Goal: Task Accomplishment & Management: Complete application form

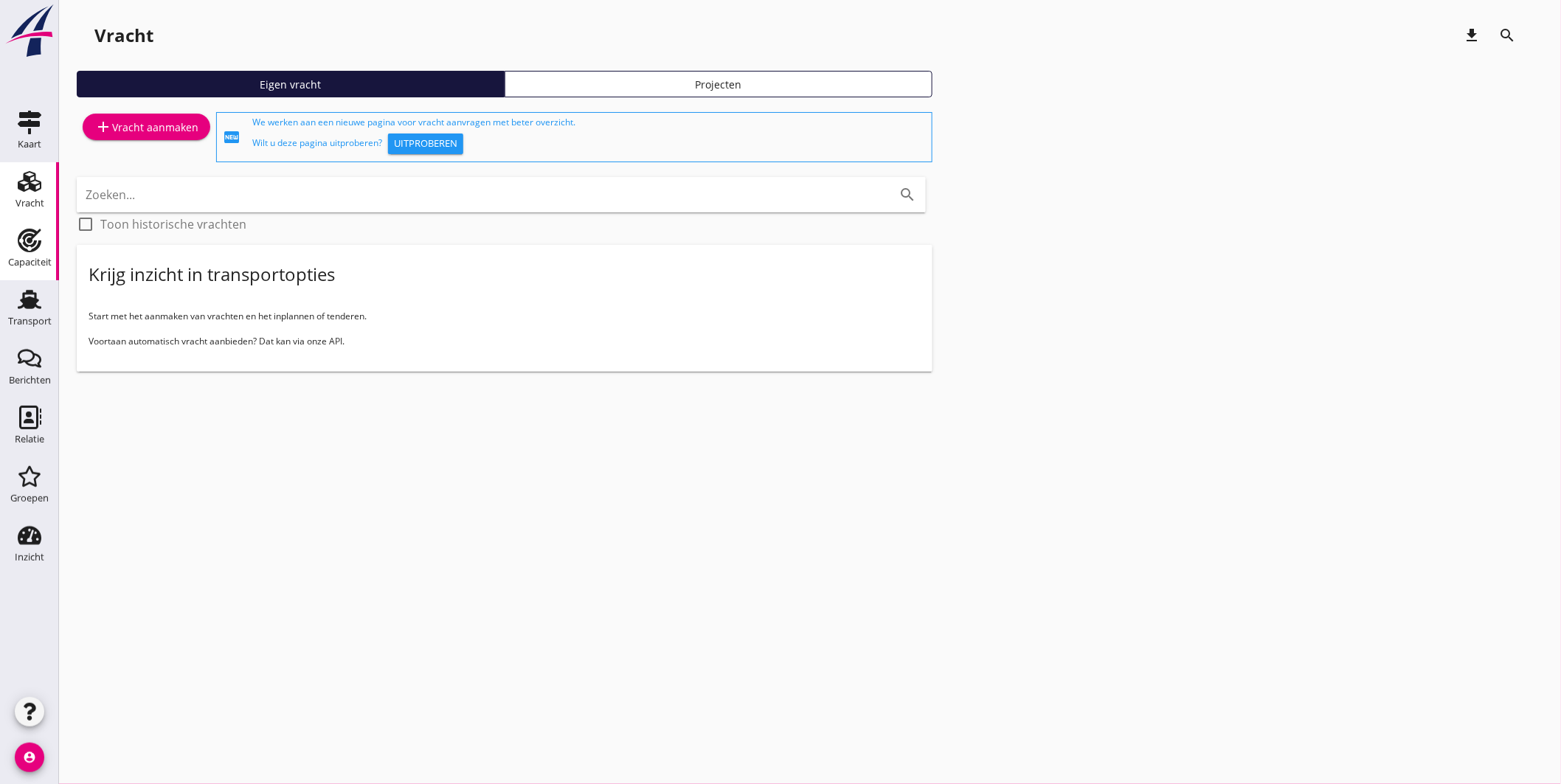
click at [25, 248] on use at bounding box center [30, 240] width 24 height 23
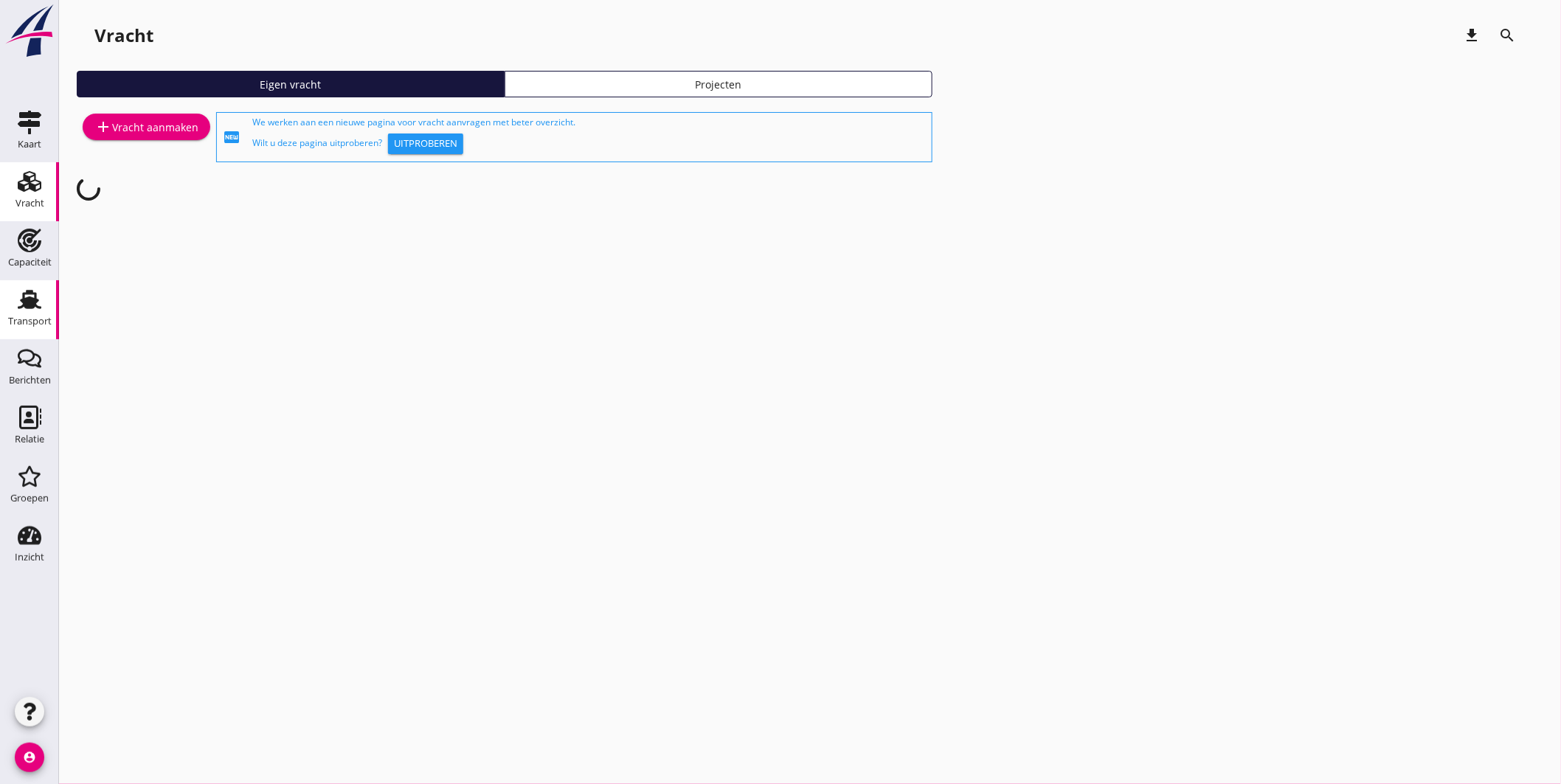
click at [31, 285] on link "Transport Transport" at bounding box center [29, 309] width 59 height 59
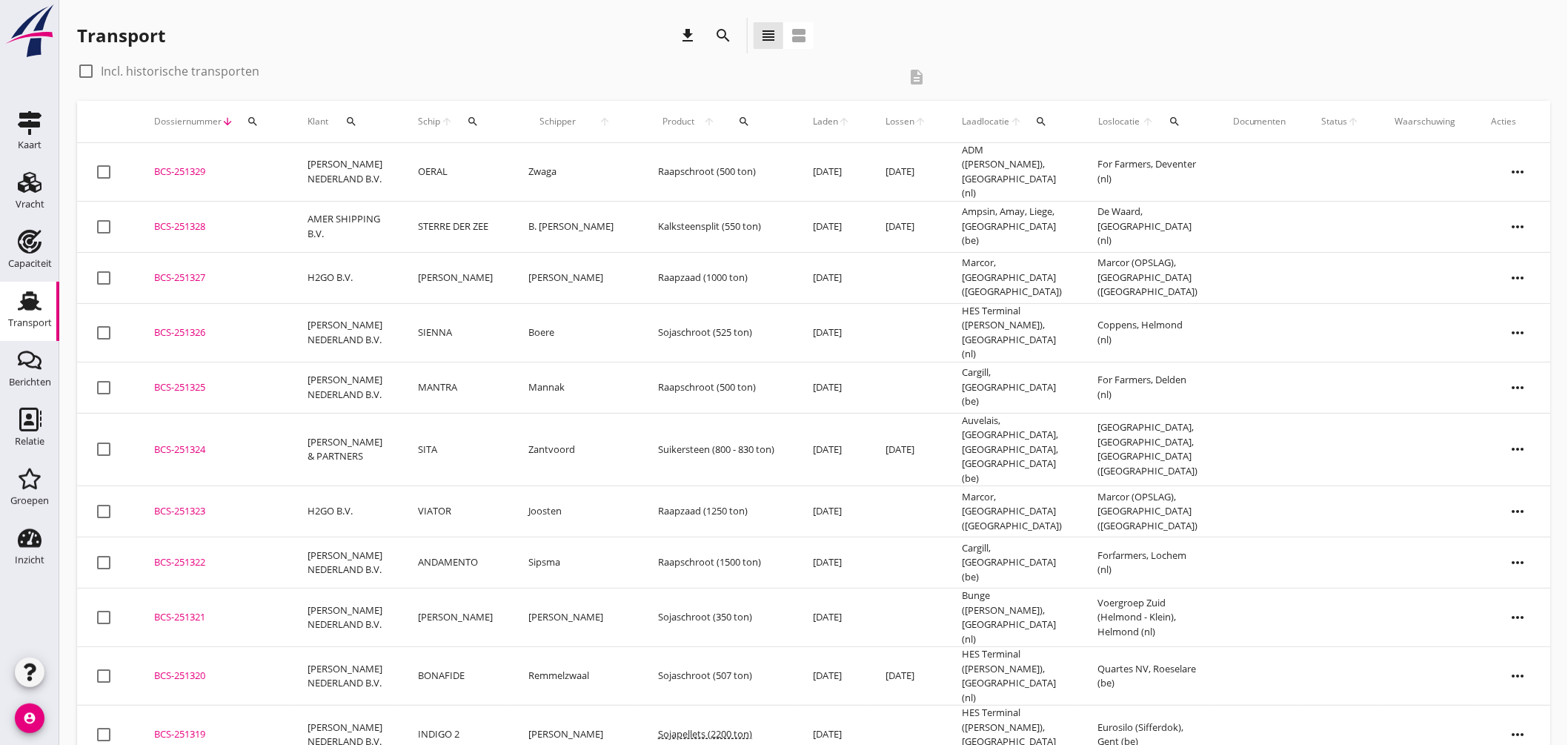
click at [1036, 126] on icon "search" at bounding box center [1041, 121] width 12 height 12
click at [1075, 164] on input "text" at bounding box center [1114, 165] width 154 height 24
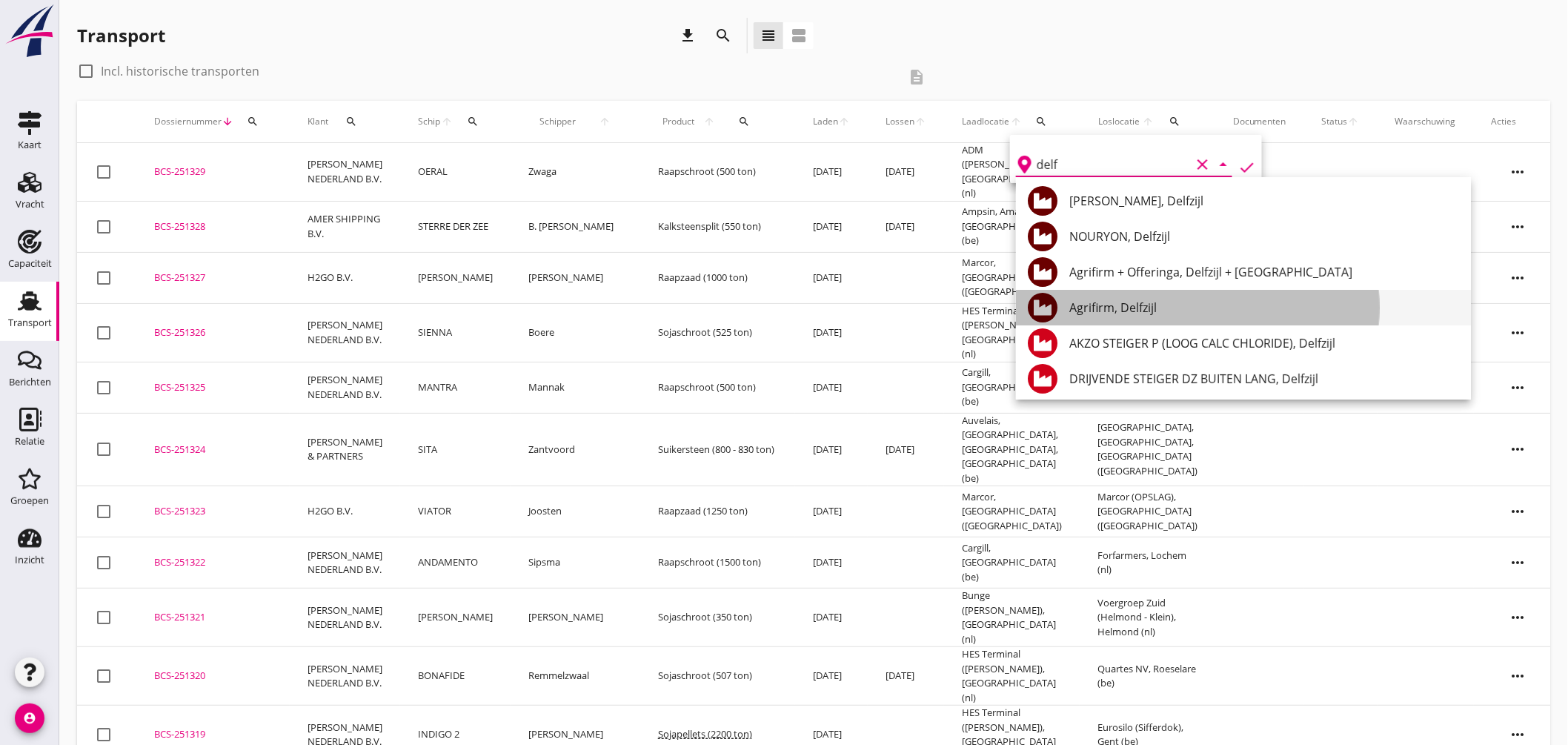
click at [1150, 302] on div "Agrifirm, Delfzijl" at bounding box center [1263, 307] width 390 height 18
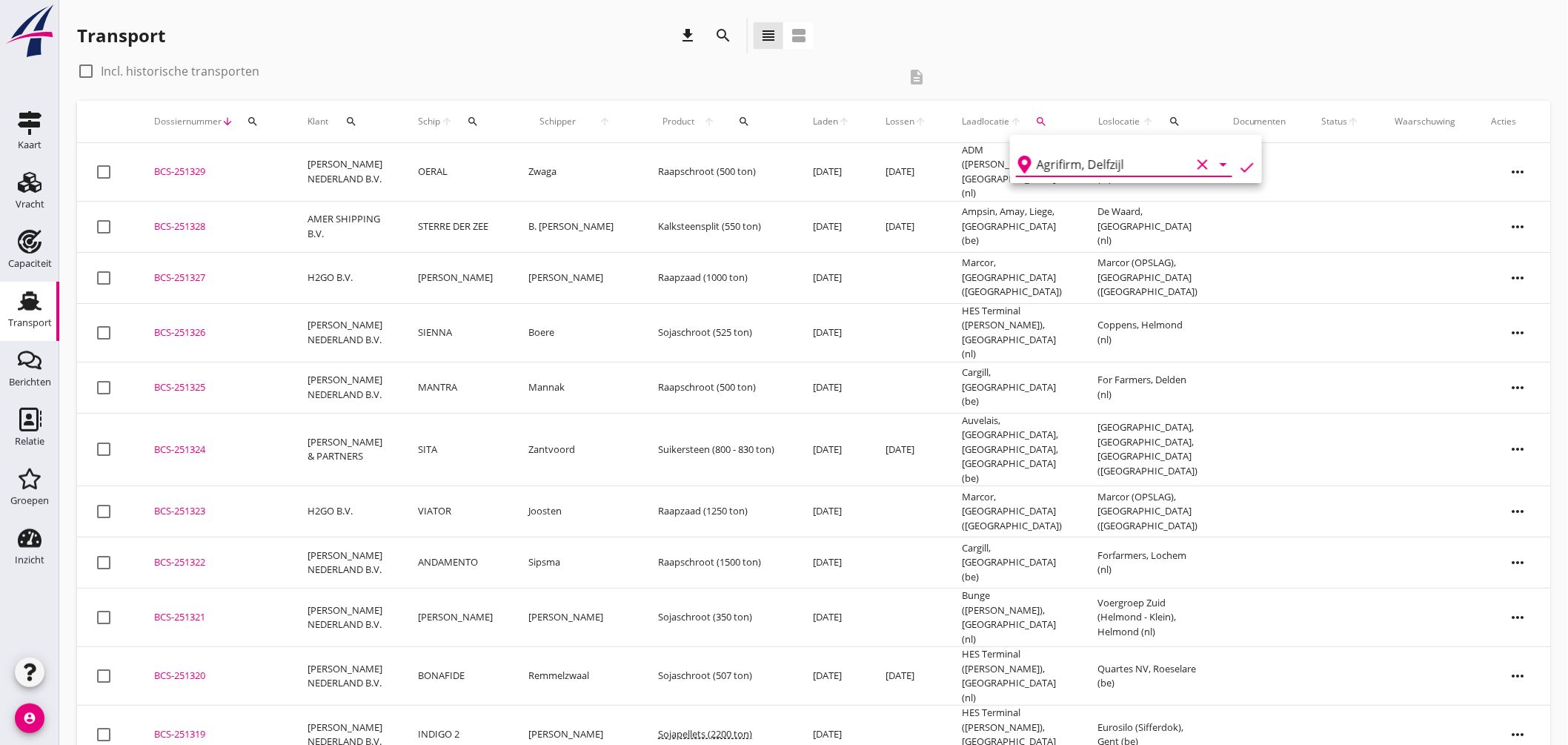
click at [1238, 160] on icon "check" at bounding box center [1247, 167] width 18 height 18
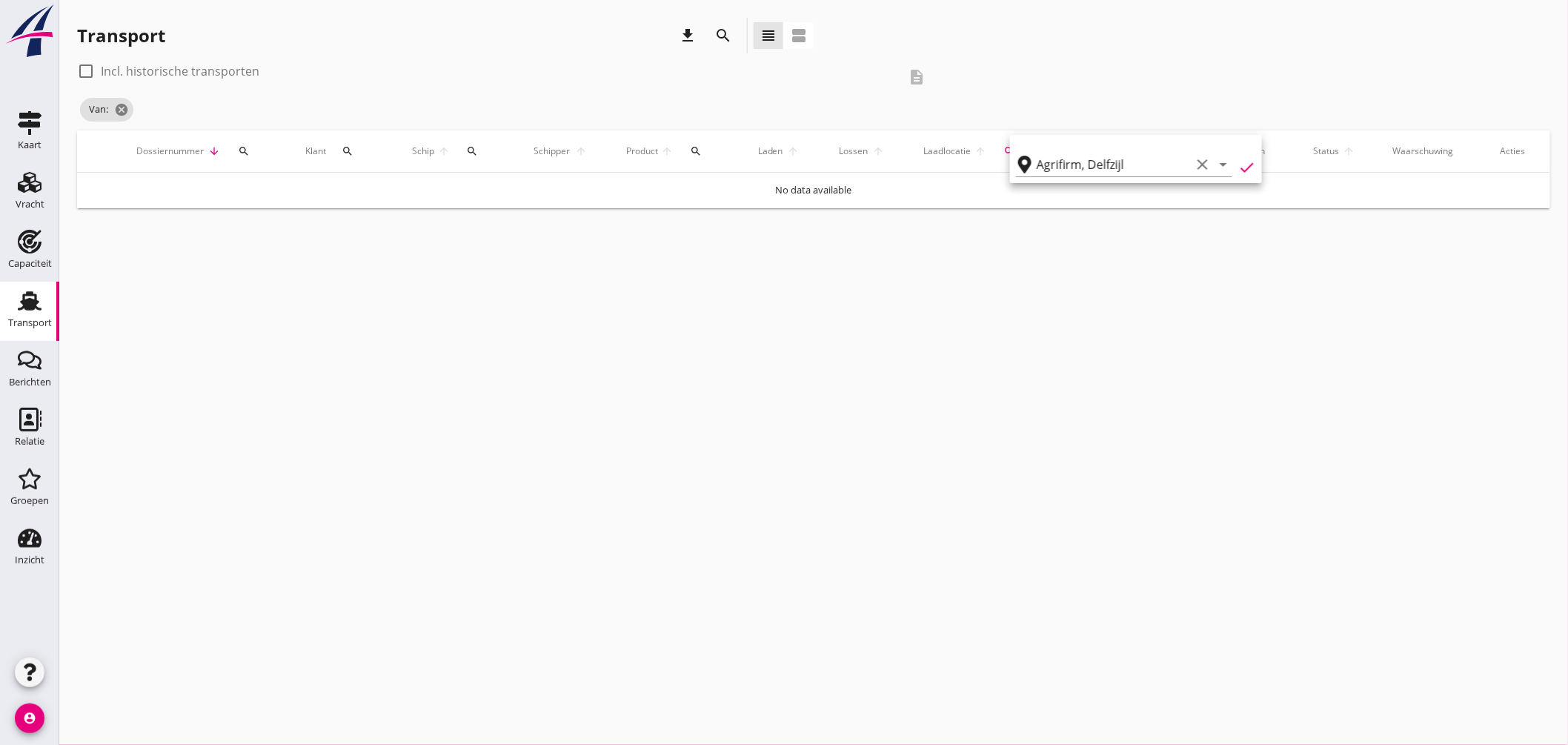
type input "Agrifirm"
click at [1120, 82] on div "check_box_outline_blank Incl. historische transporten description Van: Agrifirm…" at bounding box center [814, 95] width 1474 height 71
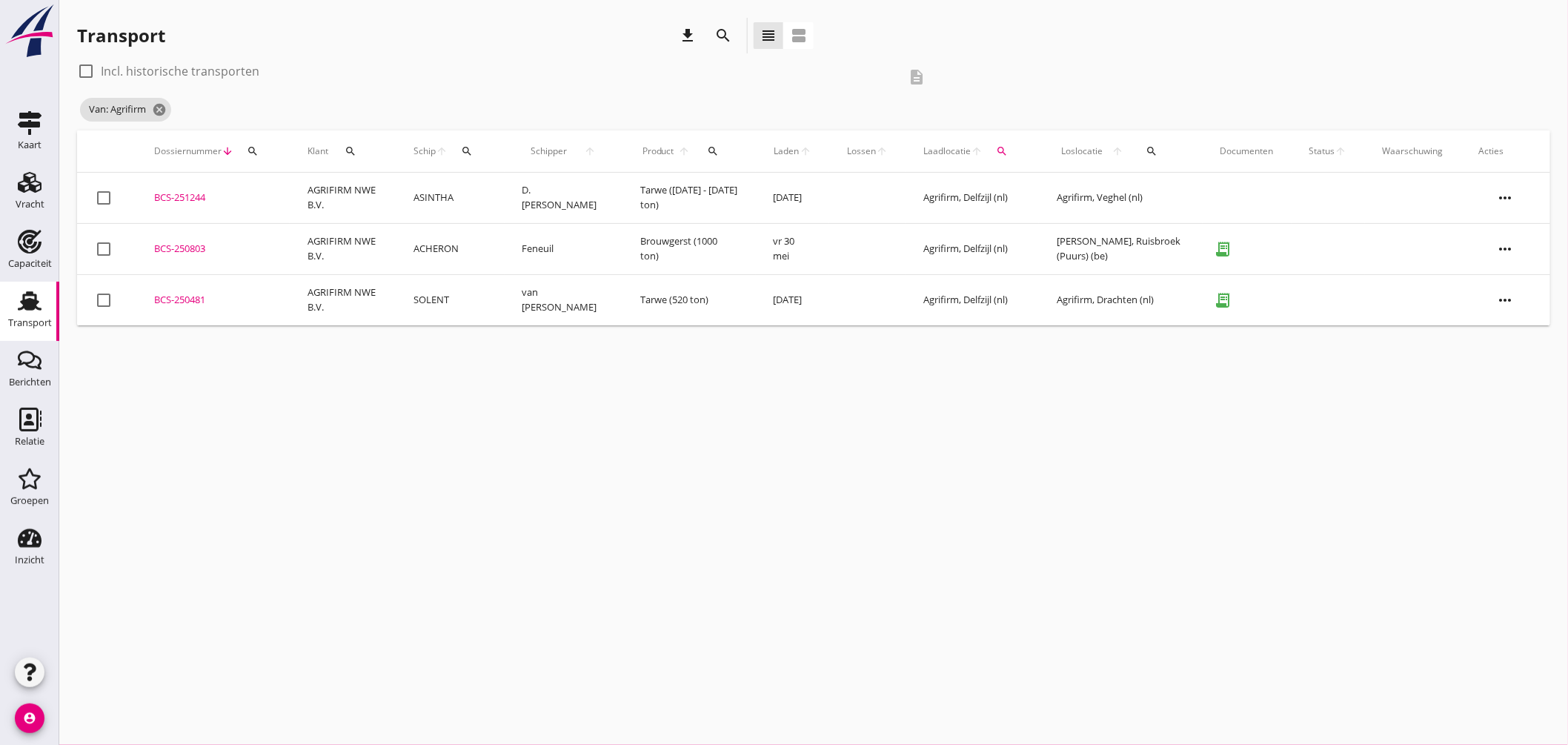
click at [1146, 151] on icon "search" at bounding box center [1152, 151] width 12 height 12
click at [93, 65] on div at bounding box center [86, 71] width 25 height 25
checkbox input "true"
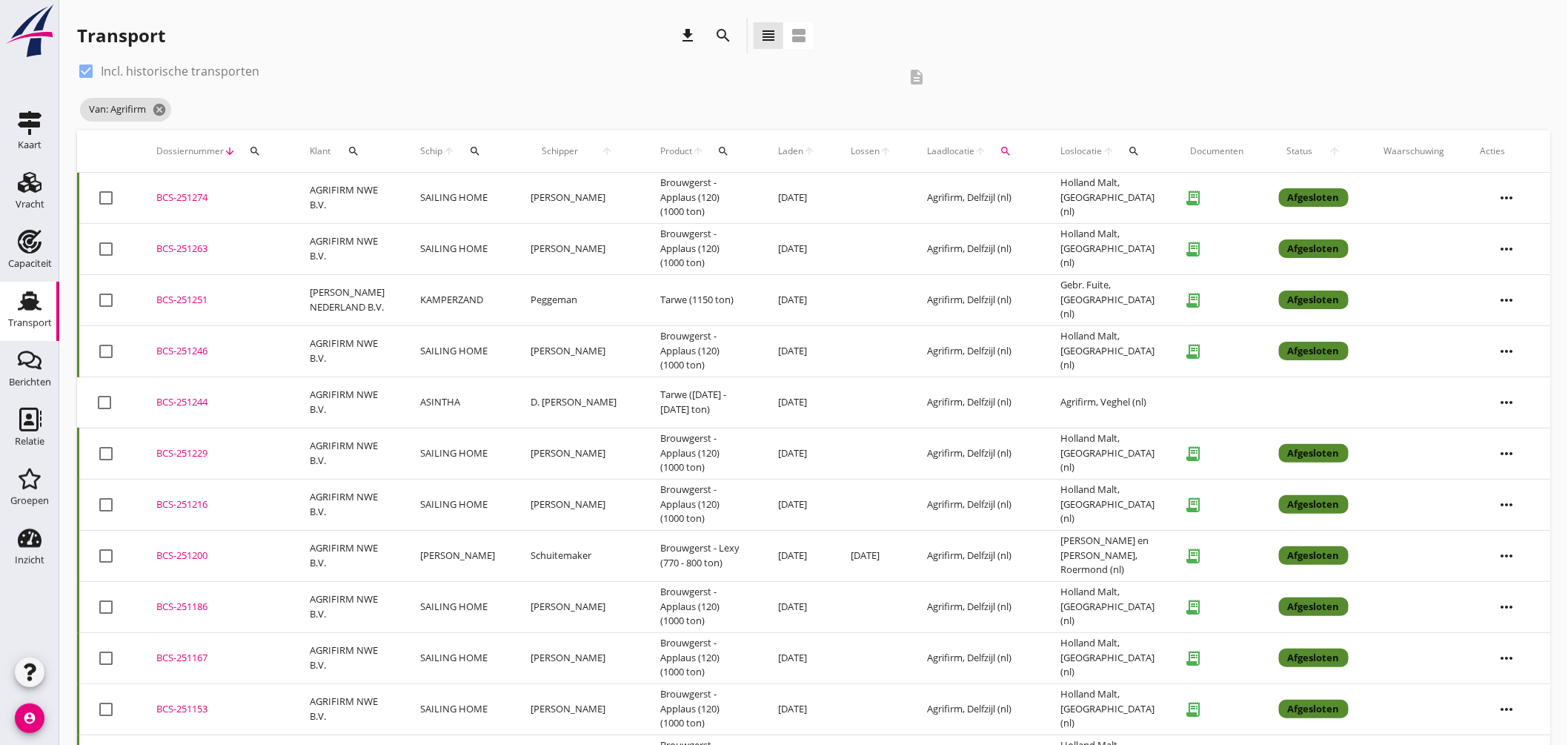
click at [1130, 150] on icon "search" at bounding box center [1134, 151] width 12 height 12
click at [832, 61] on div "check_box Incl. historische transporten" at bounding box center [487, 71] width 821 height 24
click at [395, 299] on td "PETERSON NEDERLAND B.V." at bounding box center [347, 299] width 110 height 51
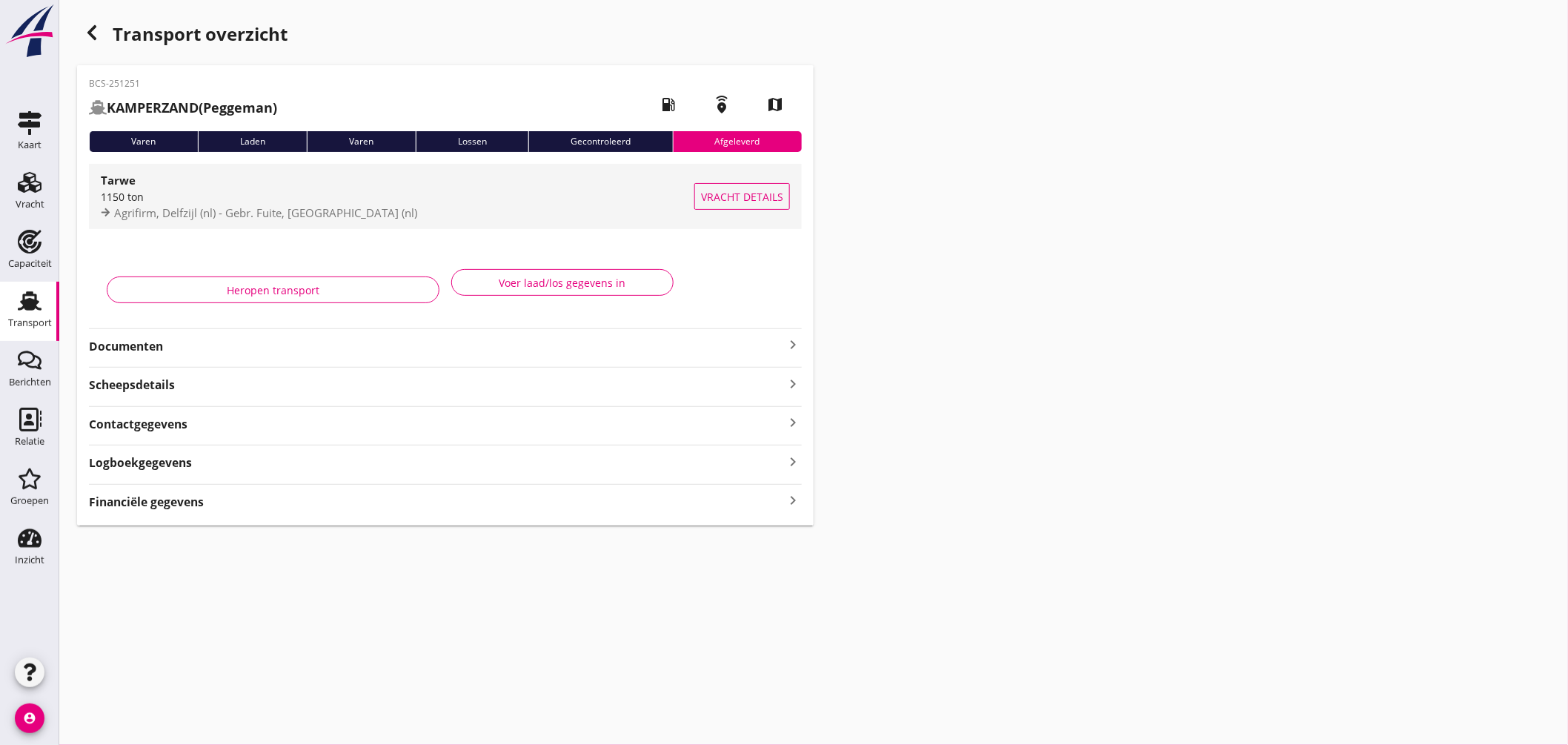
click at [462, 186] on div "Tarwe" at bounding box center [398, 180] width 594 height 18
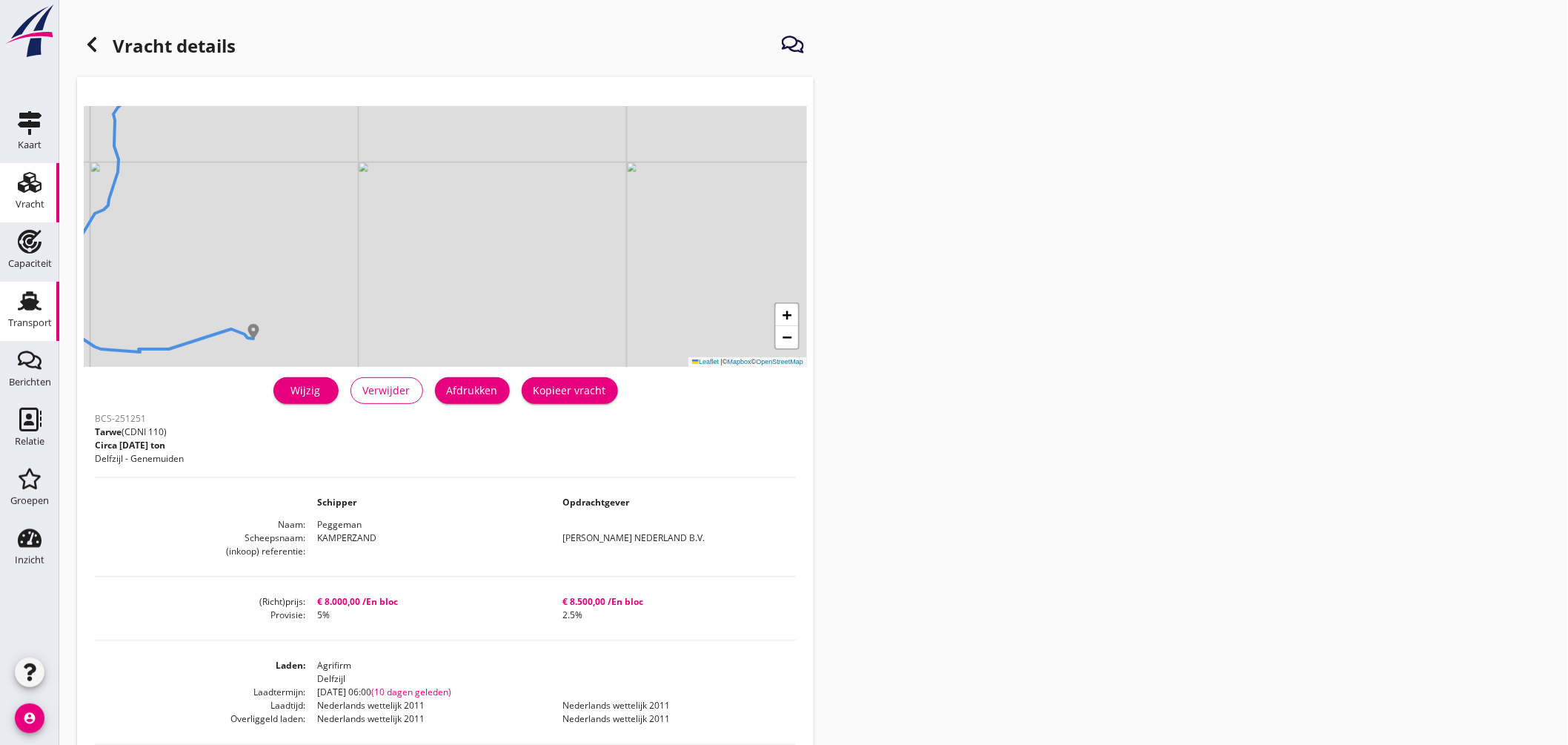
click at [28, 315] on div "Transport" at bounding box center [30, 323] width 44 height 20
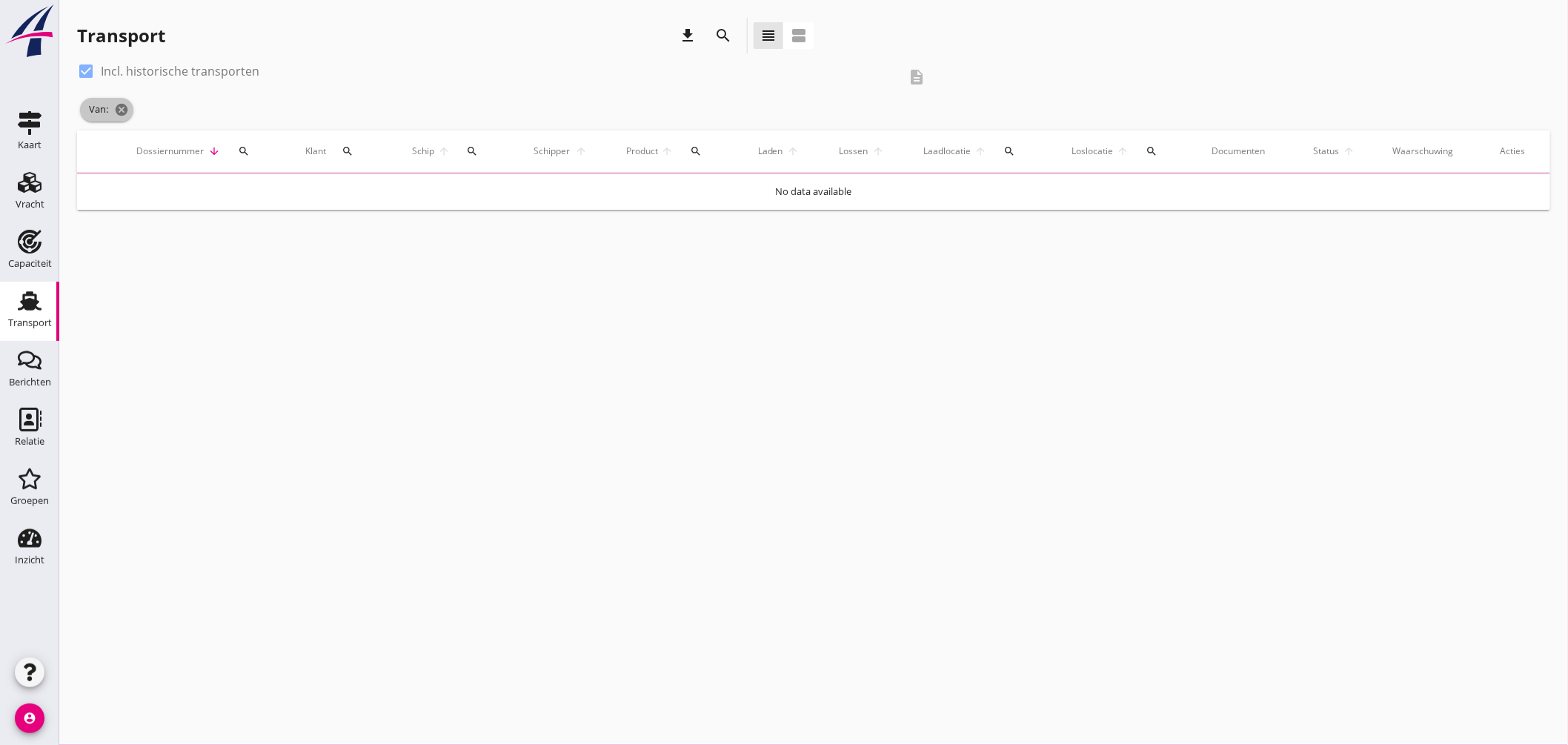
click at [123, 106] on icon "cancel" at bounding box center [121, 109] width 15 height 15
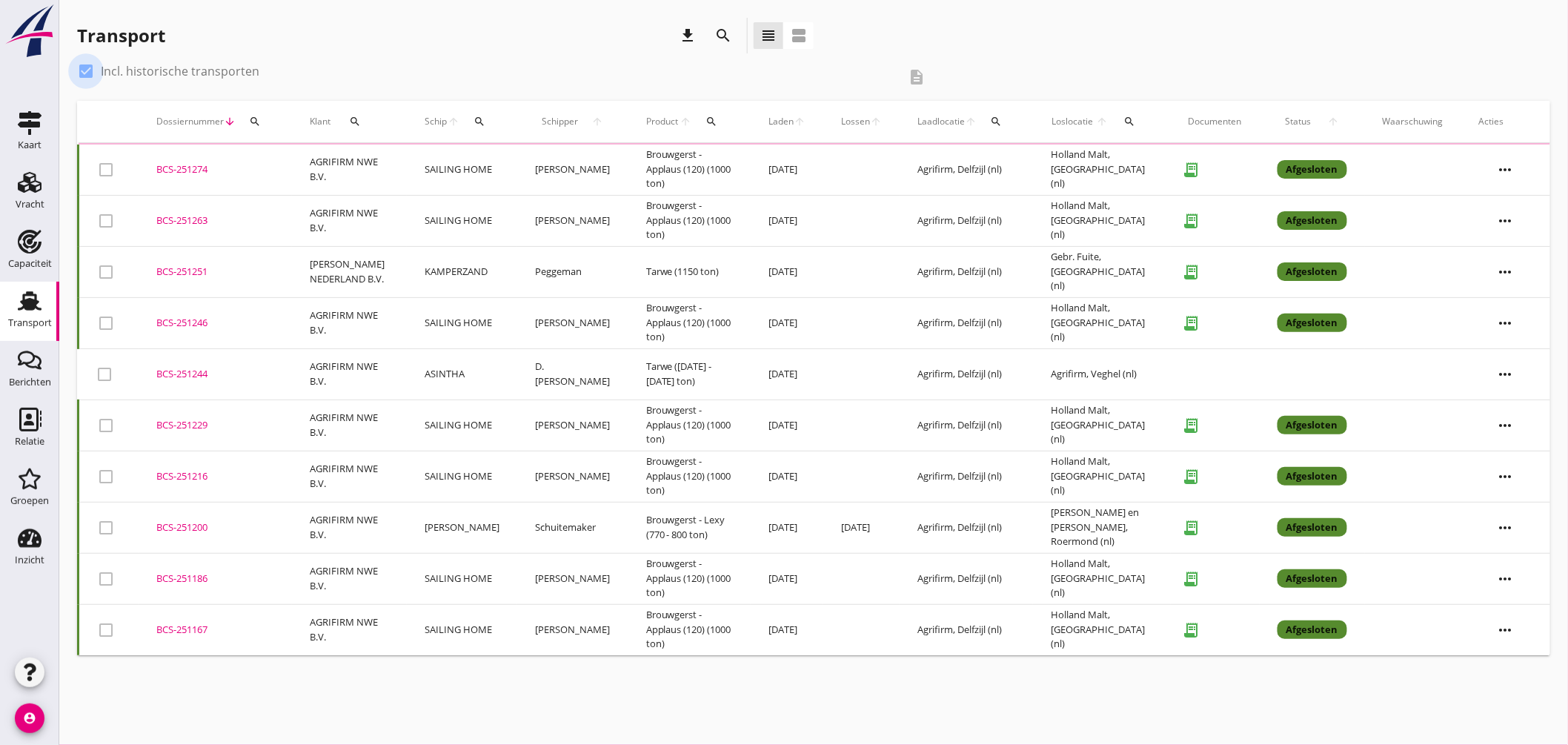
click at [90, 68] on div at bounding box center [86, 71] width 25 height 25
checkbox input "false"
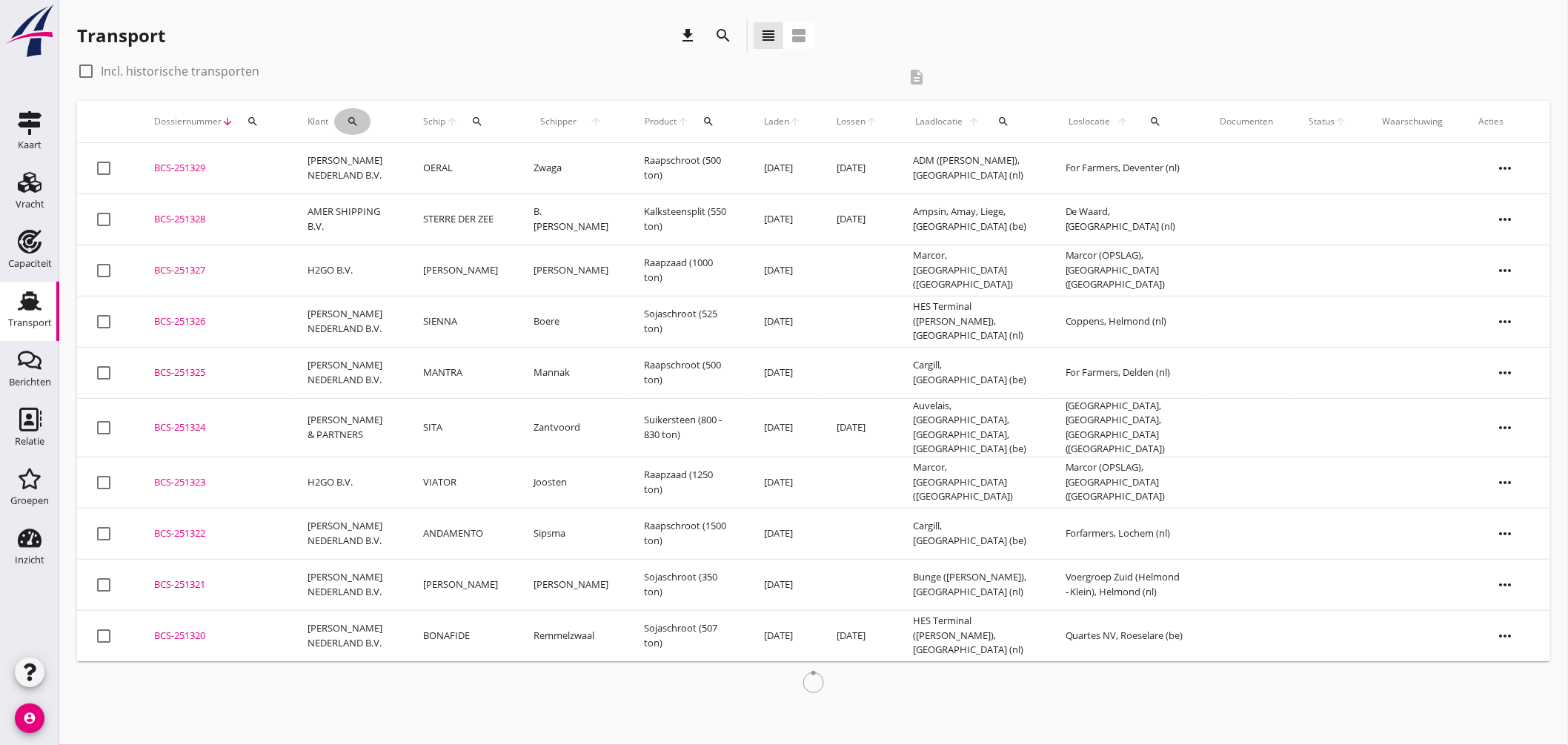
click at [354, 120] on icon "search" at bounding box center [353, 121] width 12 height 12
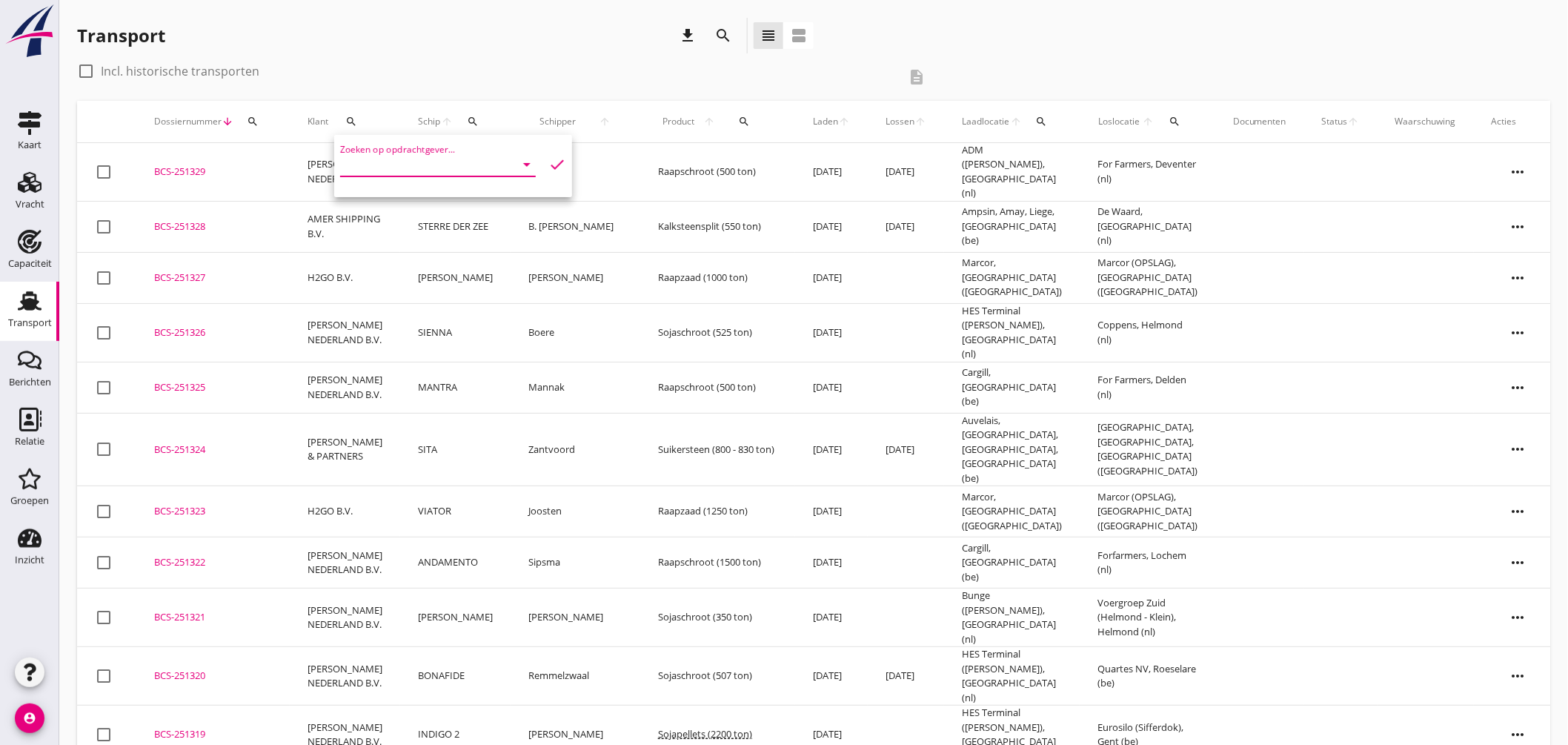
click at [428, 168] on input "Zoeken op opdrachtgever..." at bounding box center [417, 165] width 154 height 24
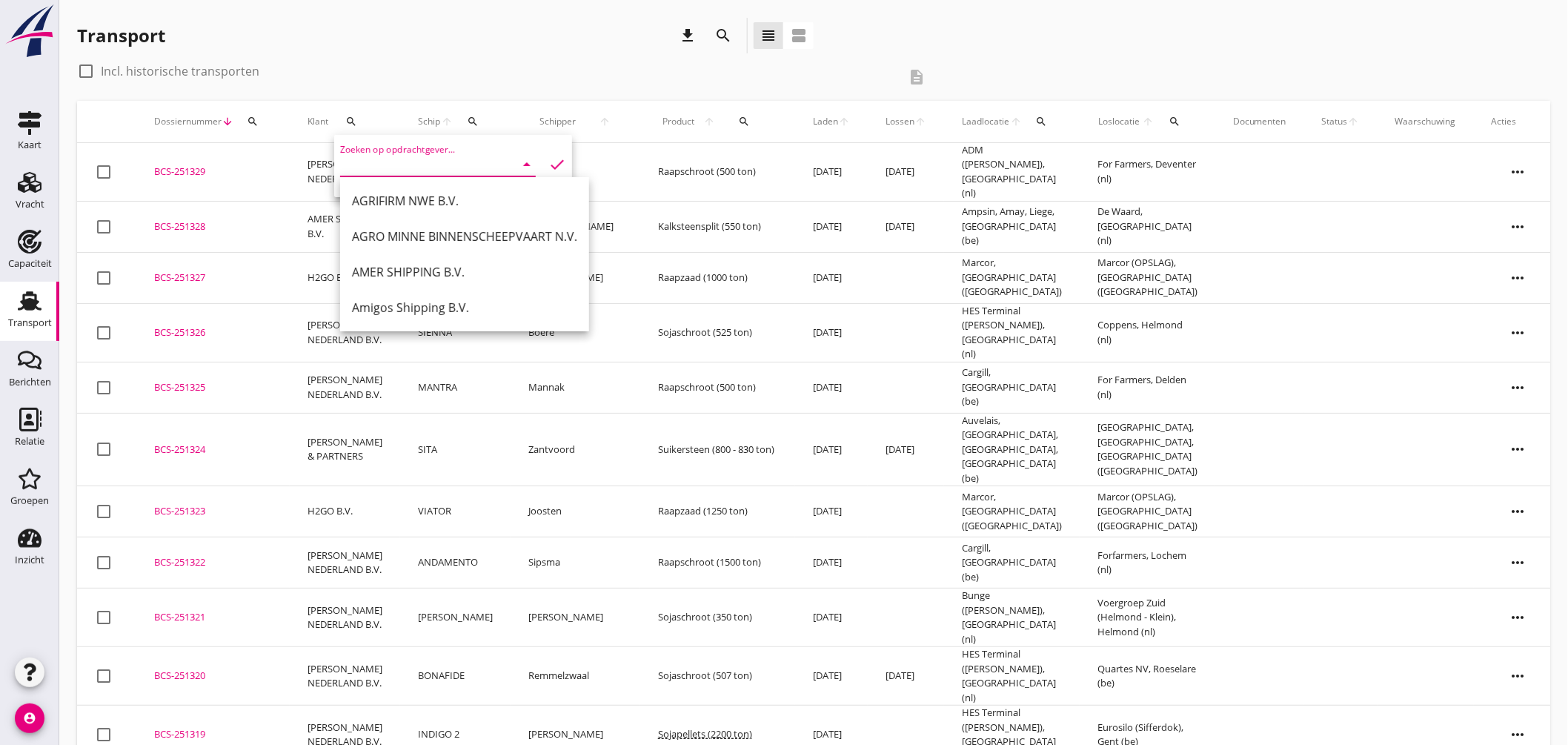
click at [413, 164] on input "Zoeken op opdrachtgever..." at bounding box center [417, 165] width 154 height 24
click at [427, 167] on input "Zoeken op opdrachtgever..." at bounding box center [417, 165] width 154 height 24
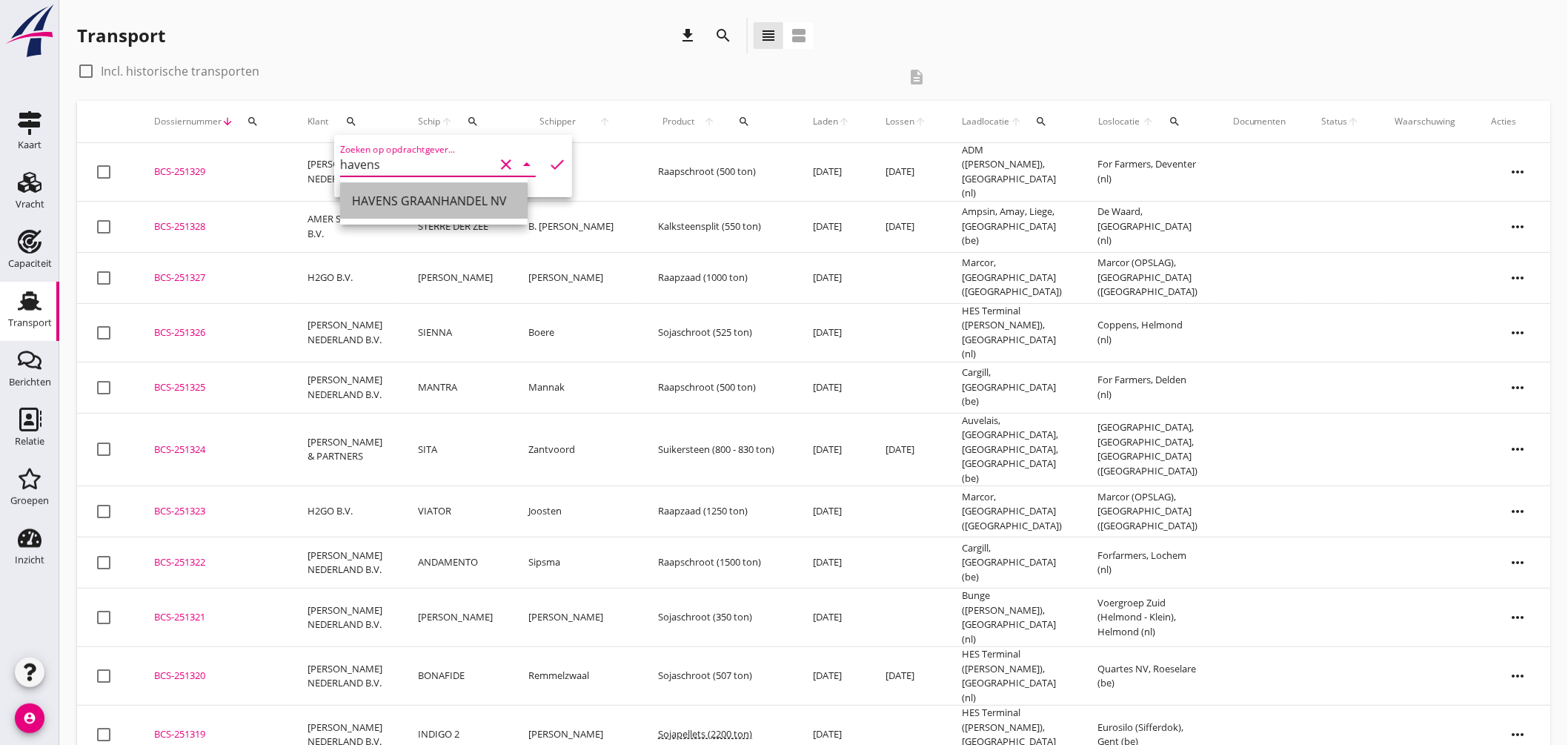
click at [423, 208] on div "HAVENS GRAANHANDEL NV" at bounding box center [434, 201] width 164 height 18
type input "HAVENS GRAANHANDEL NV"
click at [549, 159] on icon "check" at bounding box center [557, 165] width 18 height 18
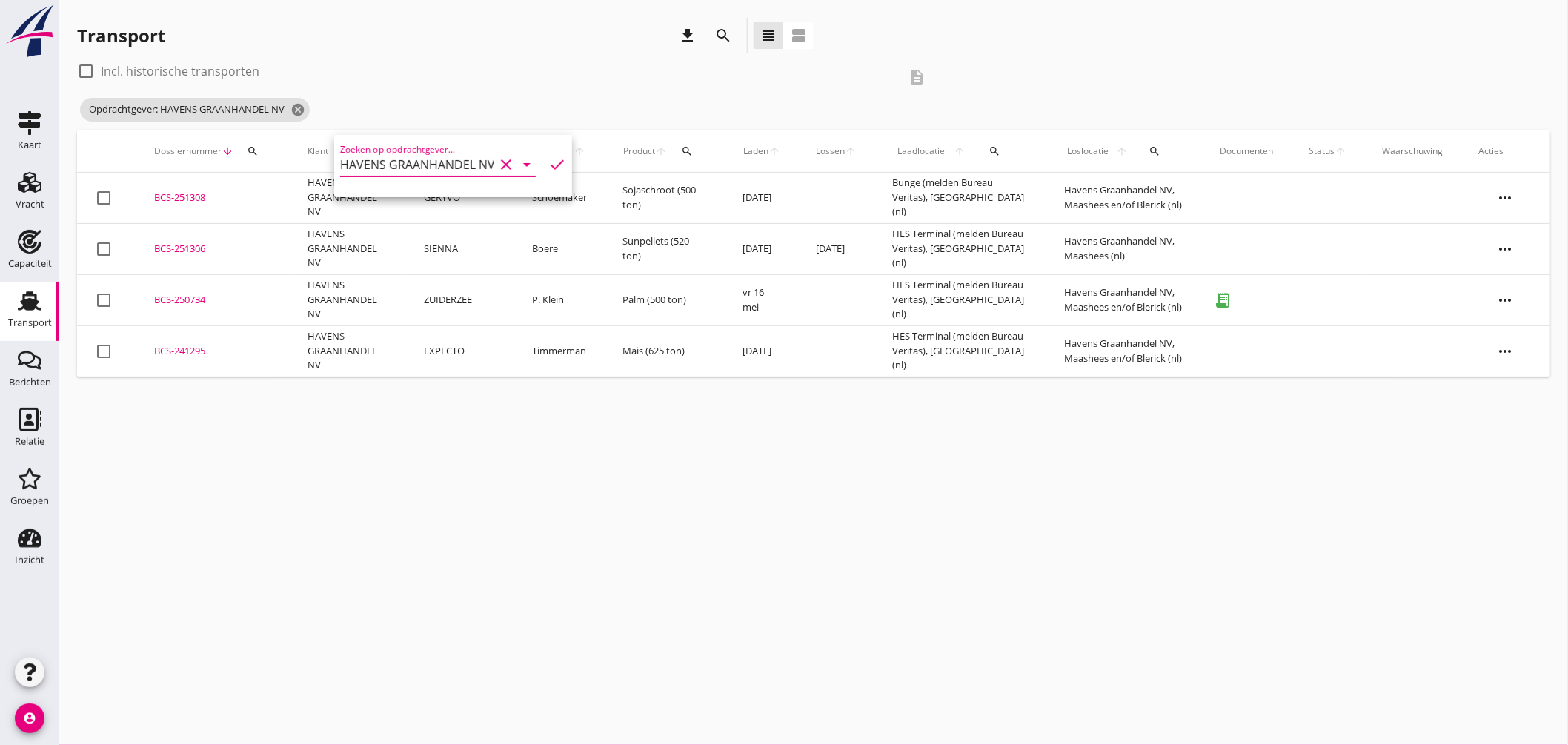
click at [731, 427] on div "cancel You are impersonating another user. Transport download search view_headl…" at bounding box center [813, 372] width 1509 height 745
click at [352, 194] on td "HAVENS GRAANHANDEL NV" at bounding box center [348, 198] width 116 height 51
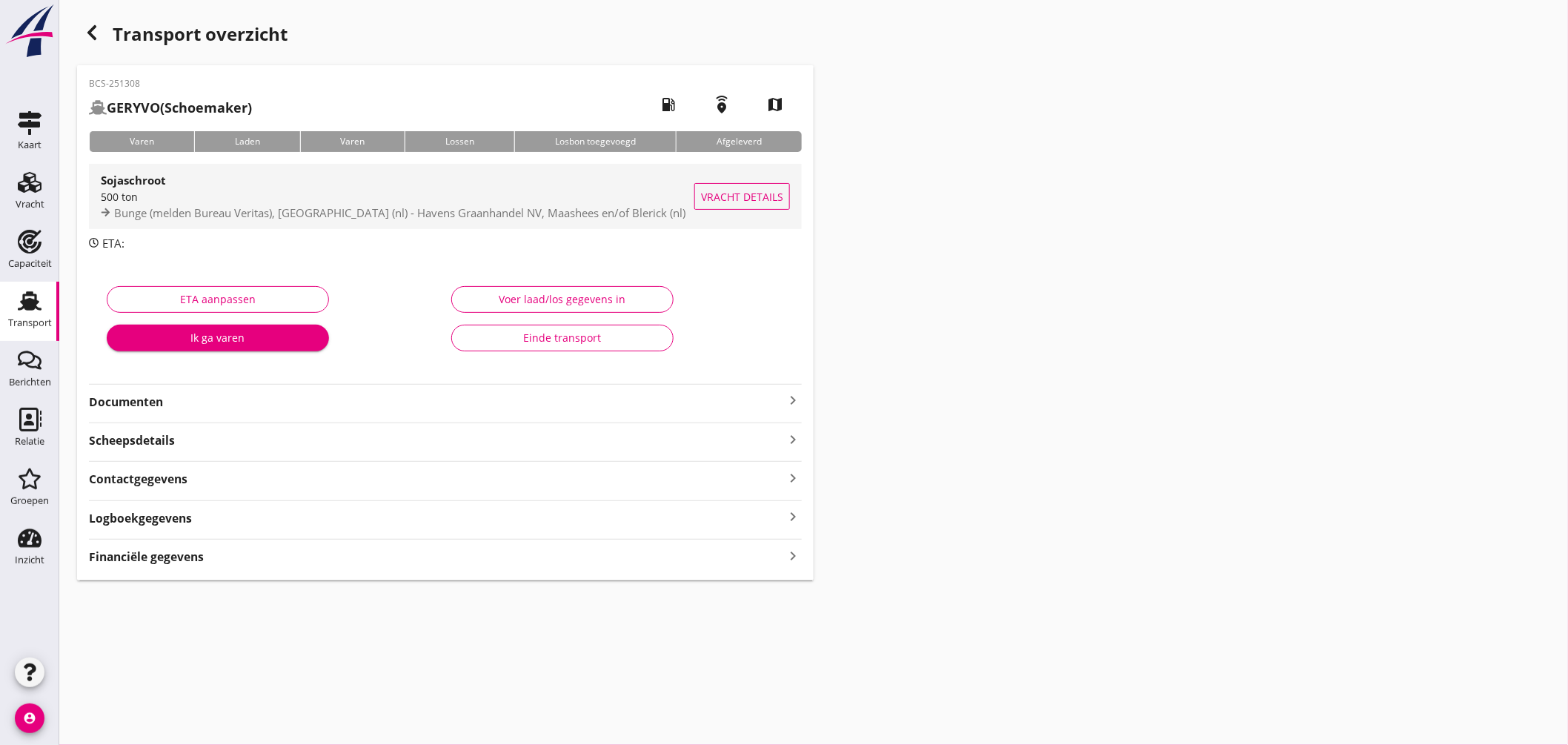
click at [483, 212] on span "Bunge (melden Bureau Veritas), Amsterdam (nl) - Havens Graanhandel NV, Maashees…" at bounding box center [400, 213] width 571 height 15
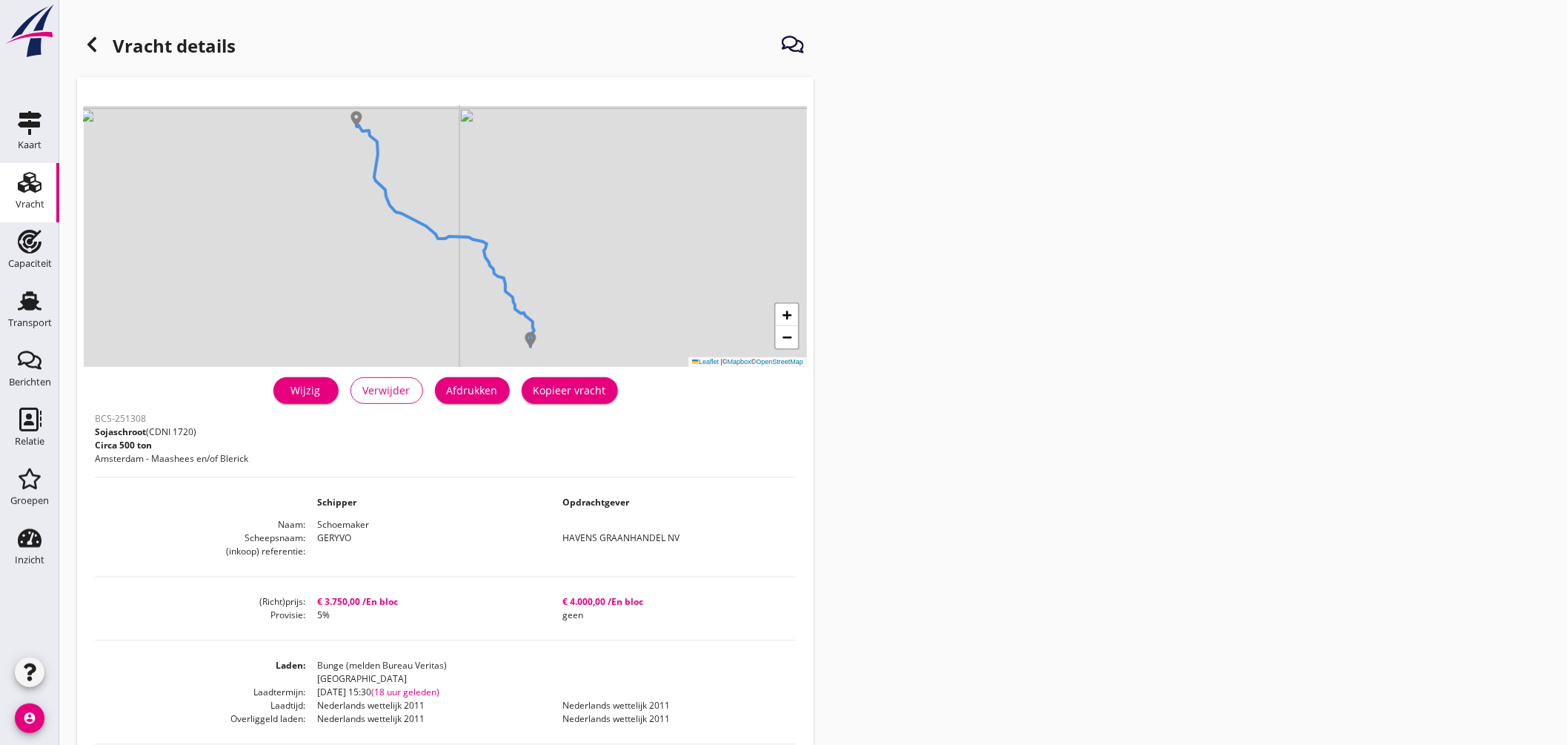
click at [97, 41] on icon at bounding box center [91, 44] width 18 height 18
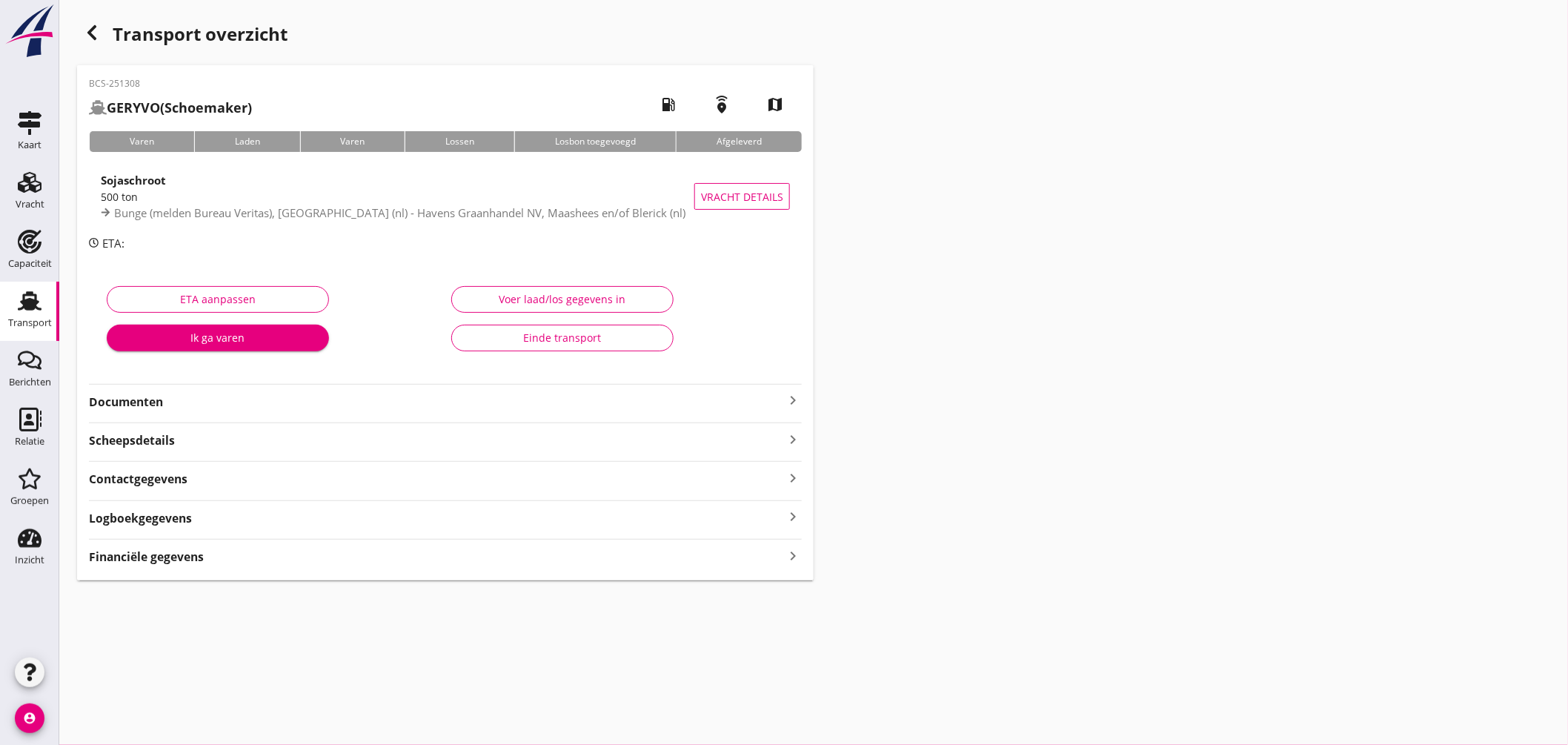
click at [796, 400] on icon "keyboard_arrow_right" at bounding box center [793, 400] width 18 height 18
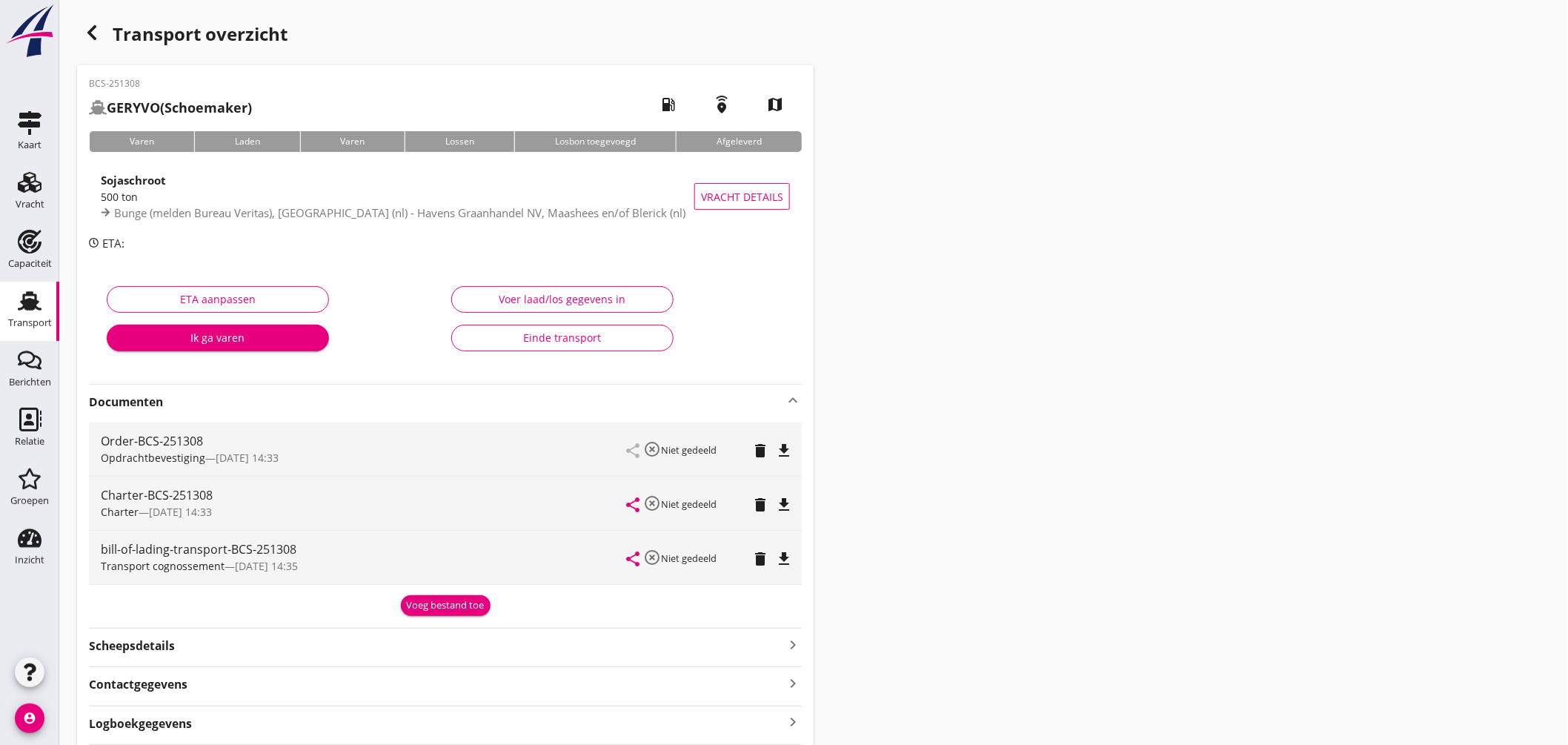
click at [779, 500] on icon "file_download" at bounding box center [784, 505] width 18 height 18
click at [789, 448] on icon "file_download" at bounding box center [784, 450] width 18 height 18
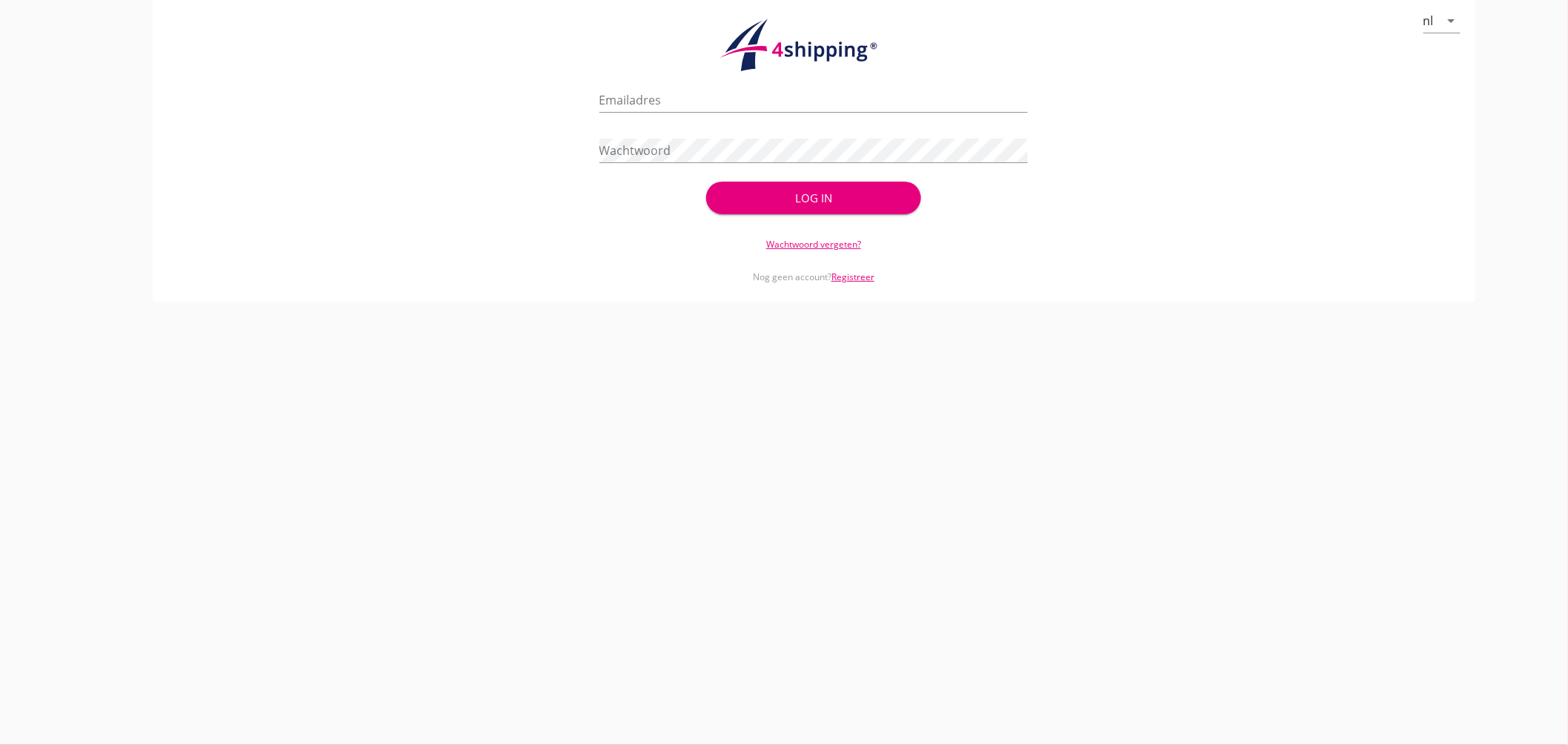
type input "jasper@stoffersbevrachtingen.nl"
click at [812, 205] on div "Log in" at bounding box center [813, 198] width 167 height 17
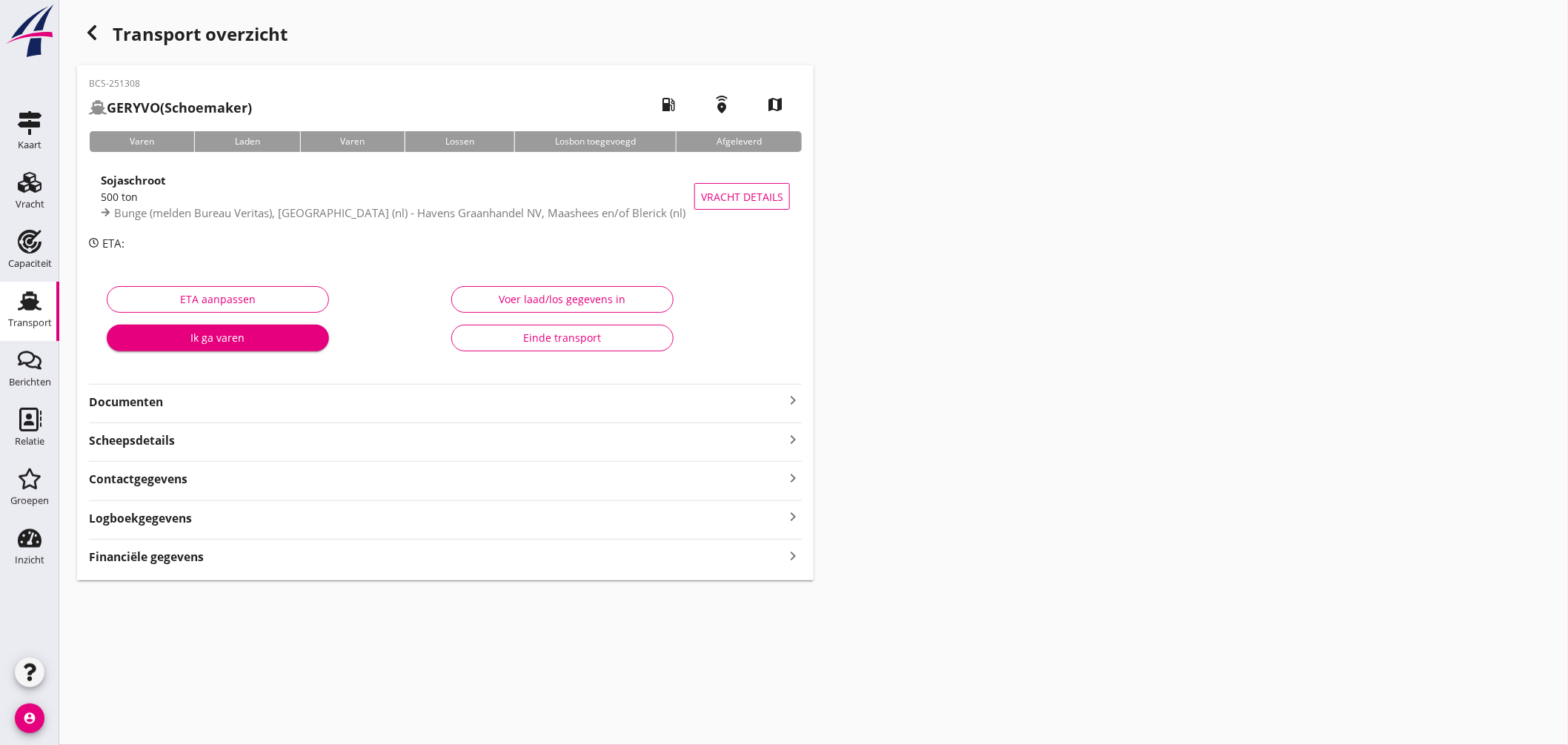
click at [24, 289] on icon "Transport" at bounding box center [30, 301] width 24 height 24
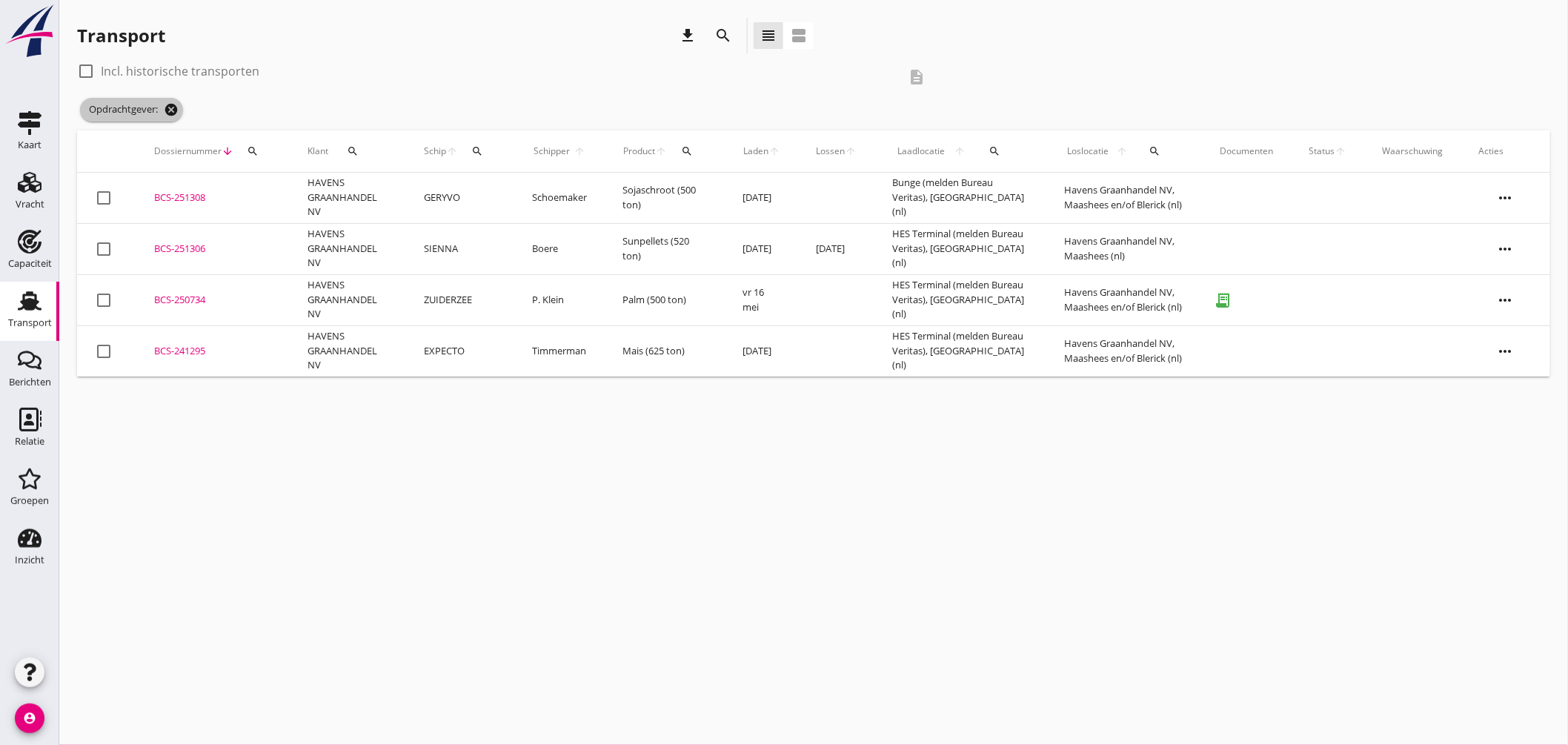
click at [166, 108] on icon "cancel" at bounding box center [171, 109] width 15 height 15
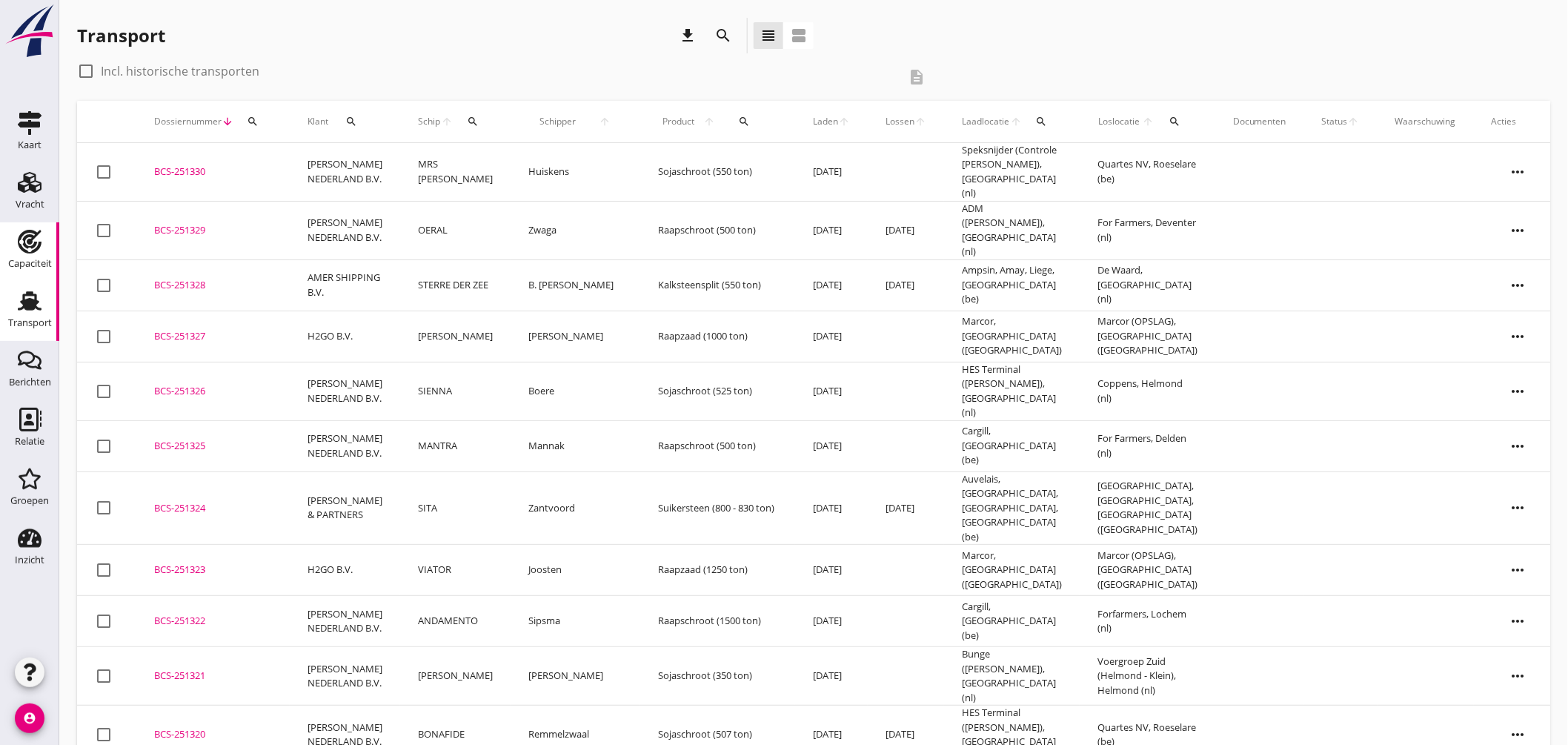
click at [35, 239] on icon "Capaciteit" at bounding box center [30, 242] width 24 height 24
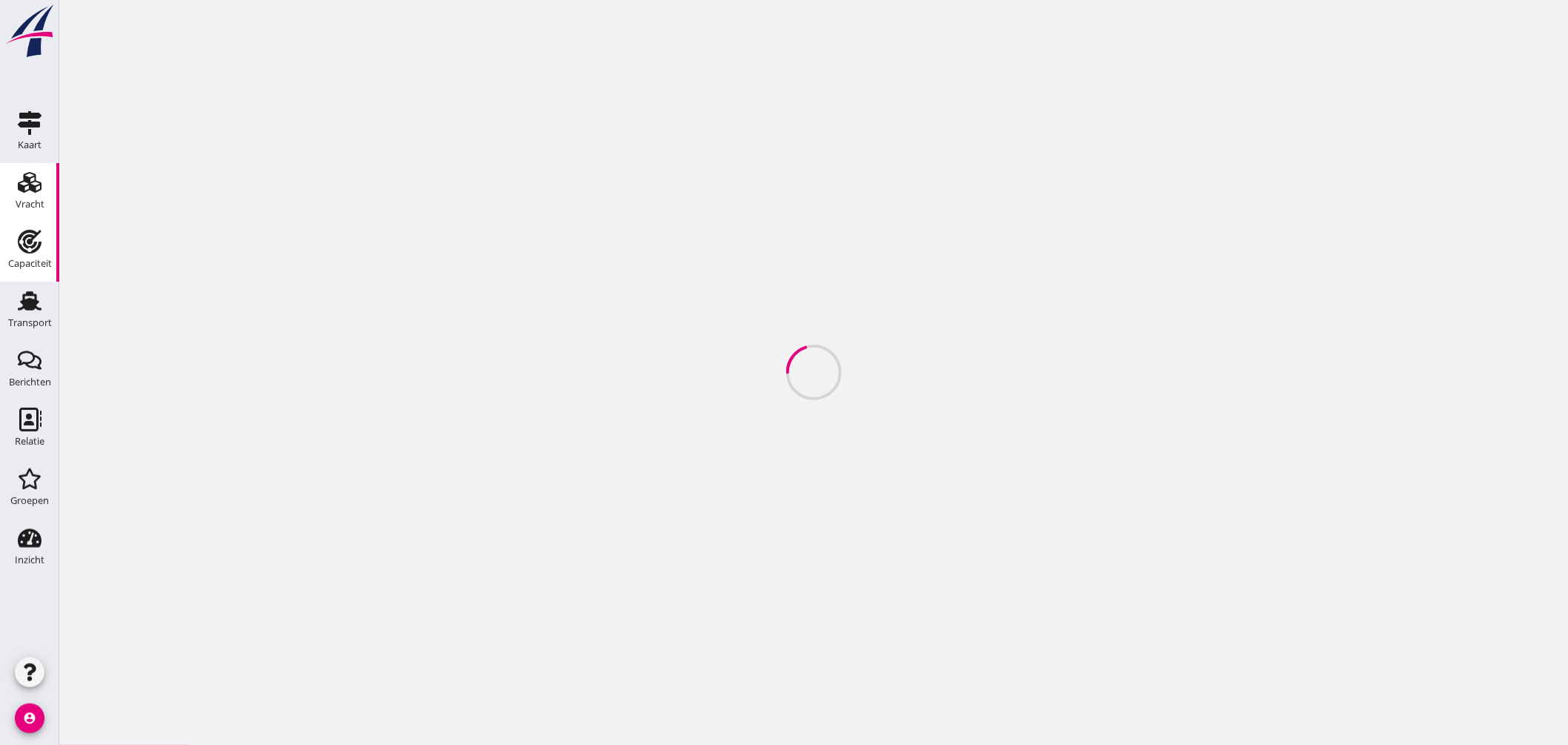
click at [28, 180] on use at bounding box center [30, 182] width 24 height 20
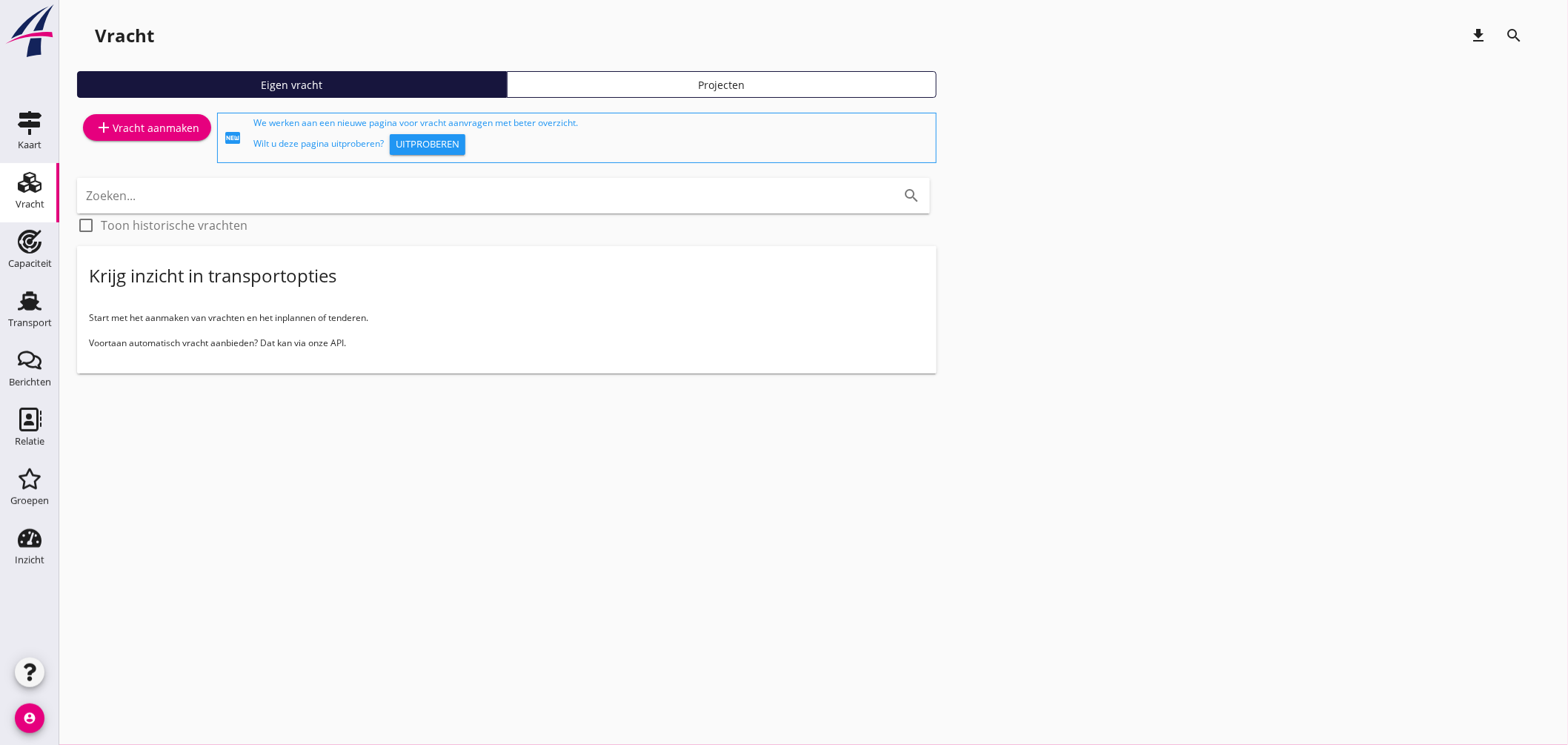
click at [166, 123] on div "add Vracht aanmaken" at bounding box center [146, 128] width 105 height 18
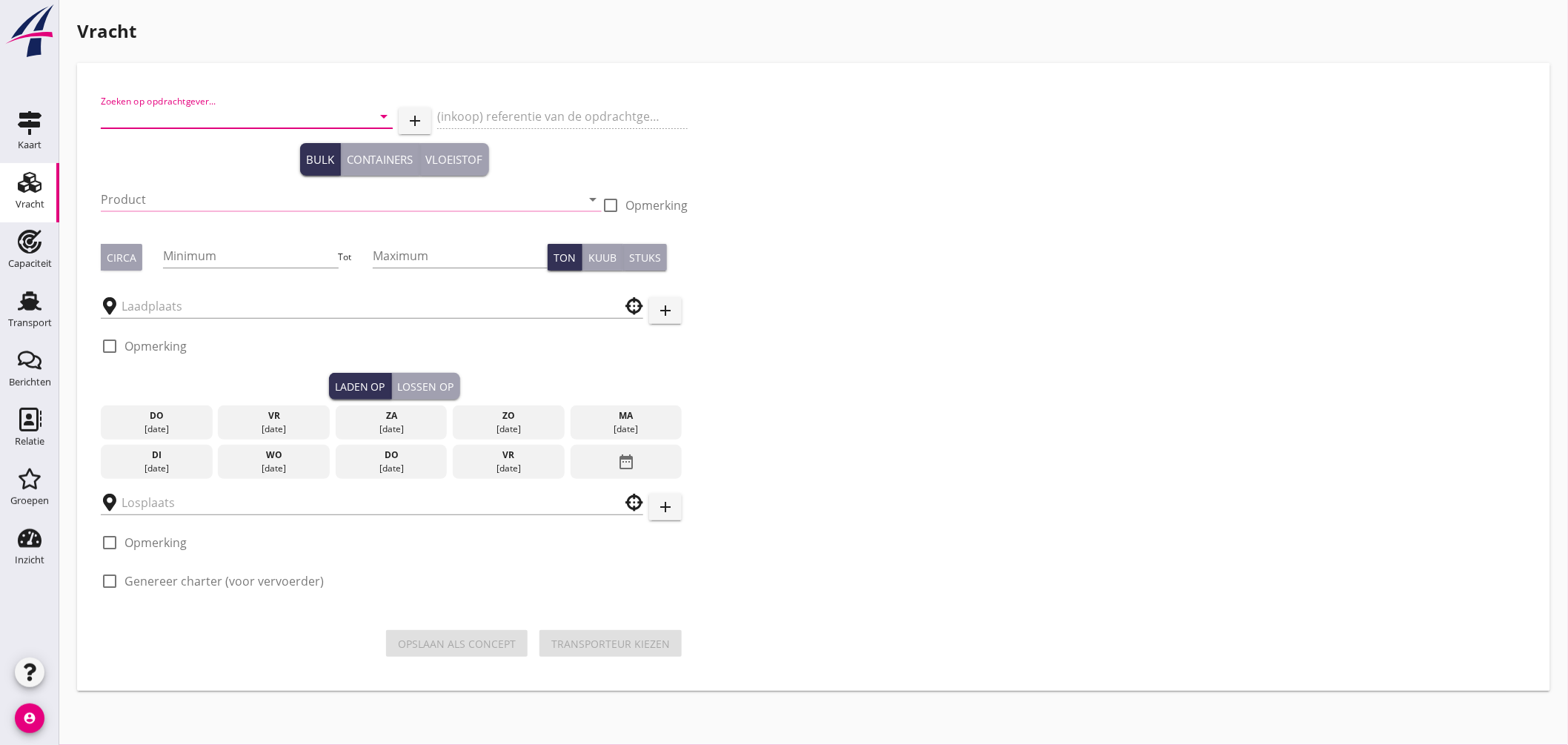
click at [189, 113] on input "Zoeken op opdrachtgever..." at bounding box center [226, 117] width 250 height 24
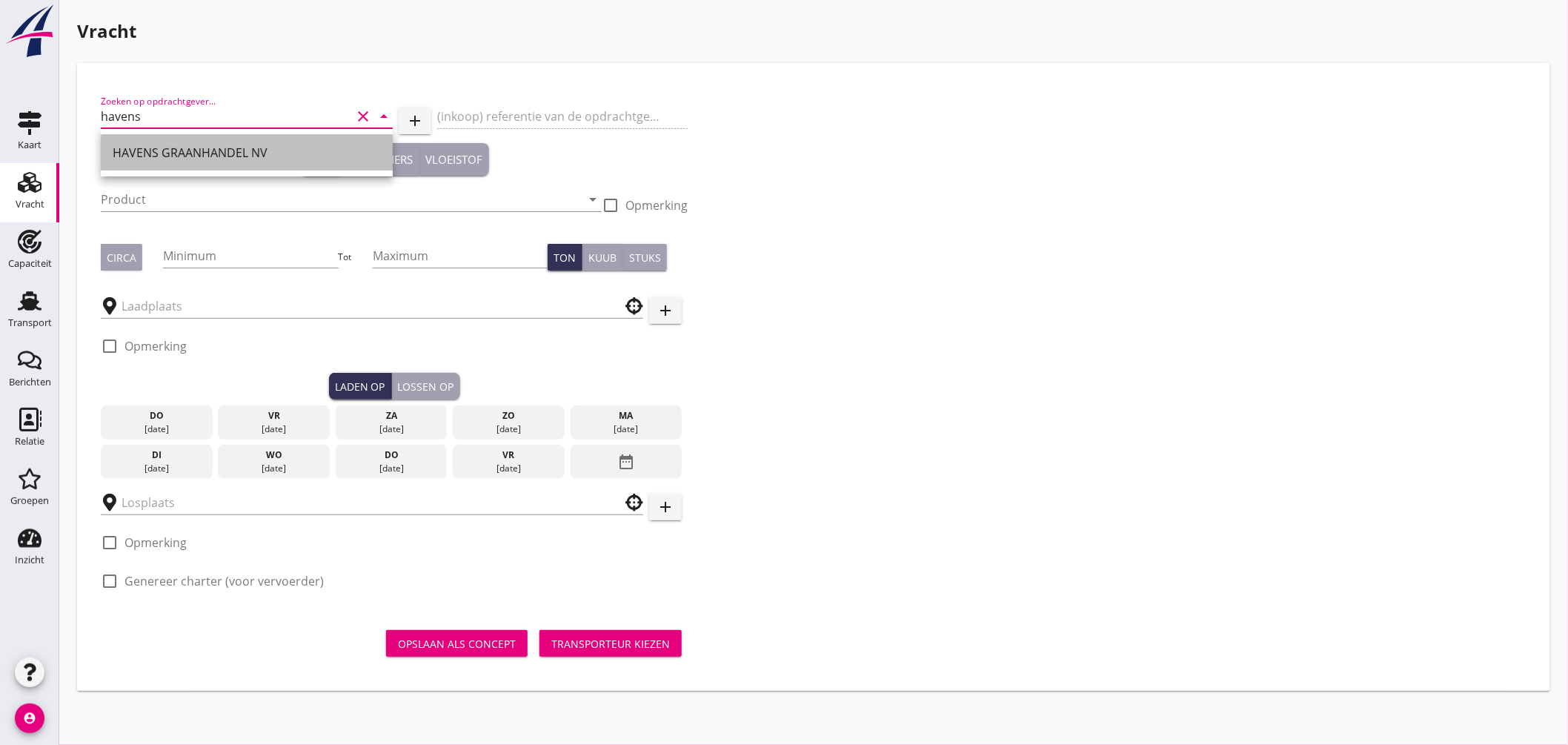
click at [161, 154] on div "HAVENS GRAANHANDEL NV" at bounding box center [246, 153] width 268 height 18
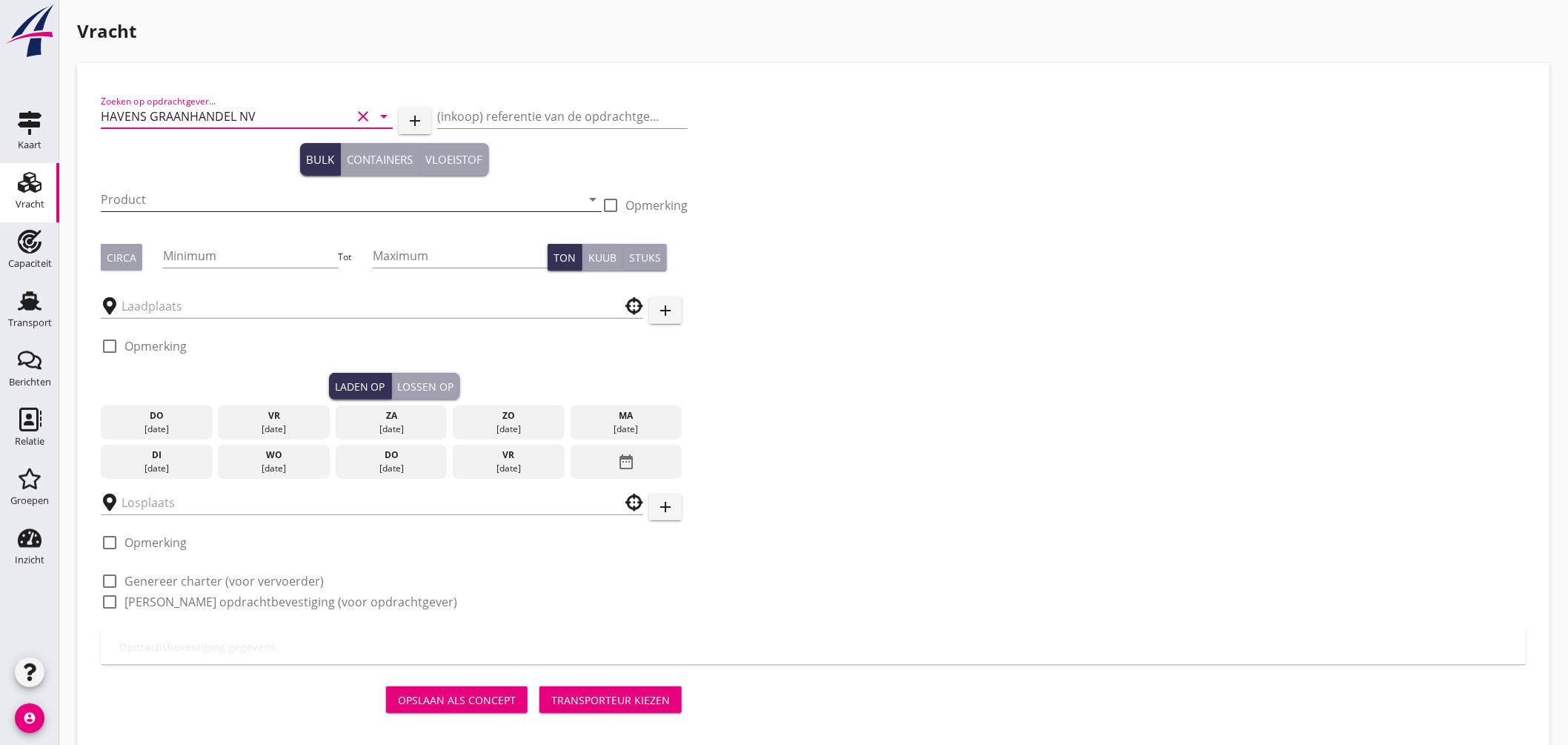
type input "HAVENS GRAANHANDEL NV"
click at [182, 198] on input "Product" at bounding box center [341, 199] width 480 height 24
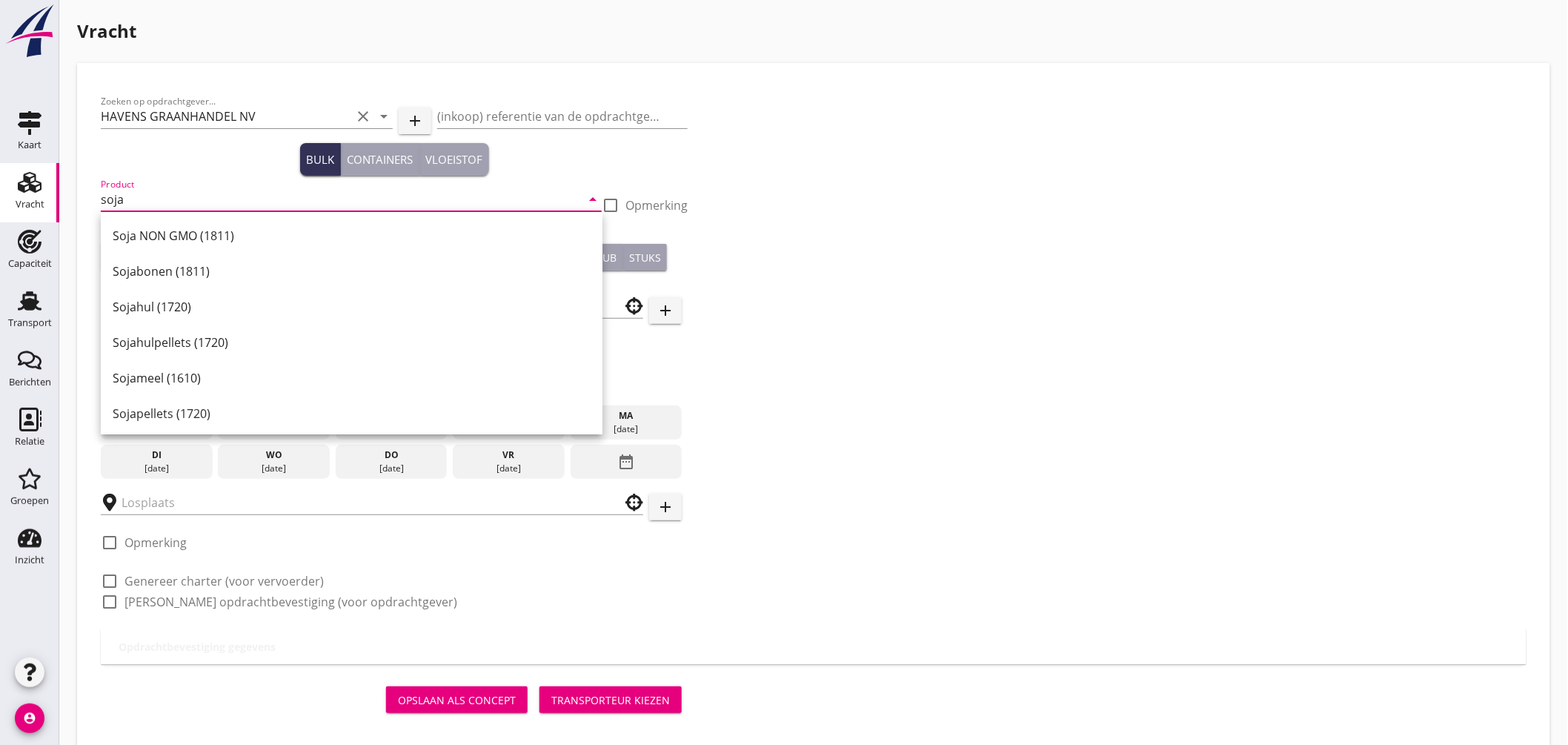
click at [176, 230] on div "Soja NON GMO (1811)" at bounding box center [351, 235] width 478 height 18
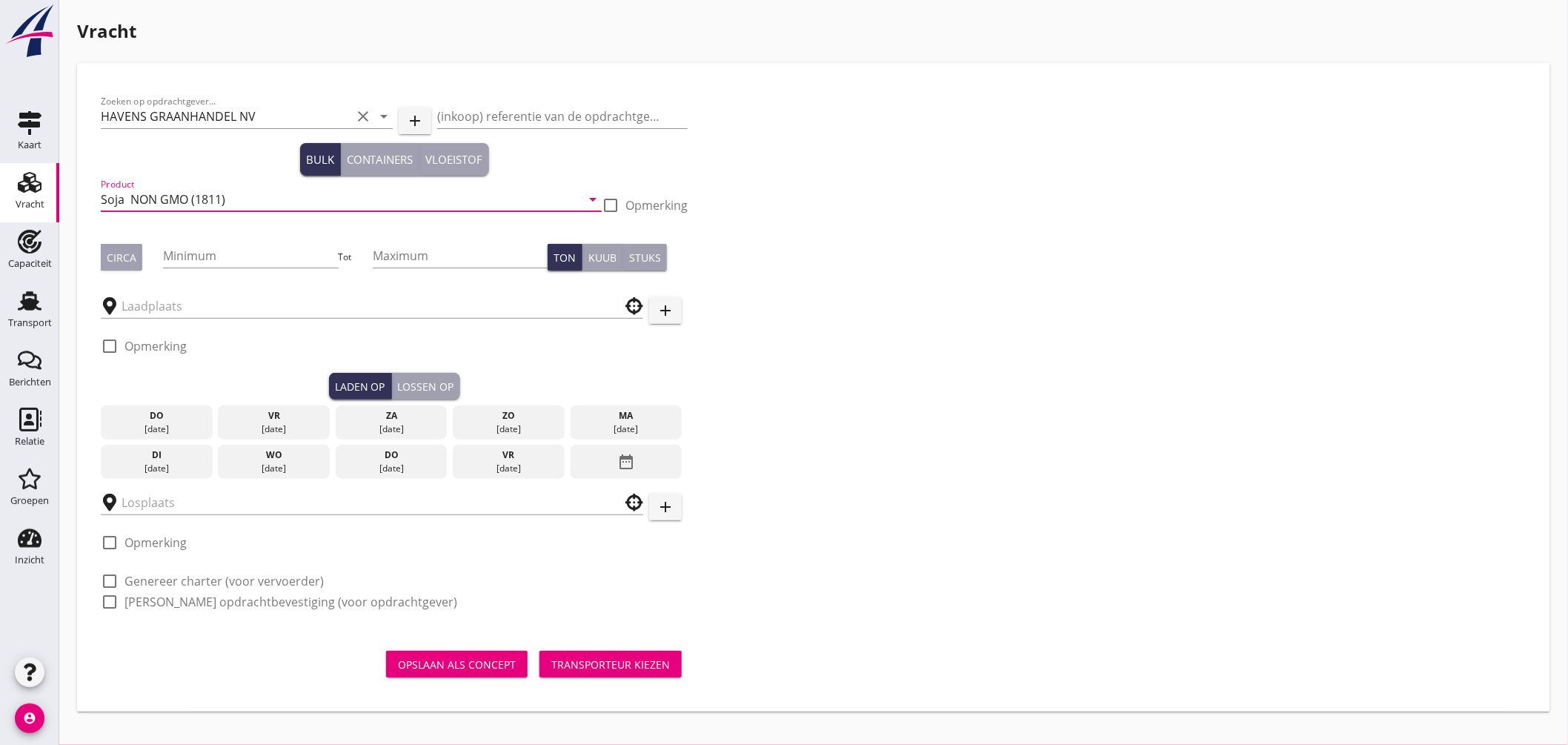
type input "Soja NON GMO (1811)"
click at [117, 262] on div "Circa" at bounding box center [122, 258] width 30 height 16
click at [188, 261] on input "Minimum" at bounding box center [250, 256] width 175 height 24
type input "500"
click at [253, 316] on input "text" at bounding box center [361, 306] width 480 height 24
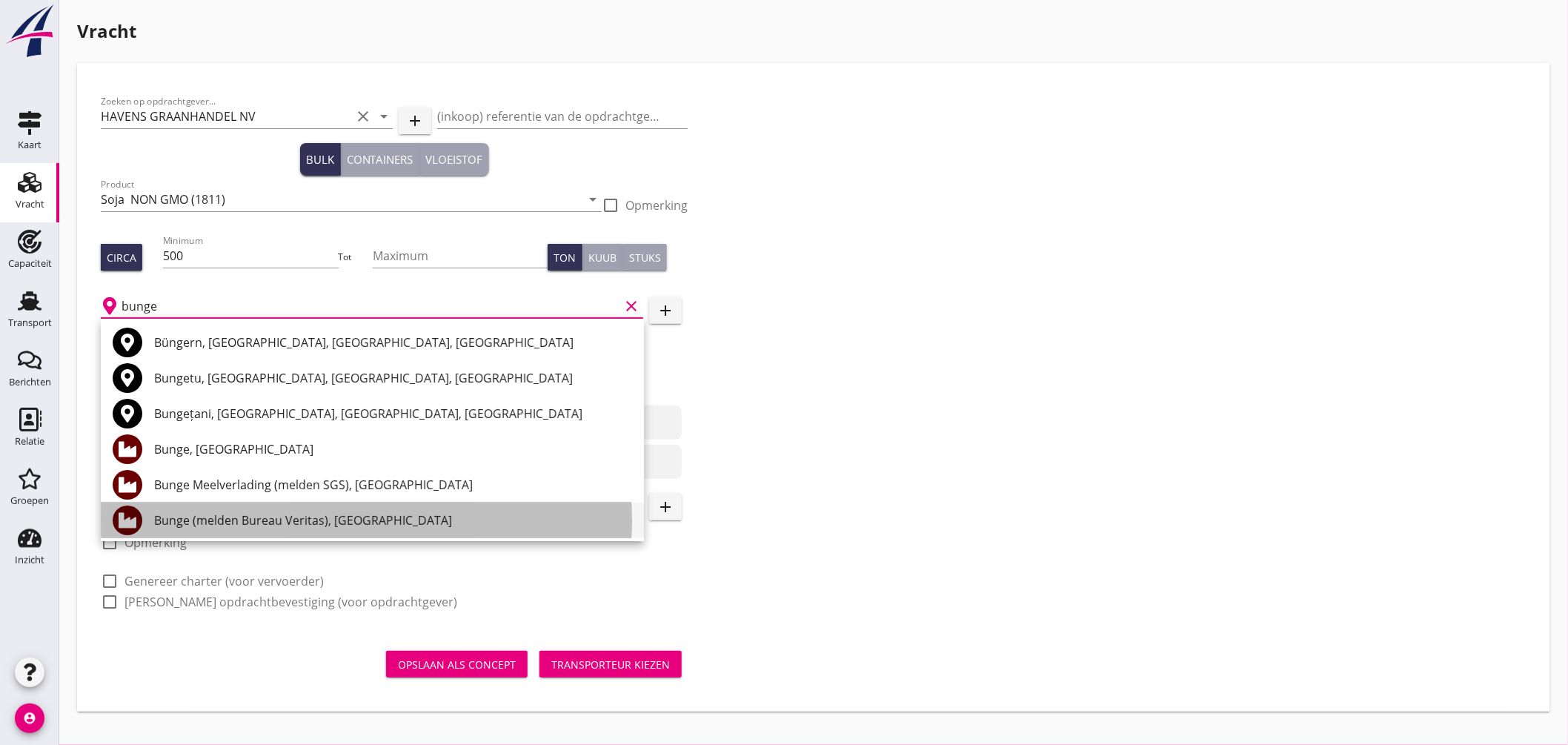
click at [330, 515] on div "Bunge (melden Bureau Veritas), Amsterdam" at bounding box center [393, 521] width 478 height 18
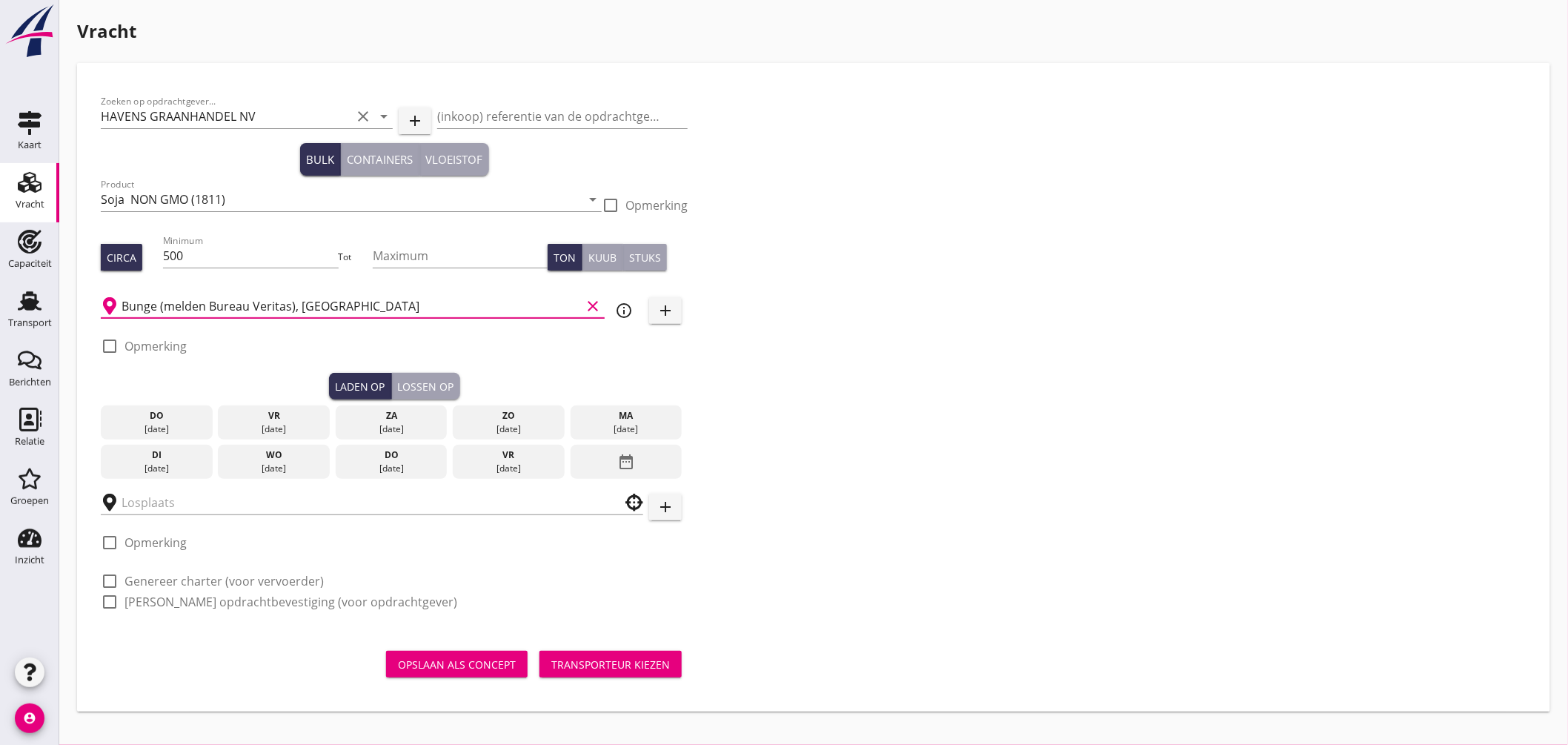
type input "Bunge (melden Bureau Veritas), Amsterdam"
click at [113, 346] on div at bounding box center [109, 347] width 25 height 25
checkbox input "true"
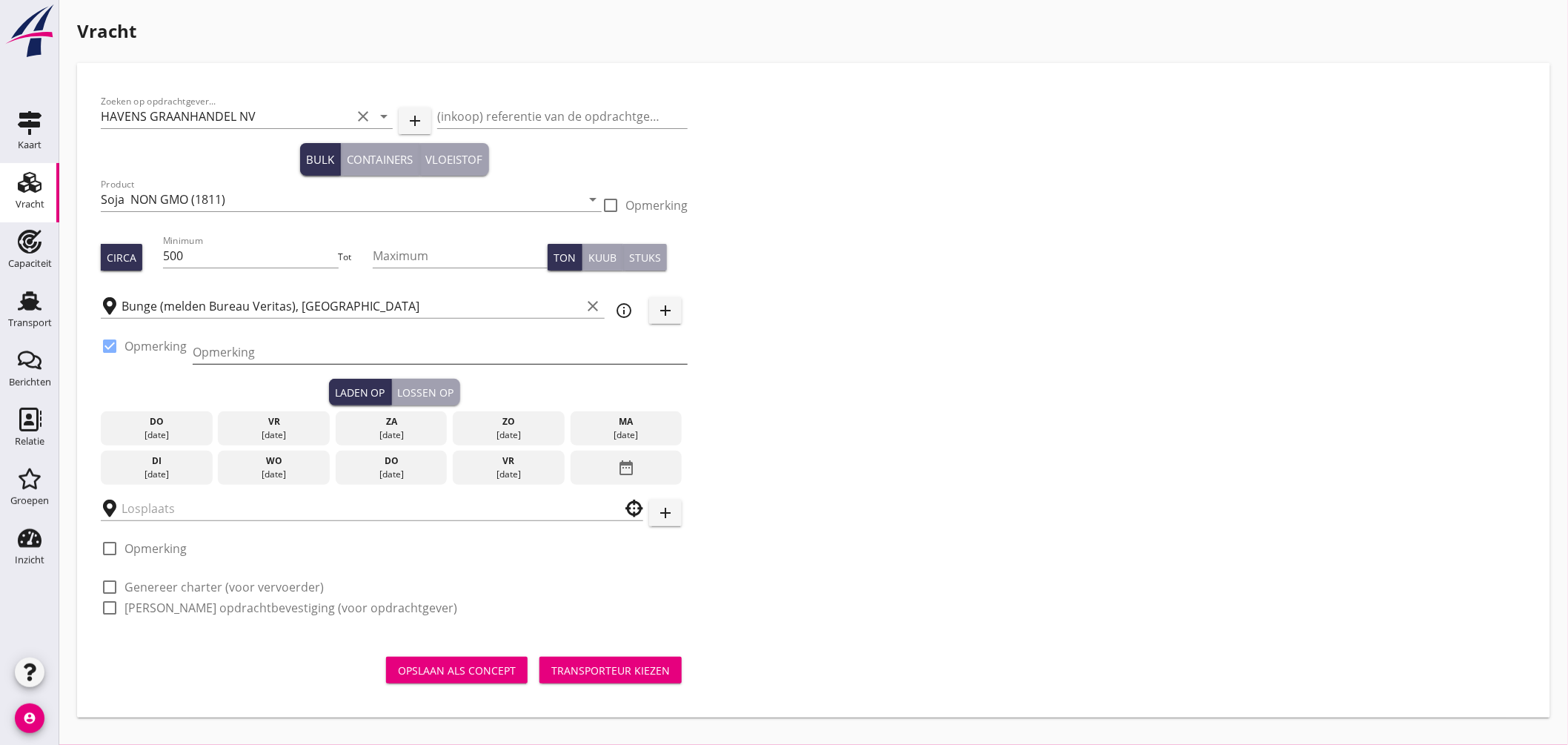
click at [220, 346] on input "Opmerking" at bounding box center [440, 352] width 495 height 24
type input "Ex Silo, Mercuriushaven"
click at [606, 428] on div "01 sep." at bounding box center [627, 435] width 105 height 13
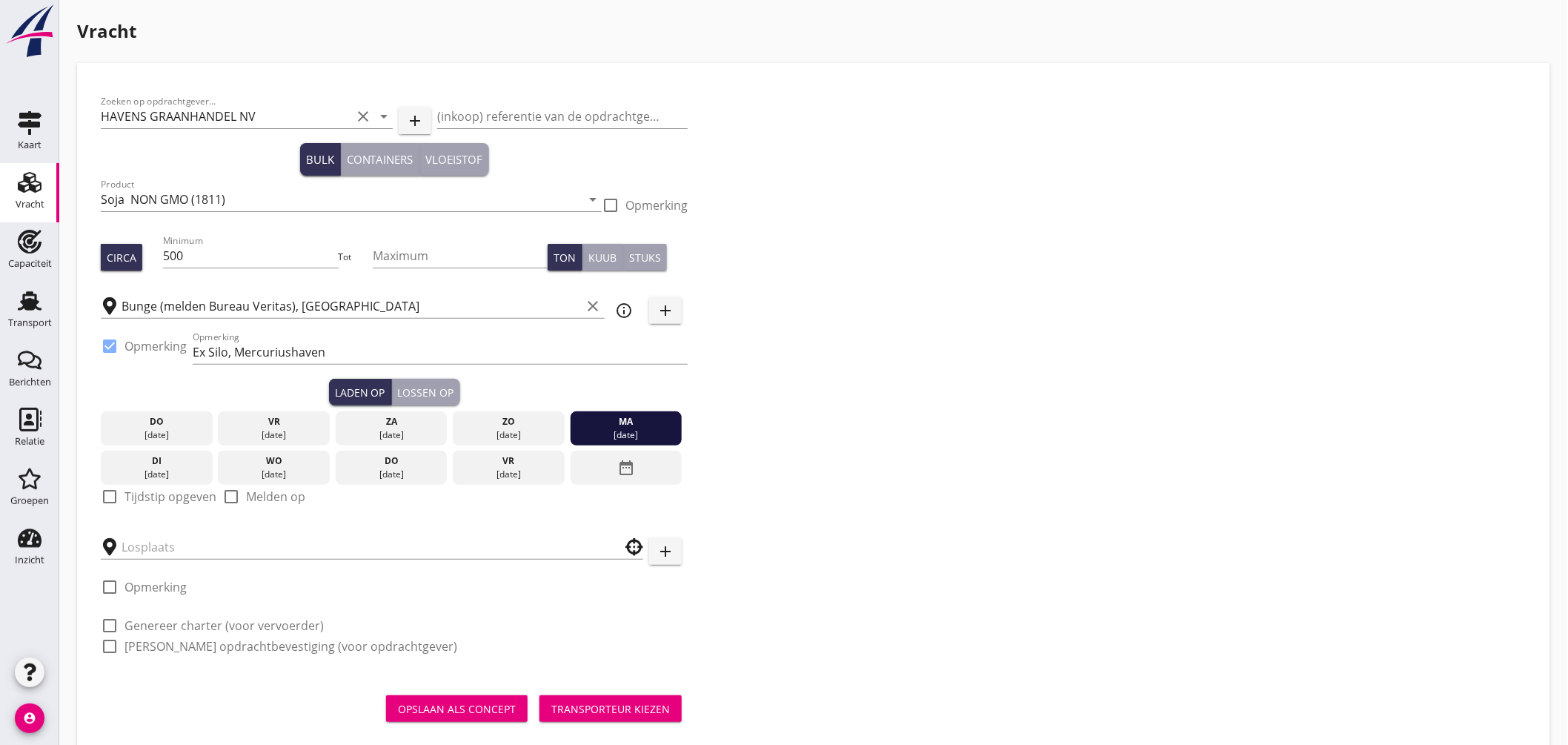
drag, startPoint x: 109, startPoint y: 490, endPoint x: 171, endPoint y: 495, distance: 62.2
click at [109, 491] on div at bounding box center [109, 497] width 25 height 25
checkbox input "true"
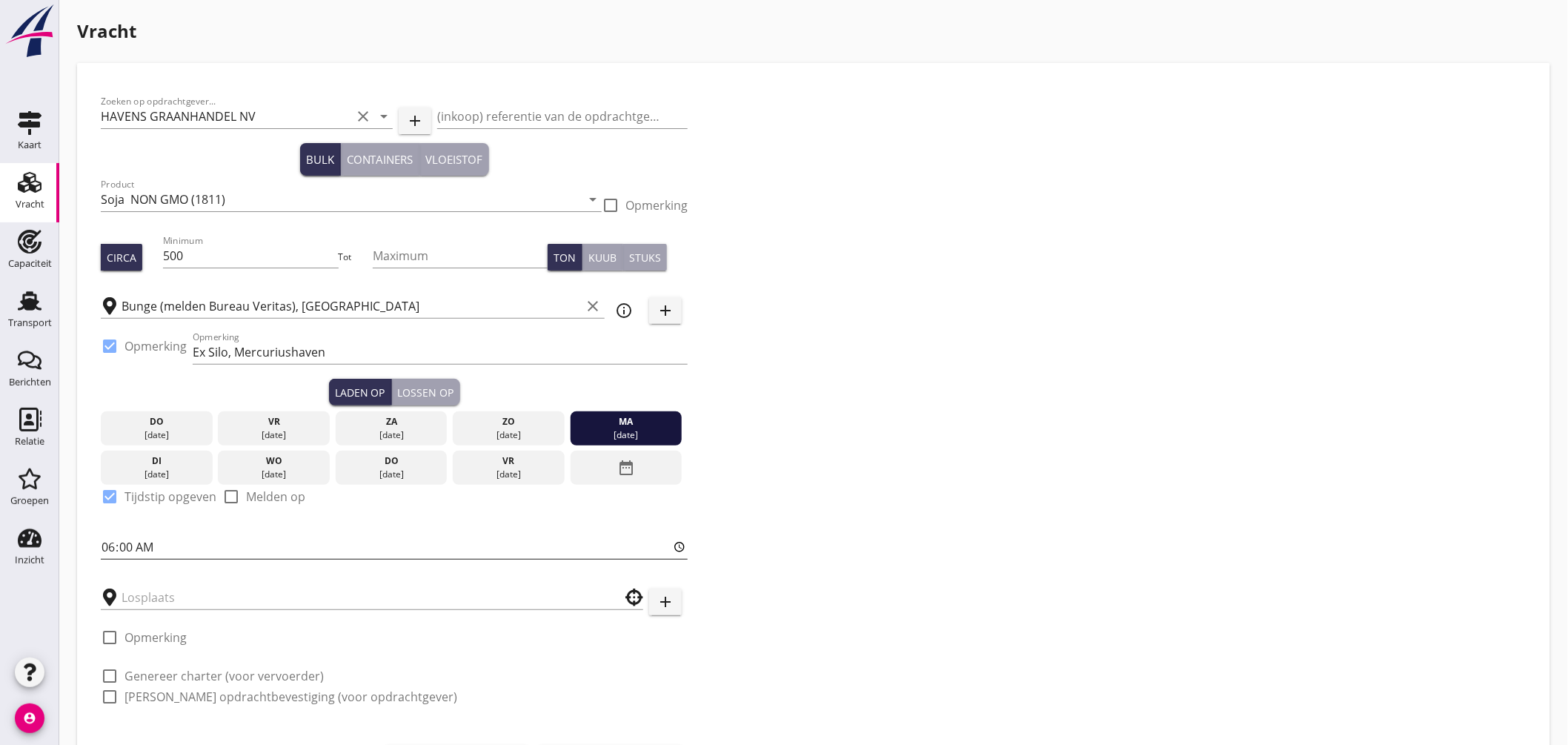
click at [112, 551] on input "06:00" at bounding box center [394, 547] width 587 height 24
type input "12:00"
click at [168, 595] on input "text" at bounding box center [361, 598] width 480 height 24
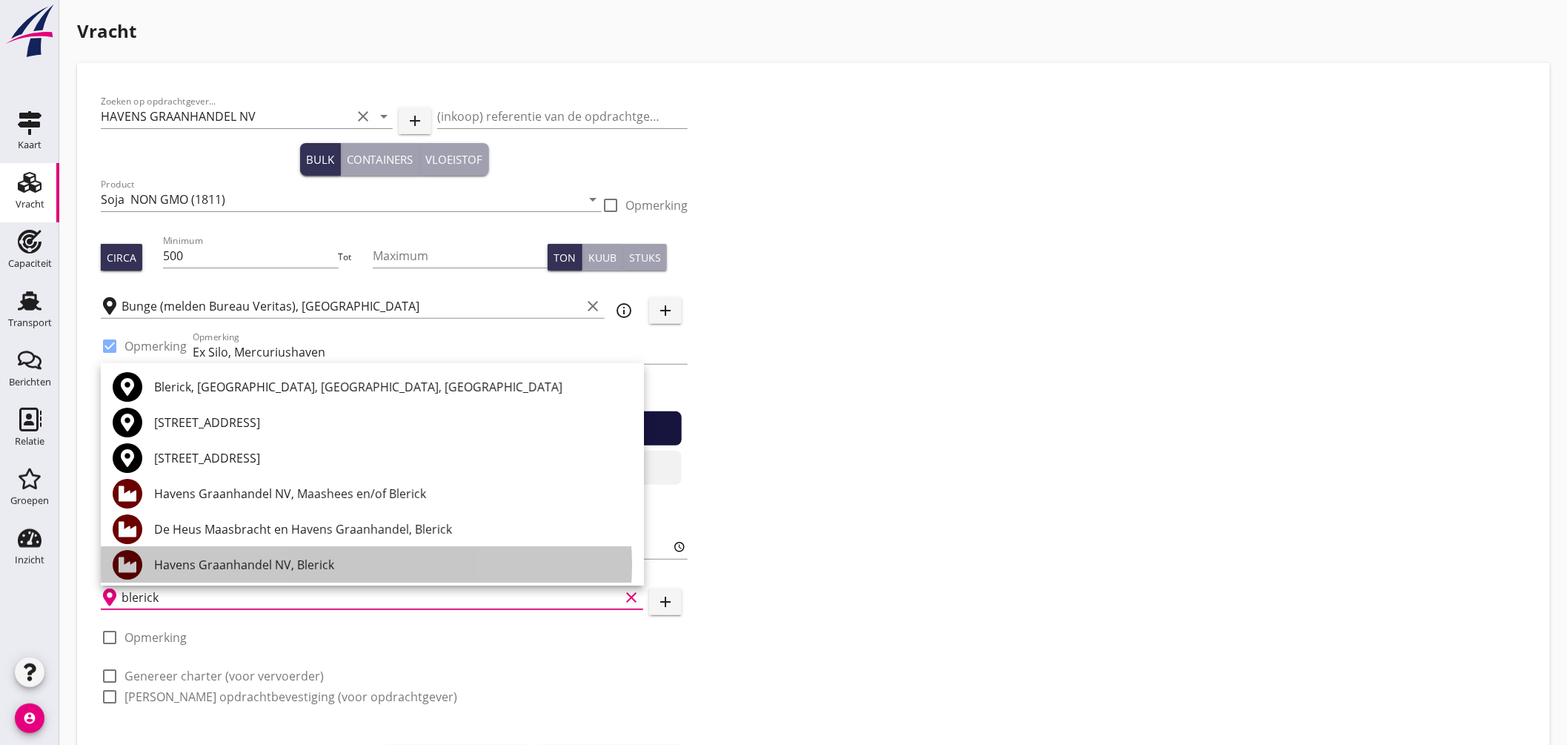
click at [313, 562] on div "Havens Graanhandel NV, Blerick" at bounding box center [393, 565] width 478 height 18
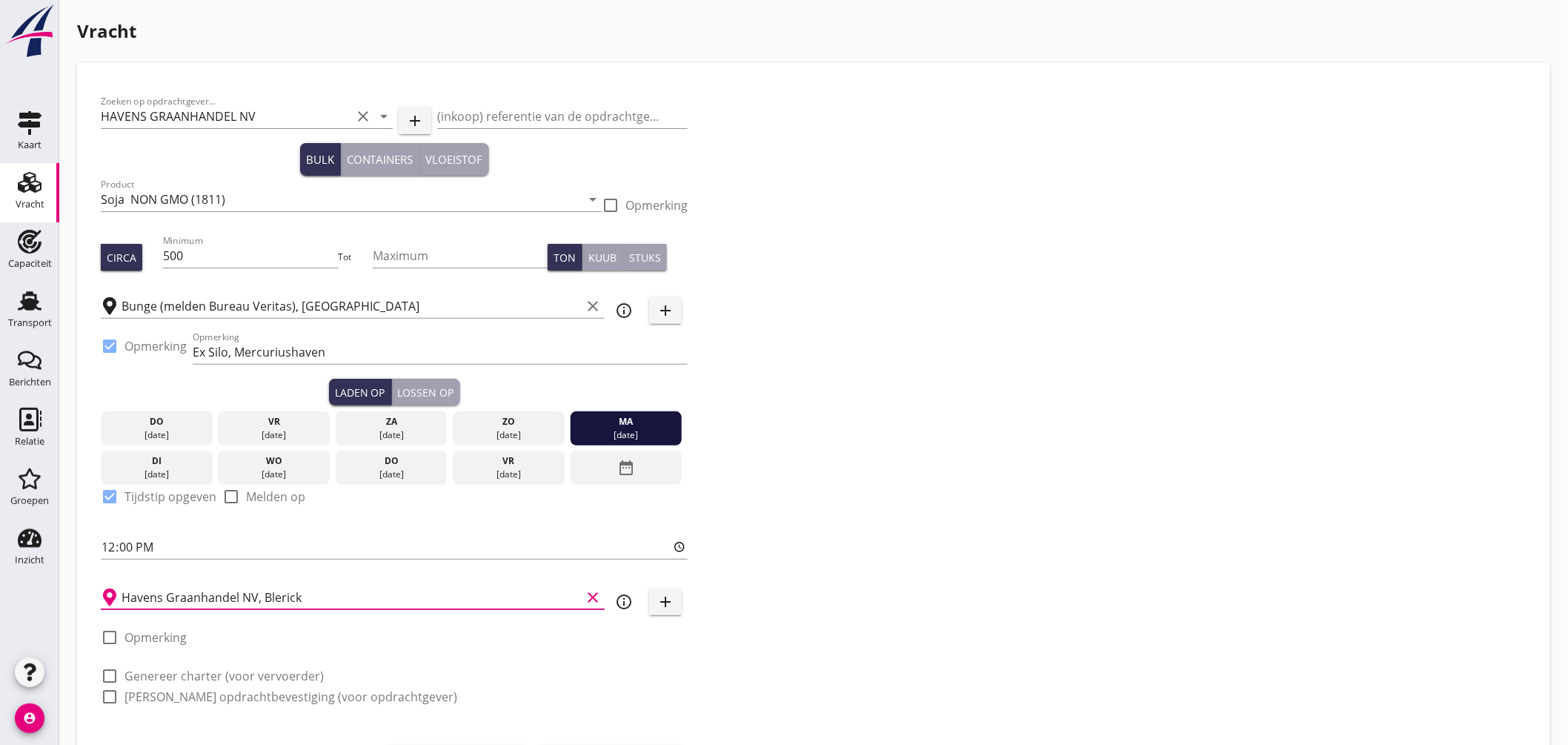
scroll to position [78, 0]
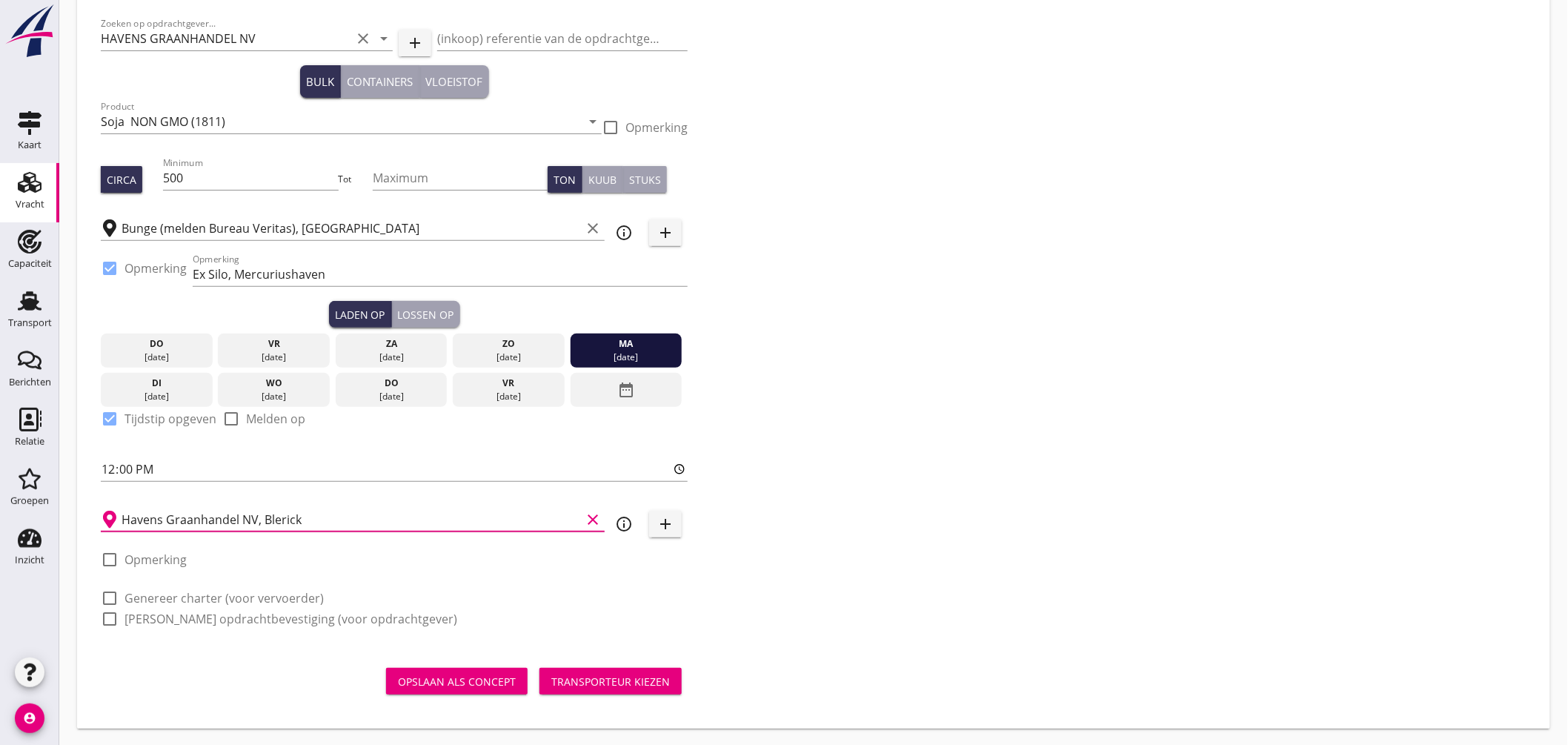
type input "Havens Graanhandel NV, Blerick"
click at [179, 594] on label "Genereer charter (voor vervoerder)" at bounding box center [224, 598] width 199 height 15
checkbox input "true"
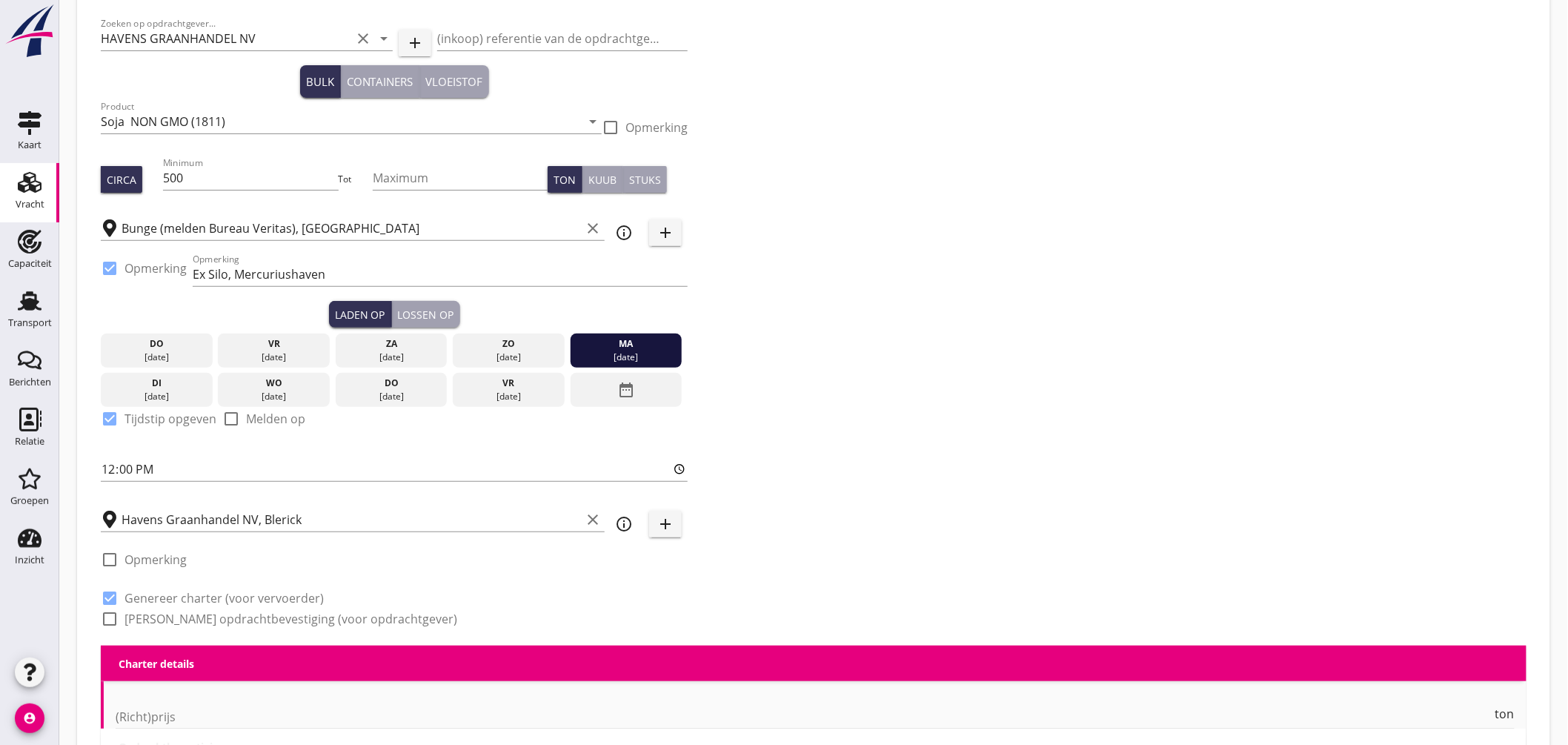
checkbox input "true"
click at [193, 612] on label "Genereer opdrachtbevestiging (voor opdrachtgever)" at bounding box center [290, 619] width 333 height 15
checkbox input "true"
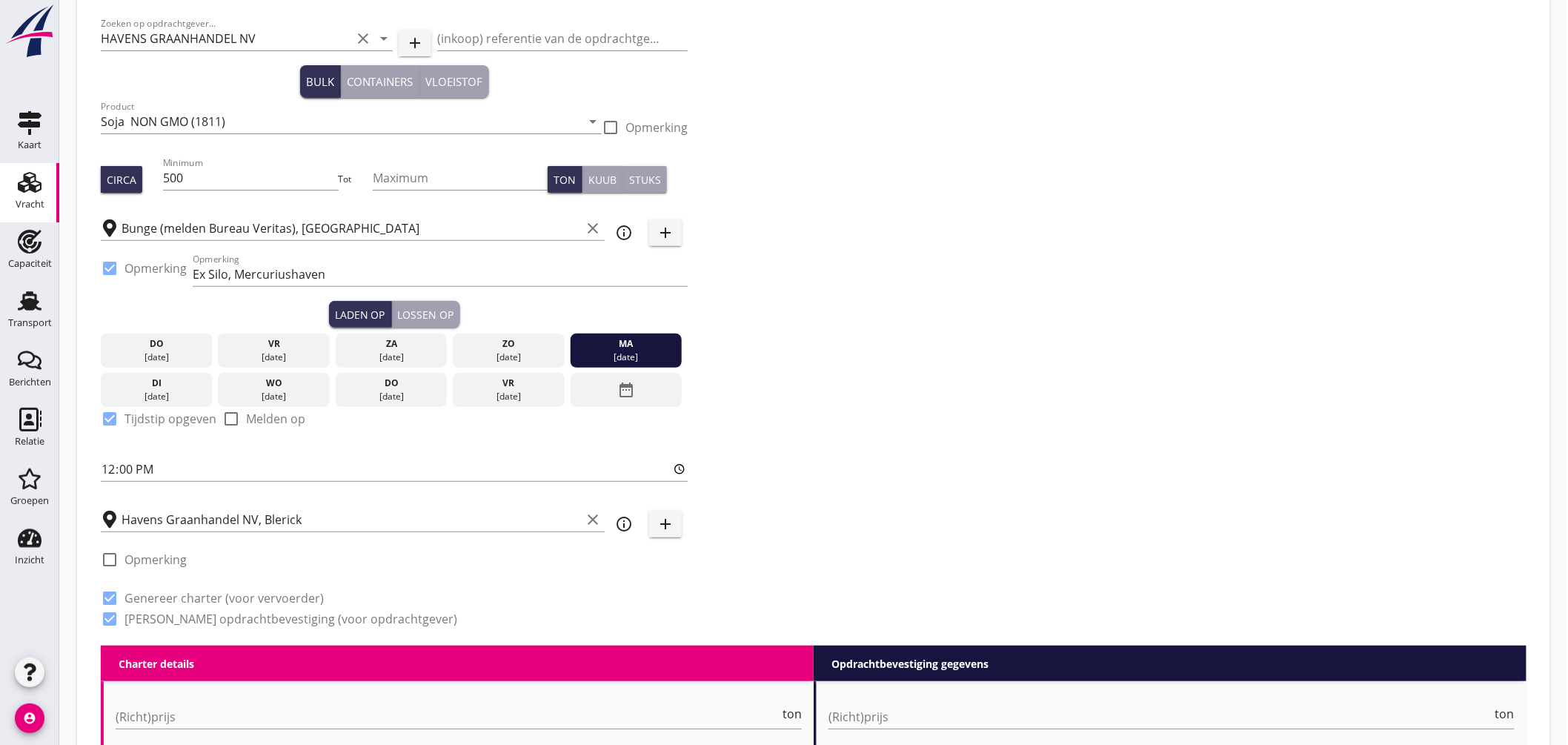
scroll to position [408, 0]
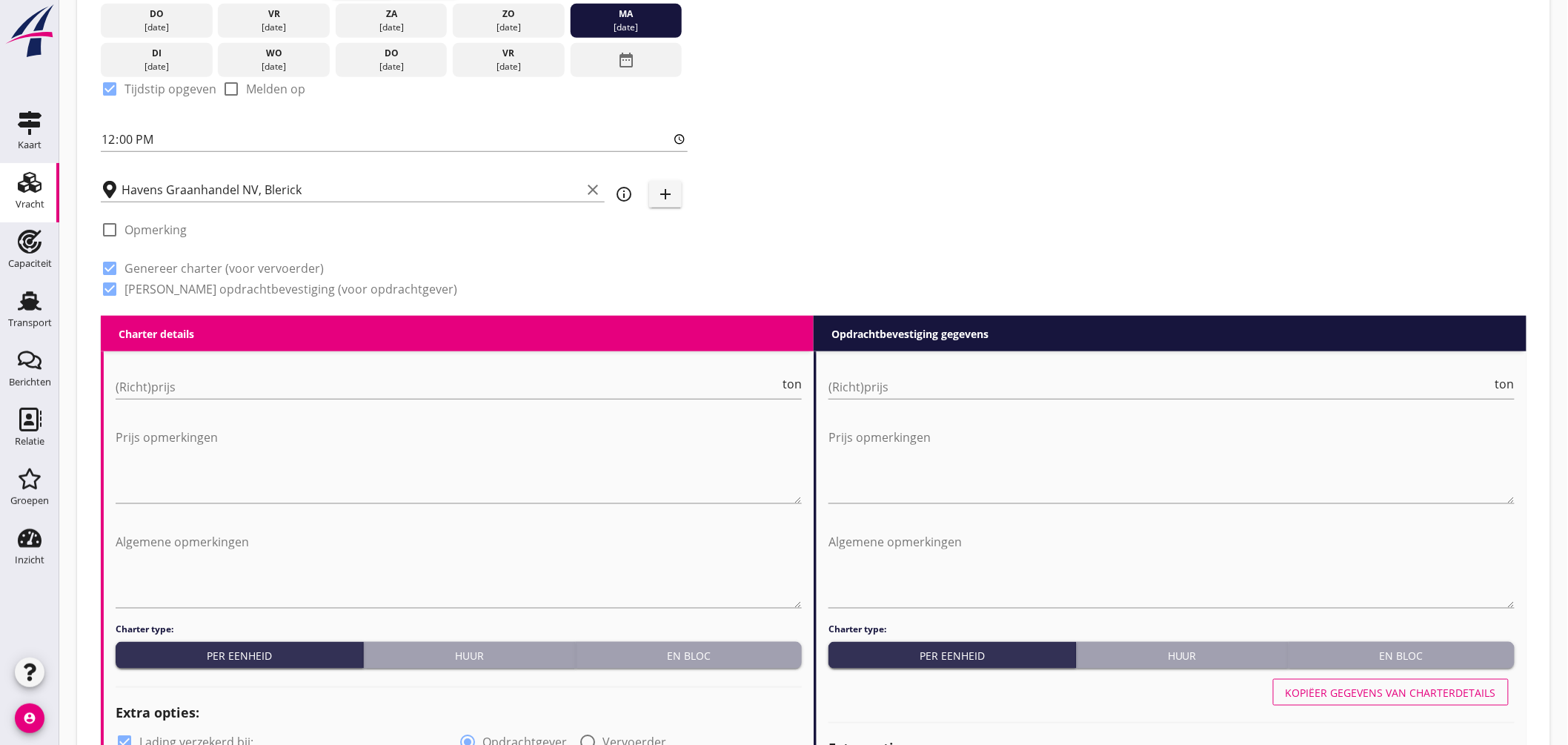
click at [677, 646] on button "En bloc" at bounding box center [688, 655] width 226 height 27
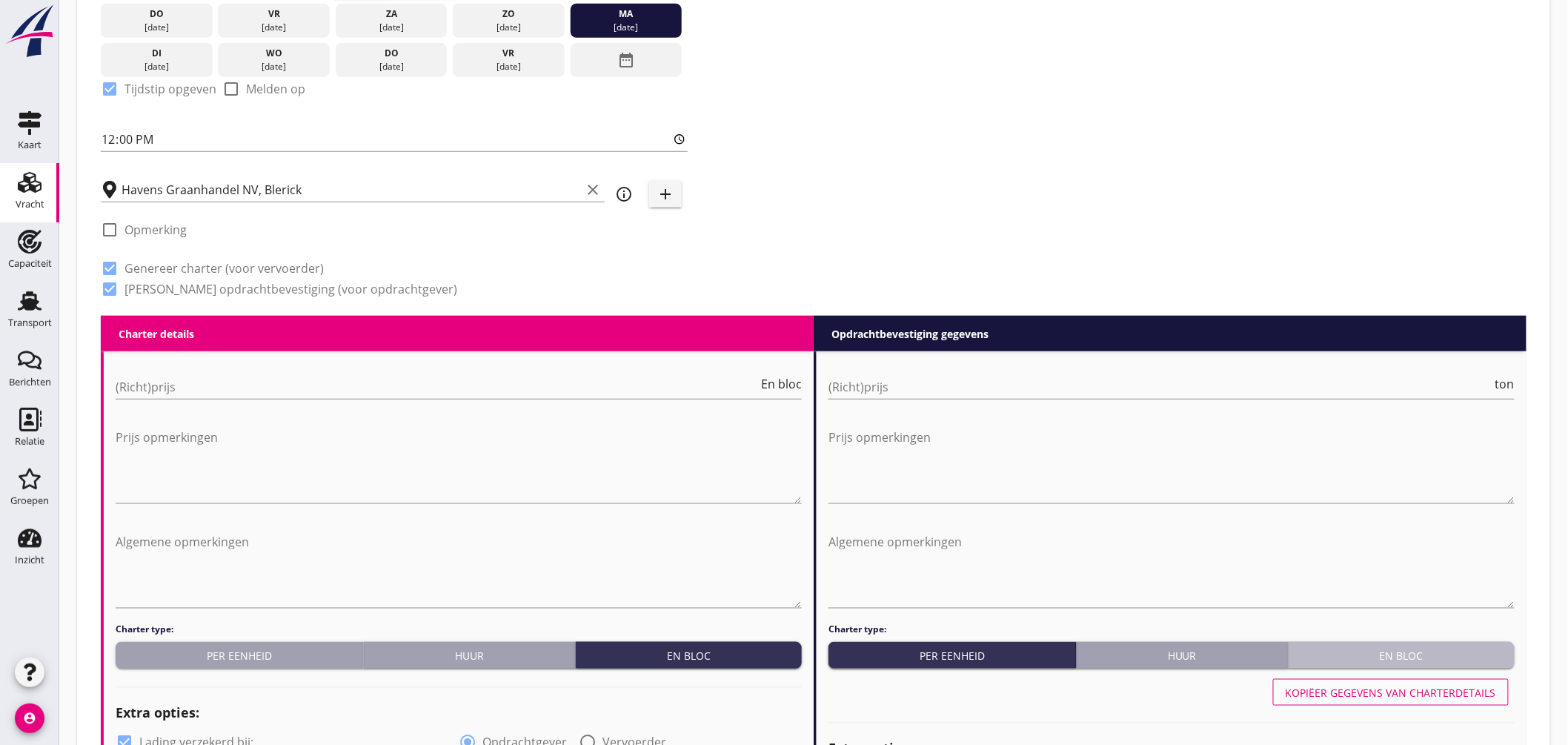
click at [1440, 642] on button "En bloc" at bounding box center [1401, 655] width 226 height 27
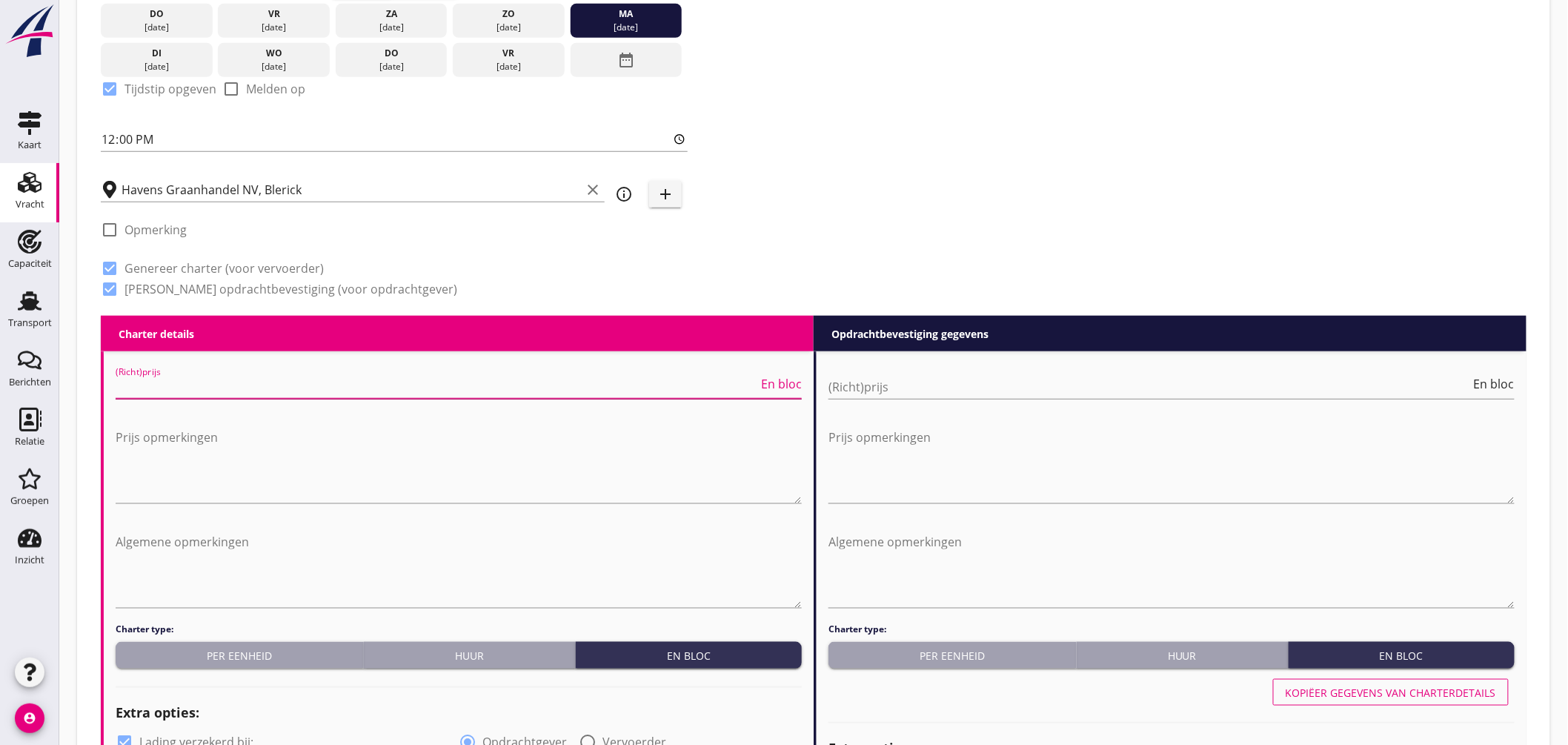
click at [276, 386] on input "(Richt)prijs" at bounding box center [437, 387] width 642 height 24
type input "4100"
click at [872, 375] on input "(Richt)prijs" at bounding box center [1149, 387] width 642 height 24
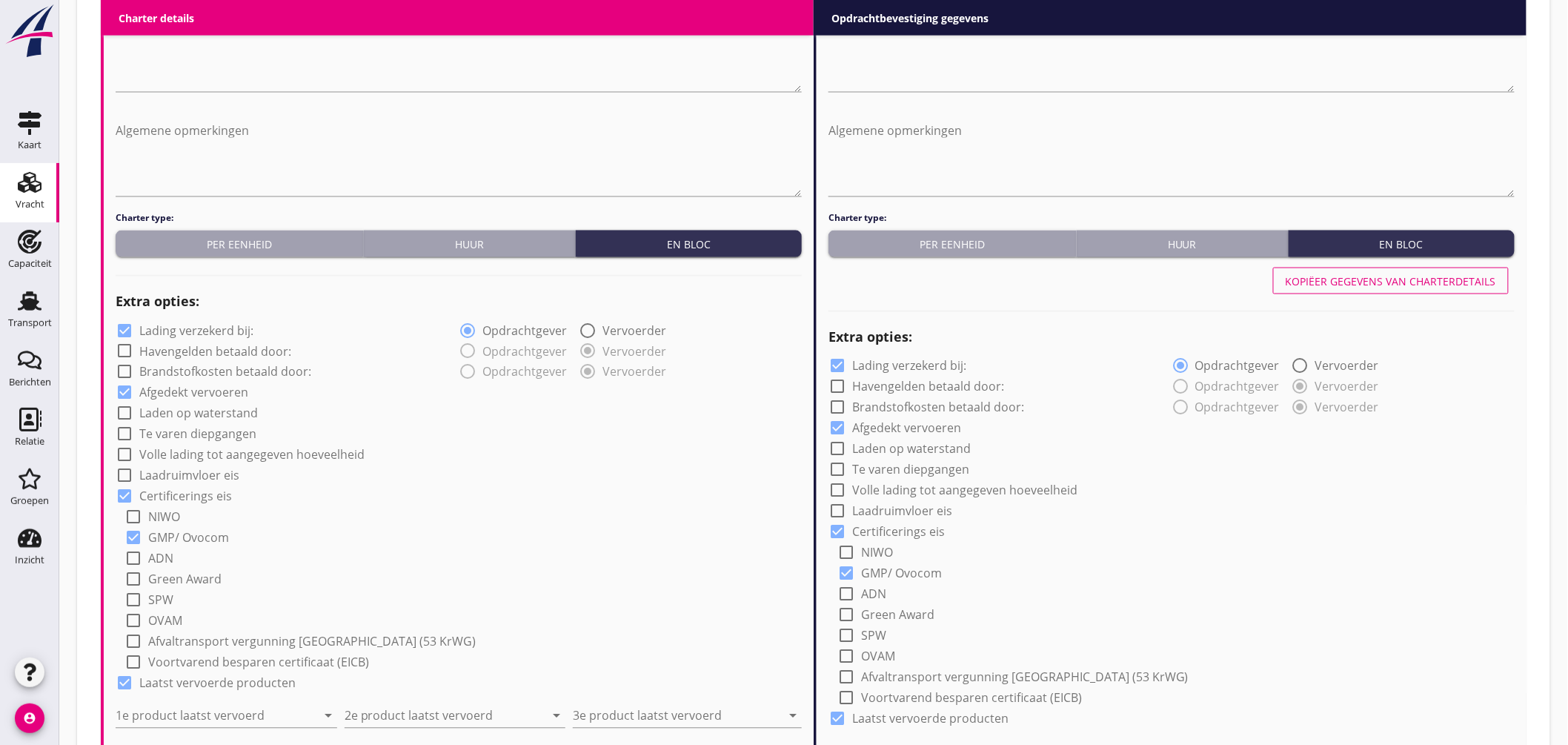
scroll to position [984, 0]
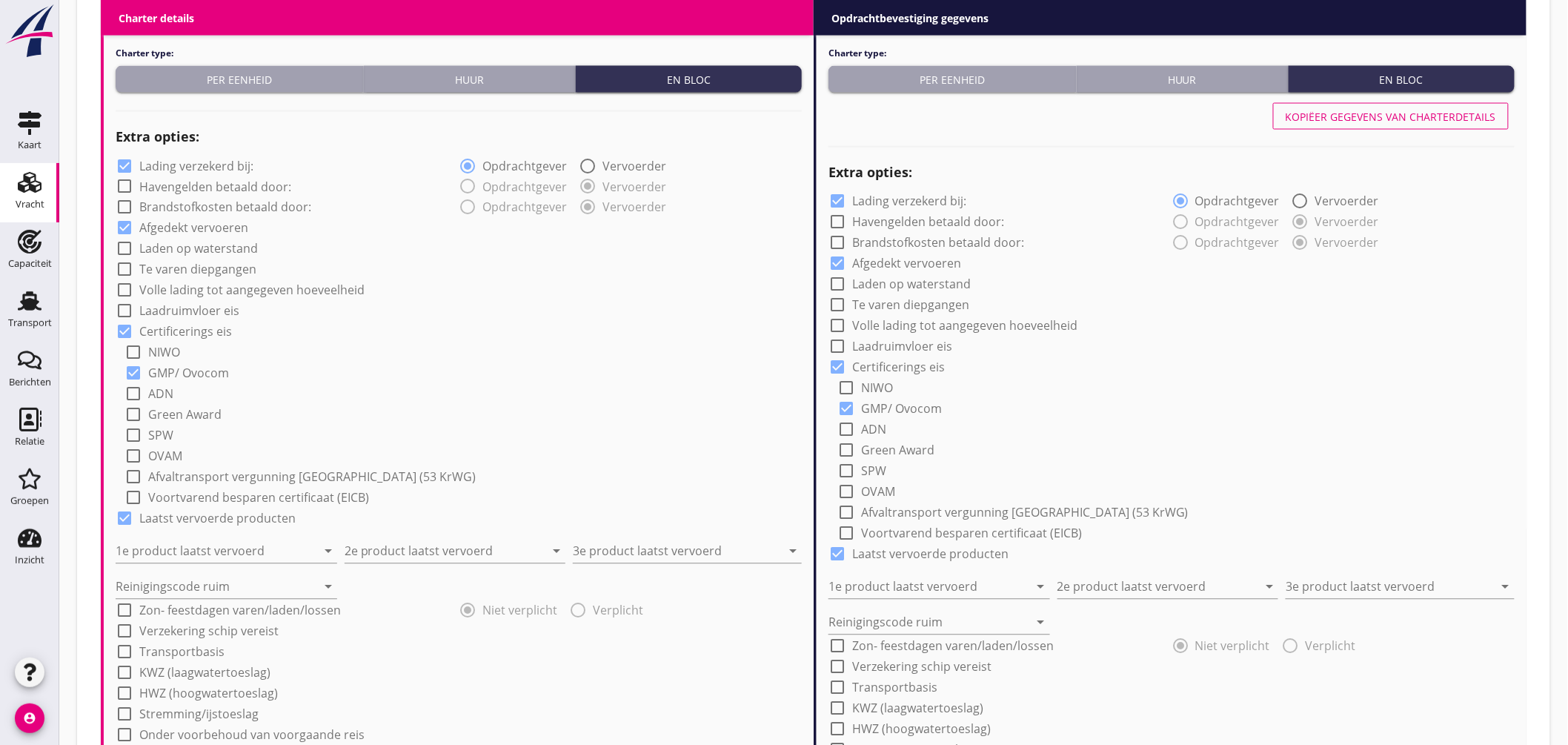
type input "4250"
click at [268, 547] on input "1e product laatst vervoerd" at bounding box center [216, 551] width 201 height 24
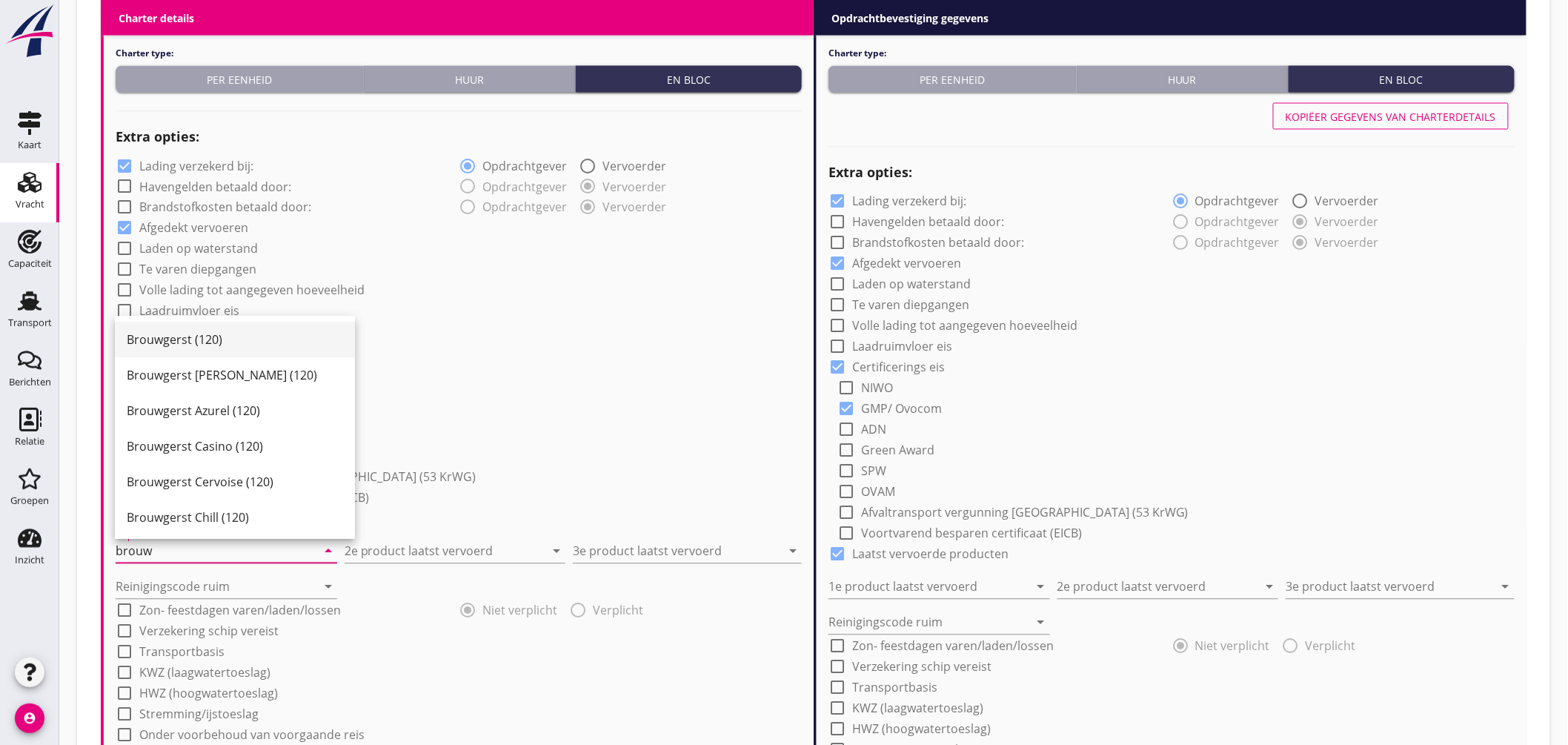
click at [198, 332] on div "Brouwgerst (120)" at bounding box center [235, 340] width 216 height 18
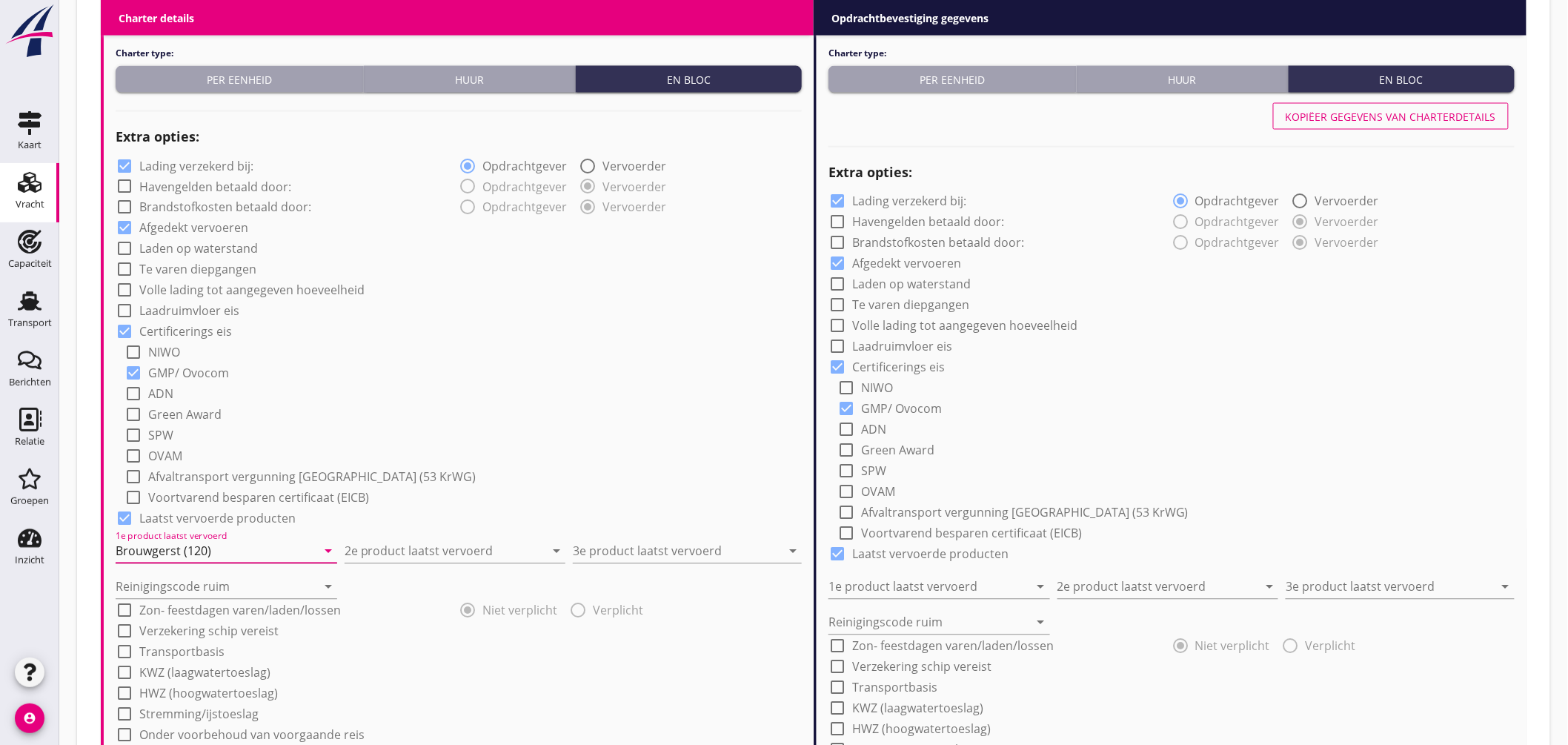
type input "Brouwgerst (120)"
drag, startPoint x: 435, startPoint y: 535, endPoint x: 435, endPoint y: 547, distance: 12.0
click at [435, 536] on div "2e product laatst vervoerd arrow_drop_down" at bounding box center [455, 547] width 221 height 32
click at [433, 547] on input "2e product laatst vervoerd" at bounding box center [445, 551] width 201 height 24
click at [424, 579] on div "Nutramon (7290)" at bounding box center [454, 587] width 198 height 18
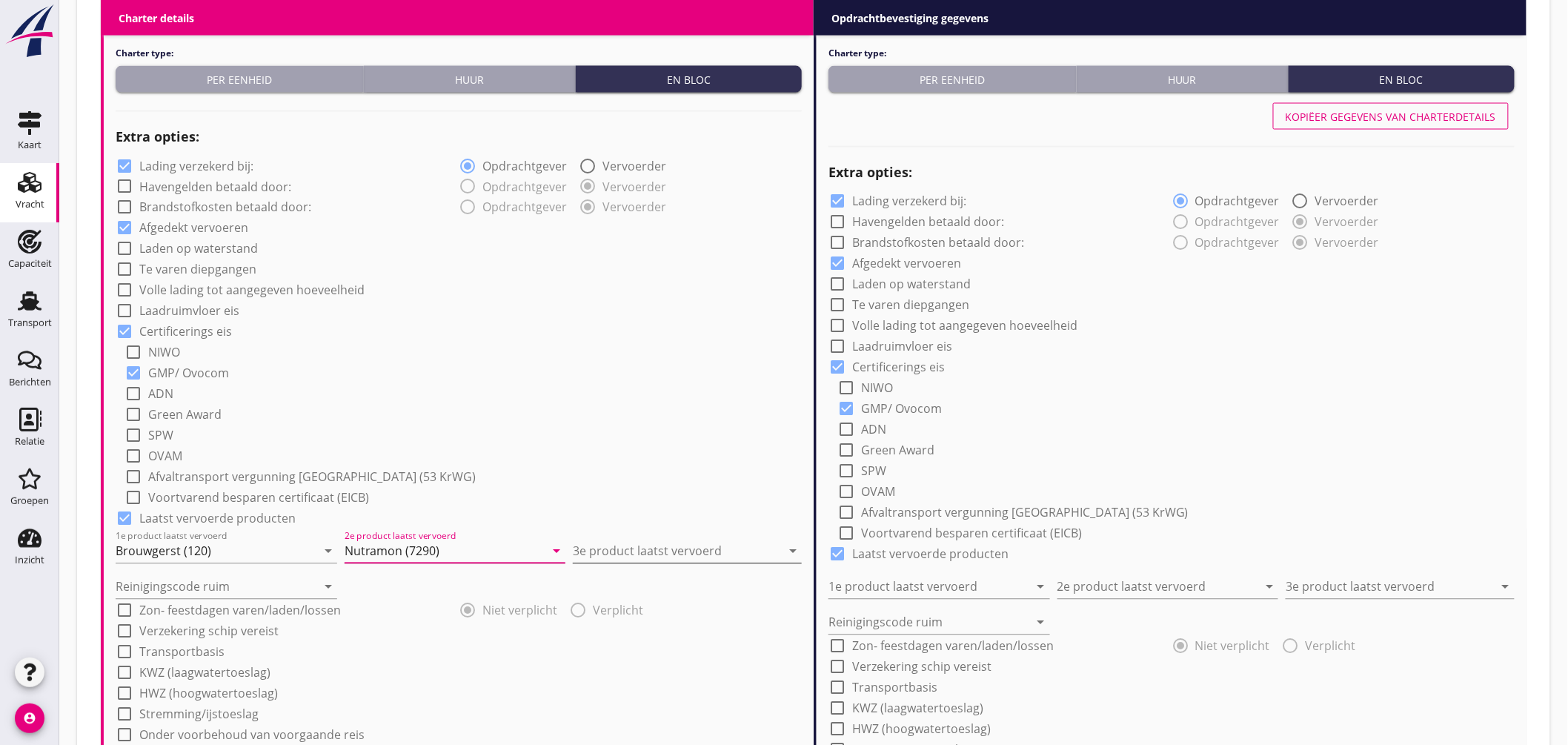
type input "Nutramon (7290)"
click at [601, 542] on input "3e product laatst vervoerd" at bounding box center [677, 551] width 209 height 24
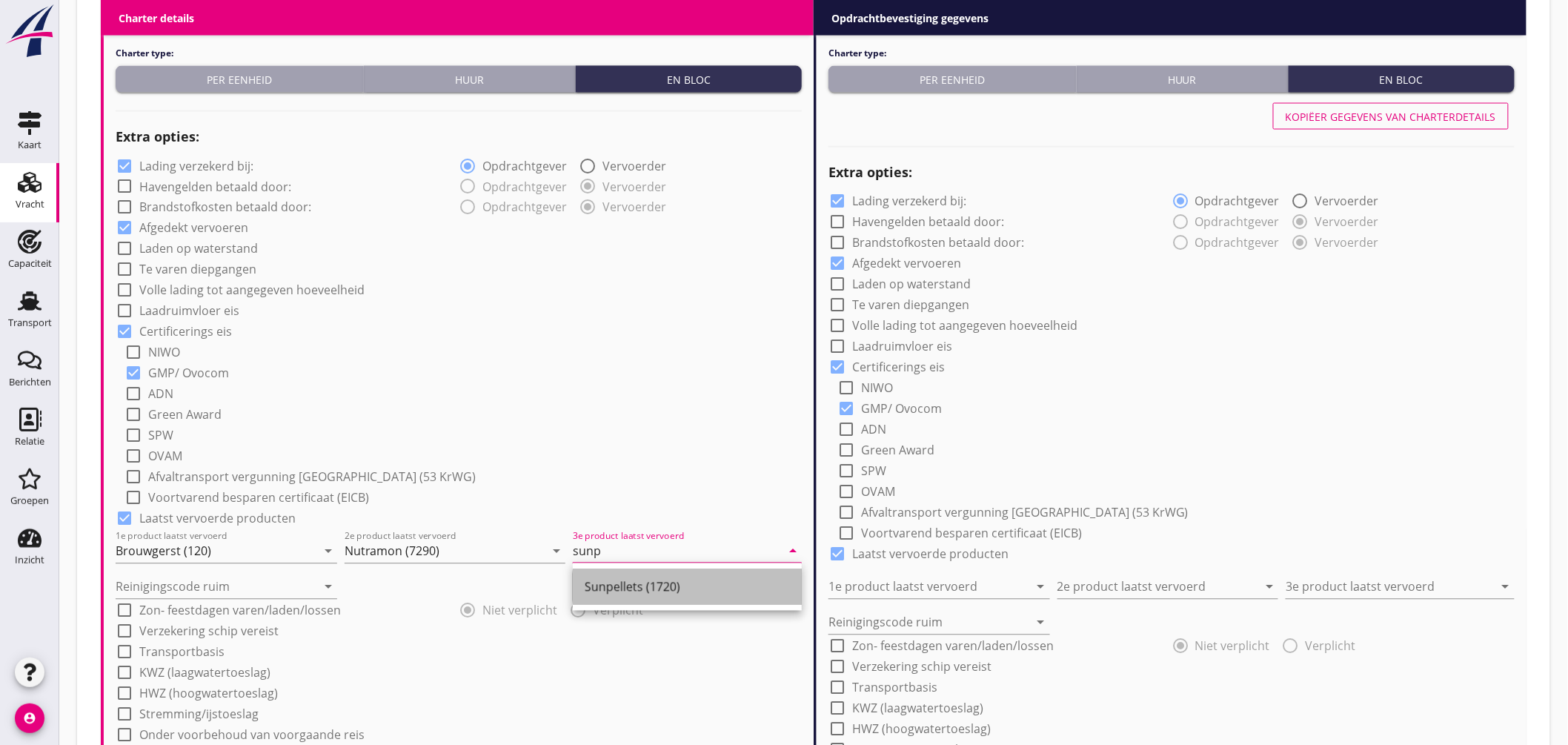
click at [647, 587] on div "Sunpellets (1720)" at bounding box center [687, 587] width 205 height 18
type input "Sunpellets (1720)"
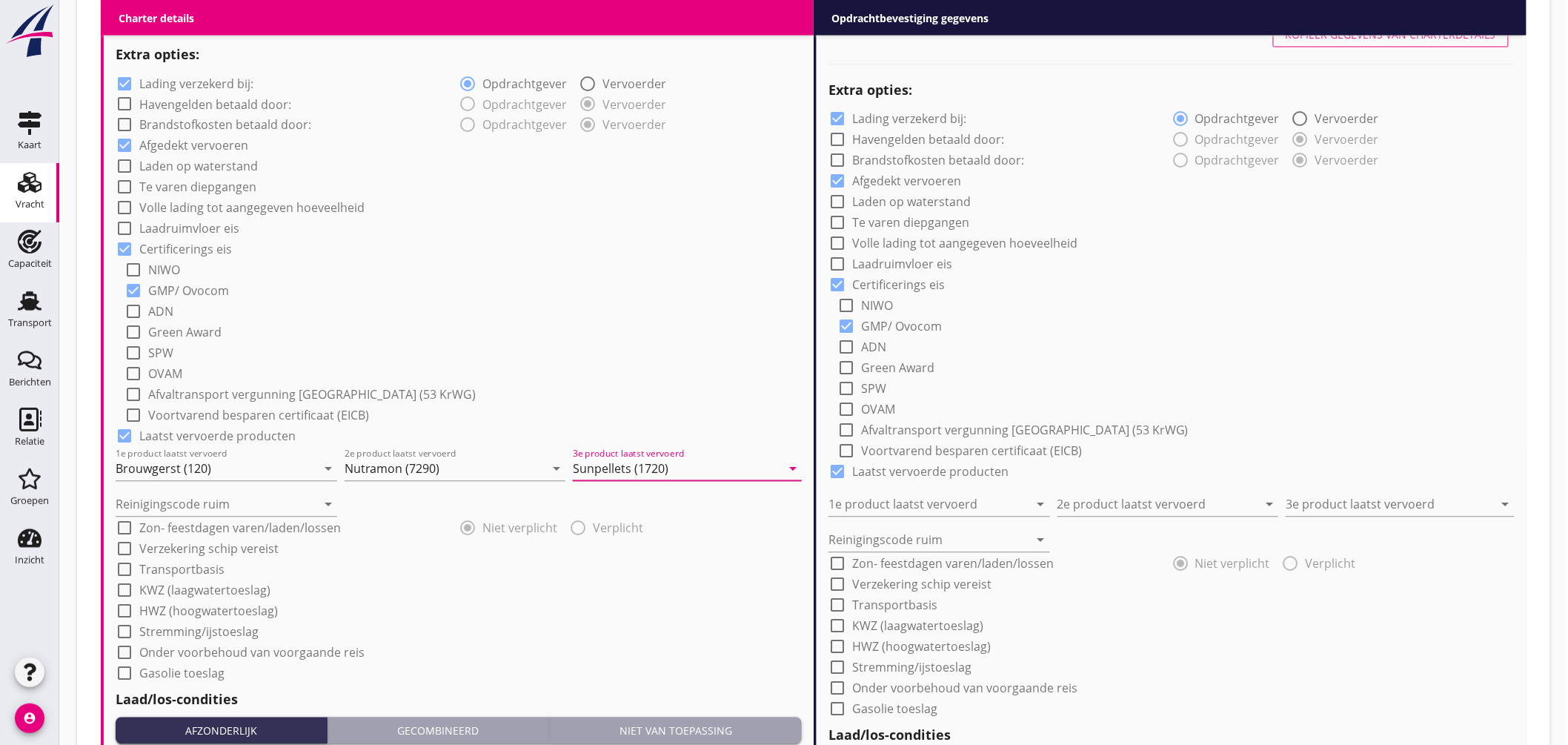
scroll to position [1149, 0]
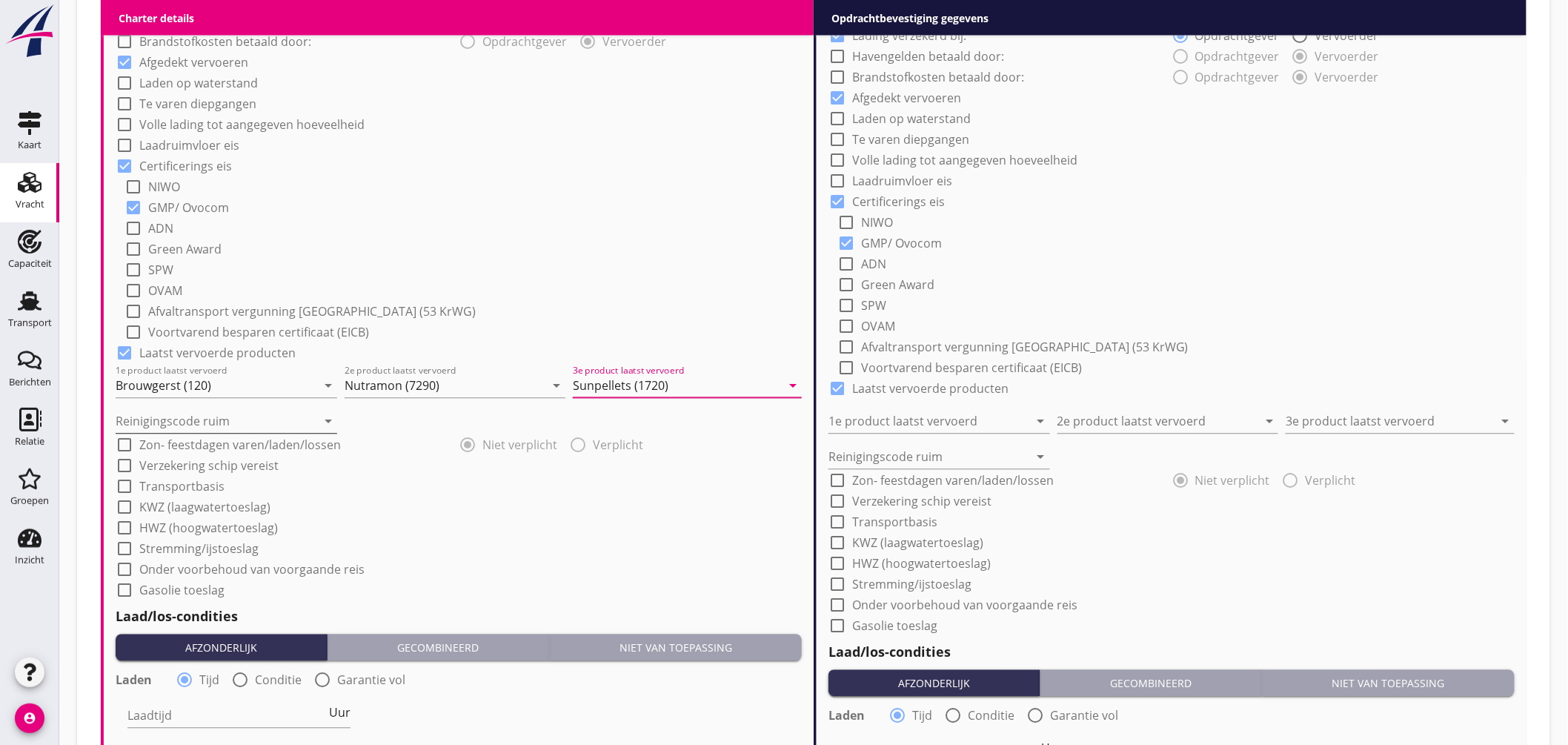
click at [196, 417] on input "Reinigingscode ruim" at bounding box center [216, 422] width 201 height 24
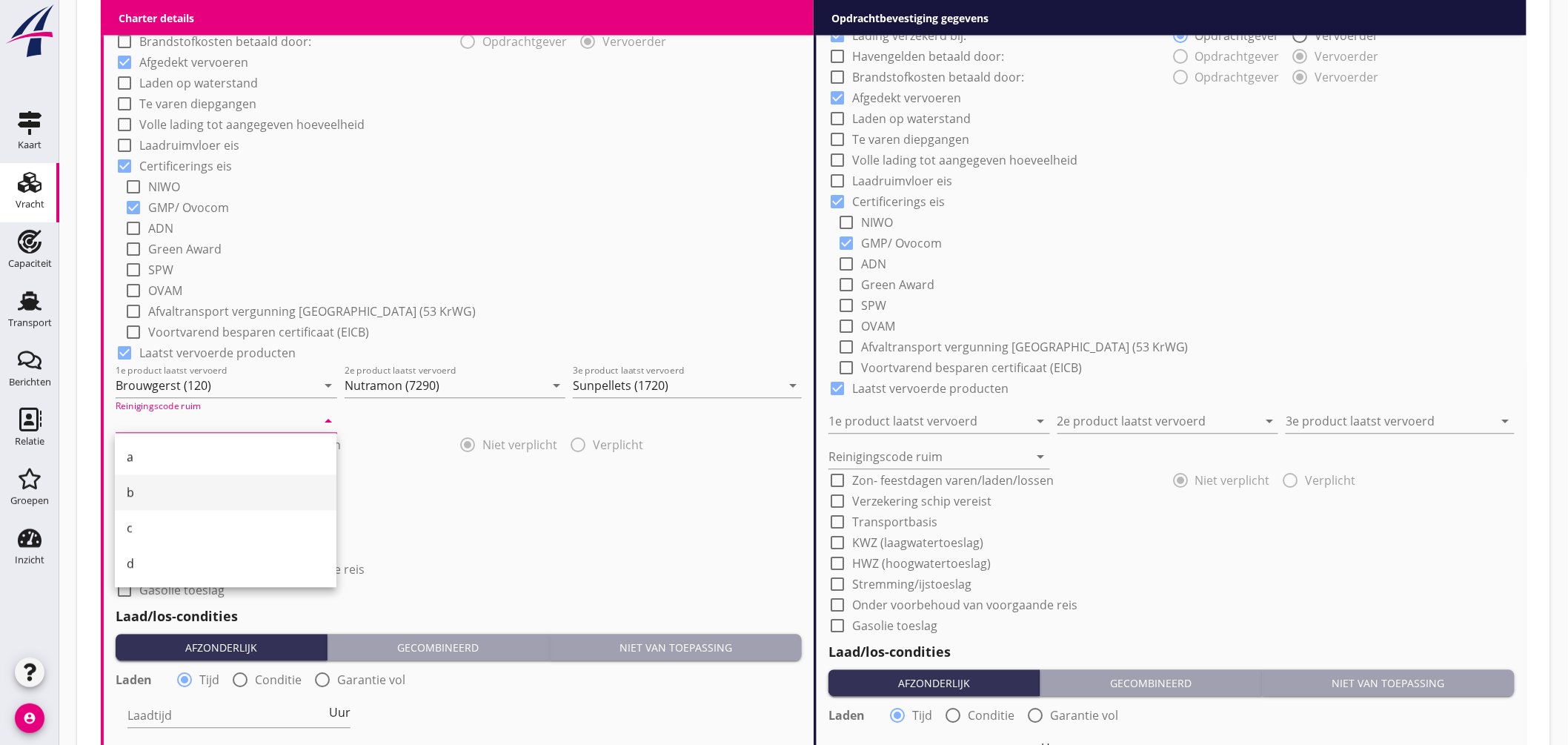
click at [153, 487] on div "b" at bounding box center [225, 493] width 198 height 18
type input "b"
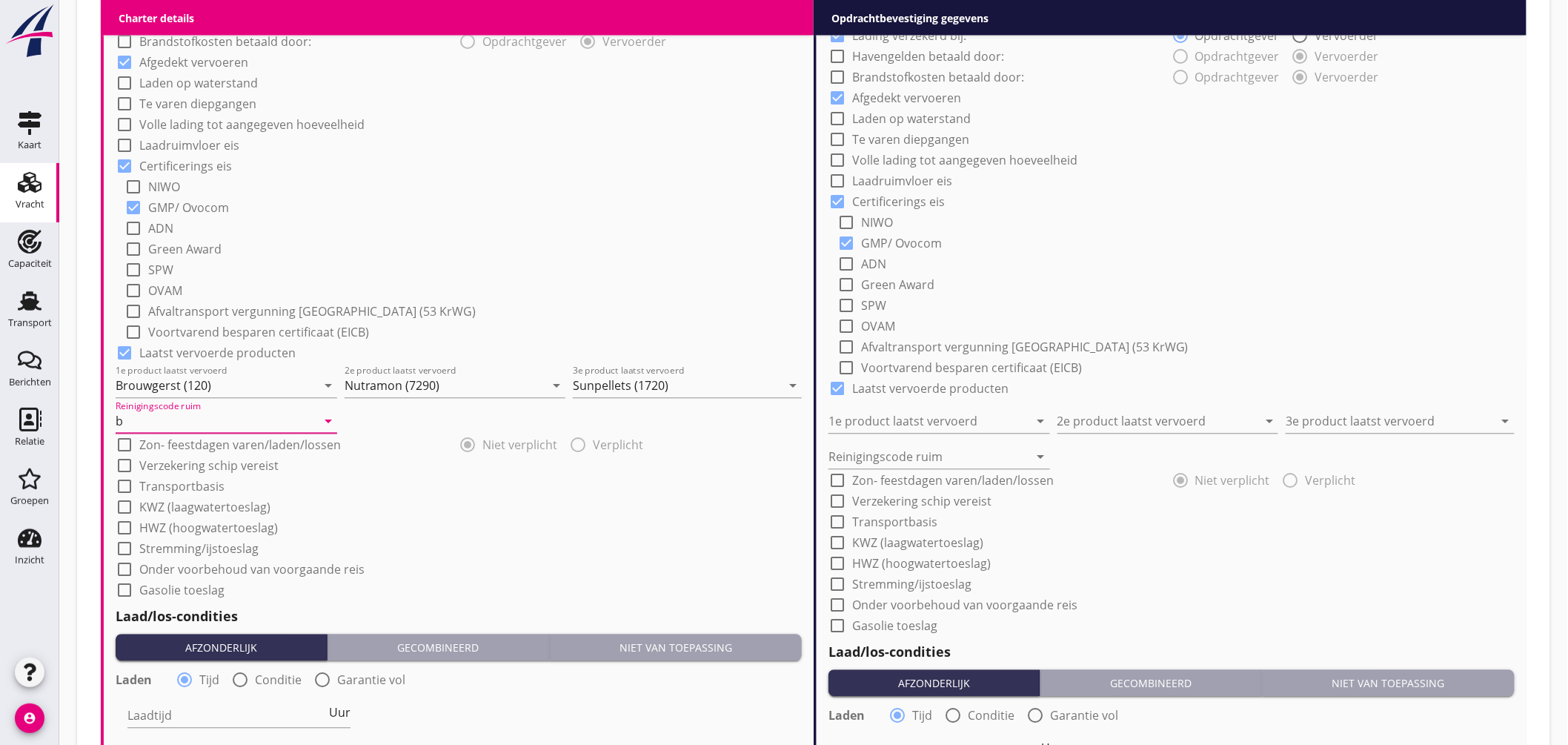
scroll to position [1396, 0]
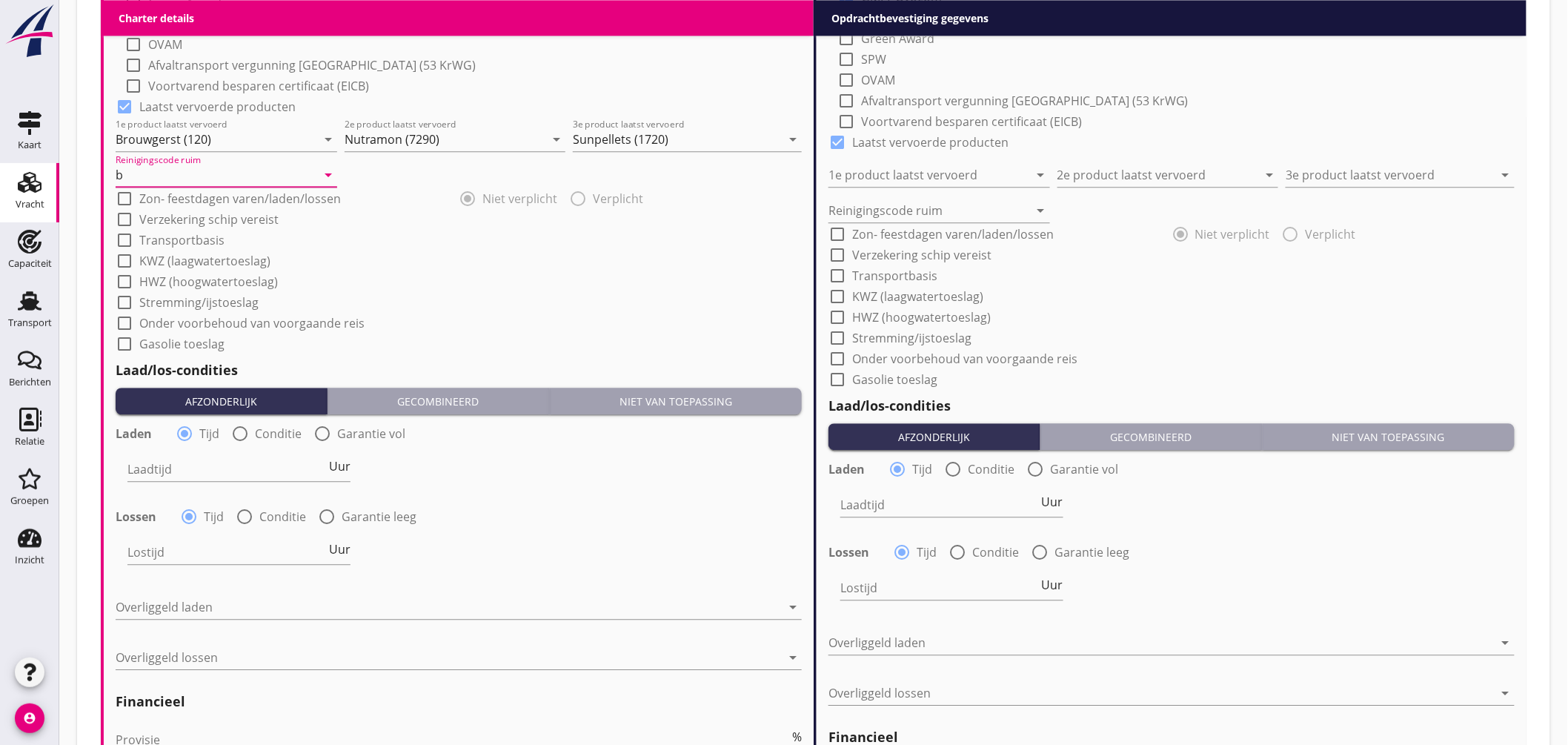
click at [262, 435] on label "Conditie" at bounding box center [278, 433] width 46 height 15
radio input "false"
radio input "true"
click at [254, 473] on div at bounding box center [285, 469] width 315 height 24
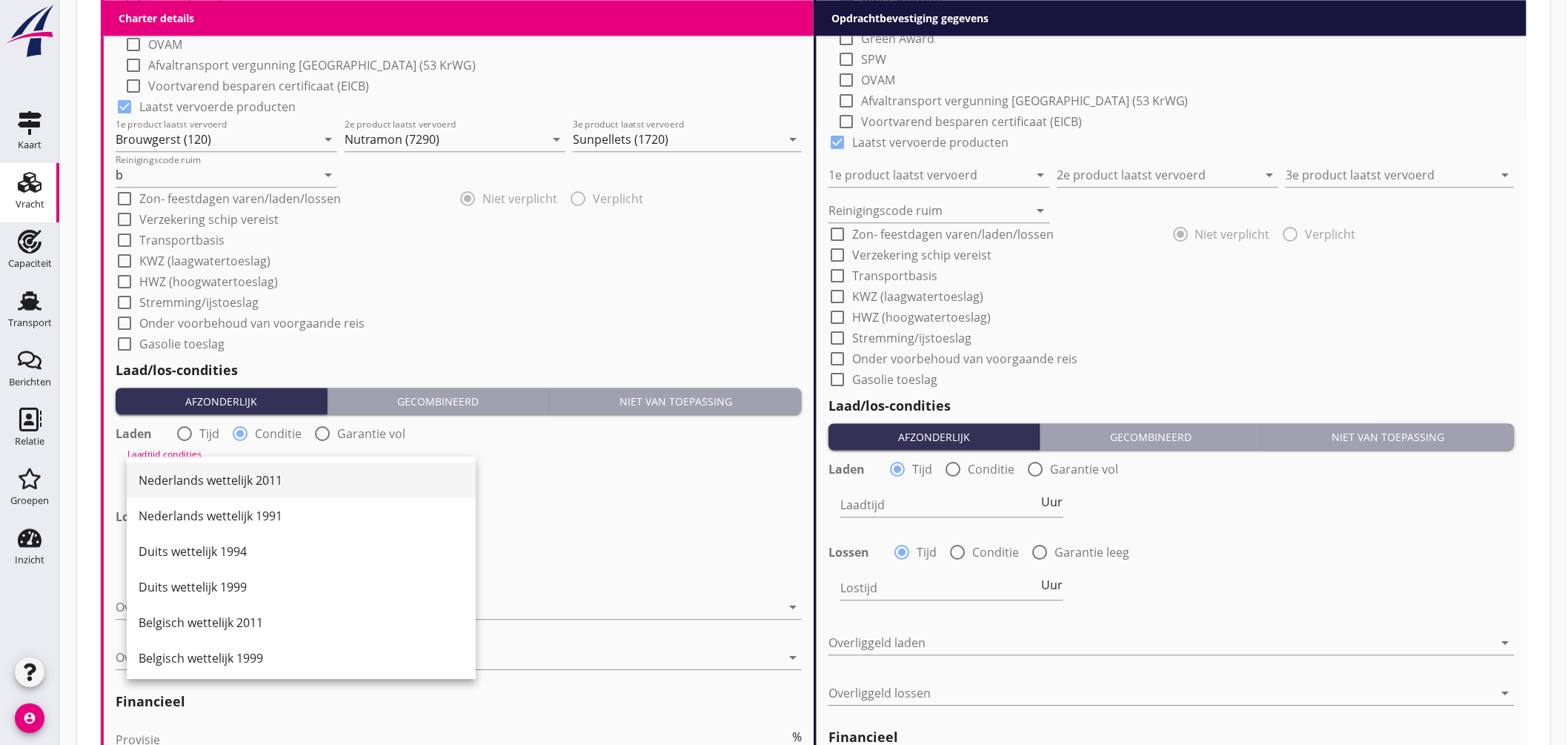
click at [261, 480] on div "Nederlands wettelijk 2011" at bounding box center [301, 480] width 325 height 18
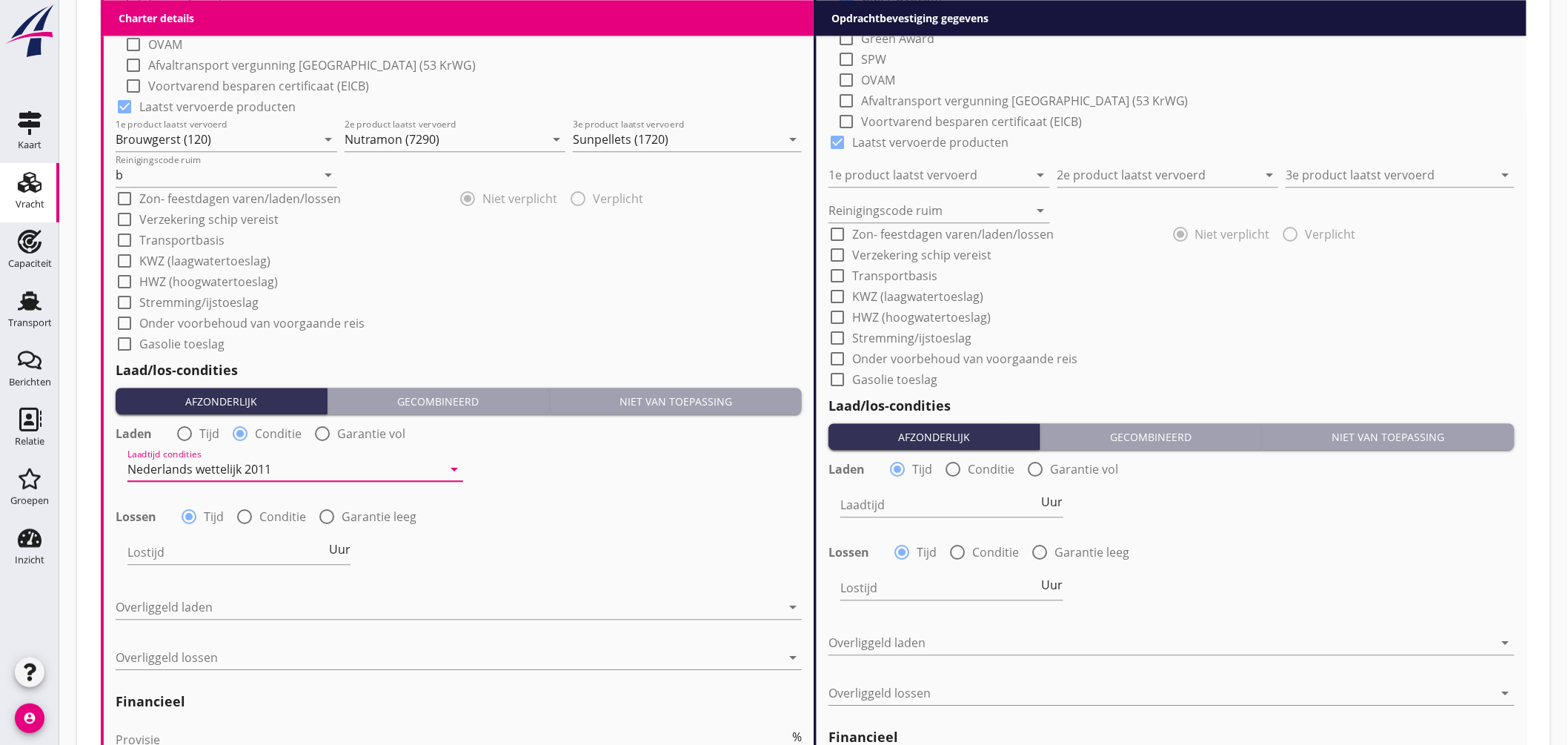
click at [259, 515] on label "Conditie" at bounding box center [282, 517] width 46 height 15
radio input "false"
radio input "true"
click at [252, 554] on div at bounding box center [285, 552] width 315 height 24
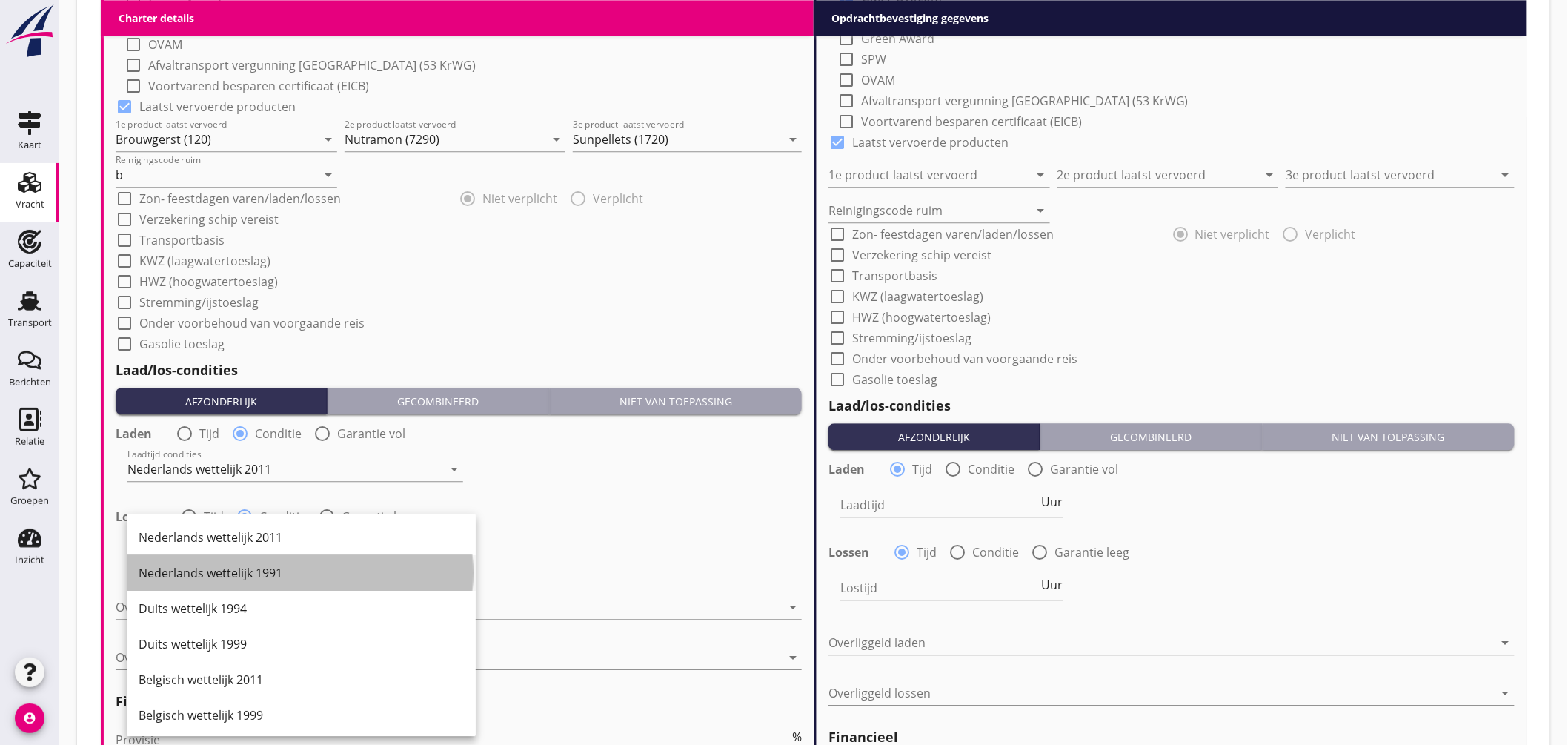
click at [257, 558] on div "Nederlands wettelijk 1991" at bounding box center [301, 573] width 325 height 35
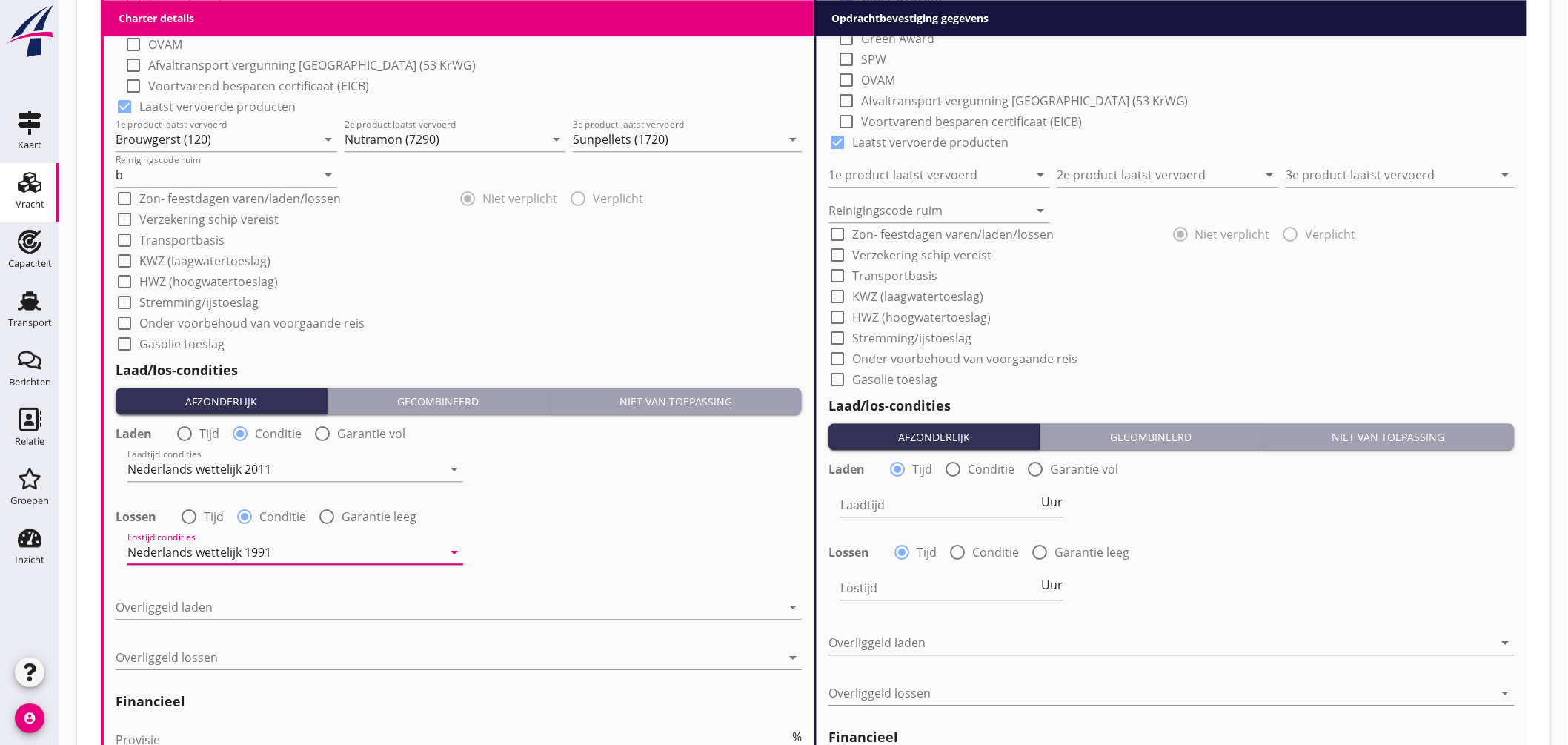
click at [268, 547] on div "Nederlands wettelijk 1991" at bounding box center [199, 552] width 144 height 13
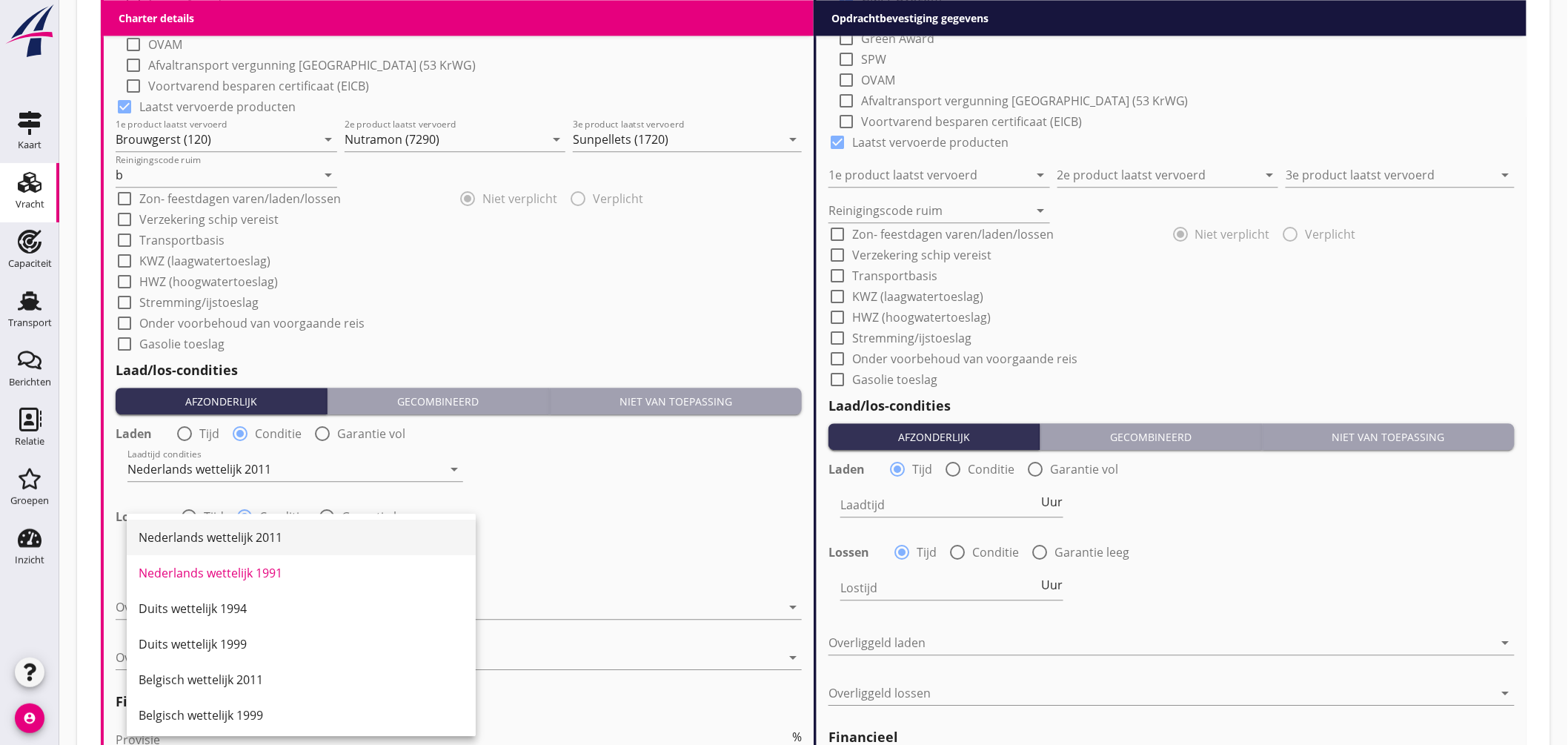
click at [268, 539] on div "Nederlands wettelijk 2011" at bounding box center [301, 537] width 325 height 18
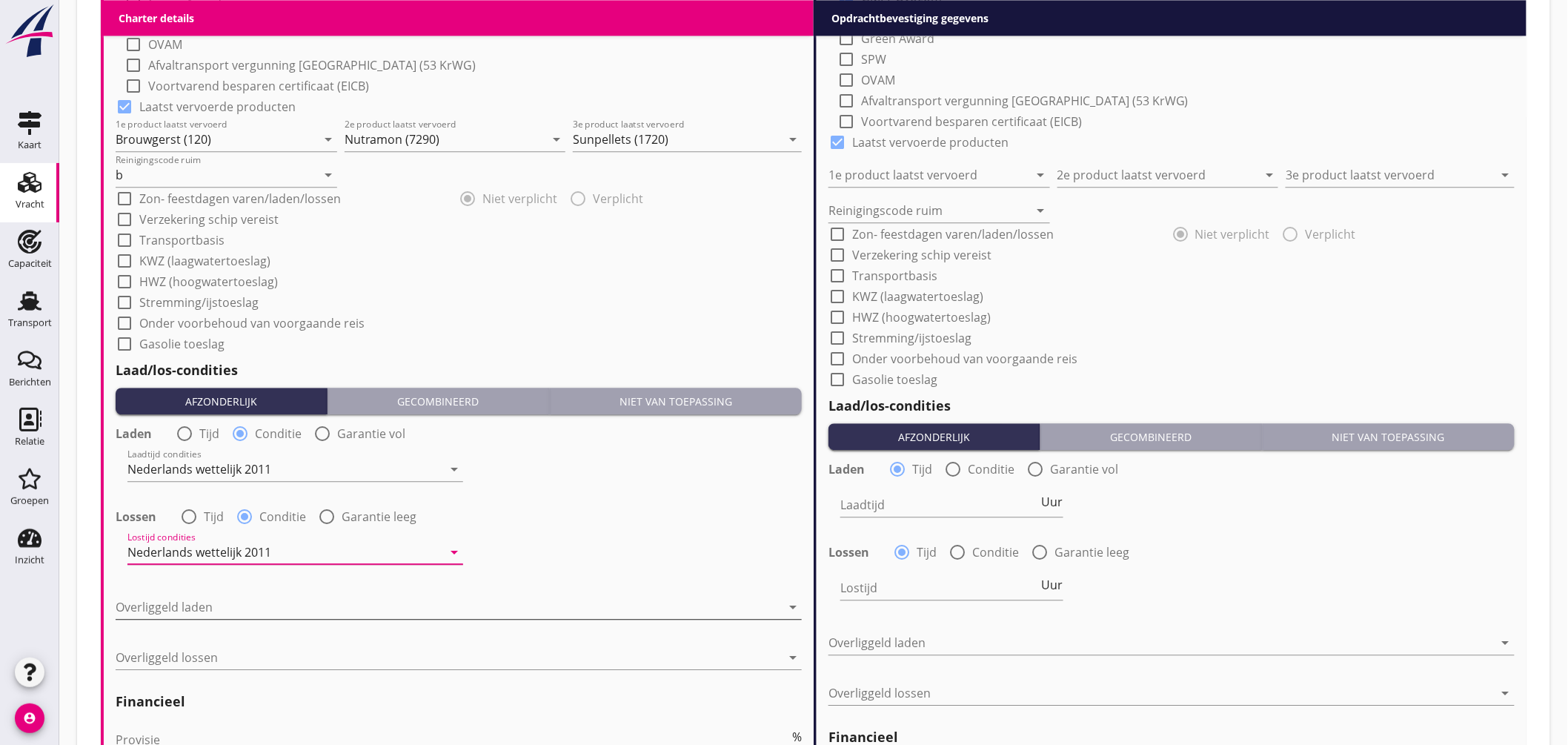
click at [240, 606] on div at bounding box center [448, 607] width 665 height 24
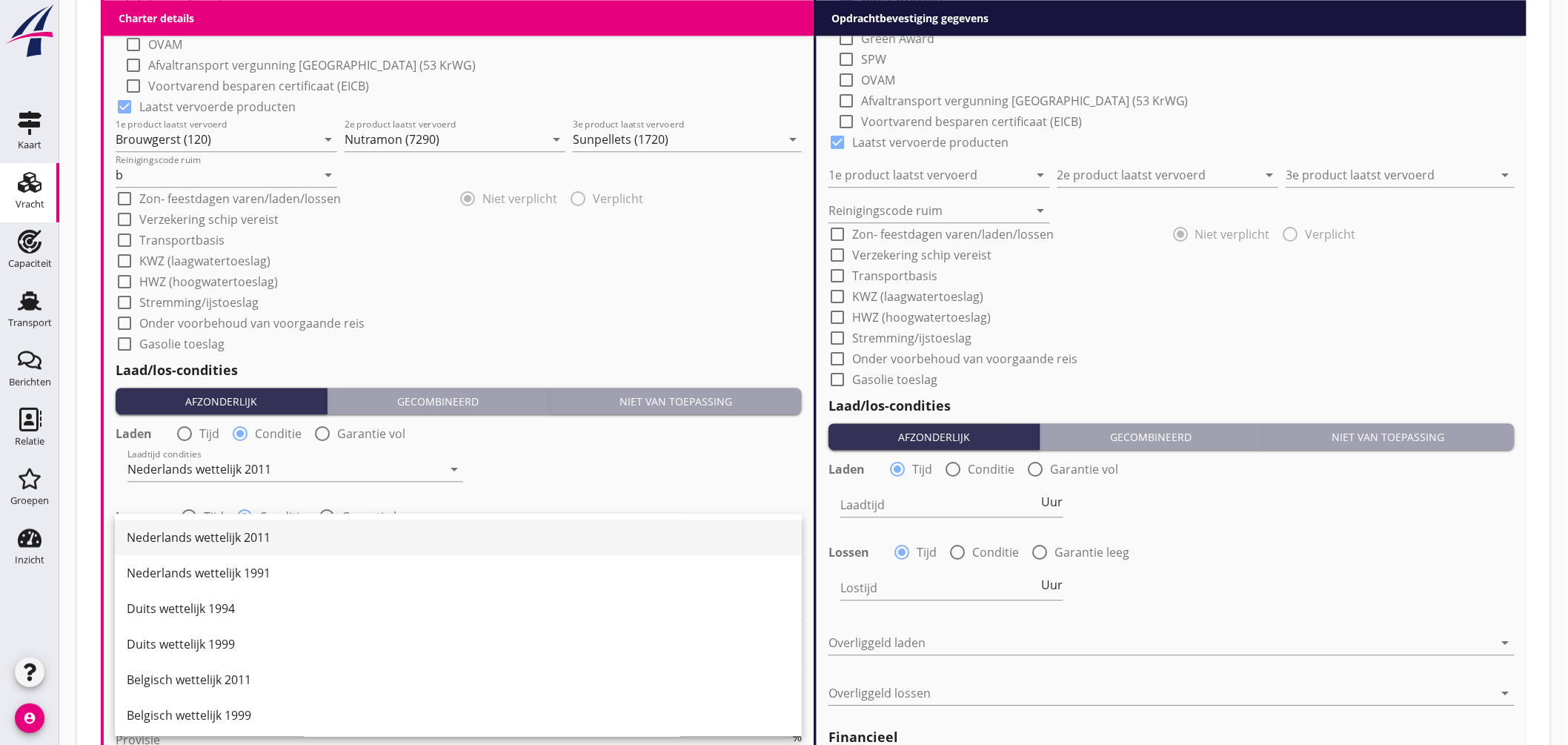
click at [258, 537] on div "Nederlands wettelijk 2011" at bounding box center [458, 537] width 664 height 18
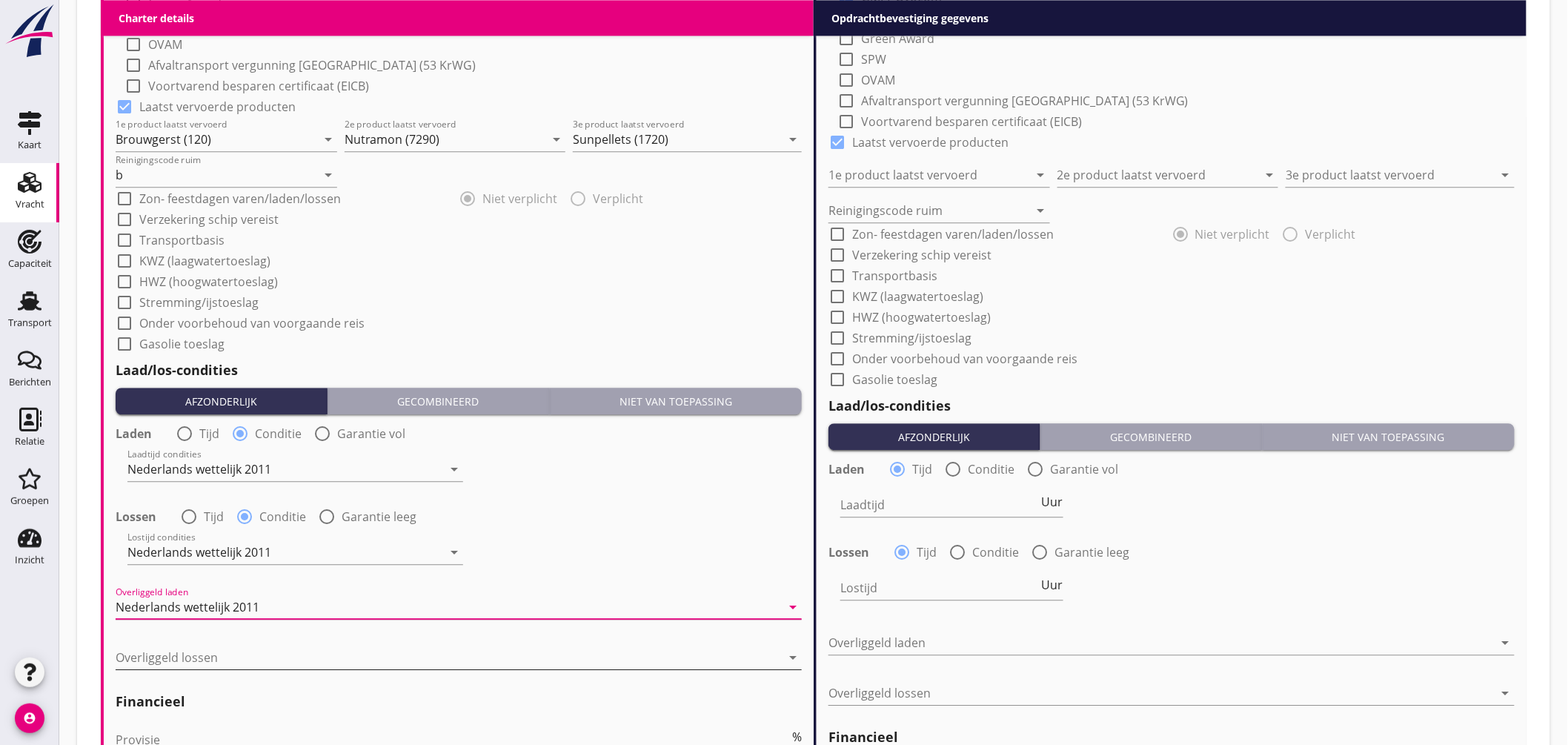
click at [231, 658] on div at bounding box center [448, 658] width 665 height 24
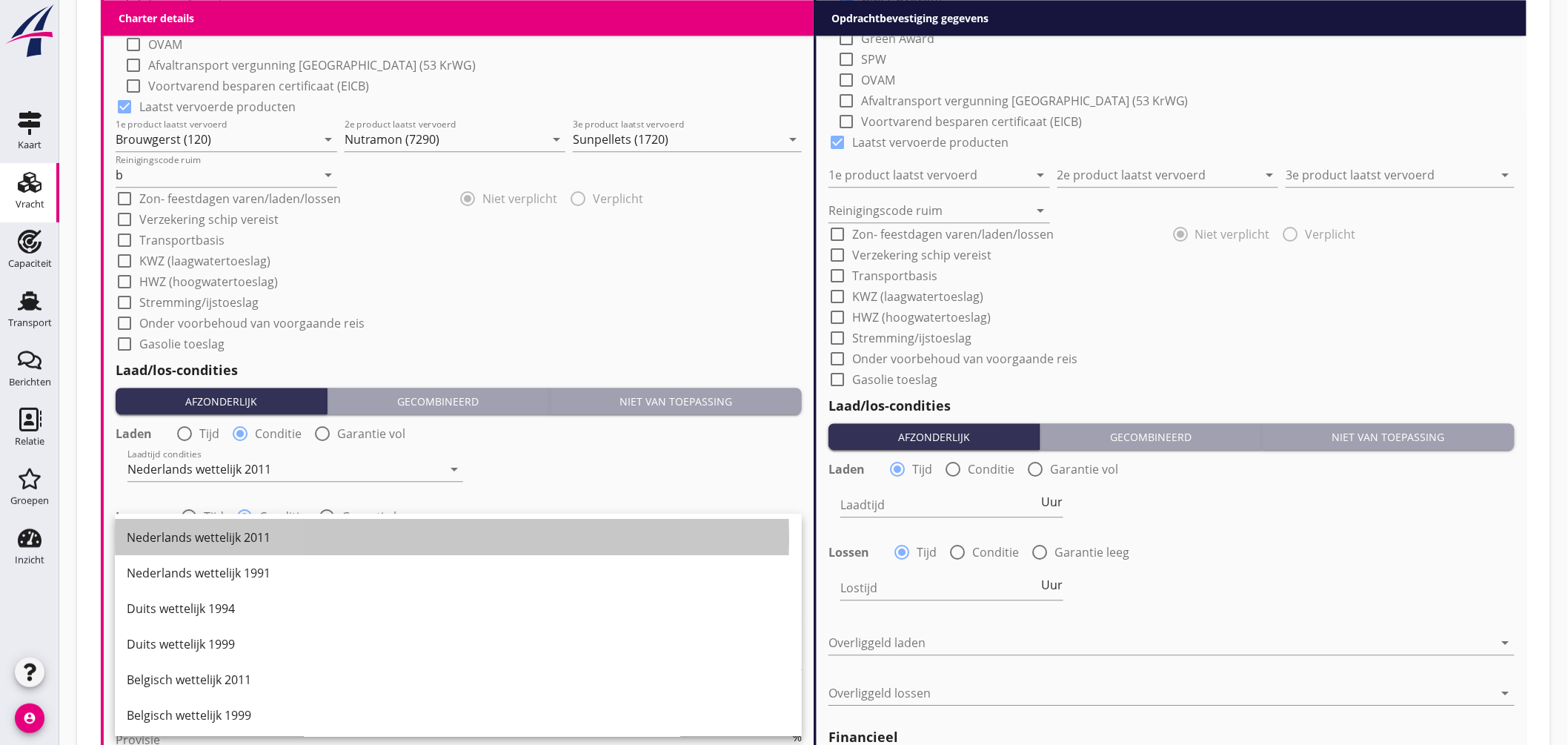
click at [254, 539] on div "Nederlands wettelijk 2011" at bounding box center [458, 537] width 664 height 18
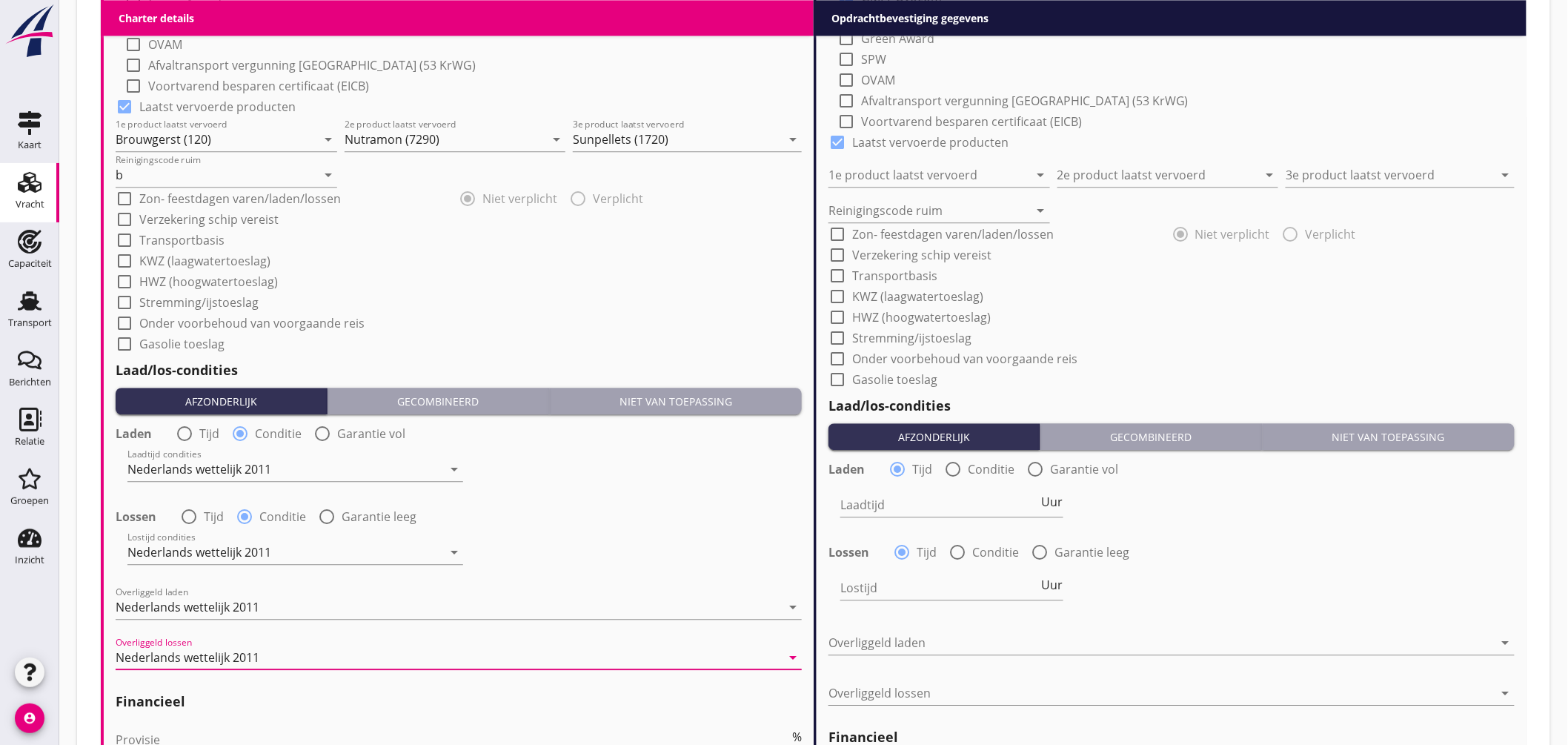
scroll to position [1561, 0]
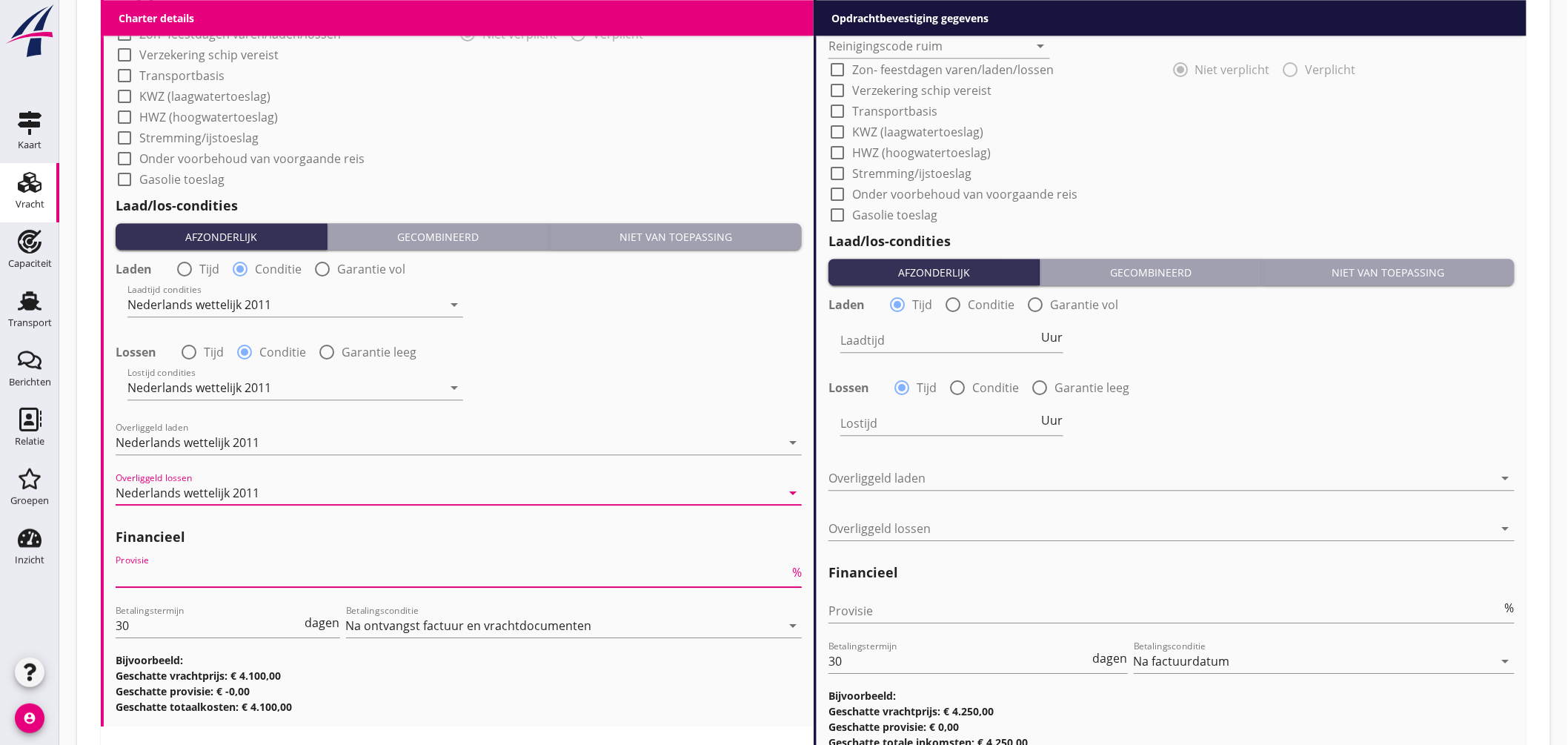
click at [174, 568] on input "Provisie" at bounding box center [453, 575] width 674 height 24
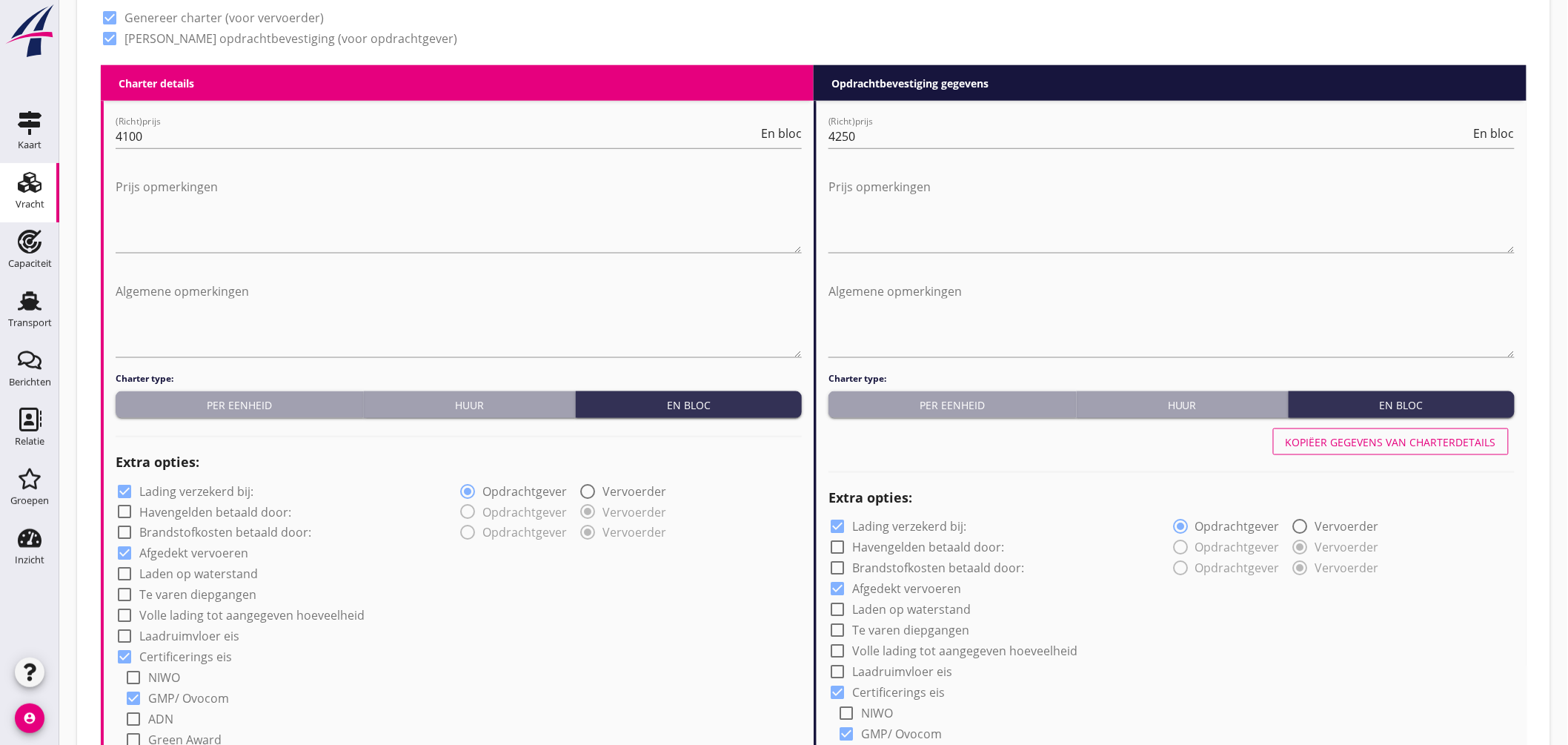
scroll to position [741, 0]
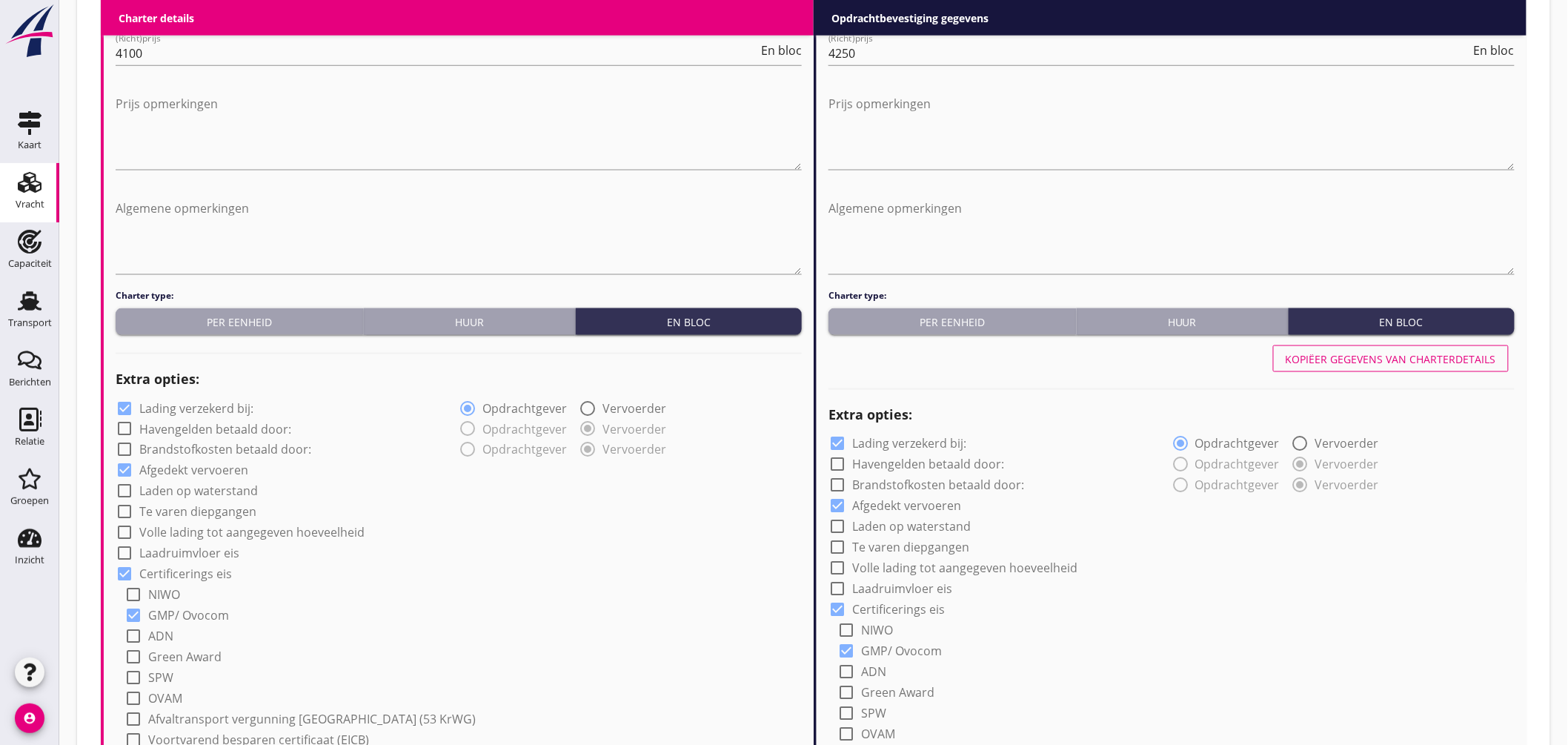
type input "5"
click at [1407, 346] on button "Kopiëer gegevens van charterdetails" at bounding box center [1390, 359] width 235 height 27
type input "Brouwgerst (120)"
type input "Nutramon (7290)"
type input "Sunpellets (1720)"
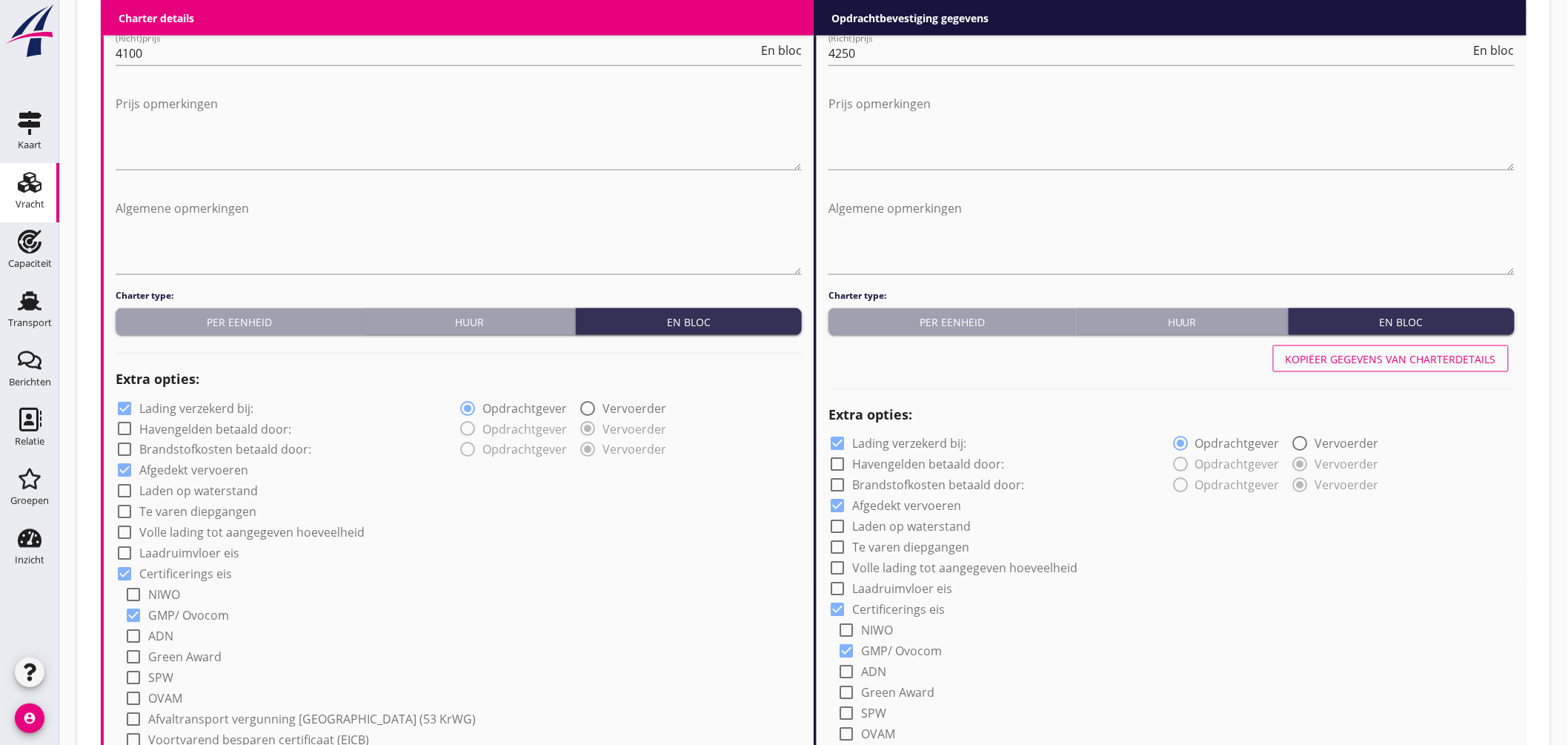
type input "b"
radio input "false"
radio input "true"
radio input "false"
radio input "true"
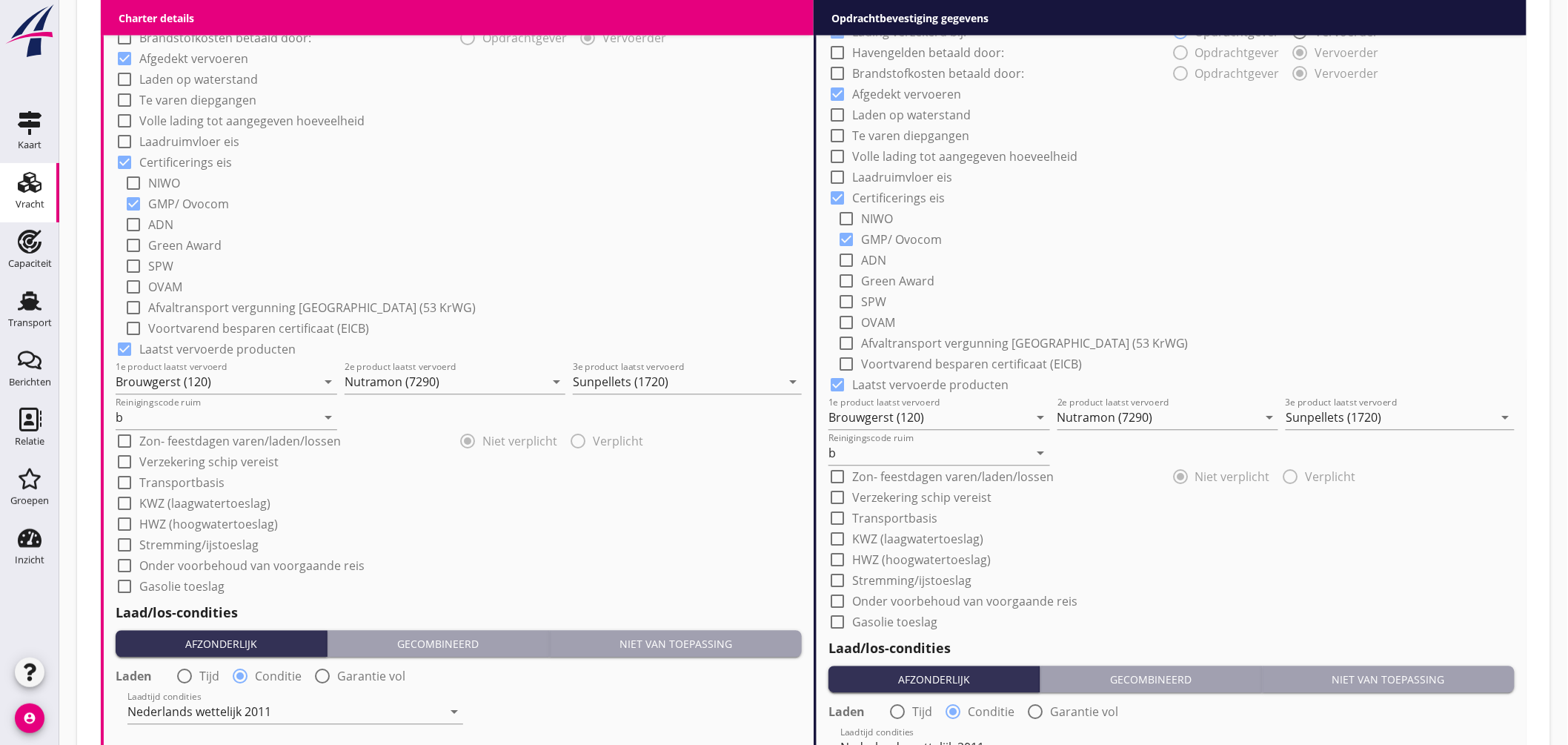
scroll to position [824, 0]
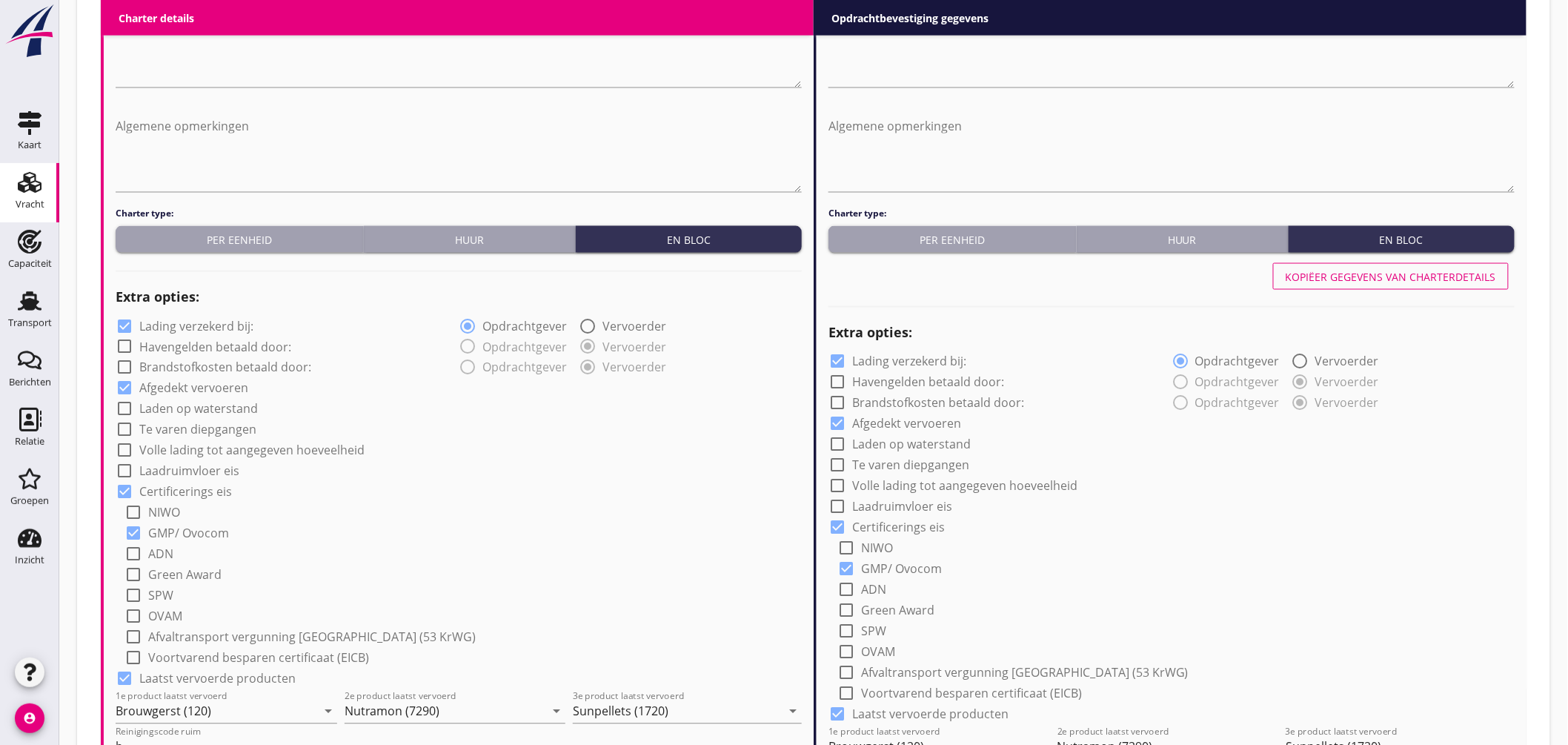
click at [836, 363] on div at bounding box center [838, 361] width 25 height 25
checkbox input "false"
click at [128, 326] on div at bounding box center [124, 326] width 25 height 25
checkbox input "false"
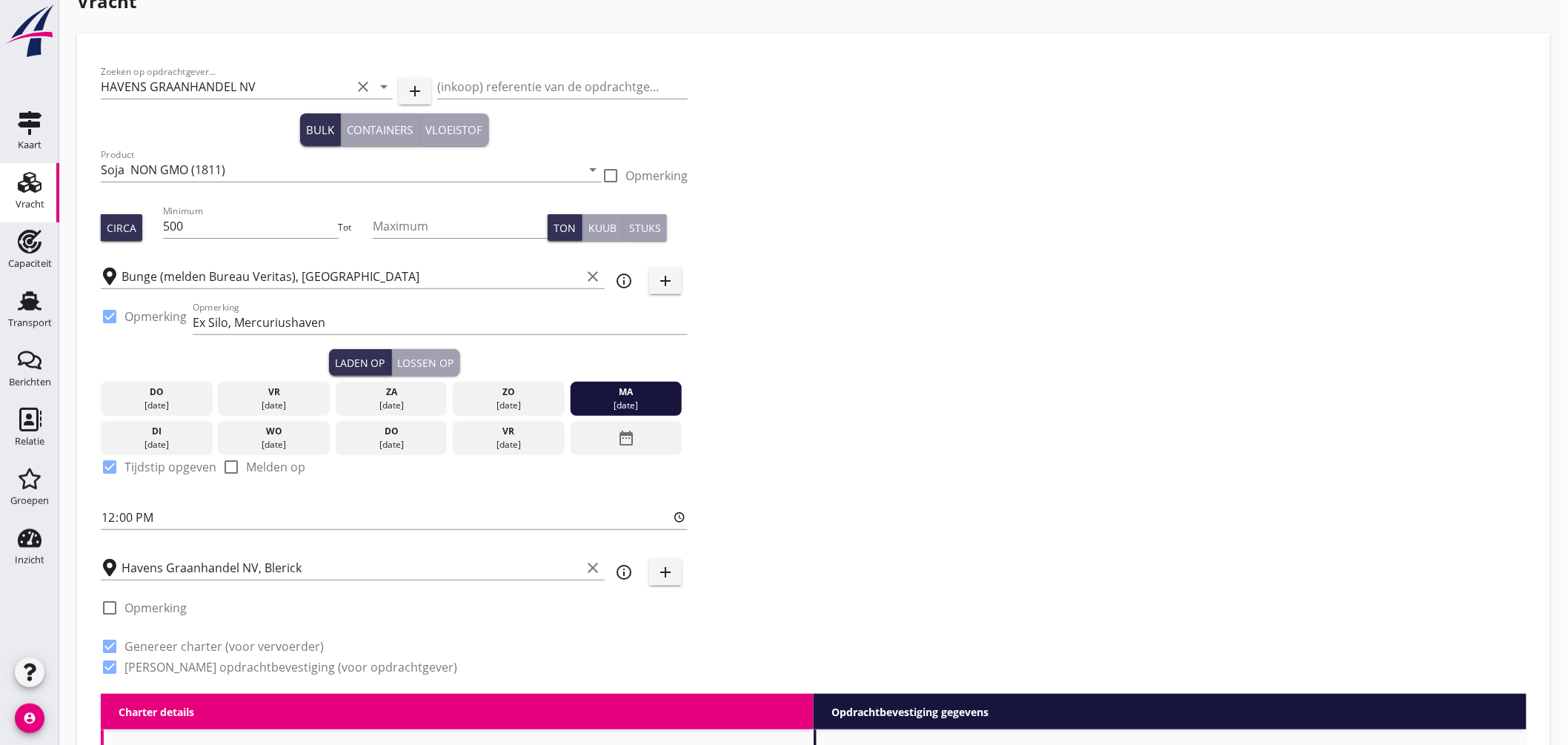
scroll to position [0, 0]
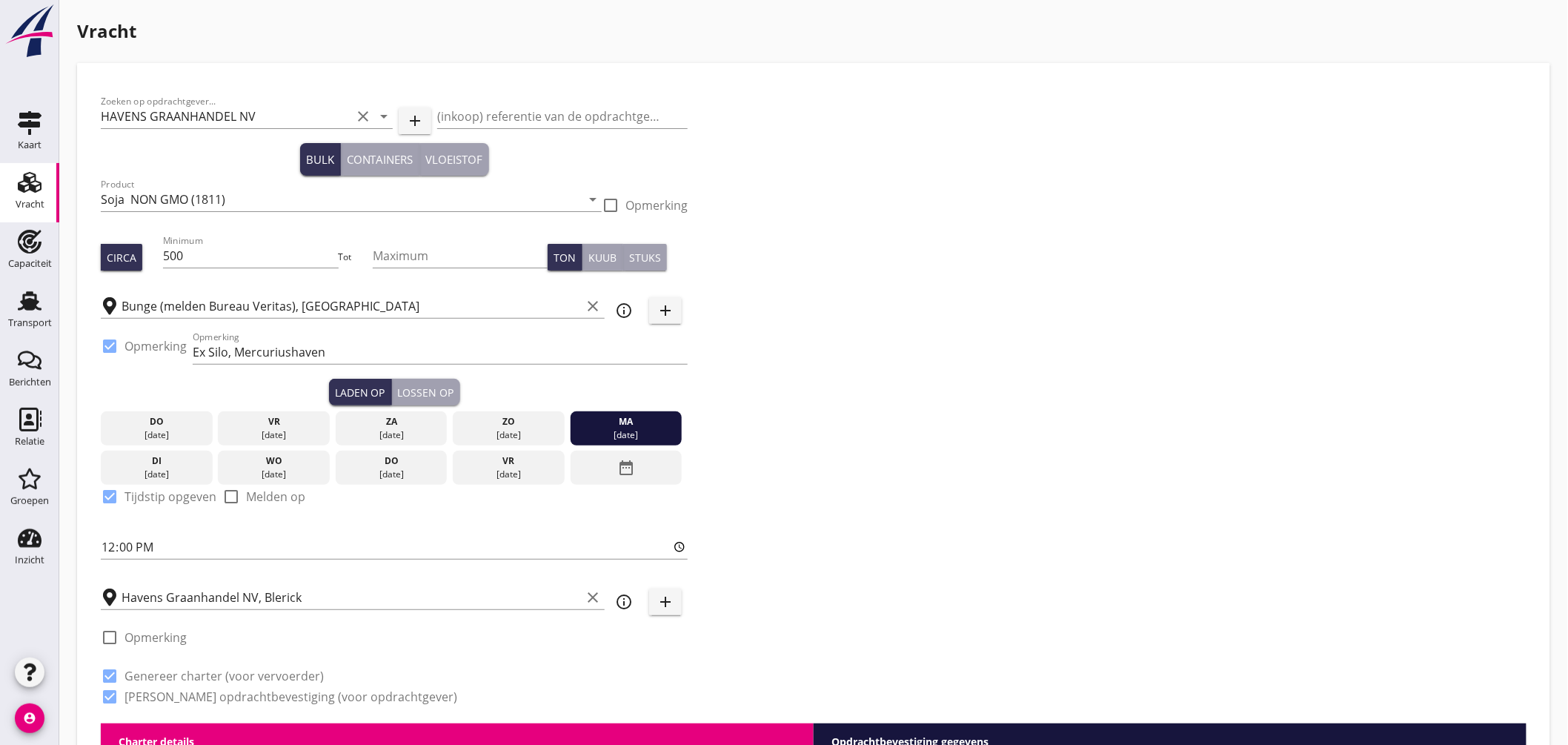
click at [411, 385] on div "Lossen op" at bounding box center [427, 393] width 57 height 16
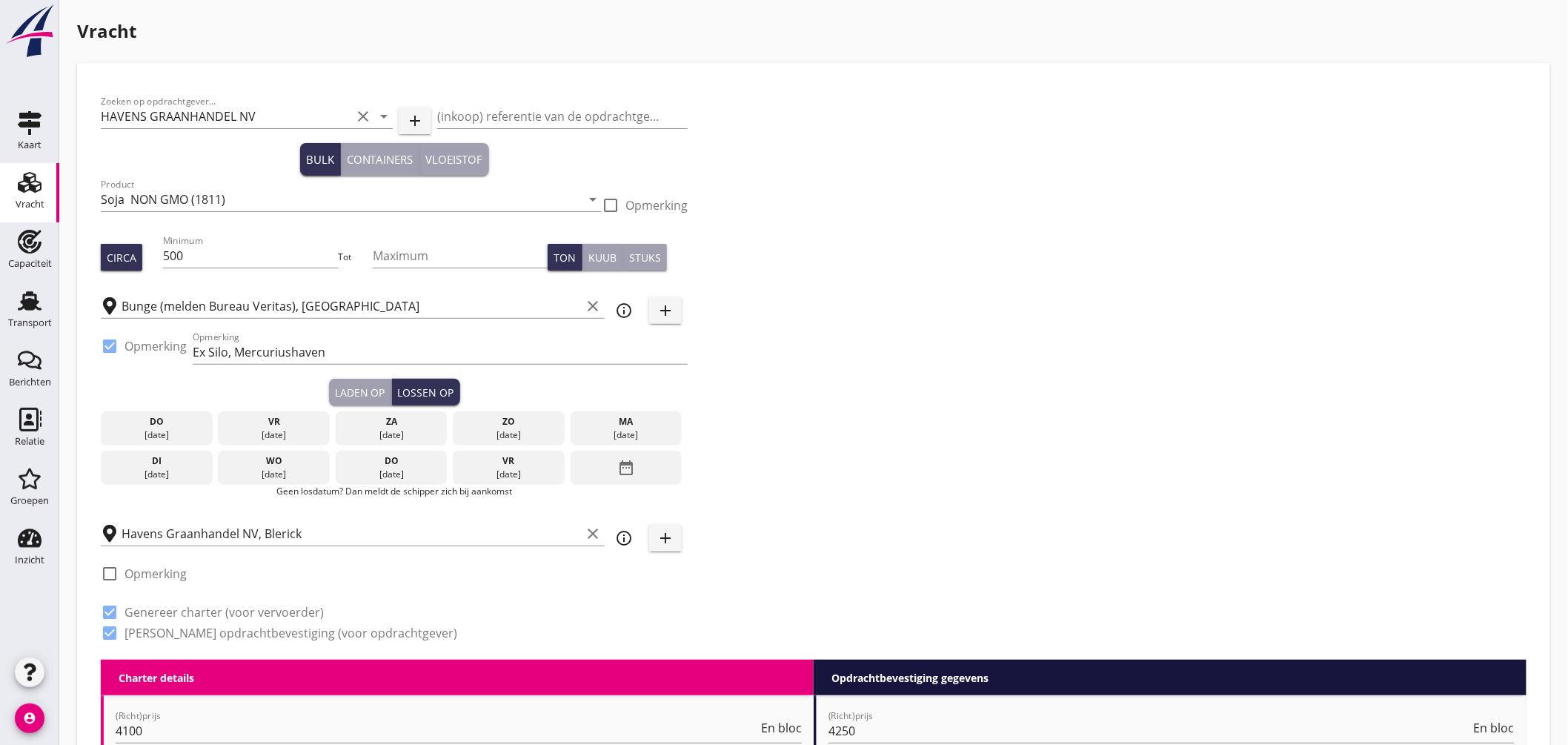
click at [275, 470] on div "03 sep." at bounding box center [273, 474] width 105 height 13
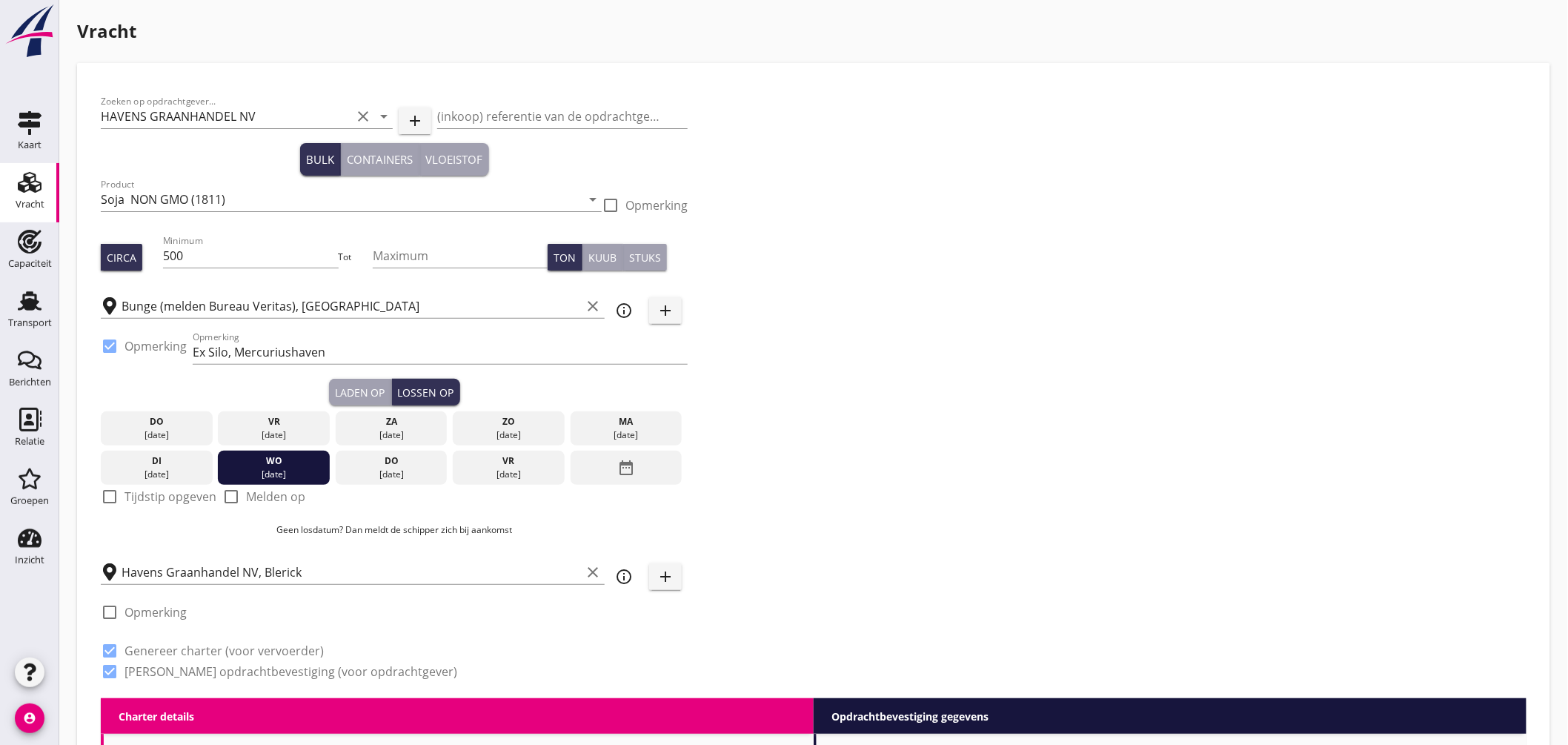
drag, startPoint x: 100, startPoint y: 500, endPoint x: 108, endPoint y: 501, distance: 8.1
click at [102, 501] on div at bounding box center [109, 497] width 25 height 25
checkbox input "true"
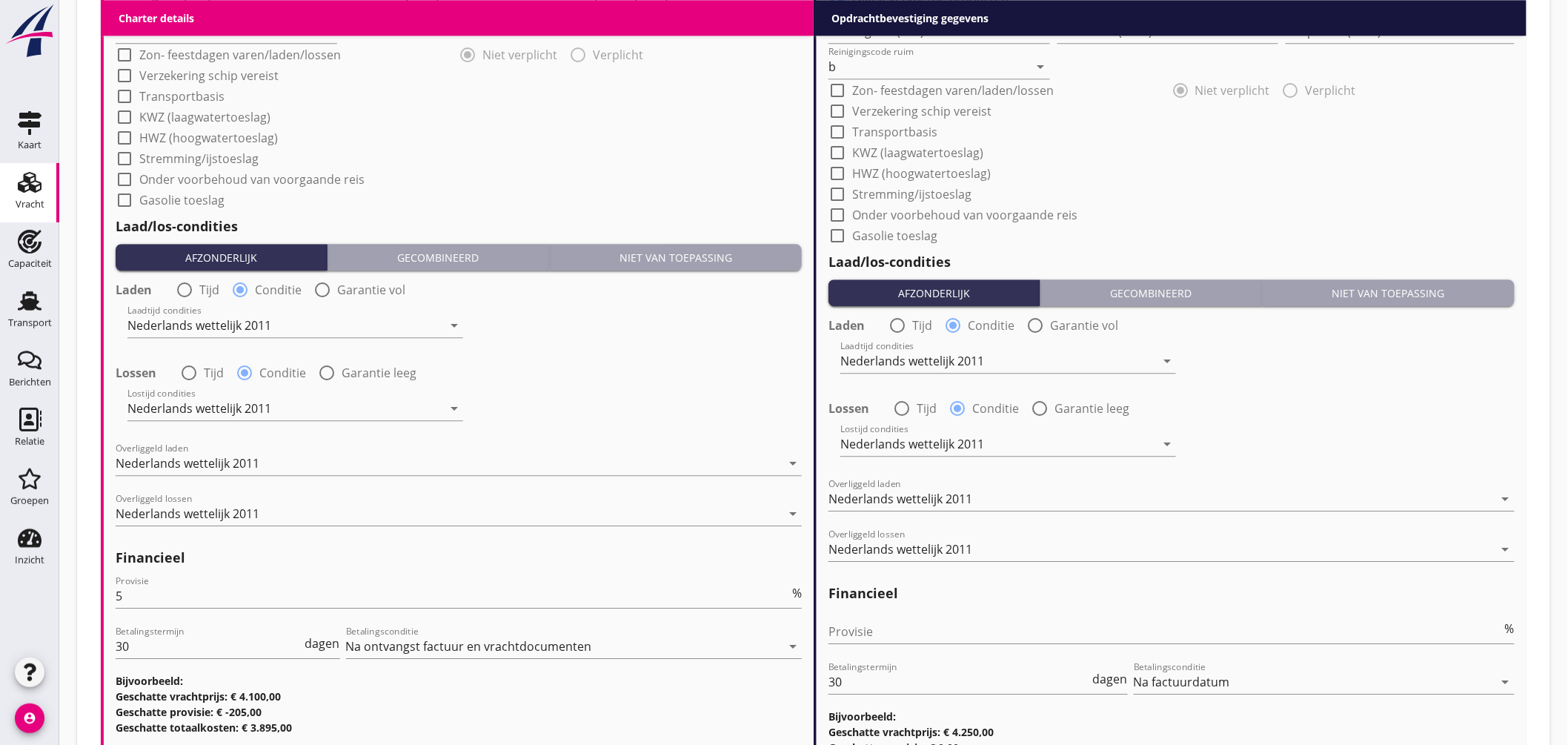
scroll to position [1702, 0]
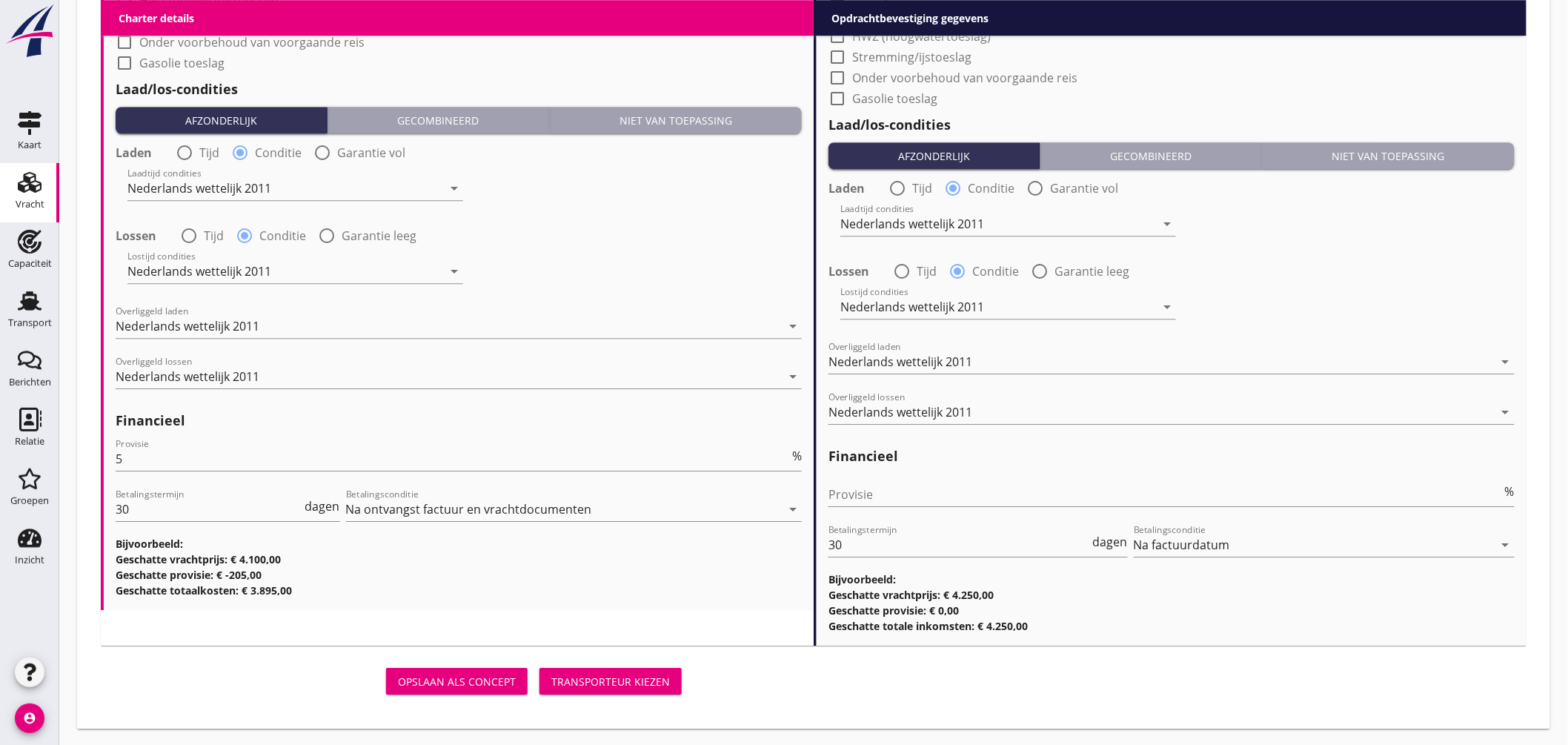
click at [584, 686] on div "Transporteur kiezen" at bounding box center [610, 682] width 119 height 16
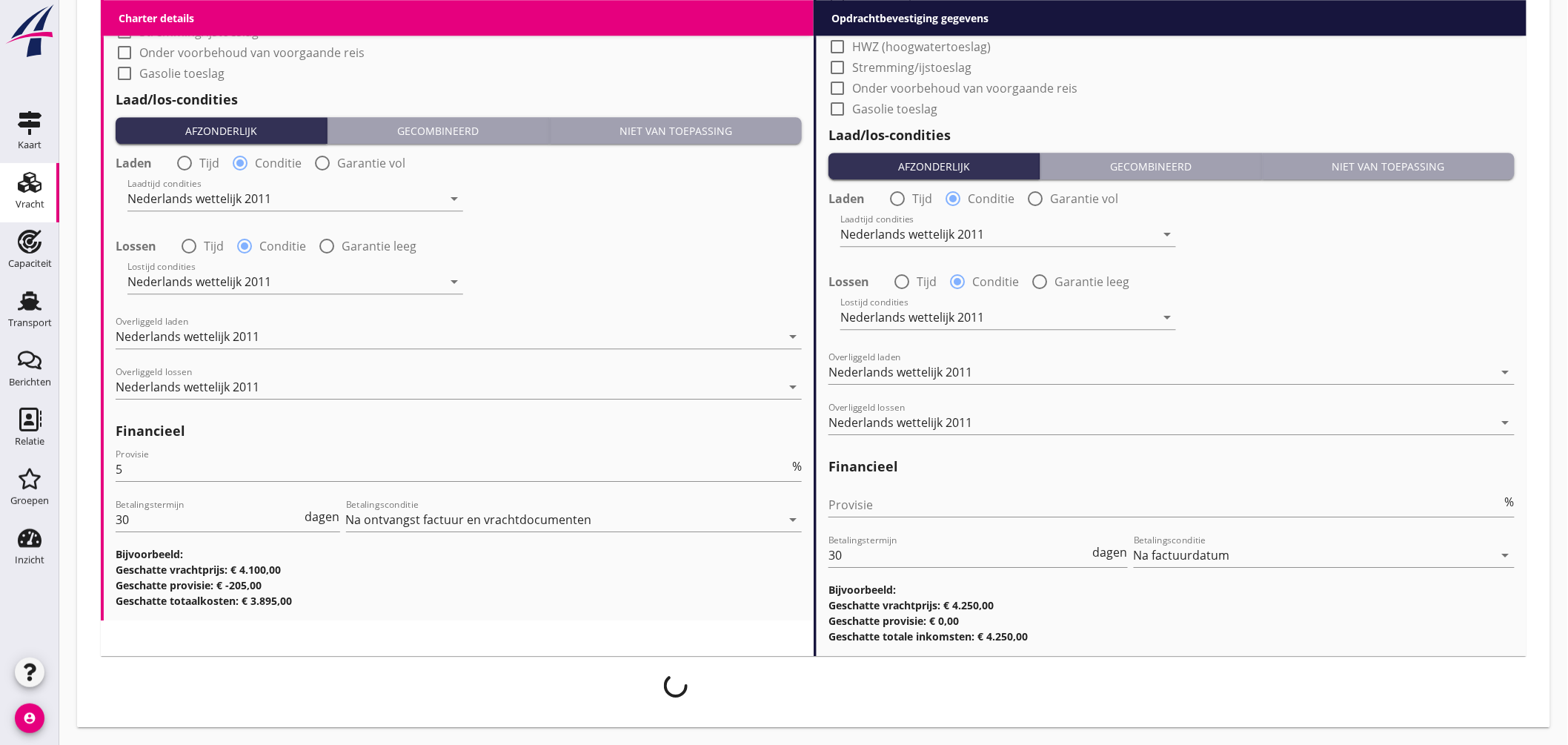
scroll to position [1690, 0]
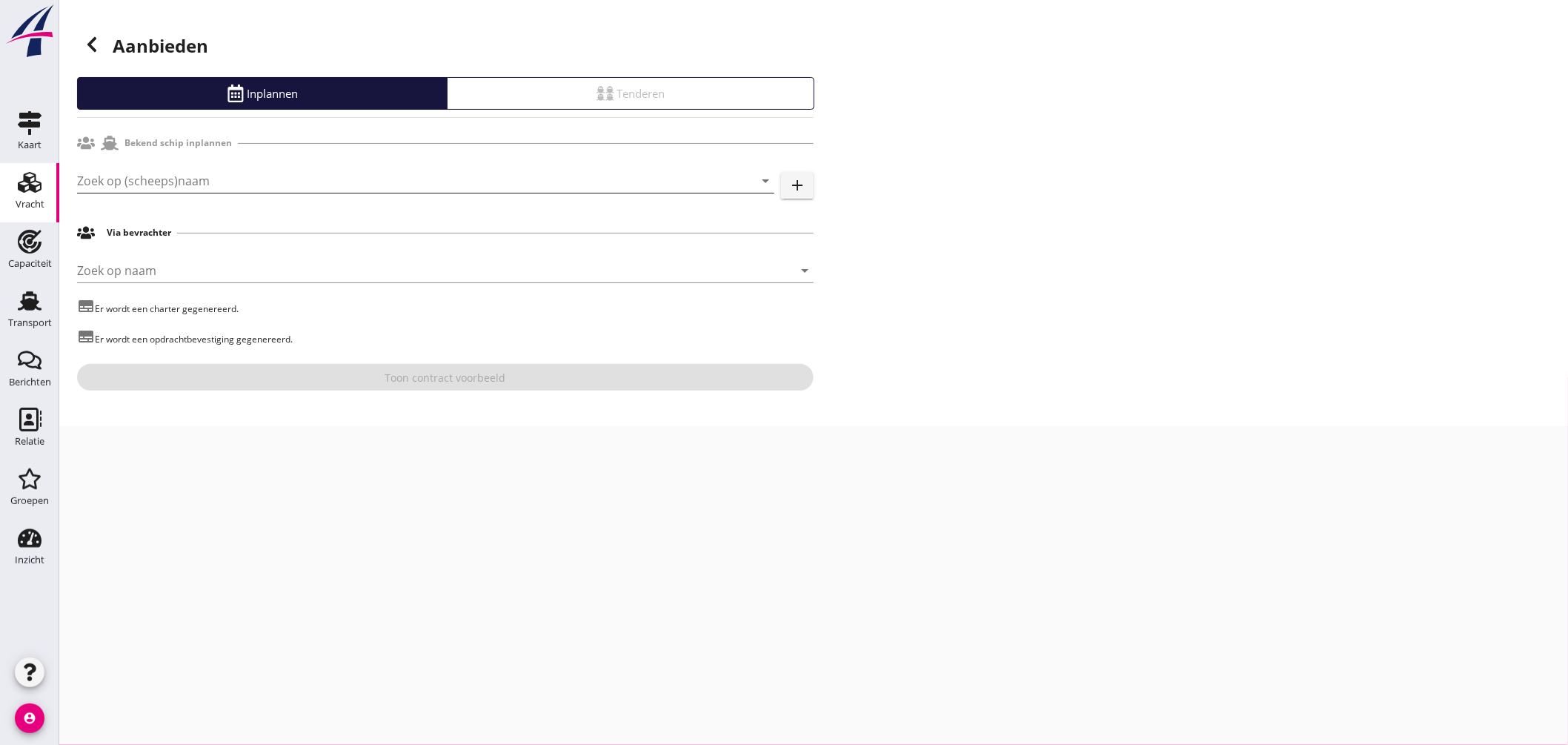
click at [212, 189] on input "Zoek op (scheeps)naam" at bounding box center [405, 181] width 656 height 24
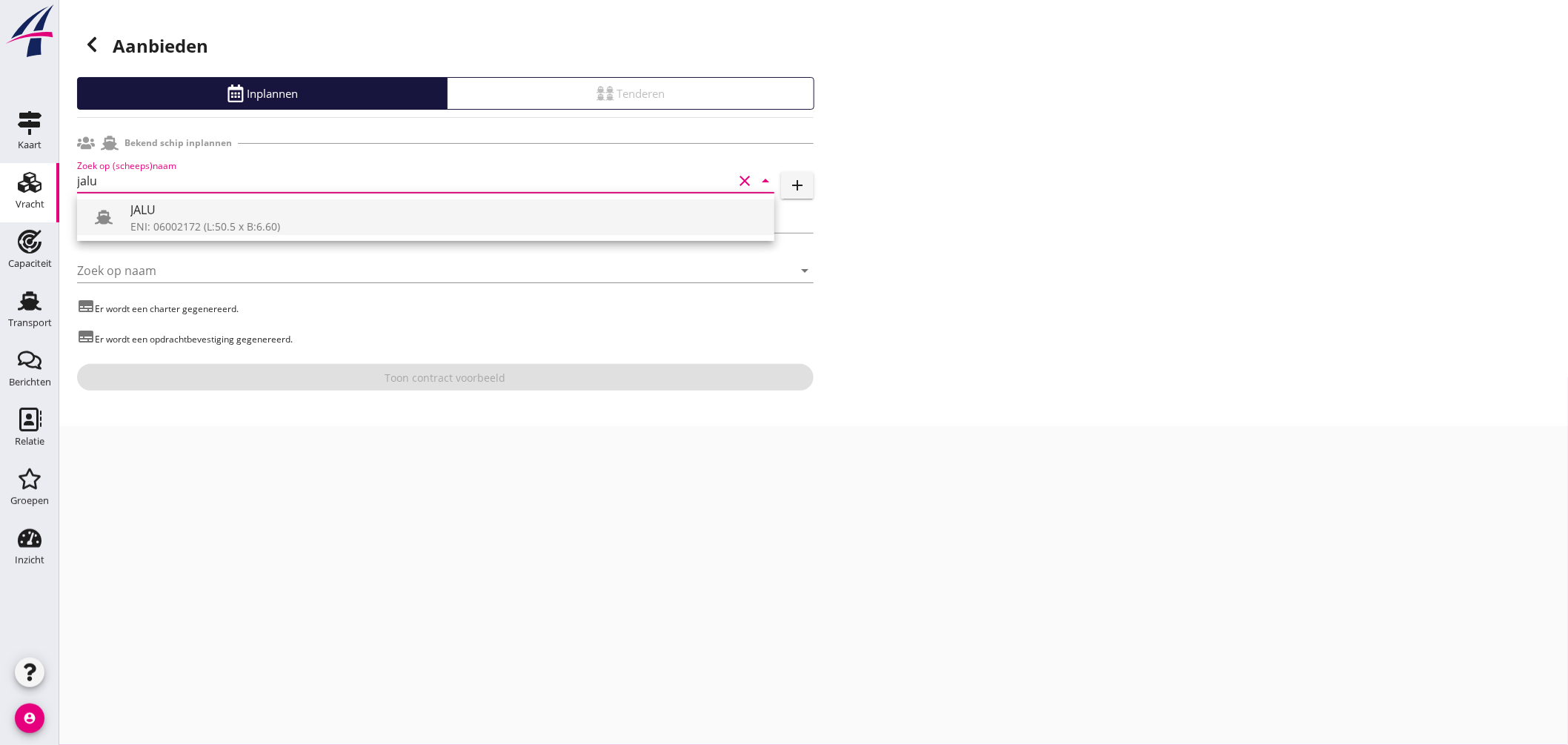
click at [191, 224] on div "ENI: 06002172 (L:50.5 x B:6.60)" at bounding box center [446, 227] width 632 height 16
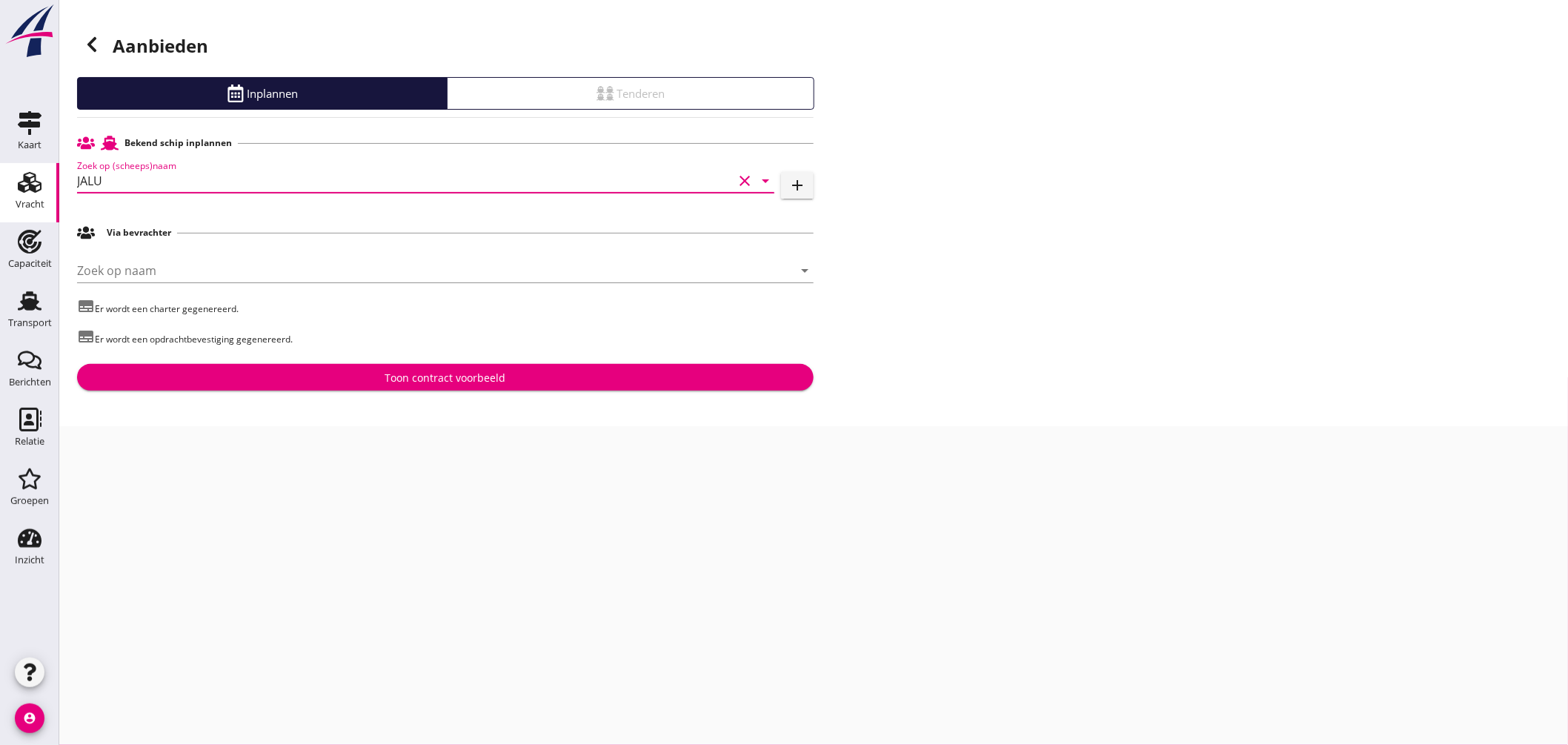
type input "JALU"
click at [431, 372] on div "Toon contract voorbeeld" at bounding box center [446, 378] width 120 height 16
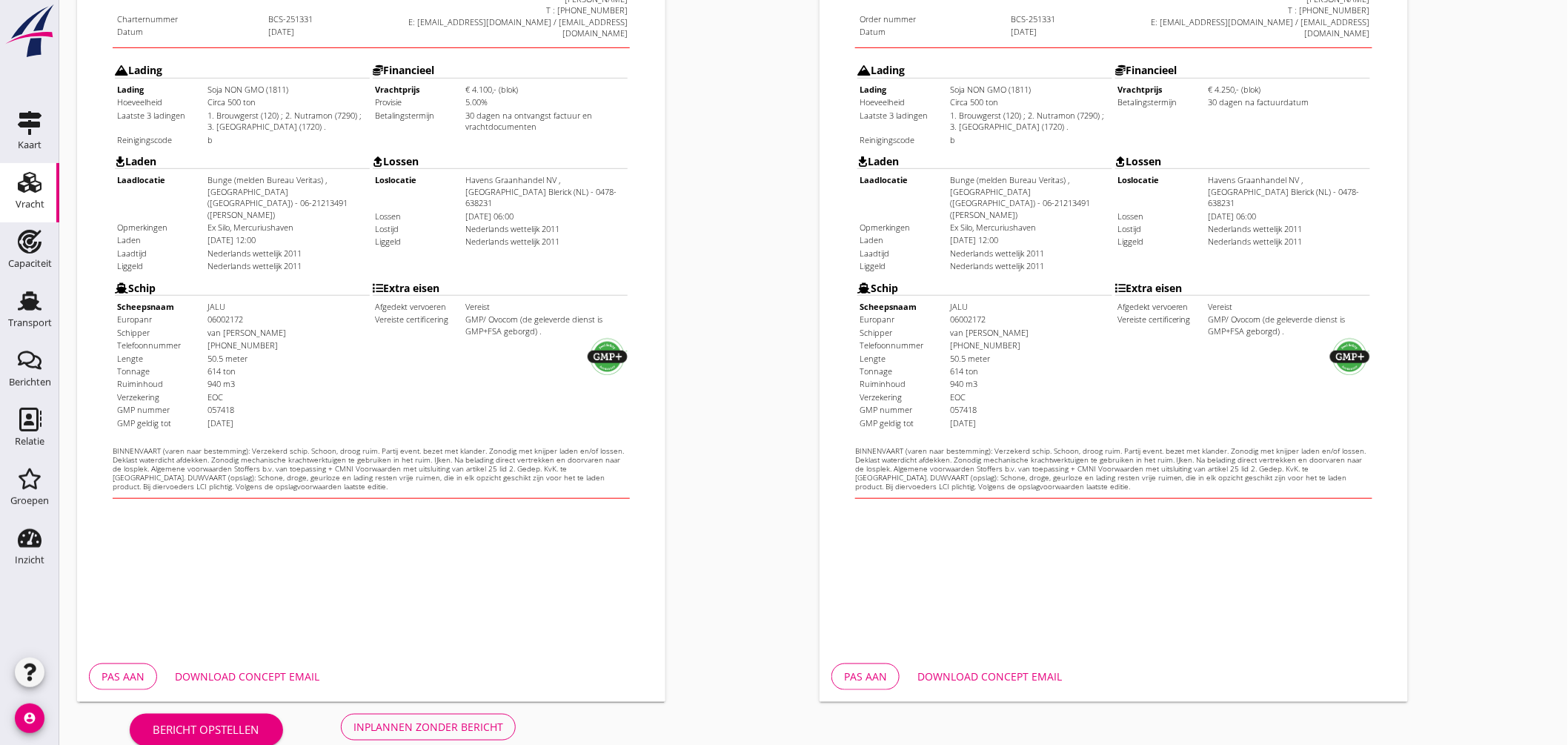
scroll to position [351, 0]
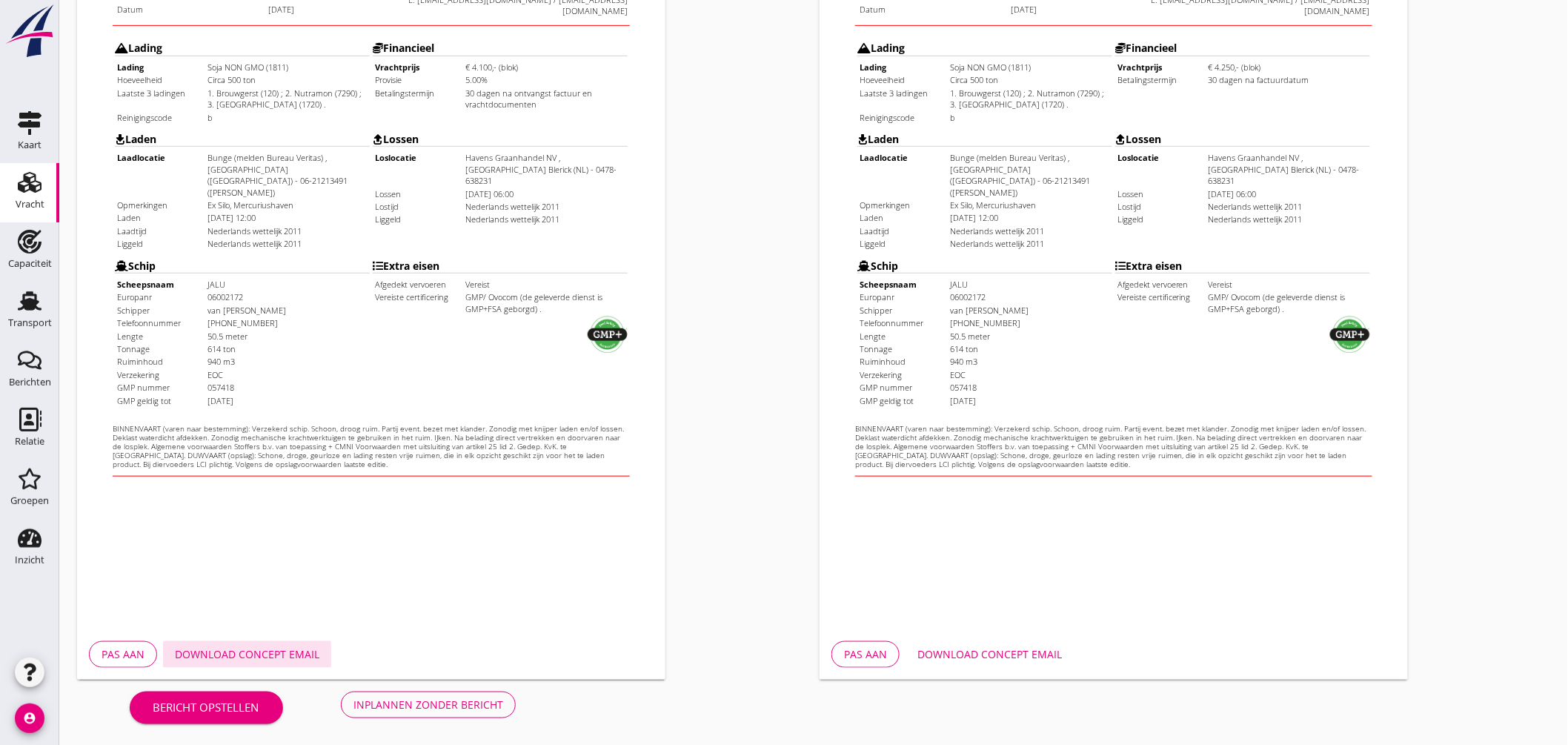
click at [275, 657] on div "Download concept email" at bounding box center [247, 654] width 145 height 16
click at [1021, 658] on div "Download concept email" at bounding box center [989, 654] width 145 height 16
click at [1517, 160] on div "Opdrachtbevestiging nl arrow_drop_down open_in_new Pas aan Download concept ema…" at bounding box center [1185, 202] width 742 height 966
click at [498, 710] on div "Inplannen zonder bericht" at bounding box center [428, 705] width 150 height 16
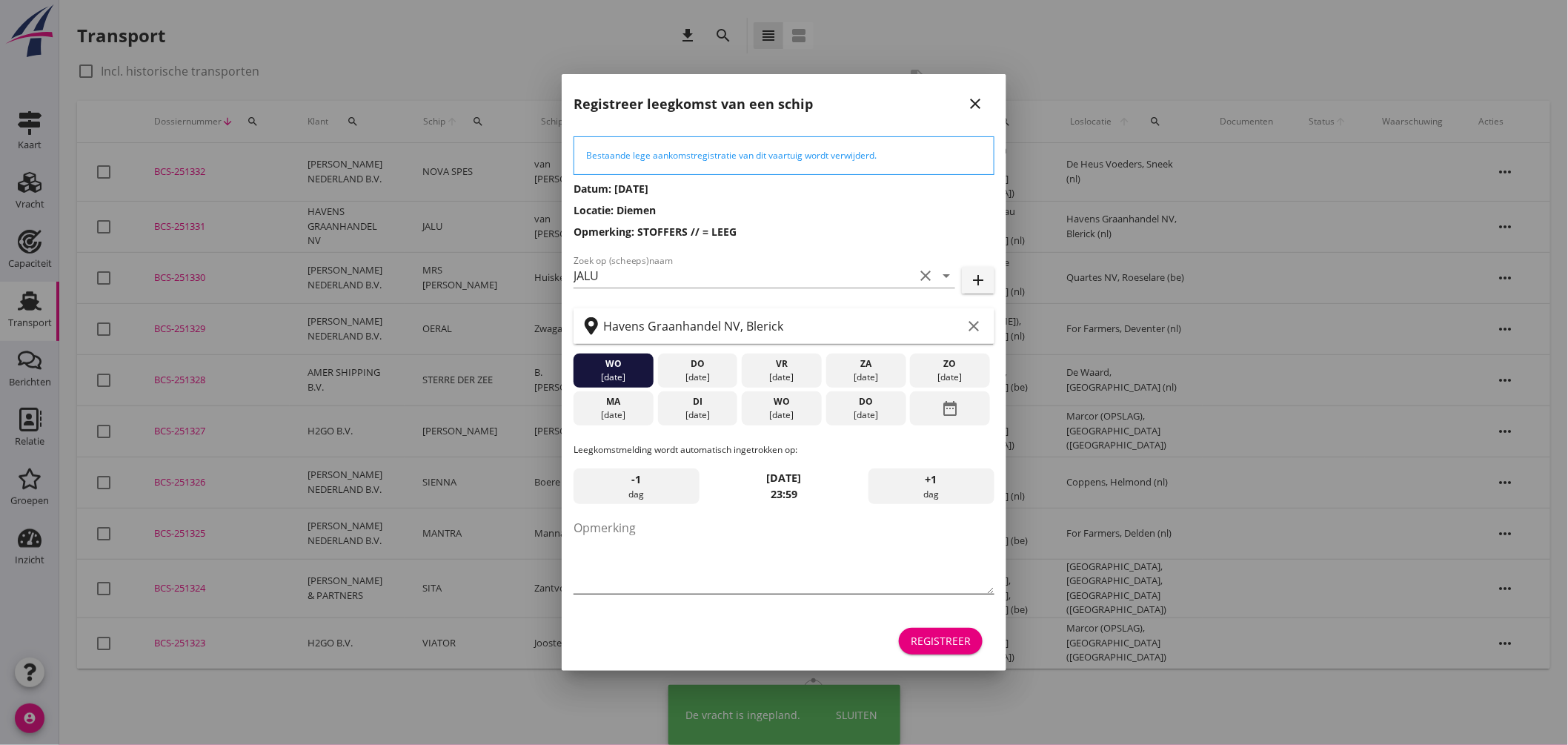
click at [639, 562] on textarea "Opmerking" at bounding box center [784, 554] width 421 height 78
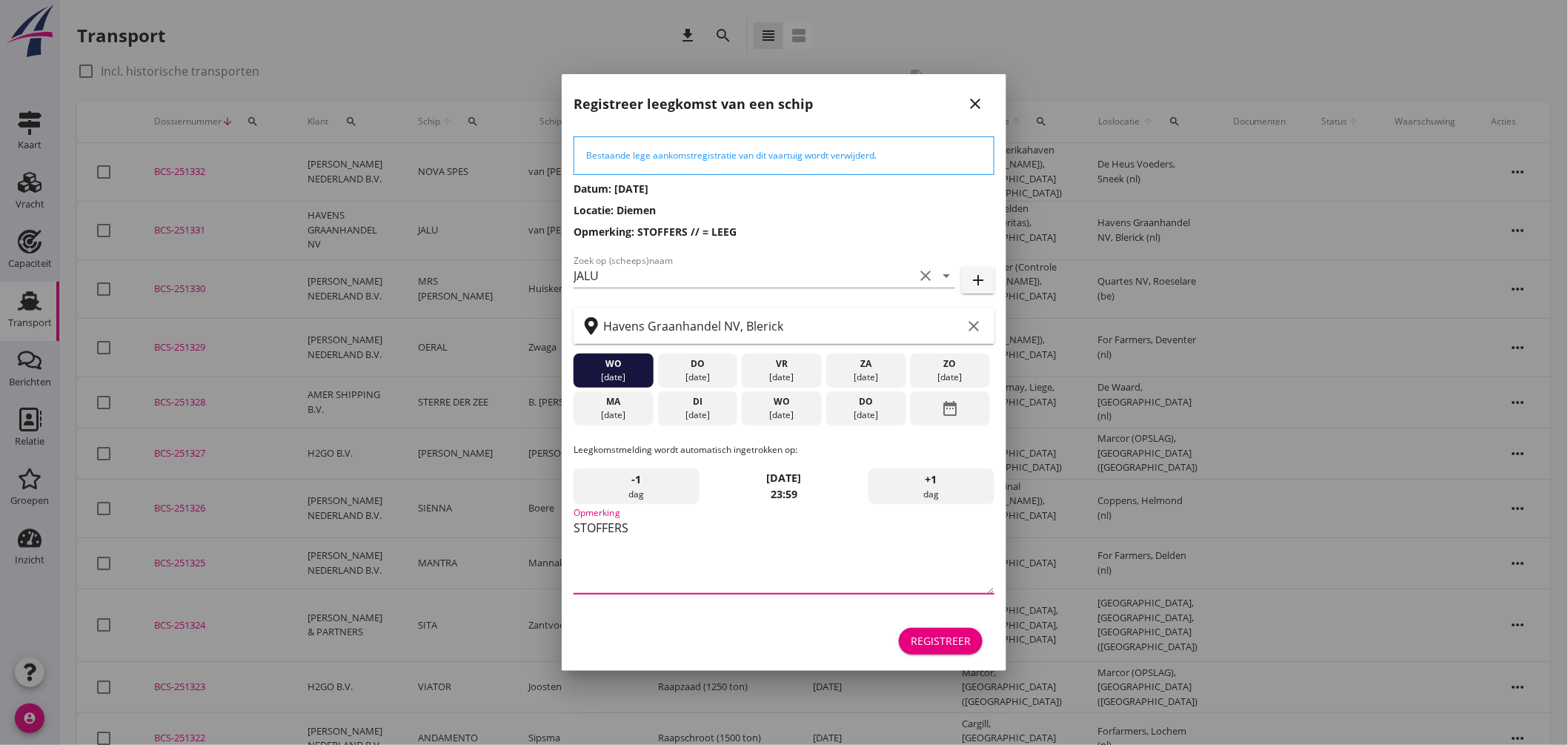
type textarea "STOFFERS"
click at [939, 628] on button "Registreer" at bounding box center [941, 641] width 83 height 27
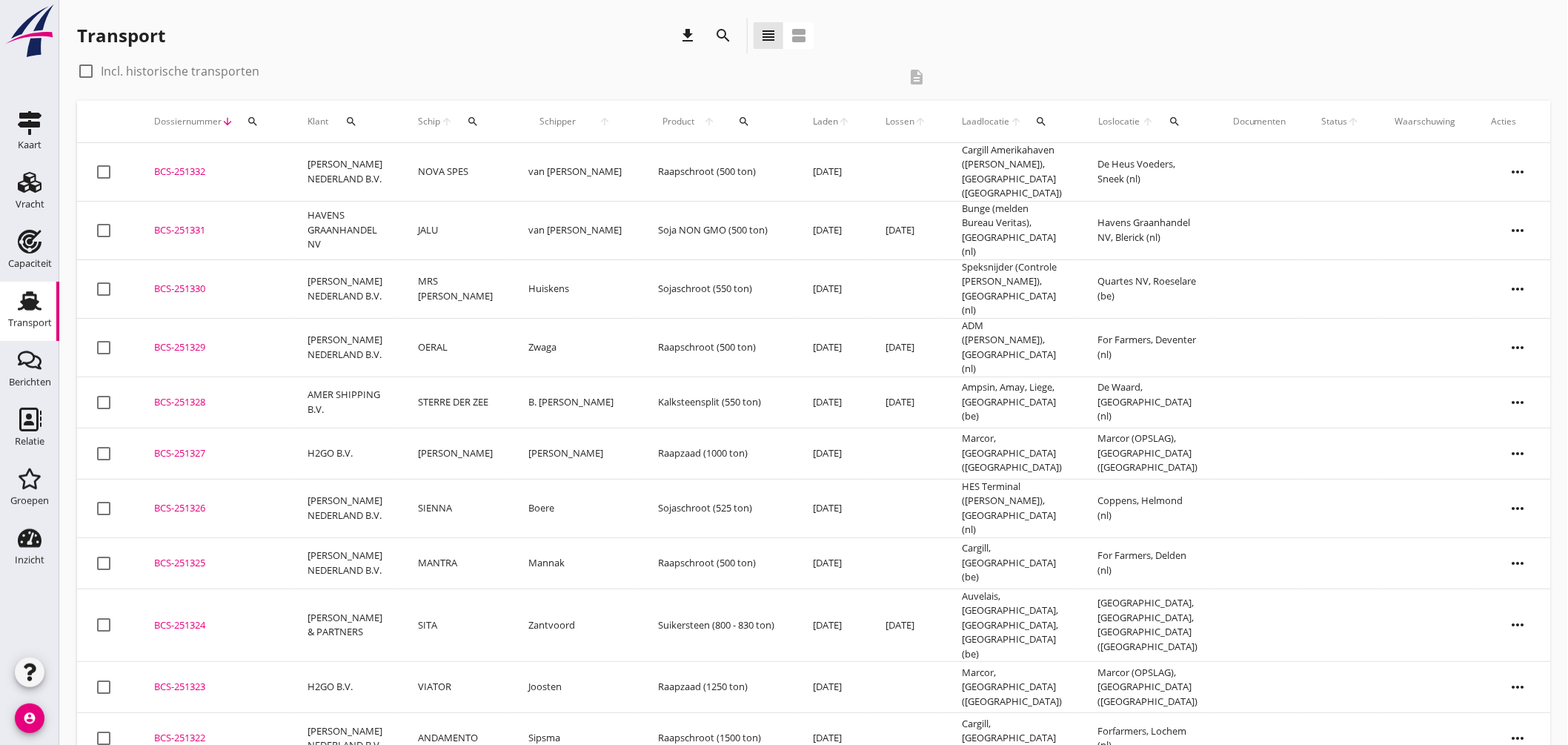
click at [581, 220] on td "van Schijndel" at bounding box center [575, 230] width 130 height 58
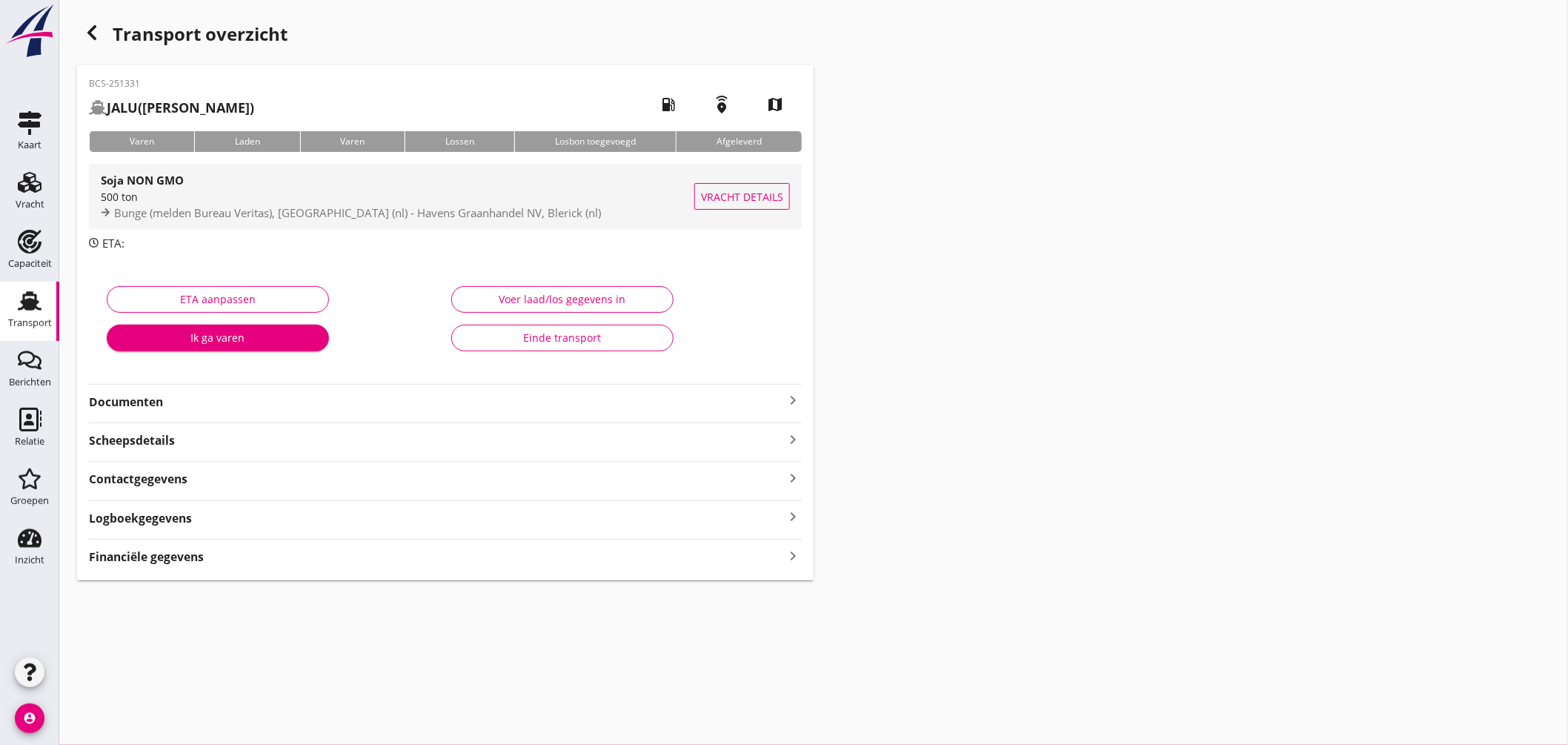
click at [467, 209] on span "Bunge (melden Bureau Veritas), Amsterdam (nl) - Havens Graanhandel NV, Blerick …" at bounding box center [357, 213] width 487 height 15
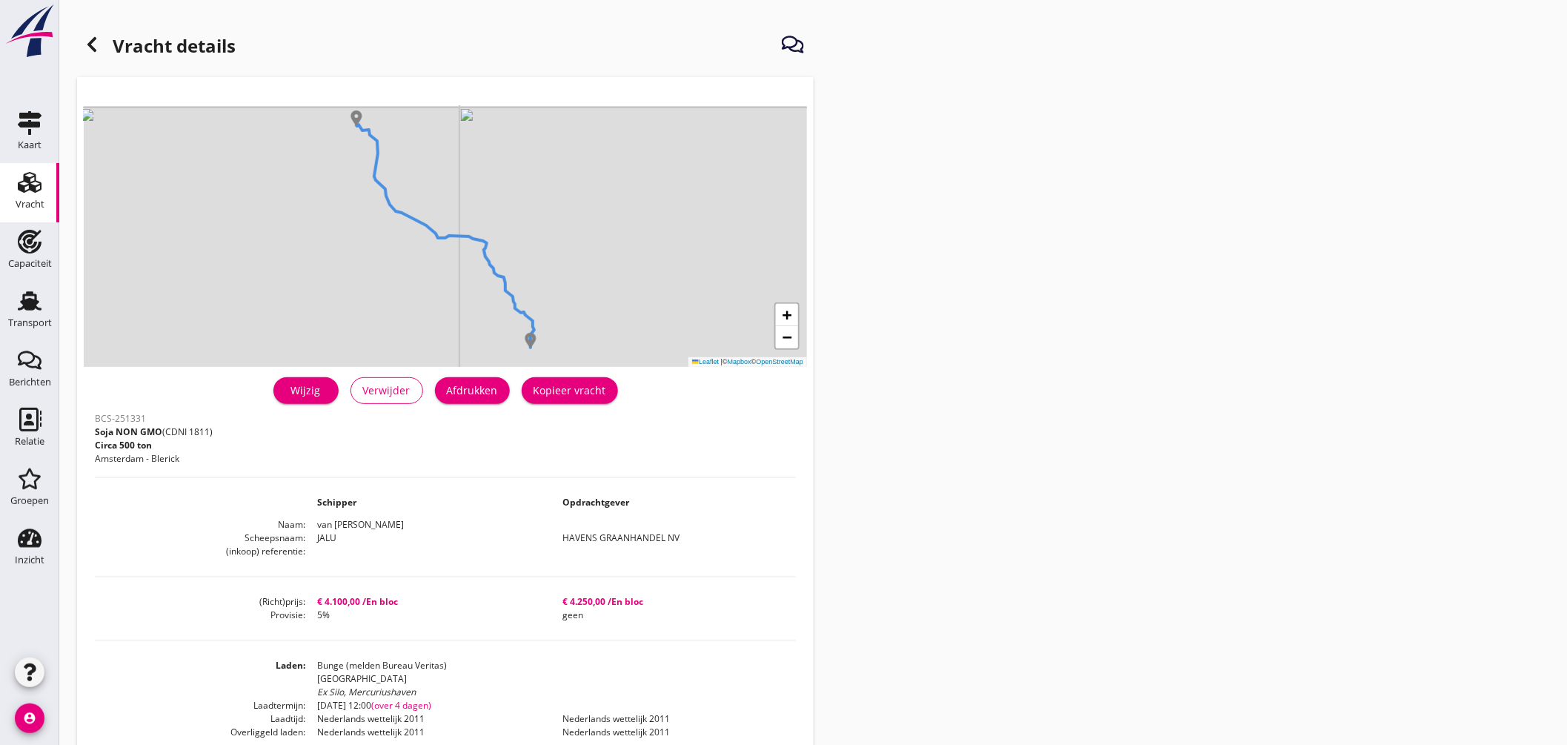
click at [491, 391] on div "Afdrukken" at bounding box center [472, 391] width 51 height 16
click at [107, 43] on h1 "Vracht details" at bounding box center [156, 47] width 158 height 35
click at [98, 44] on icon at bounding box center [91, 44] width 18 height 18
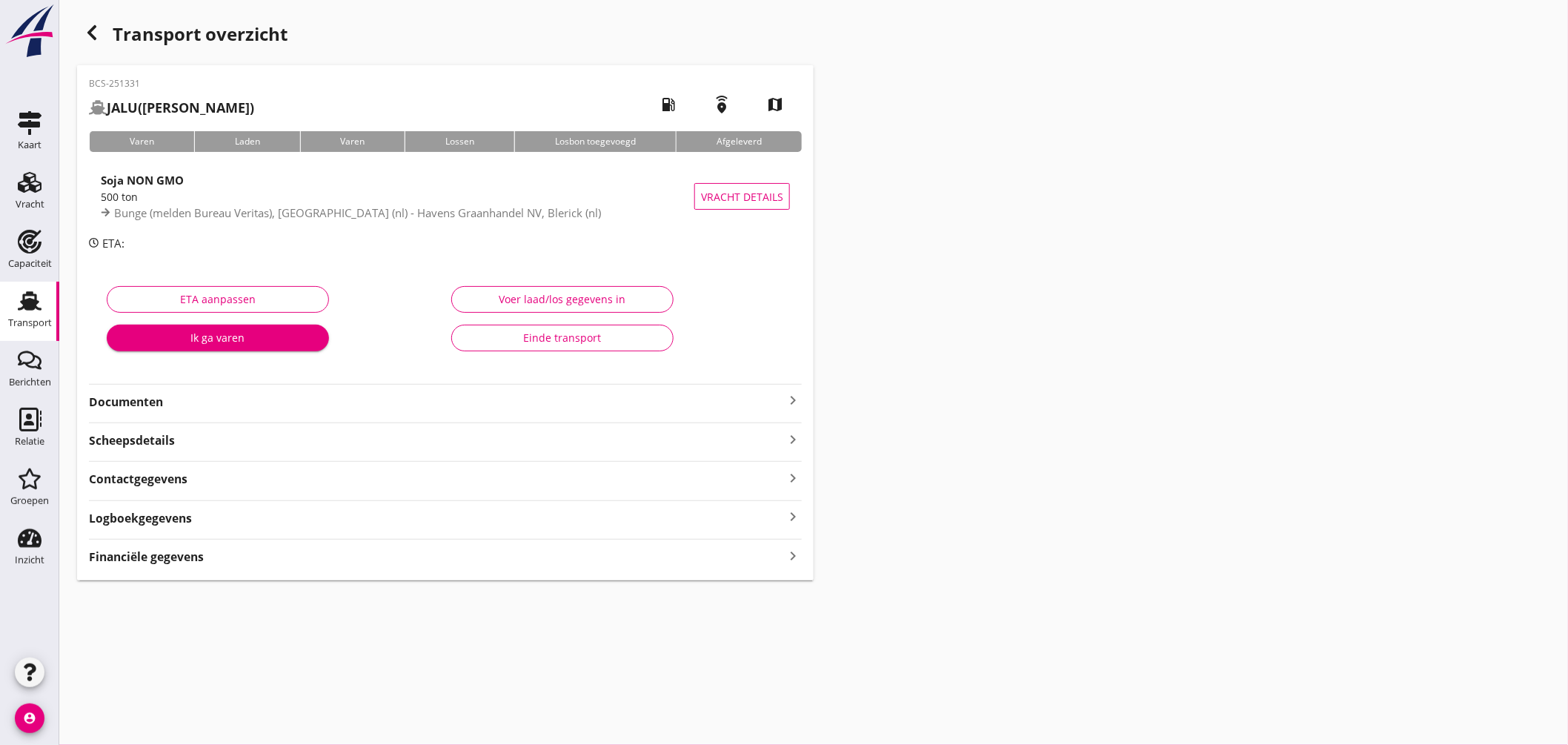
click at [793, 398] on icon "keyboard_arrow_right" at bounding box center [793, 400] width 18 height 18
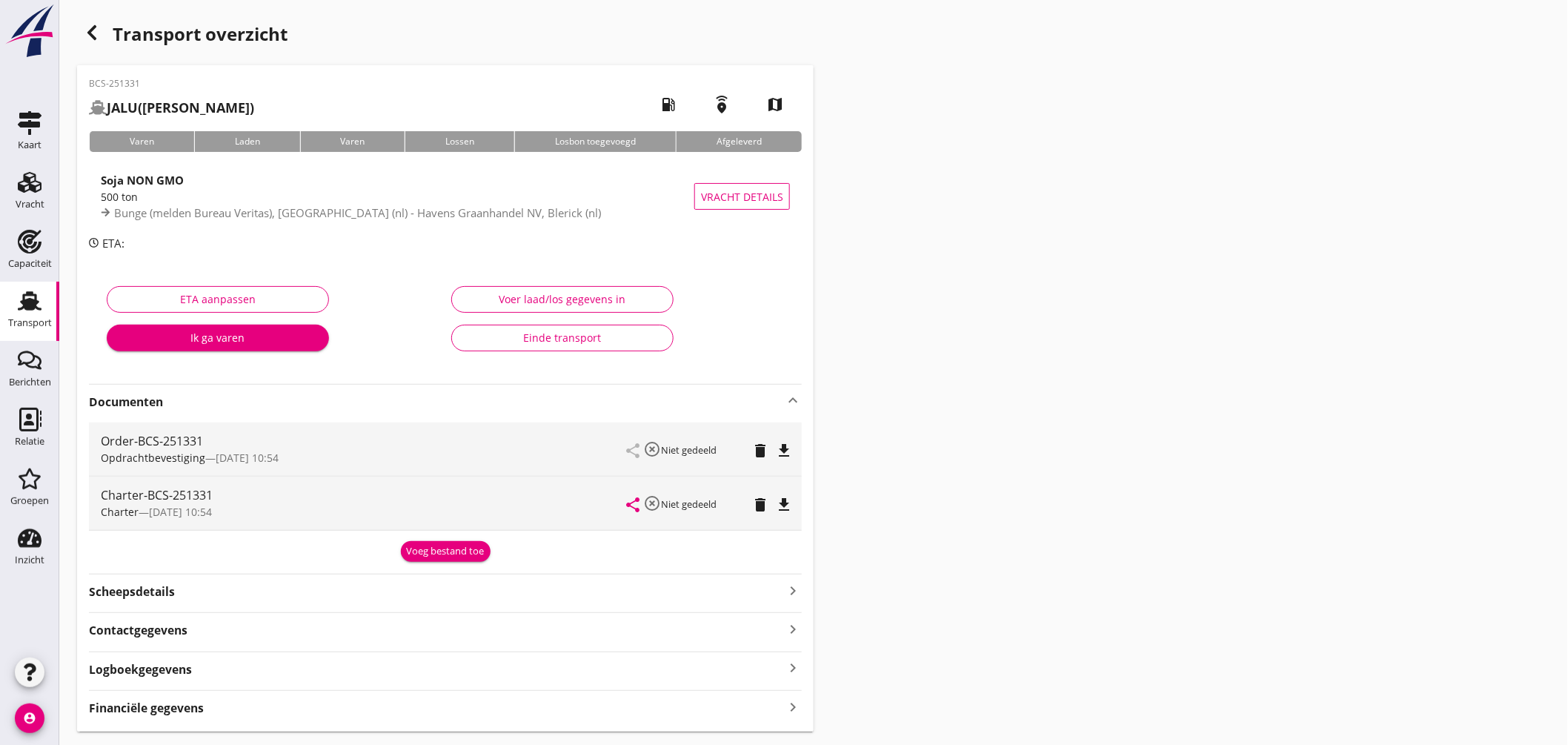
click at [465, 553] on div "Voeg bestand toe" at bounding box center [446, 551] width 78 height 15
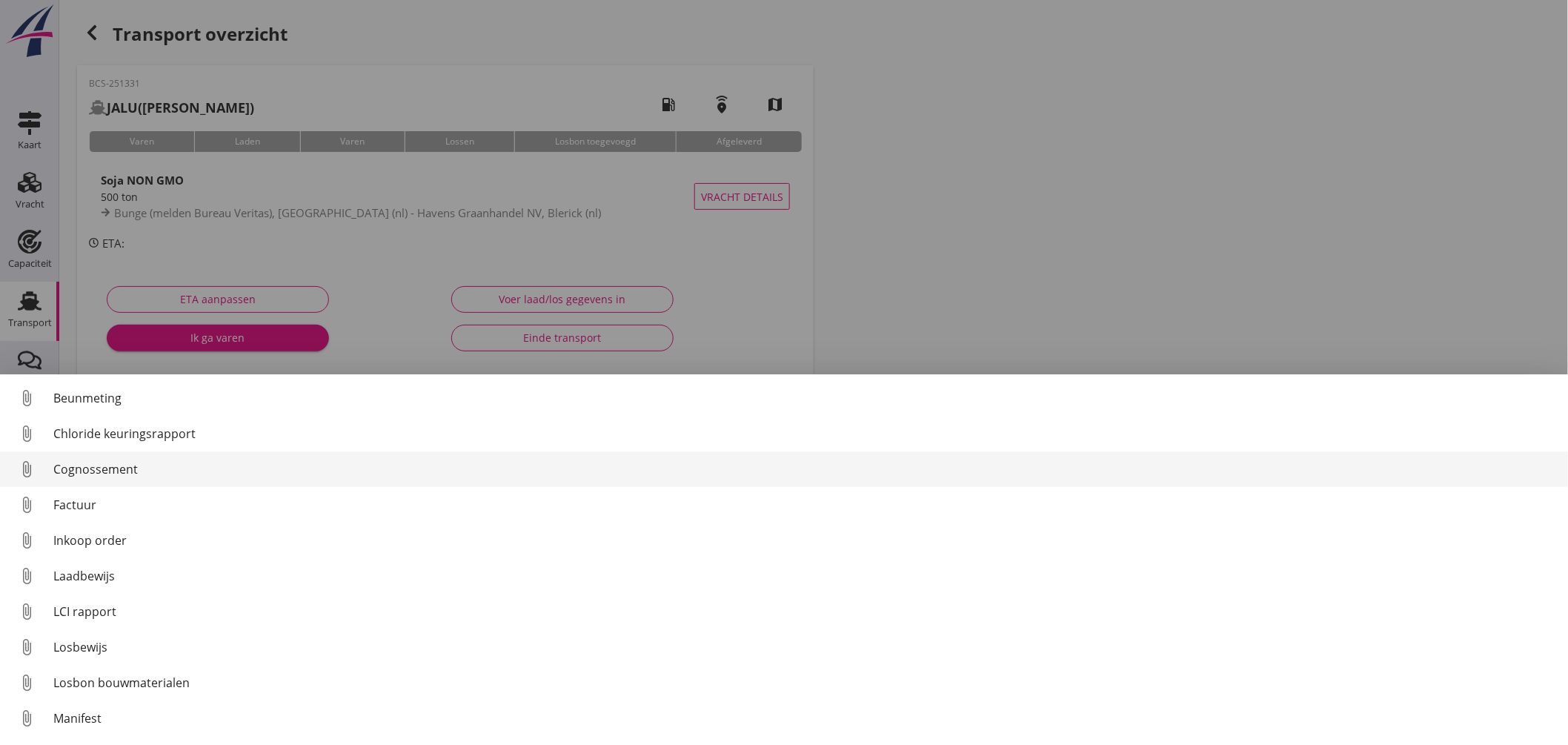
click at [165, 473] on div "Cognossement" at bounding box center [804, 469] width 1503 height 18
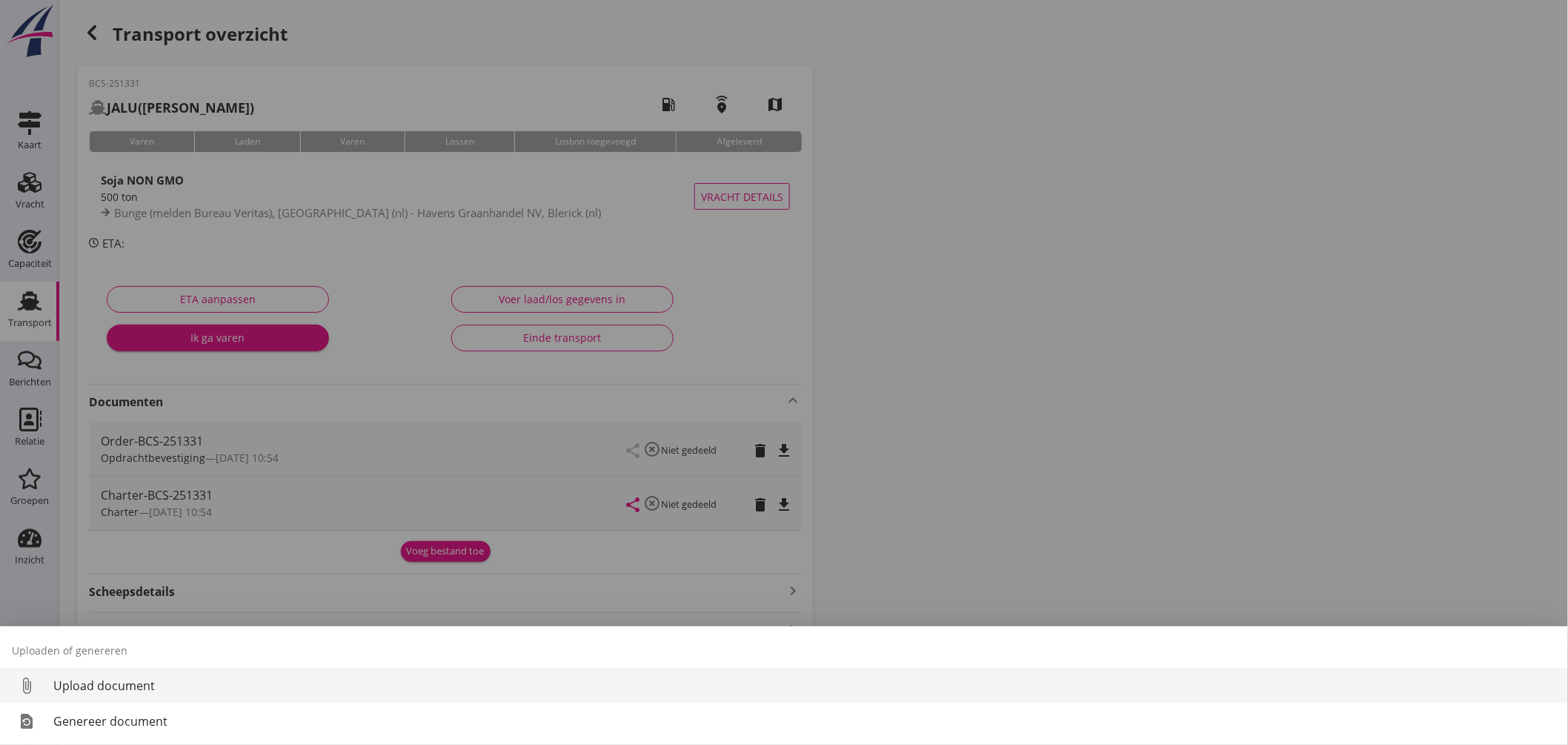
click at [131, 734] on link "restore_page Genereer document" at bounding box center [784, 721] width 1568 height 35
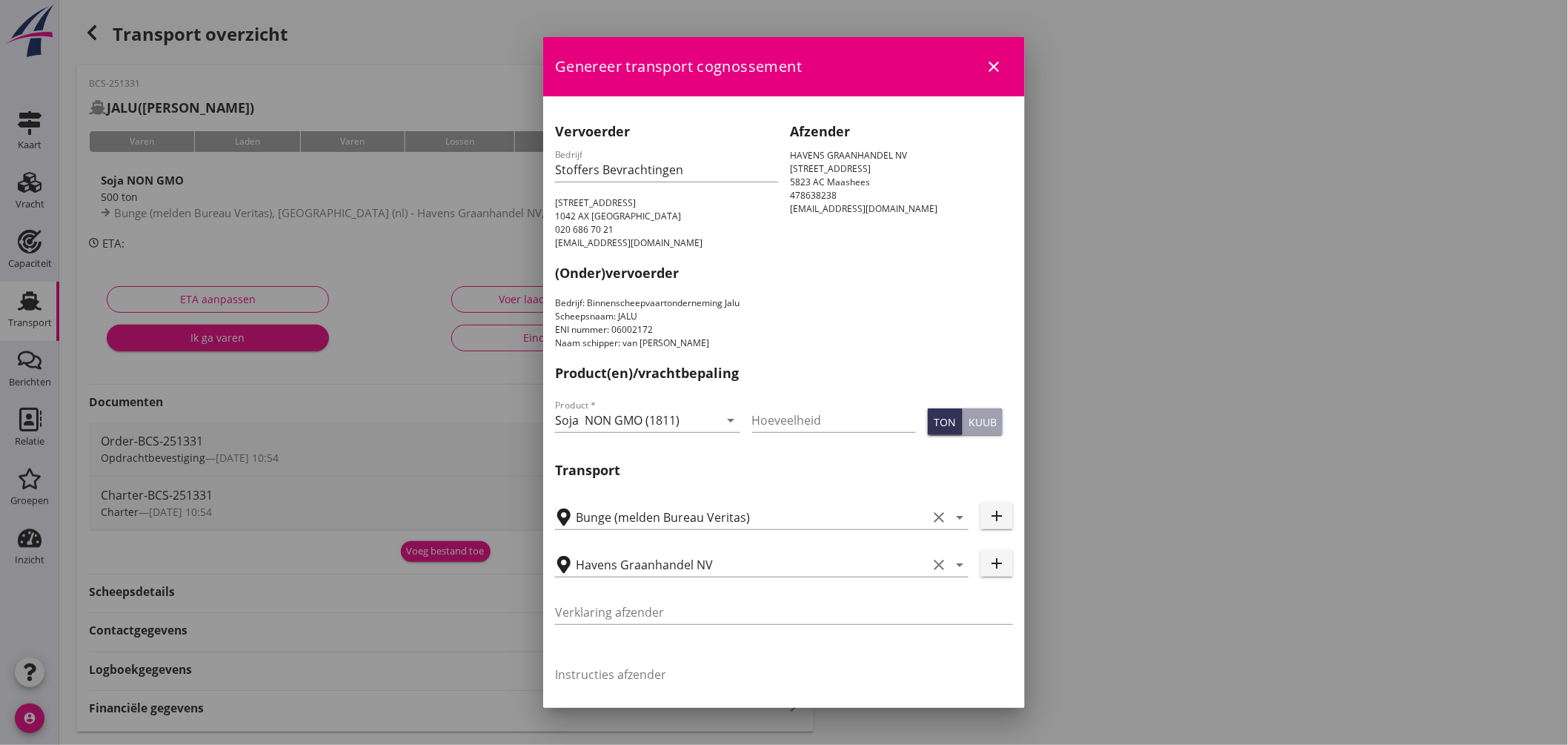
scroll to position [384, 0]
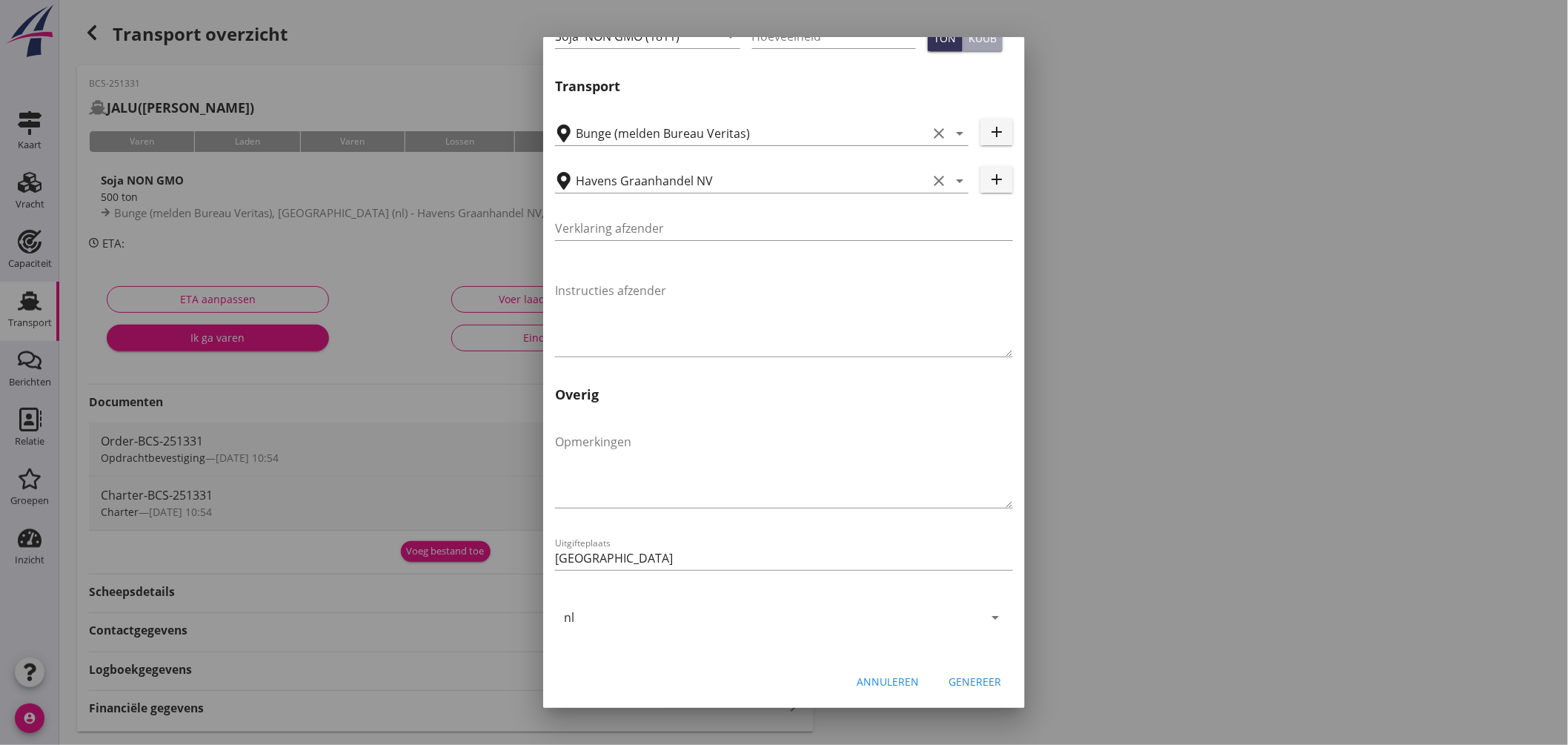
click at [956, 676] on div "Genereer" at bounding box center [974, 682] width 53 height 16
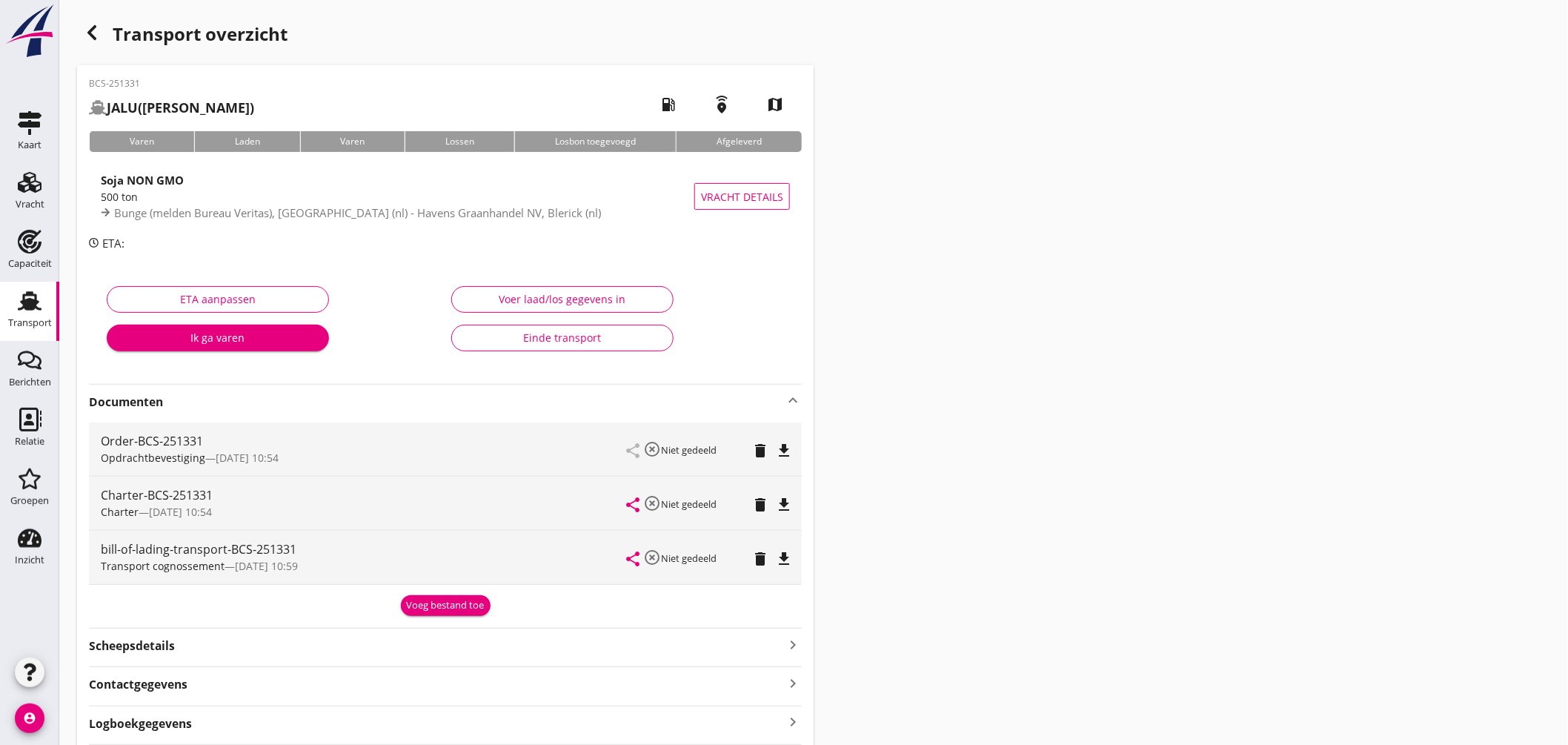
scroll to position [82, 0]
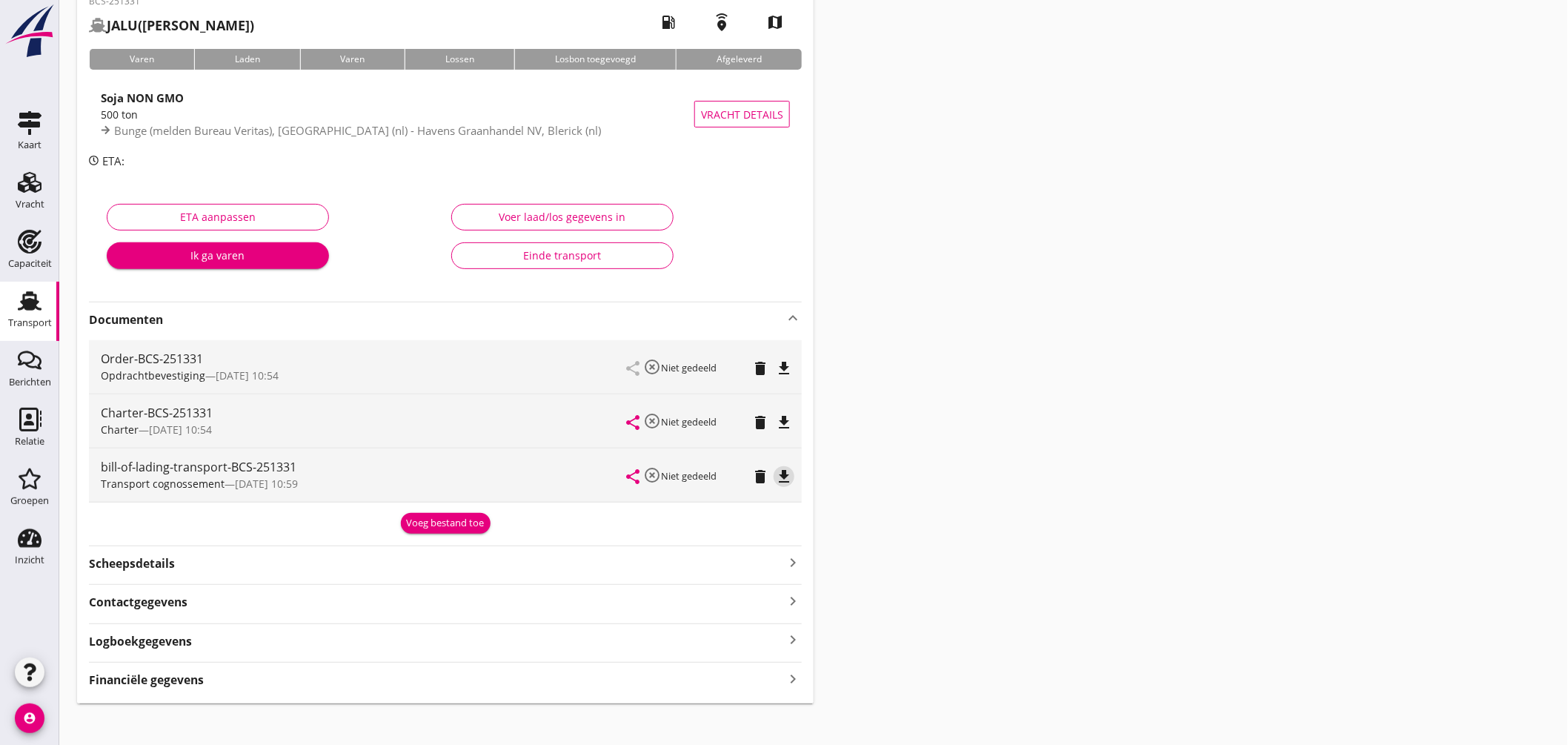
click at [786, 477] on icon "file_download" at bounding box center [784, 476] width 18 height 18
click at [976, 606] on div "Transport overzicht BCS-251331 JALU (van Schijndel) local_gas_station emergency…" at bounding box center [813, 320] width 1509 height 803
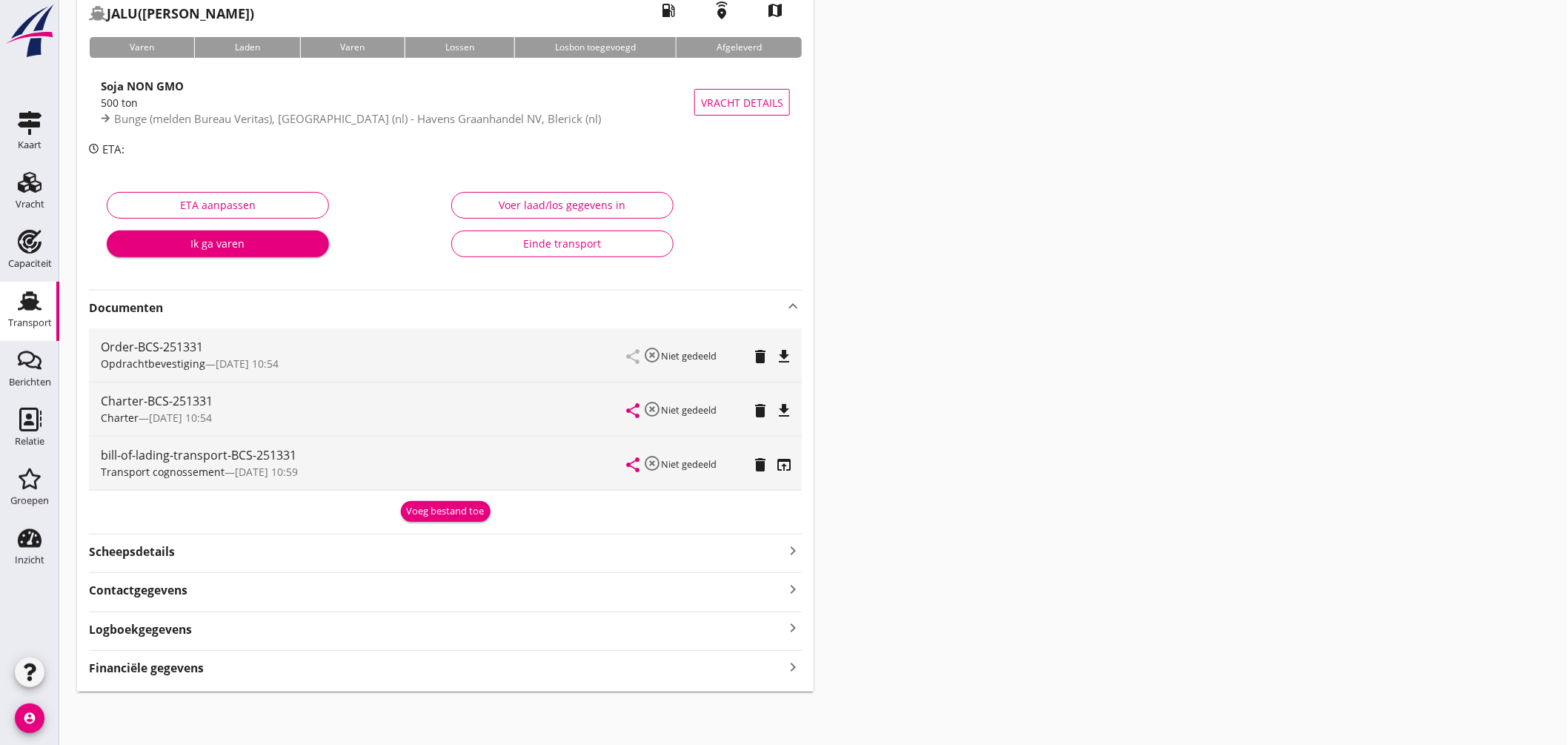
click at [306, 679] on div "BCS-251331 JALU (van Schijndel) local_gas_station emergency_share map Varen Lad…" at bounding box center [446, 331] width 737 height 721
click at [305, 669] on div "Financiële gegevens keyboard_arrow_right" at bounding box center [446, 666] width 713 height 20
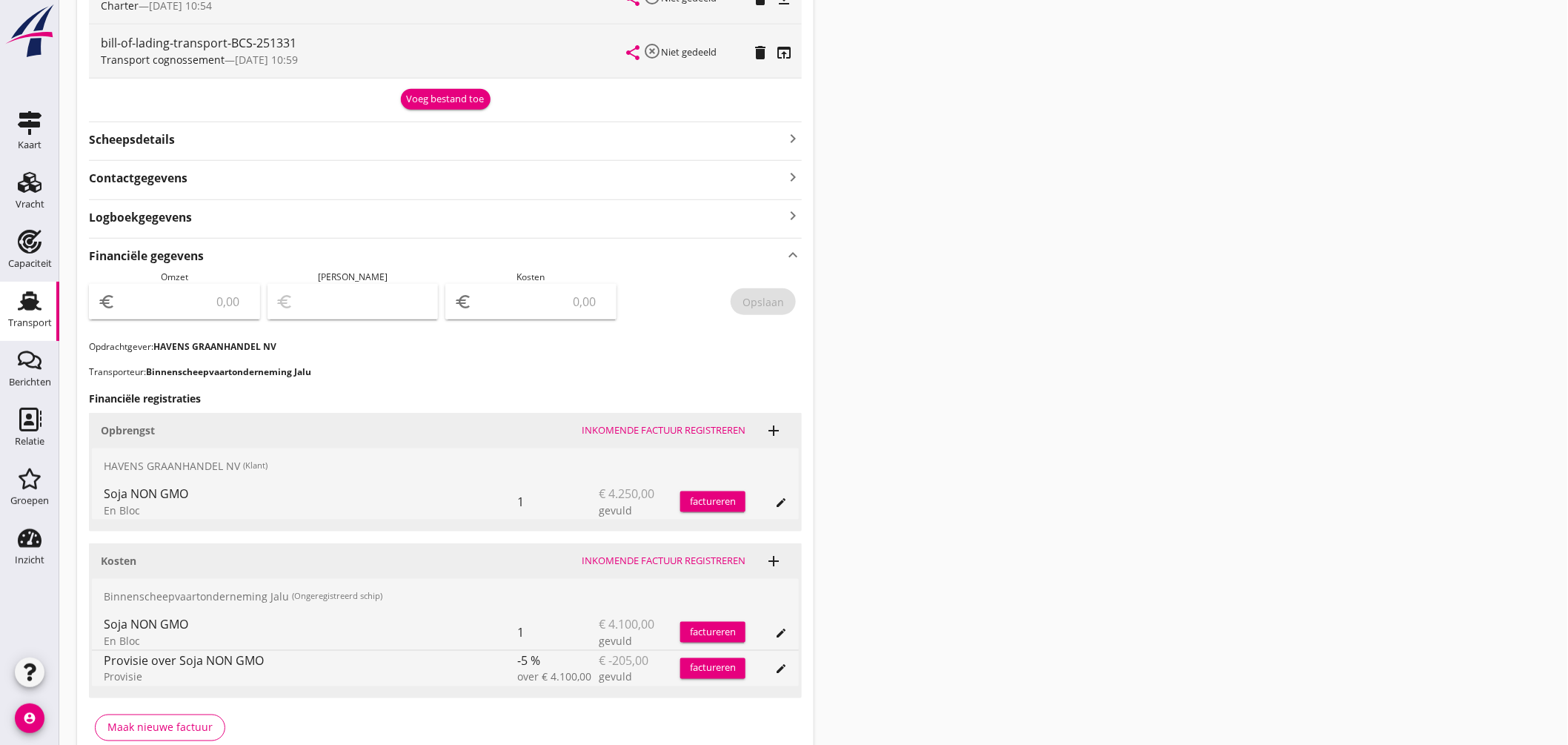
scroll to position [582, 0]
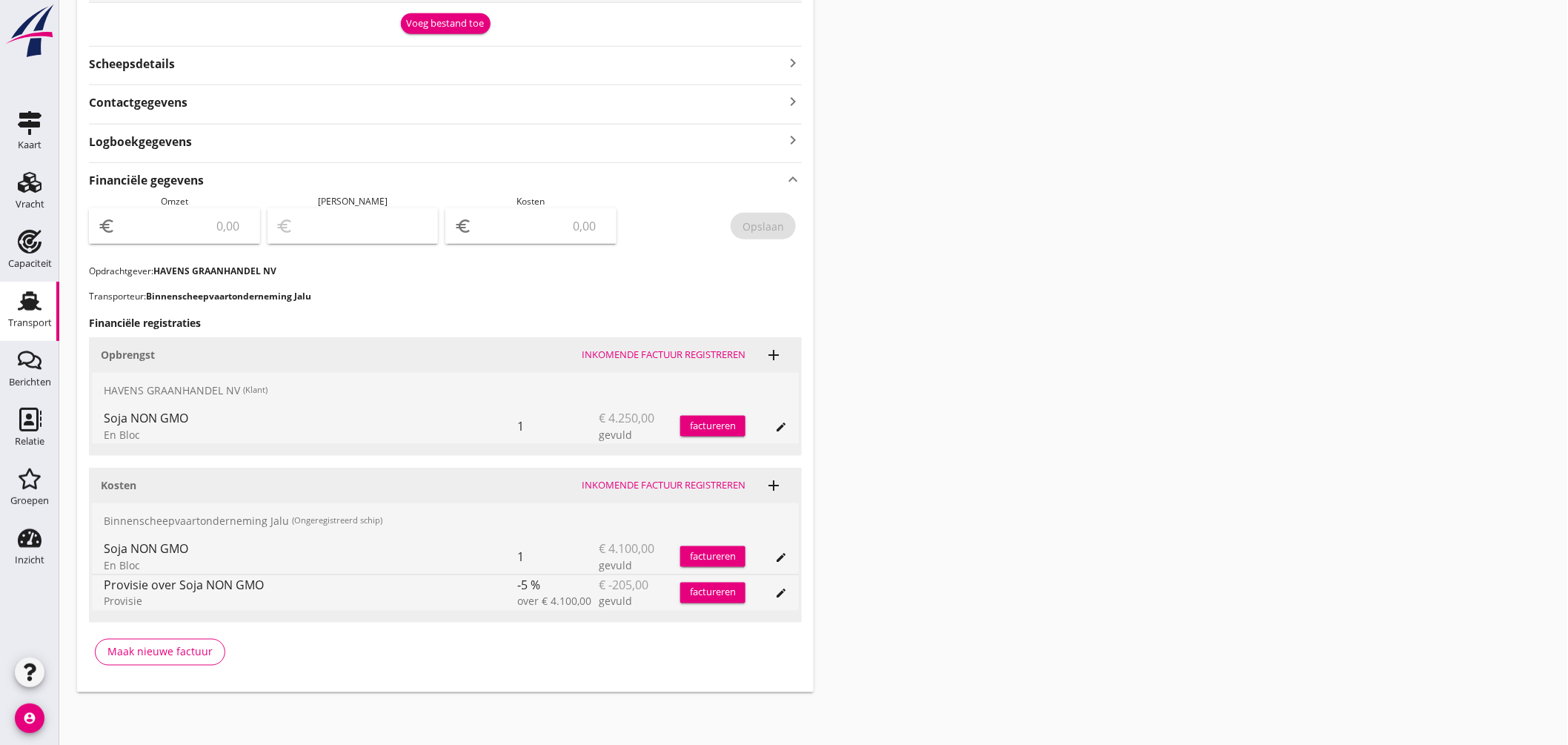
click at [201, 227] on input "number" at bounding box center [185, 226] width 133 height 24
type input "4250"
click at [506, 227] on input "number" at bounding box center [541, 226] width 133 height 24
type input "4247.00"
type input "3"
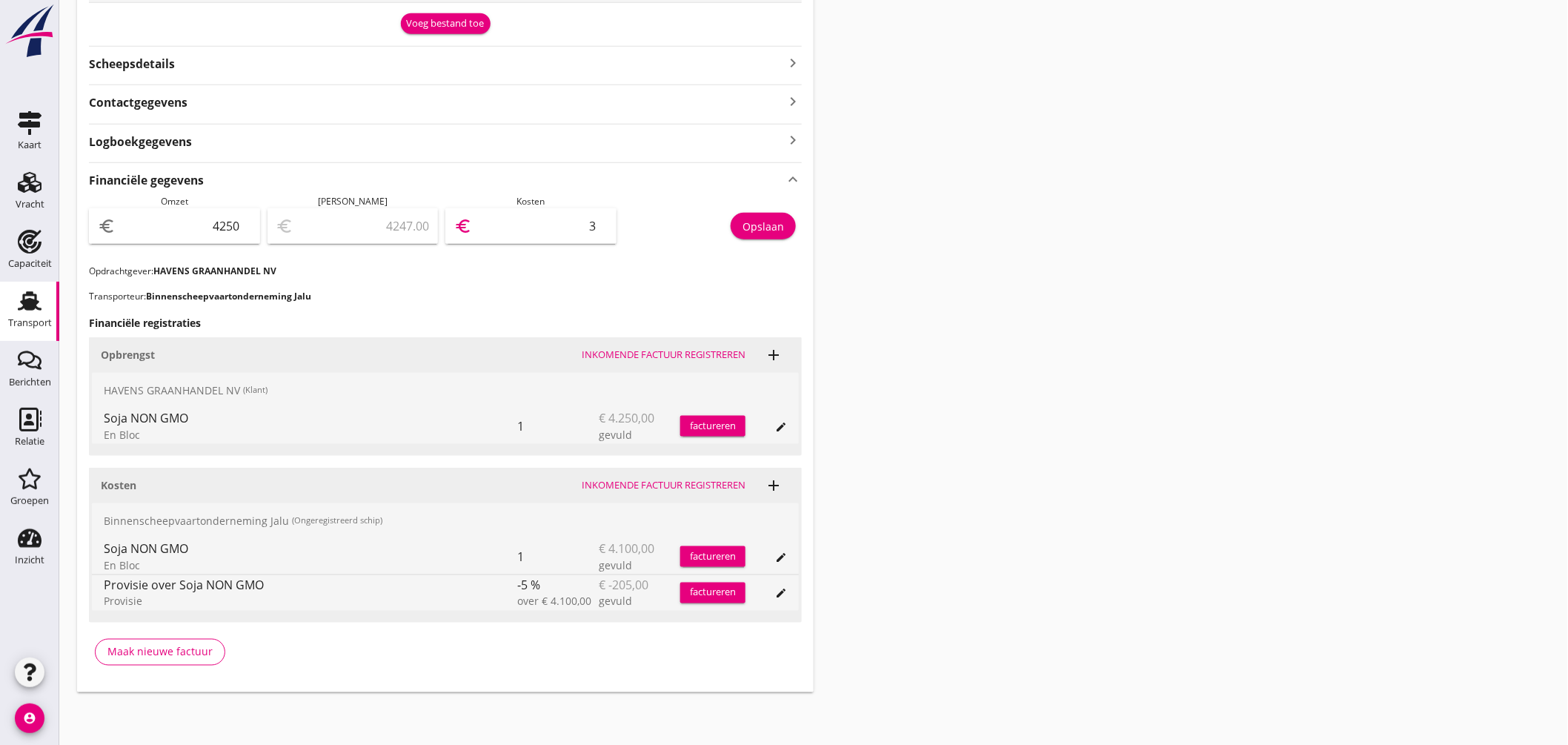
type input "4212.00"
type input "38"
type input "3861.00"
type input "389"
type input "355.00"
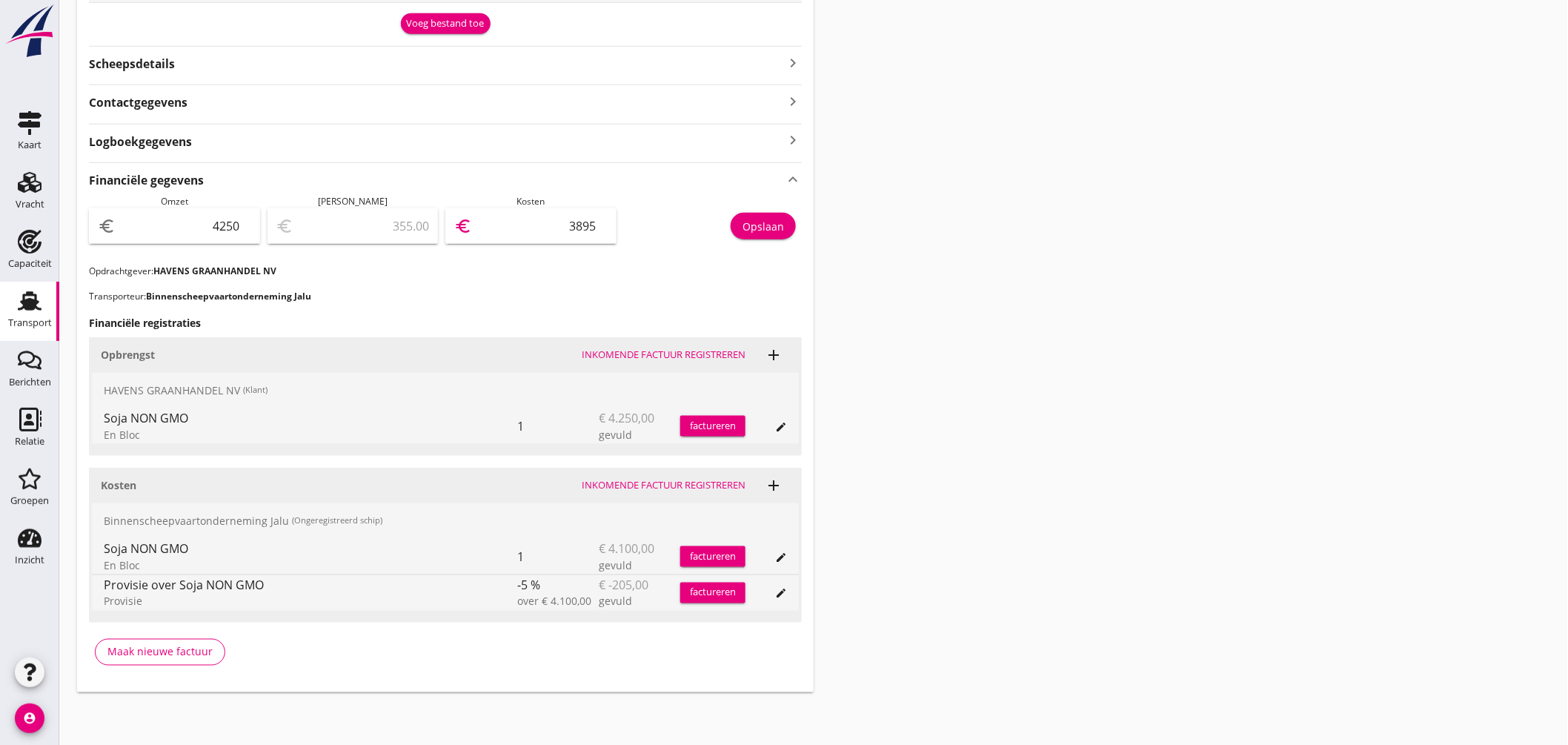
type input "3895"
click at [771, 224] on div "Opslaan" at bounding box center [763, 227] width 42 height 16
click at [50, 293] on link "Transport Transport" at bounding box center [29, 311] width 59 height 59
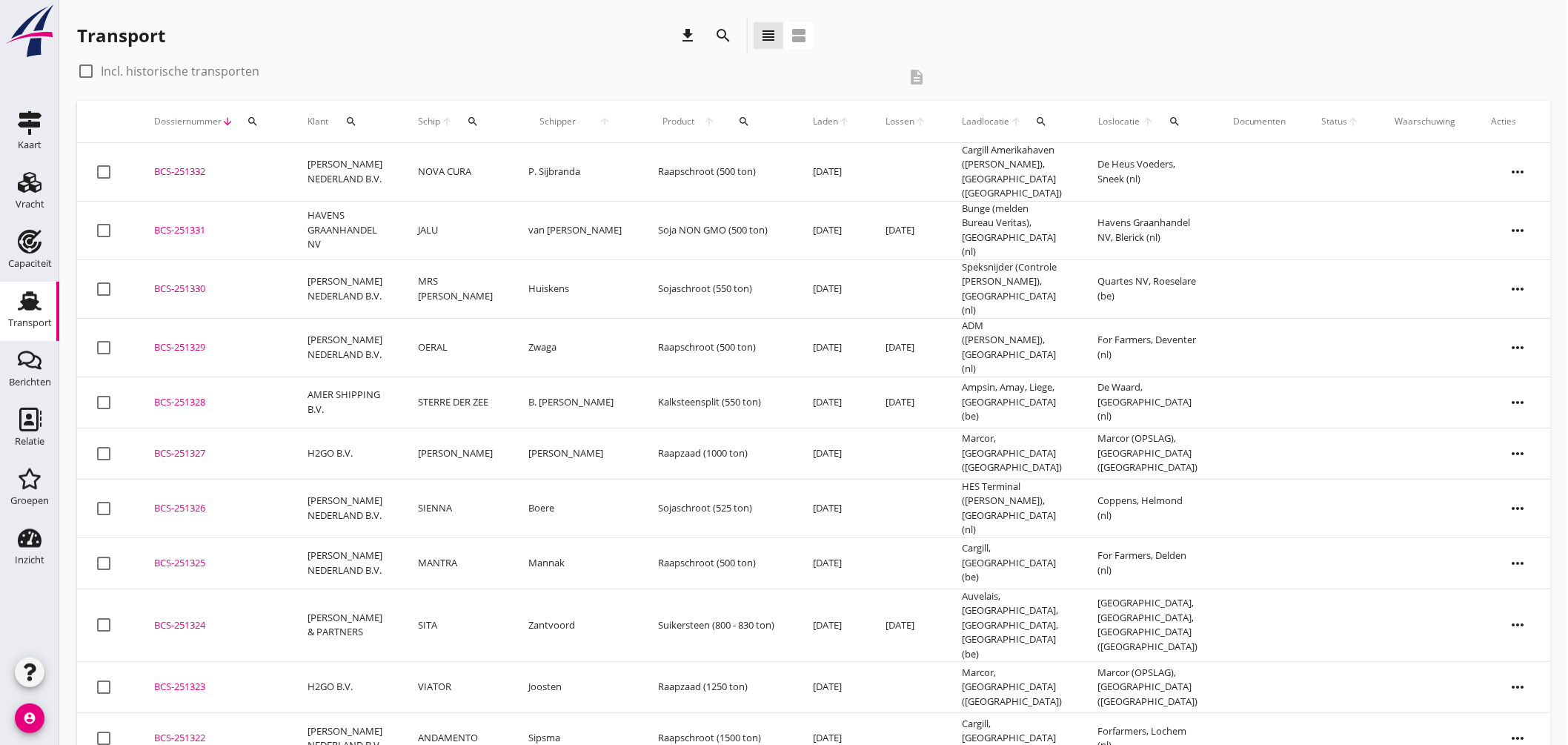
drag, startPoint x: 28, startPoint y: 240, endPoint x: 33, endPoint y: 298, distance: 58.2
click at [28, 241] on use at bounding box center [30, 242] width 24 height 24
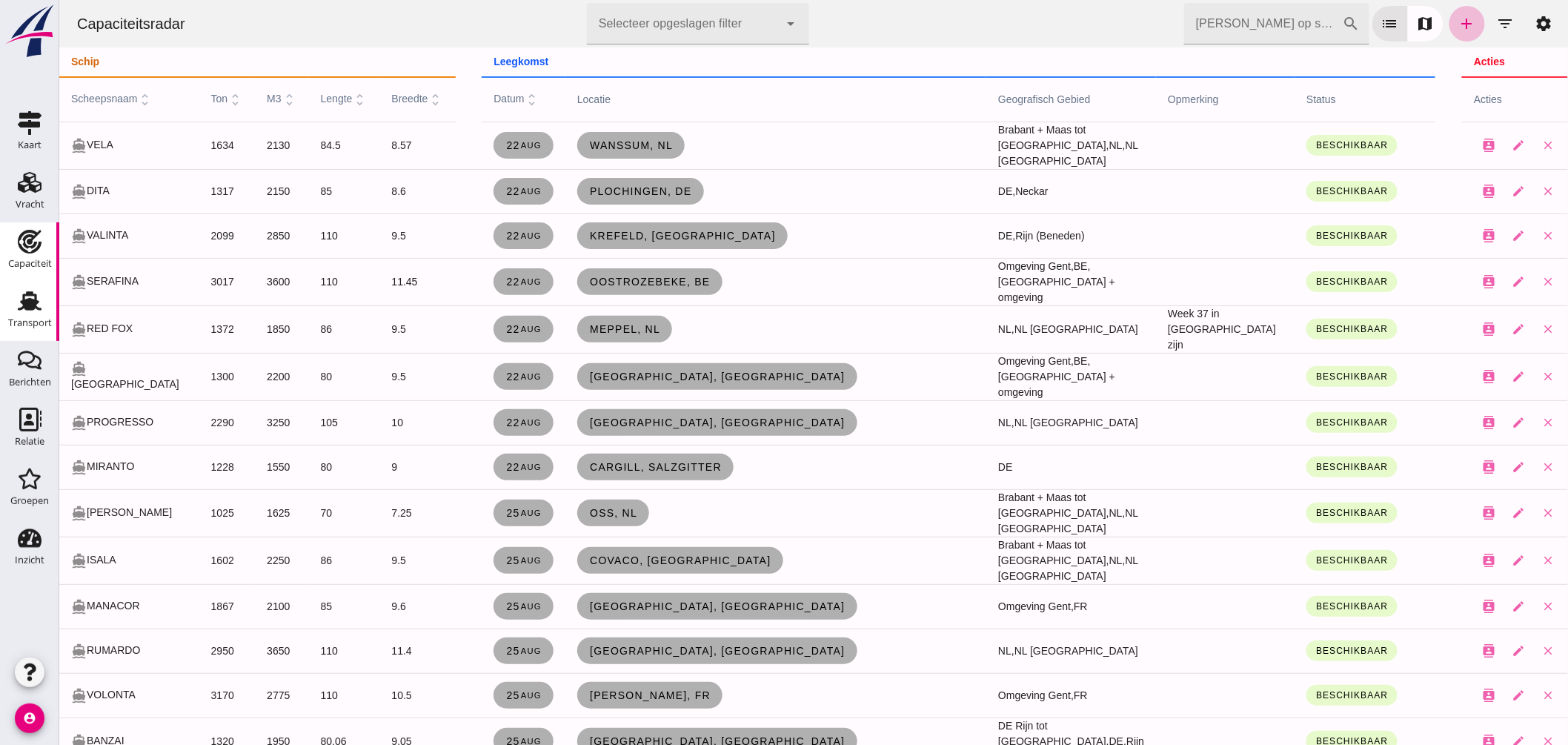
click at [33, 298] on icon "Transport" at bounding box center [30, 301] width 24 height 24
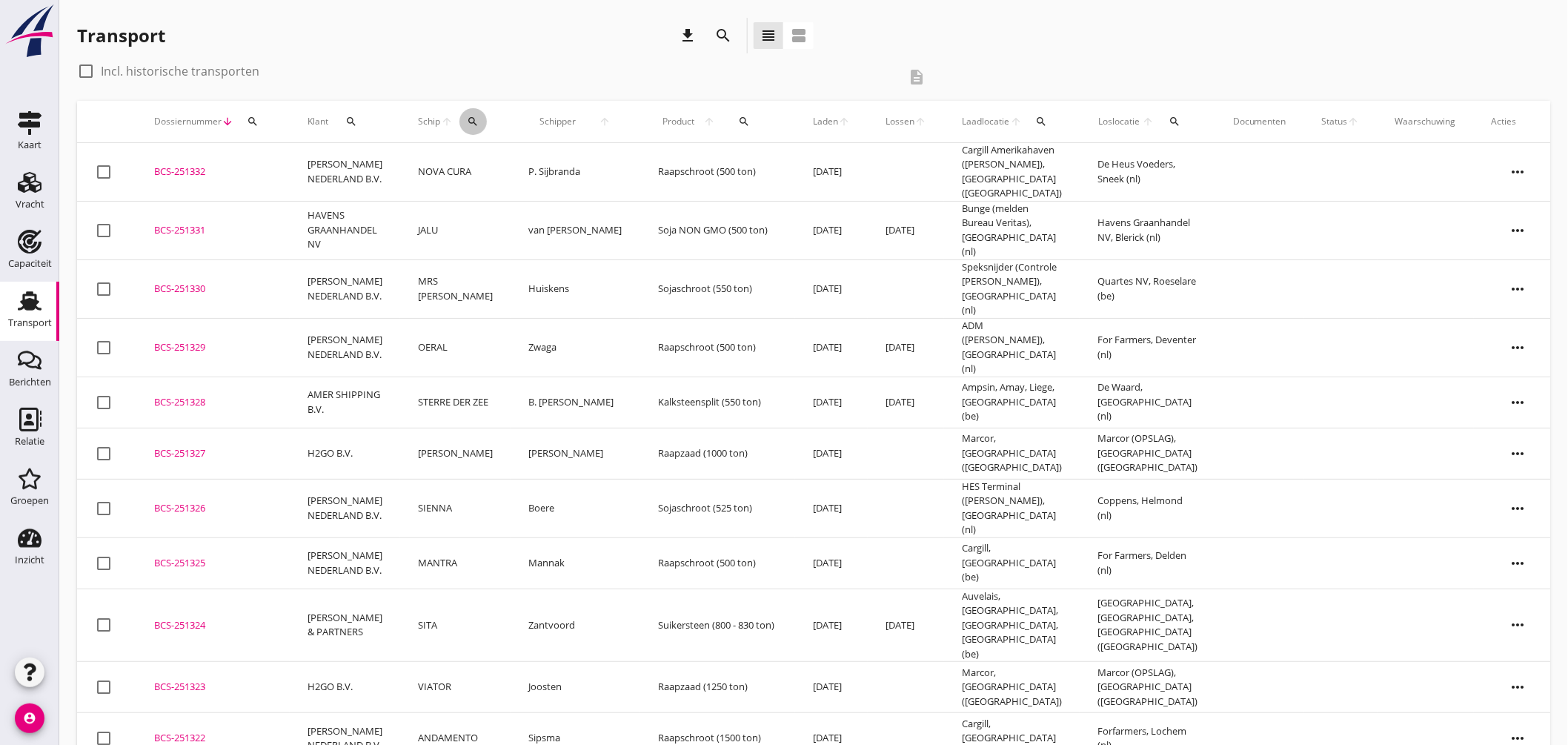
click at [479, 120] on div "search" at bounding box center [473, 121] width 28 height 12
click at [542, 164] on input "Zoek op (scheeps)naam" at bounding box center [542, 165] width 154 height 24
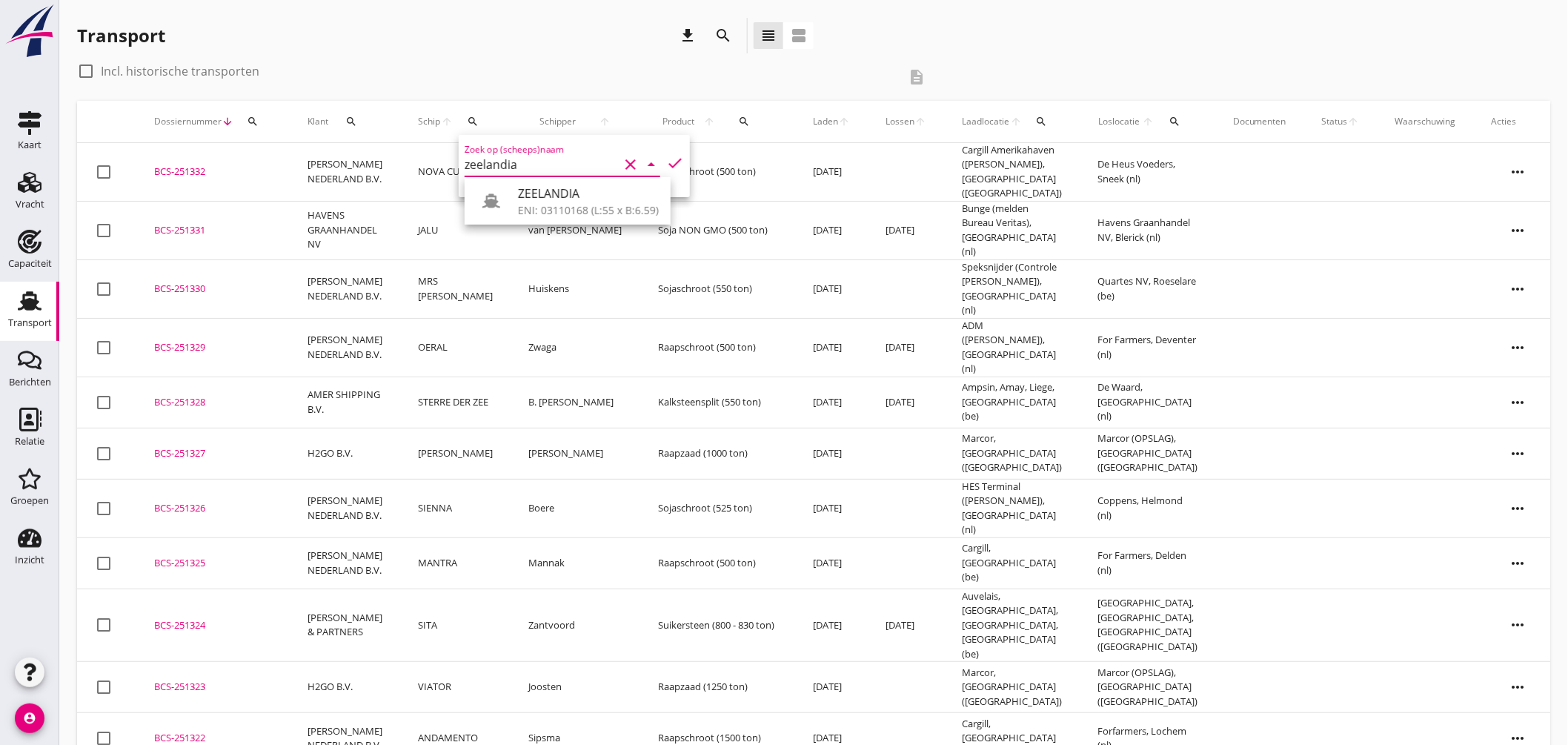
click at [564, 203] on div "ENI: 03110168 (L:55 x B:6.59)" at bounding box center [588, 210] width 141 height 16
click at [668, 157] on icon "check" at bounding box center [675, 163] width 18 height 18
type input "ZEELANDIA"
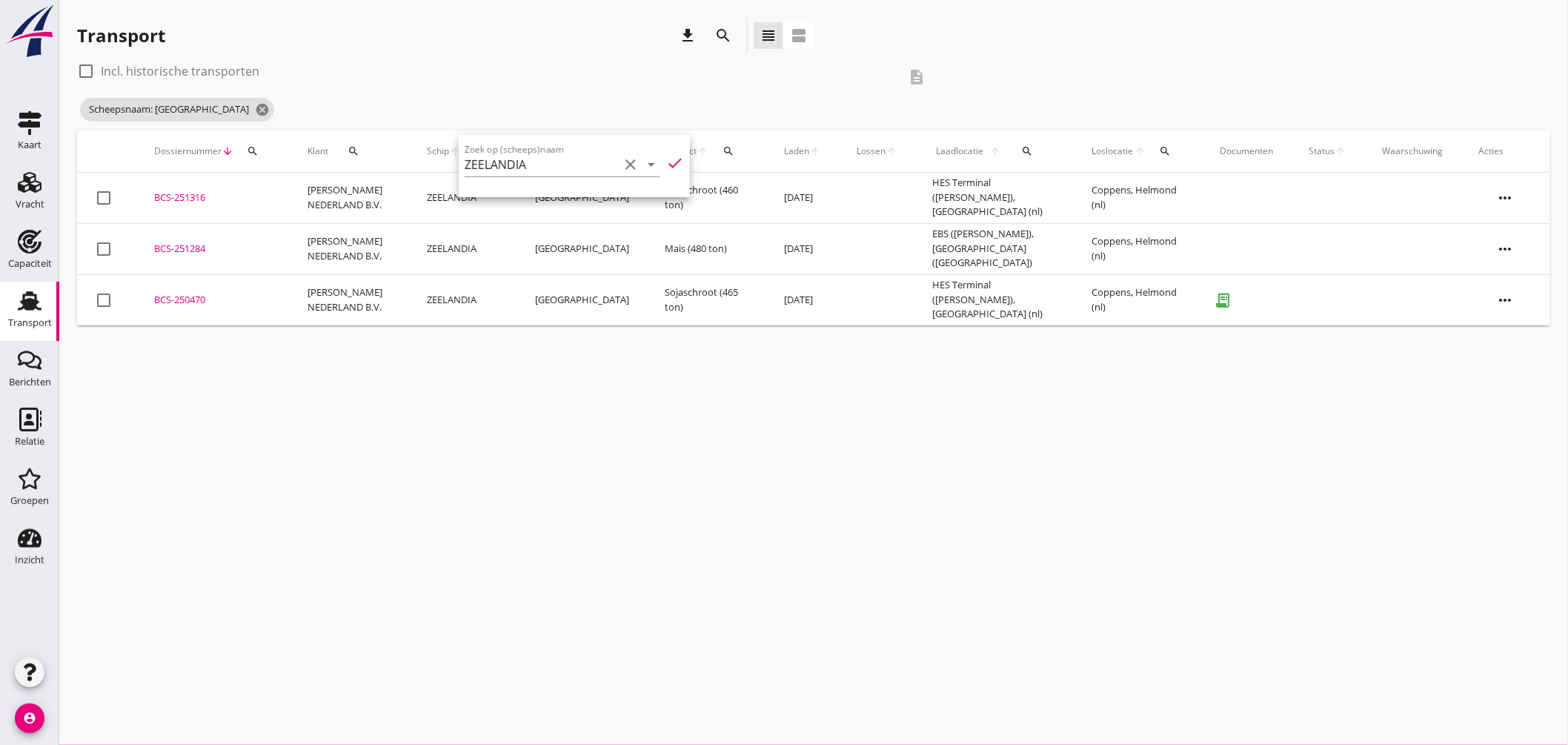
click at [734, 358] on div "cancel You are impersonating another user. Transport download search view_headl…" at bounding box center [813, 372] width 1509 height 745
click at [201, 198] on div "BCS-251316" at bounding box center [213, 198] width 118 height 15
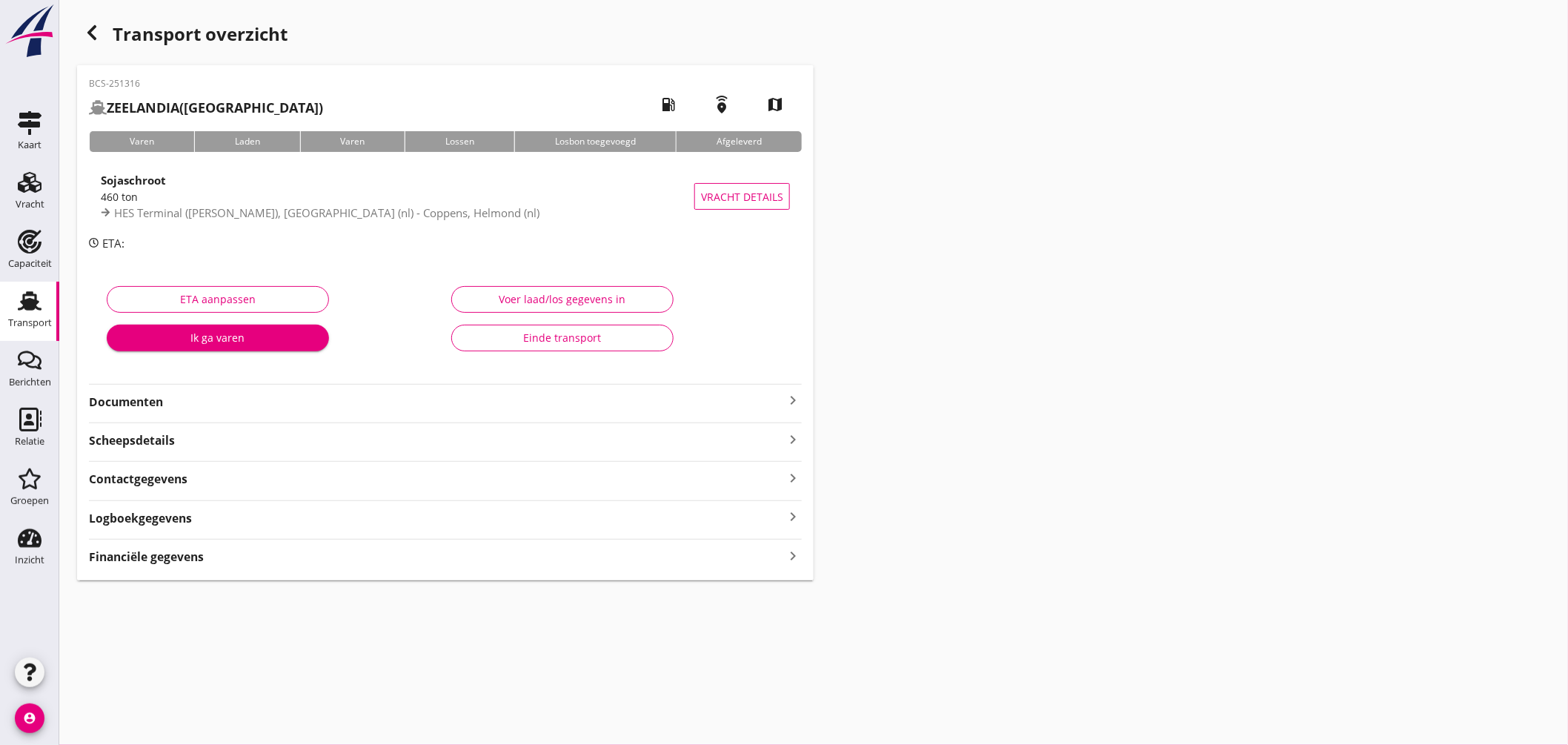
click at [793, 398] on icon "keyboard_arrow_right" at bounding box center [793, 400] width 18 height 18
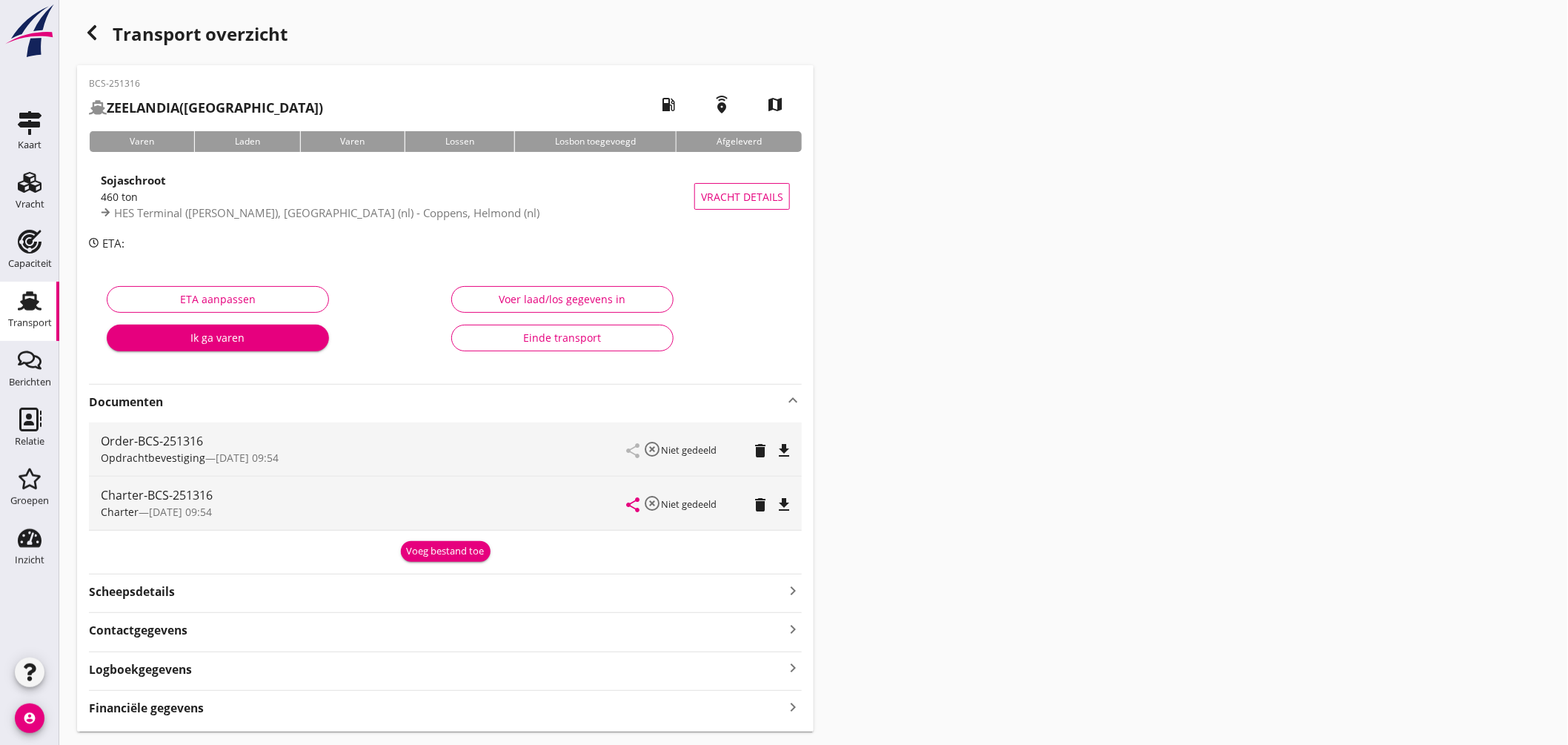
click at [784, 502] on icon "file_download" at bounding box center [784, 505] width 18 height 18
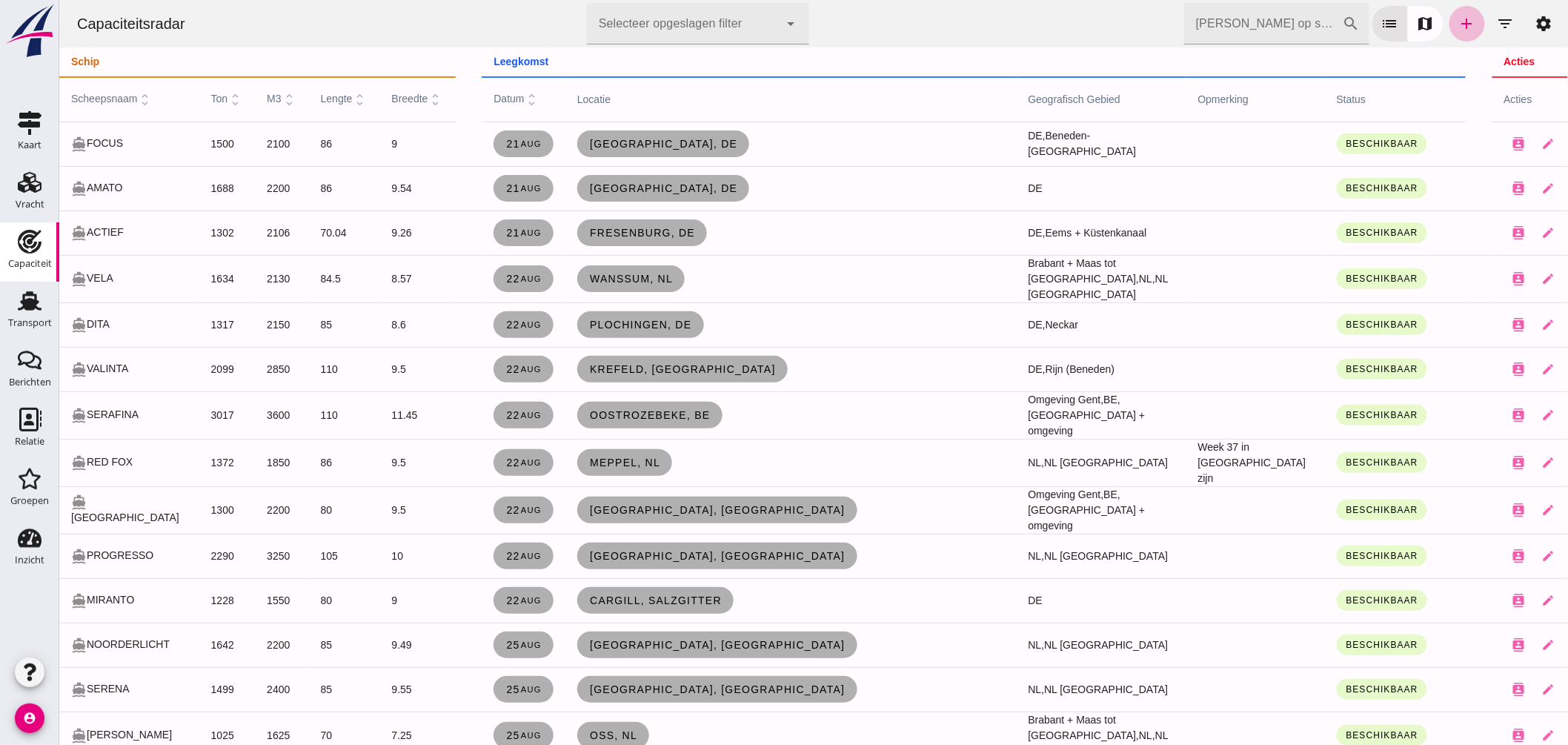
click at [1241, 20] on input "Zoek op scheepsnaam" at bounding box center [1262, 24] width 158 height 42
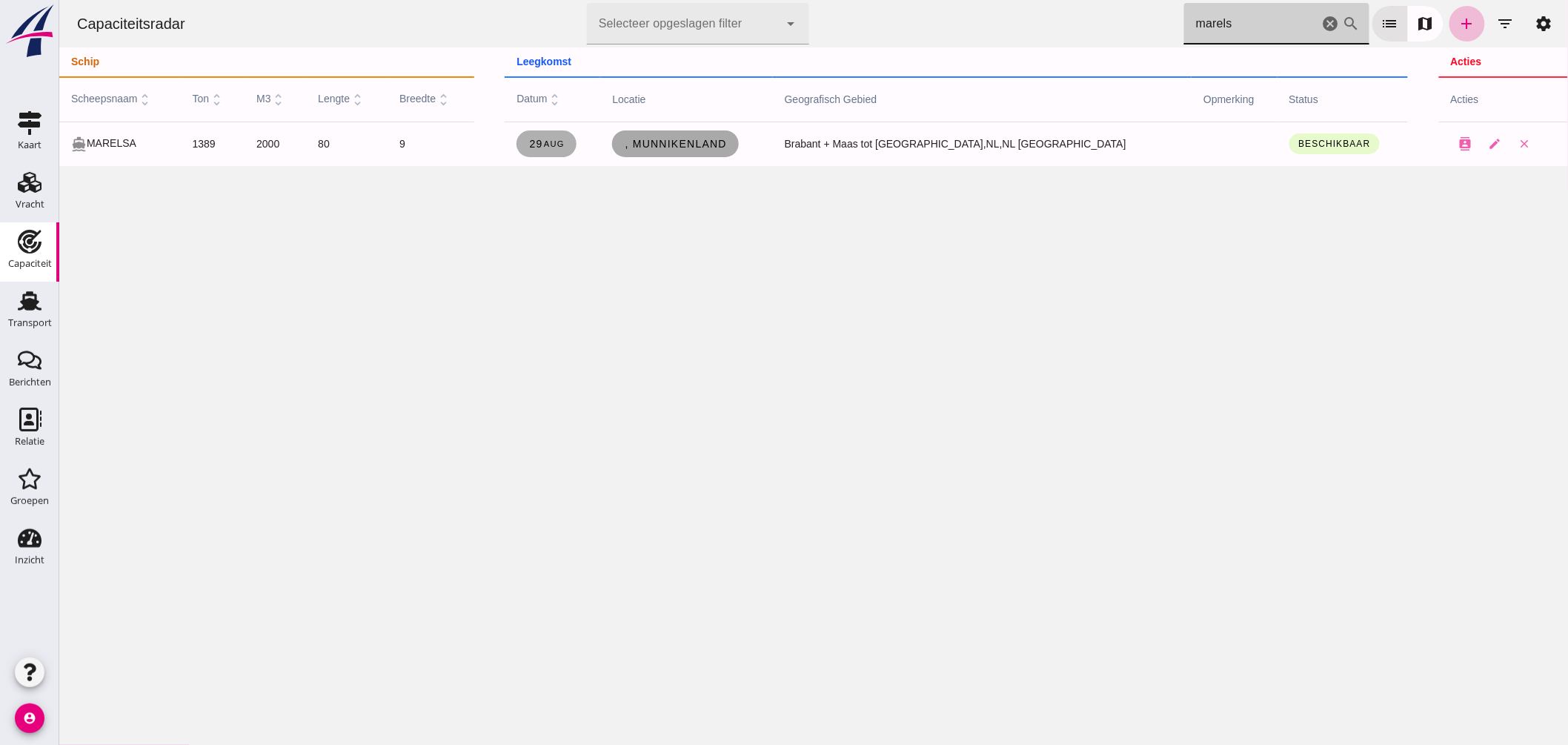
type input "marels"
click at [727, 146] on span ", Munnikenland" at bounding box center [675, 143] width 103 height 12
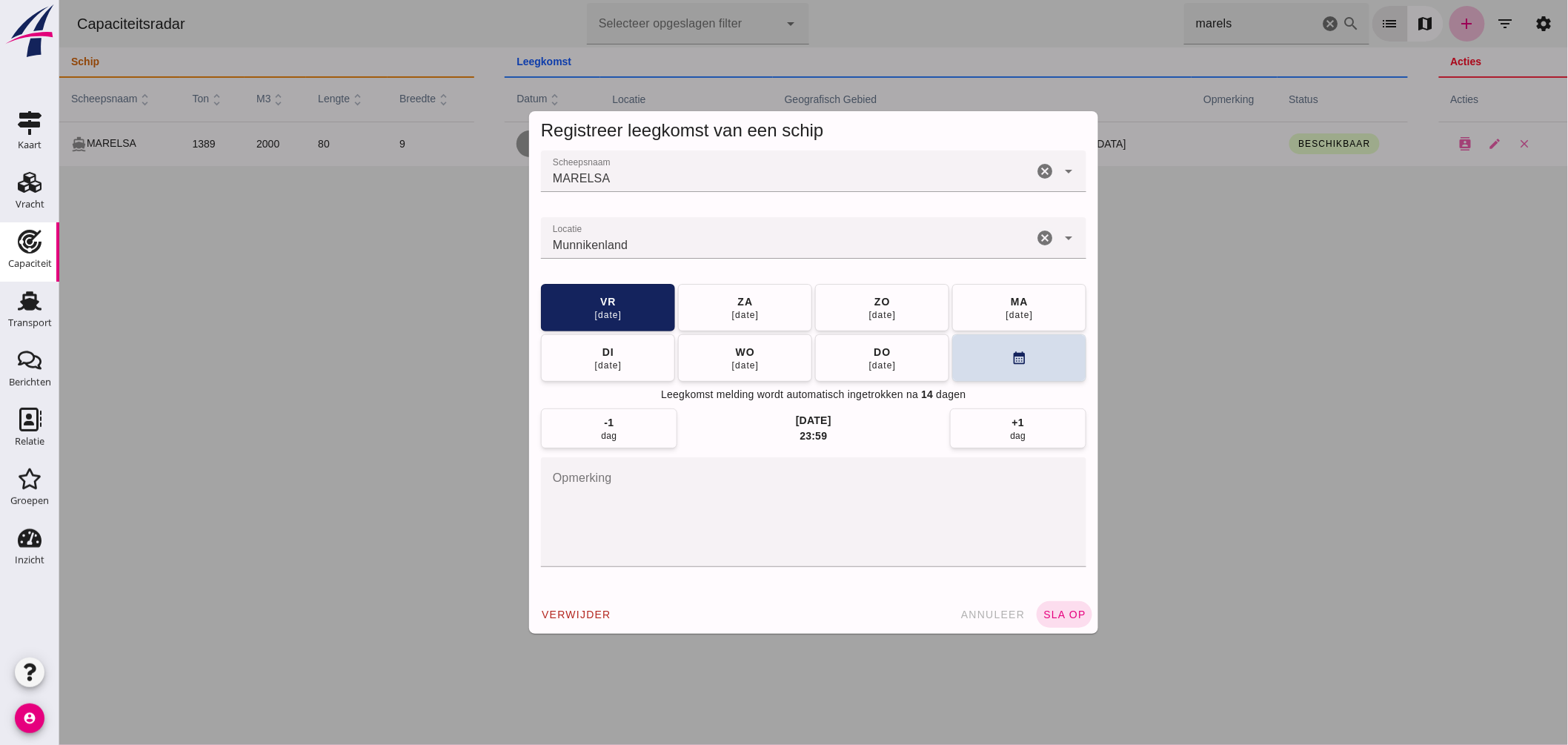
click at [713, 239] on input "Locatie" at bounding box center [786, 245] width 492 height 18
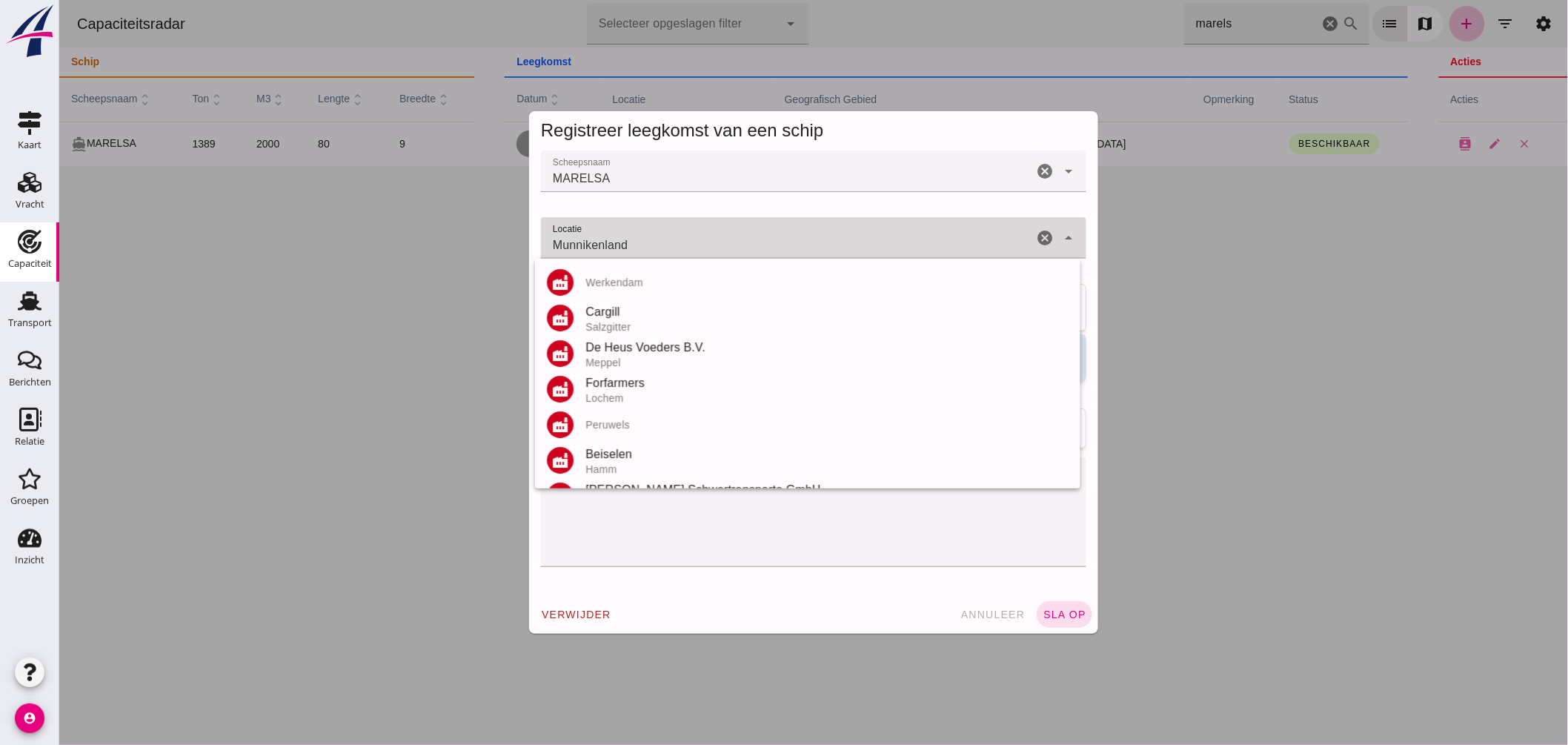
click at [713, 239] on input "Munnikenland" at bounding box center [786, 245] width 492 height 18
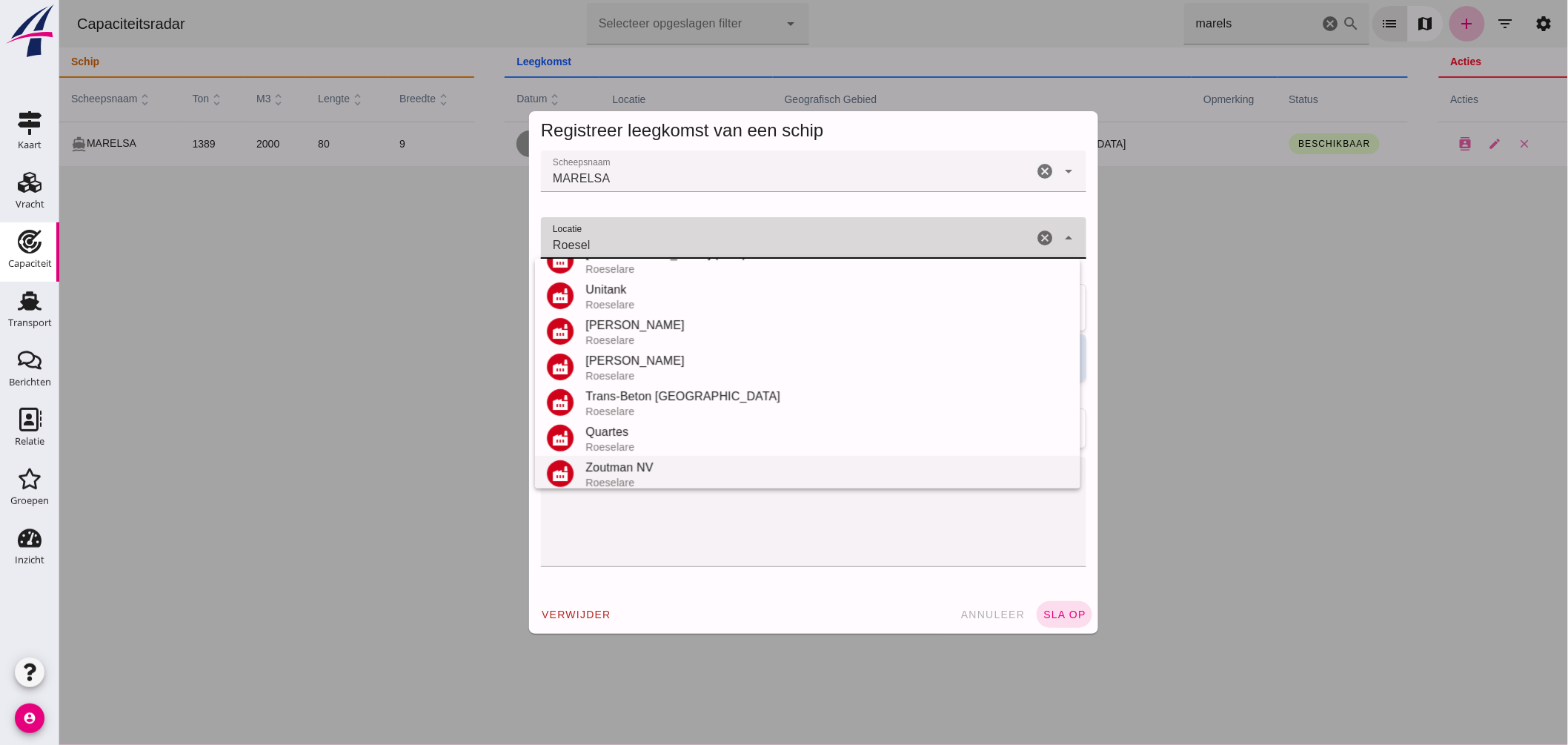
scroll to position [209, 0]
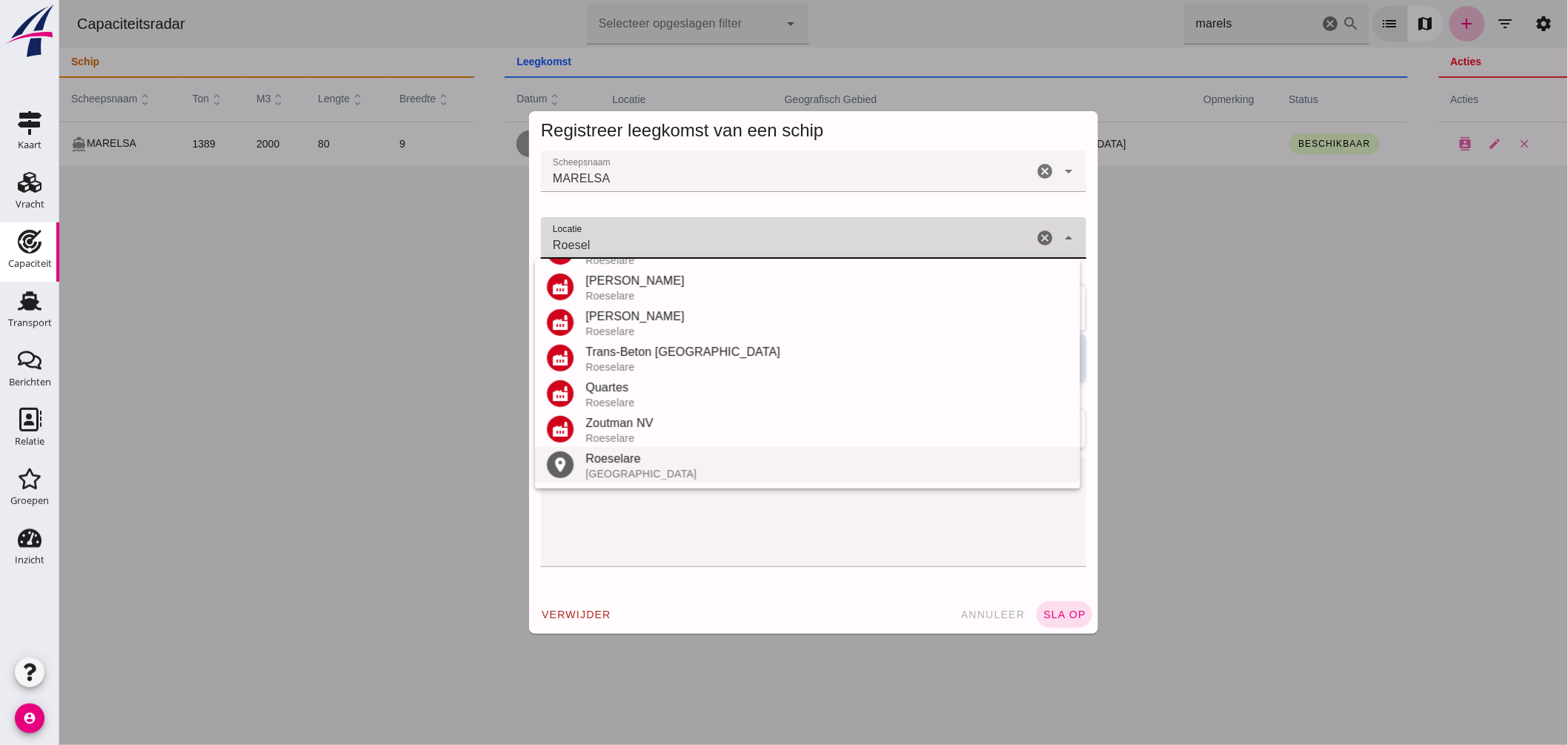
click at [634, 455] on div "Roeselare" at bounding box center [827, 458] width 483 height 18
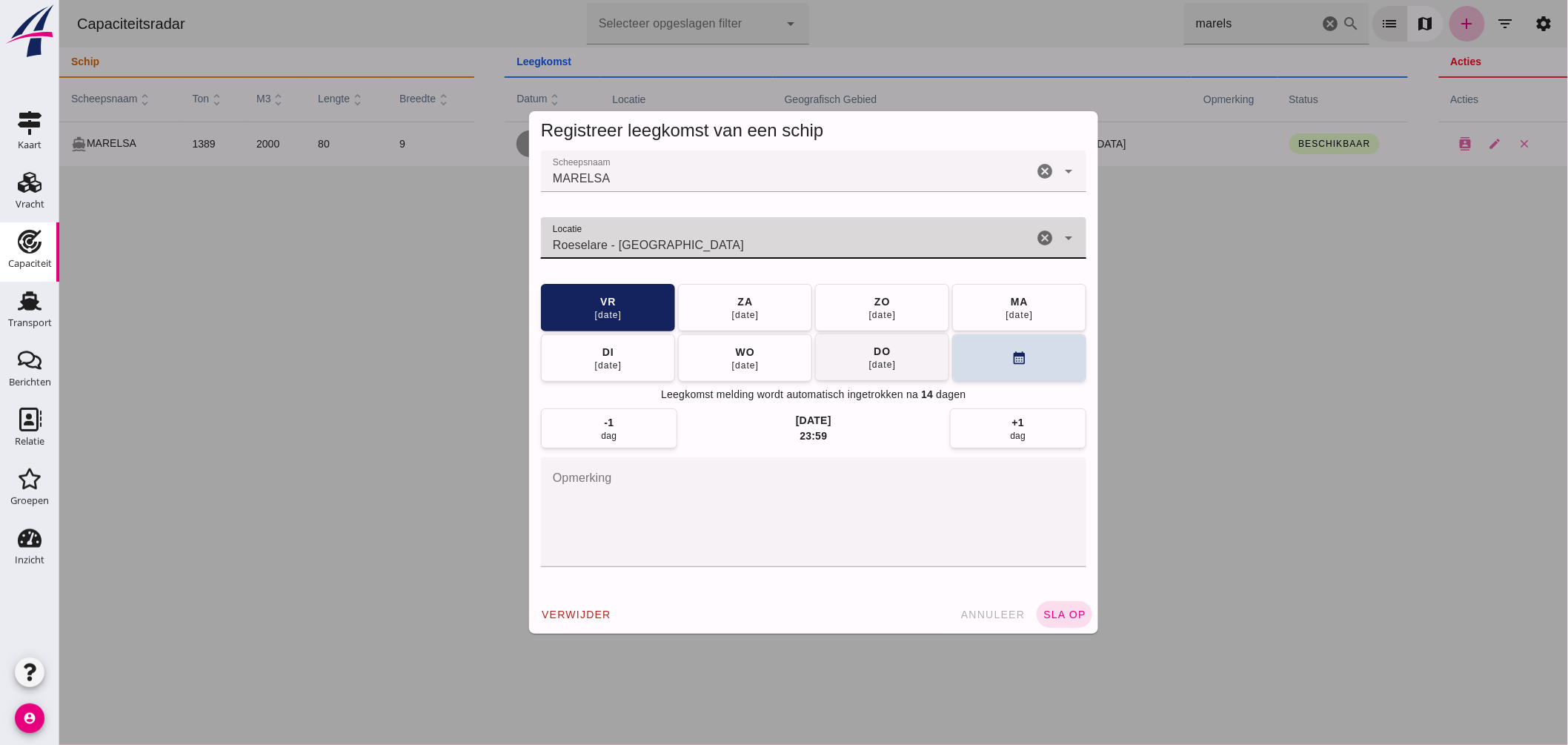
type input "Roeselare - West-Vlaanderen"
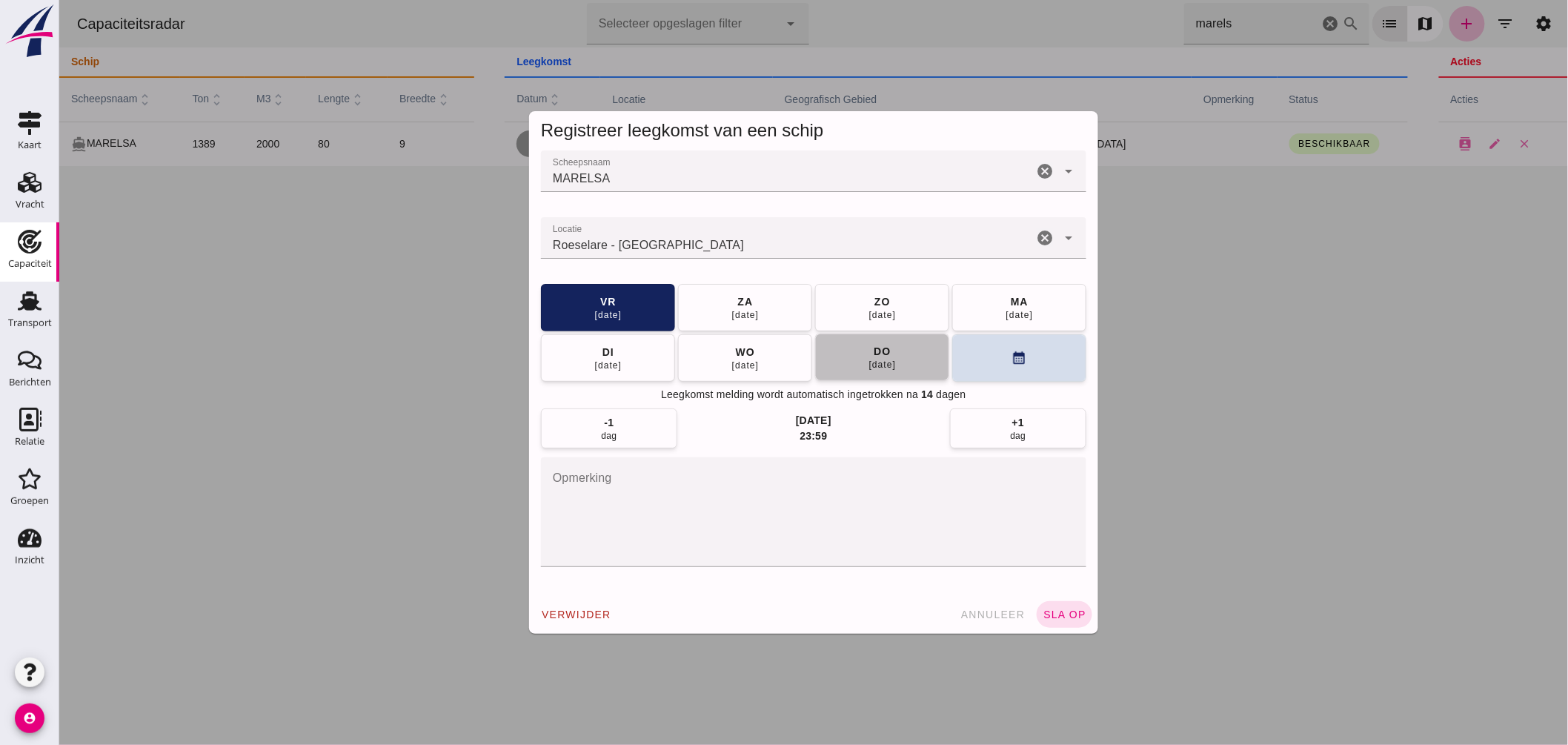
click at [884, 351] on div "do" at bounding box center [881, 351] width 18 height 15
click at [1067, 613] on span "sla op" at bounding box center [1064, 614] width 44 height 12
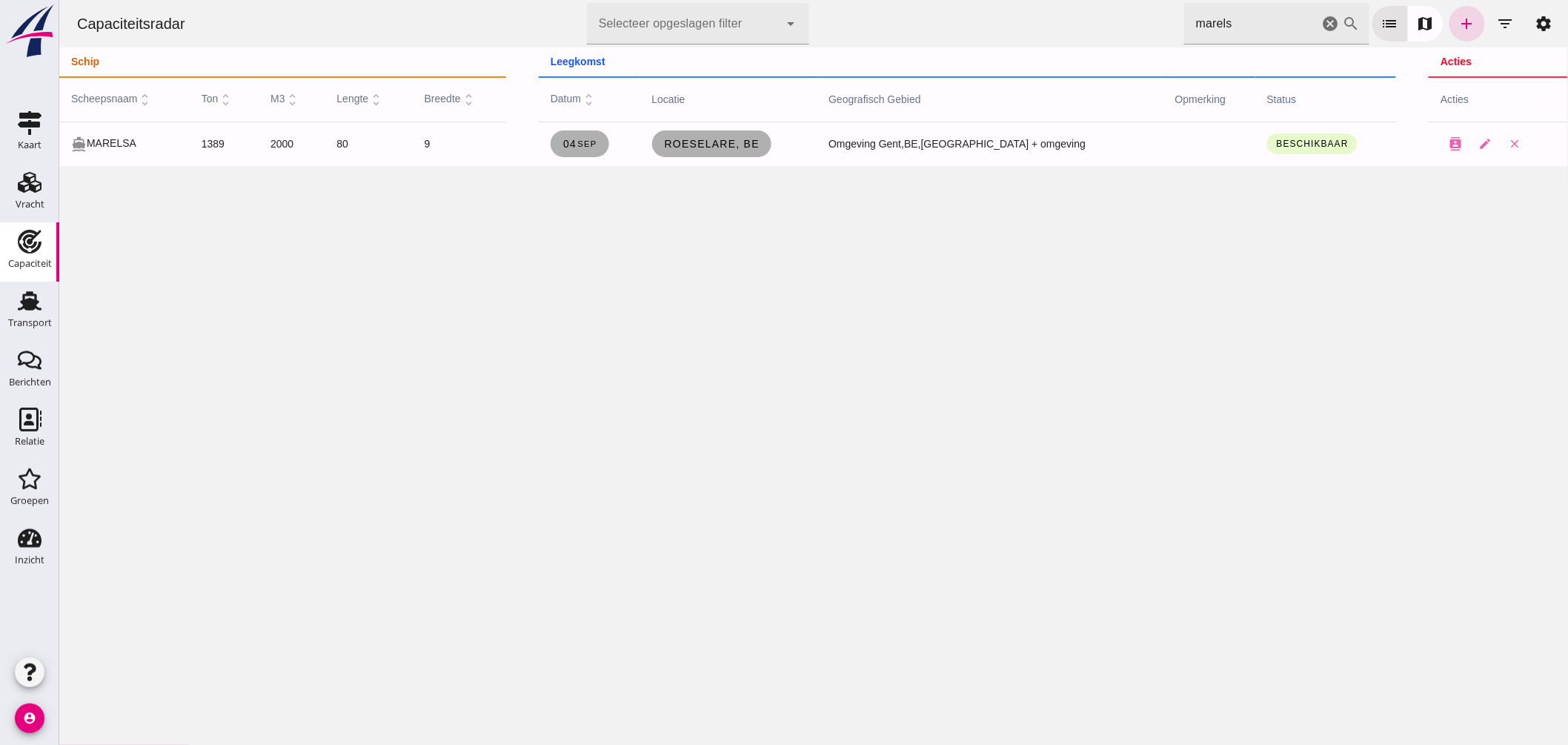
click at [1226, 19] on input "marels" at bounding box center [1250, 24] width 135 height 42
click at [1322, 24] on icon "cancel" at bounding box center [1330, 24] width 18 height 18
click at [1496, 19] on icon "filter_list" at bounding box center [1505, 24] width 18 height 18
click at [1322, 17] on icon "cancel" at bounding box center [1330, 24] width 18 height 18
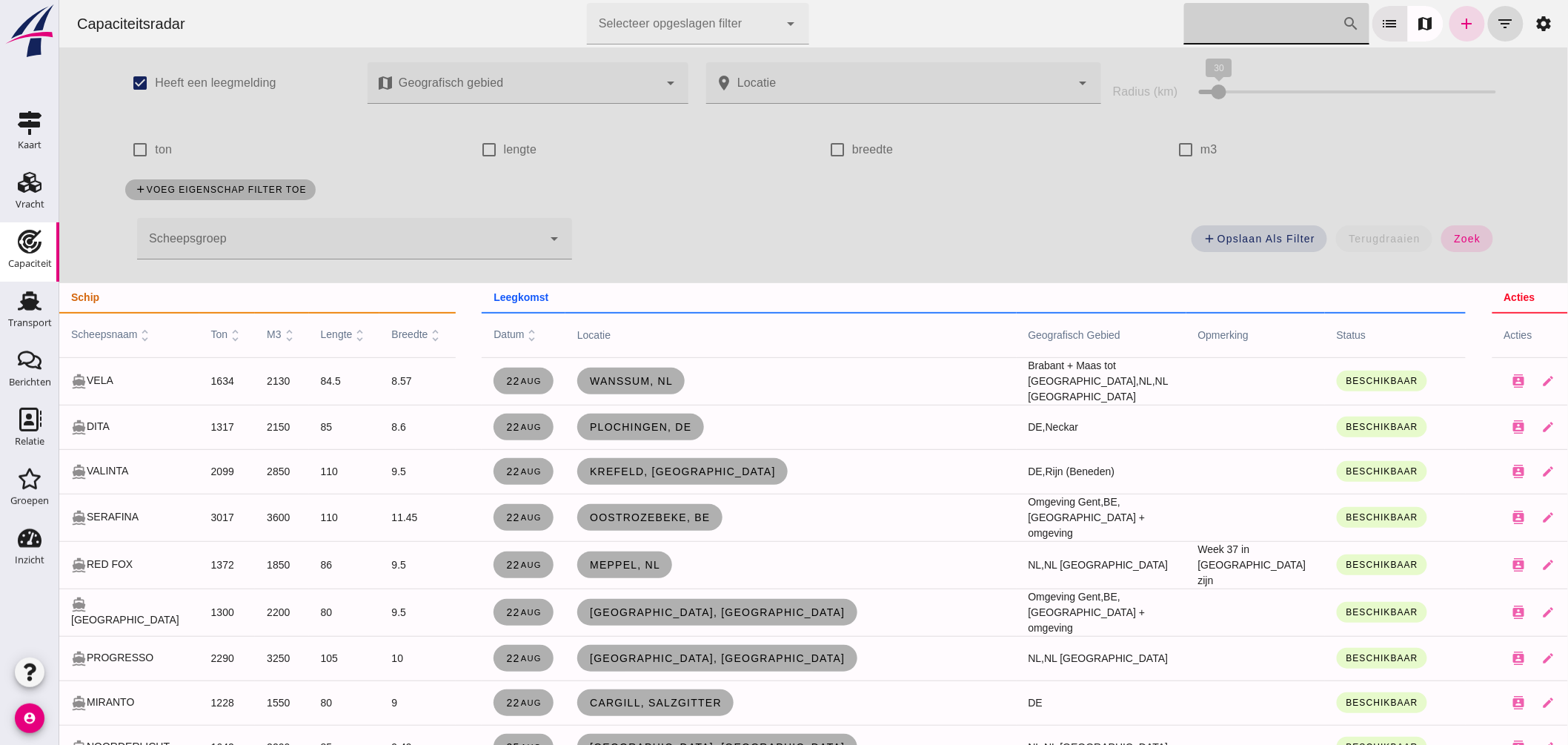
click at [567, 76] on div at bounding box center [526, 83] width 264 height 42
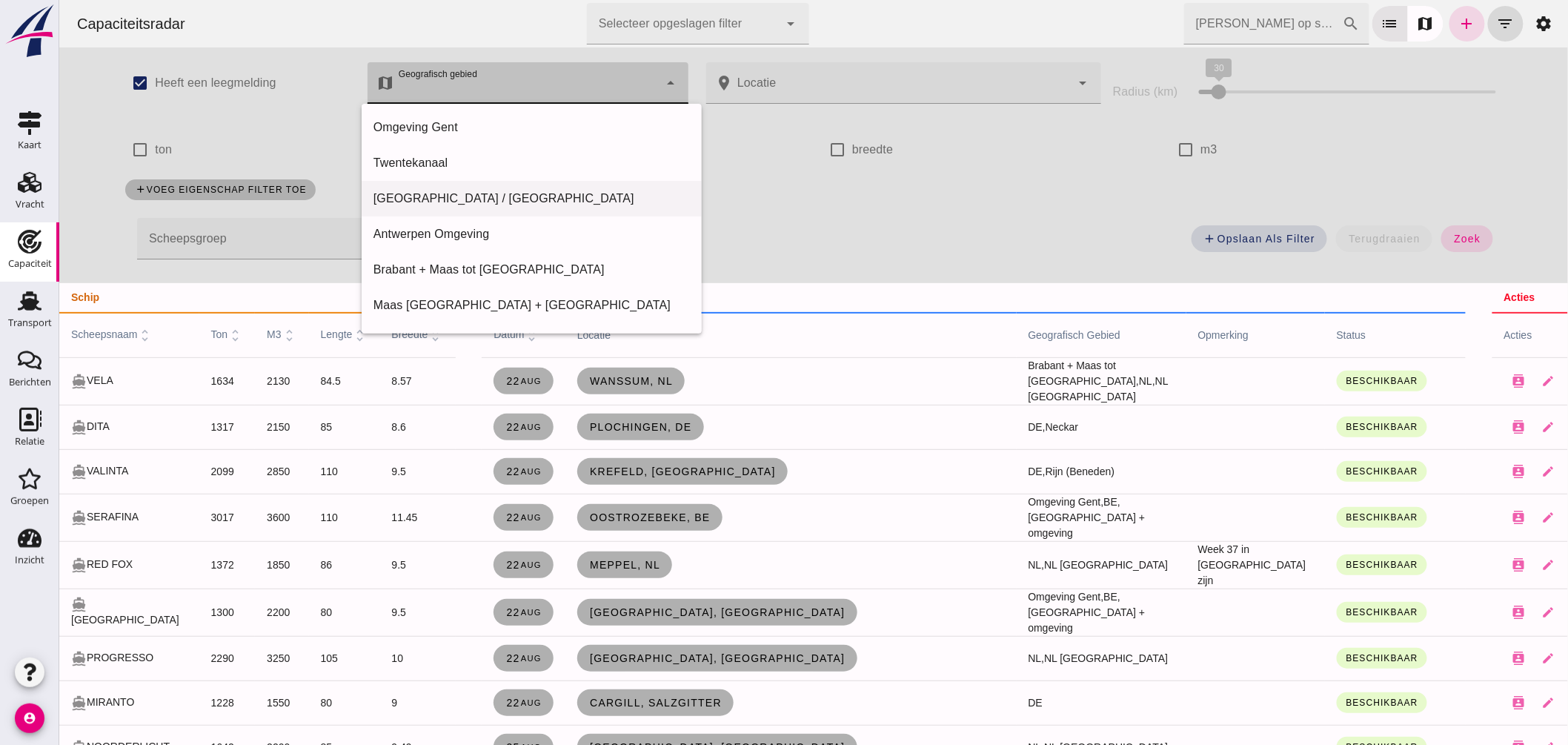
click at [453, 200] on div "Friesland / Groningen" at bounding box center [531, 198] width 316 height 18
type input "Friesland / Groningen"
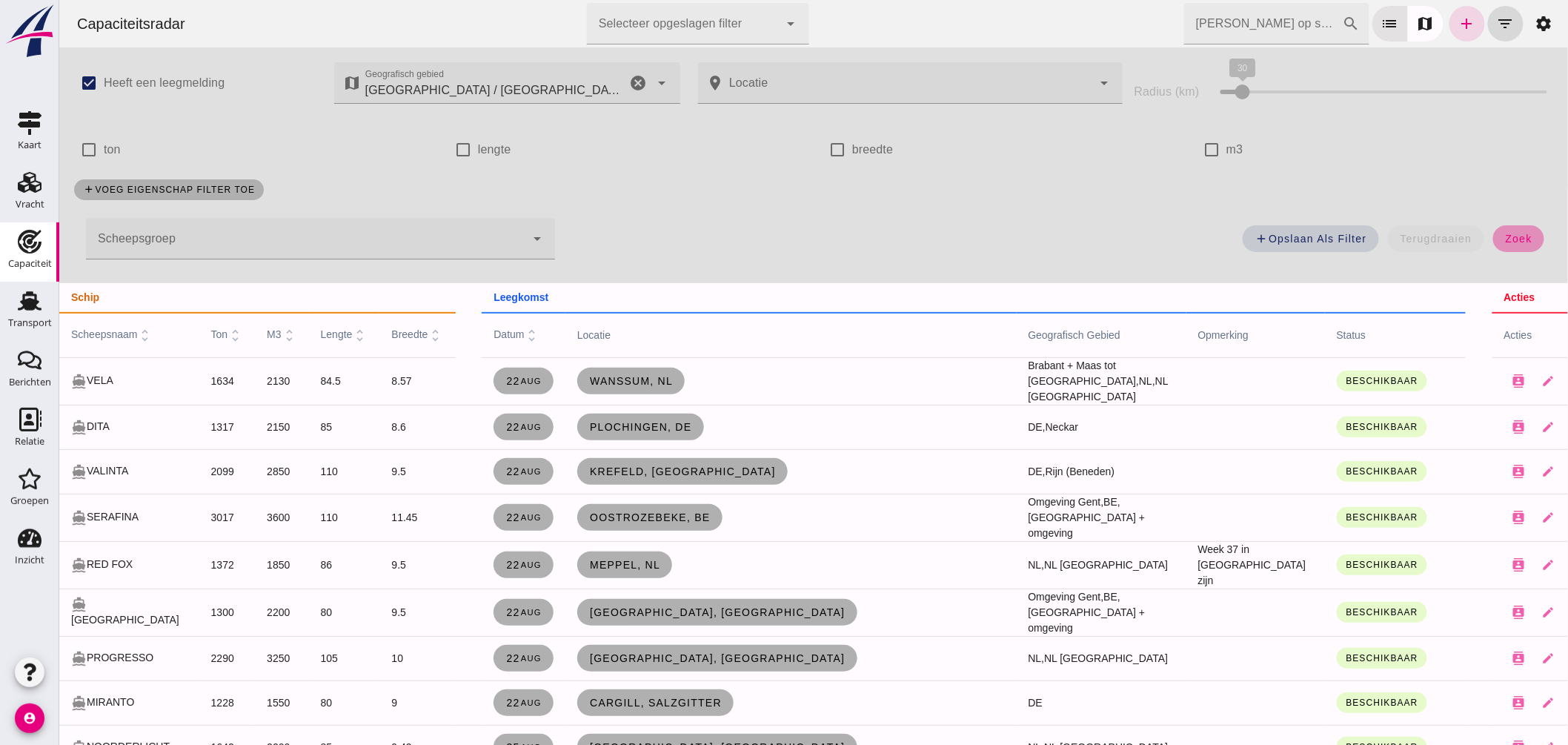
click at [1512, 241] on span "zoek" at bounding box center [1518, 239] width 28 height 12
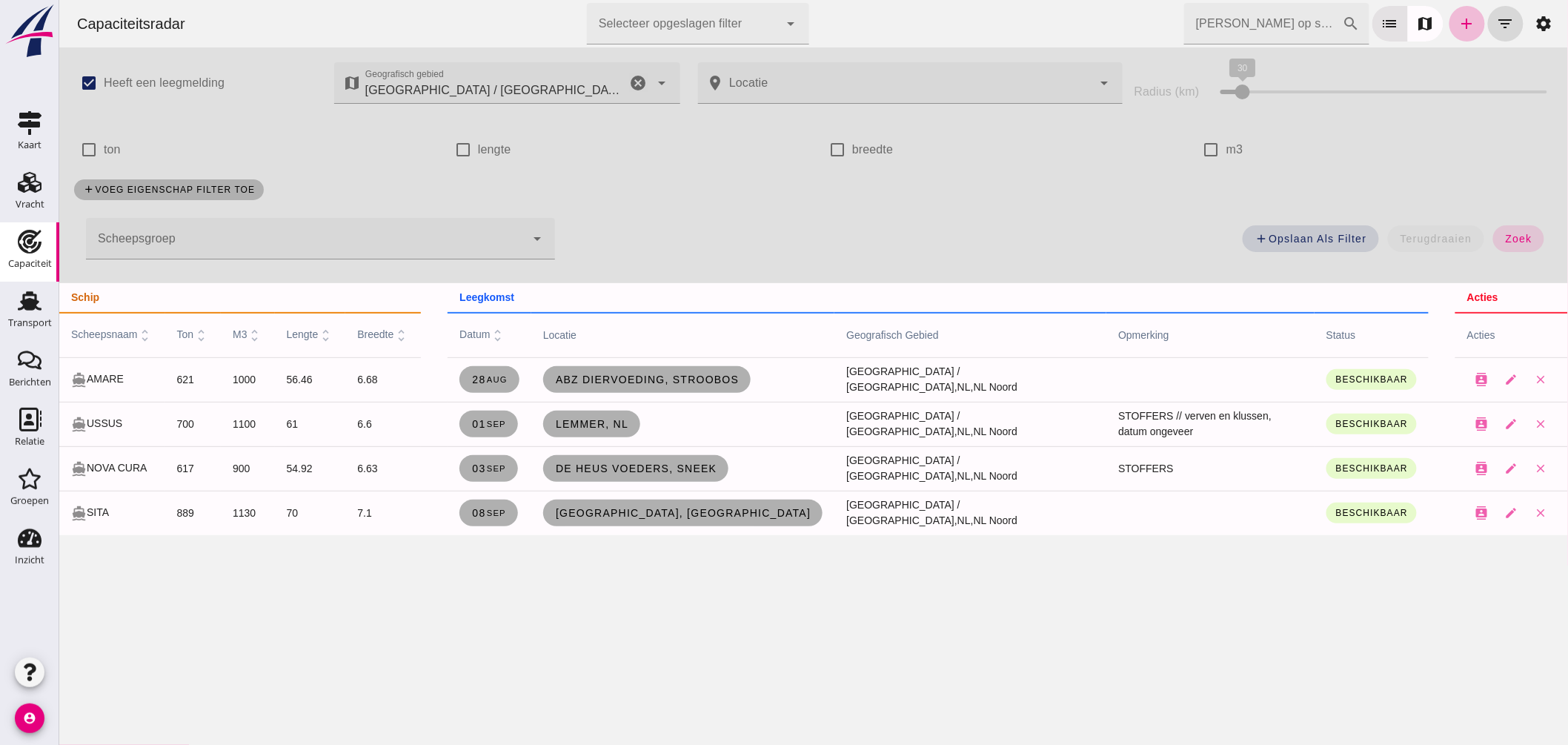
click at [634, 80] on icon "cancel" at bounding box center [638, 83] width 18 height 18
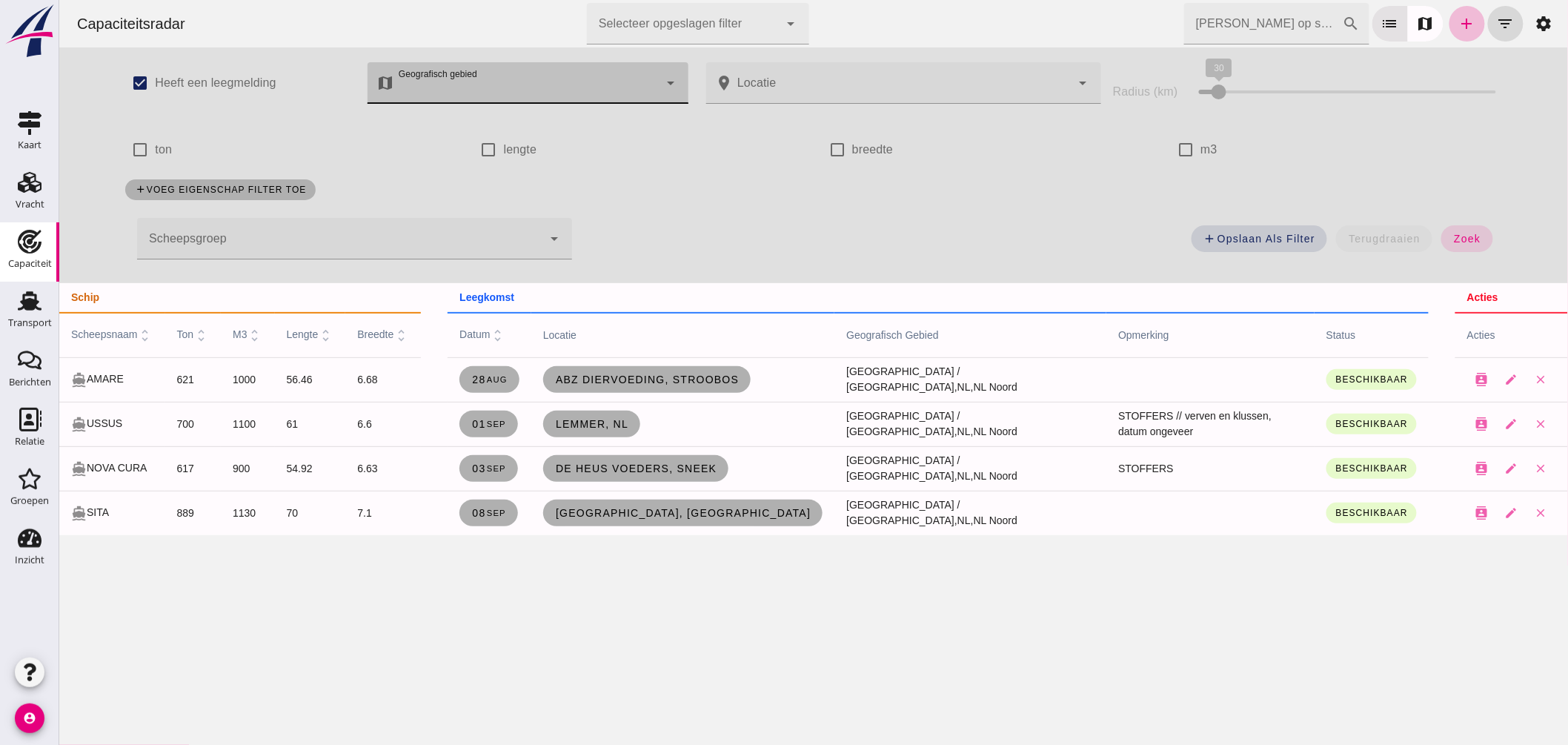
click at [607, 74] on div at bounding box center [526, 83] width 264 height 42
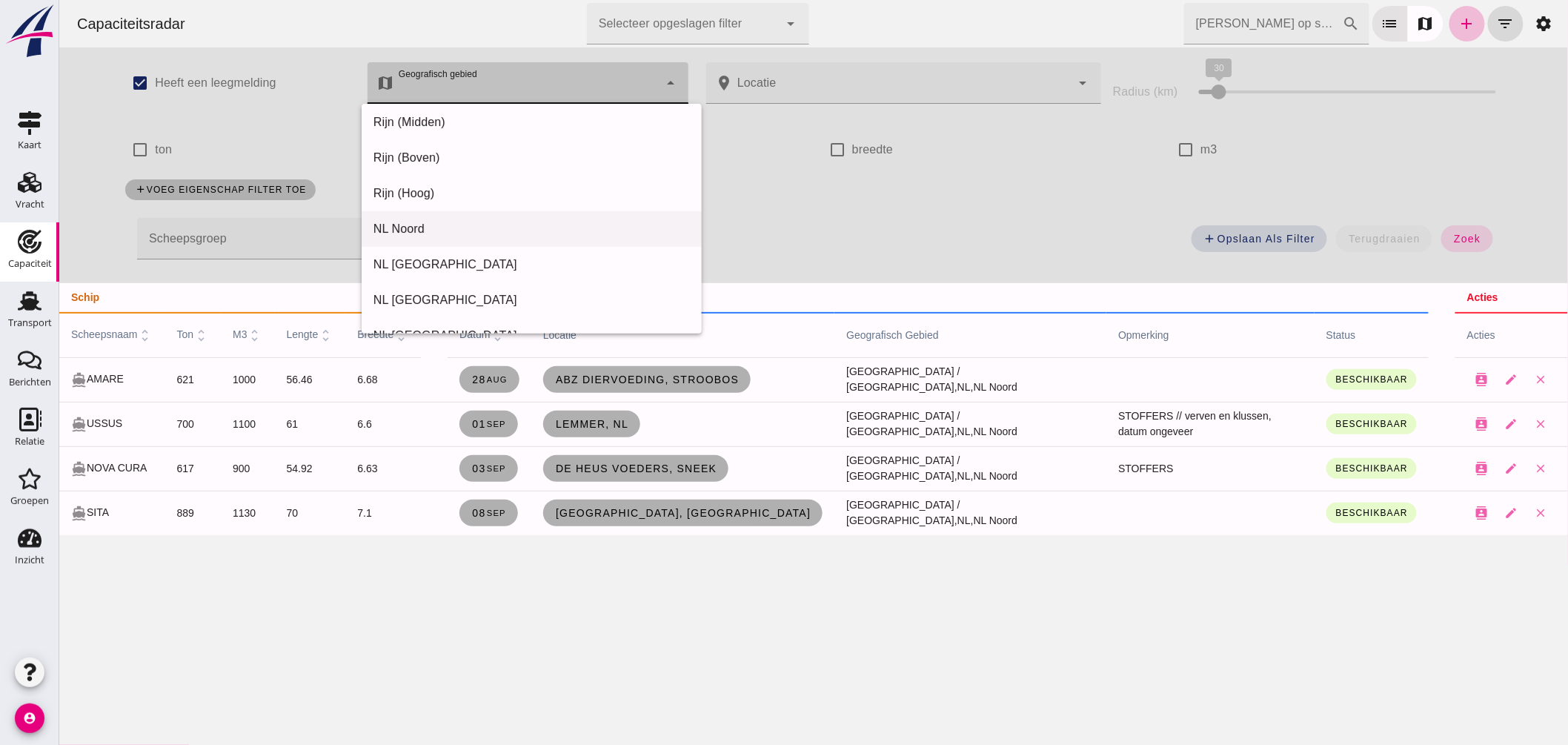
scroll to position [741, 0]
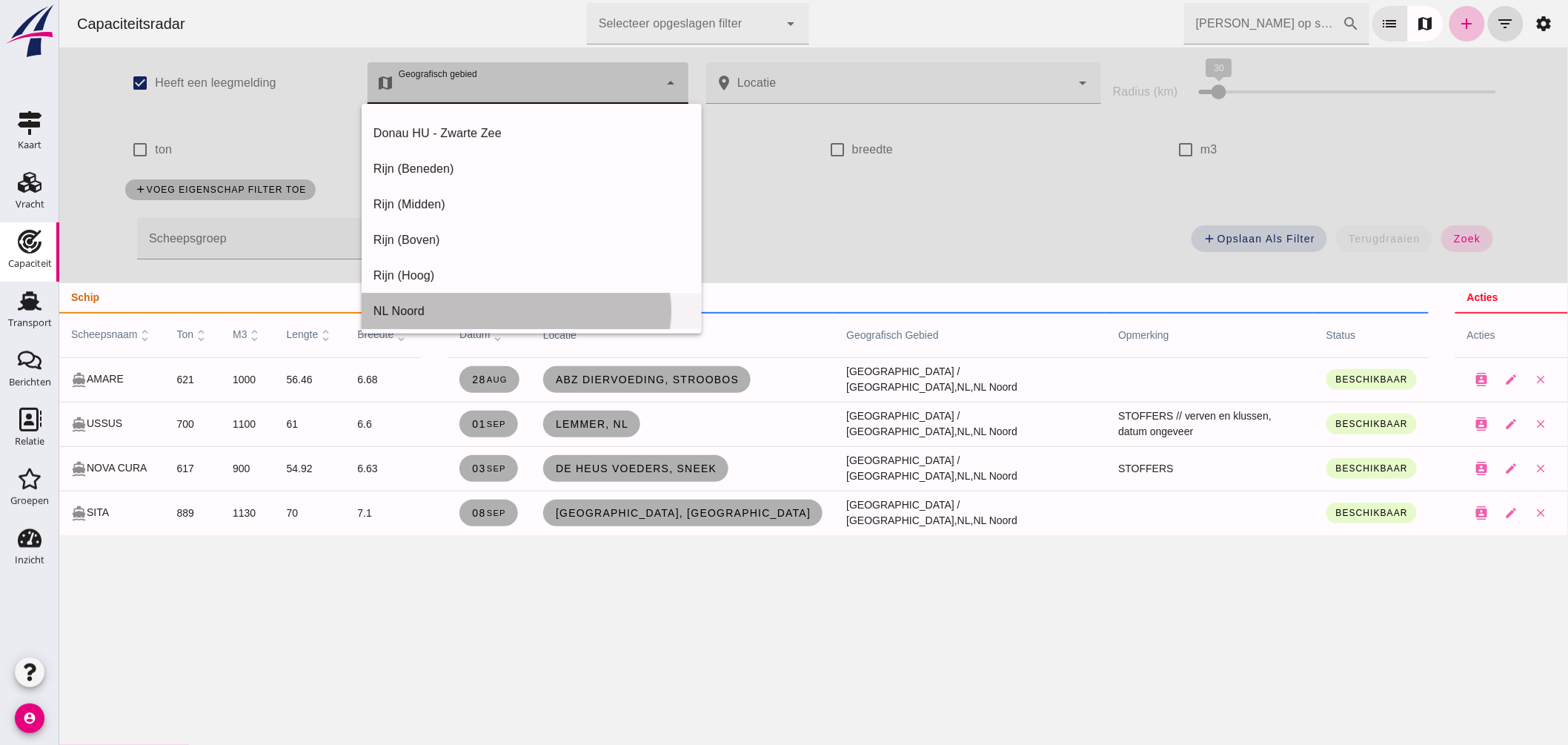
click at [464, 306] on div "NL Noord" at bounding box center [531, 311] width 316 height 18
type input "NL Noord"
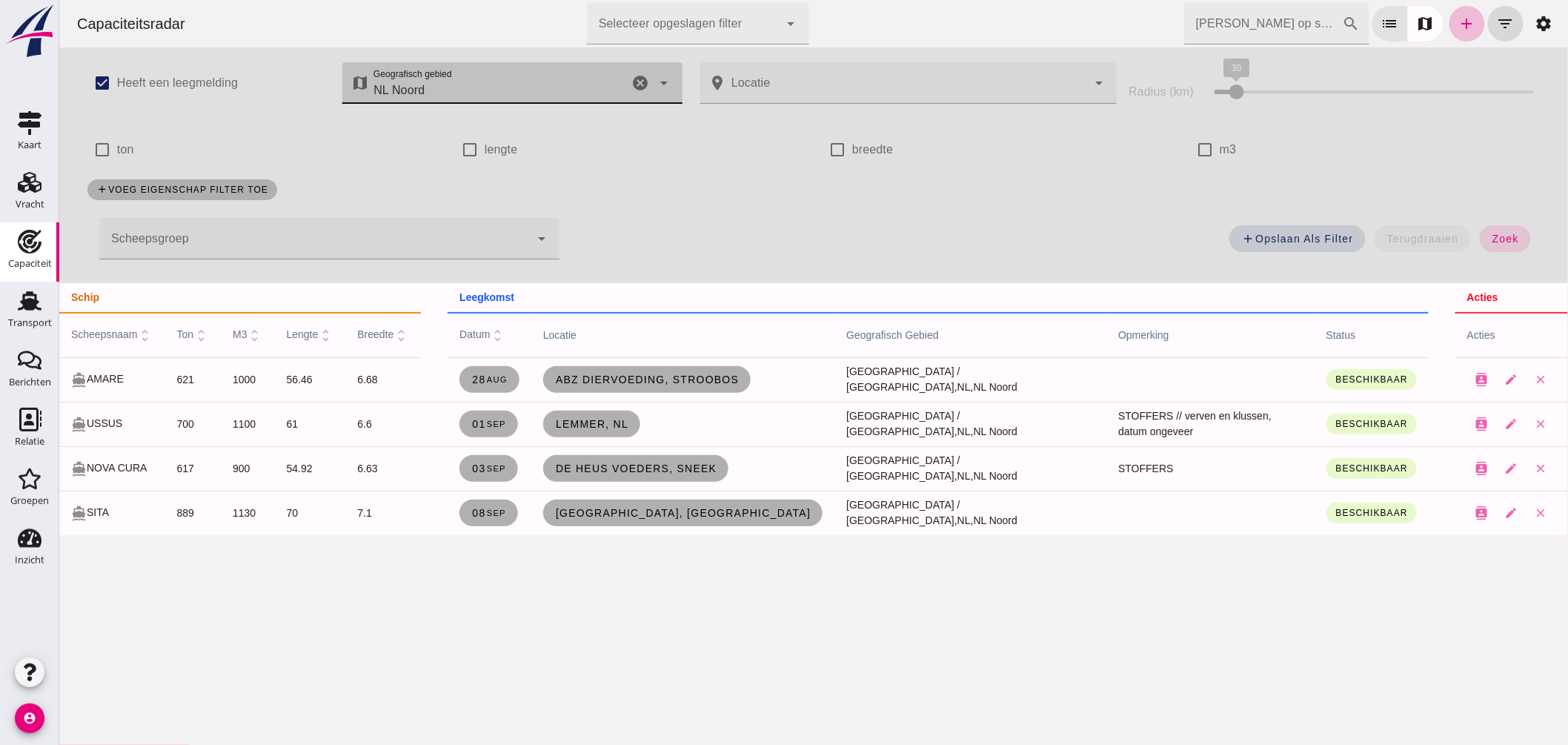
click at [1493, 238] on span "zoek" at bounding box center [1504, 239] width 28 height 12
click at [638, 78] on icon "cancel" at bounding box center [640, 83] width 18 height 18
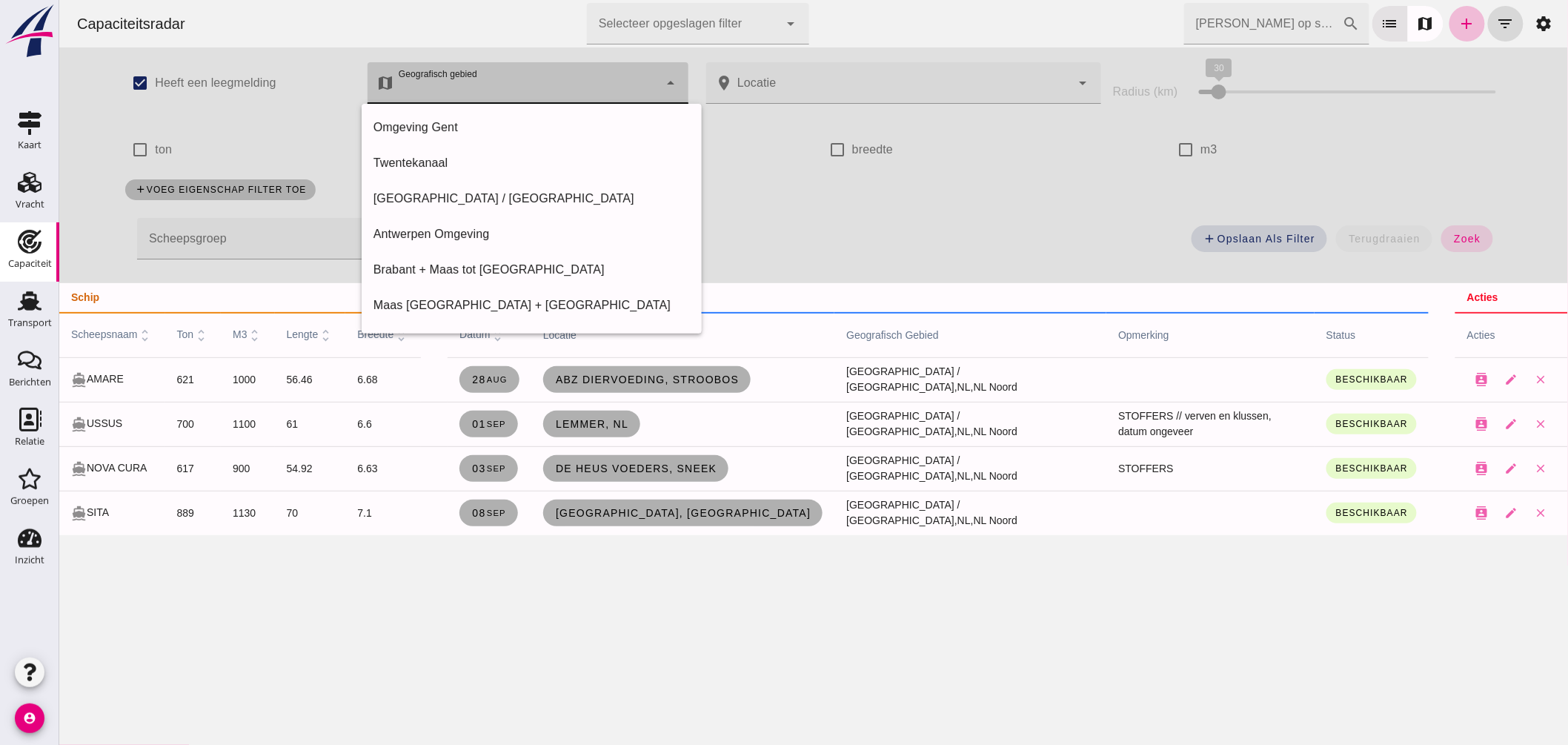
click at [601, 85] on div at bounding box center [526, 83] width 264 height 42
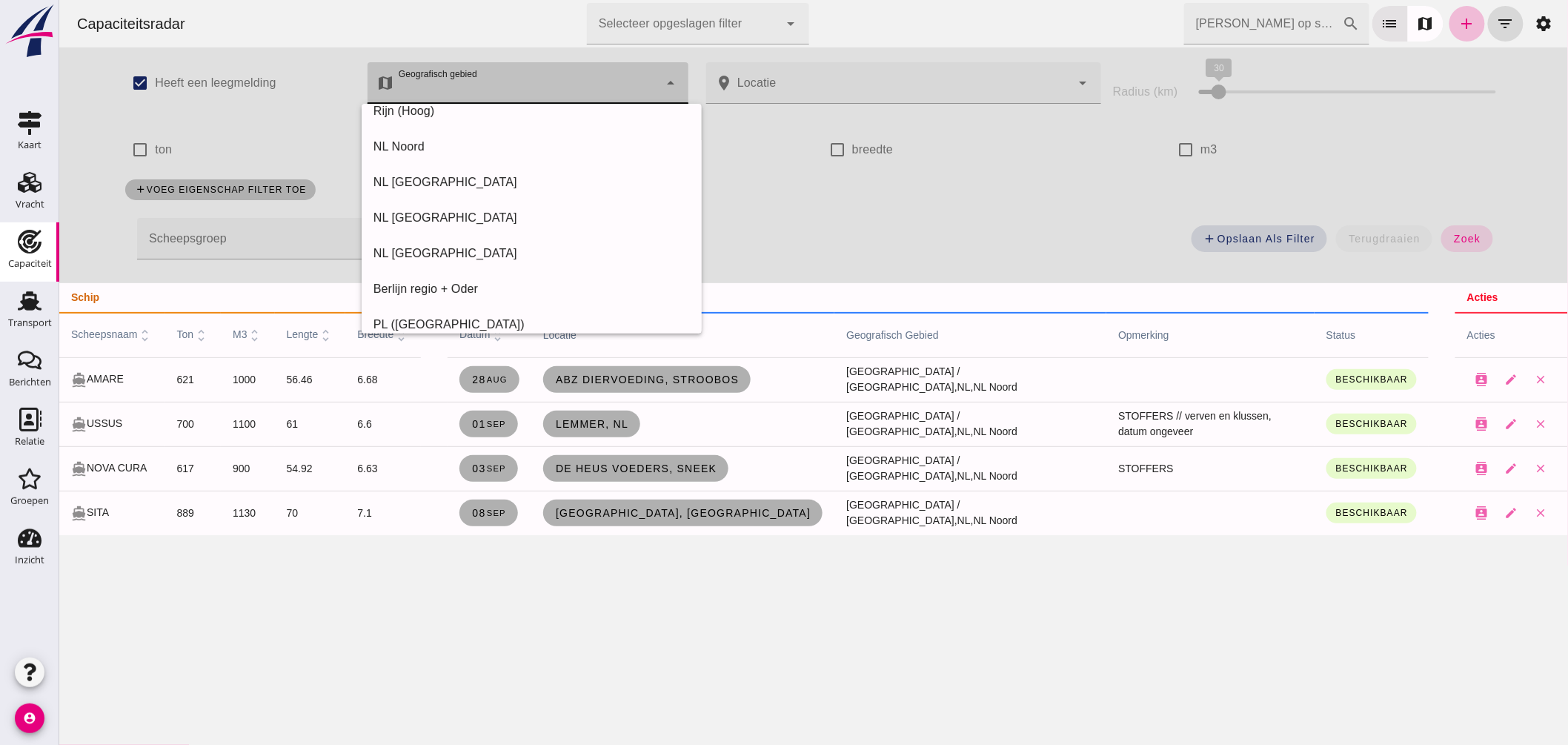
scroll to position [1027, 0]
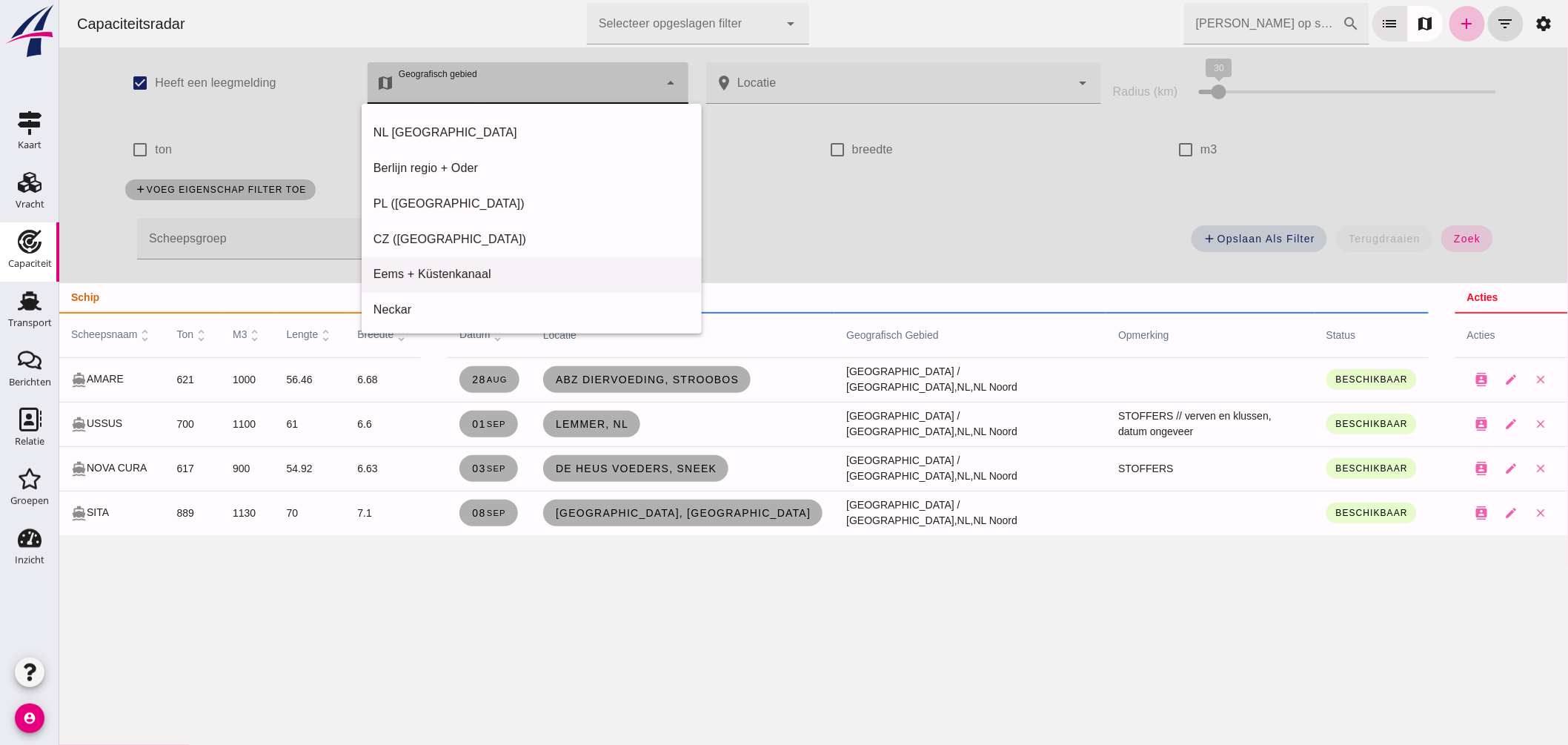
click at [468, 263] on div "Eems + Küstenkanaal" at bounding box center [531, 275] width 340 height 35
type input "Eems + Küstenkanaal"
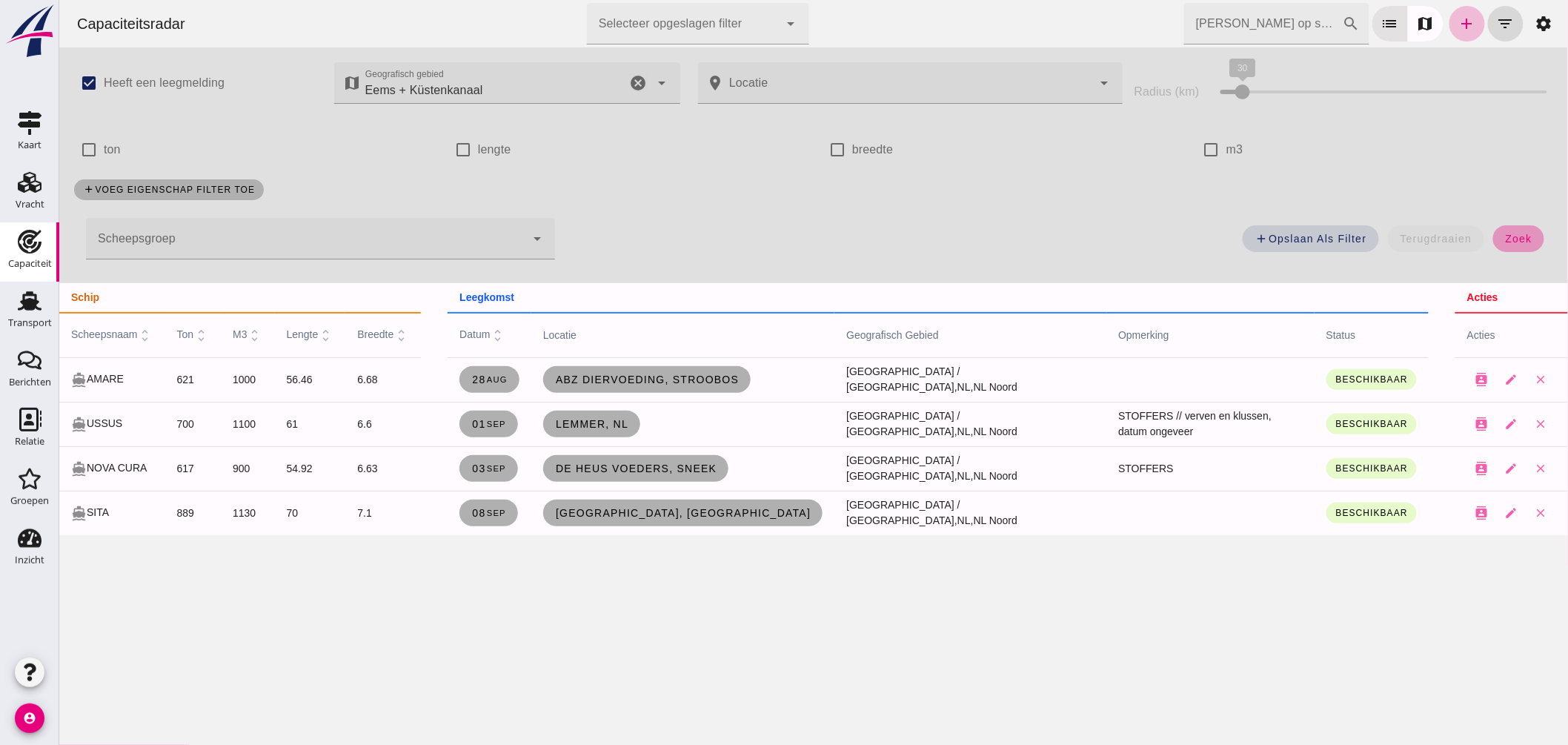
drag, startPoint x: 1495, startPoint y: 242, endPoint x: 790, endPoint y: 304, distance: 707.7
click at [1504, 242] on span "zoek" at bounding box center [1518, 239] width 28 height 12
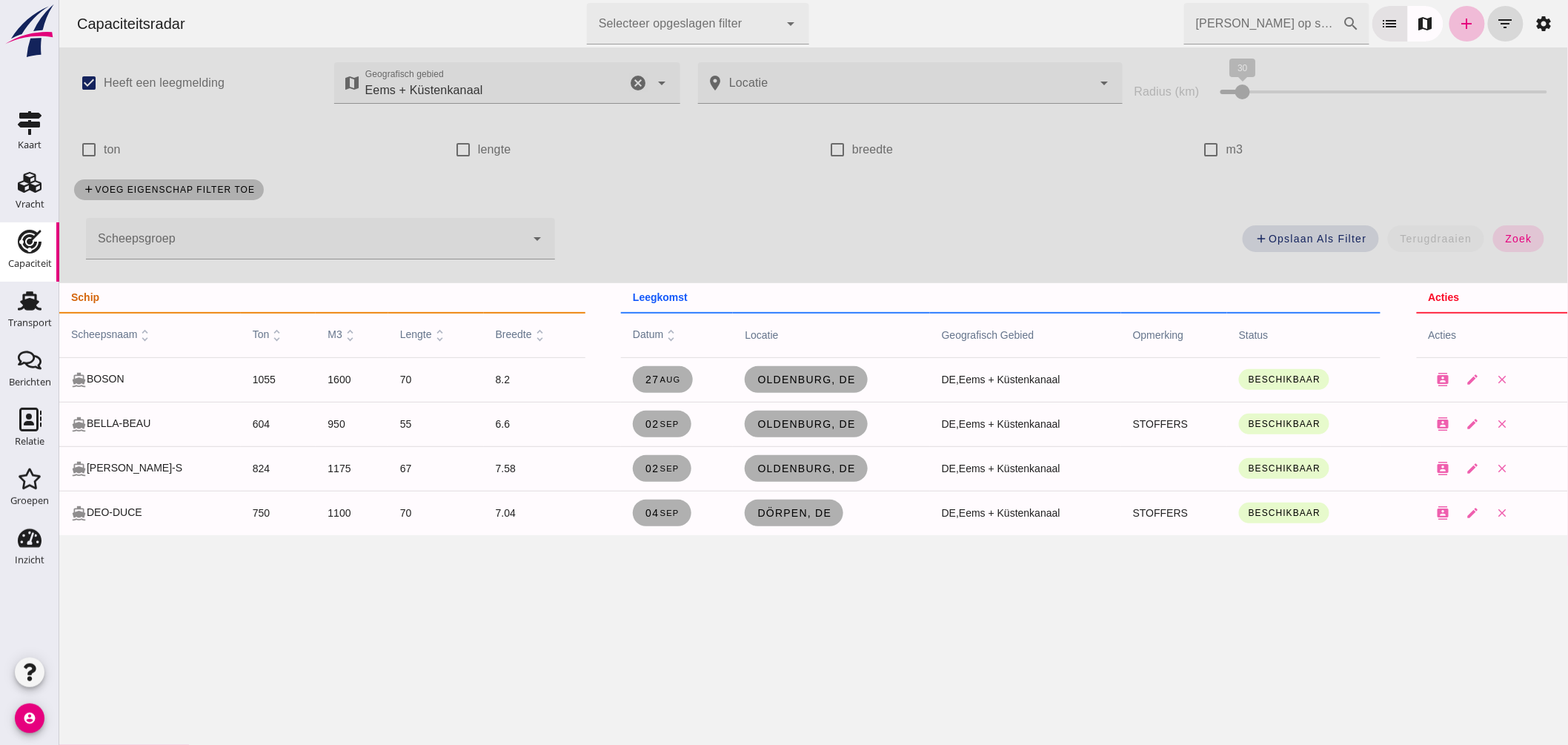
click at [631, 82] on icon "cancel" at bounding box center [638, 83] width 18 height 18
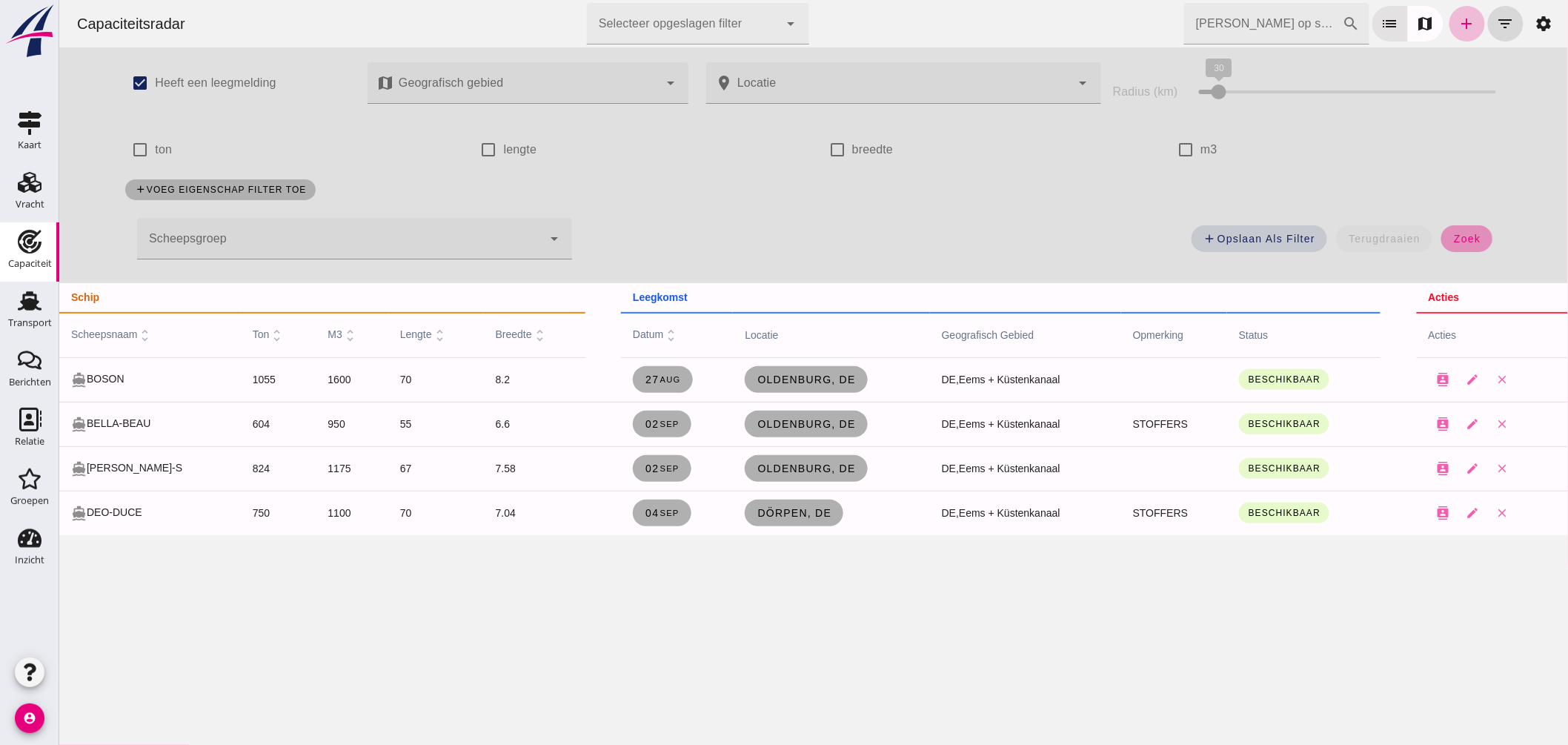
click at [1453, 237] on span "zoek" at bounding box center [1466, 239] width 28 height 12
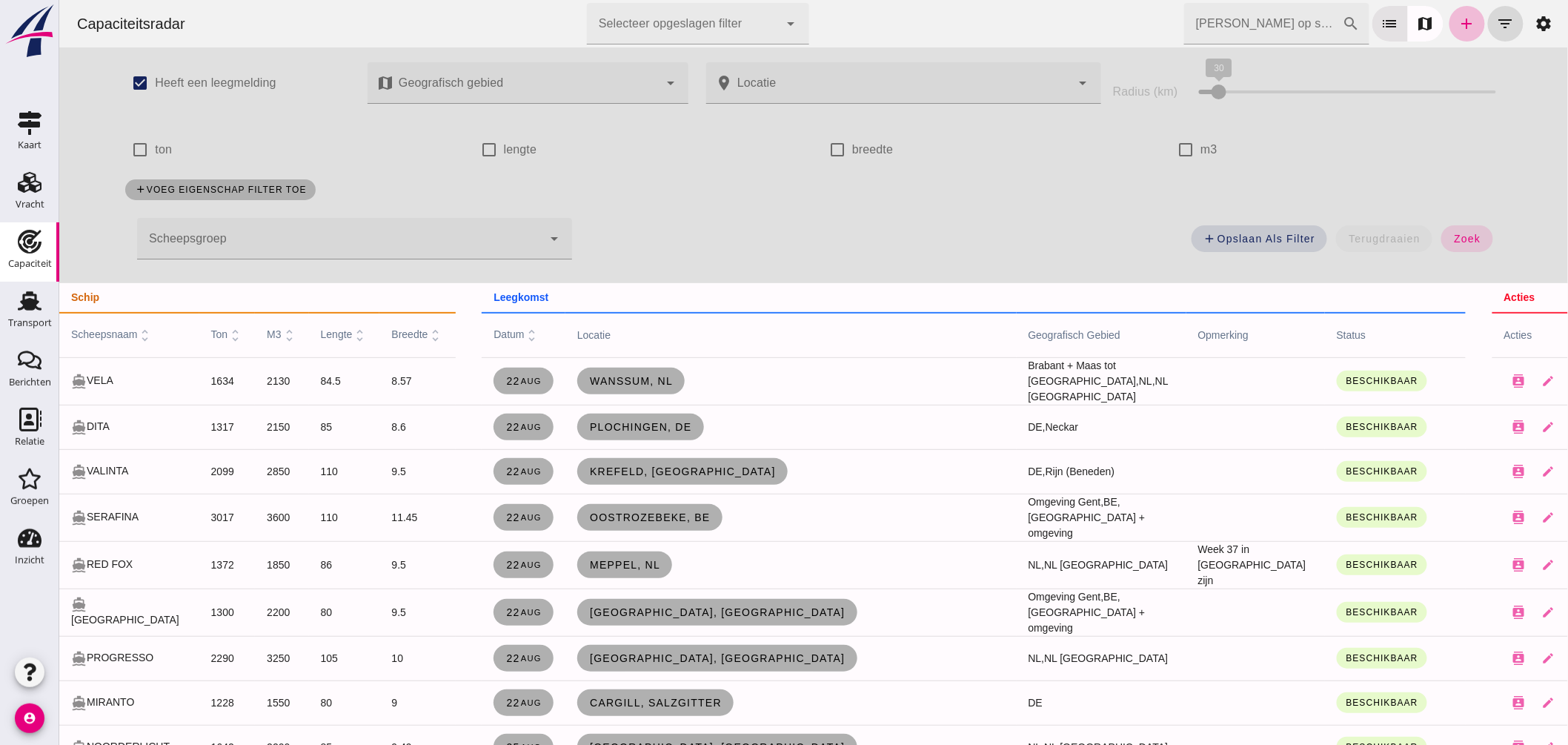
click at [116, 332] on span "scheepsnaam unfold_more" at bounding box center [111, 334] width 82 height 12
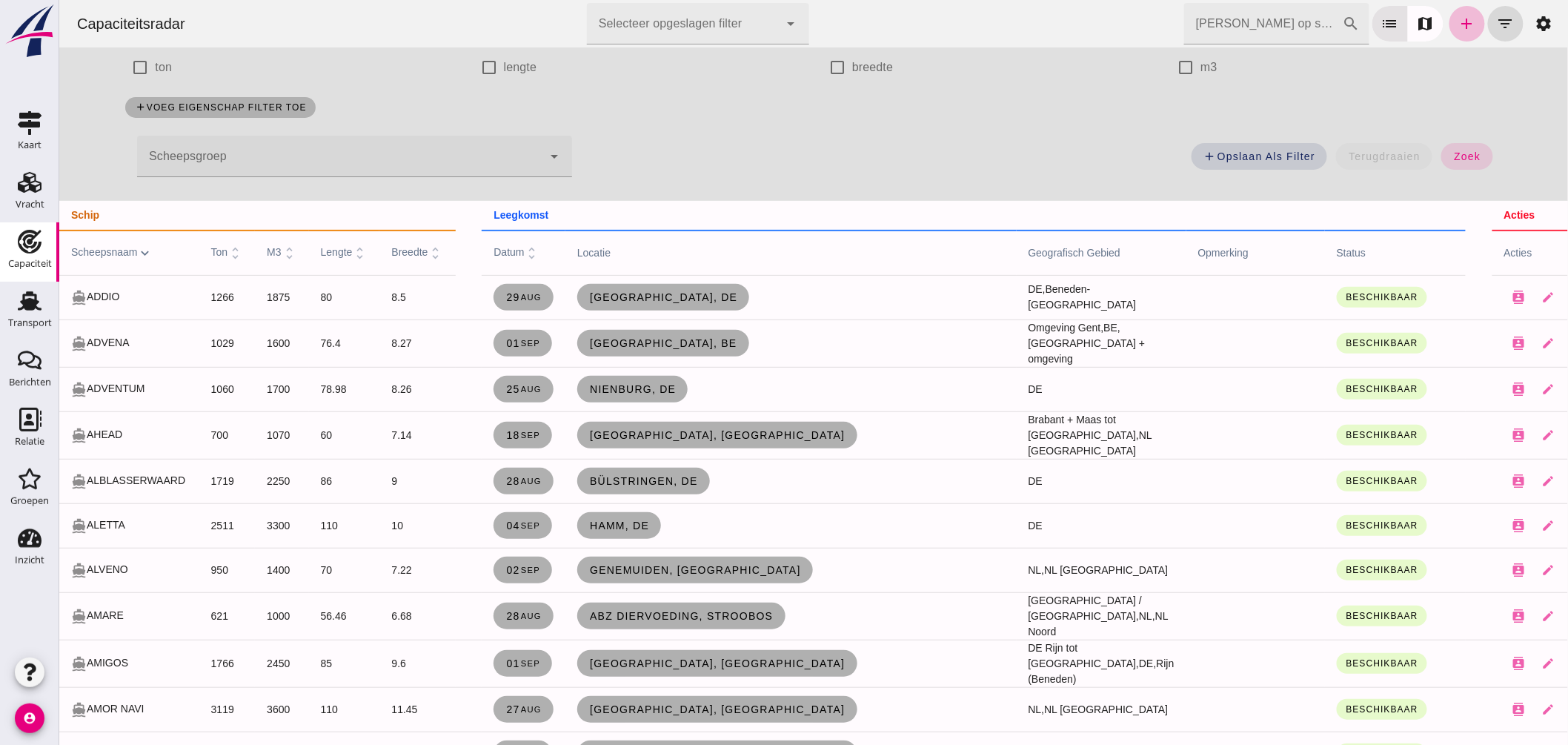
scroll to position [0, 0]
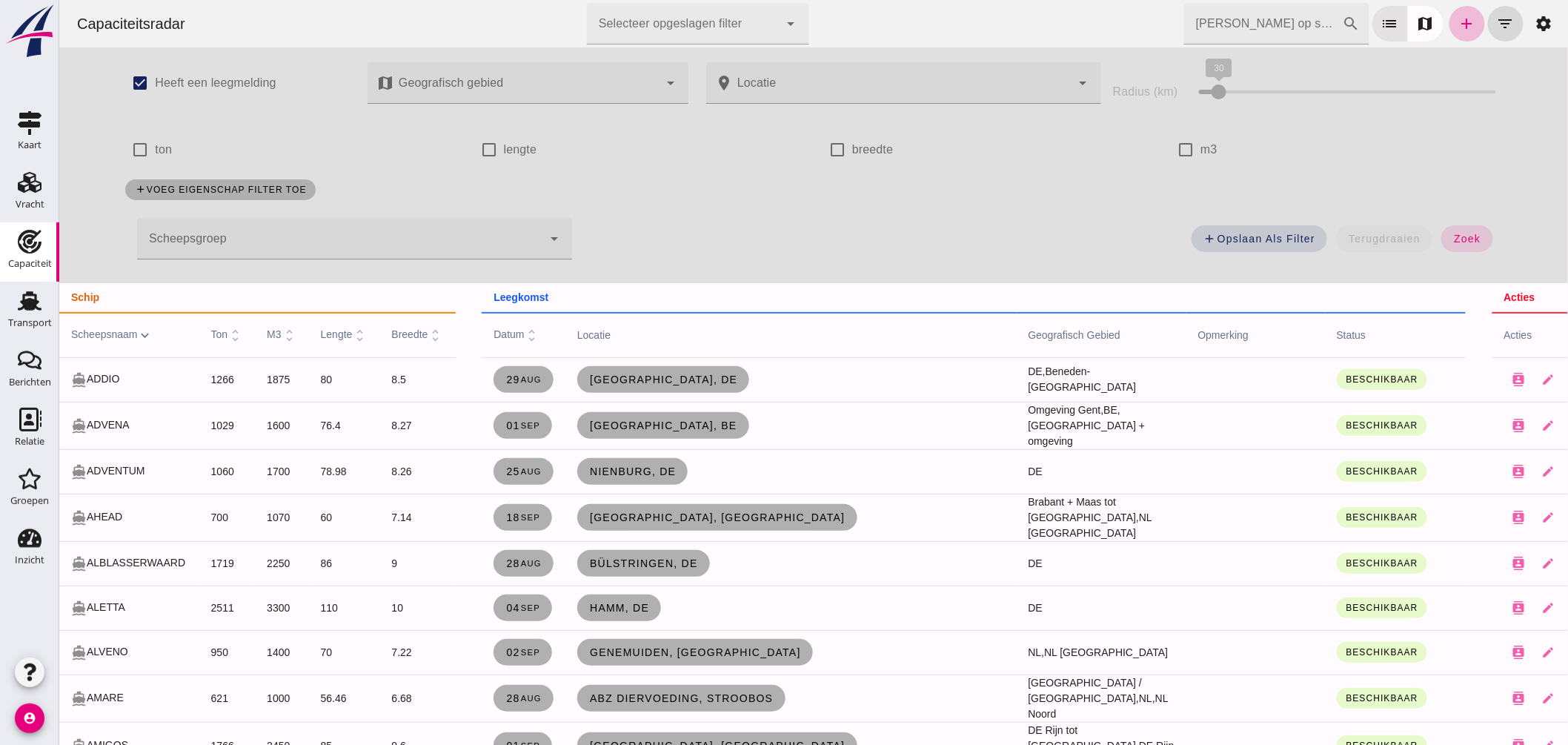
click at [1185, 146] on input "m3" at bounding box center [1185, 150] width 30 height 30
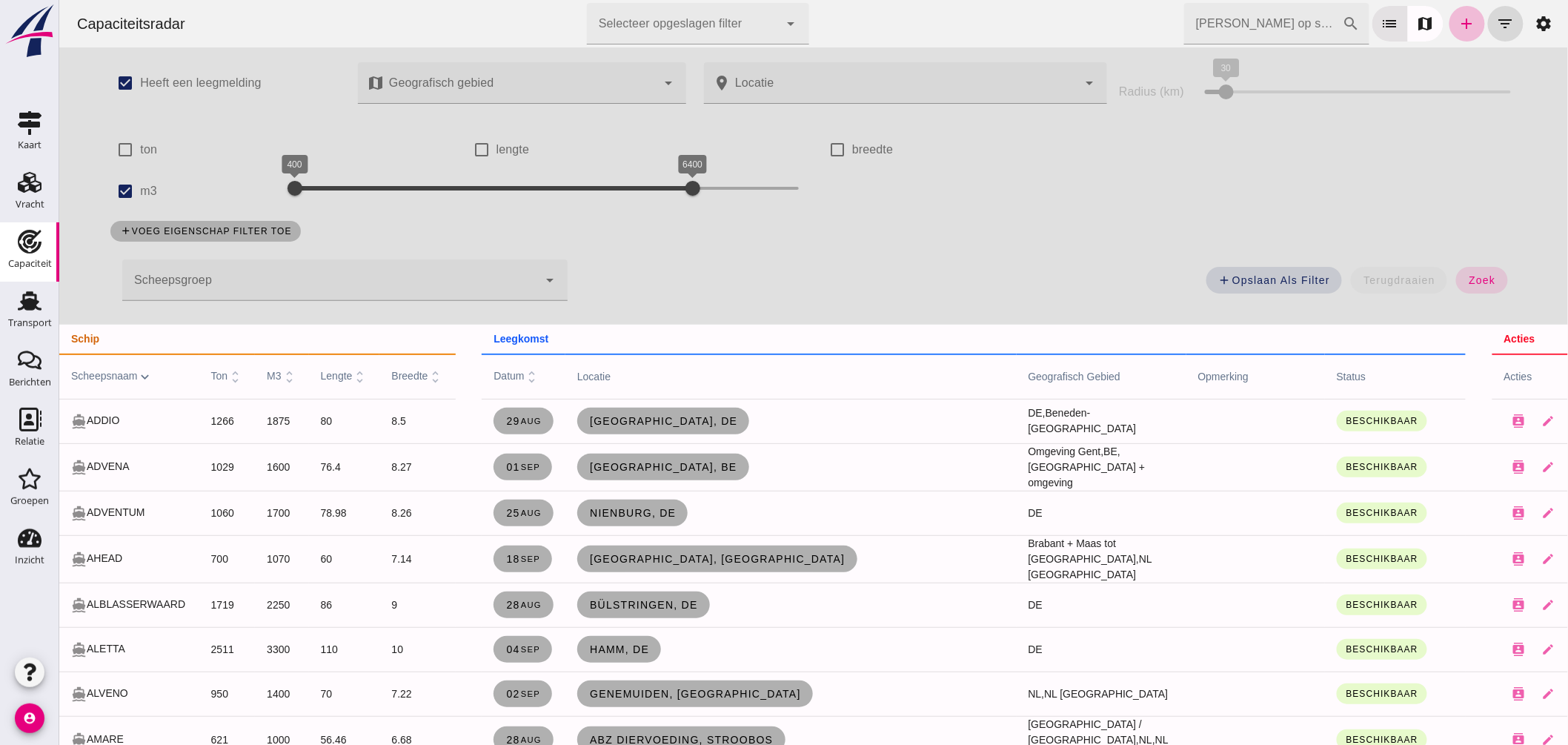
drag, startPoint x: 489, startPoint y: 371, endPoint x: 501, endPoint y: 371, distance: 12.0
click at [493, 372] on span "datum unfold_more" at bounding box center [516, 376] width 46 height 12
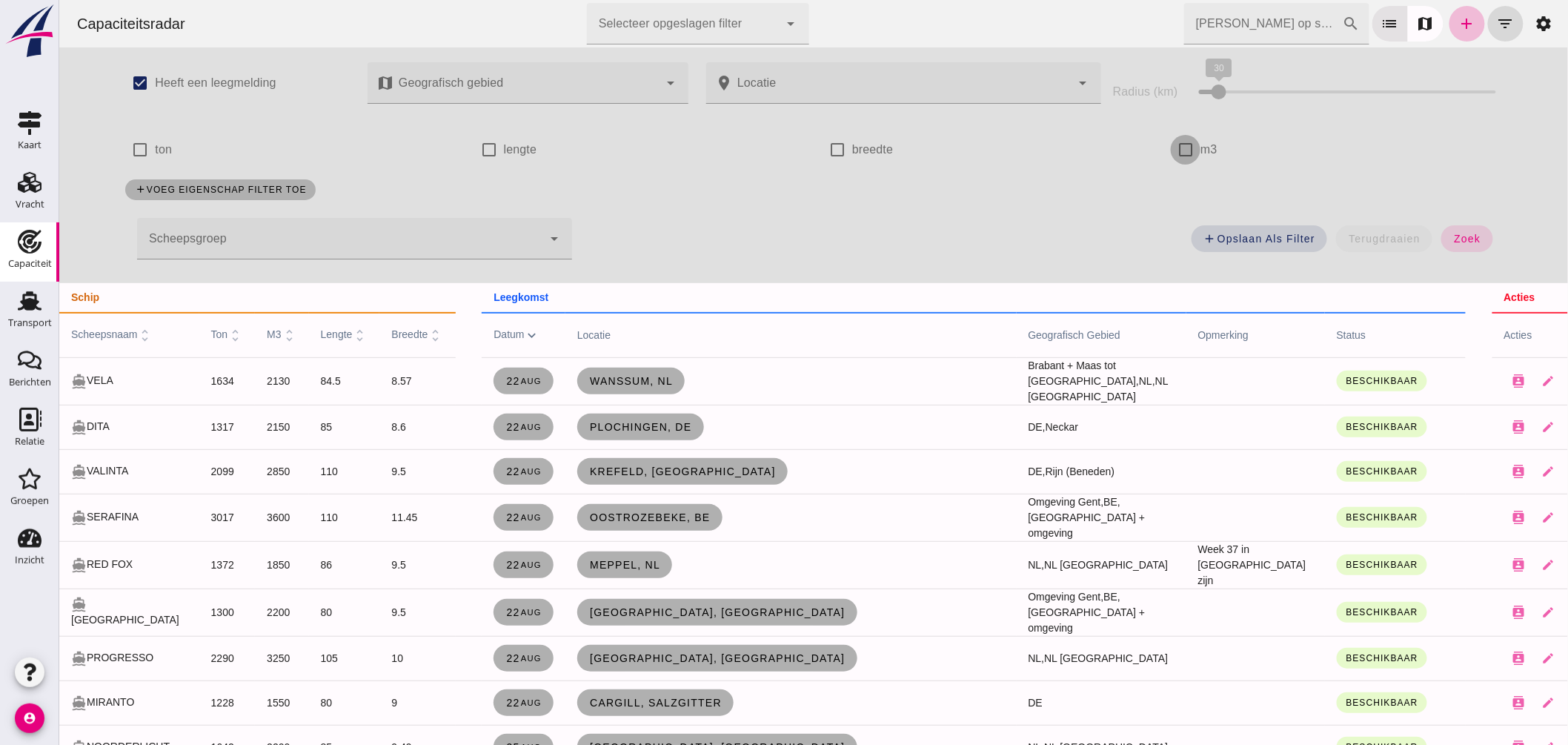
click at [1181, 152] on input "m3" at bounding box center [1185, 150] width 30 height 30
checkbox input "true"
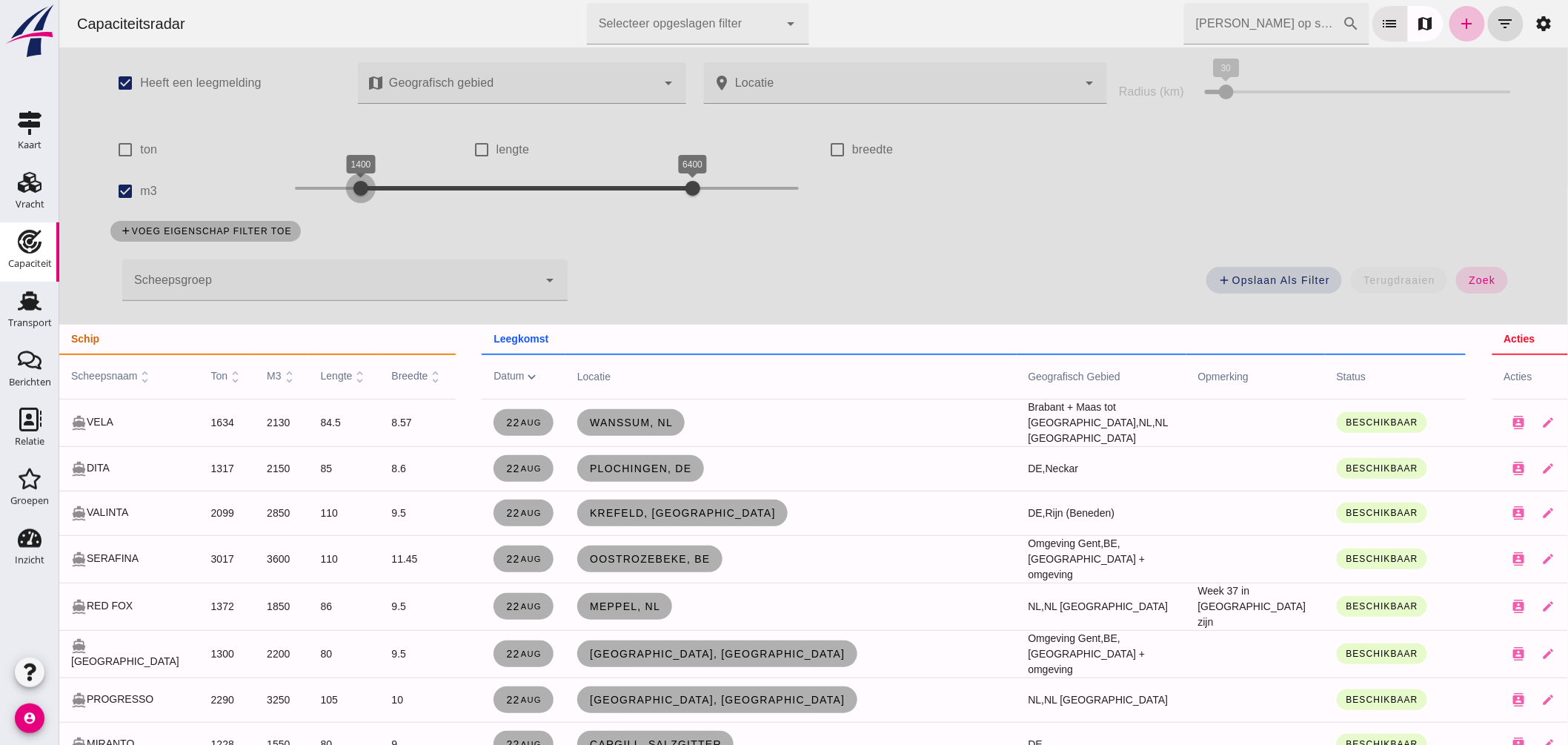
drag, startPoint x: 290, startPoint y: 189, endPoint x: 358, endPoint y: 194, distance: 68.2
click at [357, 194] on div at bounding box center [361, 188] width 30 height 30
drag, startPoint x: 690, startPoint y: 182, endPoint x: 393, endPoint y: 193, distance: 297.2
click at [393, 193] on div at bounding box center [394, 188] width 30 height 30
click at [1482, 275] on span "zoek" at bounding box center [1481, 280] width 28 height 12
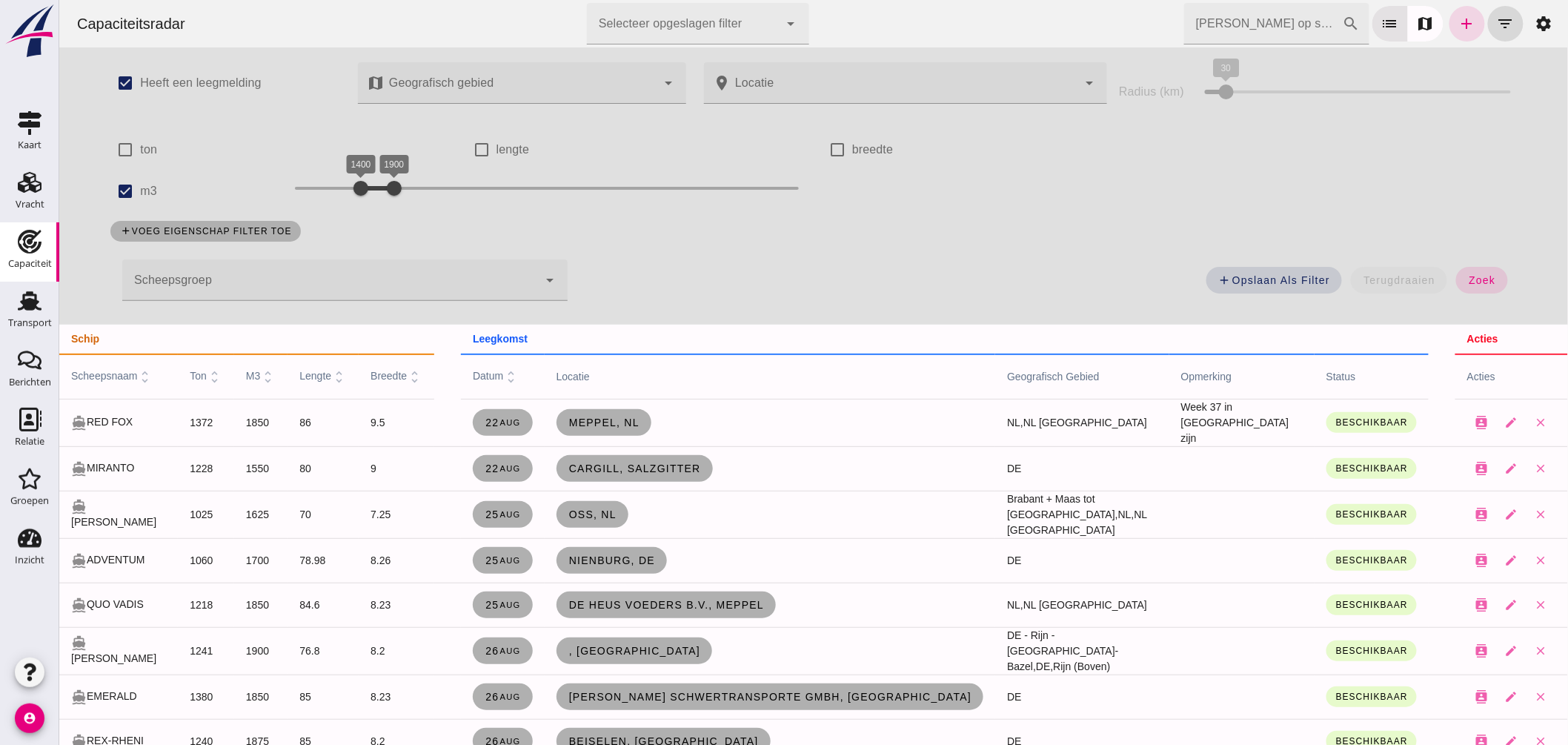
scroll to position [82, 0]
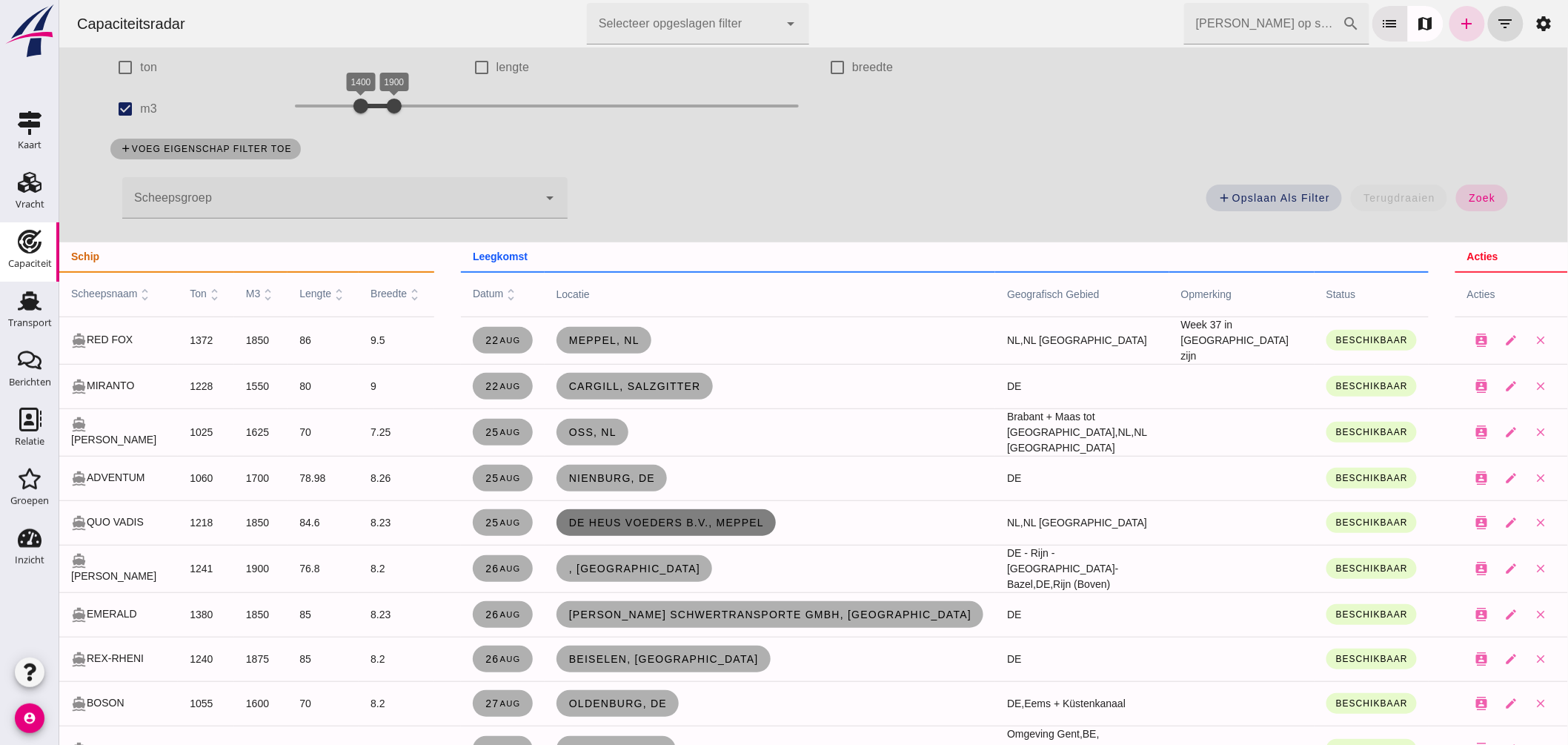
click at [707, 521] on span "De Heus Voeders B.V., Meppel" at bounding box center [665, 522] width 196 height 12
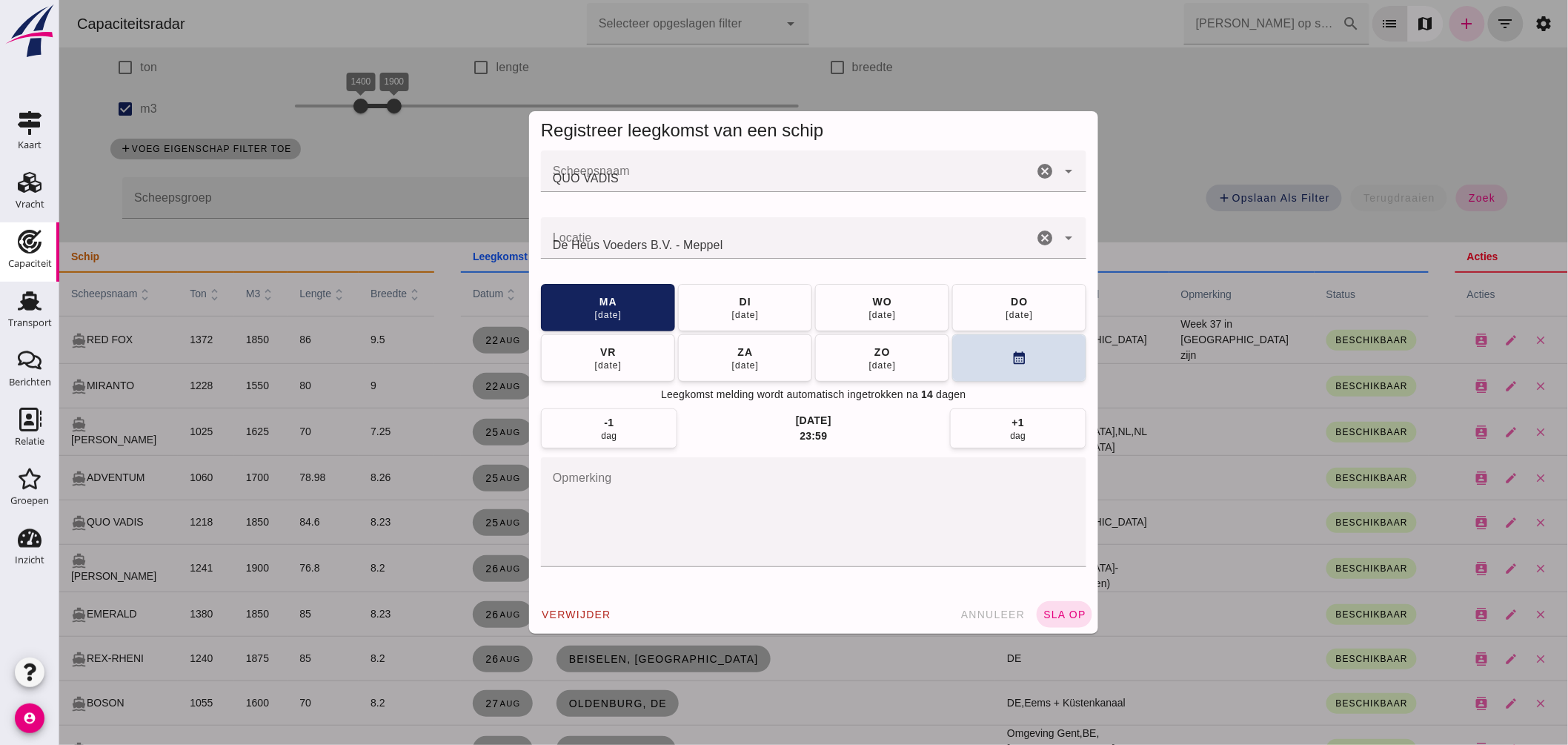
scroll to position [0, 0]
click at [722, 238] on input "Locatie" at bounding box center [786, 245] width 492 height 18
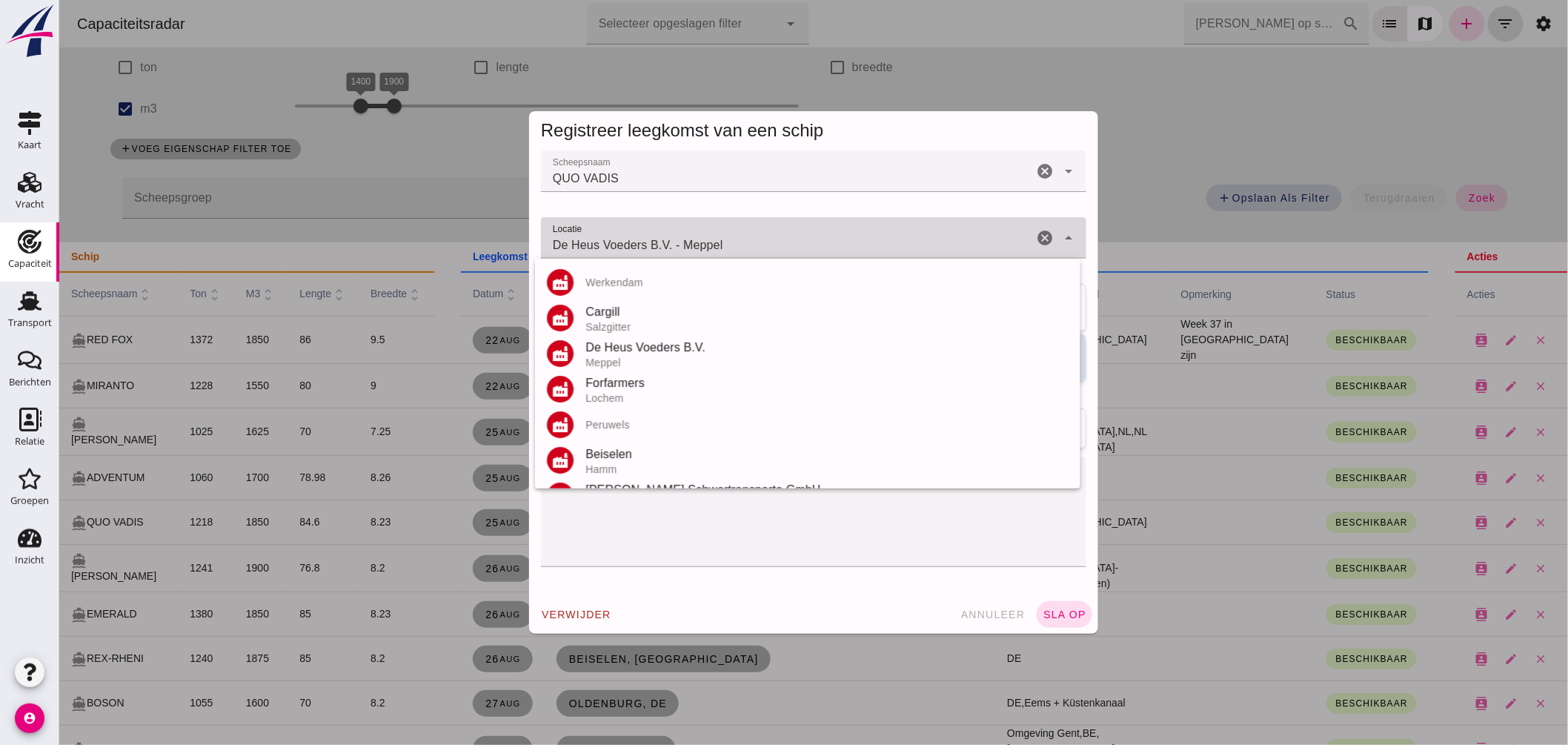
click at [721, 238] on input "De Heus Voeders B.V. - Meppel" at bounding box center [786, 245] width 492 height 18
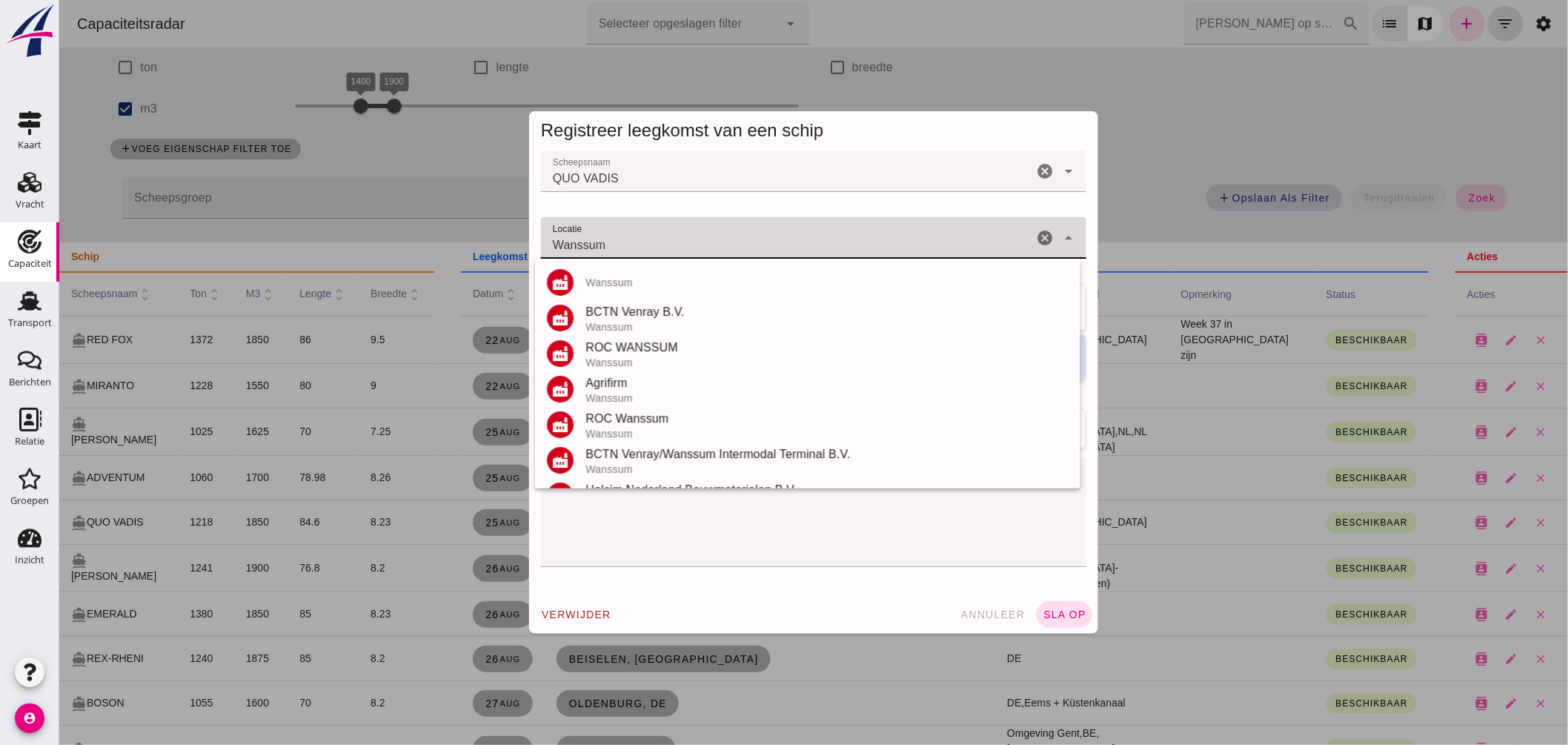
scroll to position [165, 0]
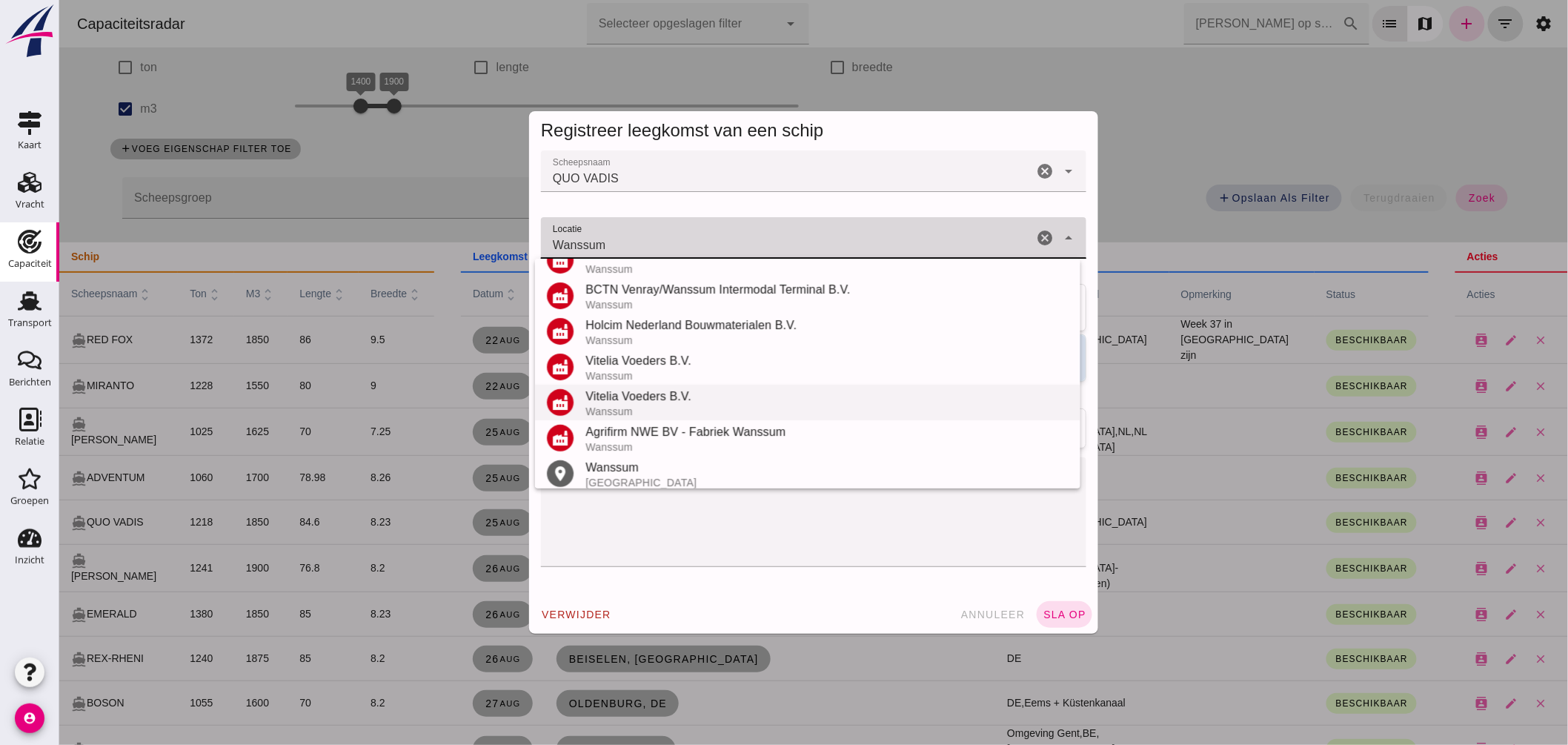
click at [616, 465] on div "Wanssum" at bounding box center [827, 468] width 483 height 18
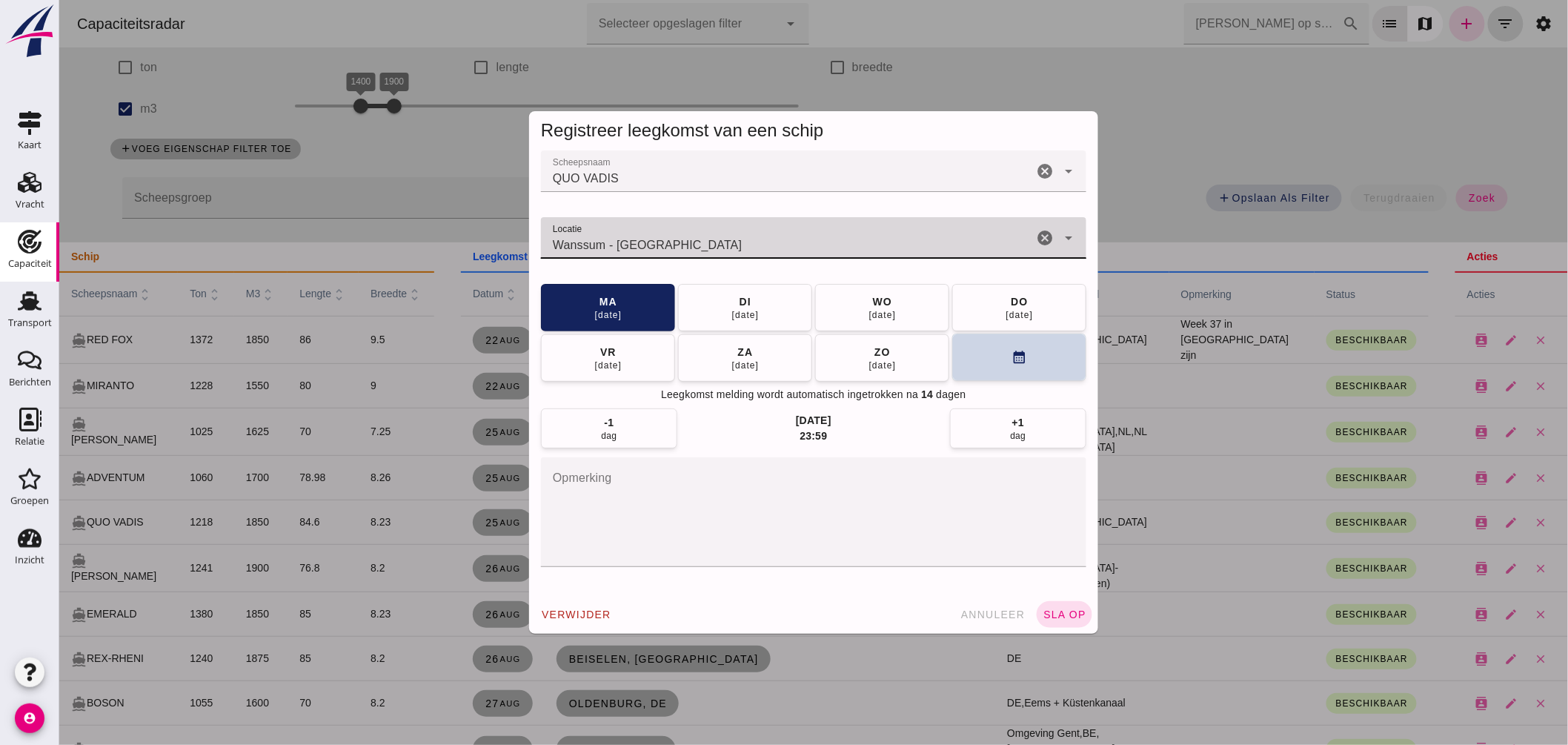
type input "Wanssum - Limburg"
click at [993, 354] on button "calendar_month" at bounding box center [1019, 358] width 134 height 47
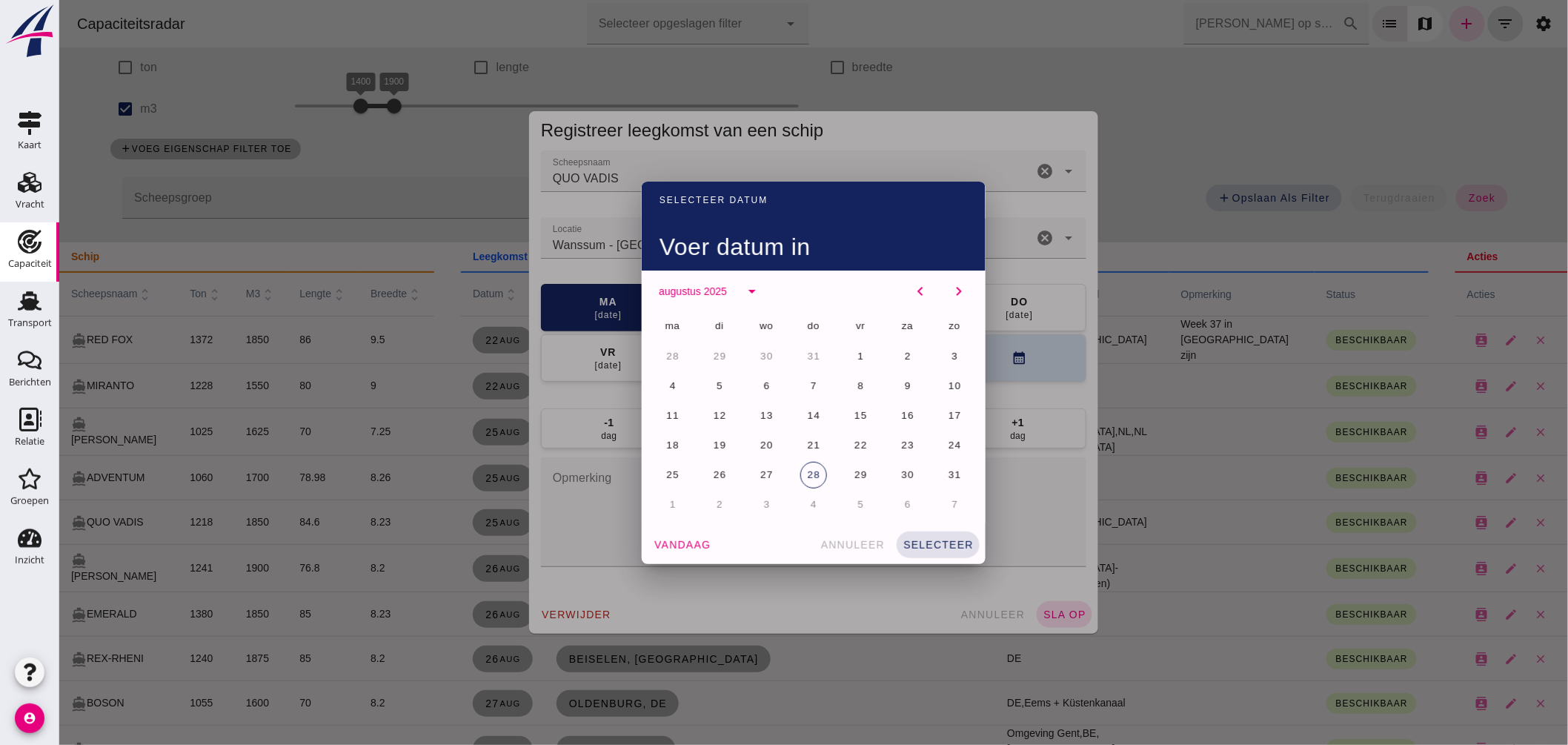
drag, startPoint x: 716, startPoint y: 501, endPoint x: 727, endPoint y: 501, distance: 11.0
click at [716, 502] on span "2" at bounding box center [718, 505] width 7 height 11
drag, startPoint x: 914, startPoint y: 541, endPoint x: 946, endPoint y: 542, distance: 32.0
click at [917, 541] on span "selecteer" at bounding box center [937, 544] width 71 height 12
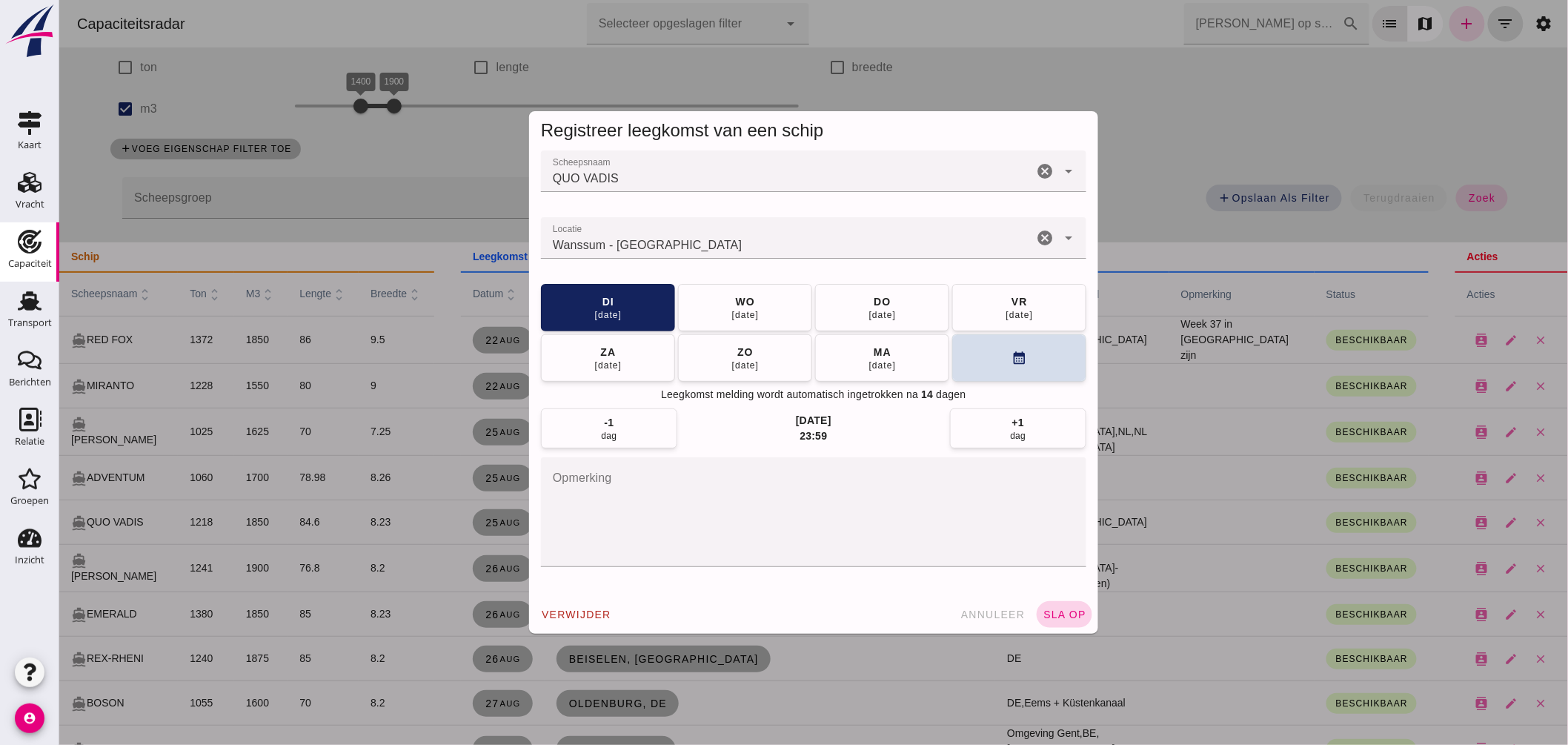
click at [1052, 609] on span "sla op" at bounding box center [1064, 614] width 44 height 12
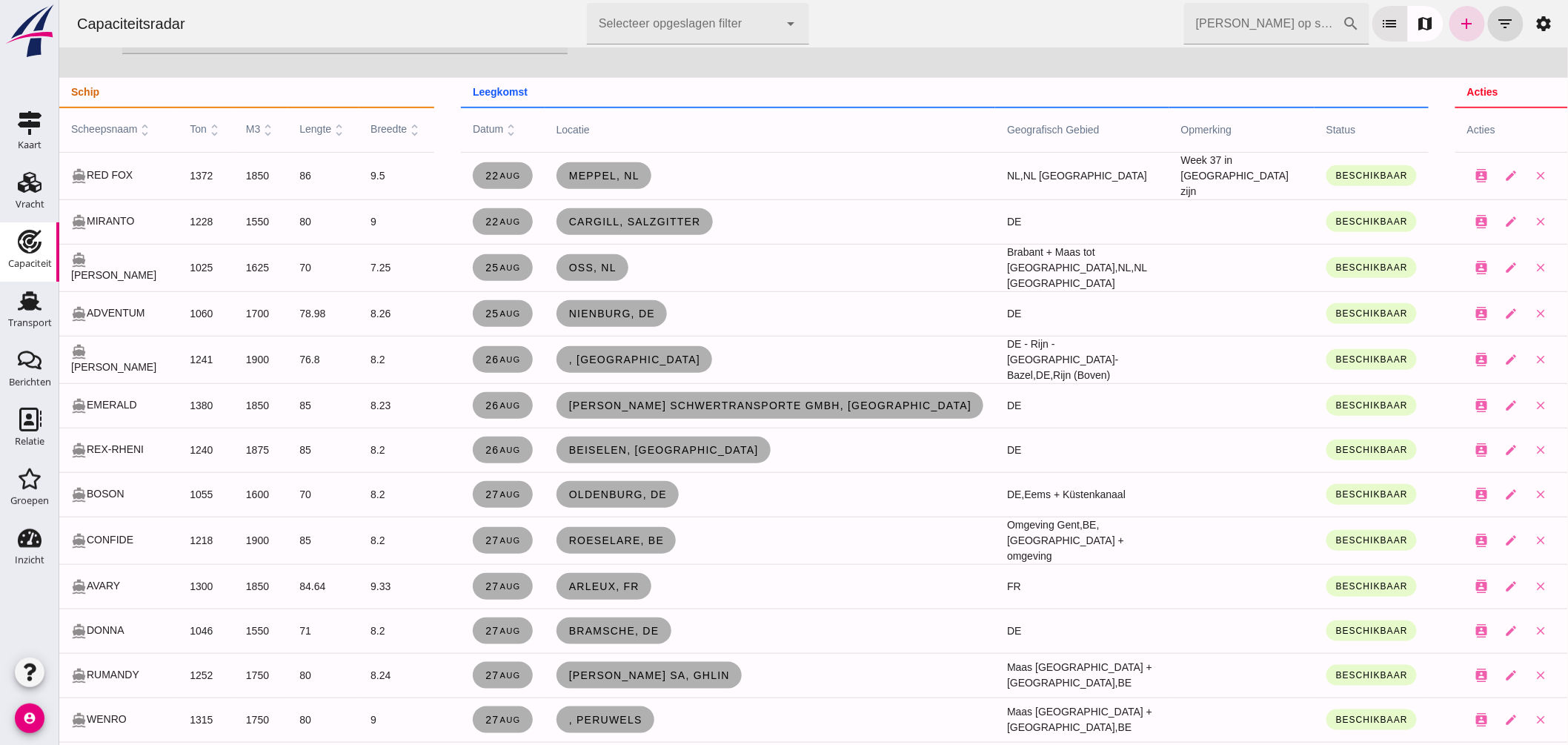
scroll to position [0, 0]
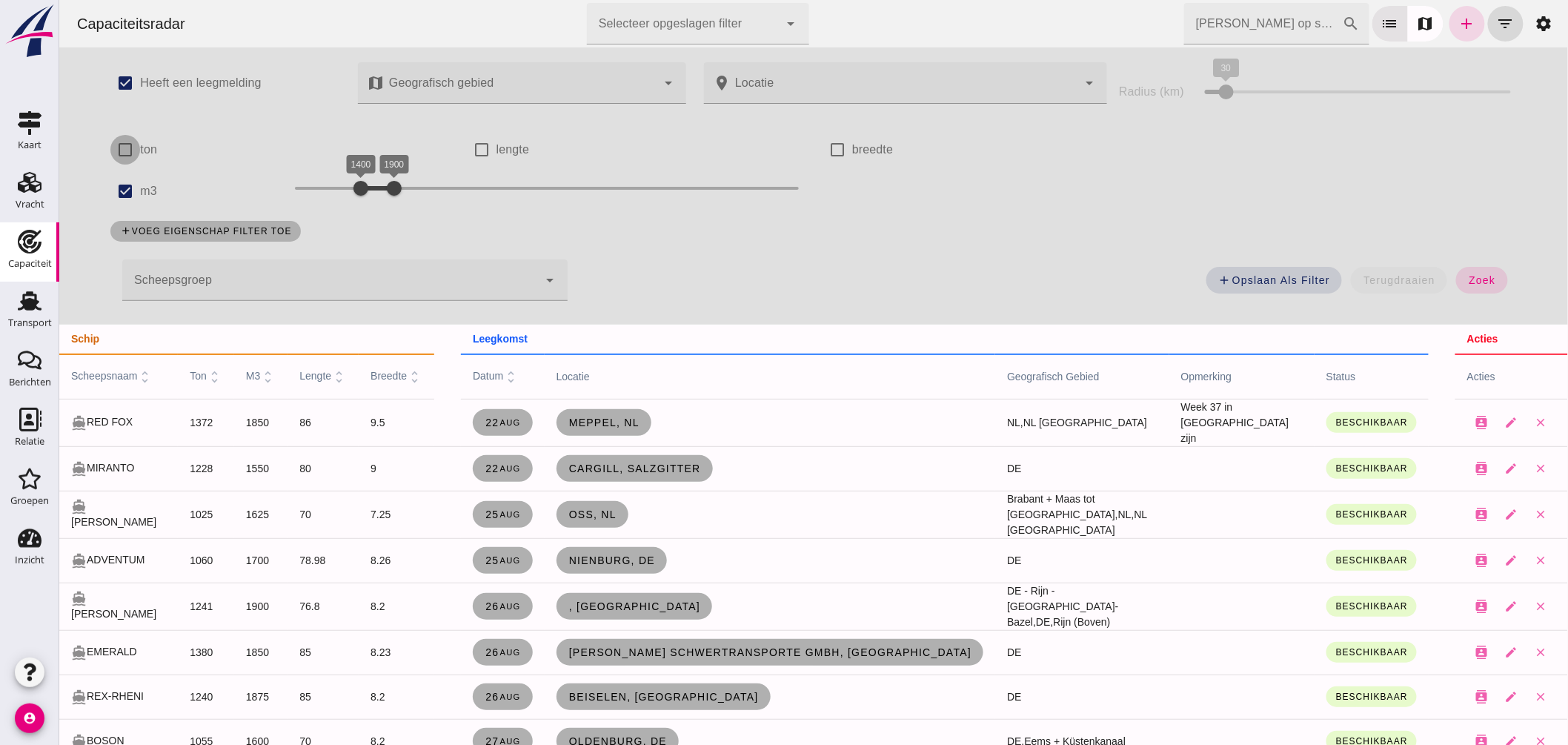
click at [109, 143] on input "ton" at bounding box center [124, 150] width 30 height 30
checkbox input "true"
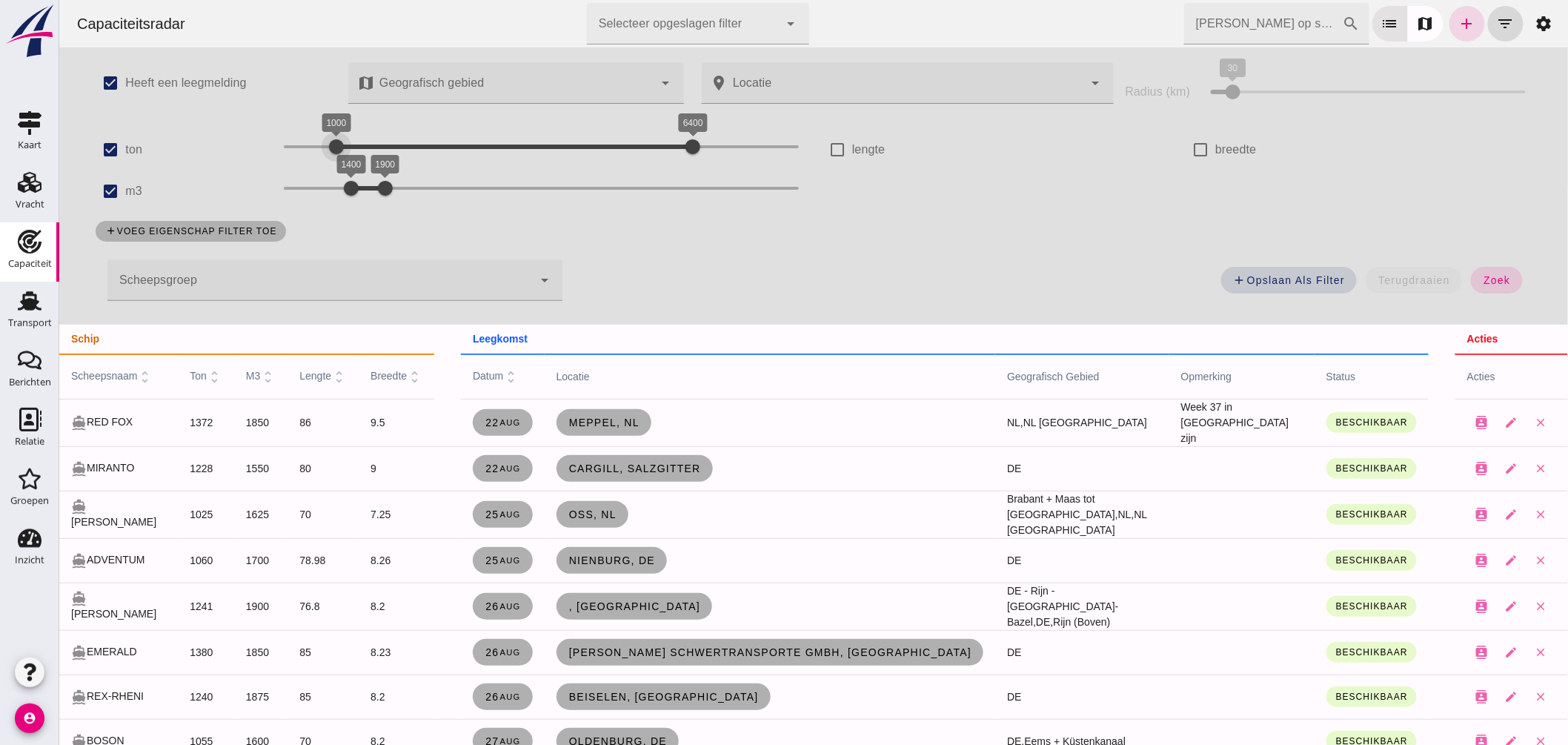
drag, startPoint x: 290, startPoint y: 139, endPoint x: 331, endPoint y: 150, distance: 42.4
click at [331, 150] on div at bounding box center [336, 147] width 30 height 30
click at [1486, 277] on span "zoek" at bounding box center [1496, 280] width 28 height 12
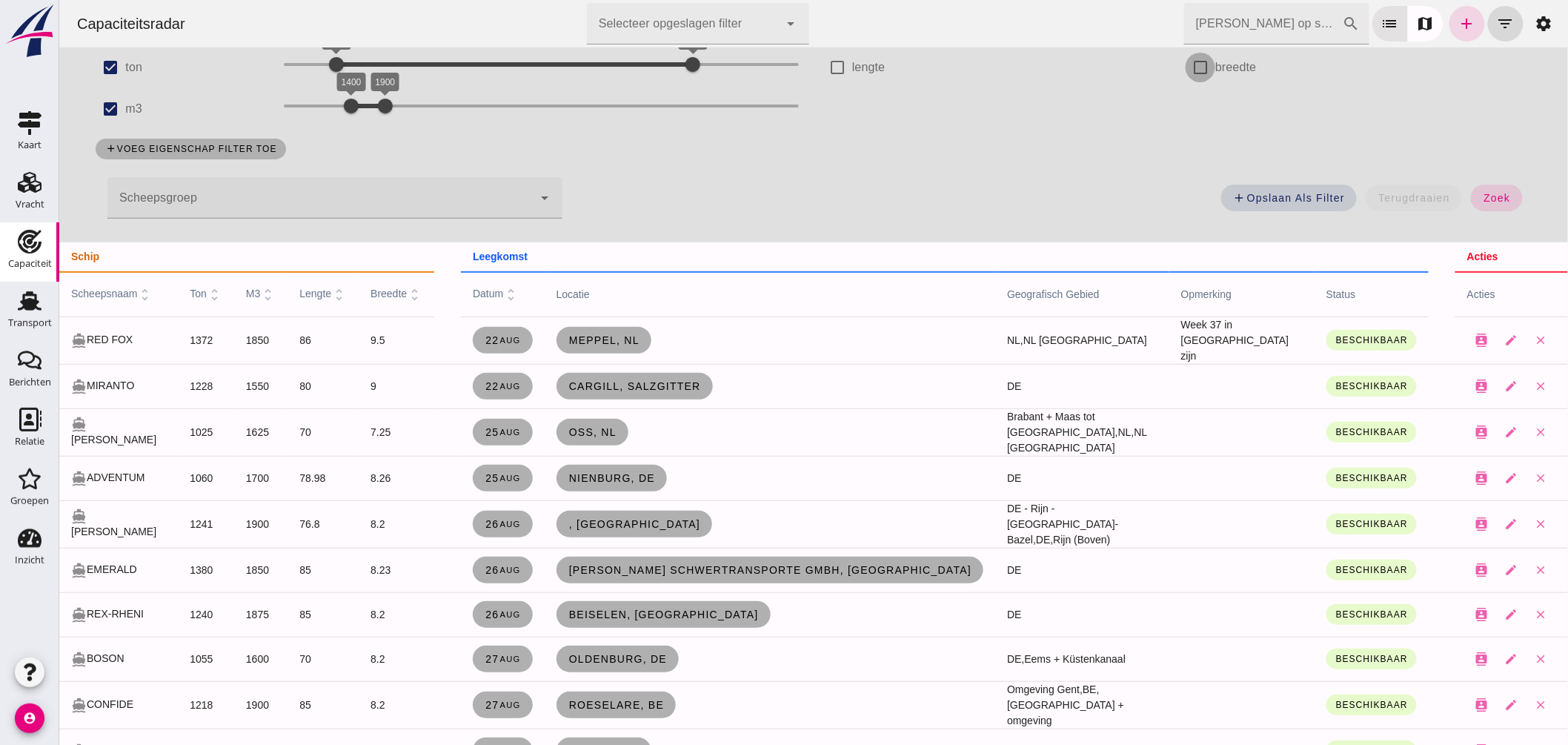
click at [1196, 72] on input "breedte" at bounding box center [1200, 68] width 30 height 30
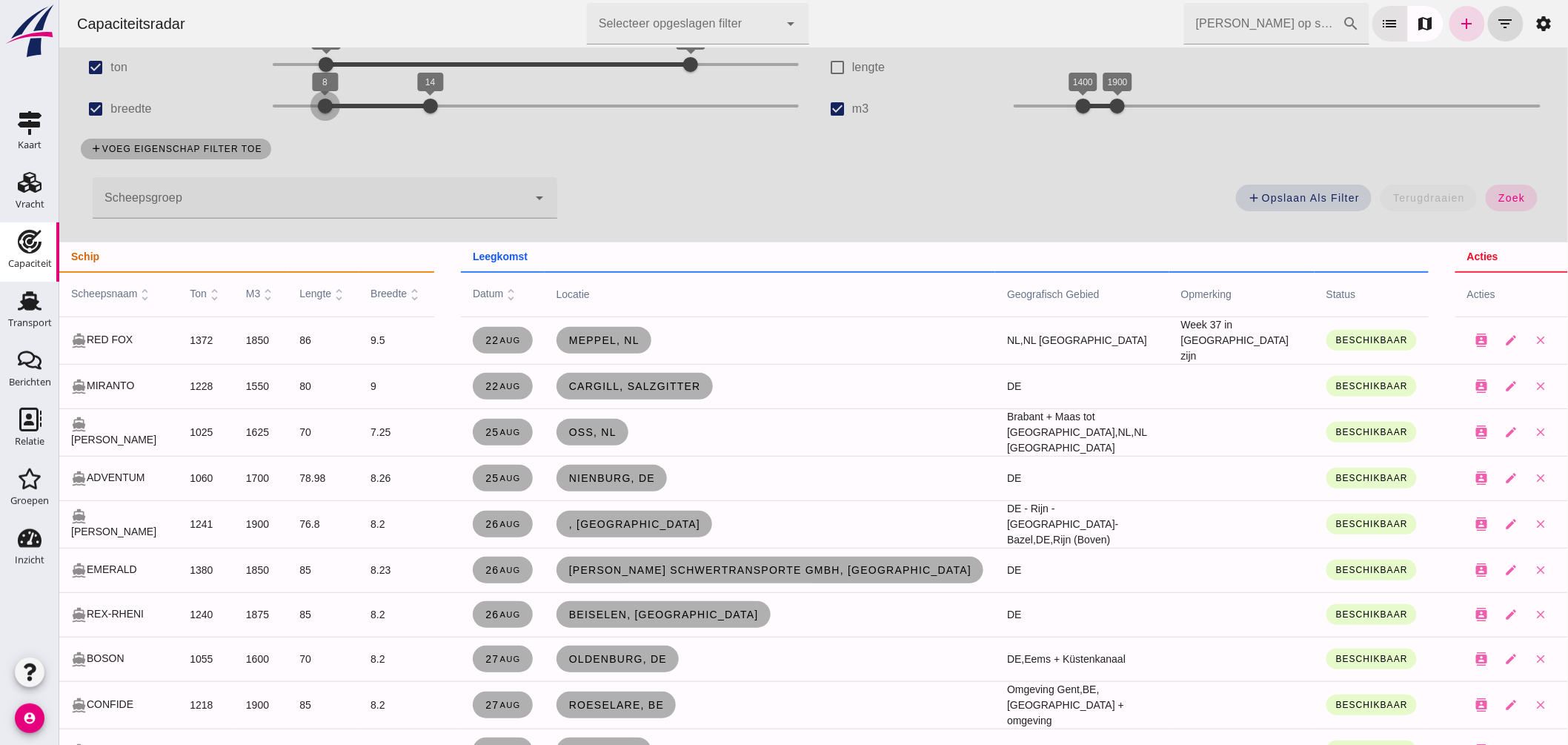
click at [319, 108] on div at bounding box center [325, 106] width 30 height 30
drag, startPoint x: 314, startPoint y: 107, endPoint x: 221, endPoint y: 97, distance: 93.5
click at [221, 97] on div "check_box breedte 5 14 6 14" at bounding box center [442, 109] width 741 height 42
drag, startPoint x: 424, startPoint y: 105, endPoint x: 330, endPoint y: 102, distance: 94.0
click at [330, 102] on div at bounding box center [342, 106] width 30 height 30
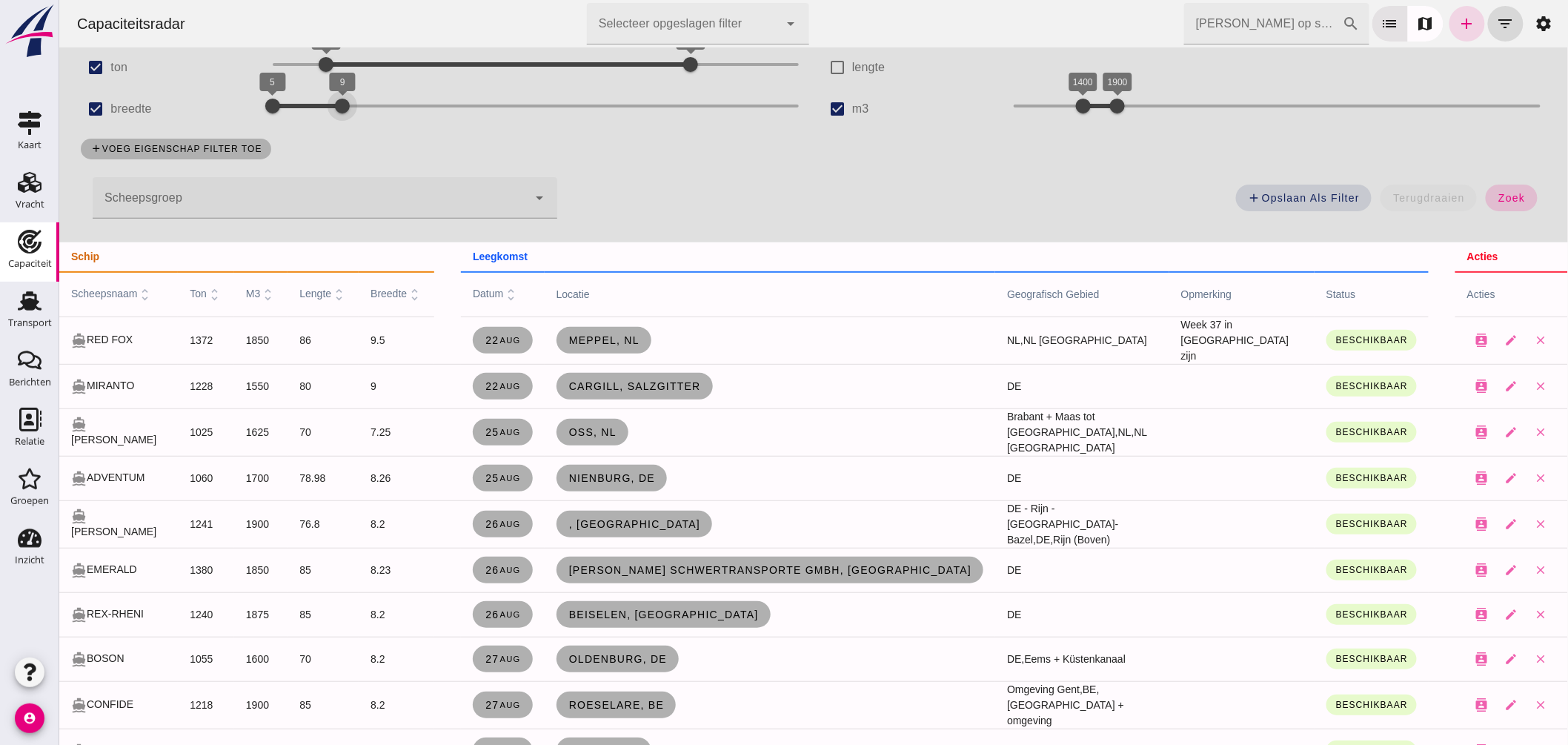
click at [1508, 198] on span "zoek" at bounding box center [1511, 198] width 28 height 12
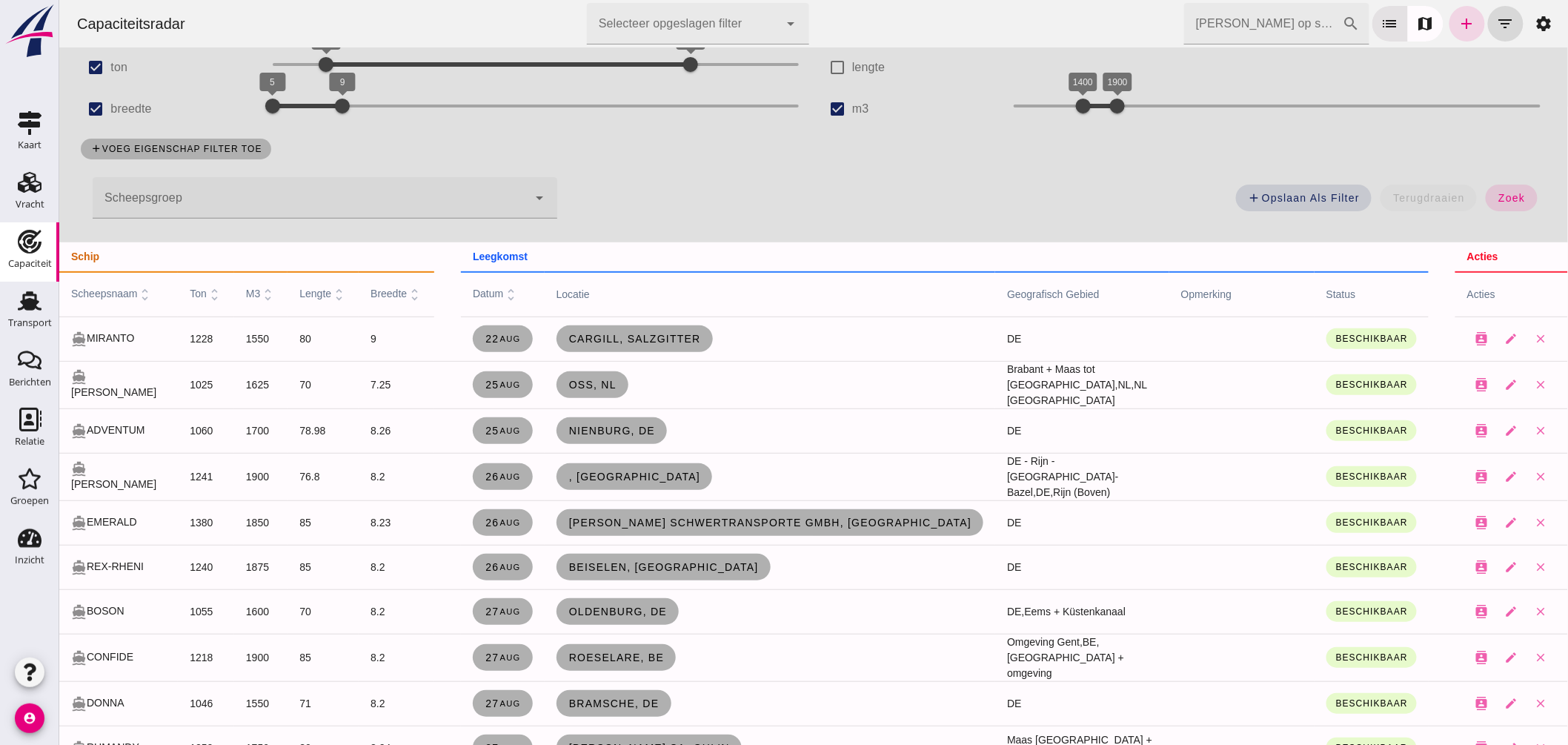
scroll to position [0, 0]
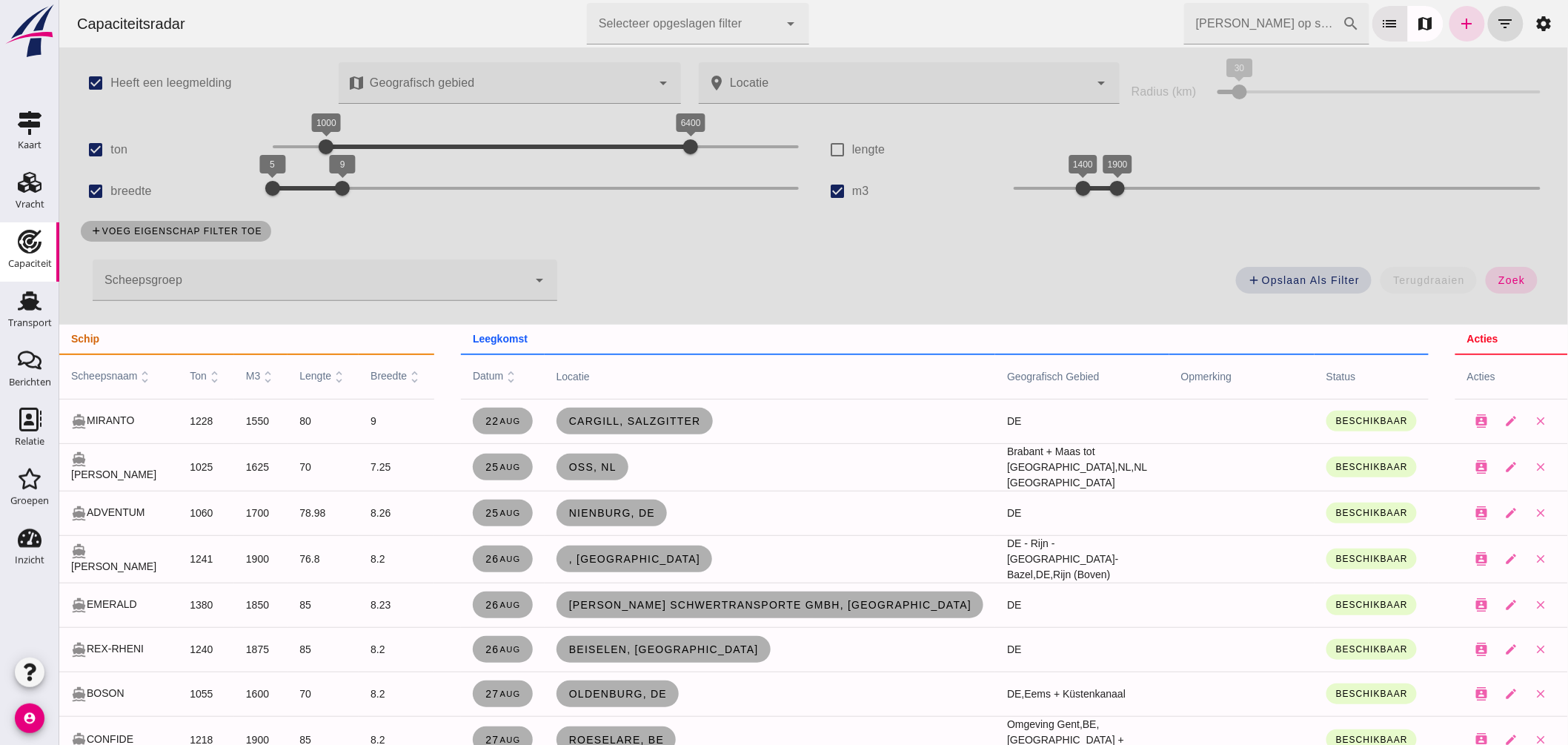
click at [83, 185] on input "breedte" at bounding box center [95, 191] width 30 height 30
checkbox input "false"
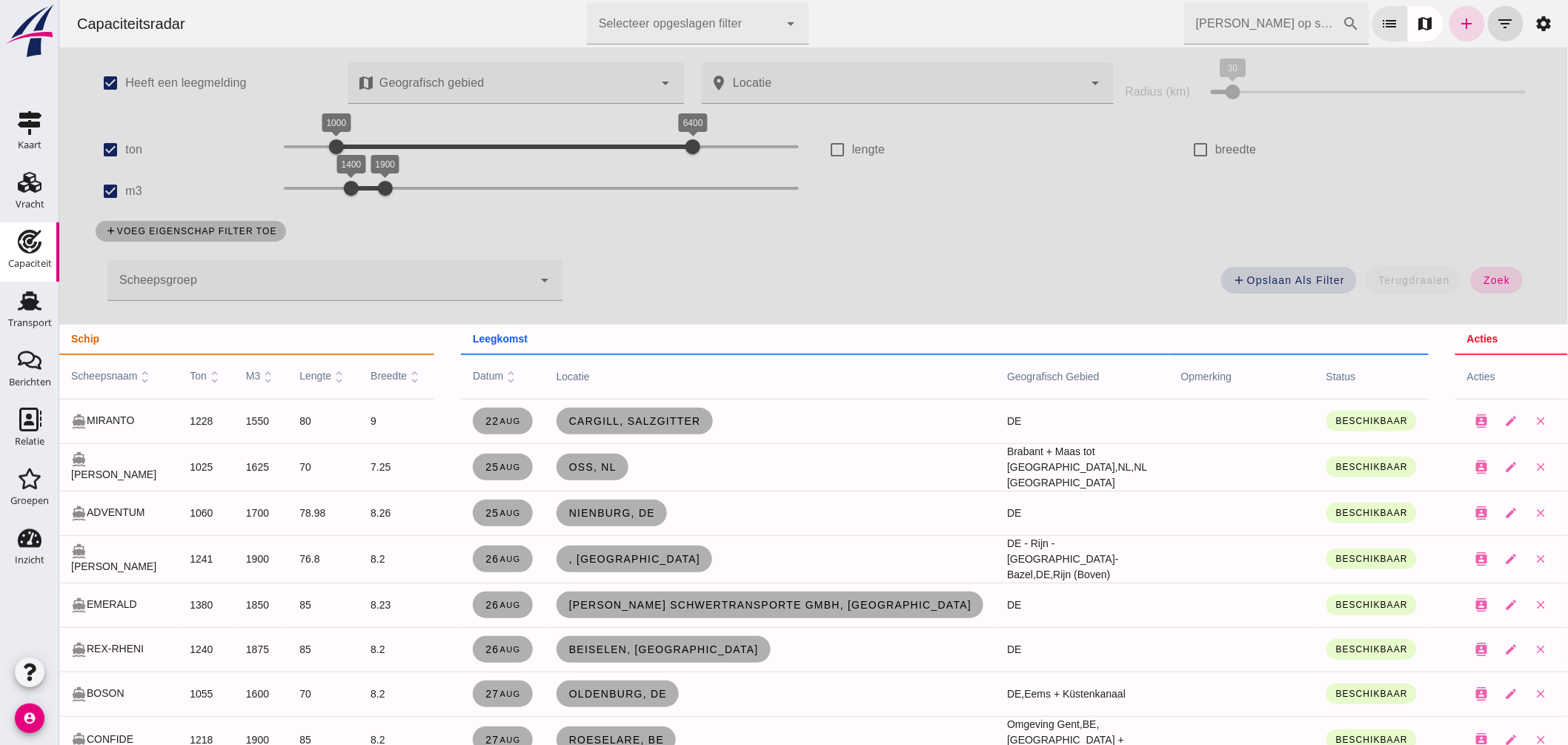
click at [1230, 19] on input "Zoek op scheepsnaam" at bounding box center [1262, 24] width 158 height 42
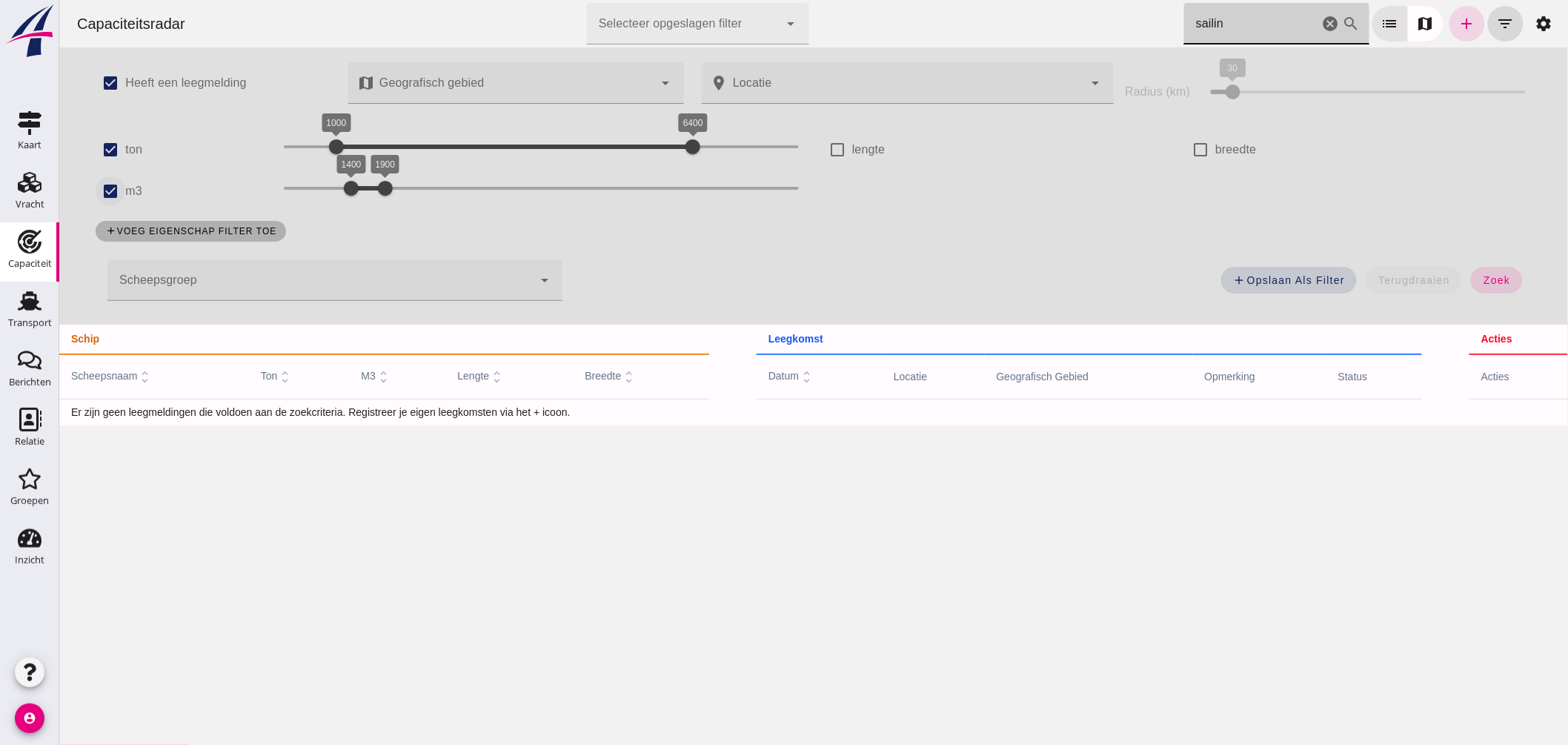
type input "sailin"
click at [101, 186] on input "m3" at bounding box center [109, 191] width 30 height 30
checkbox input "false"
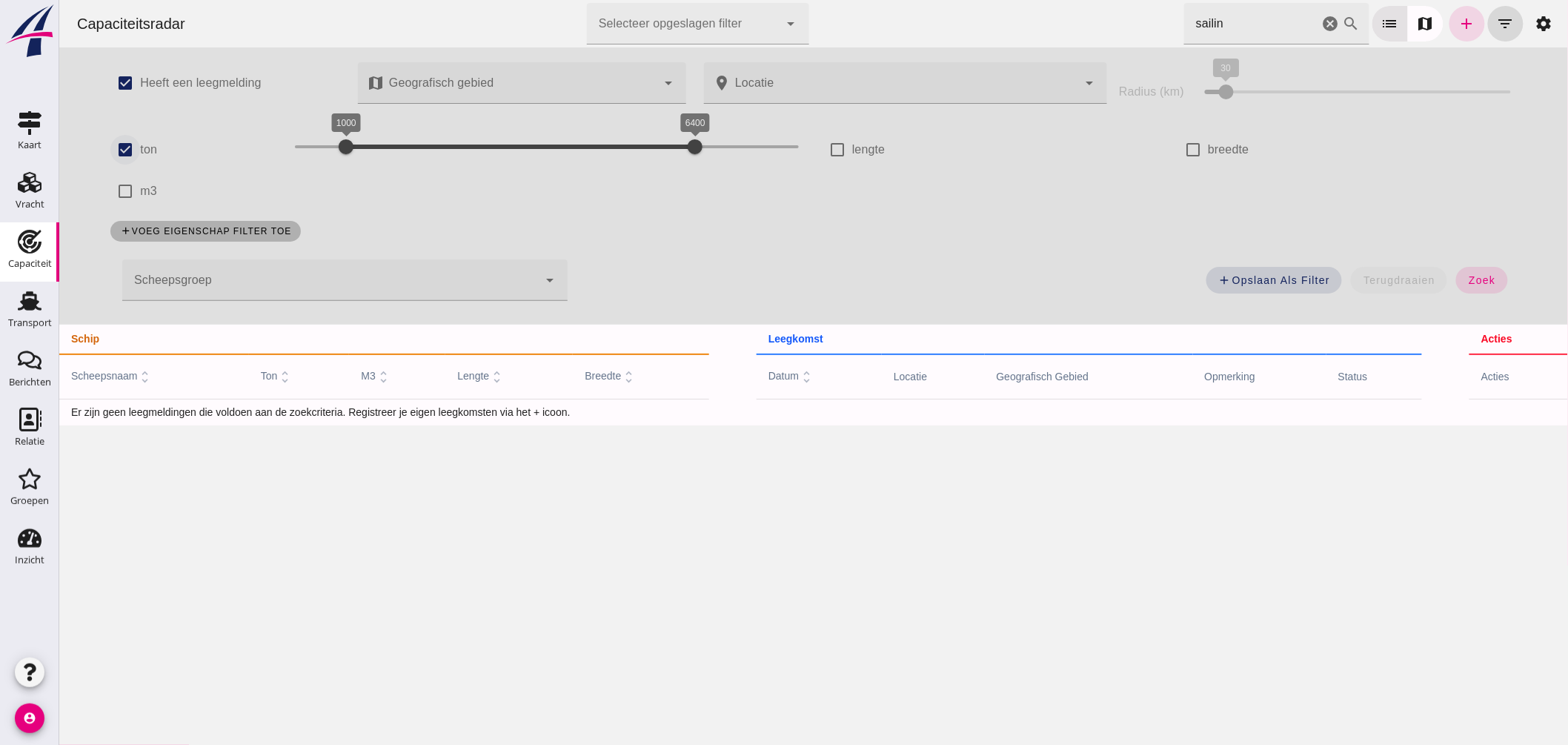
click at [118, 150] on input "ton" at bounding box center [124, 150] width 30 height 30
checkbox input "false"
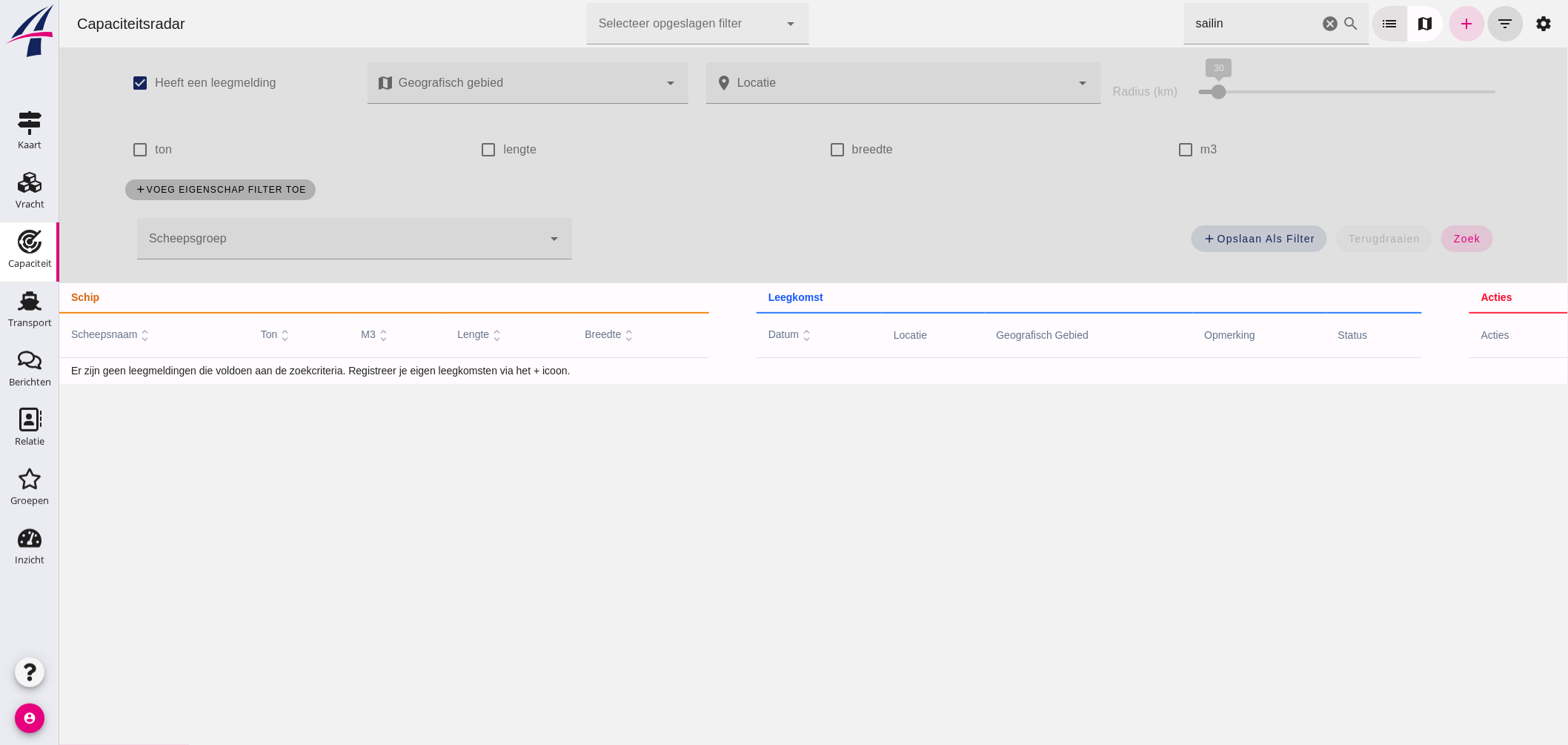
click at [1281, 18] on input "sailin" at bounding box center [1250, 24] width 135 height 42
type input "saili"
click at [1322, 22] on icon "cancel" at bounding box center [1330, 24] width 18 height 18
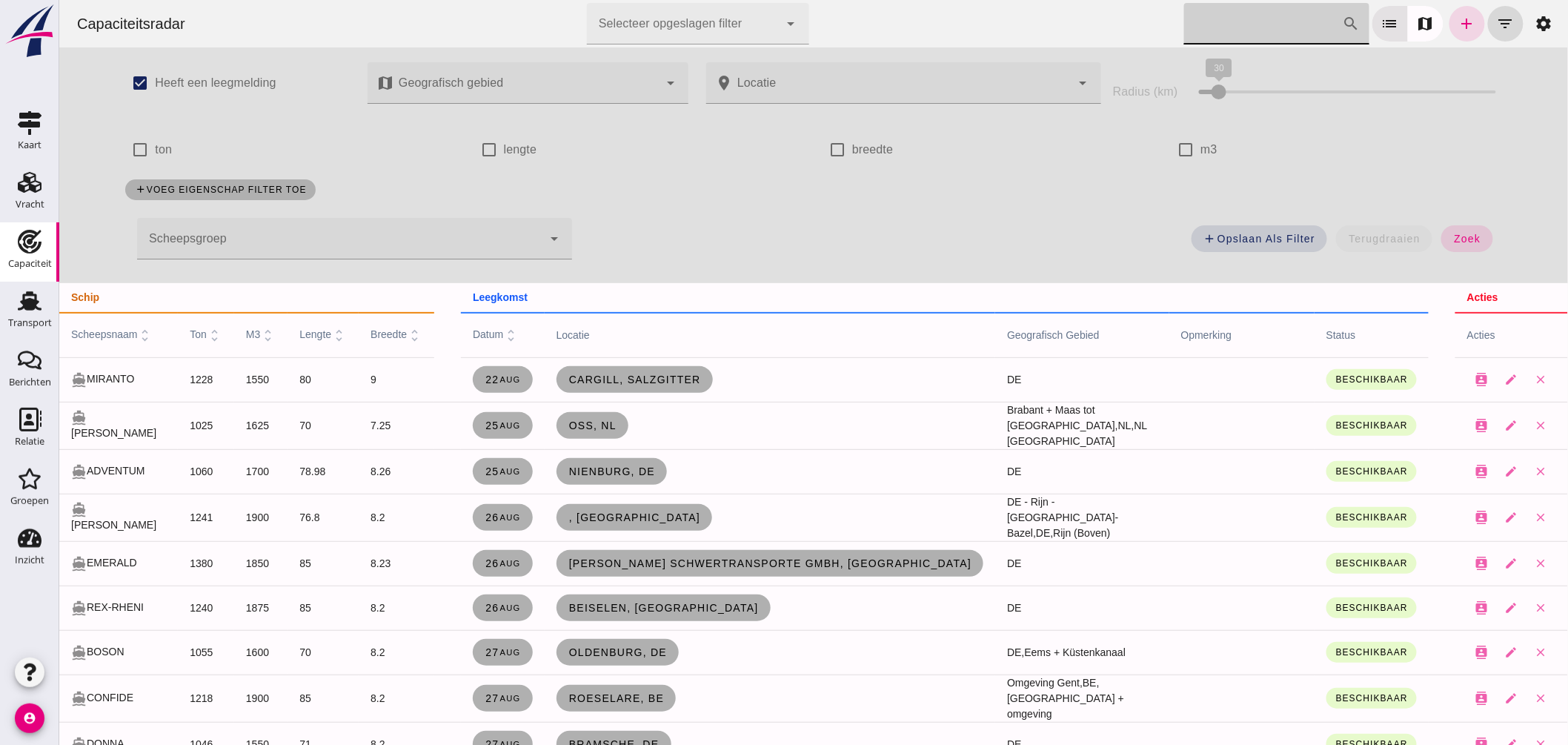
click at [422, 225] on div at bounding box center [338, 239] width 405 height 42
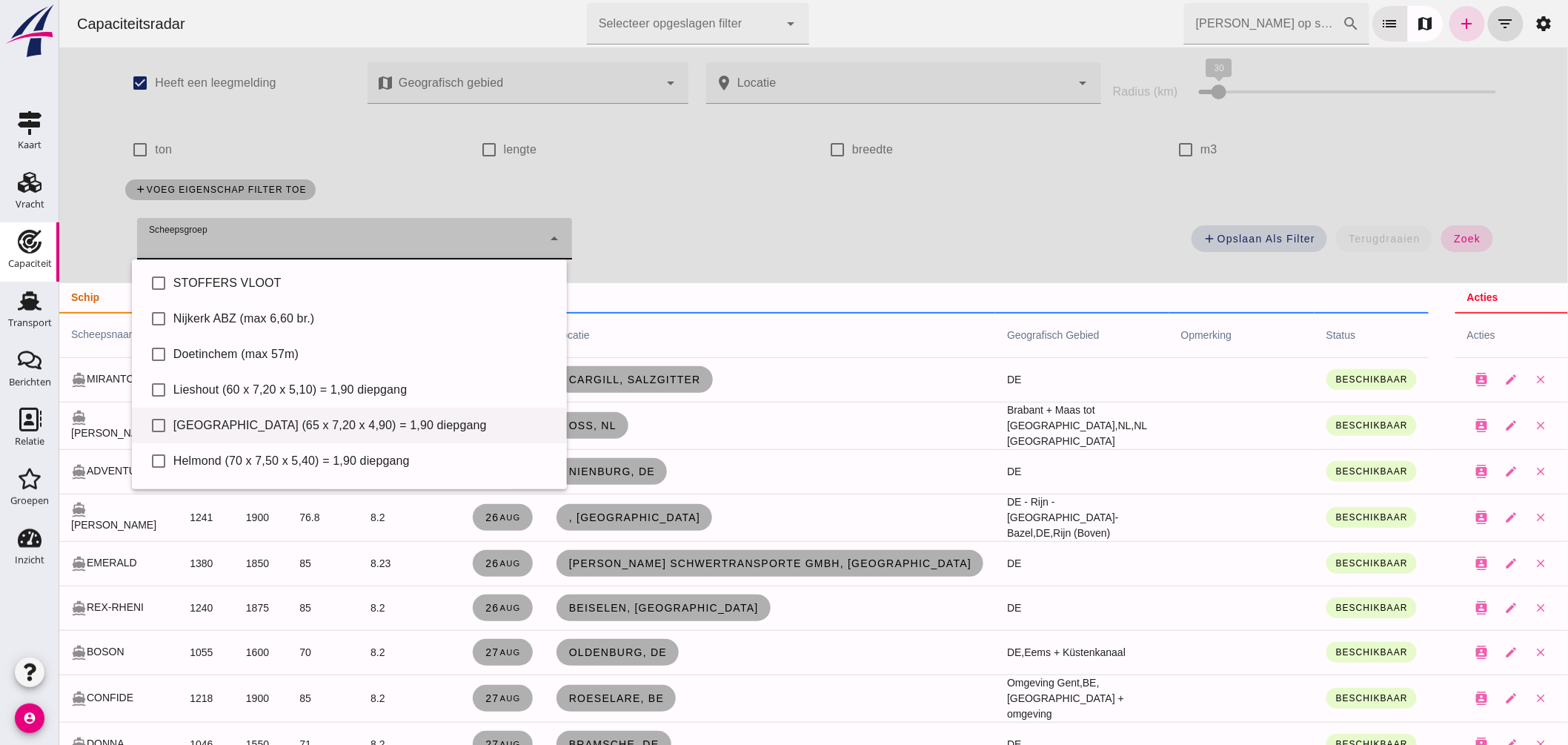
click at [372, 417] on div "Eindhoven (65 x 7,20 x 4,90) = 1,90 diepgang" at bounding box center [363, 425] width 382 height 18
type input "Eindhoven (65 x 7,20 x 4,90) = 1,90 diepgang"
checkbox input "true"
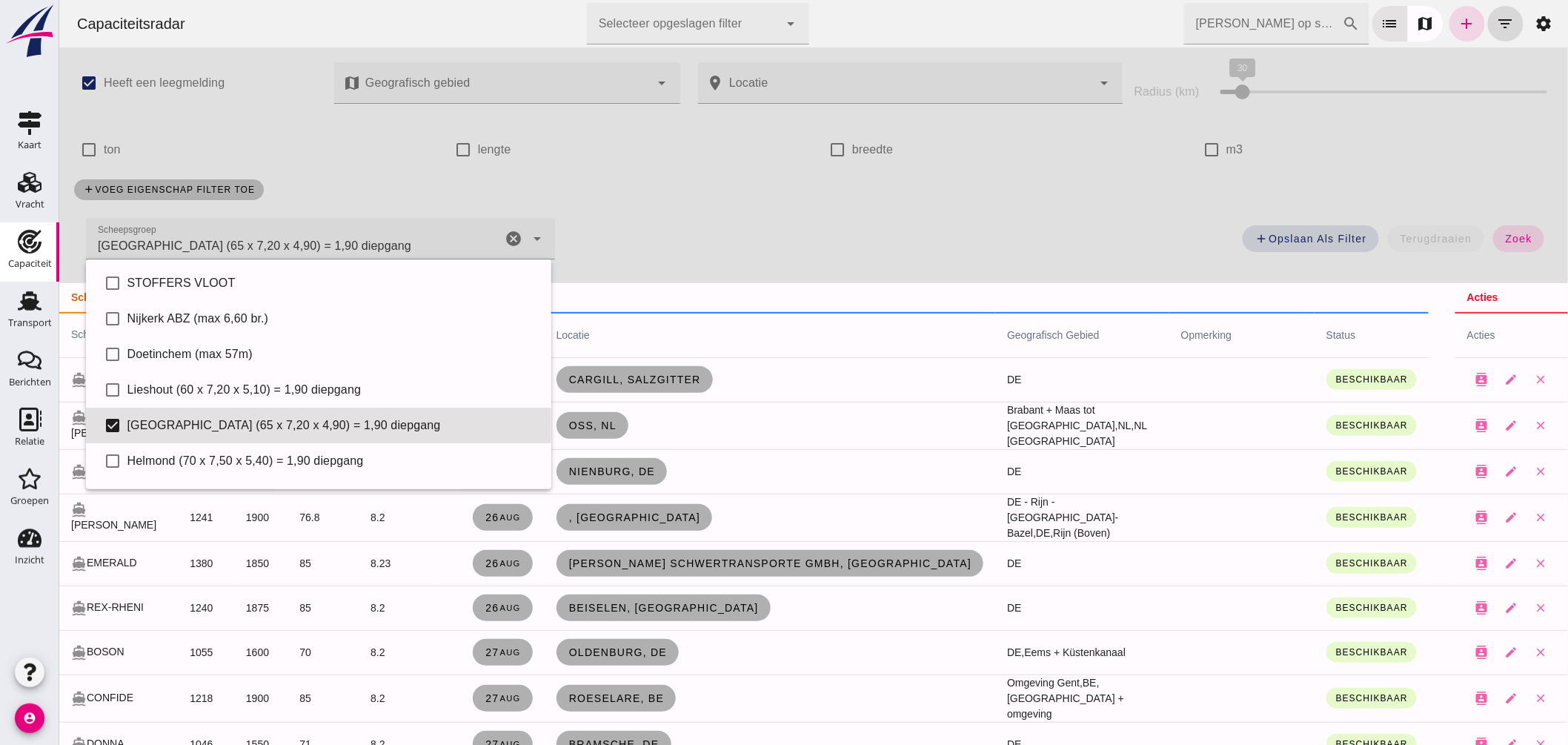
drag, startPoint x: 1499, startPoint y: 230, endPoint x: 1082, endPoint y: 11, distance: 471.0
click at [1504, 228] on button "zoek" at bounding box center [1518, 239] width 51 height 27
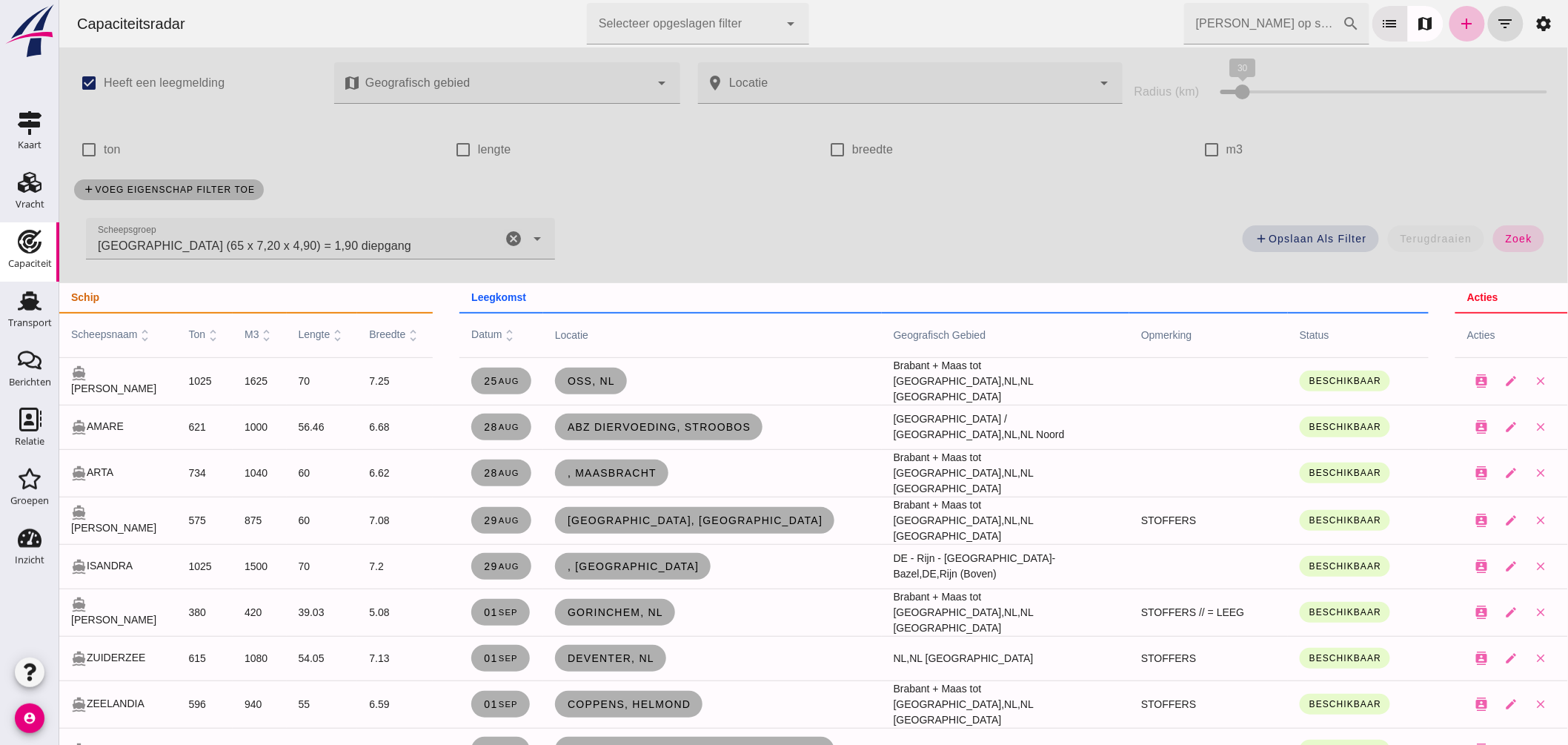
scroll to position [165, 0]
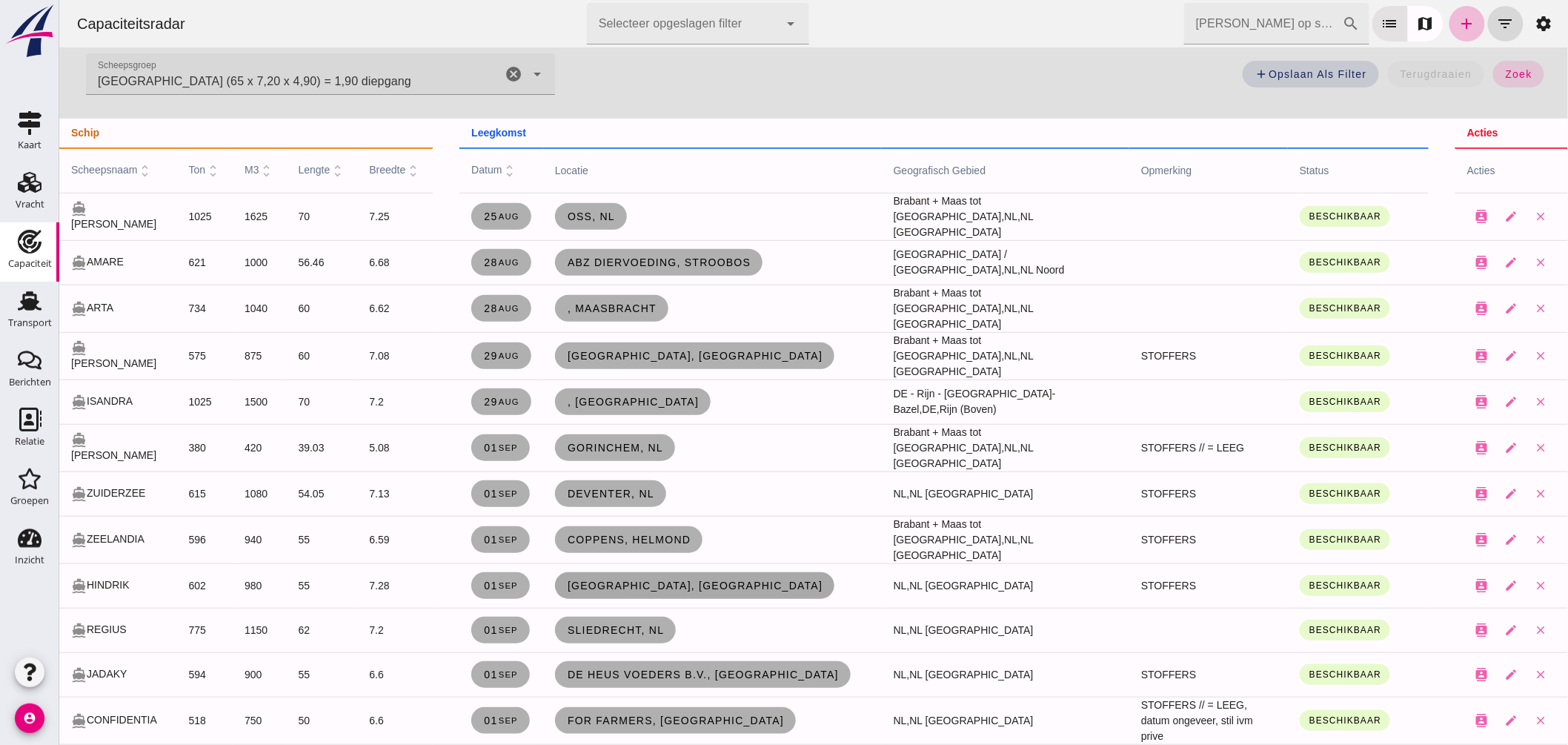
click at [635, 580] on span "Kampen, nl" at bounding box center [694, 585] width 257 height 12
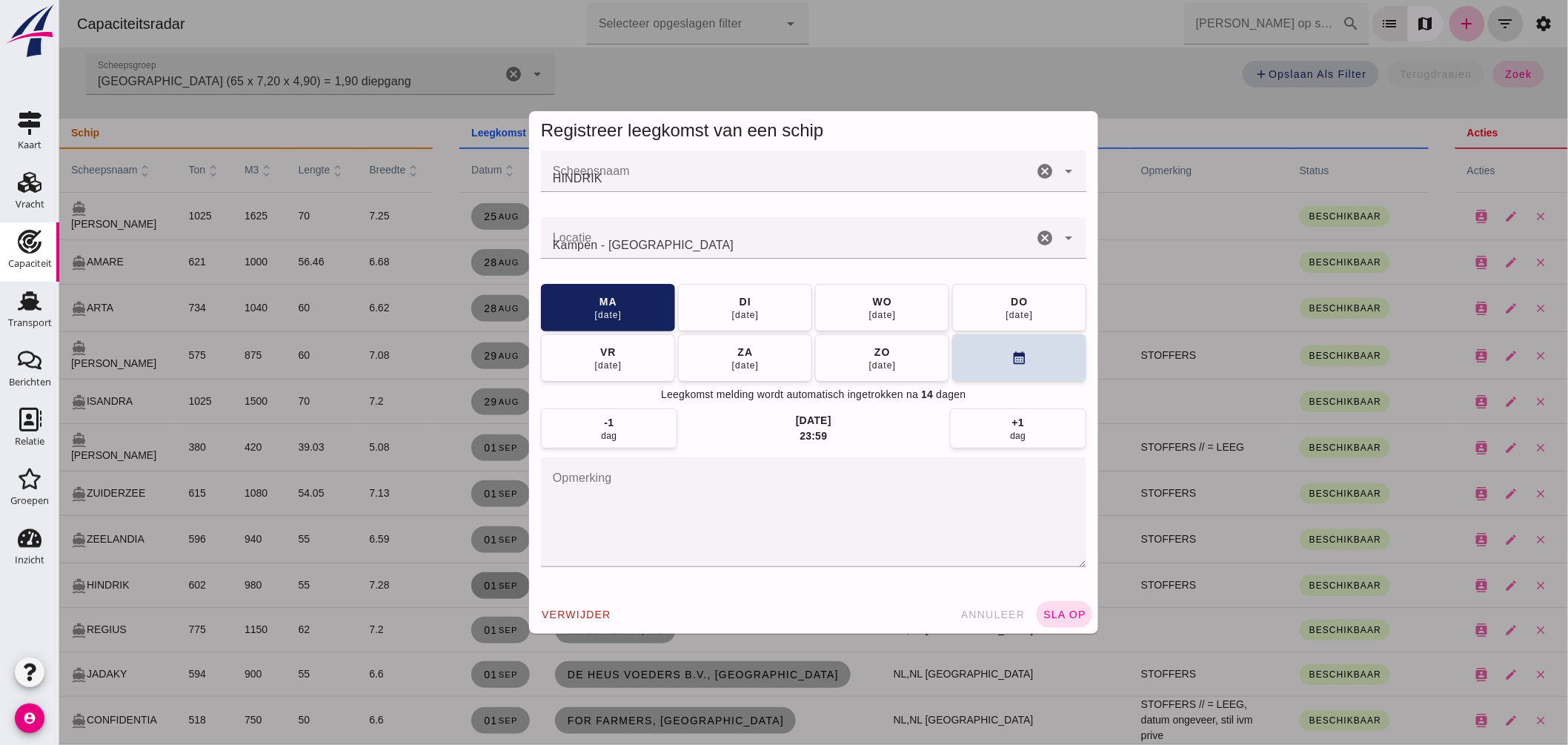
scroll to position [0, 0]
click at [979, 366] on button "calendar_month" at bounding box center [1019, 358] width 134 height 47
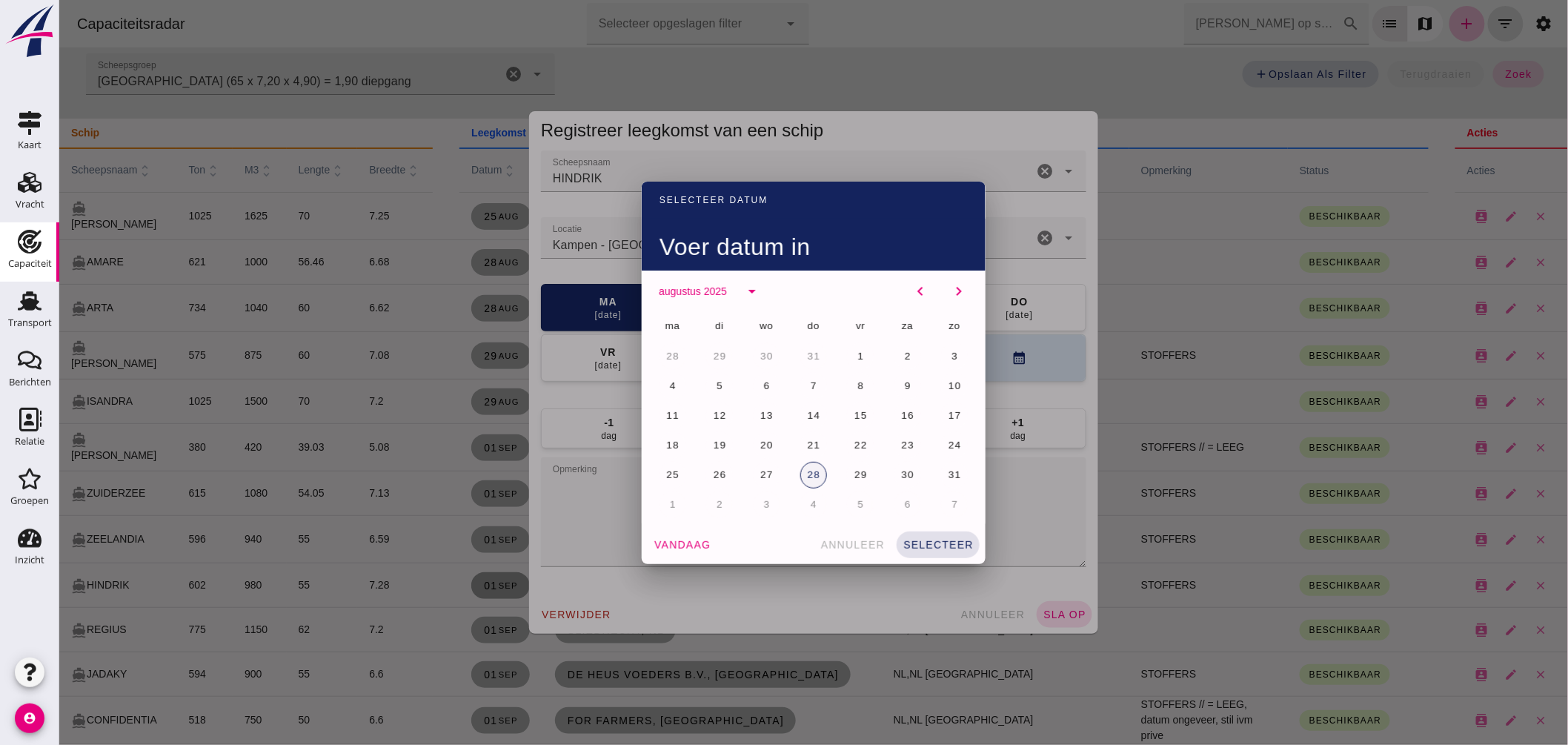
click at [801, 473] on button "28" at bounding box center [813, 475] width 27 height 27
click at [918, 536] on button "selecteer" at bounding box center [937, 545] width 83 height 27
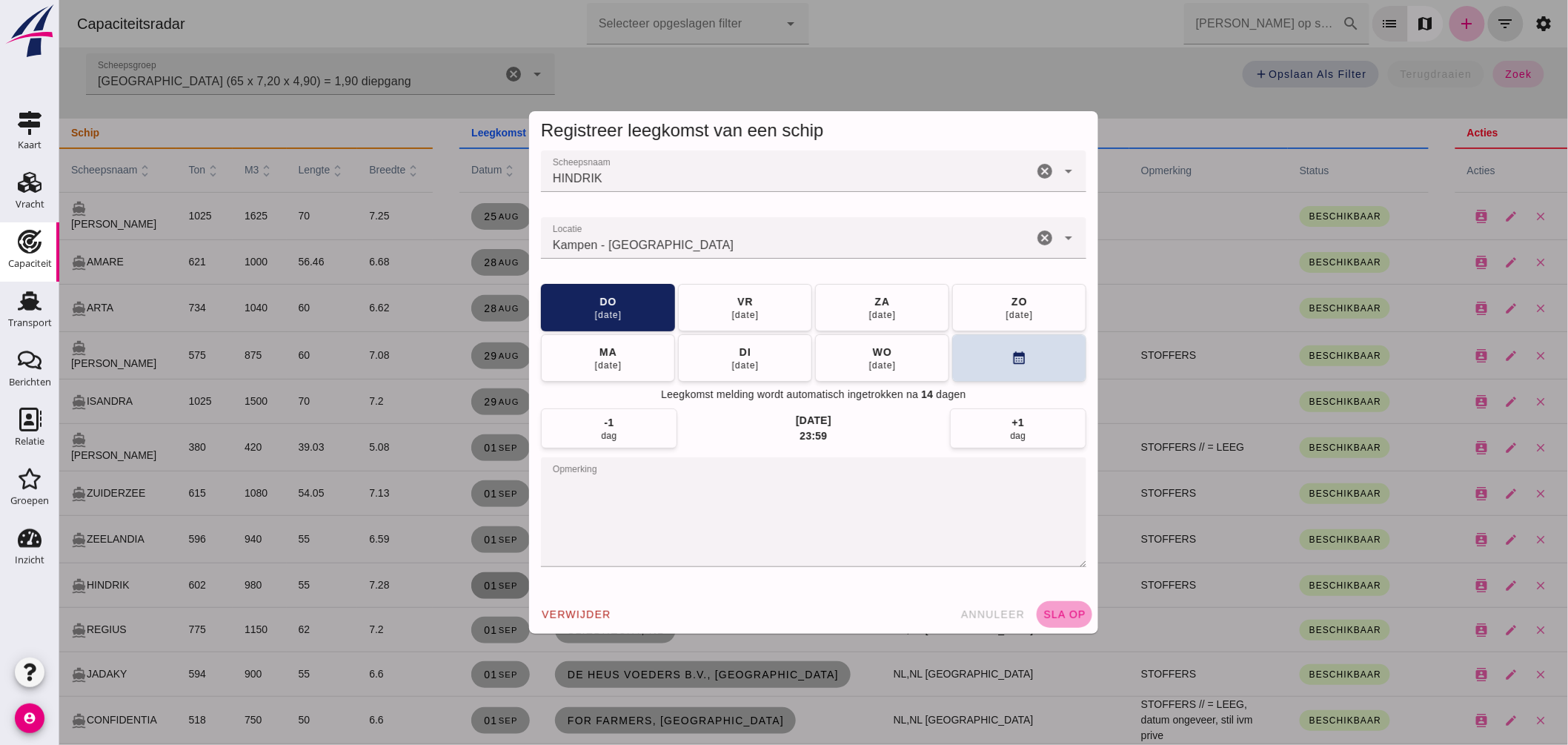
click at [1063, 610] on span "sla op" at bounding box center [1064, 614] width 44 height 12
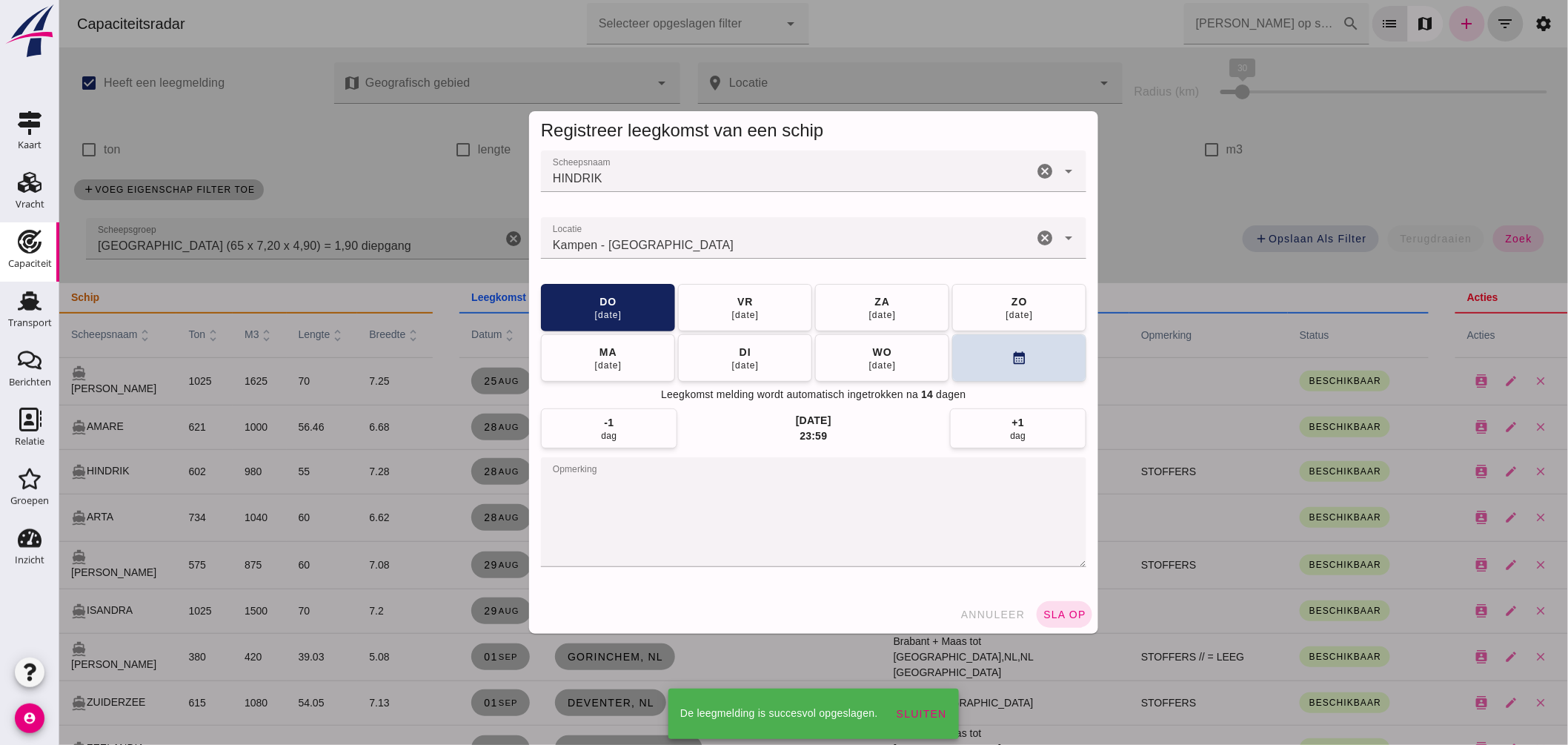
scroll to position [165, 0]
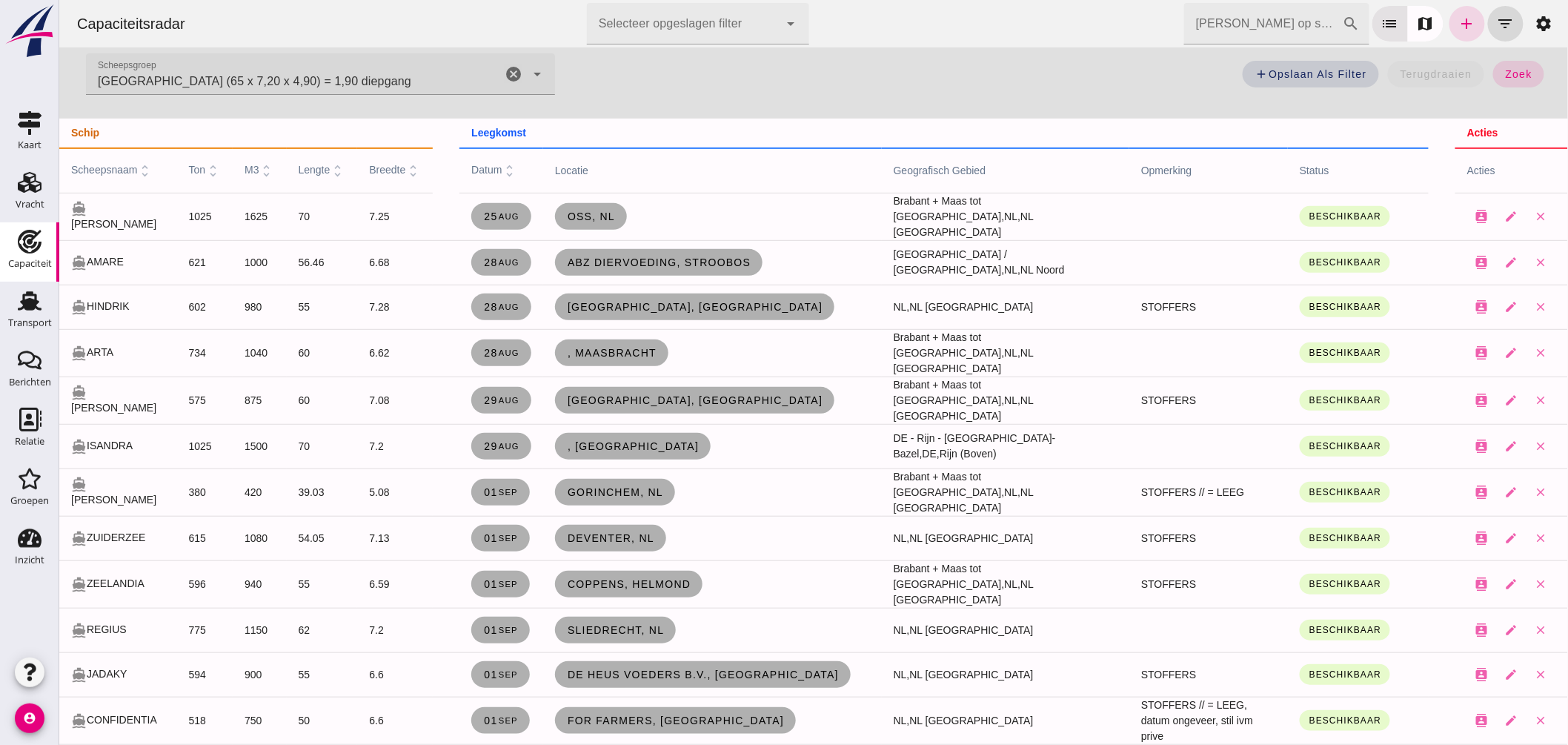
click at [504, 70] on icon "cancel" at bounding box center [512, 74] width 18 height 18
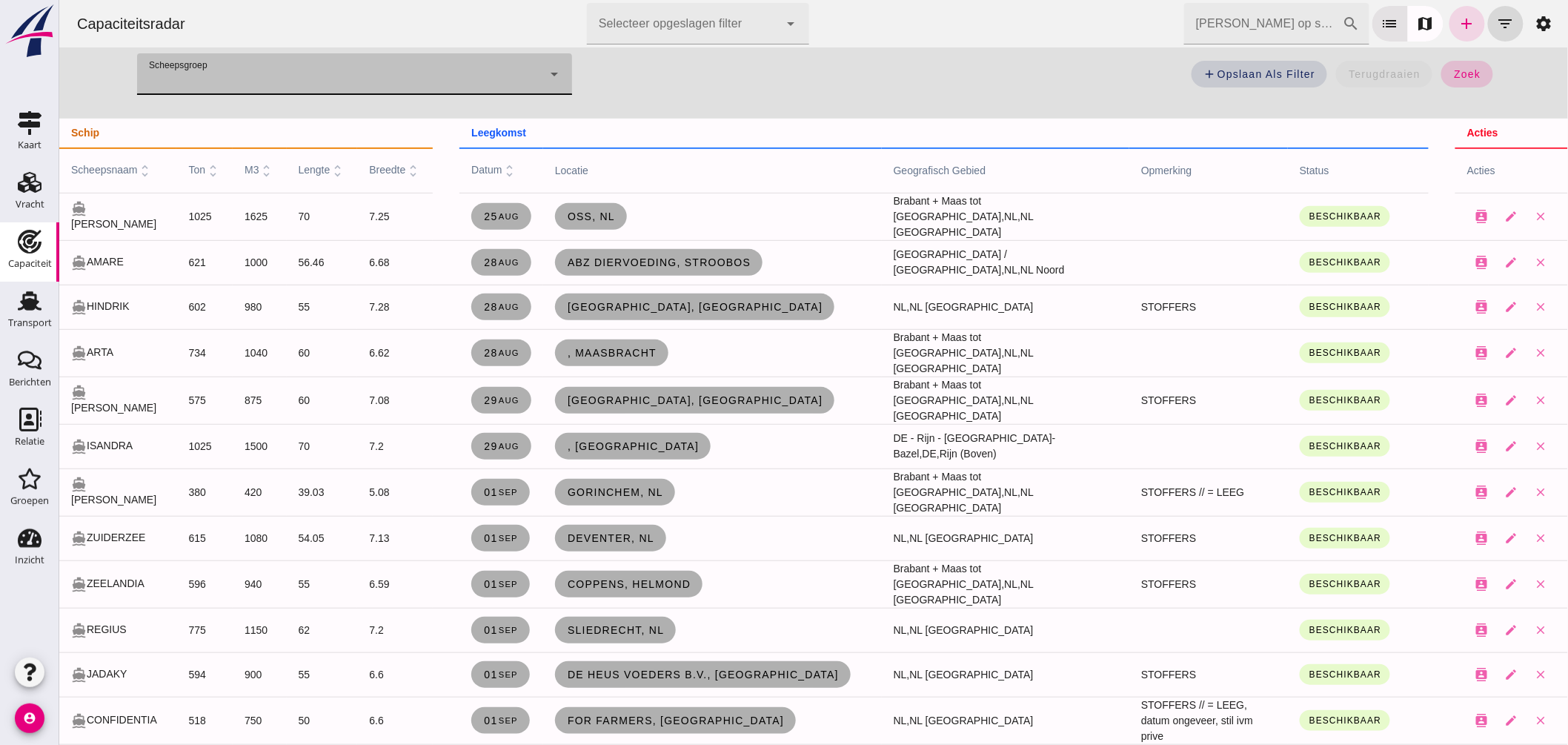
click at [1452, 75] on span "zoek" at bounding box center [1466, 74] width 28 height 12
click at [1297, 20] on input "Zoek op scheepsnaam" at bounding box center [1262, 24] width 158 height 42
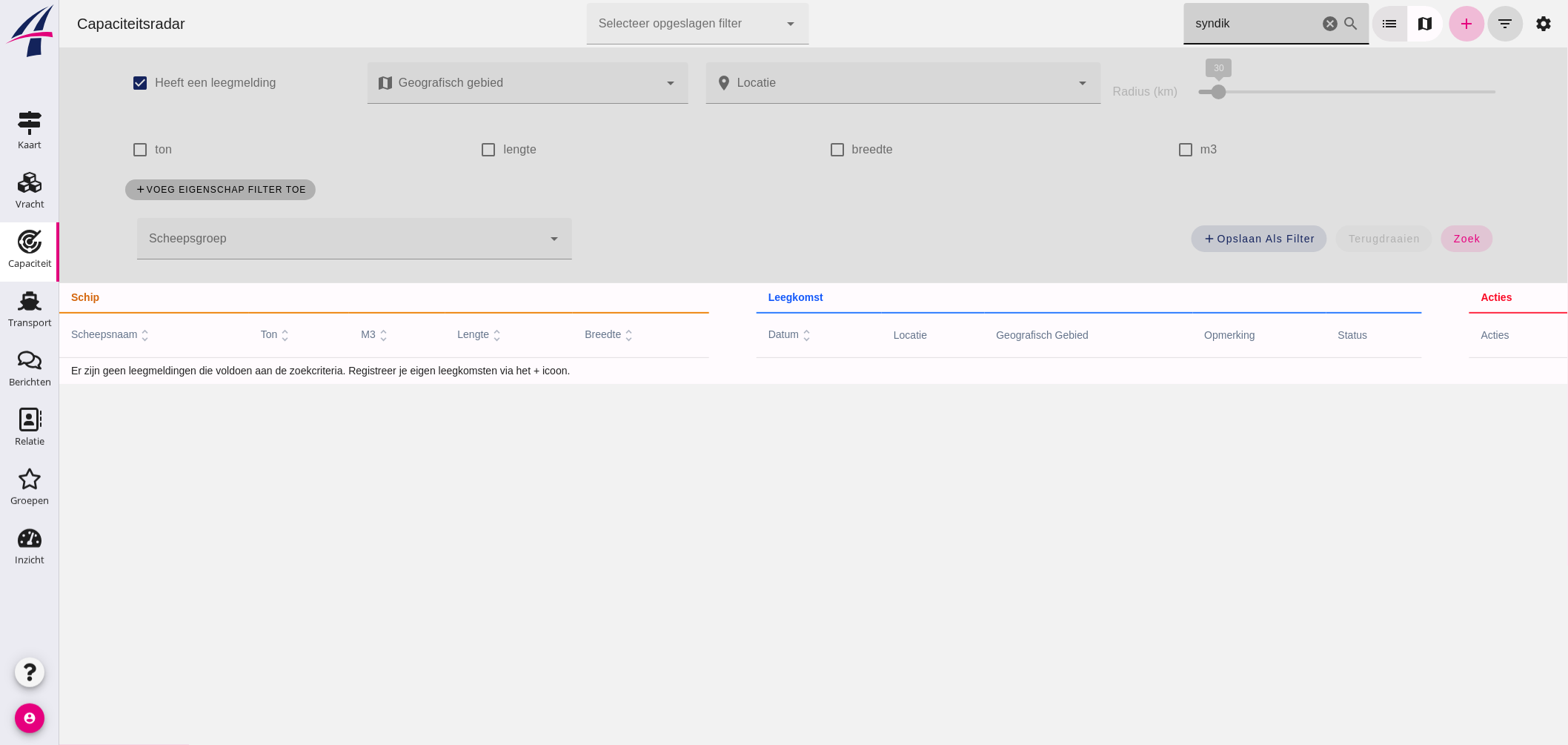
scroll to position [0, 0]
type input "syndik"
click at [1460, 27] on icon "add" at bounding box center [1466, 24] width 18 height 18
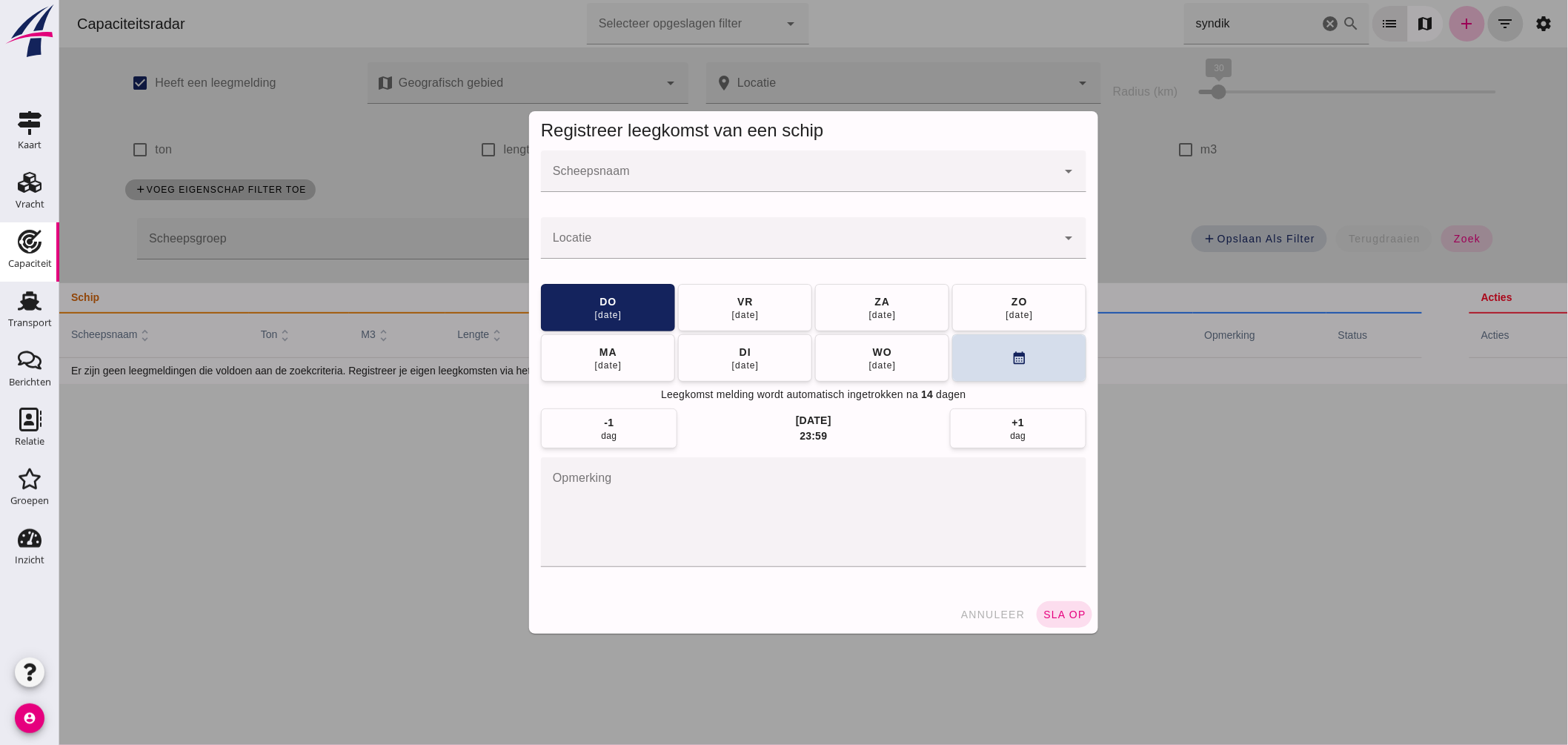
click at [804, 165] on div at bounding box center [797, 171] width 516 height 42
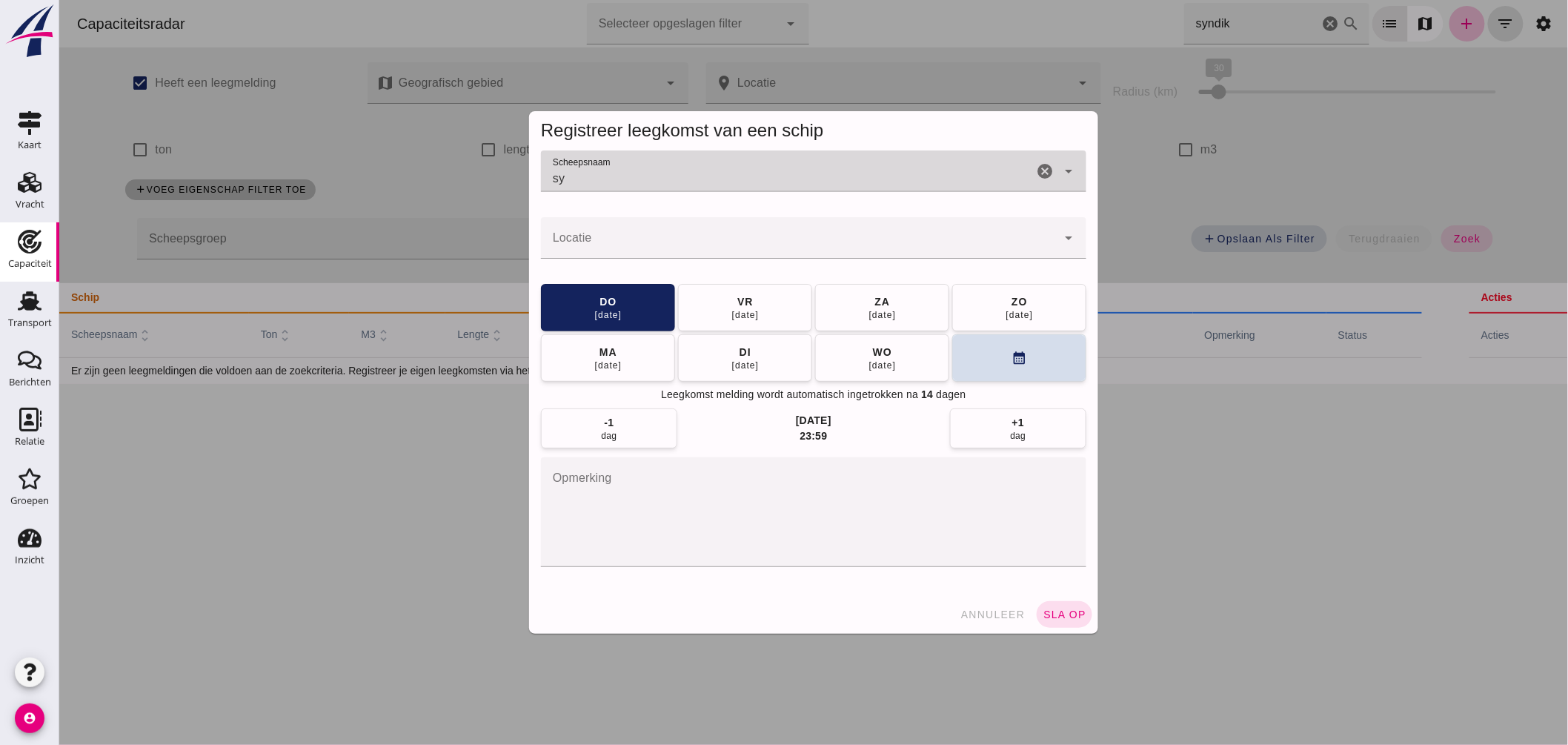
type input "syn"
click at [1038, 173] on icon "cancel" at bounding box center [1044, 171] width 18 height 18
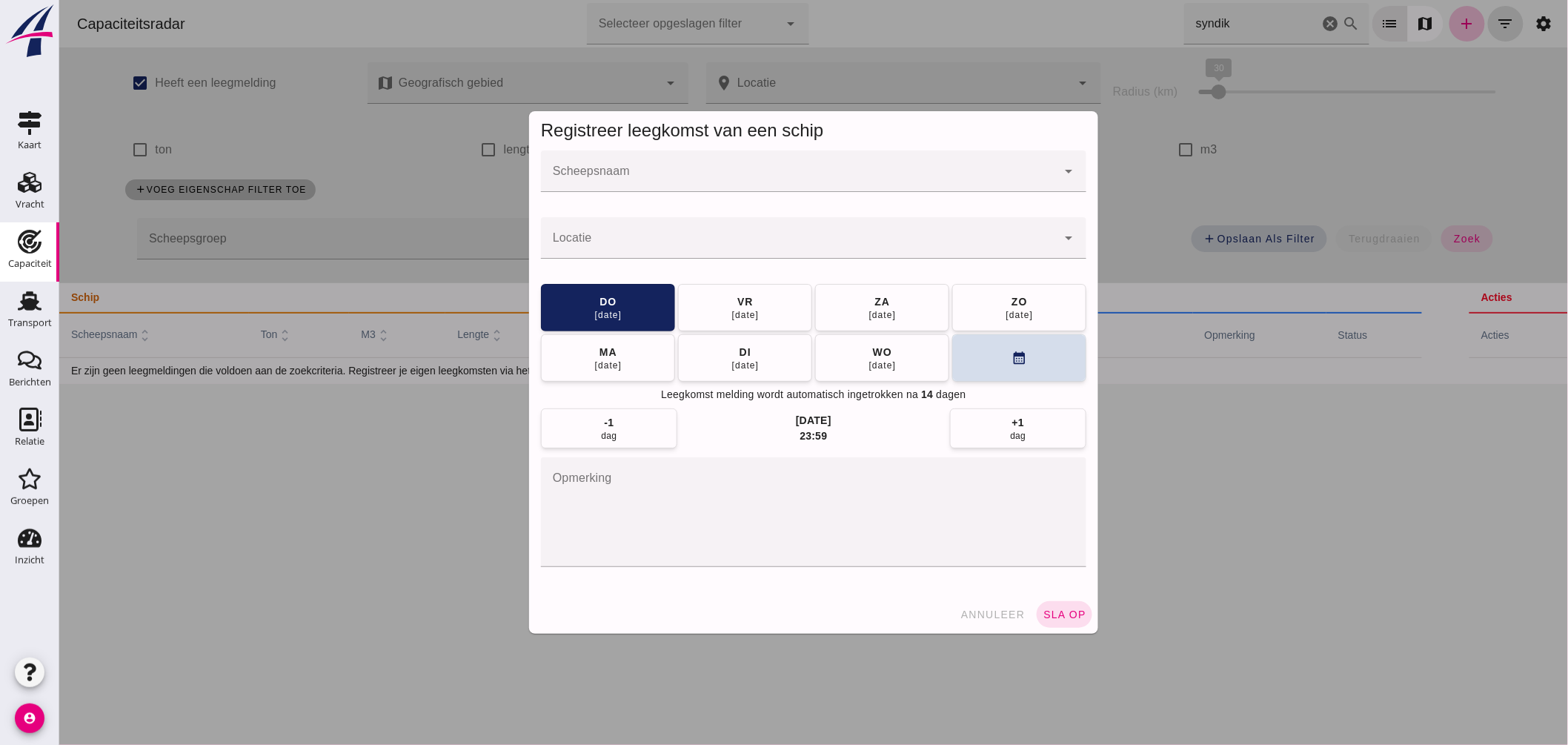
drag, startPoint x: 978, startPoint y: 611, endPoint x: 1142, endPoint y: 624, distance: 164.5
click at [981, 613] on span "annuleer" at bounding box center [992, 614] width 65 height 12
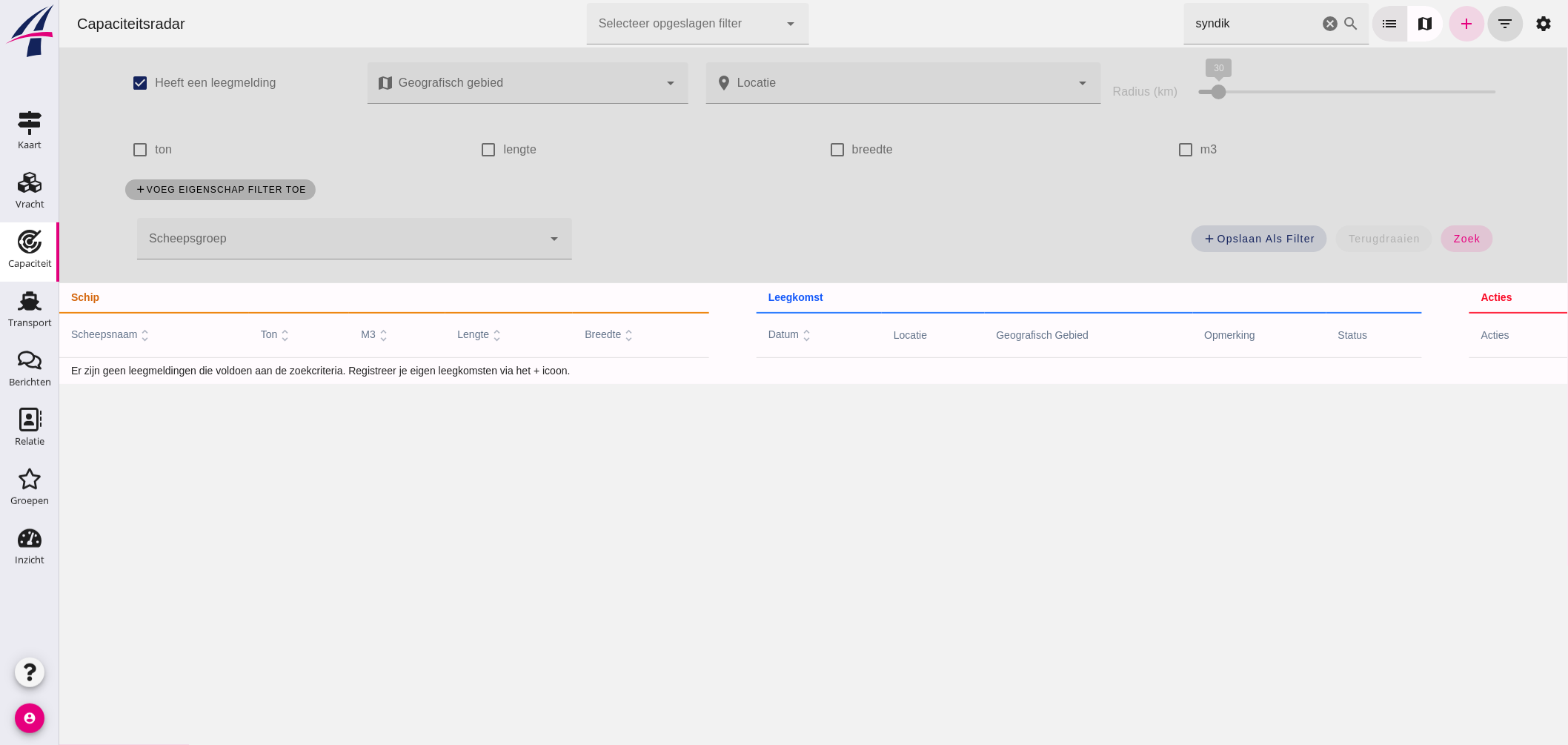
drag, startPoint x: 765, startPoint y: 5, endPoint x: 684, endPoint y: -11, distance: 82.6
click at [684, 0] on html "Capaciteitsradar Selecteer opgeslagen filter Selecteer opgeslagen filter cancel…" at bounding box center [812, 372] width 1509 height 745
type input "k"
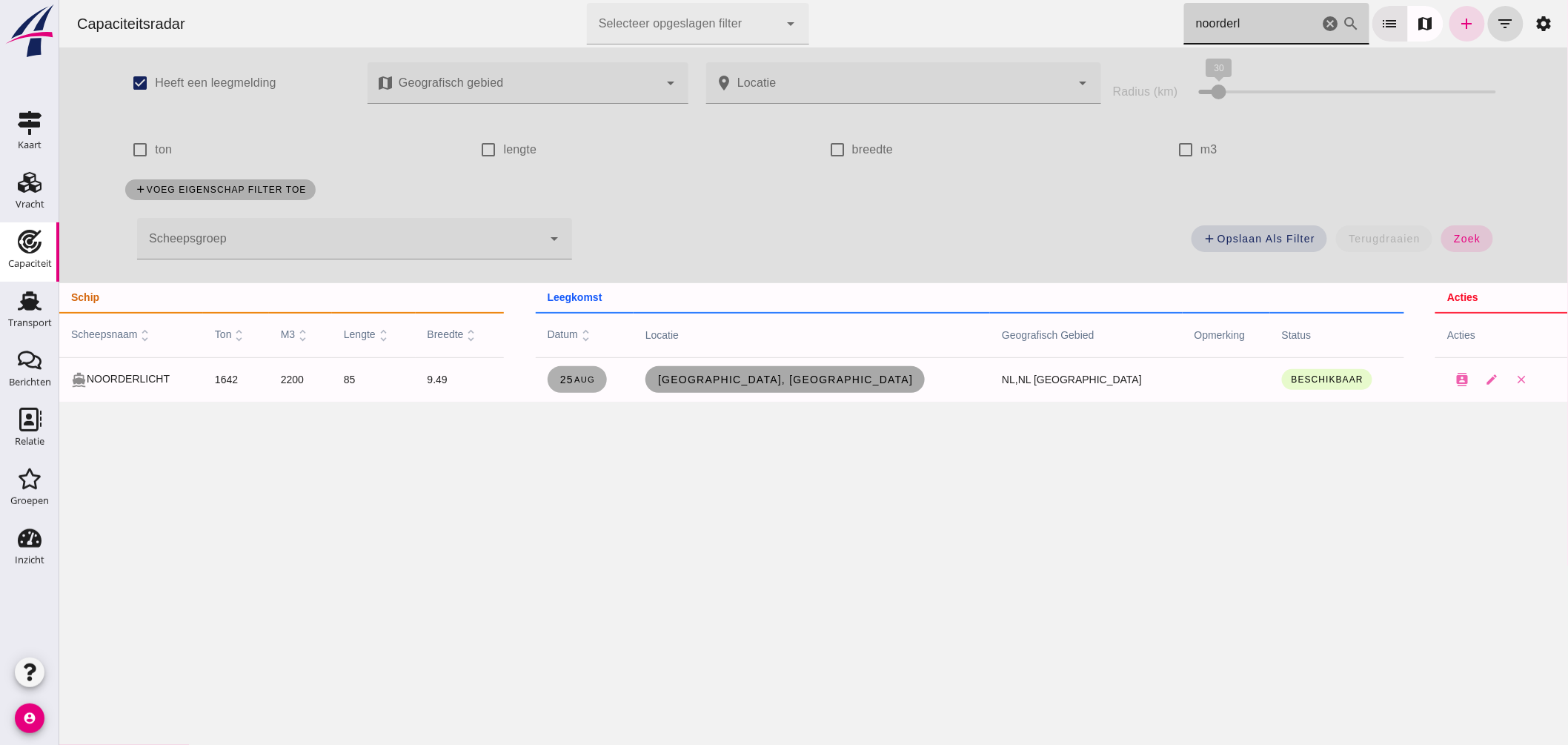
type input "noorderl"
click at [835, 384] on span "Dordrecht, nl" at bounding box center [785, 379] width 257 height 12
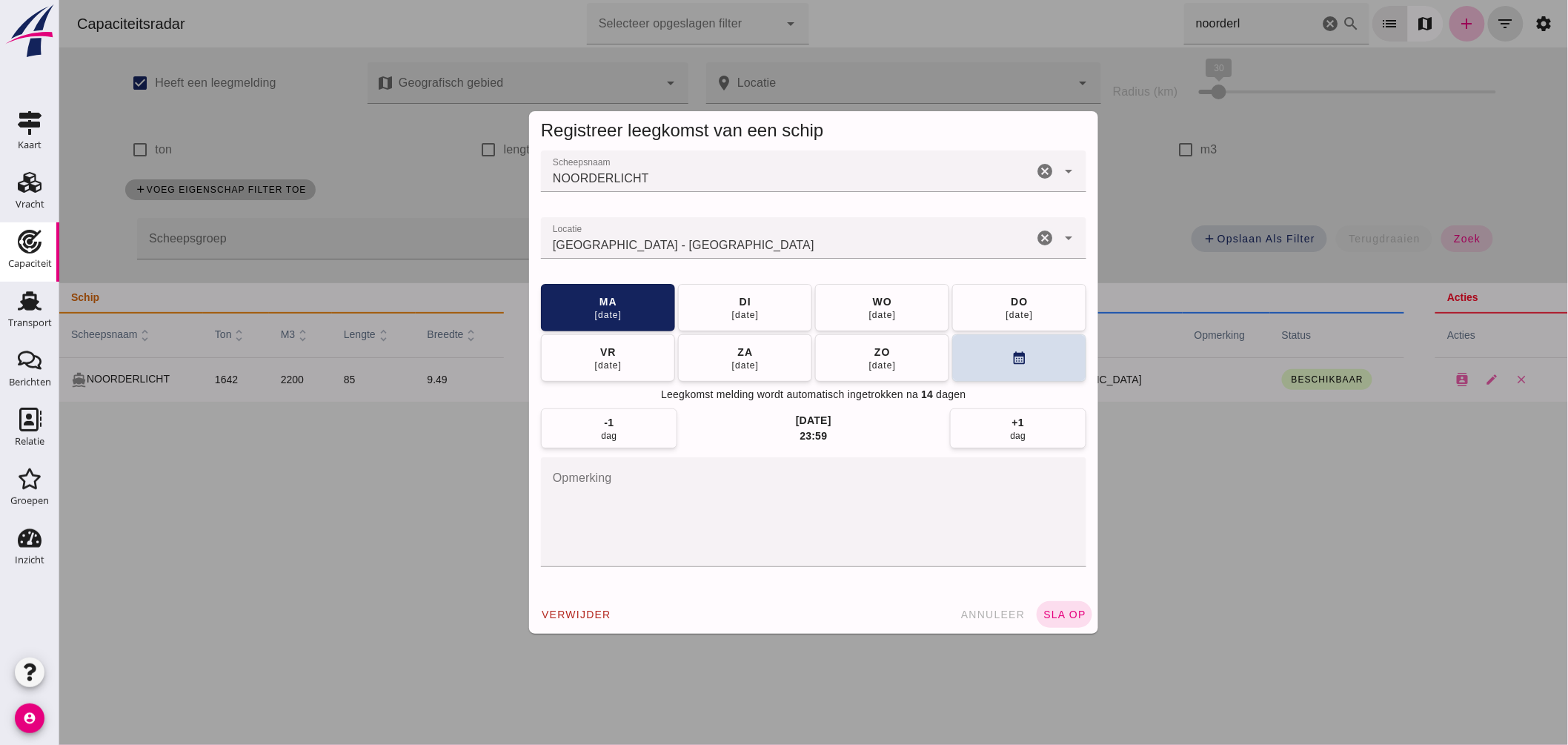
click at [737, 246] on input "Locatie" at bounding box center [786, 245] width 492 height 18
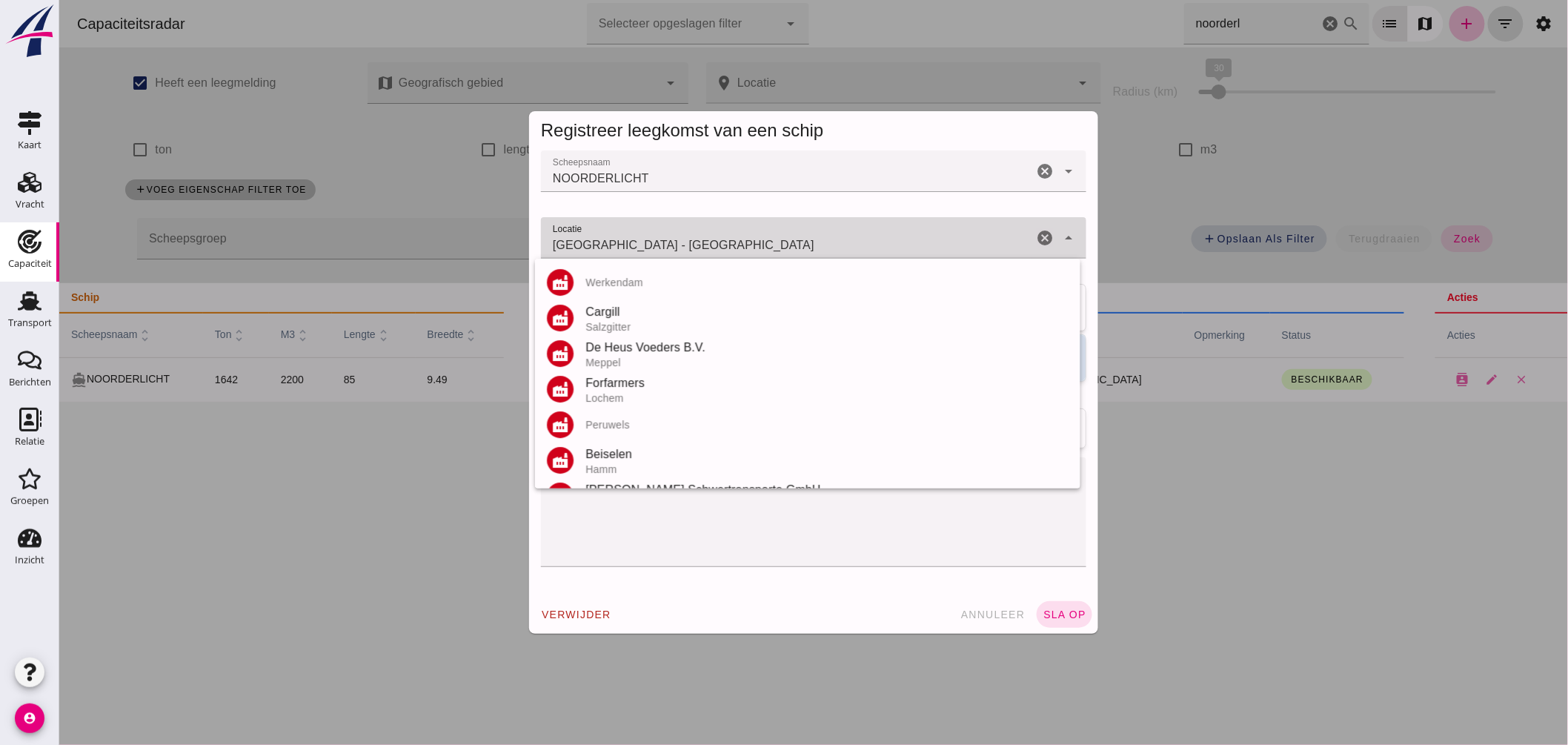
click at [737, 246] on input "Dordrecht - Zuid-Holland" at bounding box center [786, 245] width 492 height 18
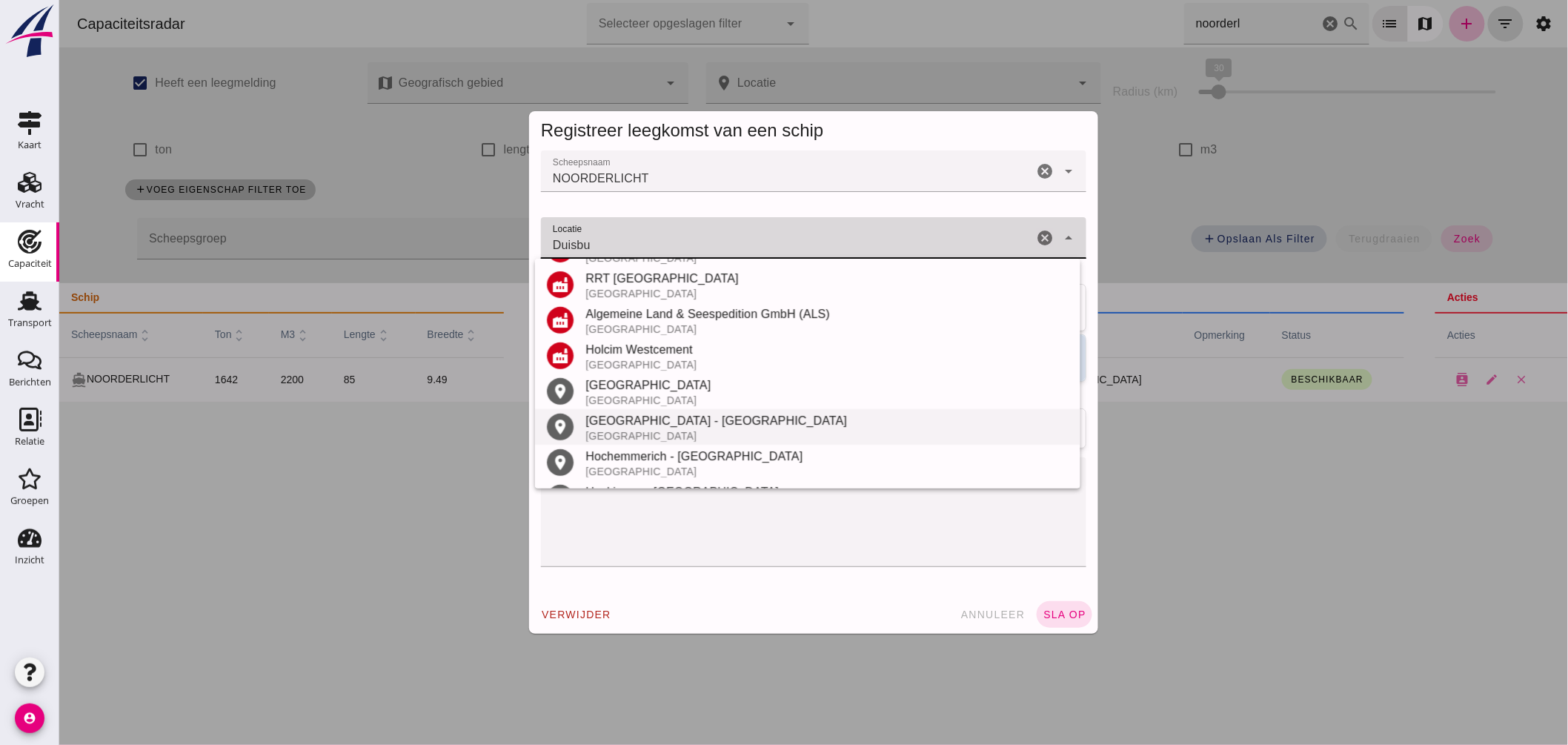
scroll to position [315, 0]
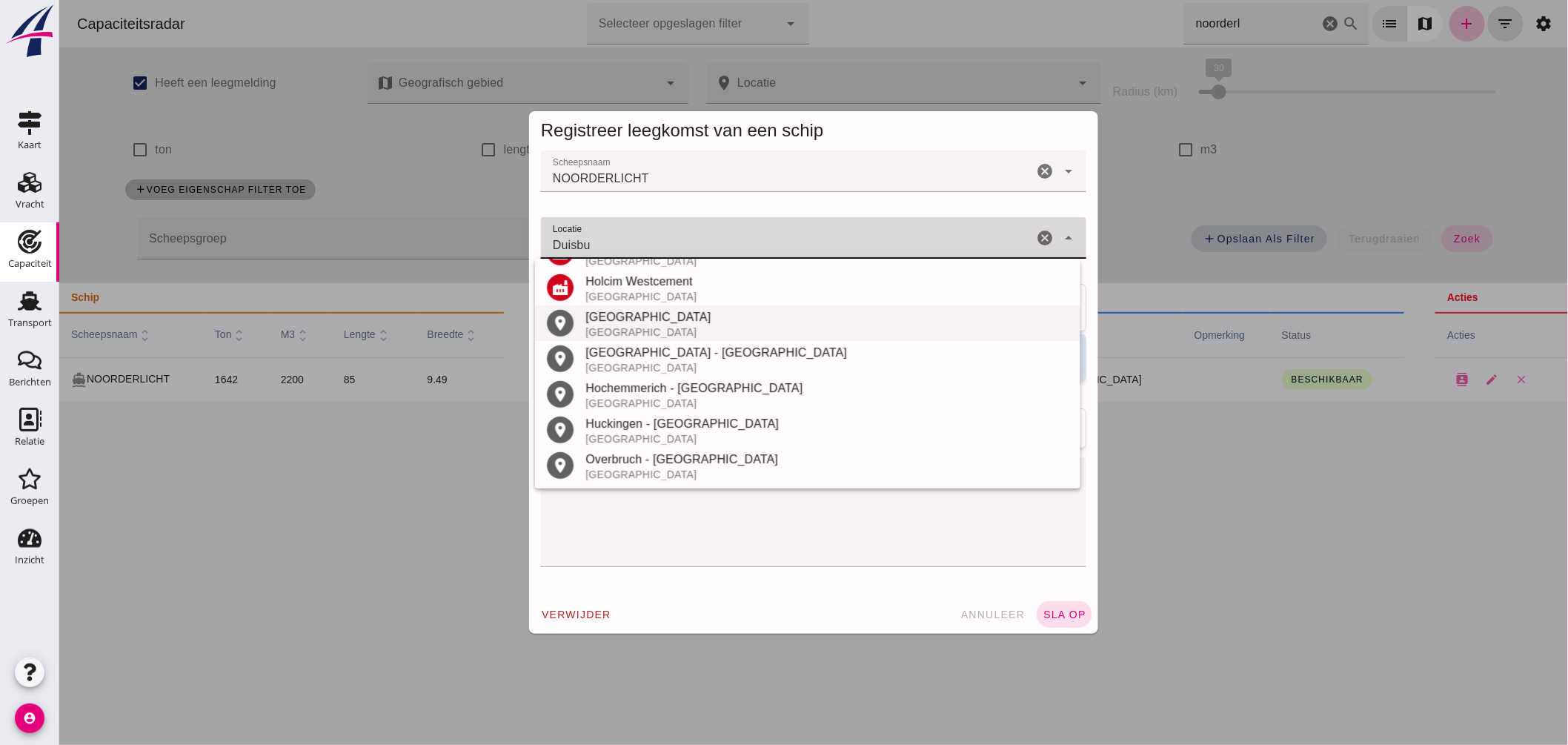
click at [656, 323] on div "Duisburg" at bounding box center [827, 317] width 483 height 18
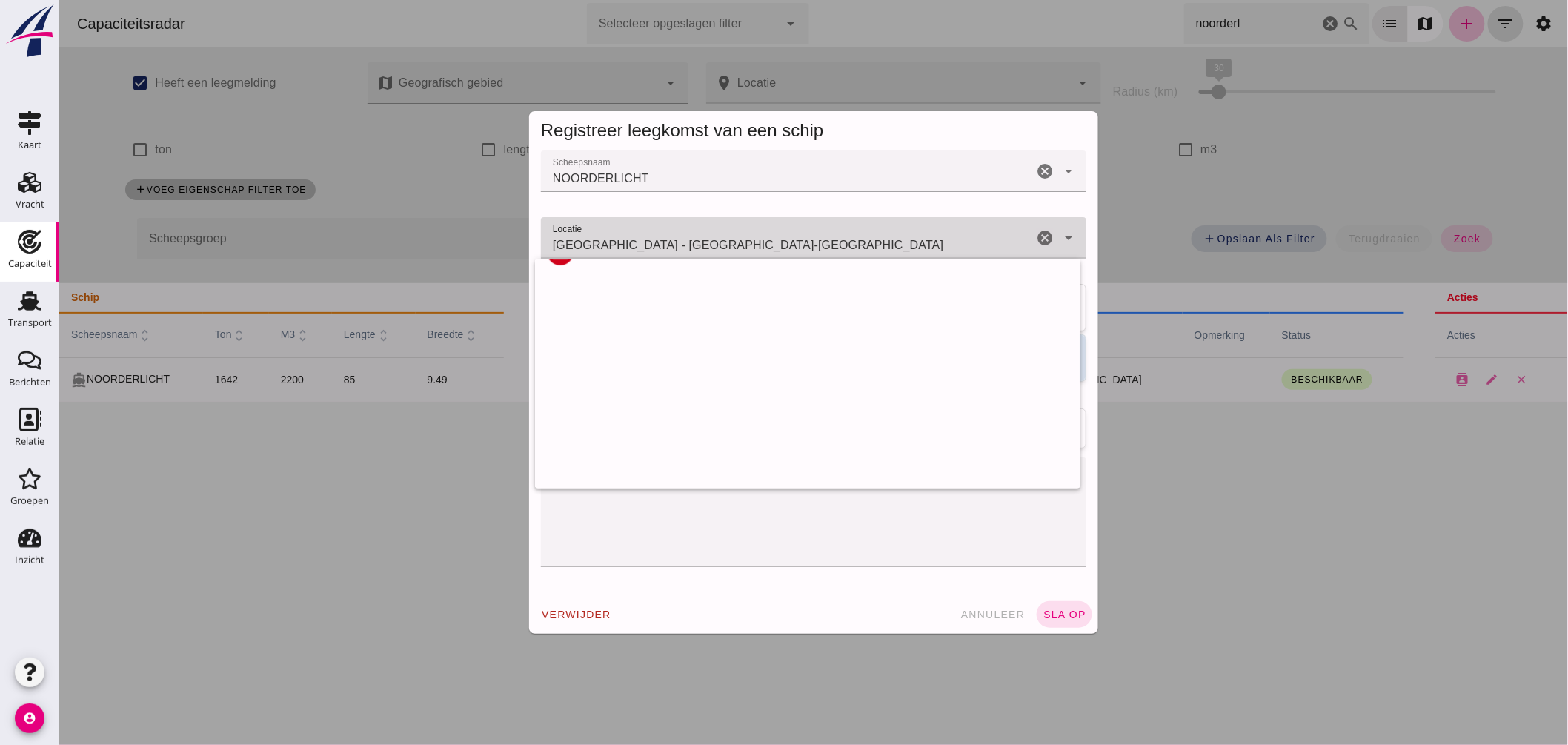
scroll to position [0, 0]
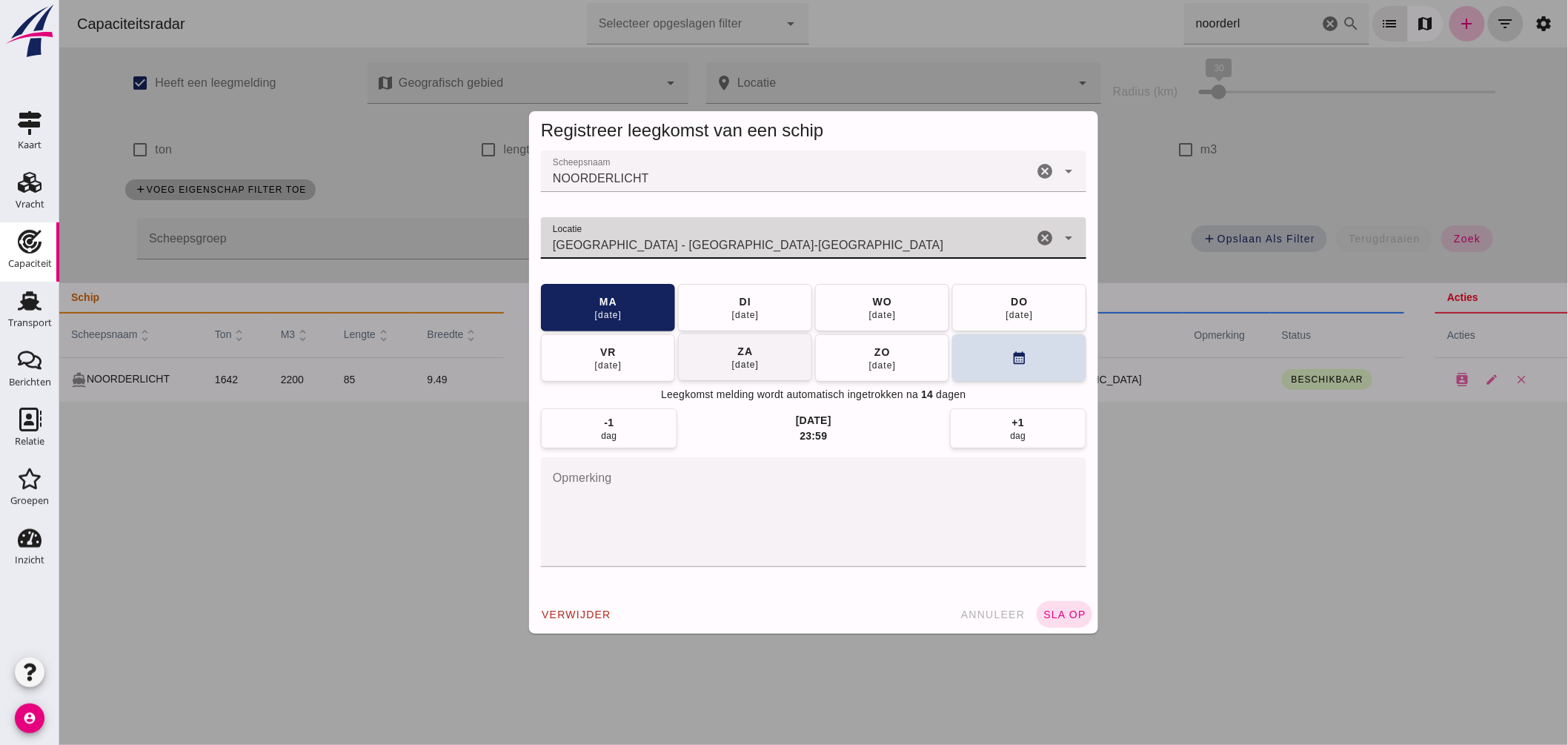
type input "Duisburg - Noordrijn-Westfalen"
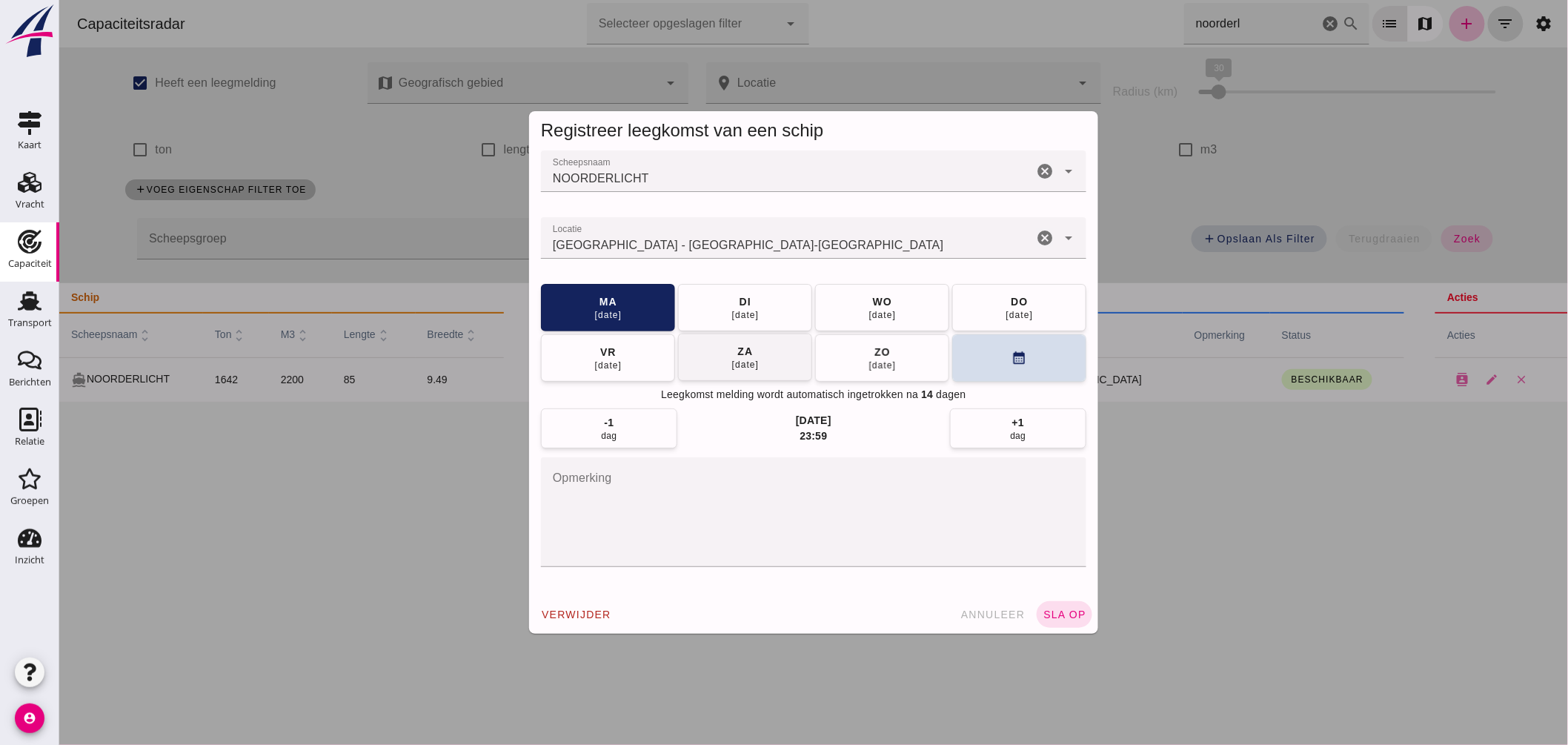
click at [764, 354] on button "za 30 aug" at bounding box center [744, 358] width 134 height 47
click at [1052, 609] on span "sla op" at bounding box center [1064, 614] width 44 height 12
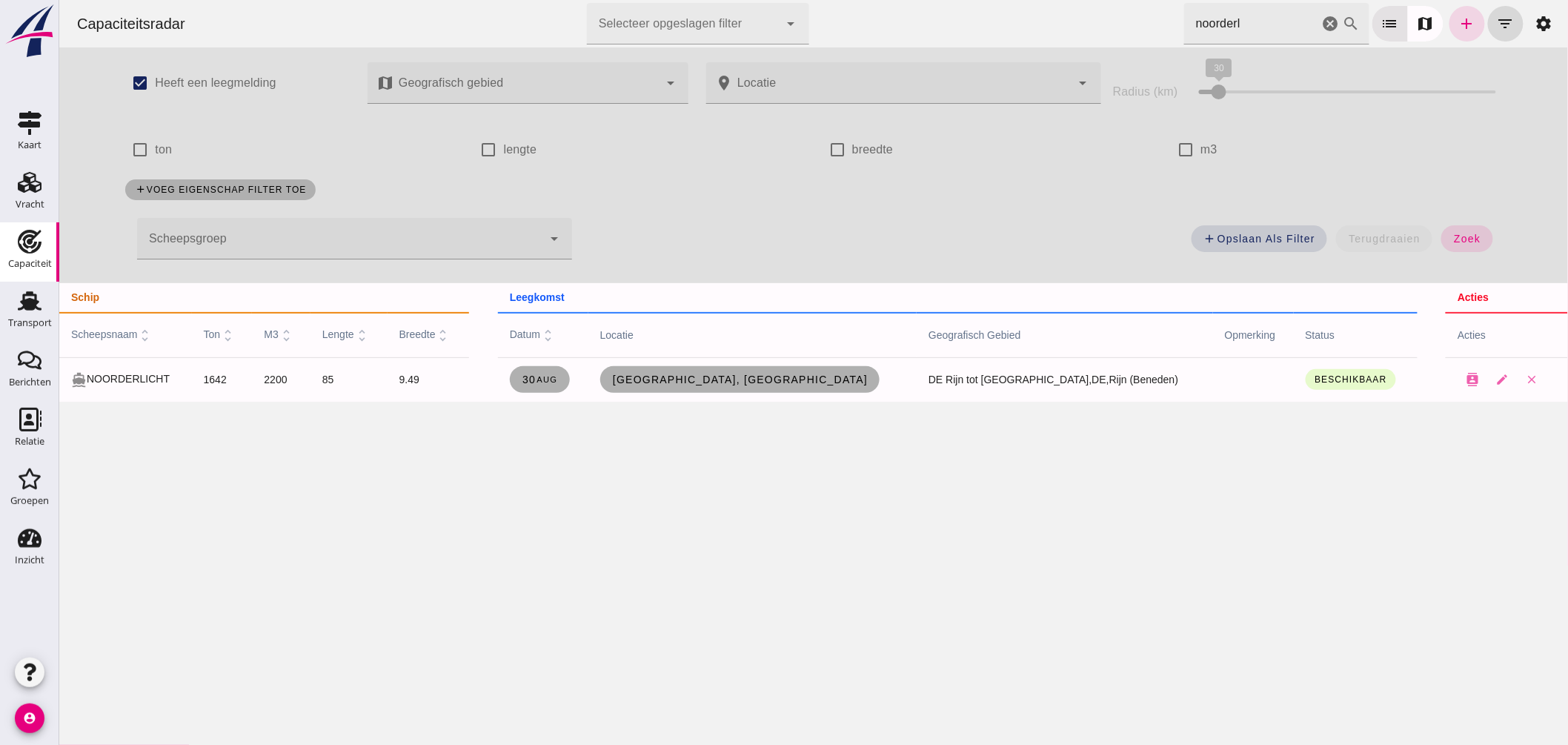
drag, startPoint x: 1240, startPoint y: 18, endPoint x: 645, endPoint y: -2, distance: 595.3
click at [645, 0] on html "Capaciteitsradar Selecteer opgeslagen filter Selecteer opgeslagen filter cancel…" at bounding box center [812, 372] width 1509 height 745
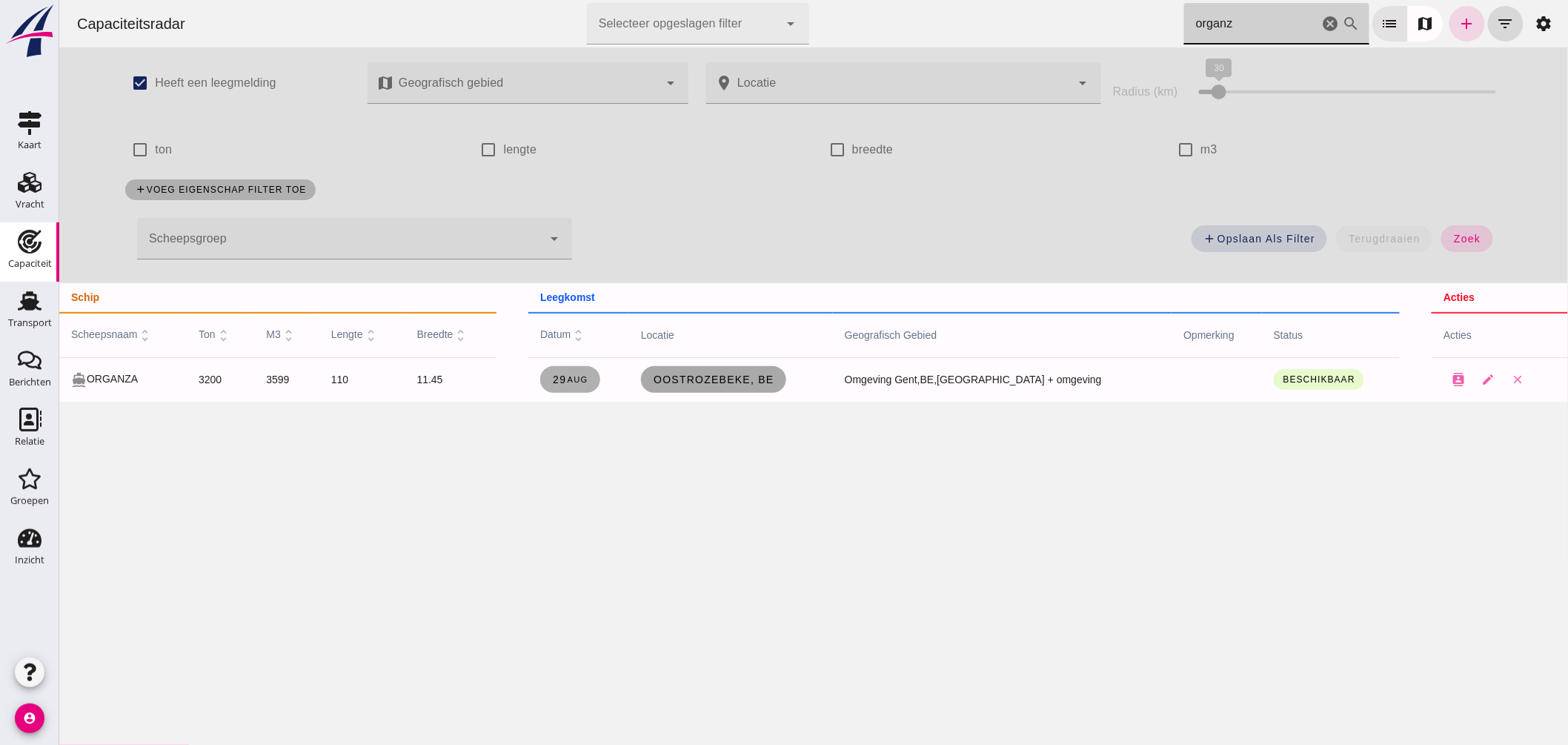
type input "organz"
click at [764, 380] on span "Oostrozebeke, be" at bounding box center [712, 379] width 121 height 12
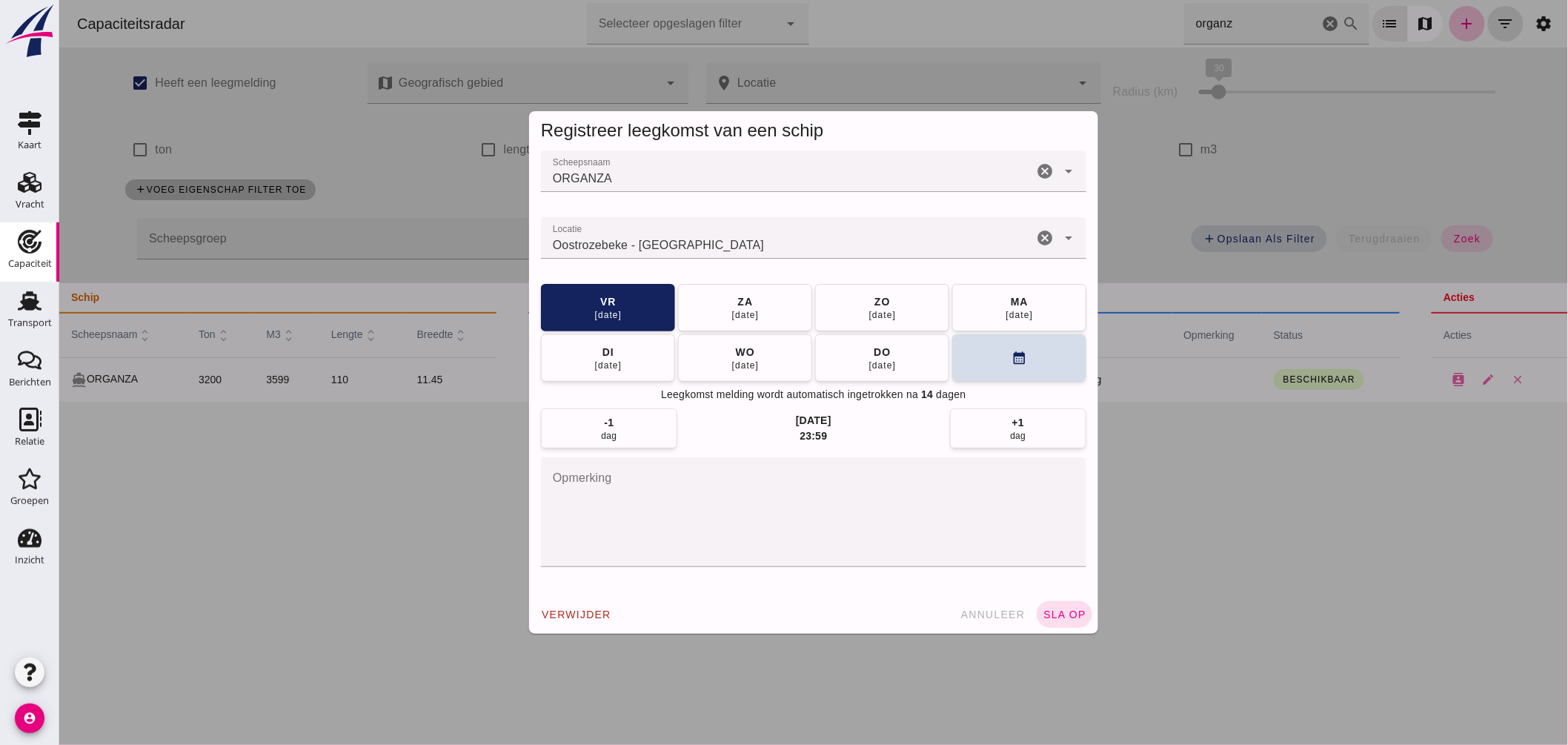
click at [734, 250] on input "Locatie" at bounding box center [786, 245] width 492 height 18
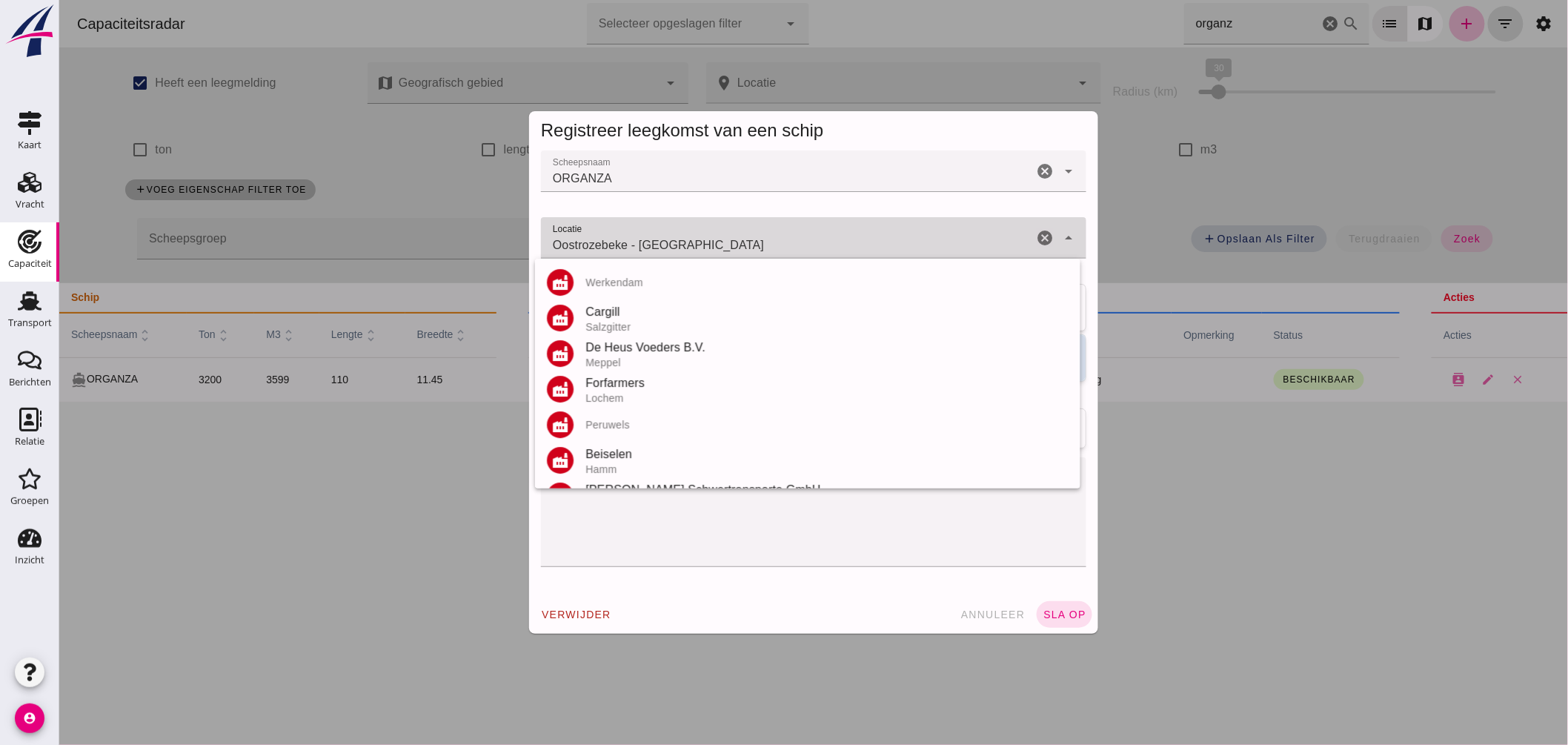
click at [734, 250] on input "Oostrozebeke - West-Vlaanderen" at bounding box center [786, 245] width 492 height 18
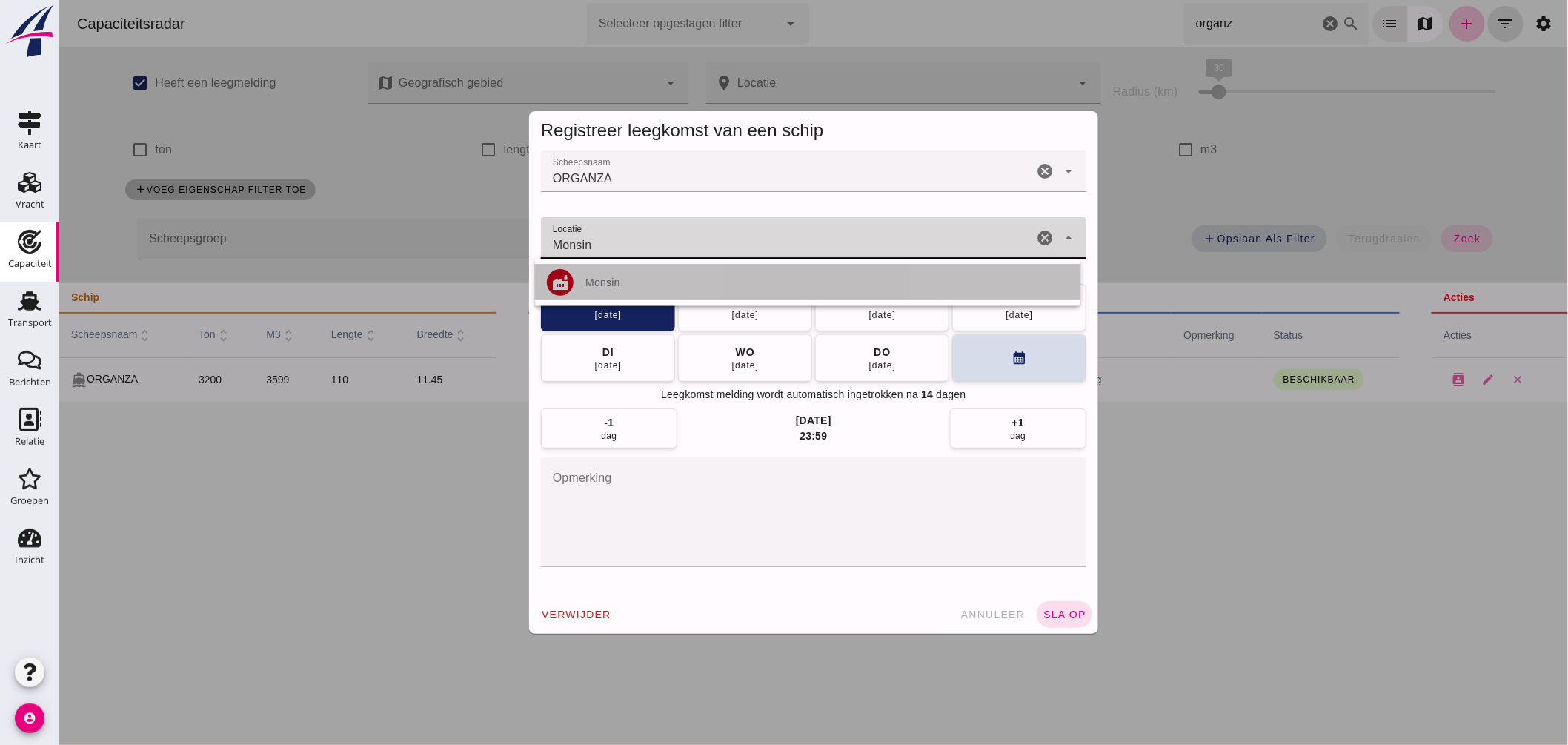
click at [612, 279] on div "Monsin" at bounding box center [827, 282] width 483 height 12
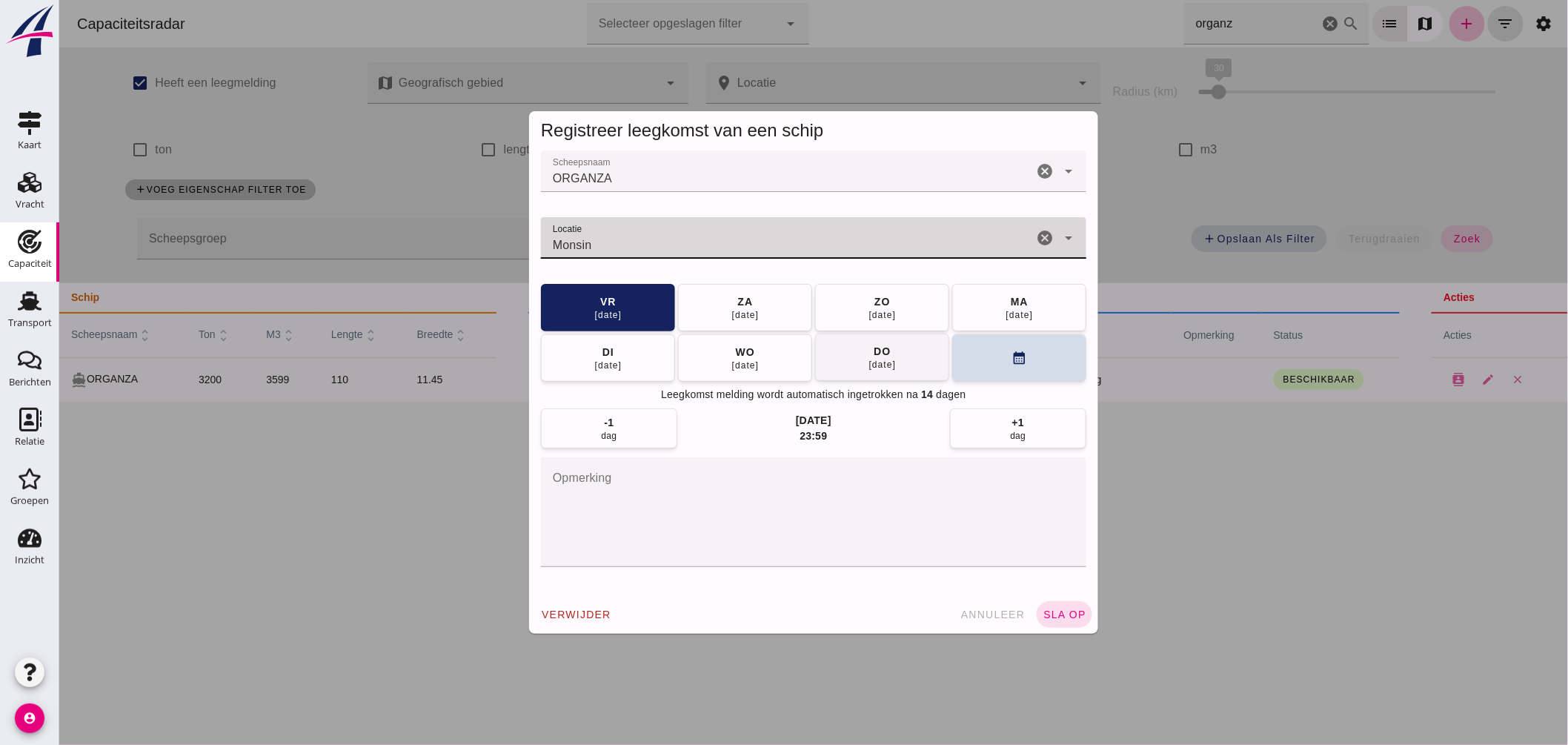
type input "Monsin"
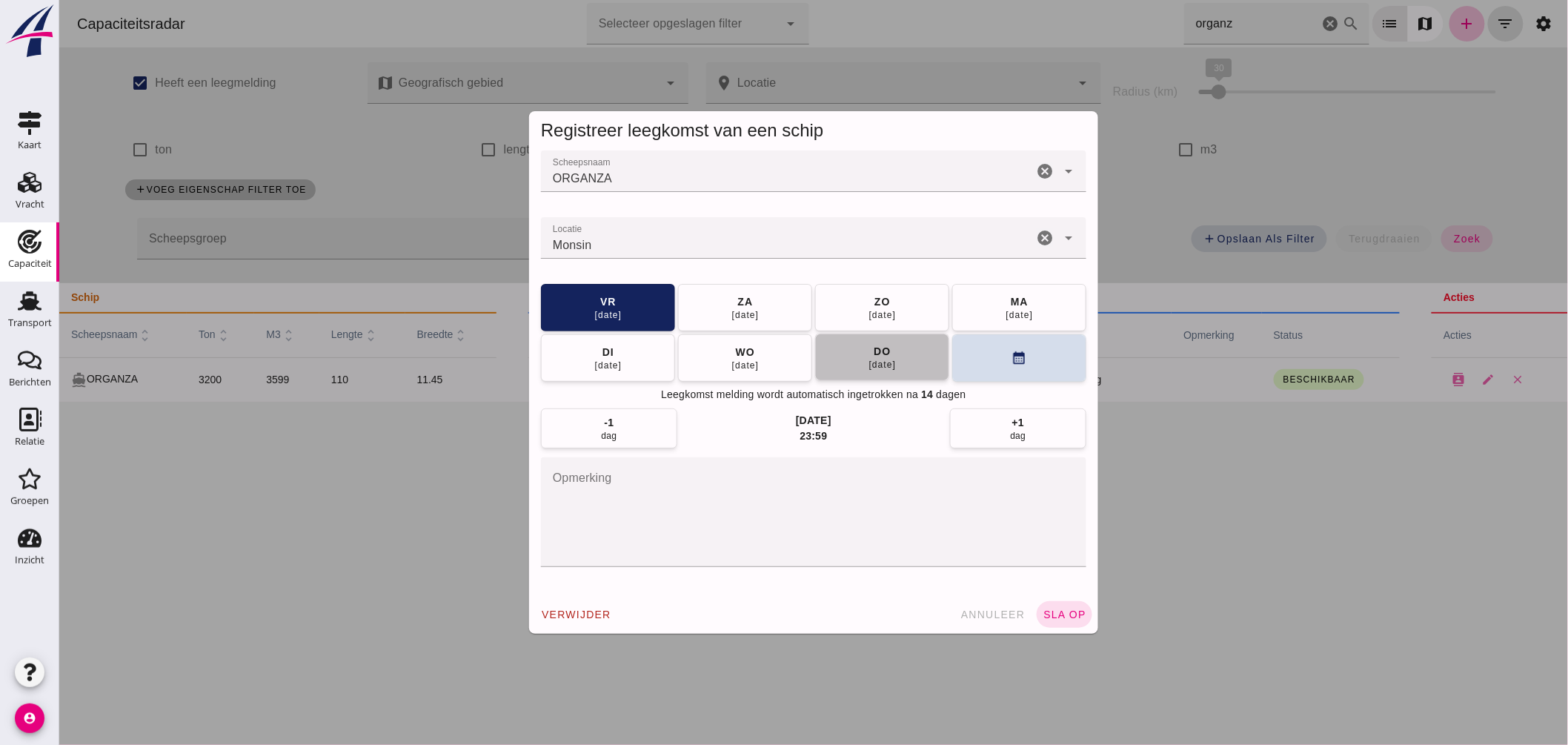
click at [892, 364] on button "do 04 sep" at bounding box center [882, 358] width 134 height 47
click at [1068, 617] on span "sla op" at bounding box center [1064, 614] width 44 height 12
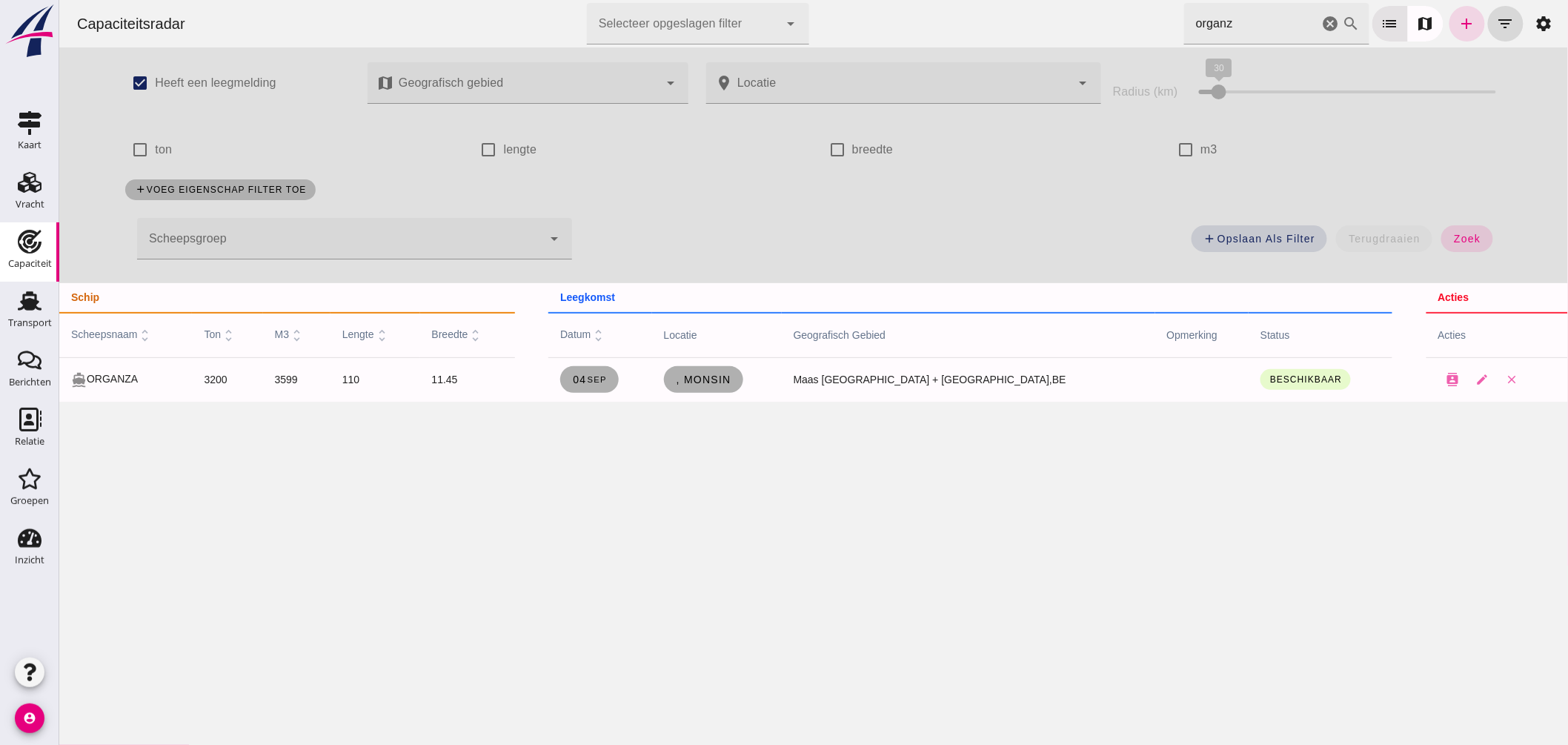
drag, startPoint x: 1250, startPoint y: 19, endPoint x: 860, endPoint y: 3, distance: 390.3
click at [893, 11] on div "Capaciteitsradar Selecteer opgeslagen filter Selecteer opgeslagen filter cancel…" at bounding box center [813, 24] width 1497 height 47
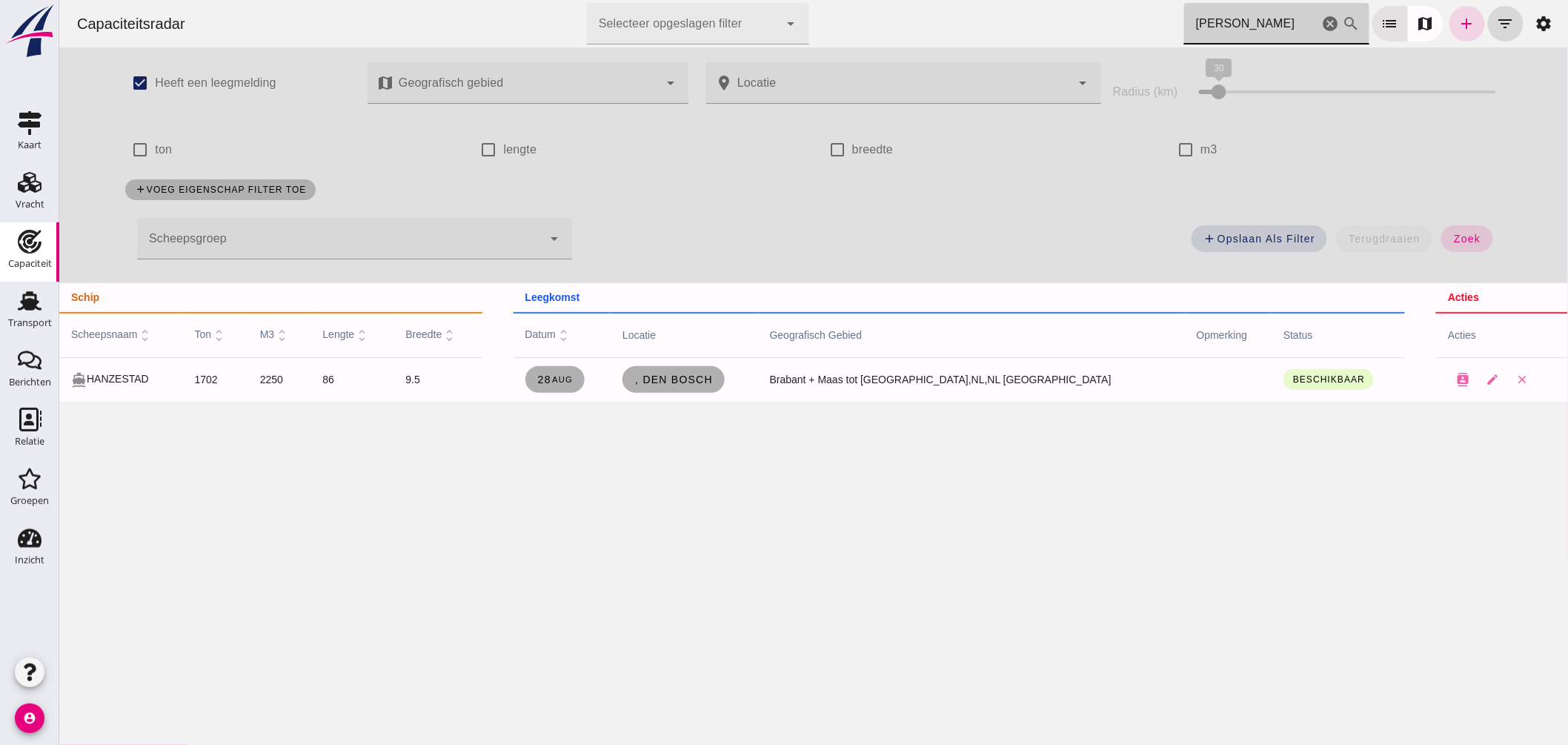
drag, startPoint x: 1233, startPoint y: 22, endPoint x: 1016, endPoint y: 3, distance: 217.8
click at [1016, 3] on div "Capaciteitsradar Selecteer opgeslagen filter Selecteer opgeslagen filter cancel…" at bounding box center [813, 24] width 1497 height 47
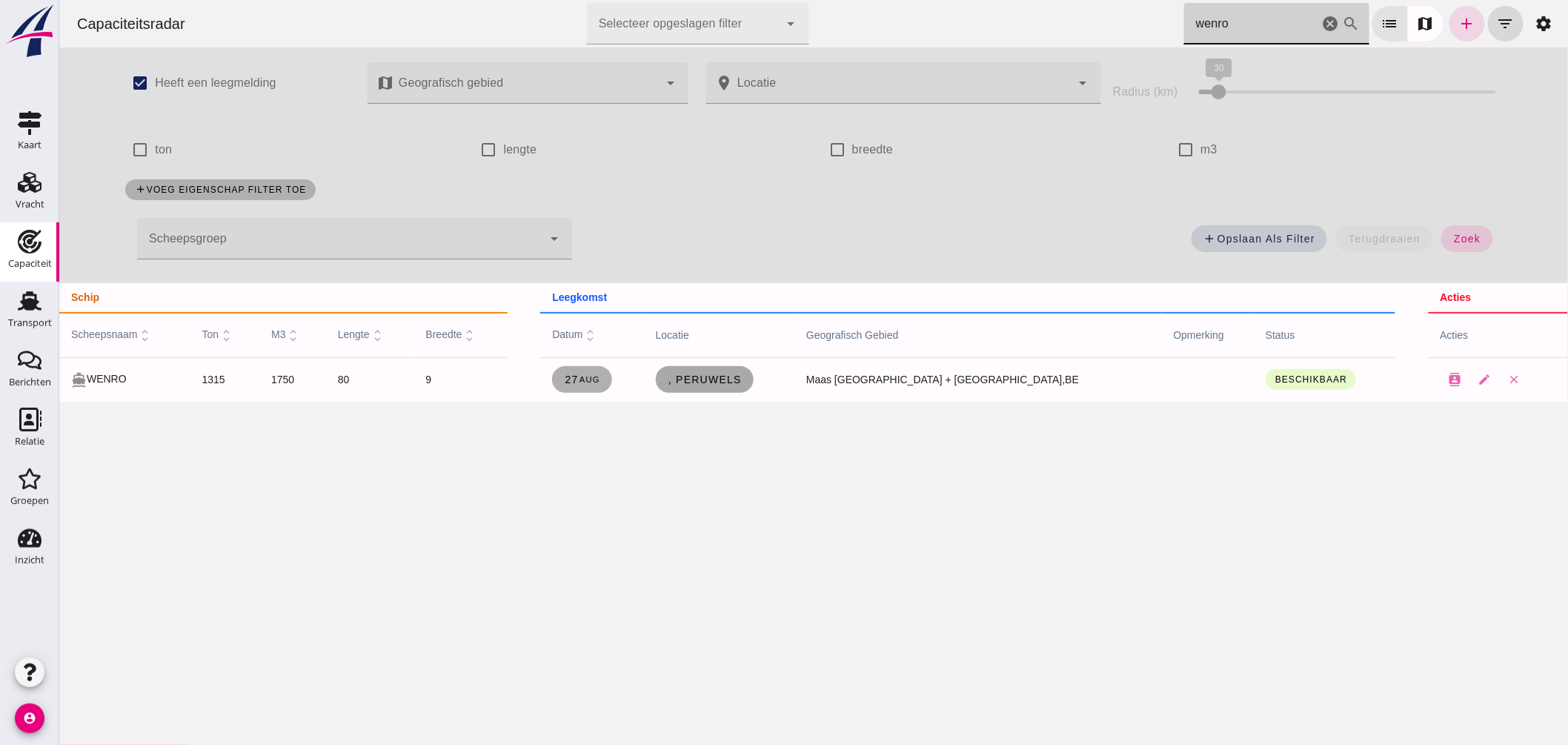
type input "wenro"
click at [753, 386] on link ", Peruwels" at bounding box center [704, 380] width 98 height 27
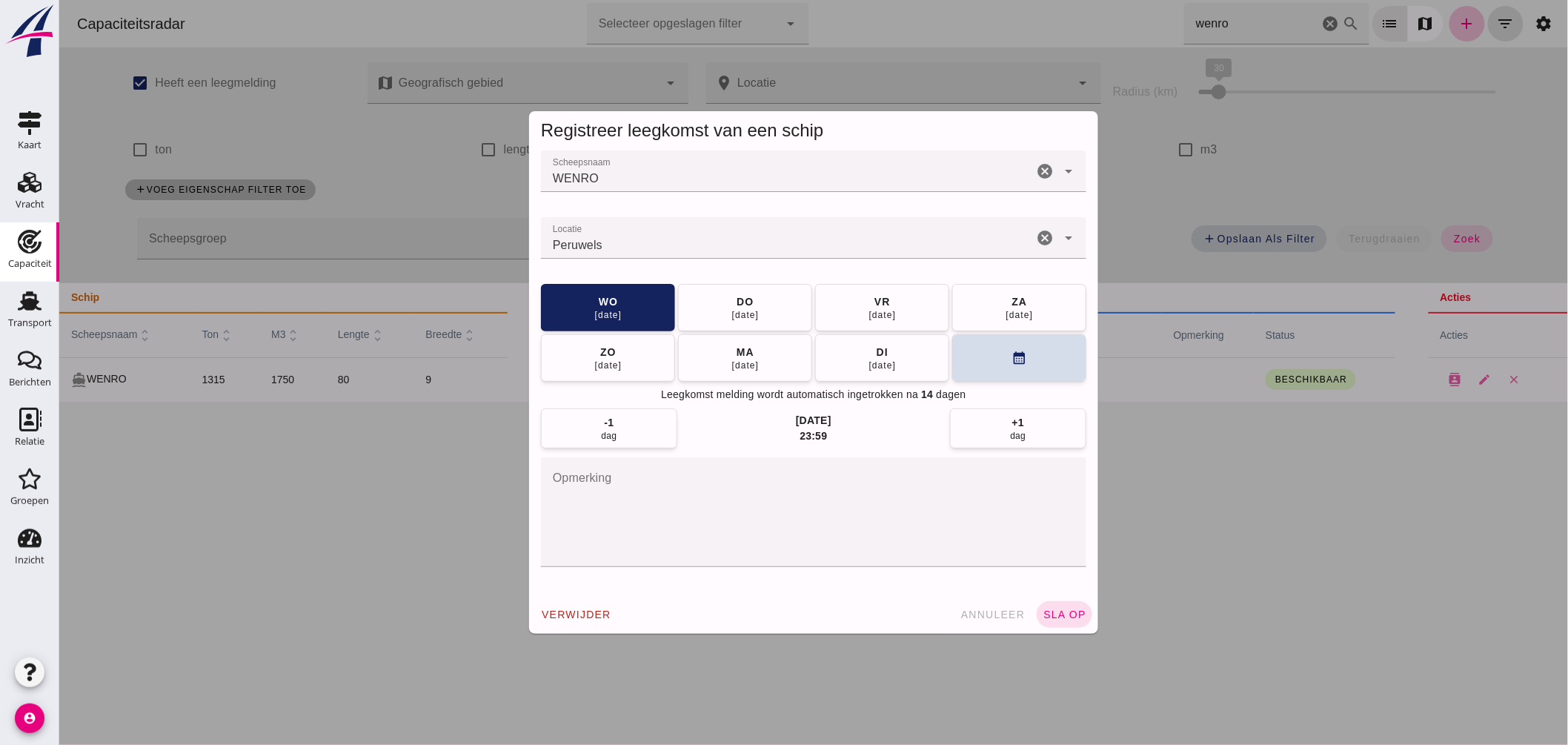
click at [685, 246] on input "Locatie" at bounding box center [786, 245] width 492 height 18
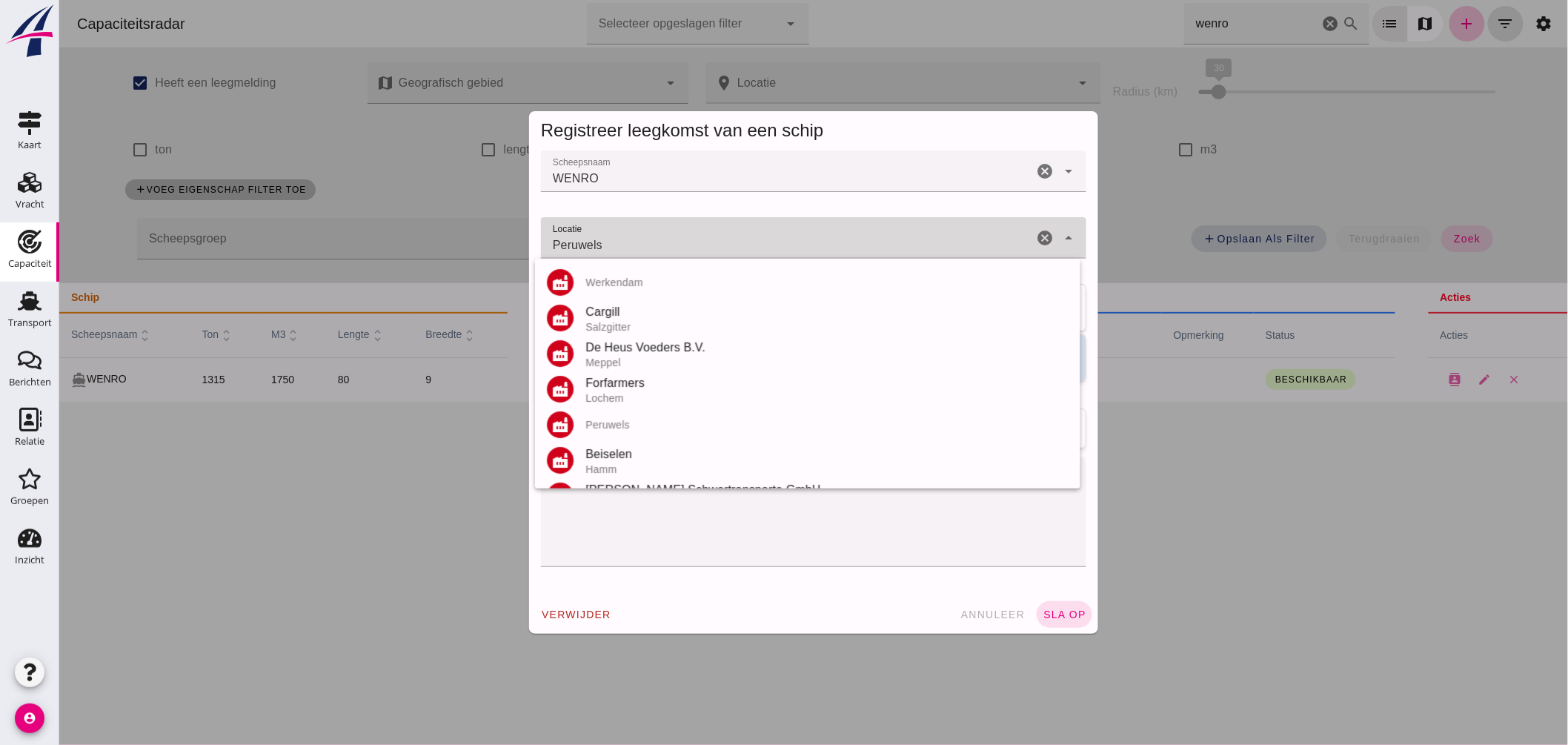
click at [685, 245] on input "Peruwels" at bounding box center [786, 245] width 492 height 18
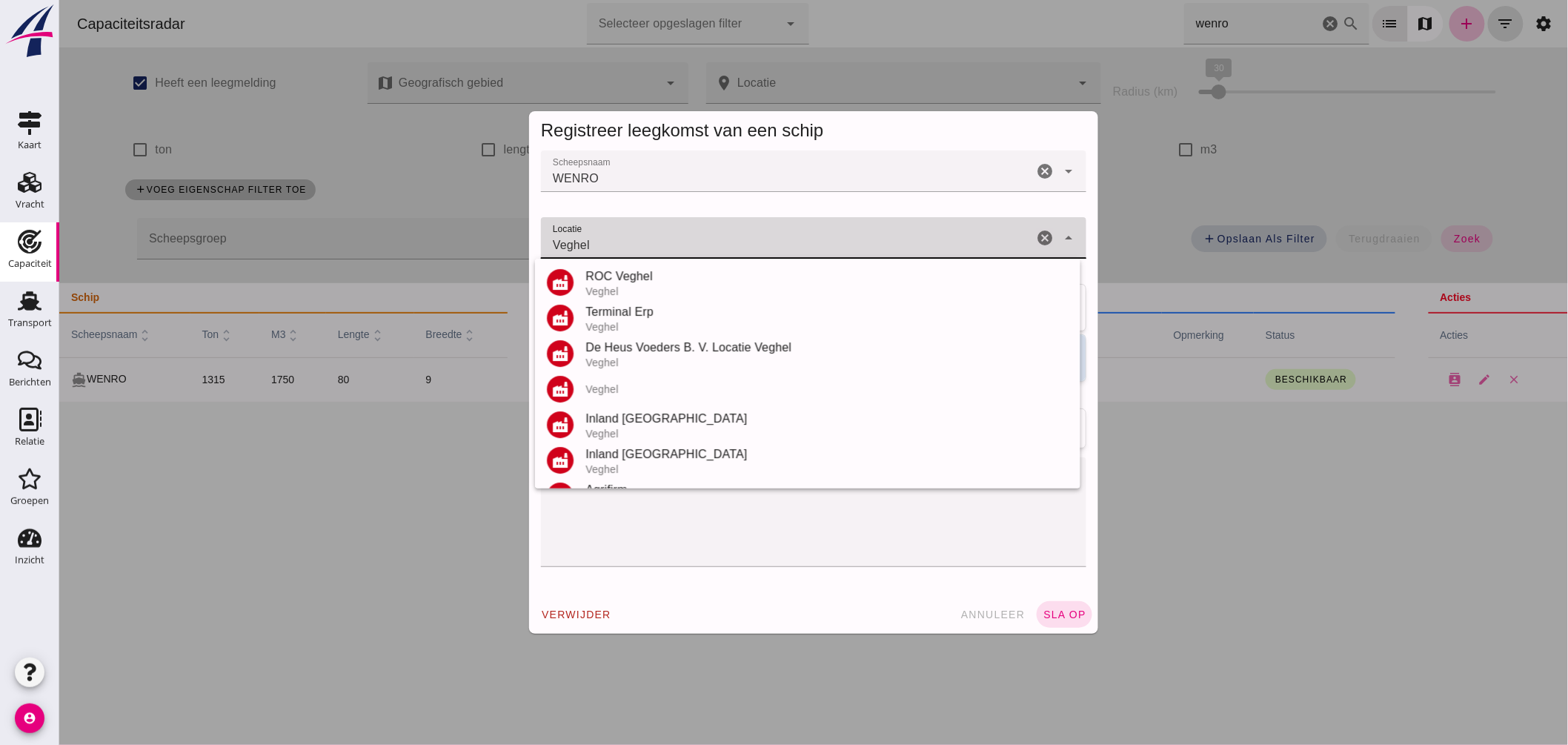
scroll to position [137, 0]
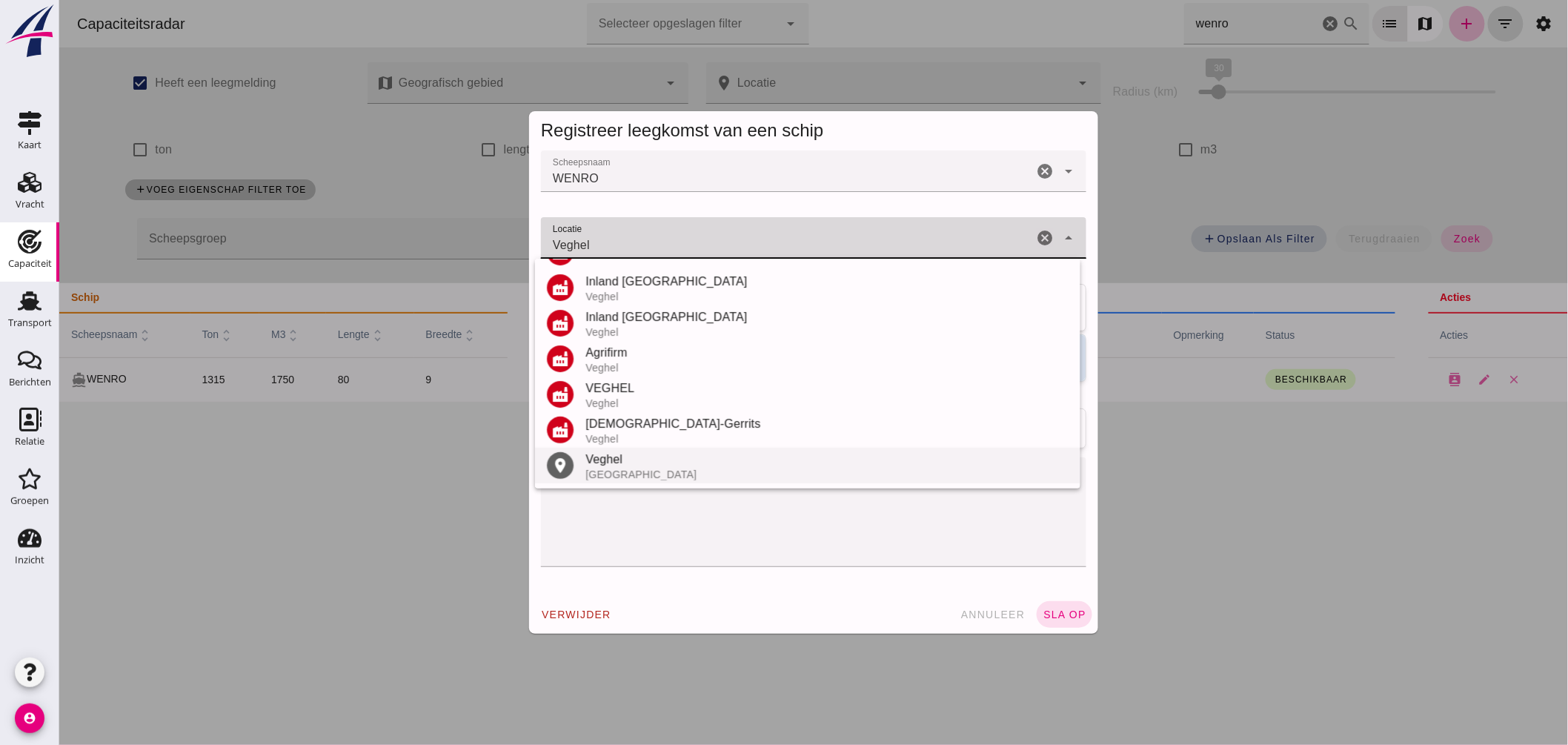
click at [624, 465] on div "Veghel" at bounding box center [827, 459] width 483 height 18
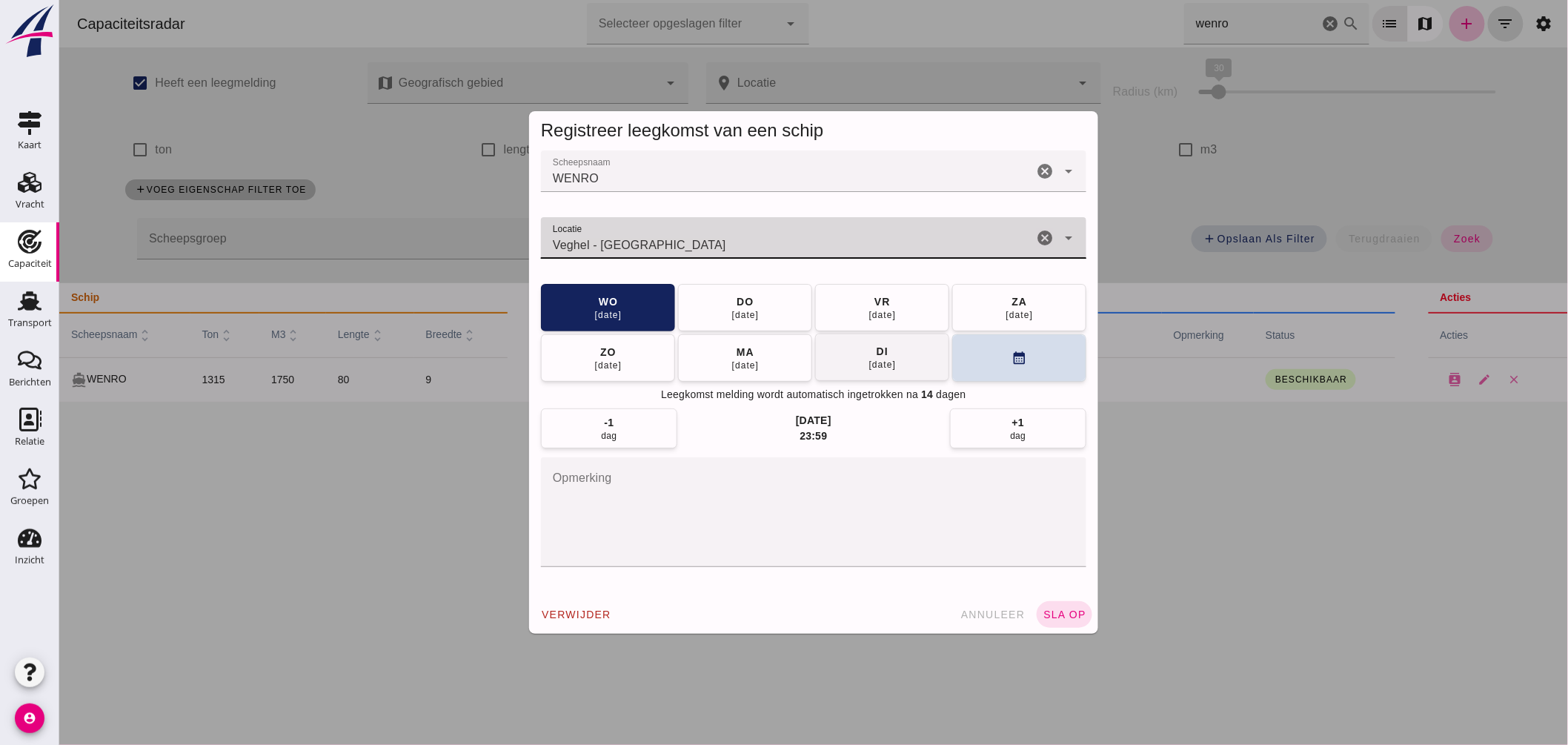
type input "Veghel - Noord-Brabant"
click at [878, 360] on div "02 sep" at bounding box center [882, 365] width 28 height 12
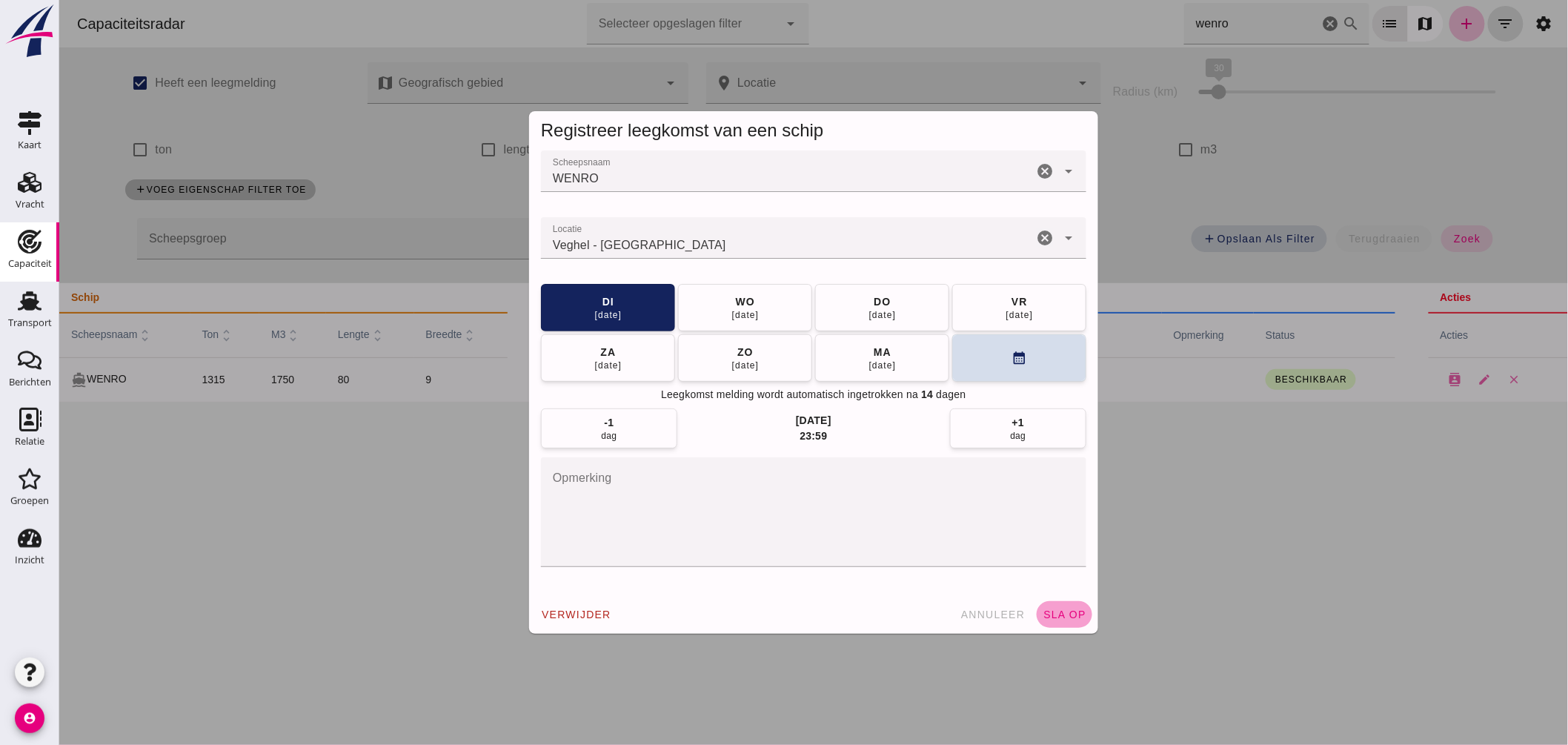
click at [1049, 613] on span "sla op" at bounding box center [1064, 614] width 44 height 12
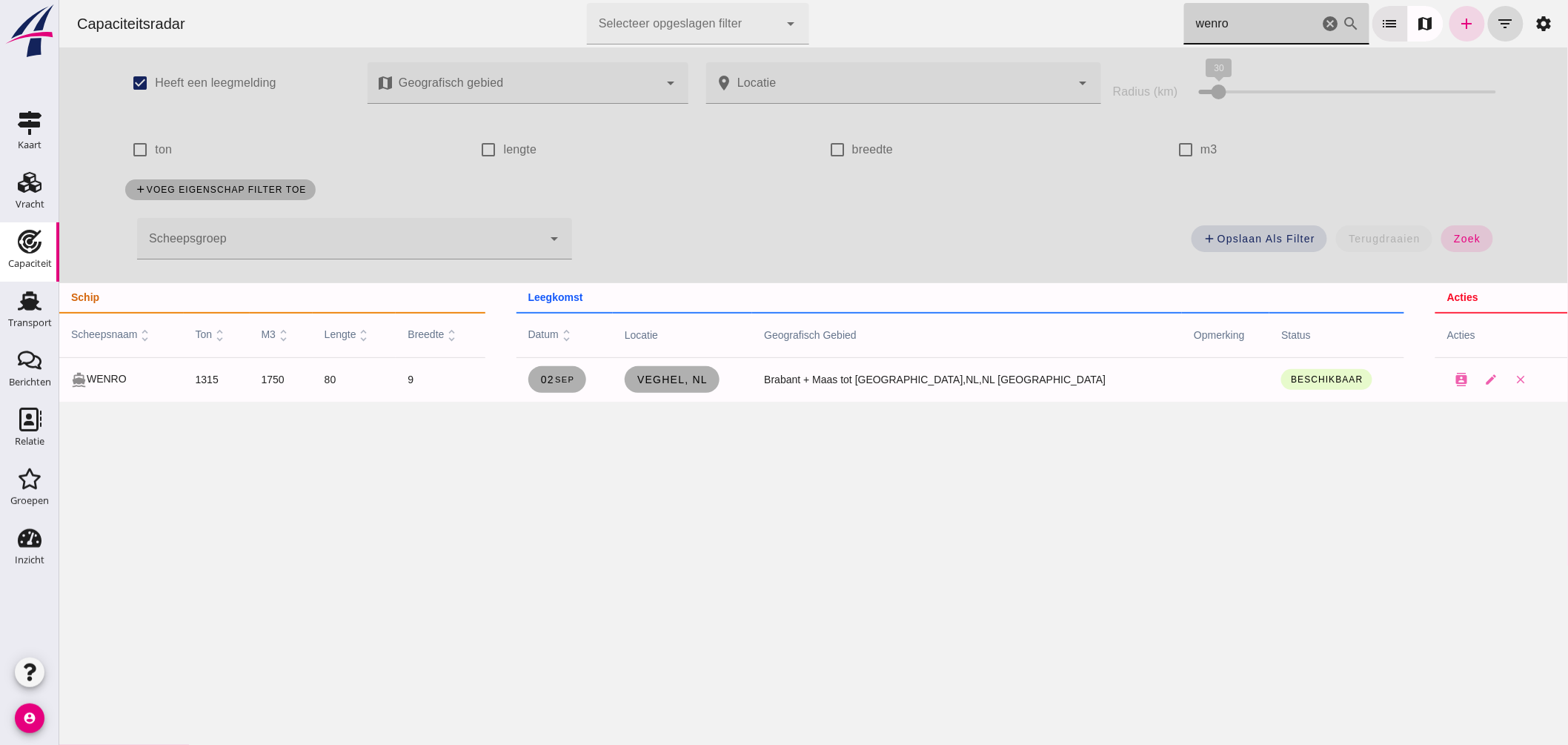
drag, startPoint x: 1119, startPoint y: 20, endPoint x: 782, endPoint y: 37, distance: 337.4
click at [782, 37] on div "Capaciteitsradar Selecteer opgeslagen filter Selecteer opgeslagen filter cancel…" at bounding box center [813, 24] width 1497 height 47
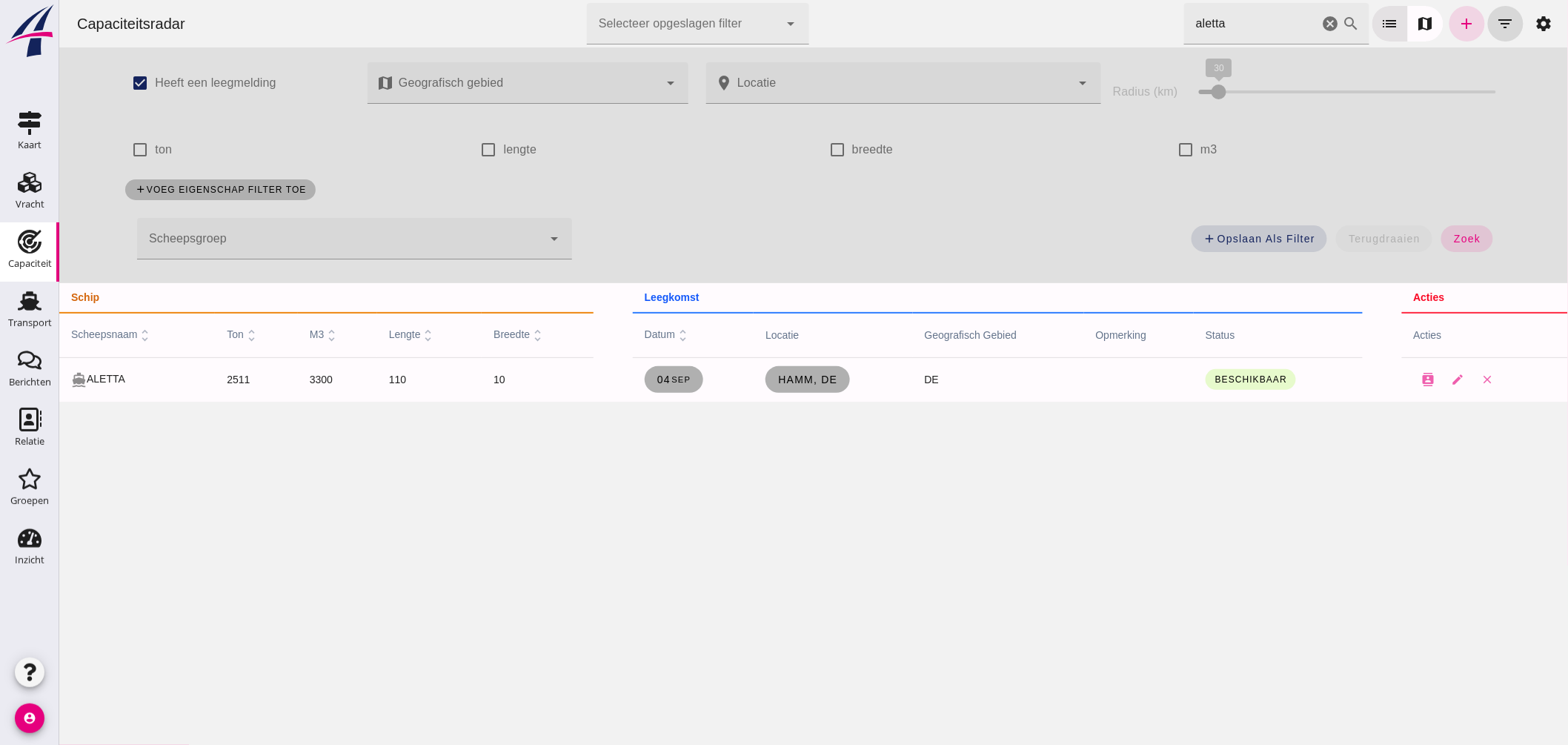
drag, startPoint x: 1235, startPoint y: 26, endPoint x: 620, endPoint y: -2, distance: 615.6
click at [620, 0] on html "Capaciteitsradar Selecteer opgeslagen filter Selecteer opgeslagen filter cancel…" at bounding box center [812, 372] width 1509 height 745
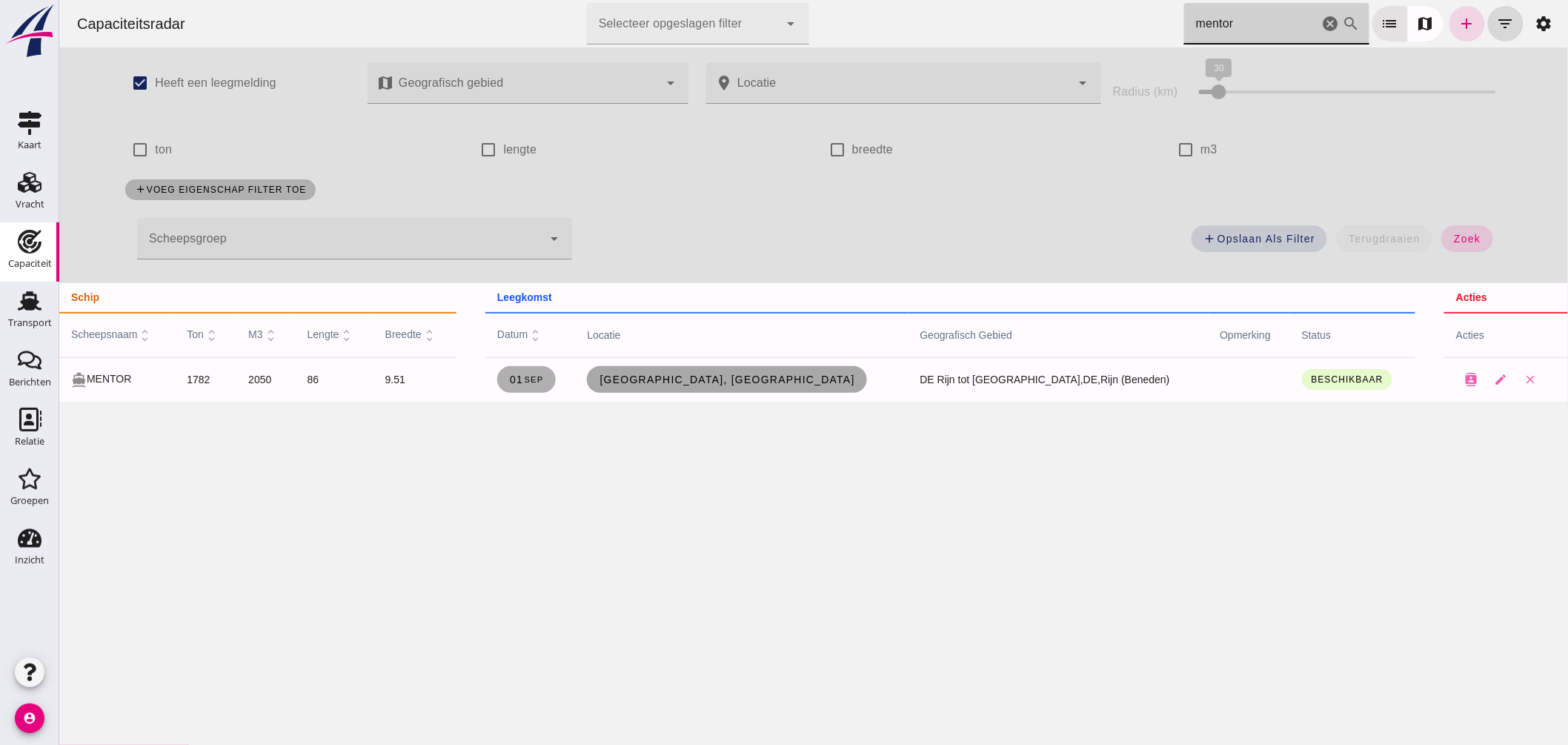
type input "mentor"
click at [726, 386] on link "Duisburg, de" at bounding box center [727, 380] width 280 height 27
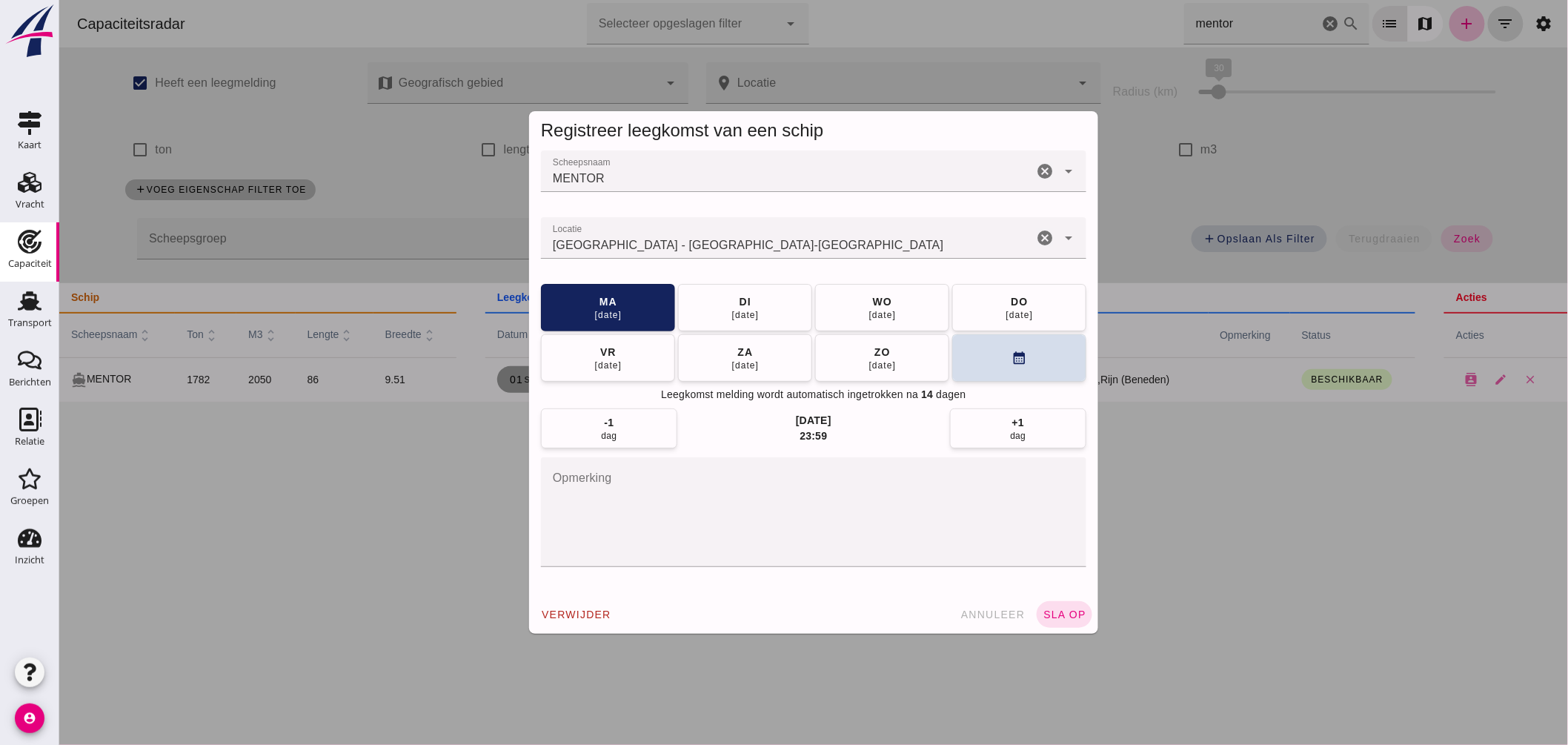
click at [733, 242] on input "Locatie" at bounding box center [786, 245] width 492 height 18
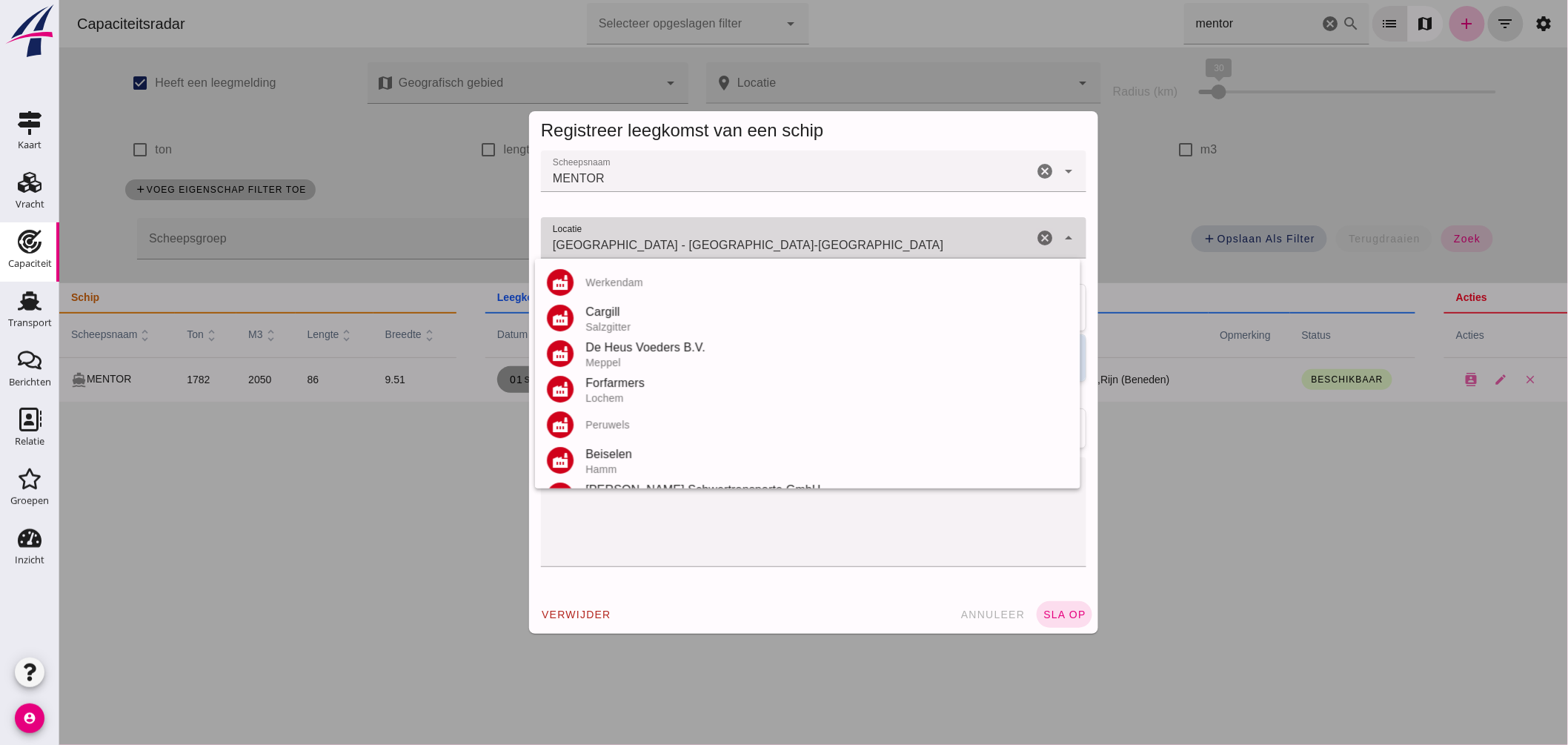
click at [733, 242] on input "Duisburg - Noordrijn-Westfalen" at bounding box center [786, 245] width 492 height 18
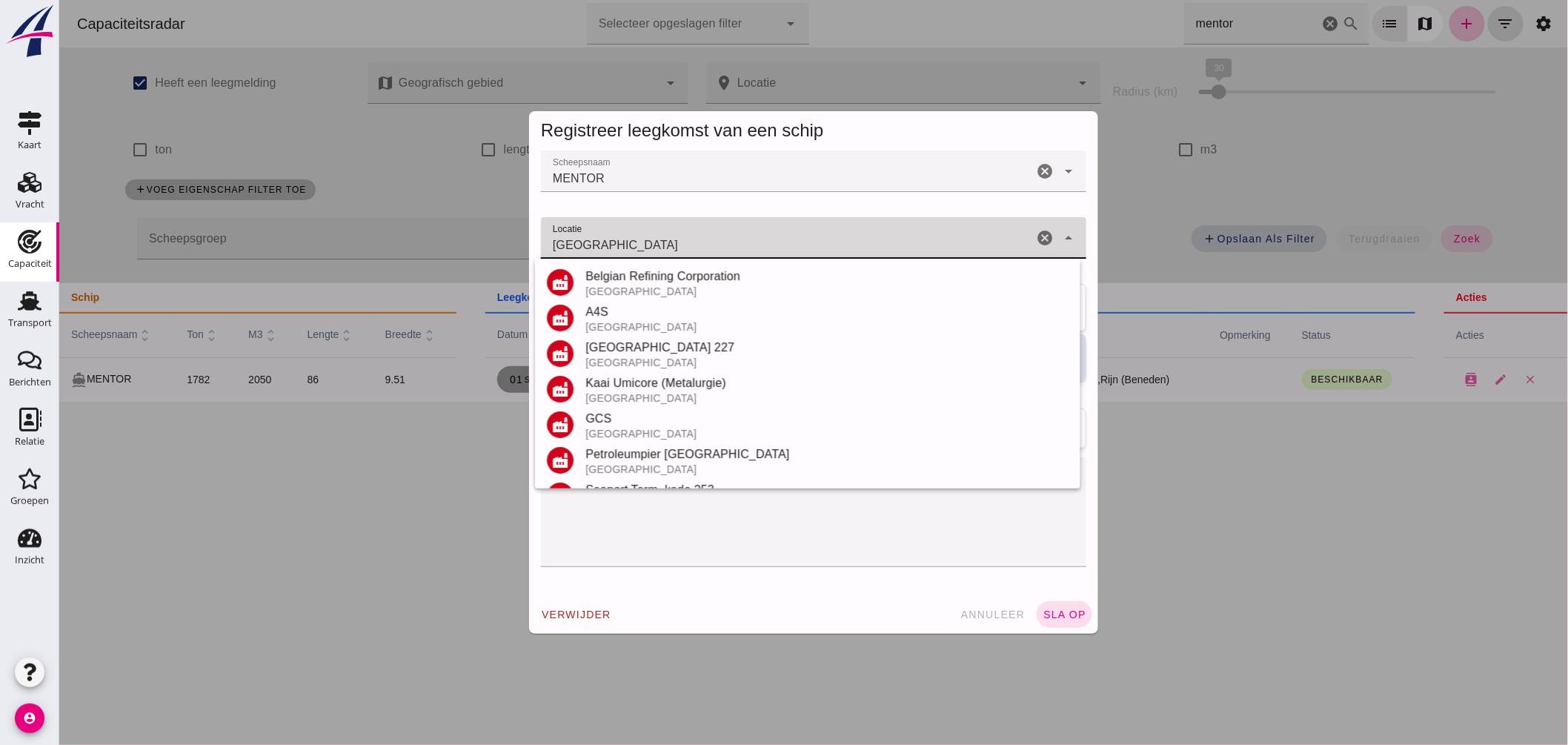
scroll to position [173, 0]
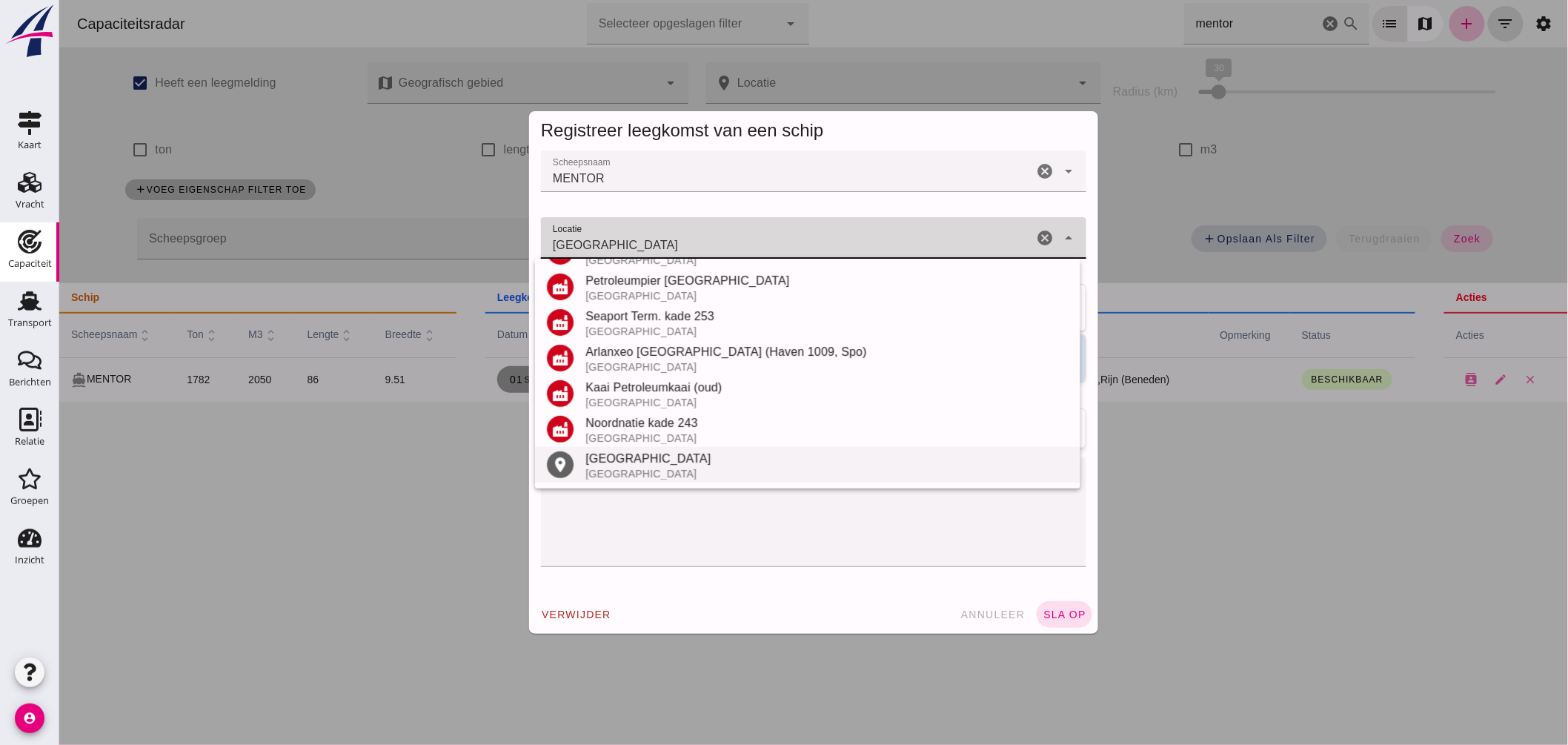
click at [640, 463] on div "Antwerpen" at bounding box center [827, 458] width 483 height 18
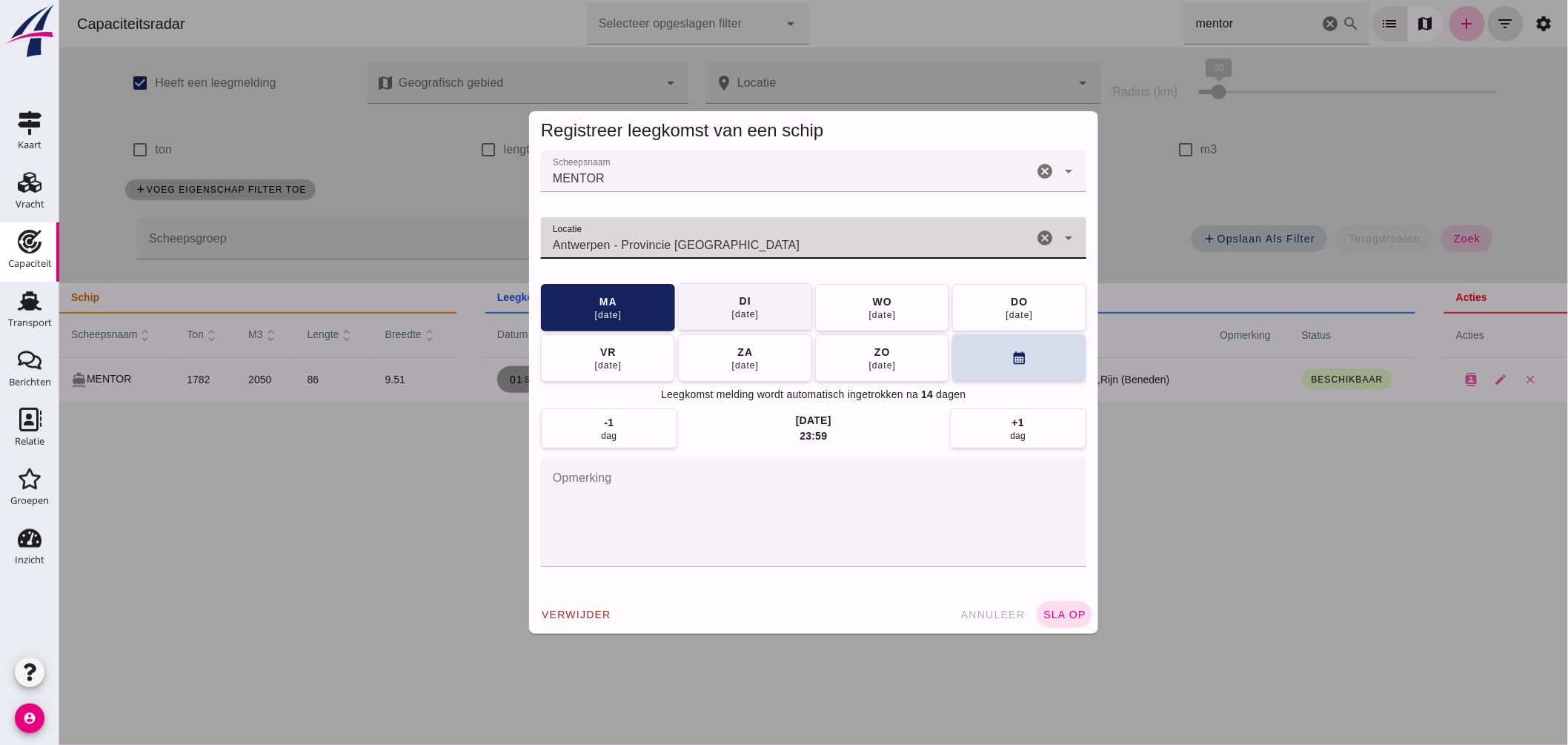
type input "Antwerpen - Provincie Antwerpen"
click at [756, 312] on button "di 02 sep" at bounding box center [744, 307] width 134 height 47
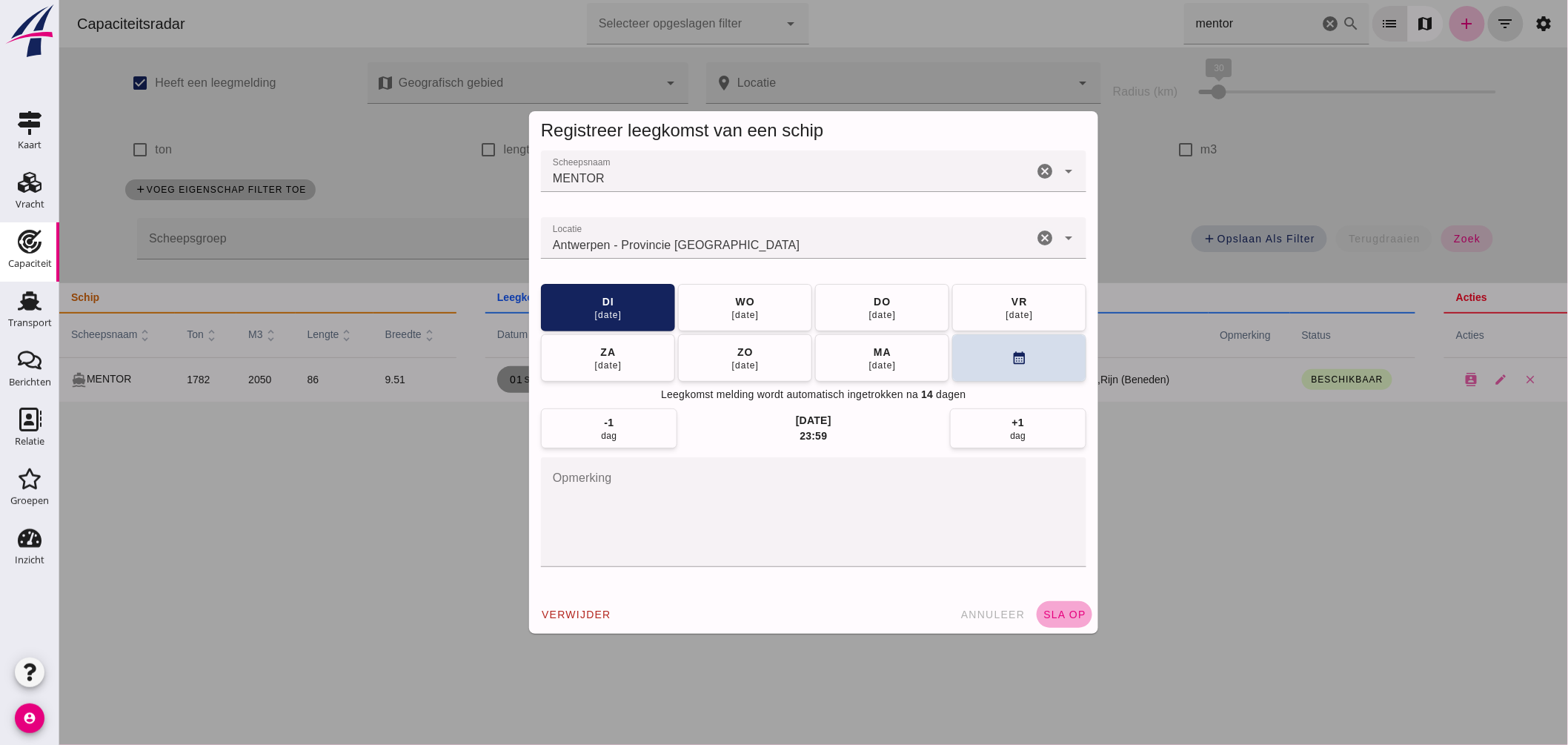
click at [1055, 617] on span "sla op" at bounding box center [1064, 614] width 44 height 12
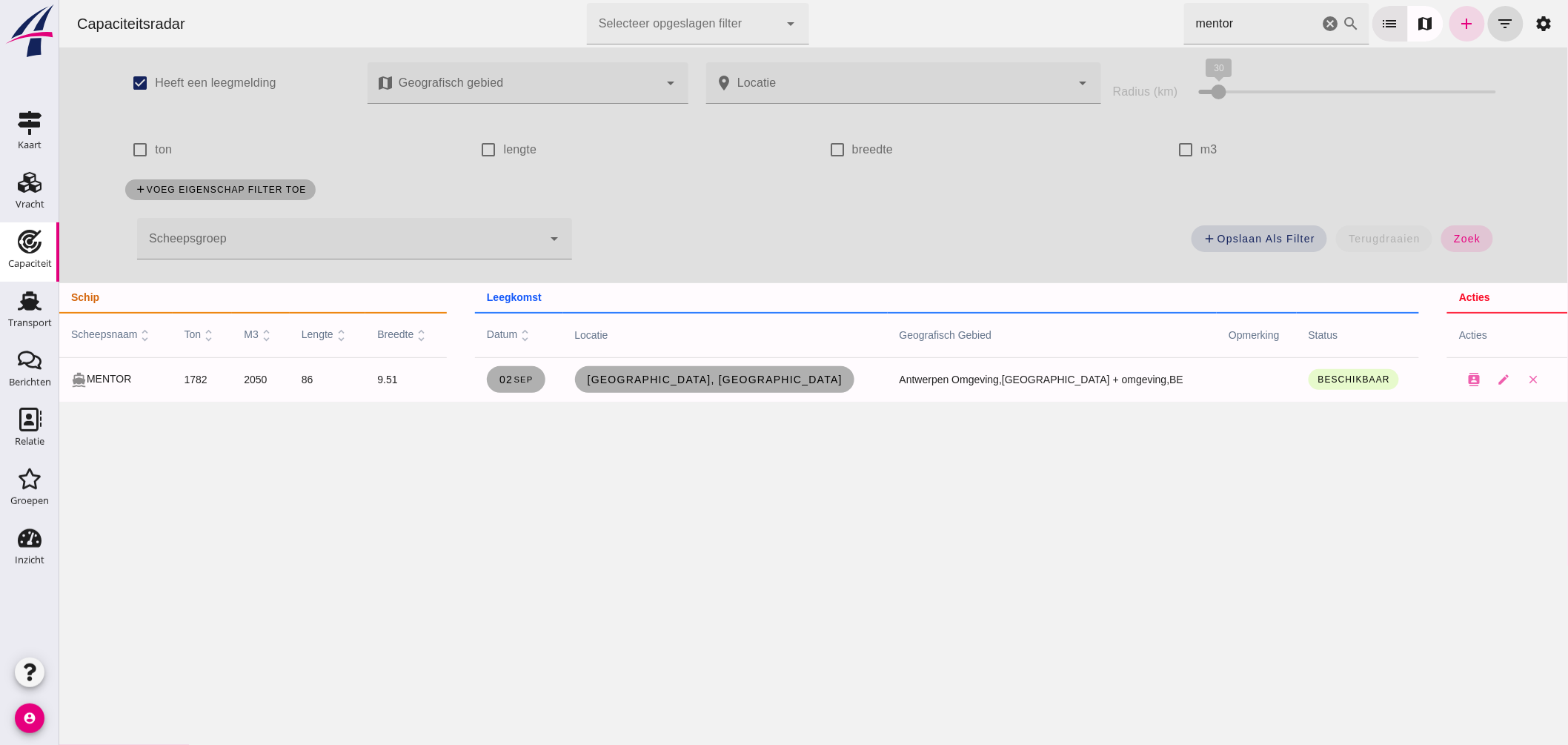
click at [949, 17] on div "Capaciteitsradar Selecteer opgeslagen filter Selecteer opgeslagen filter cancel…" at bounding box center [813, 24] width 1497 height 47
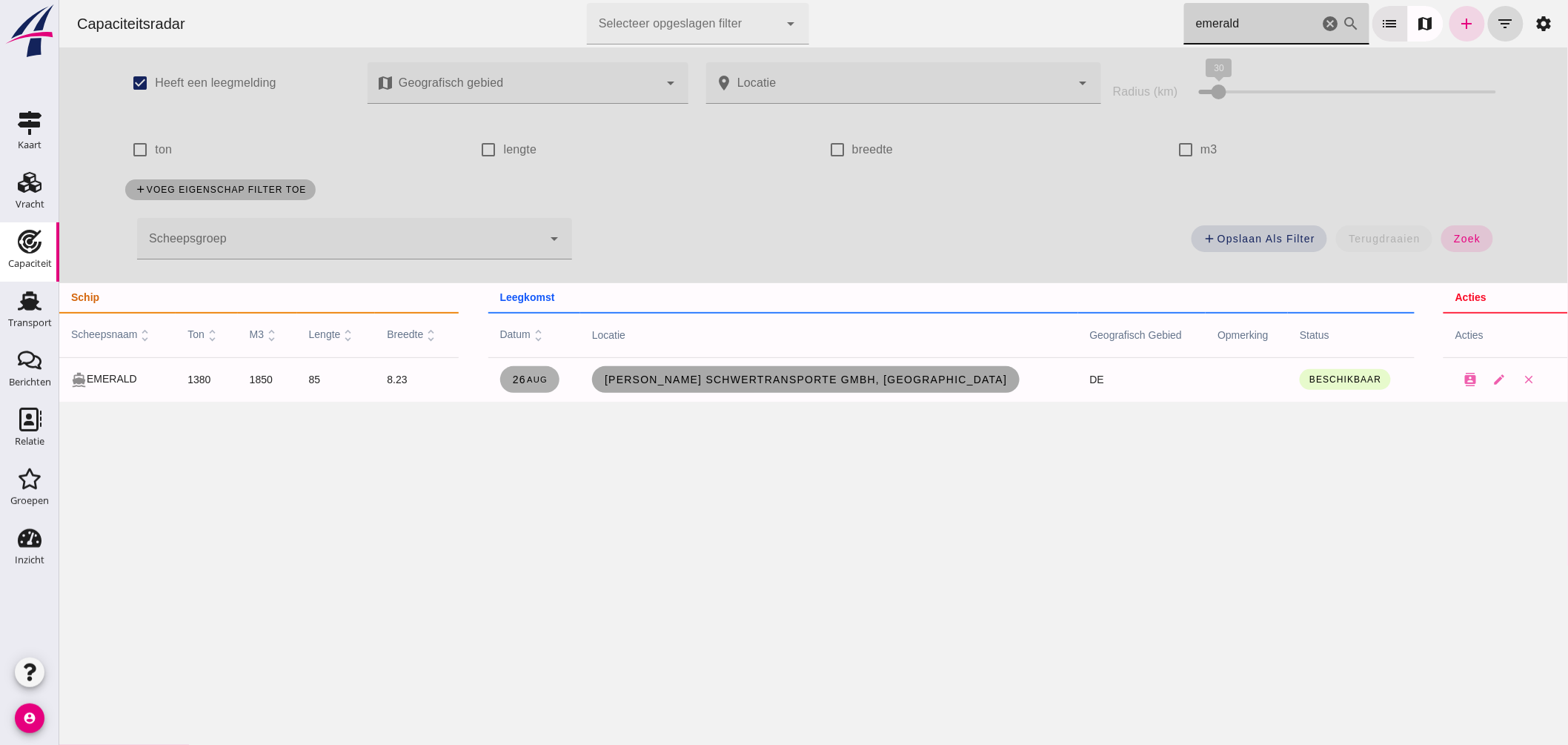
type input "emerald"
click at [801, 369] on link "Siefert Spedition Schwertransporte GmbH, Gelsenkirchen" at bounding box center [804, 380] width 427 height 27
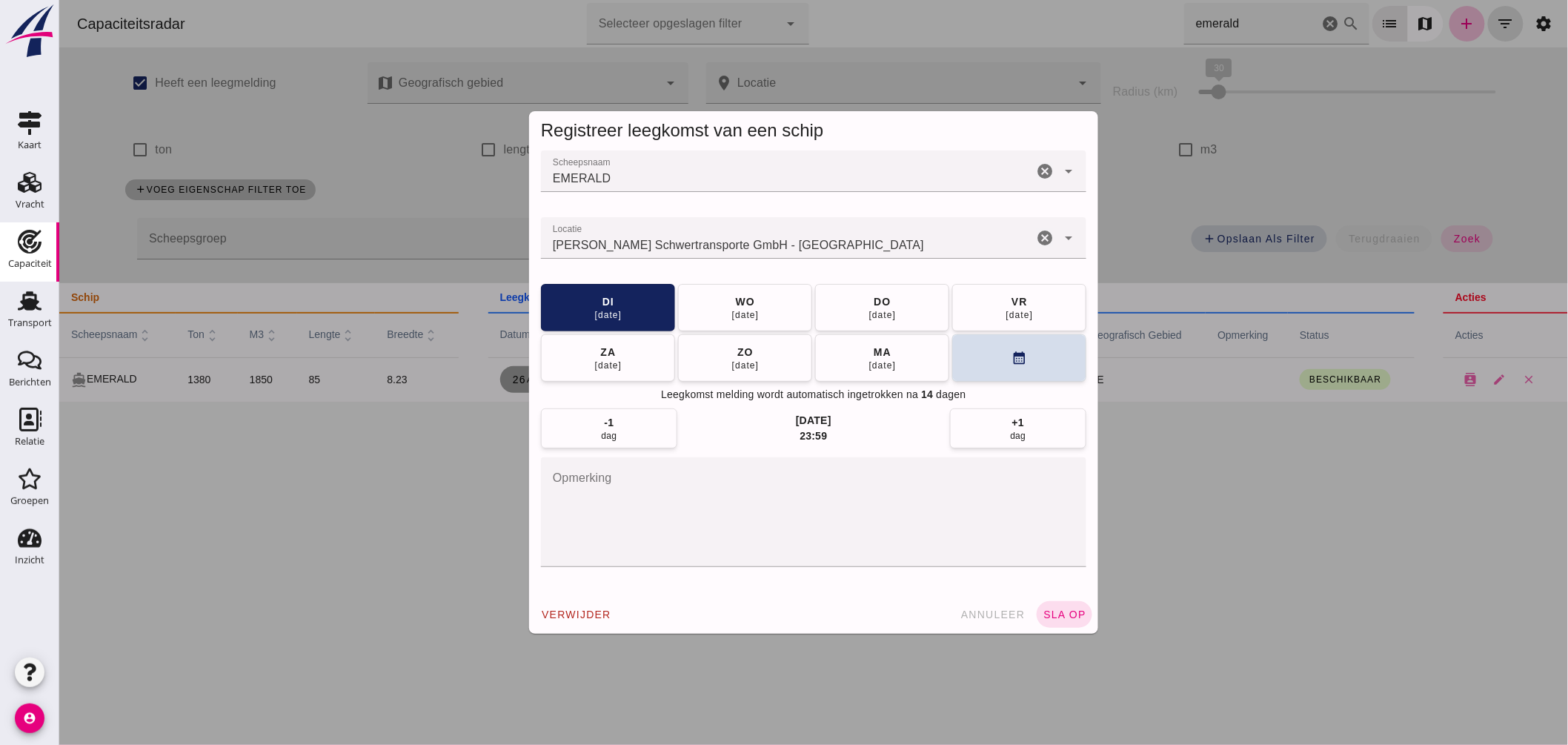
drag, startPoint x: 61, startPoint y: 127, endPoint x: 19, endPoint y: 130, distance: 42.1
click at [58, 130] on html "Capaciteitsradar Selecteer opgeslagen filter Selecteer opgeslagen filter cancel…" at bounding box center [812, 372] width 1509 height 745
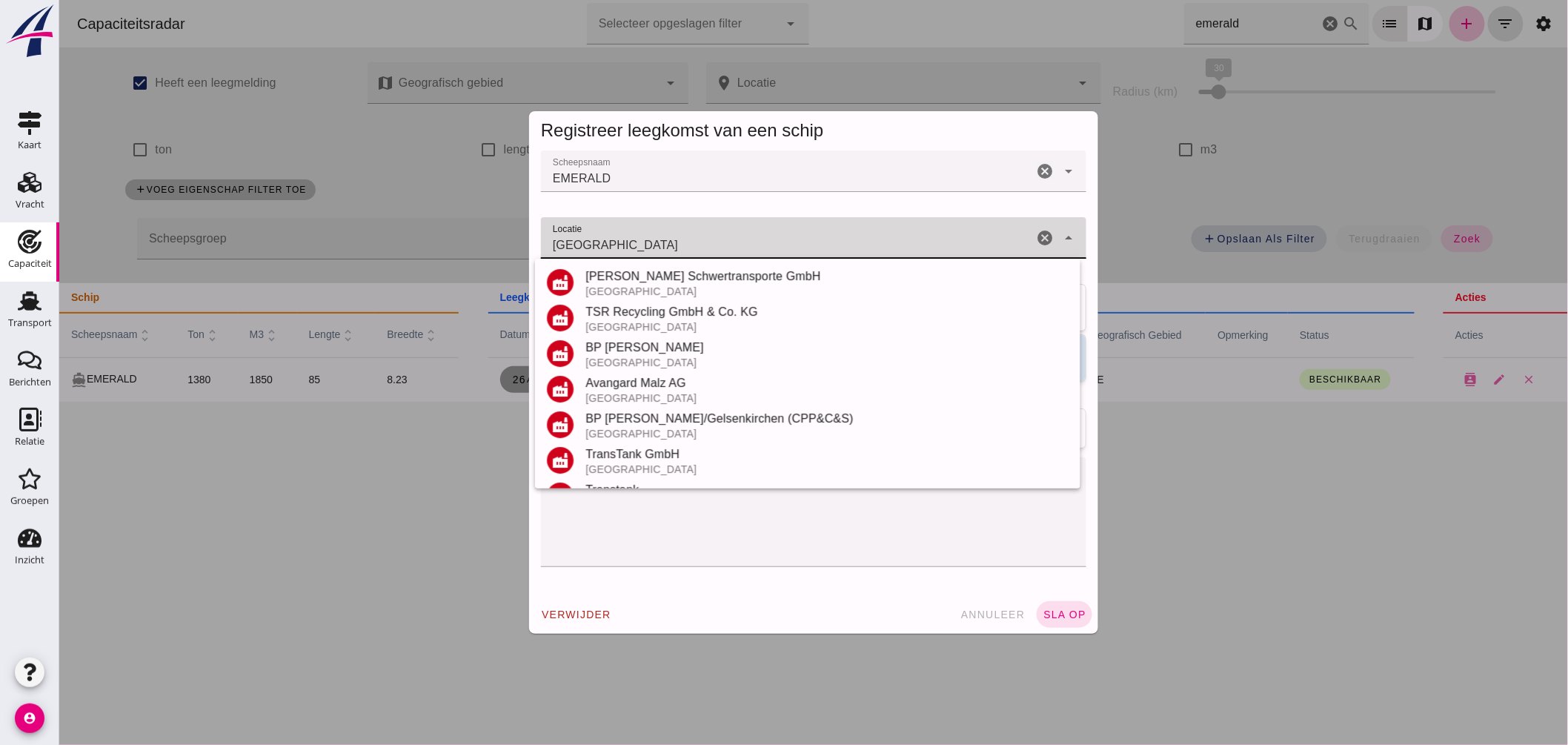
scroll to position [245, 0]
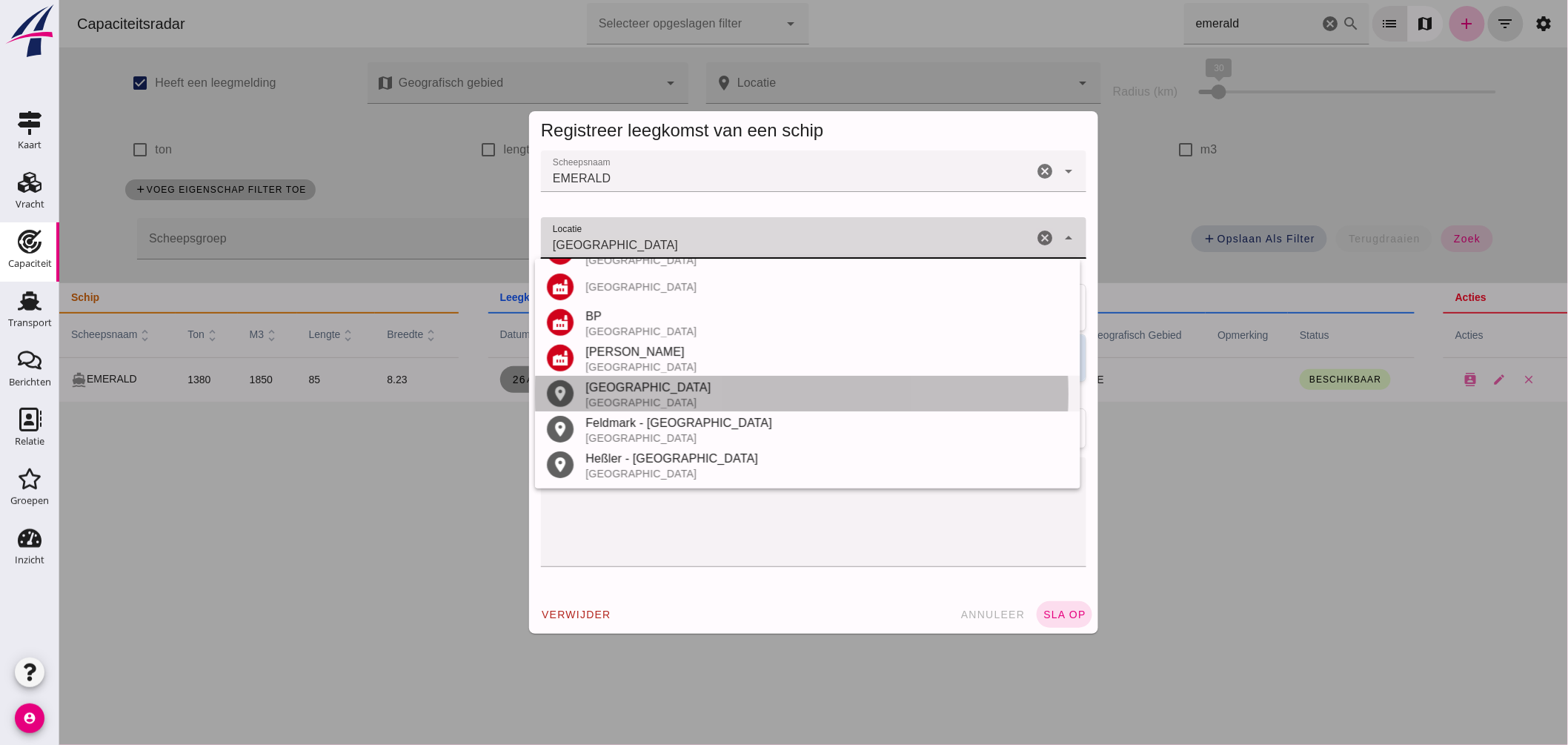
click at [648, 390] on div "Gelsenkirchen" at bounding box center [827, 387] width 483 height 18
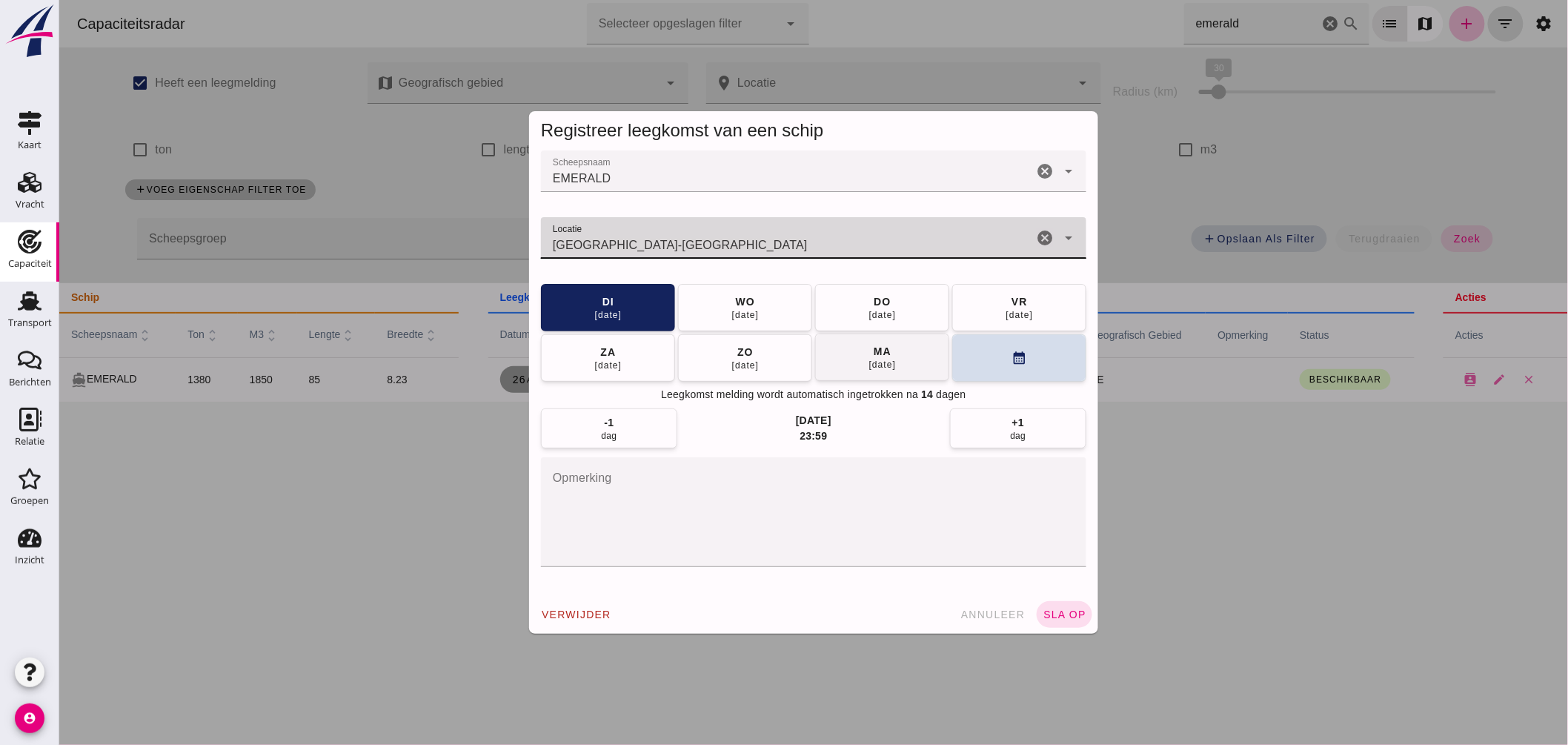
type input "Gelsenkirchen - Noordrijn-Westfalen"
click at [857, 354] on button "ma 01 sep" at bounding box center [882, 358] width 134 height 47
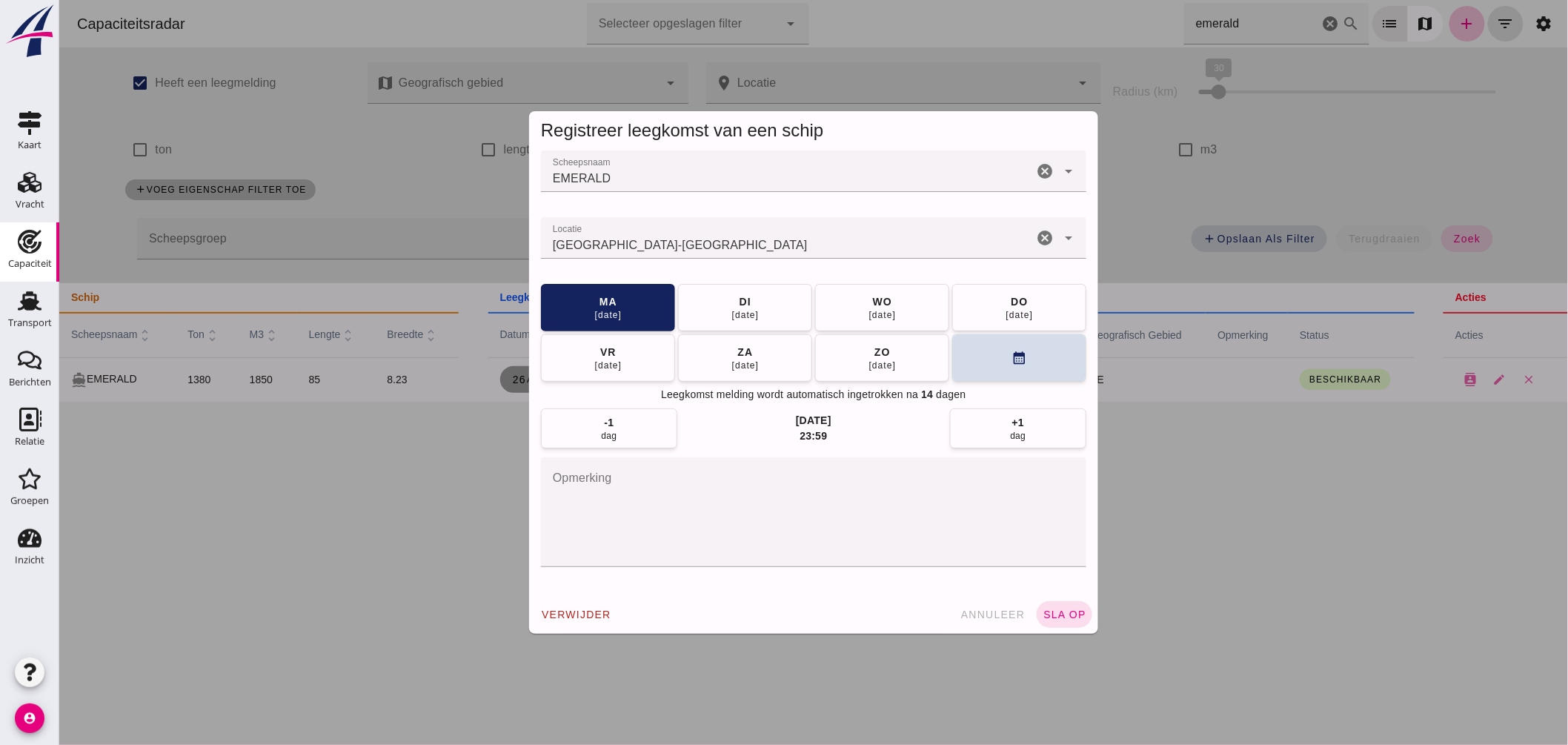
click at [1046, 612] on span "sla op" at bounding box center [1064, 614] width 44 height 12
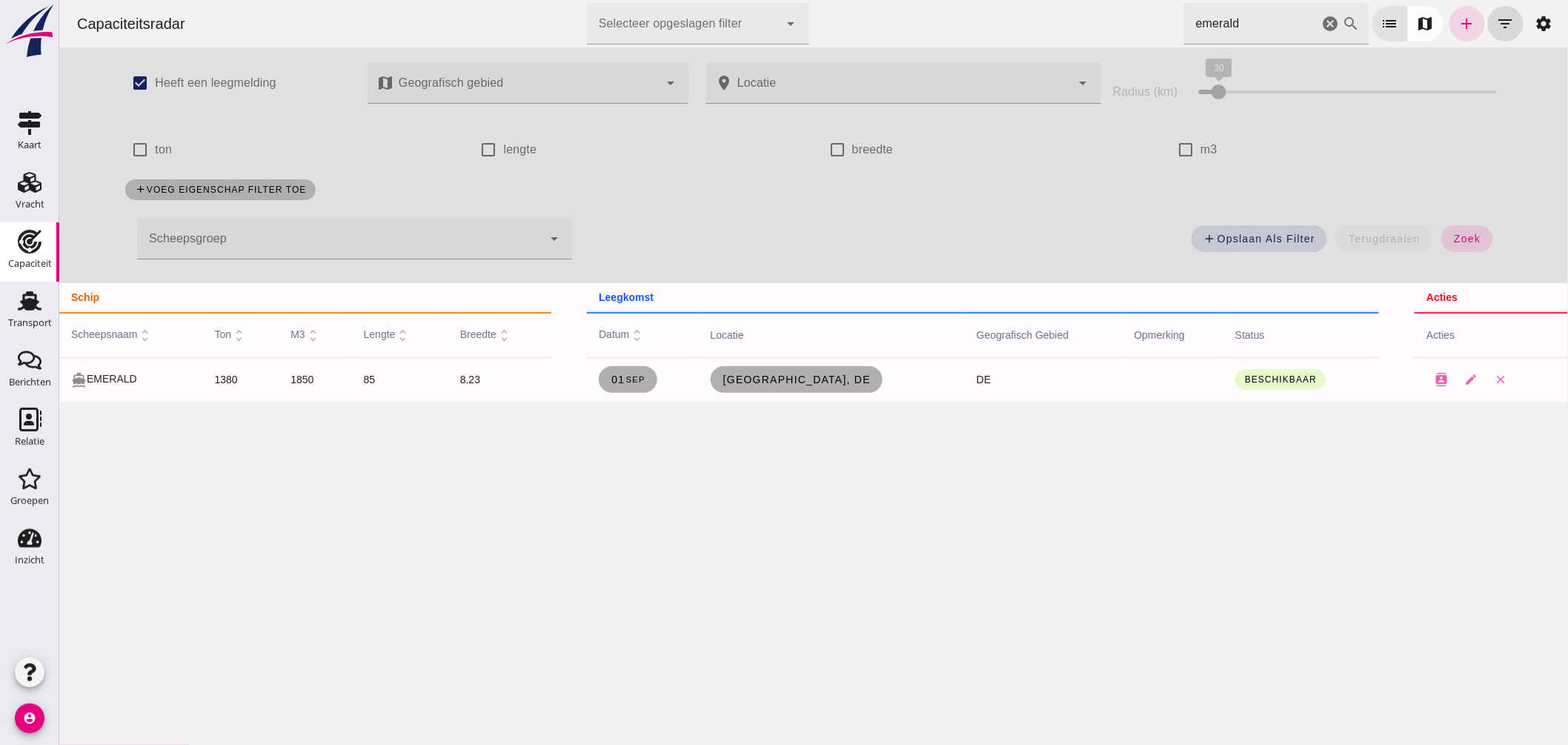
click at [869, 23] on div "Capaciteitsradar Selecteer opgeslagen filter Selecteer opgeslagen filter cancel…" at bounding box center [813, 24] width 1497 height 47
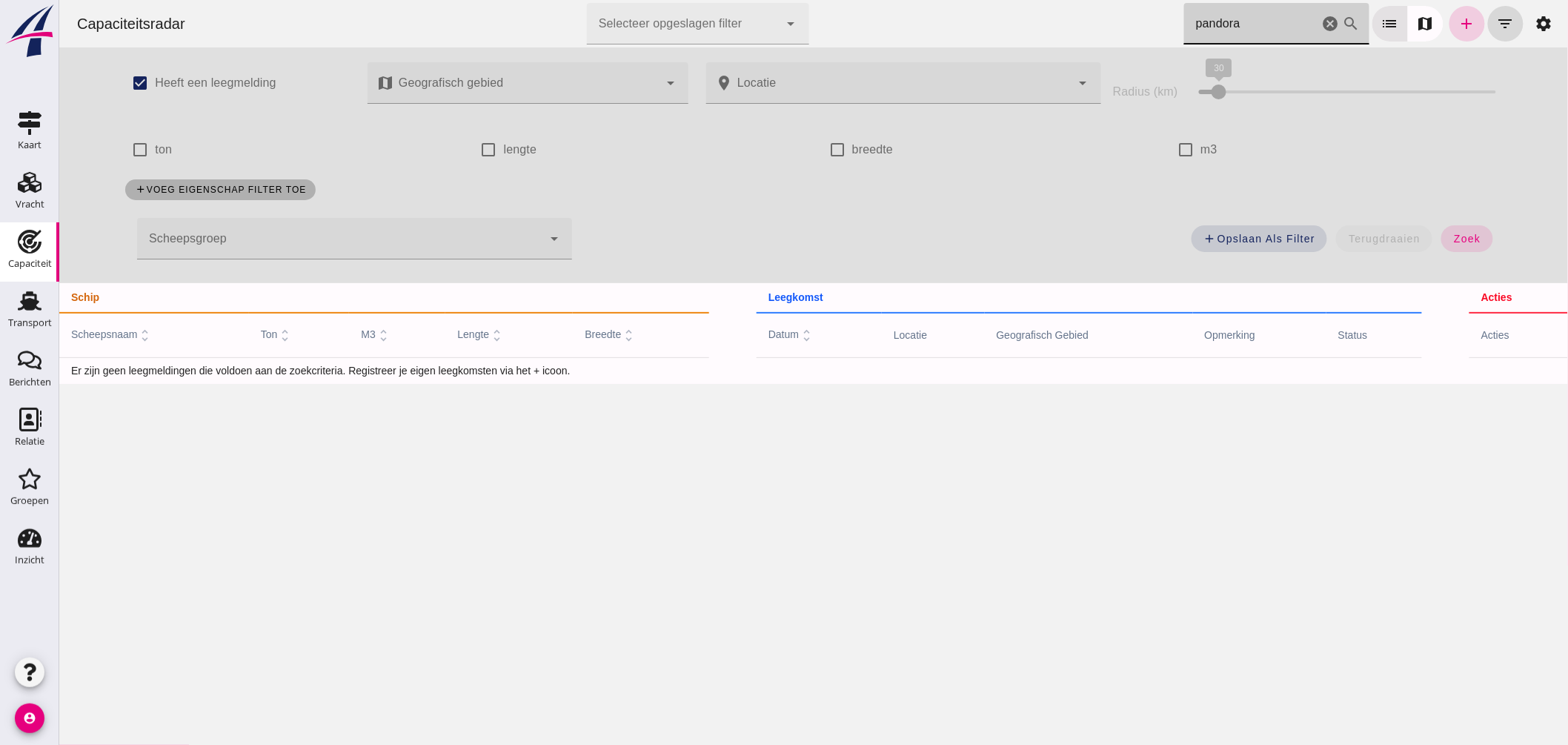
type input "pandora"
click at [1458, 17] on icon "add" at bounding box center [1466, 24] width 18 height 18
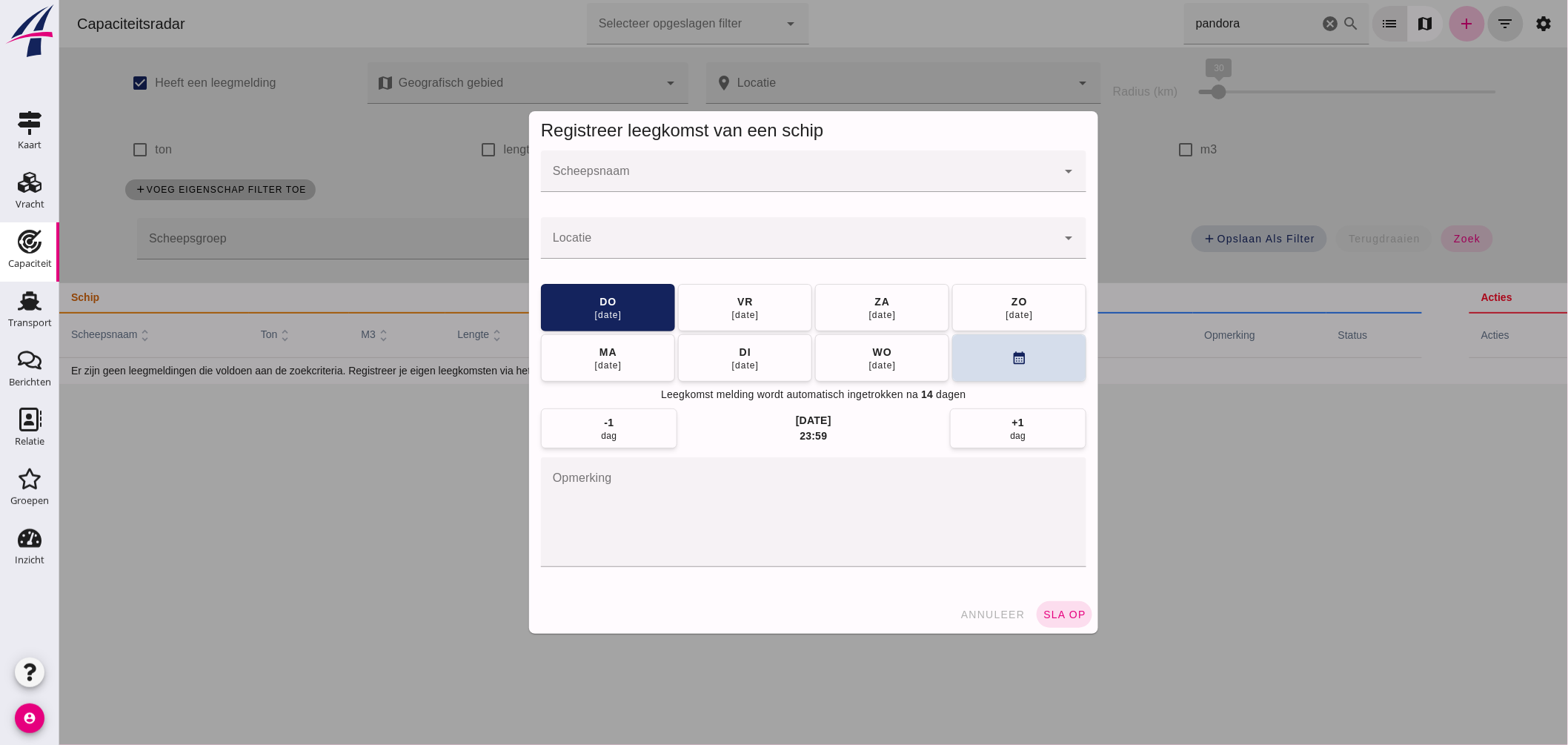
click at [601, 183] on input "Scheepsnaam" at bounding box center [797, 179] width 516 height 18
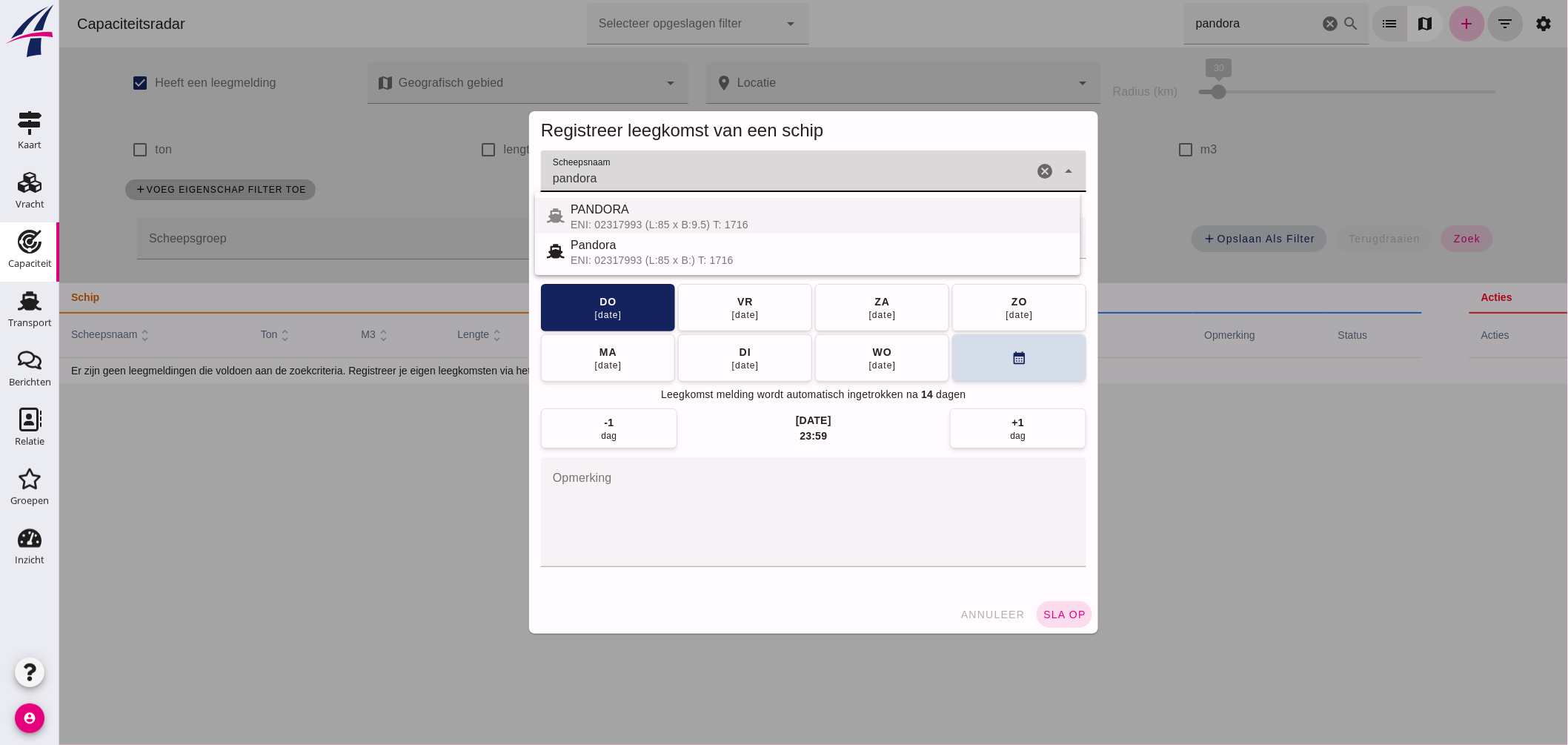
click at [664, 215] on div "PANDORA" at bounding box center [819, 209] width 498 height 18
type input "PANDORA"
click at [601, 257] on div at bounding box center [797, 238] width 516 height 42
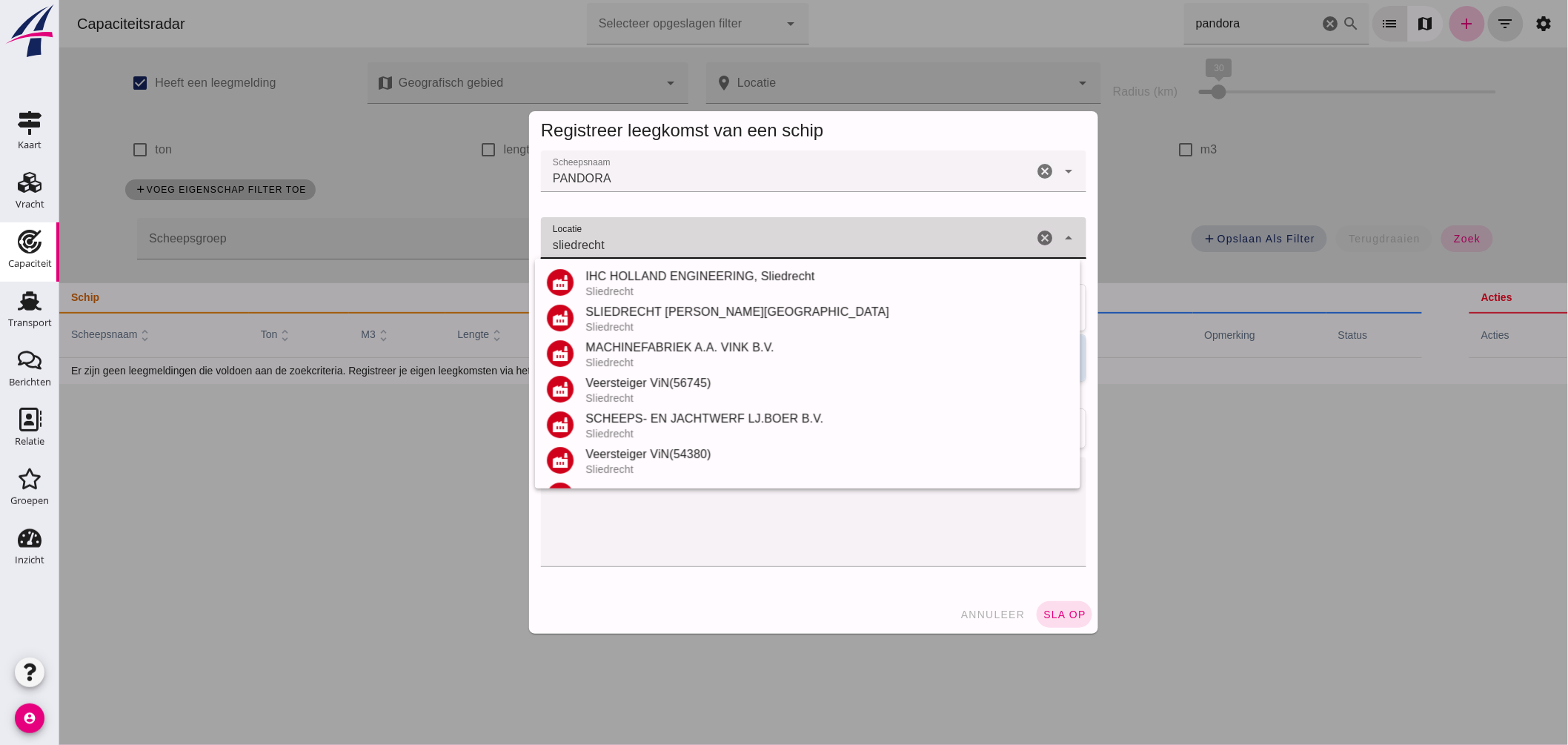
scroll to position [173, 0]
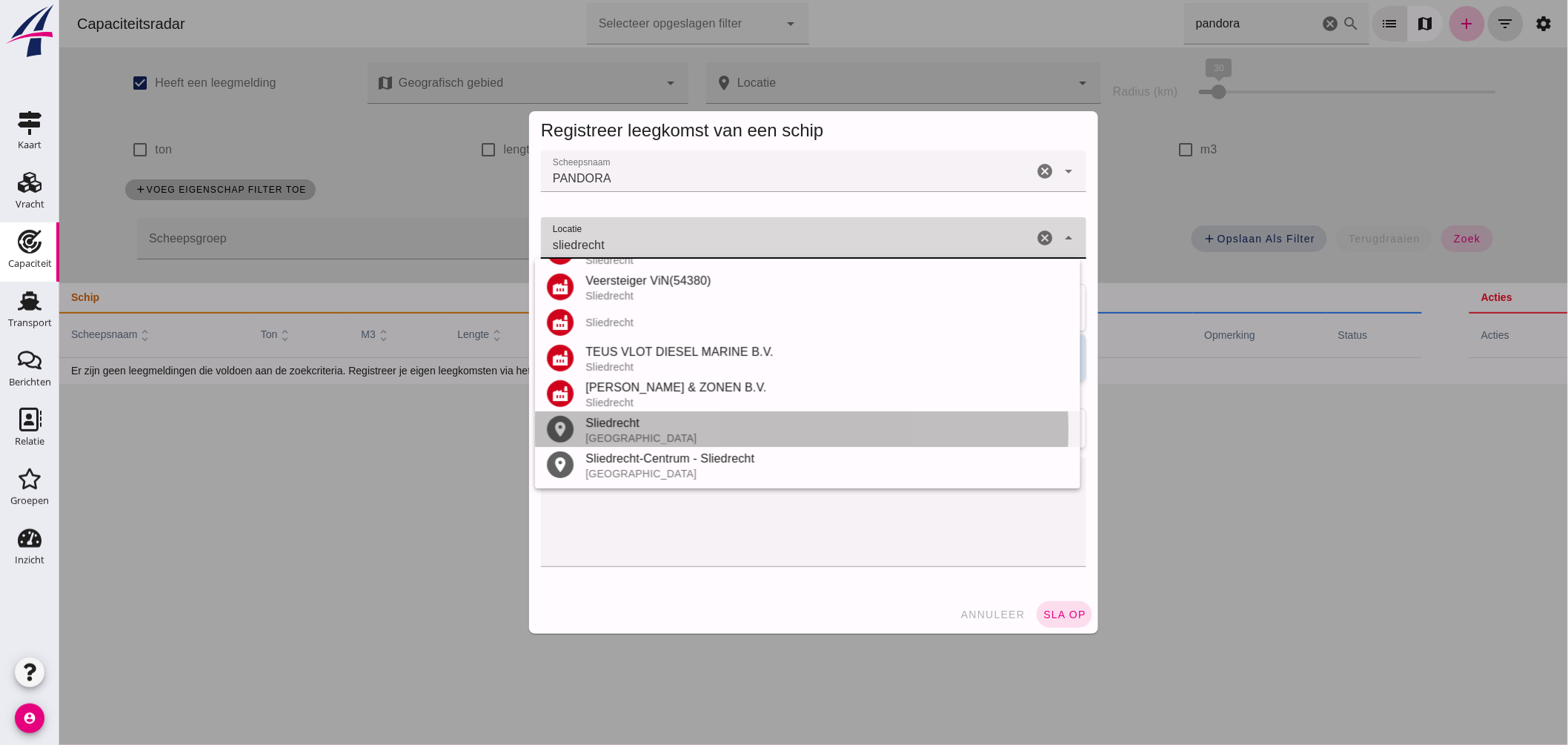
click at [647, 427] on div "Sliedrecht" at bounding box center [827, 423] width 483 height 18
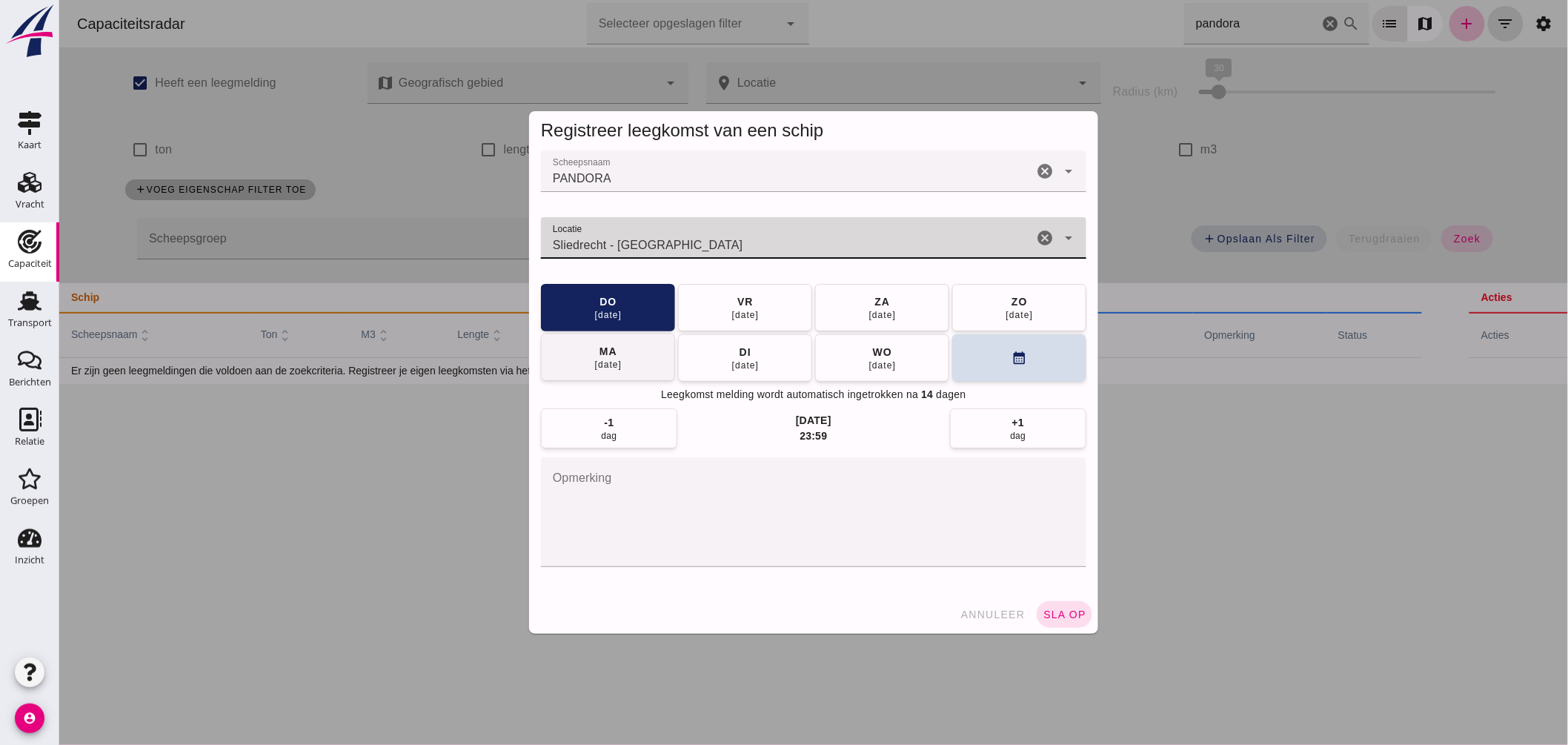
type input "Sliedrecht - Zuid-Holland"
click at [608, 350] on div "ma" at bounding box center [608, 351] width 19 height 15
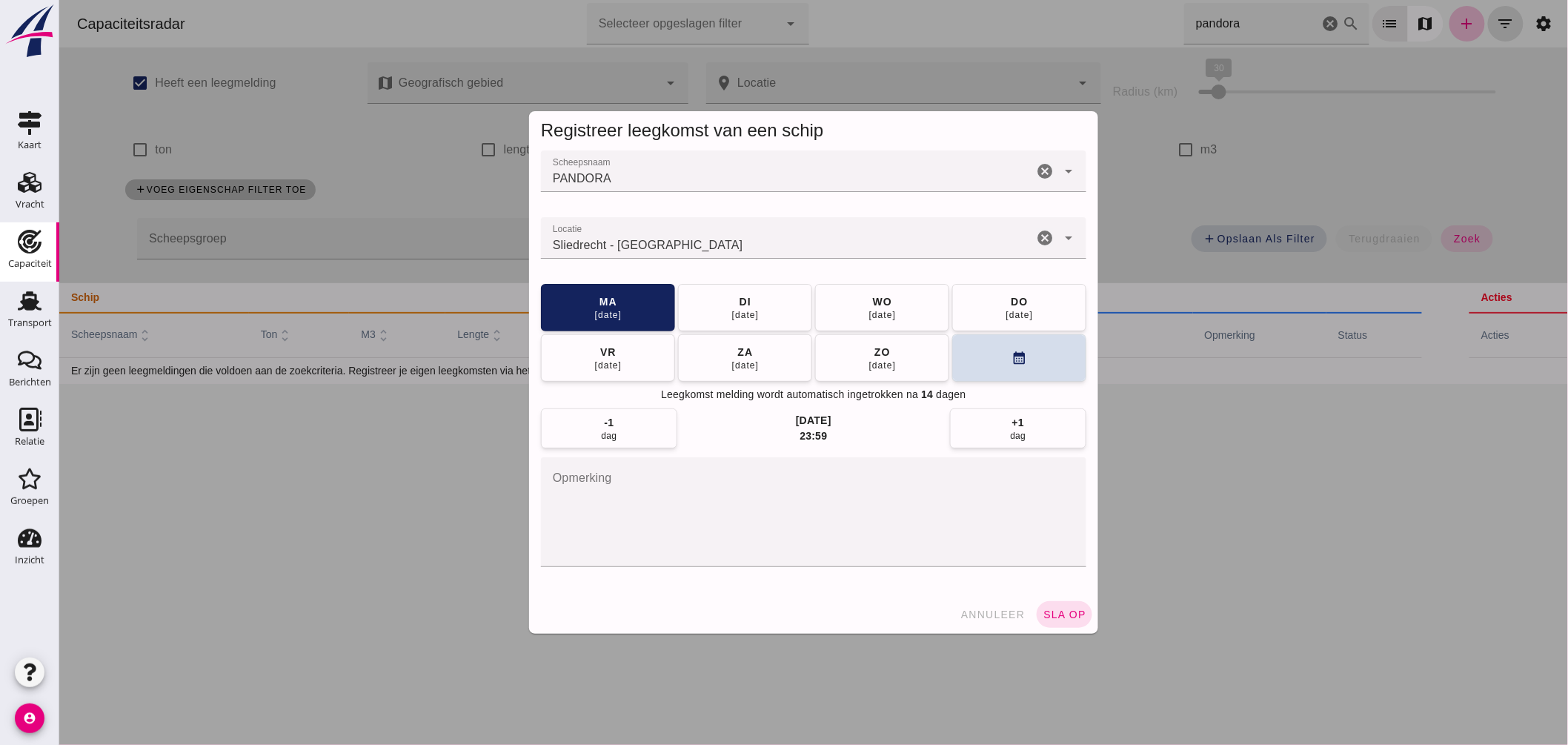
click at [1063, 613] on span "sla op" at bounding box center [1064, 614] width 44 height 12
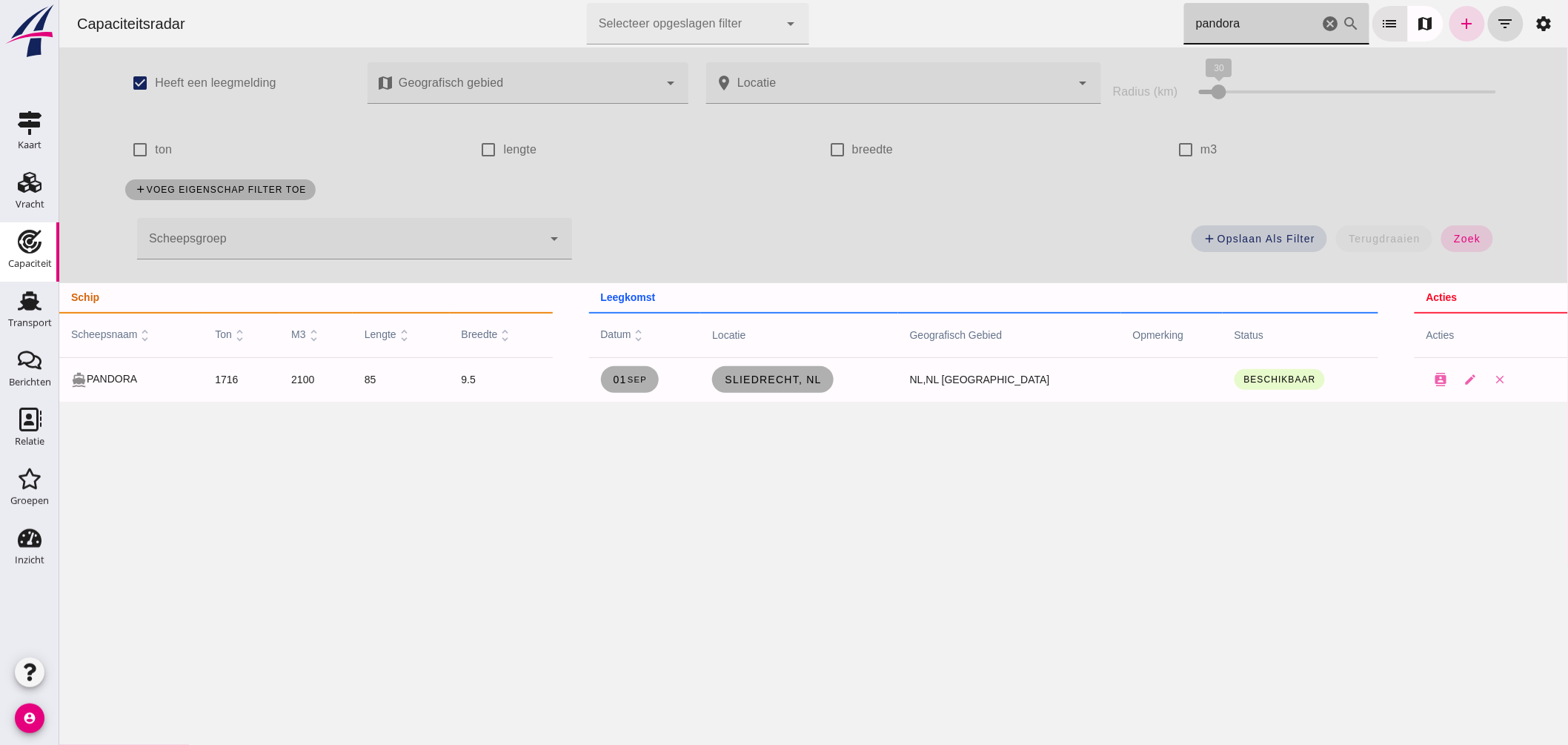
drag, startPoint x: 1148, startPoint y: 19, endPoint x: 663, endPoint y: -13, distance: 486.1
click at [663, 0] on html "Capaciteitsradar Selecteer opgeslagen filter Selecteer opgeslagen filter cancel…" at bounding box center [812, 372] width 1509 height 745
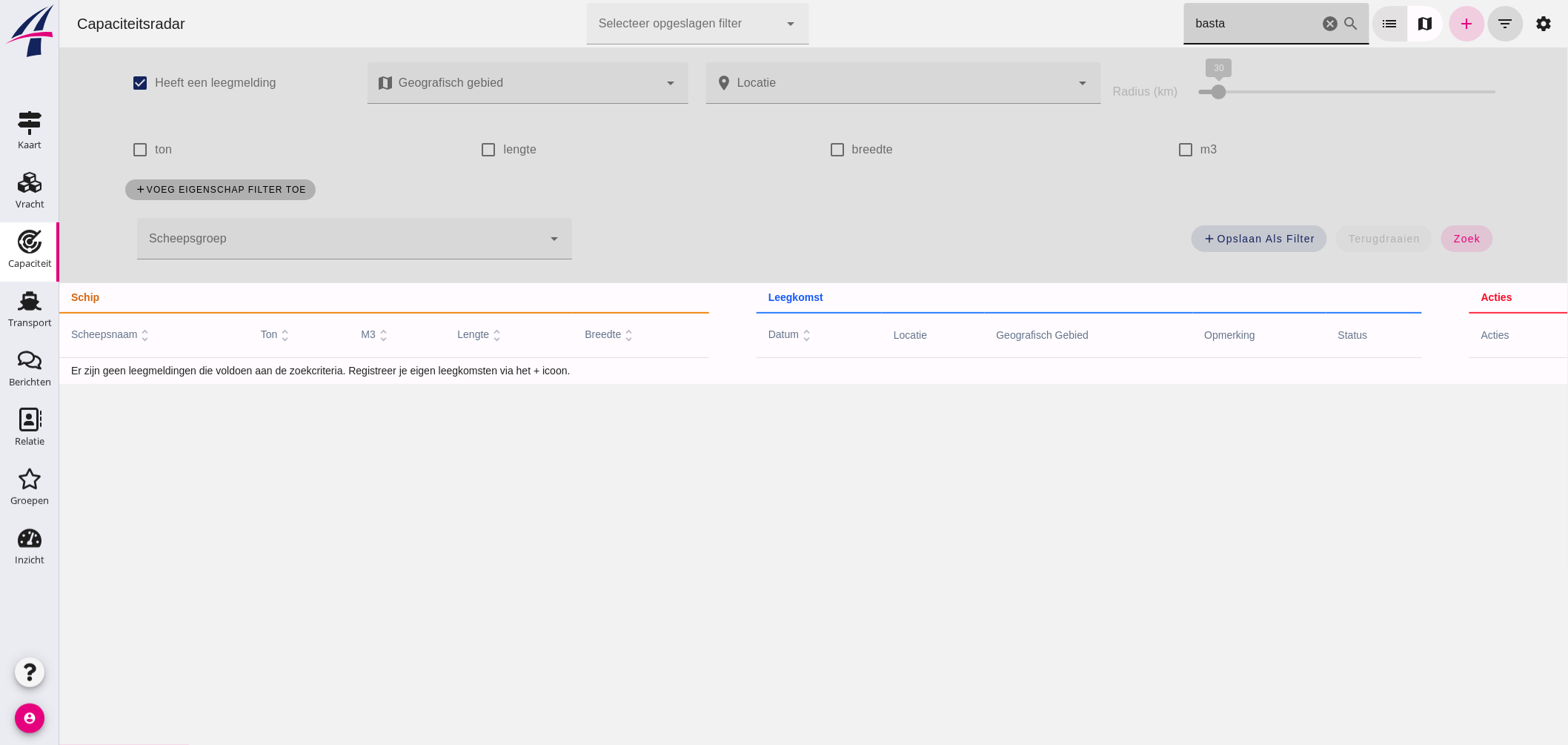
type input "basta"
click at [1458, 20] on icon "add" at bounding box center [1466, 24] width 18 height 18
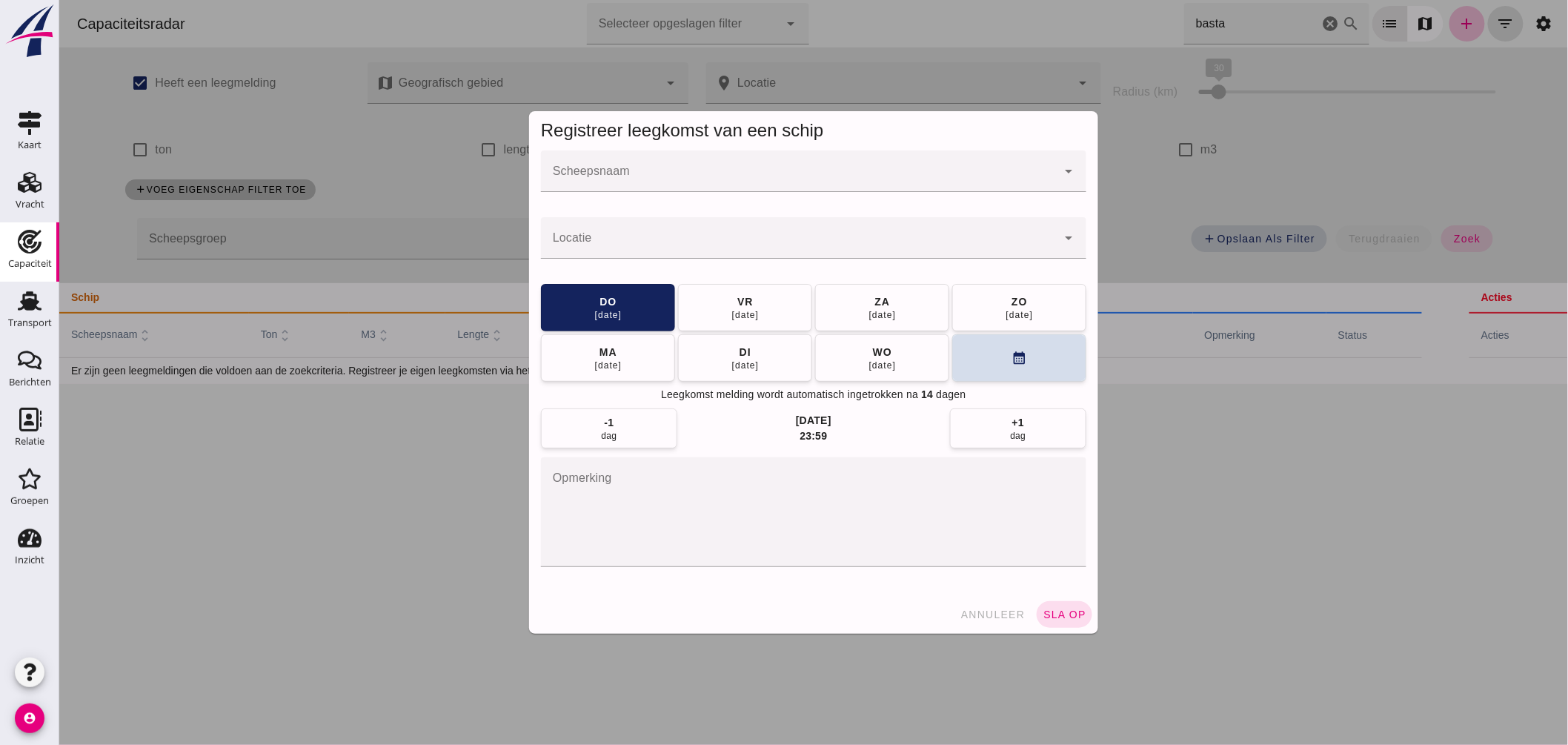
click at [730, 180] on input "Scheepsnaam" at bounding box center [797, 179] width 516 height 18
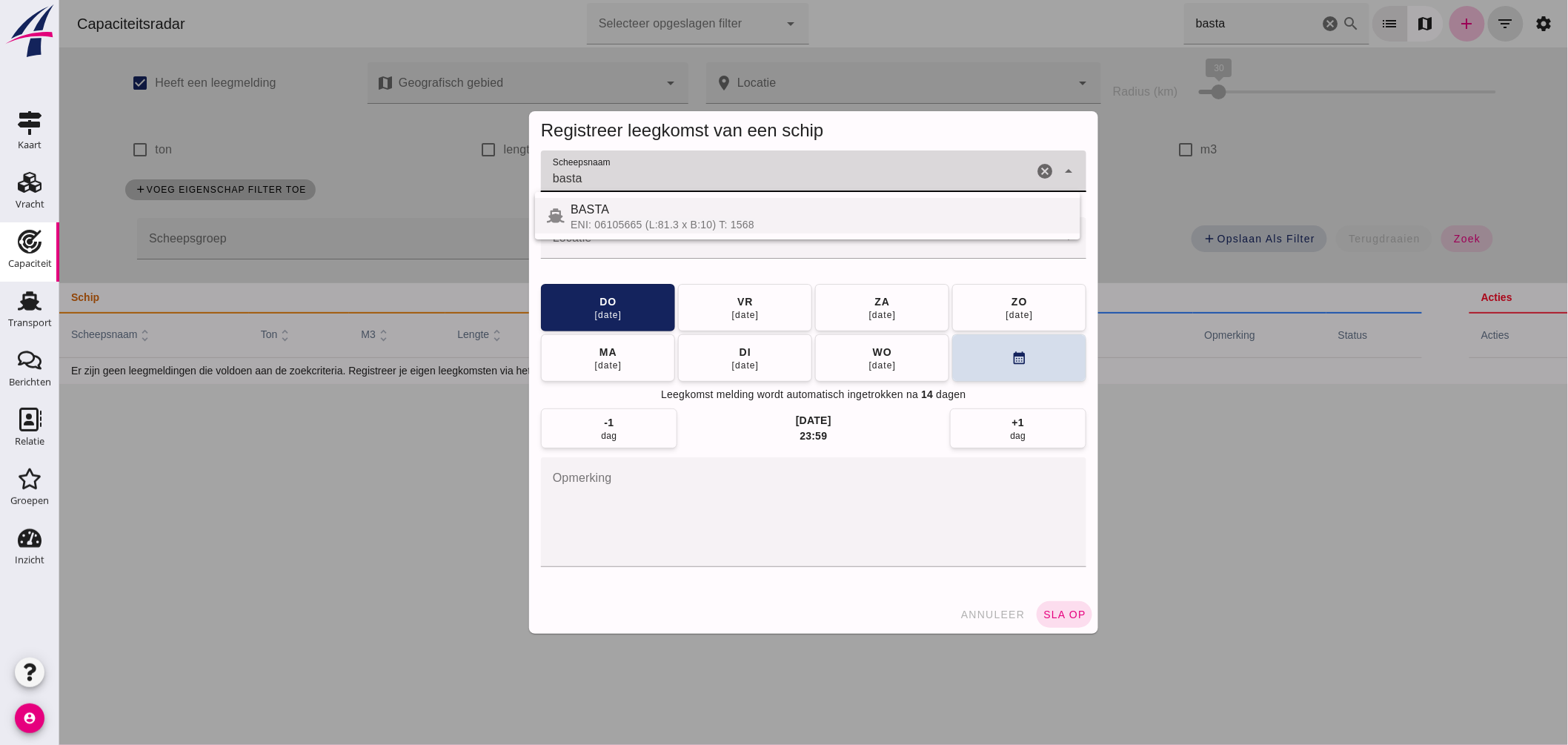
click at [690, 228] on div "ENI: 06105665 (L:81.3 x B:10) T: 1568" at bounding box center [819, 224] width 498 height 12
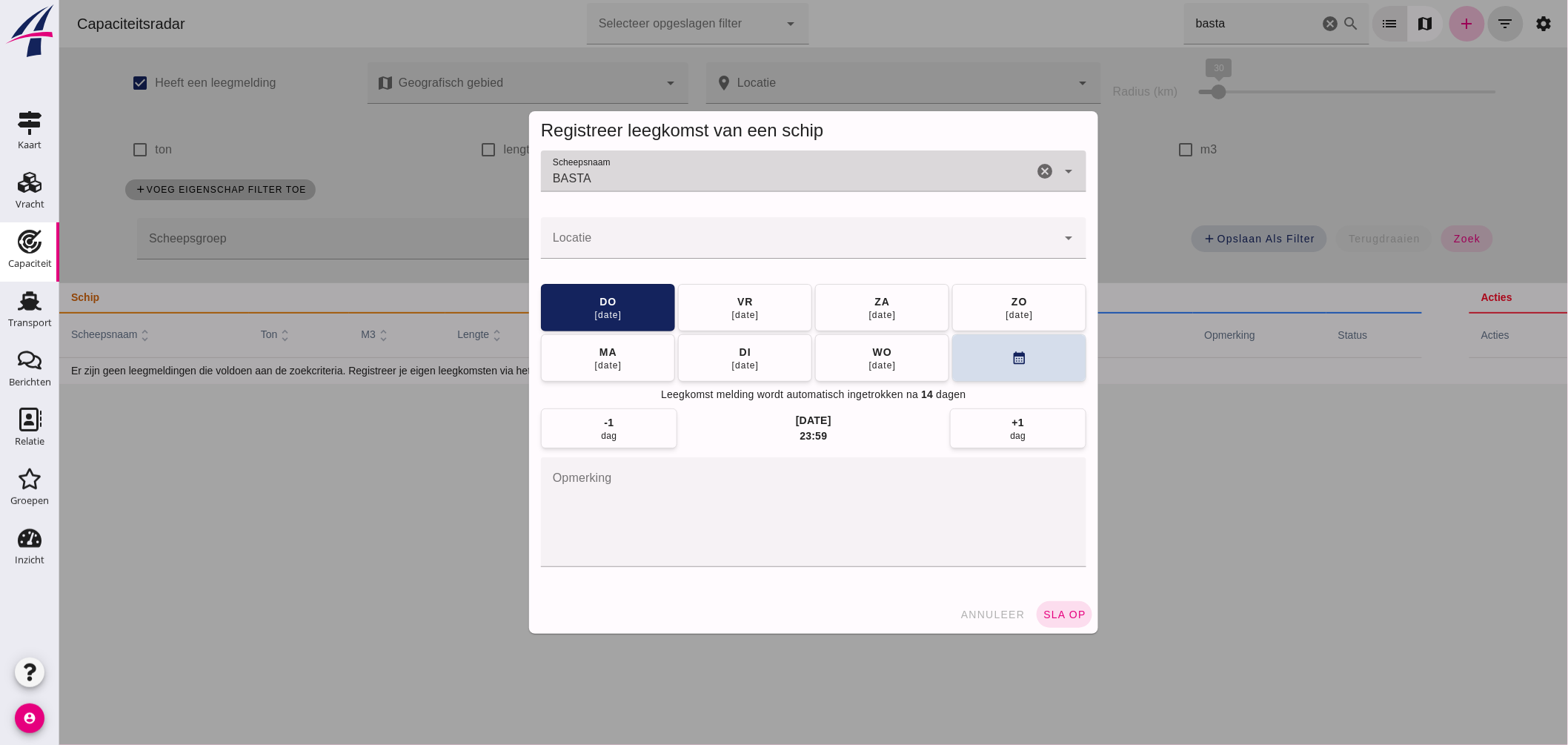
type input "BASTA"
click at [664, 243] on input "Locatie" at bounding box center [797, 245] width 516 height 18
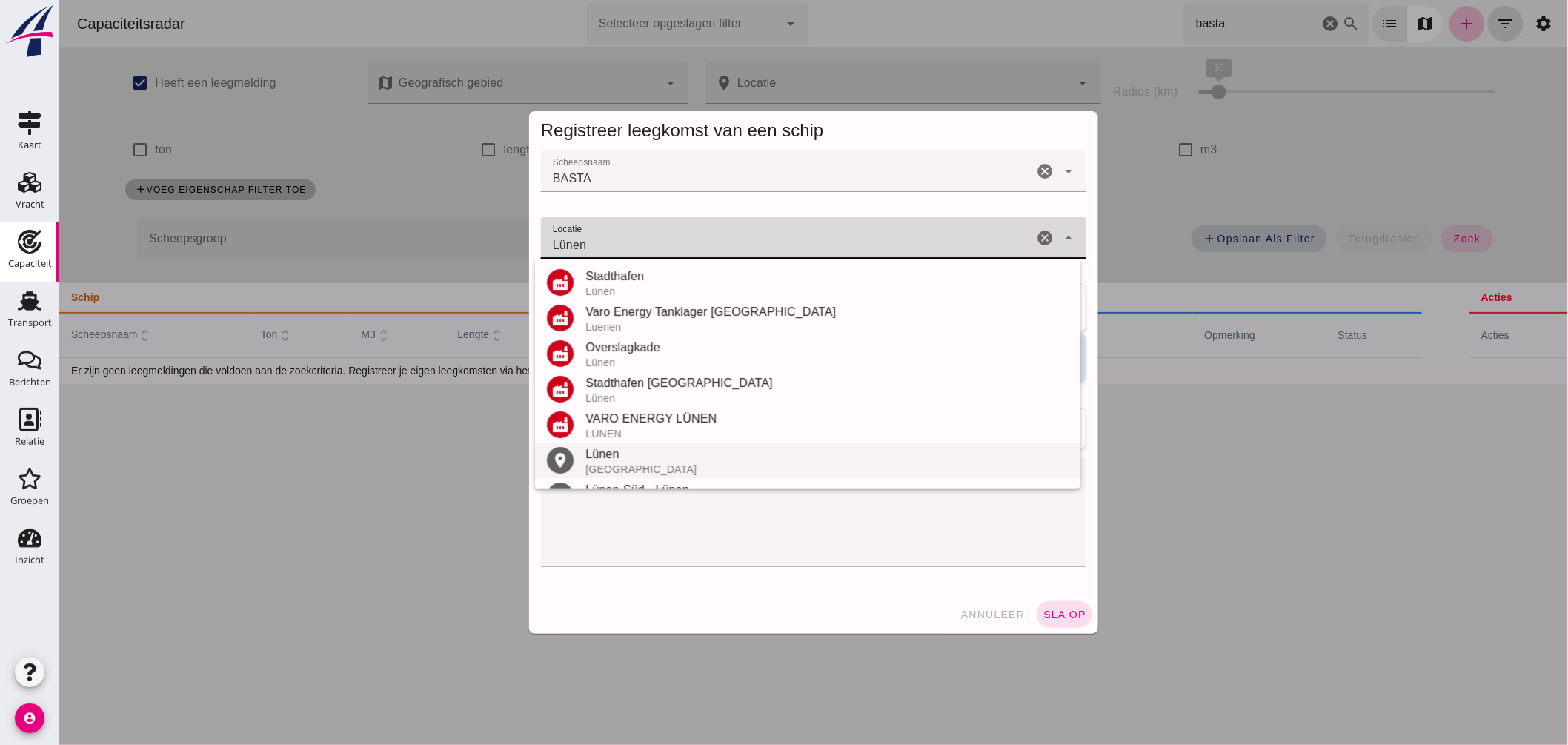
scroll to position [32, 0]
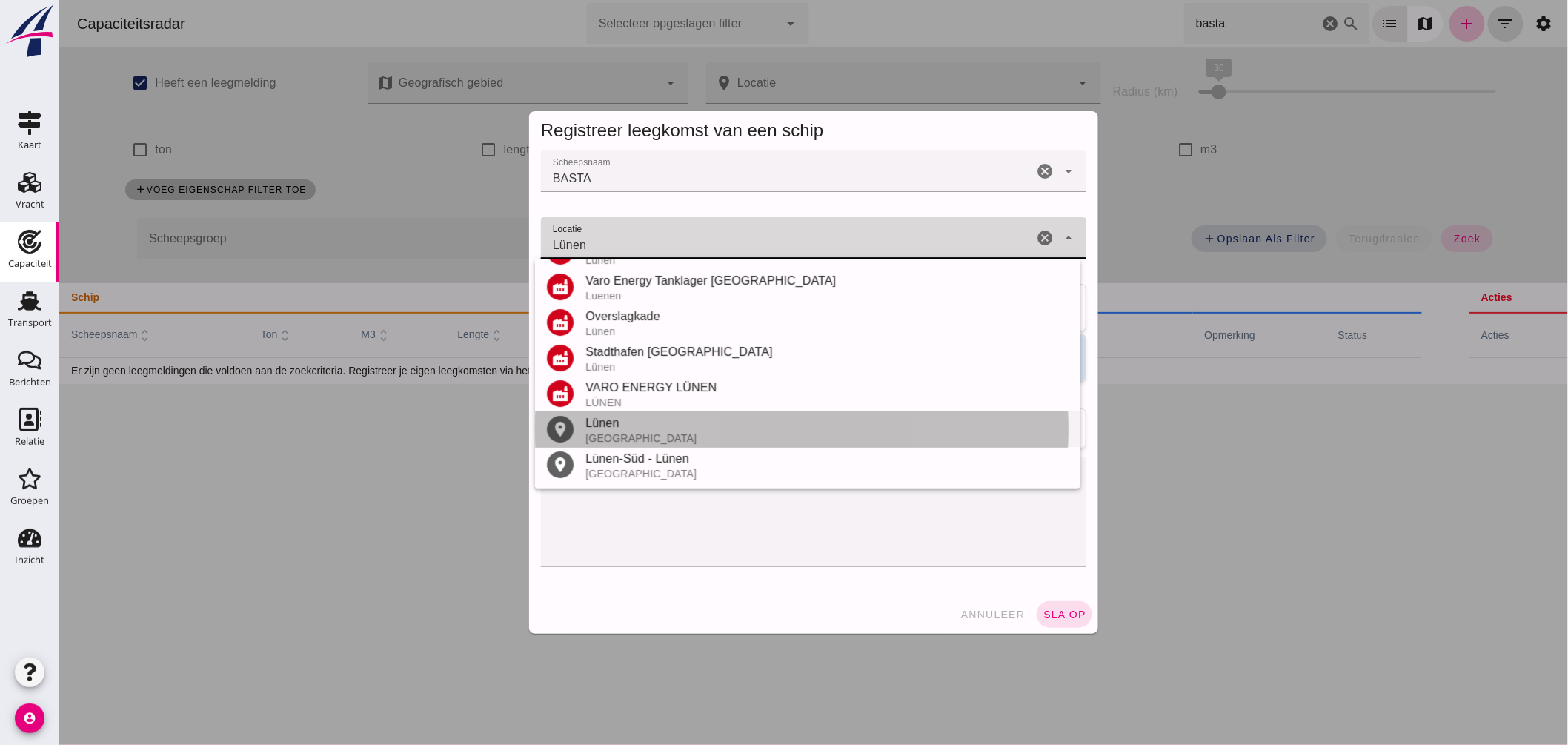
click at [620, 432] on div "Duitsland" at bounding box center [827, 438] width 483 height 12
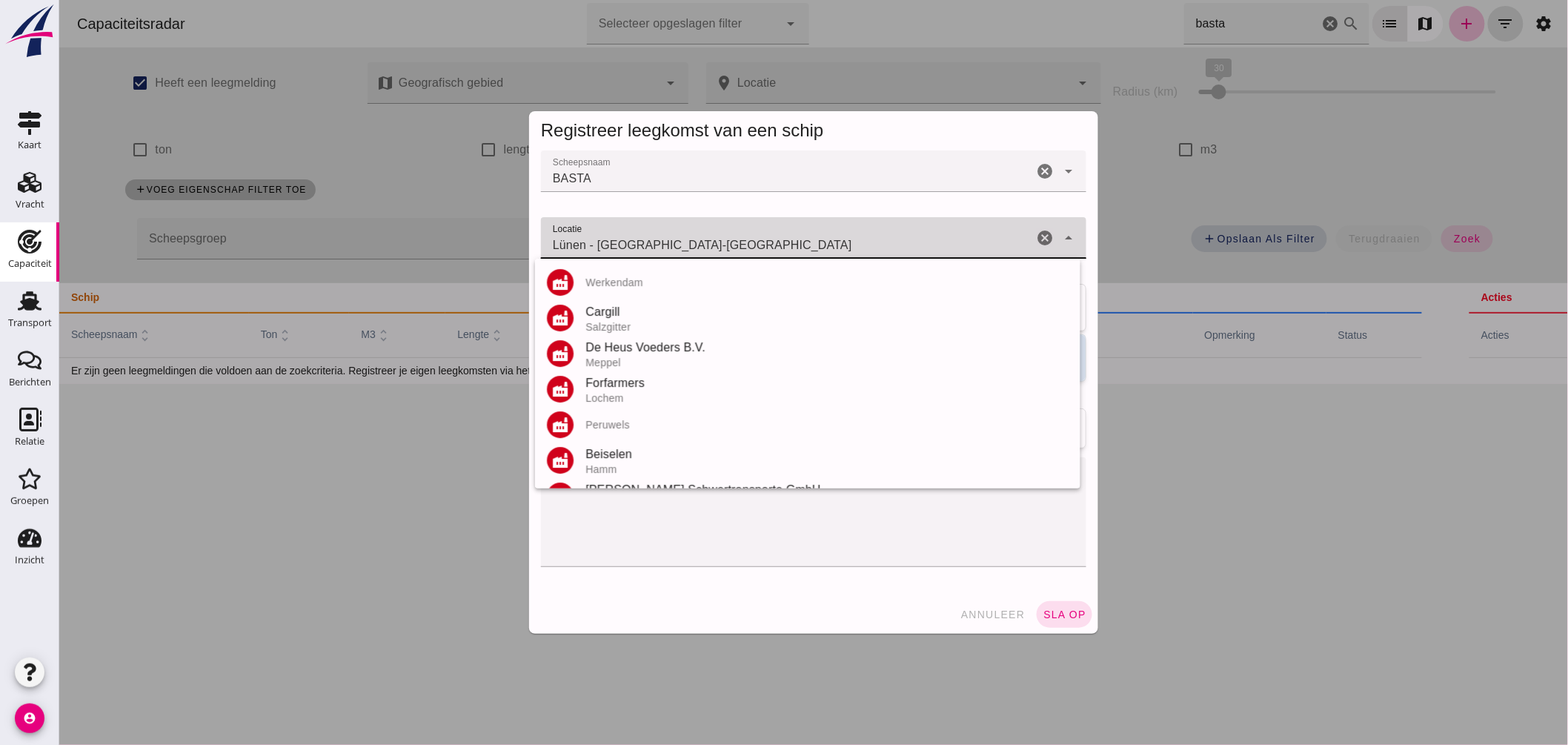
drag, startPoint x: 638, startPoint y: 239, endPoint x: 779, endPoint y: 235, distance: 141.1
click at [779, 236] on input "Lünen - Noordrijn-Westfalen" at bounding box center [786, 245] width 492 height 18
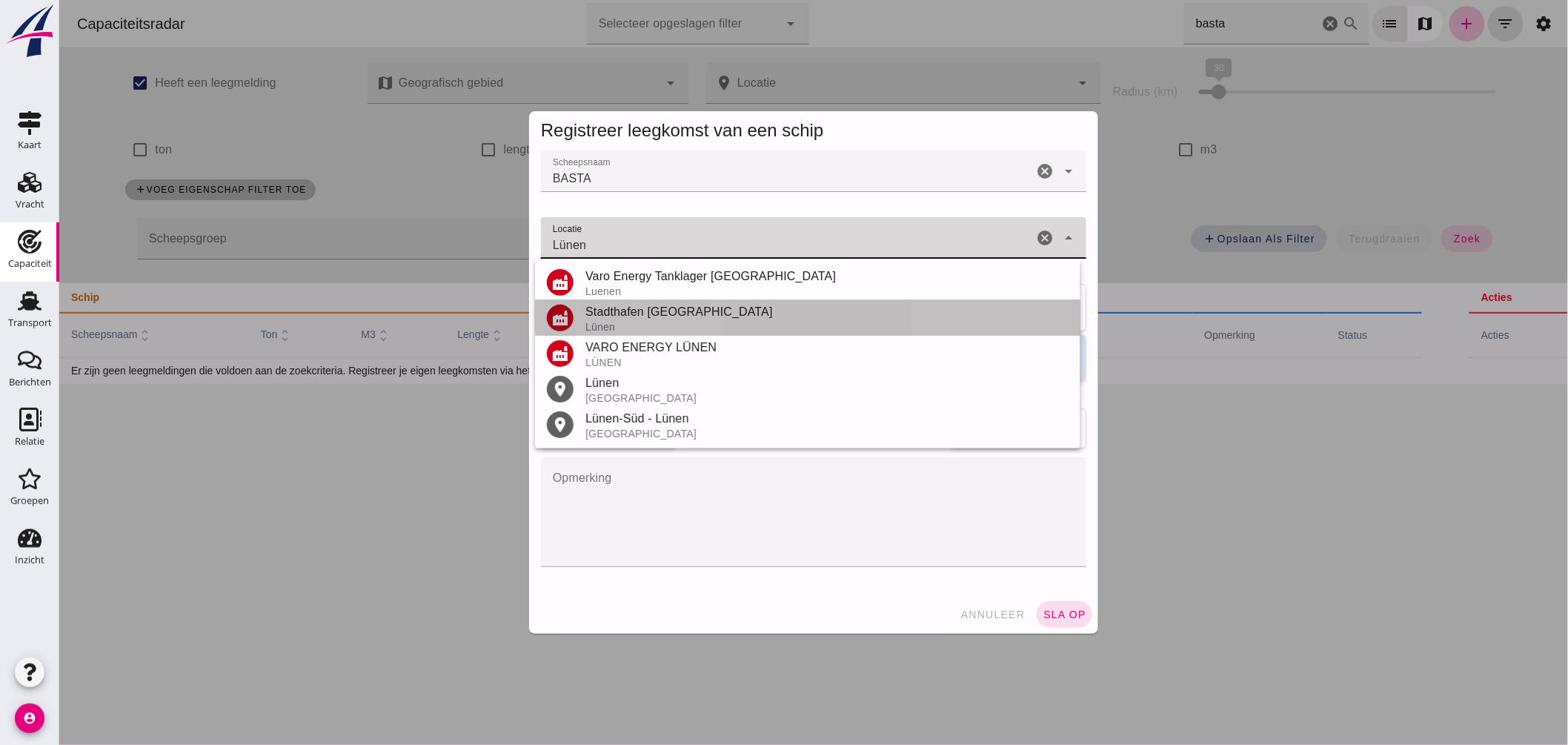
click at [679, 314] on div "Stadthafen Lünen" at bounding box center [827, 312] width 483 height 18
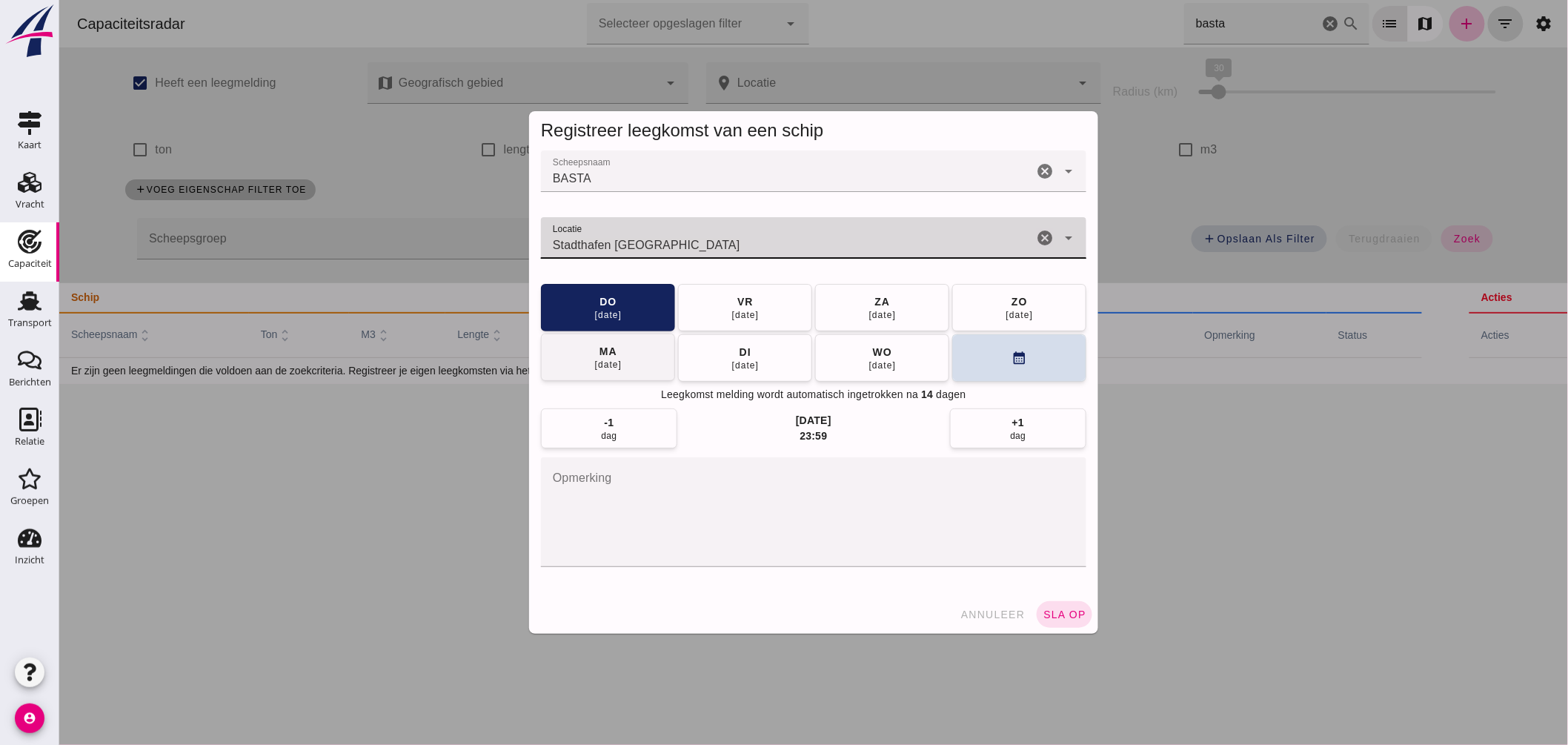
type input "Stadthafen Lünen - Lünen"
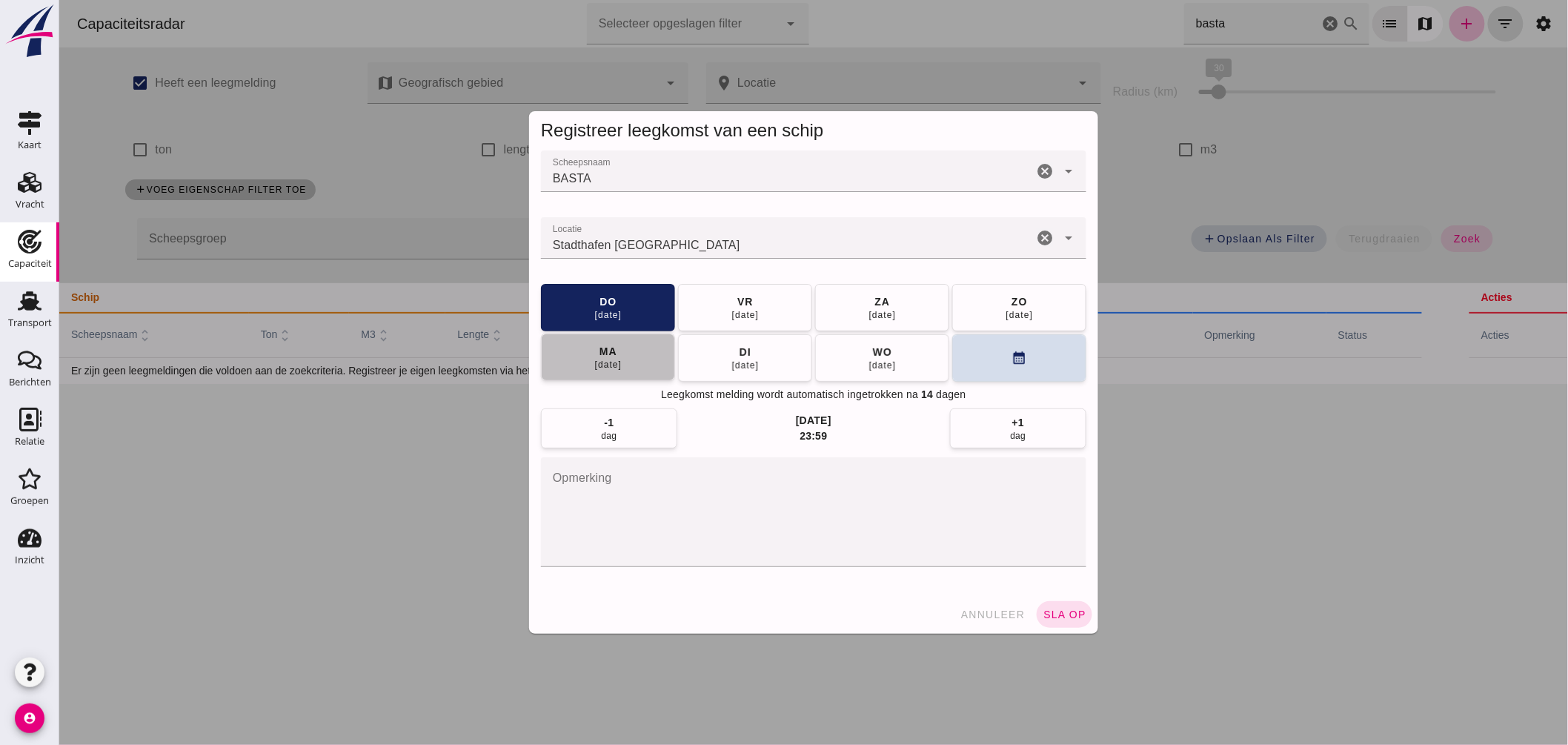
click at [638, 349] on button "ma 01 sep" at bounding box center [607, 358] width 134 height 47
click at [1071, 611] on span "sla op" at bounding box center [1064, 614] width 44 height 12
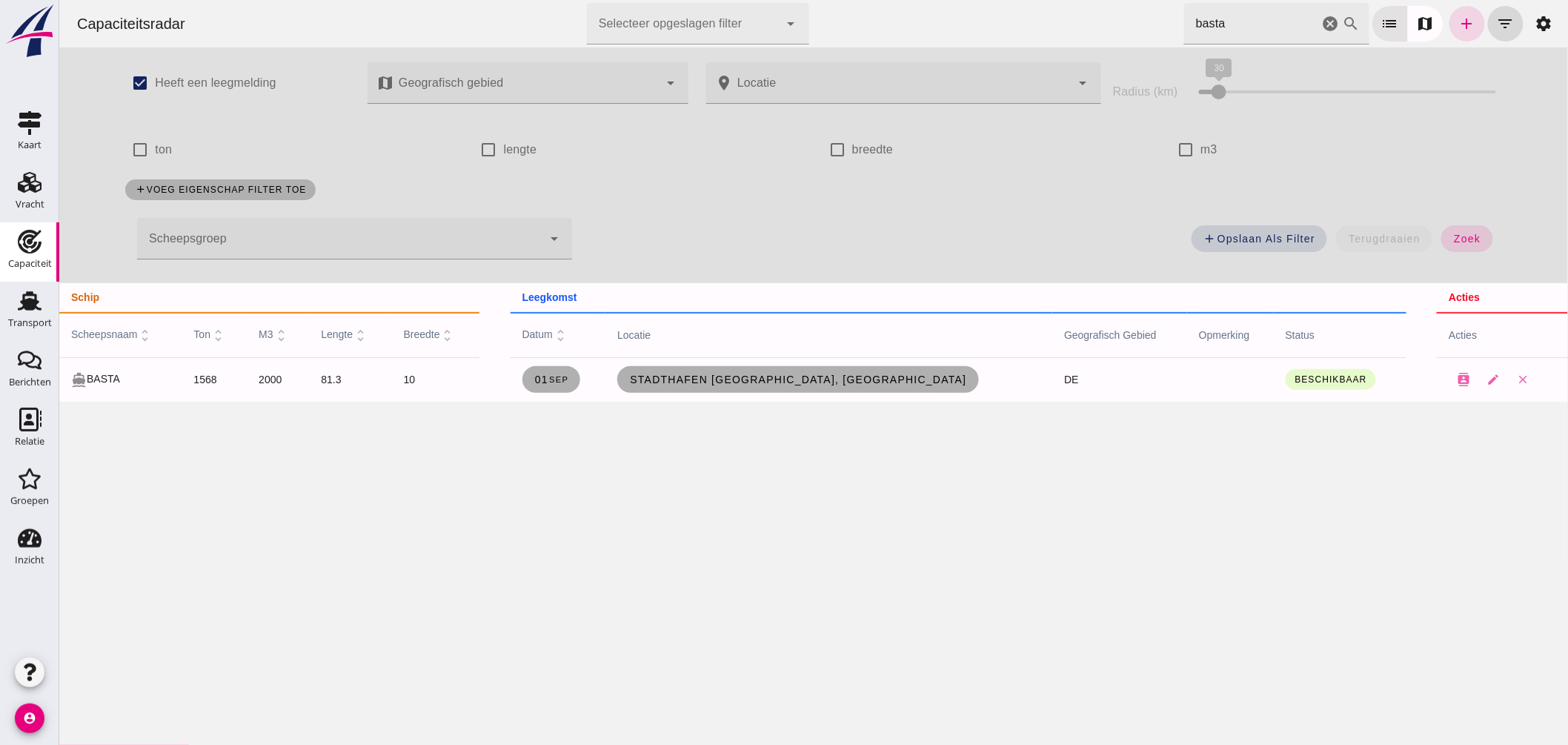
click at [1227, 19] on input "basta" at bounding box center [1250, 24] width 135 height 42
drag, startPoint x: 1225, startPoint y: 27, endPoint x: 948, endPoint y: -6, distance: 279.0
click at [948, 0] on html "Capaciteitsradar Selecteer opgeslagen filter Selecteer opgeslagen filter cancel…" at bounding box center [812, 372] width 1509 height 745
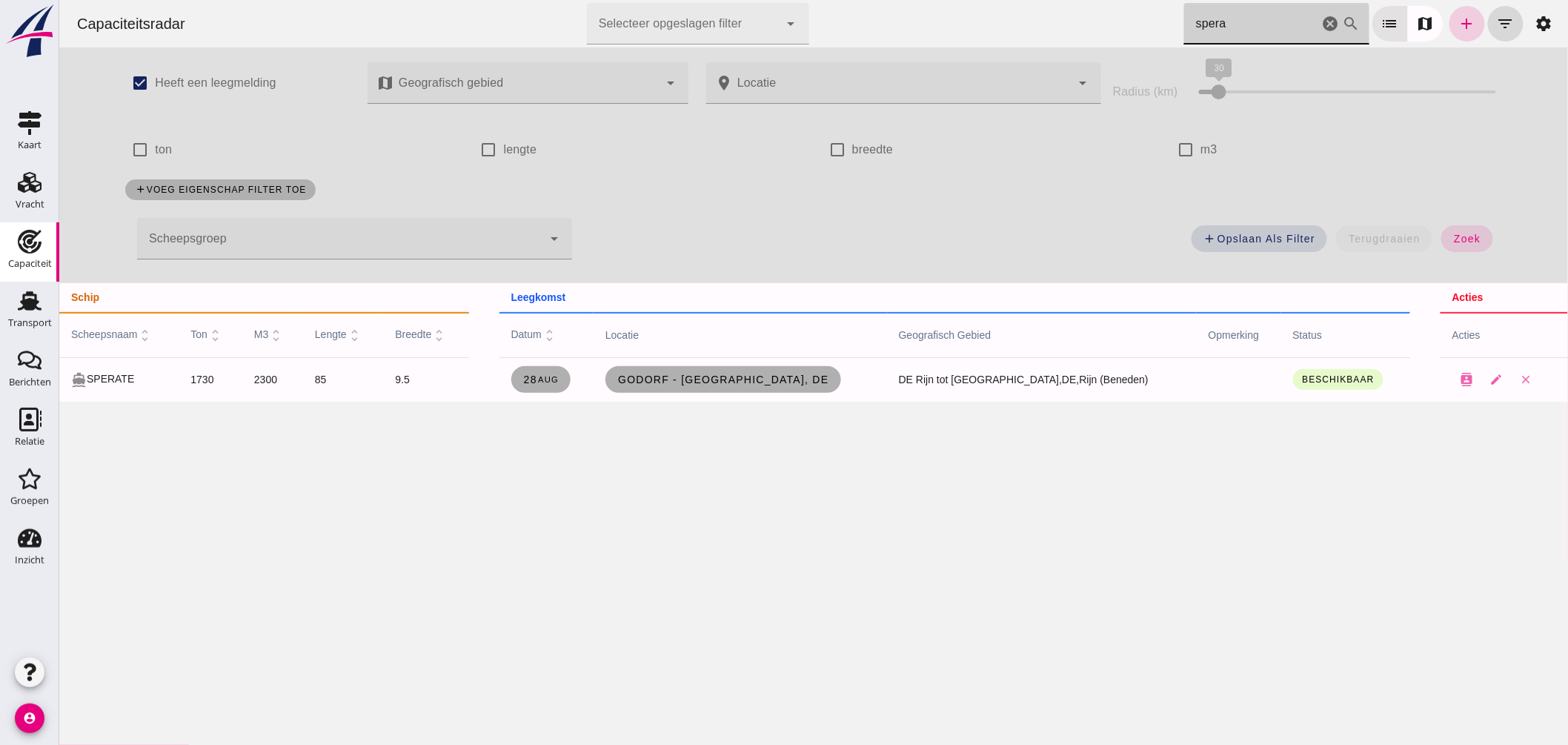
type input "spera"
click at [1458, 15] on icon "add" at bounding box center [1466, 24] width 18 height 18
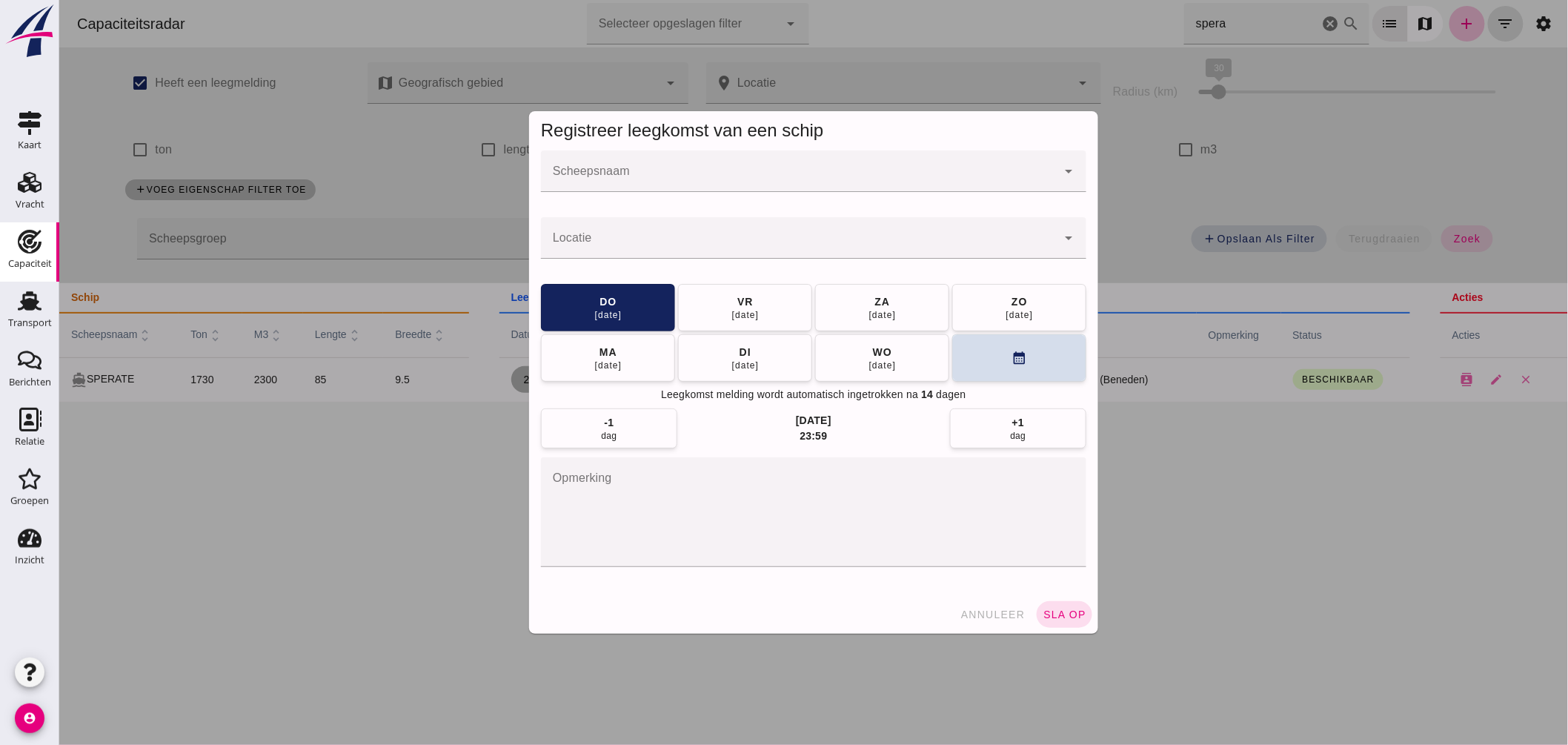
click at [666, 185] on input "Scheepsnaam" at bounding box center [797, 179] width 516 height 18
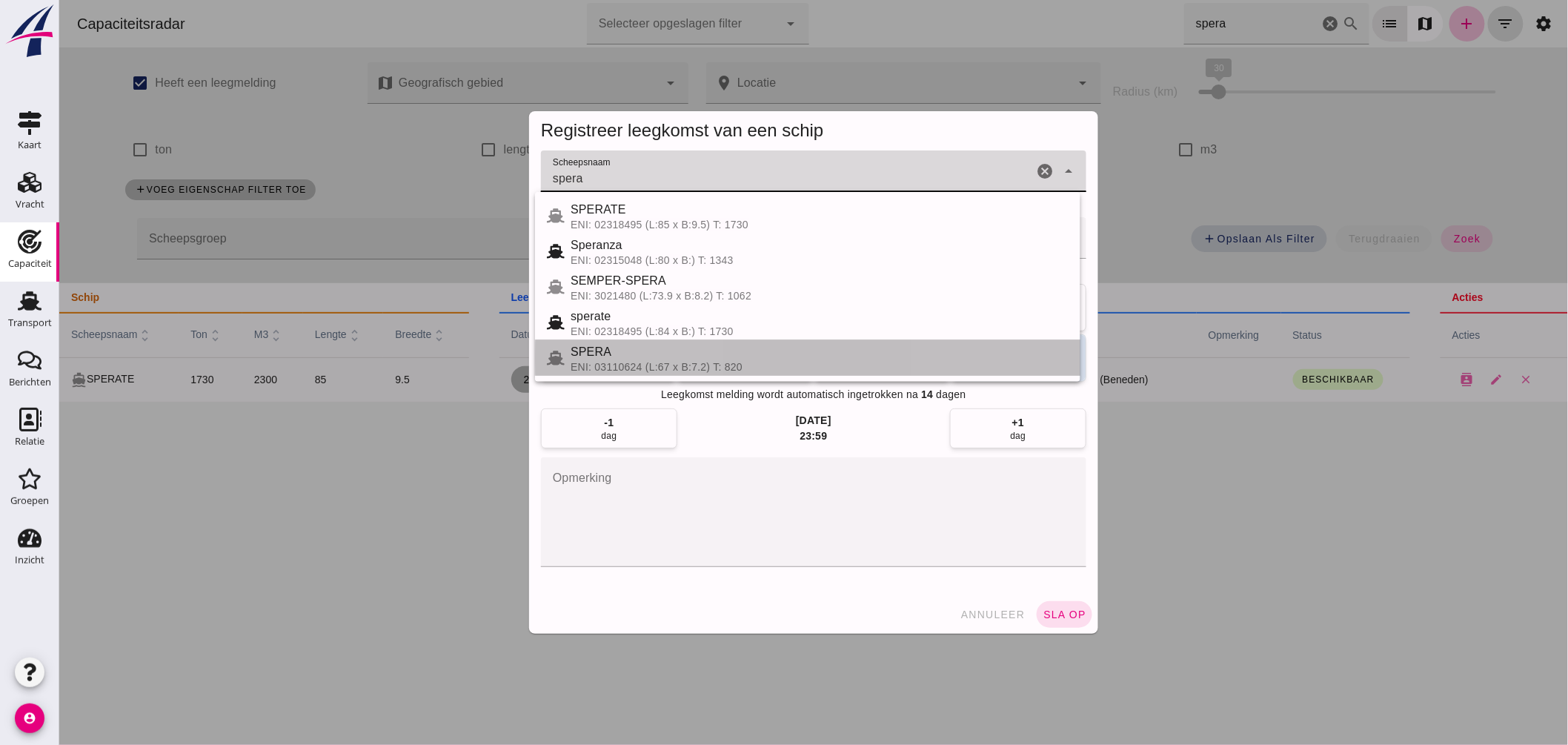
click at [656, 361] on div "SPERA ENI: 03110624 (L:67 x B:7.2) T: 820" at bounding box center [819, 358] width 498 height 30
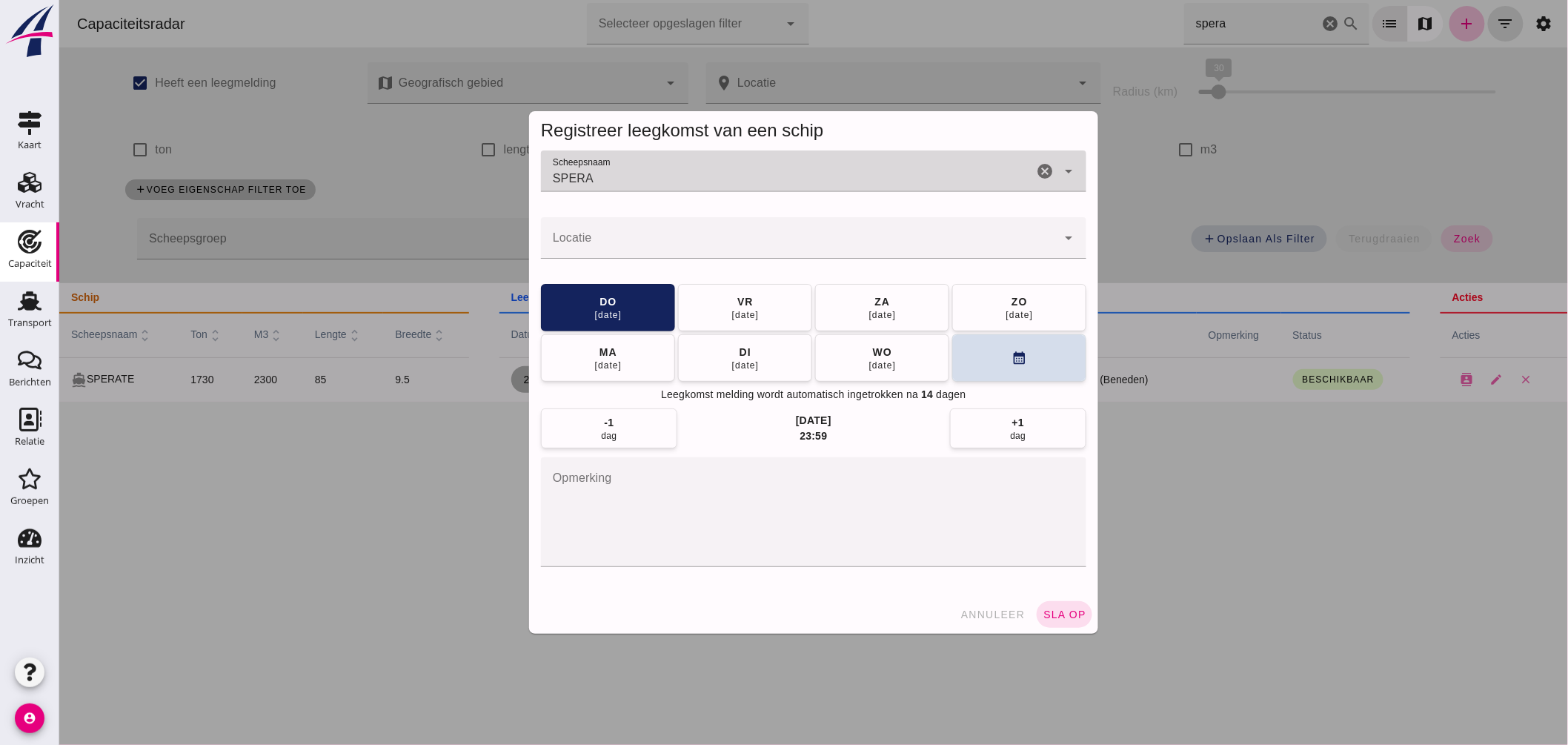
type input "SPERA"
click at [724, 242] on input "Locatie" at bounding box center [797, 245] width 516 height 18
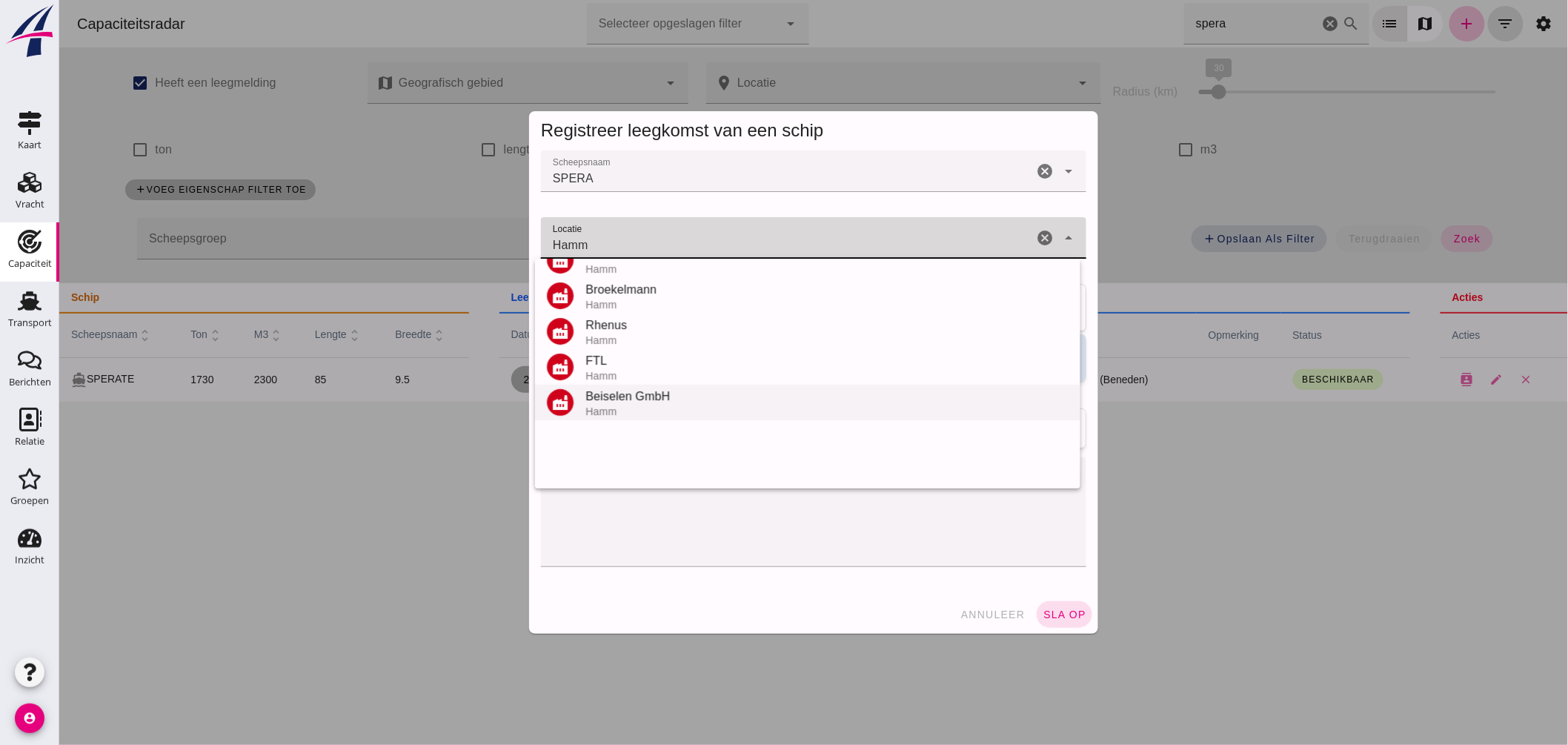
scroll to position [246, 0]
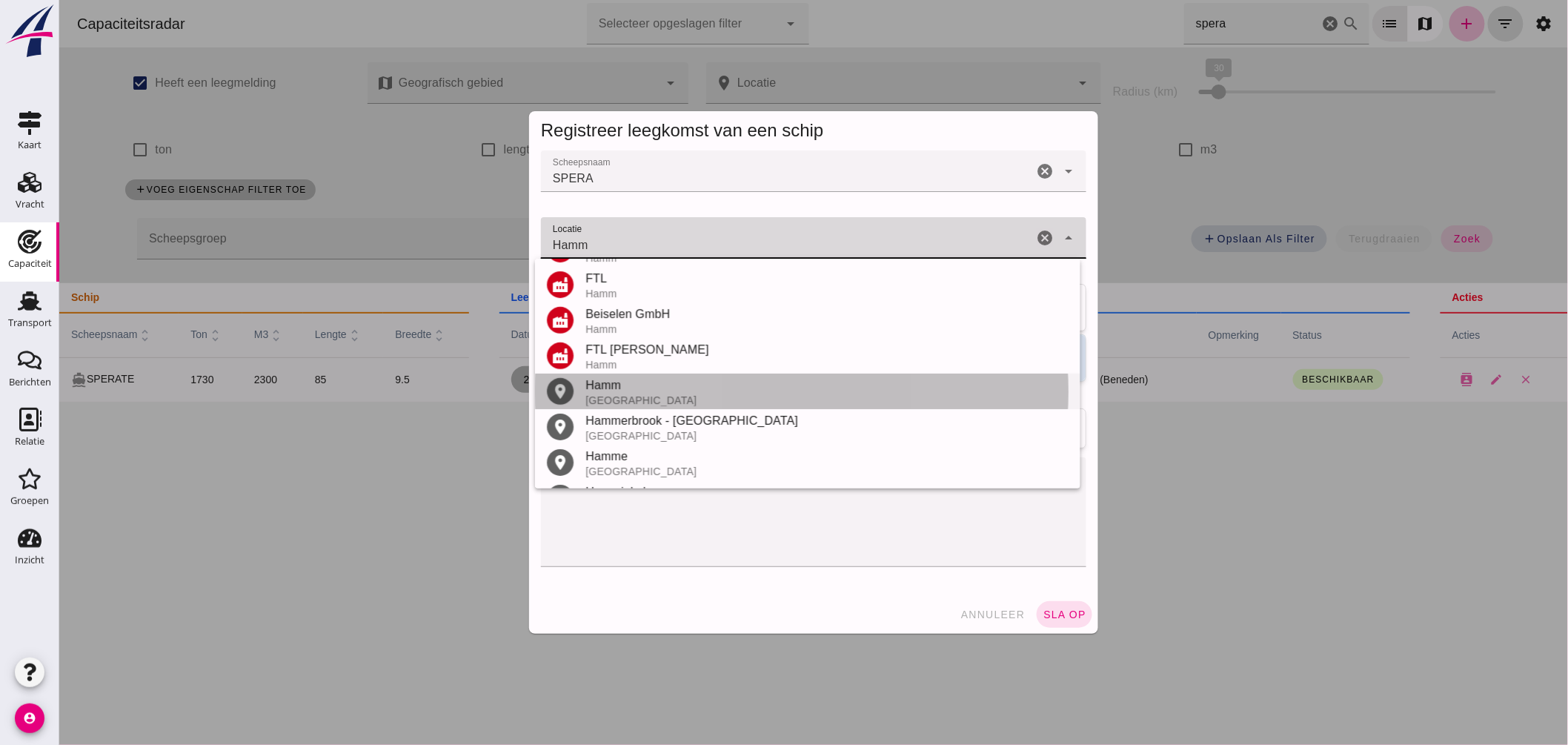
click at [627, 396] on div "Duitsland" at bounding box center [827, 400] width 483 height 12
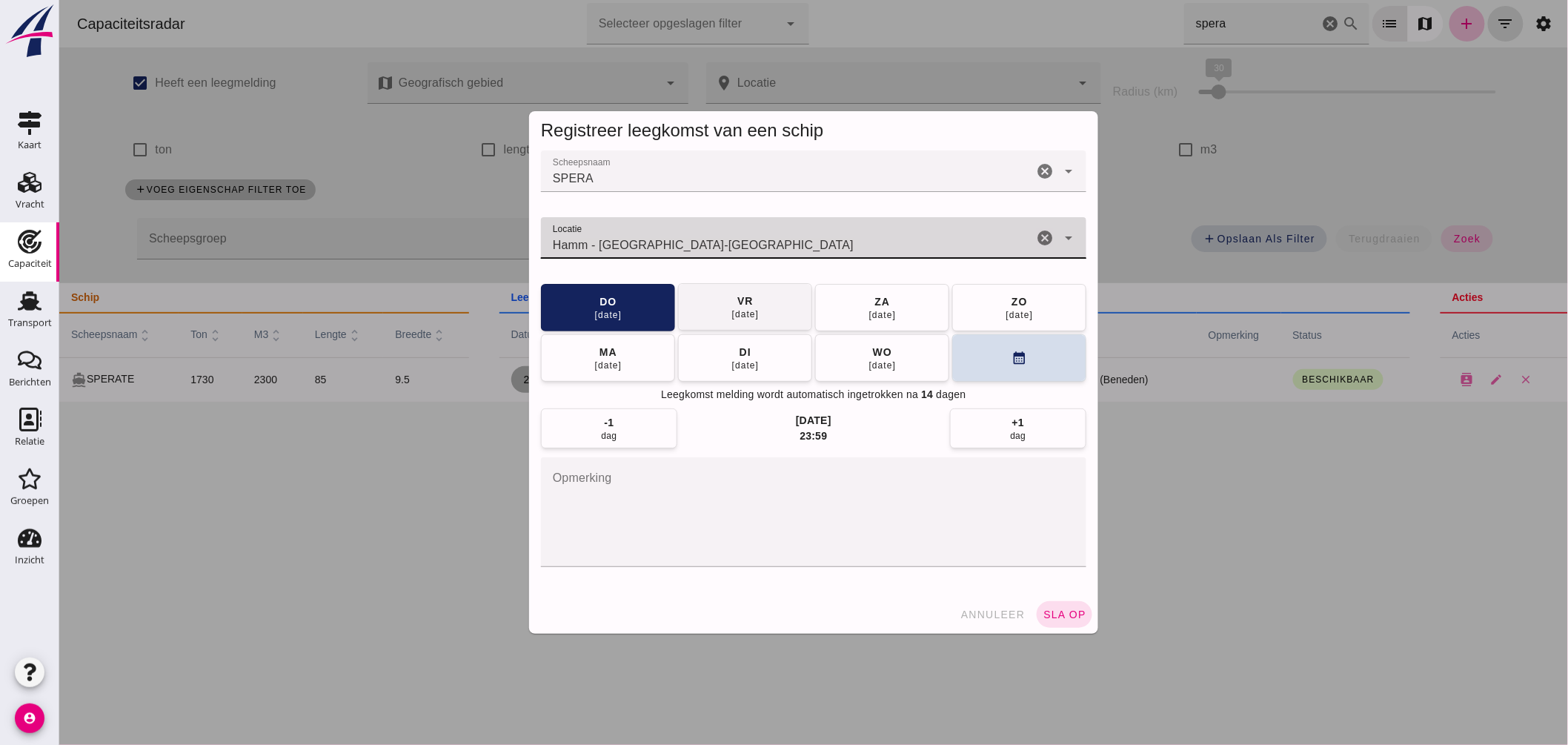
type input "Hamm - Noordrijn-Westfalen"
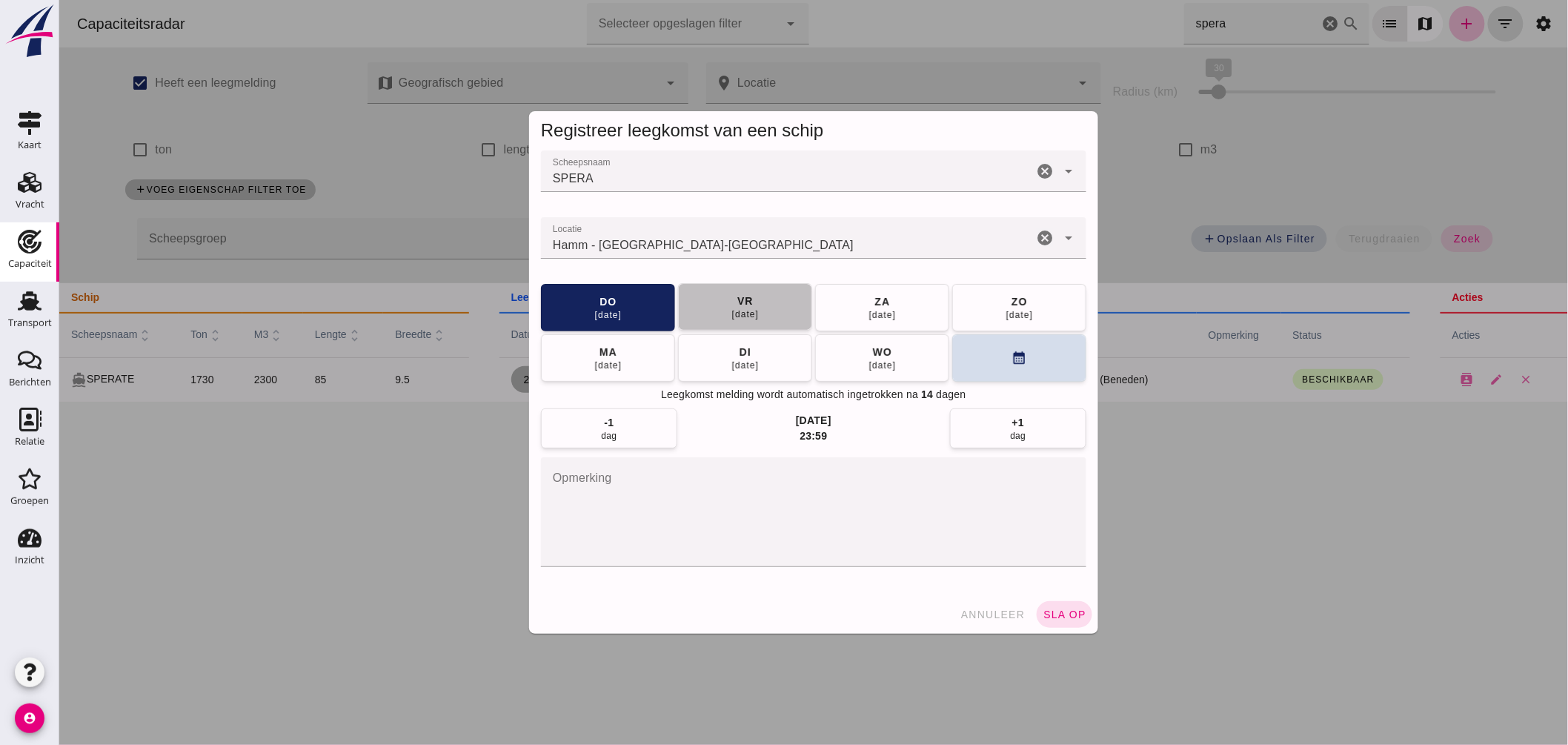
click at [761, 309] on button "vr 29 aug" at bounding box center [744, 307] width 134 height 47
drag, startPoint x: 1056, startPoint y: 617, endPoint x: 1068, endPoint y: 617, distance: 12.0
click at [1057, 617] on span "sla op" at bounding box center [1064, 614] width 44 height 12
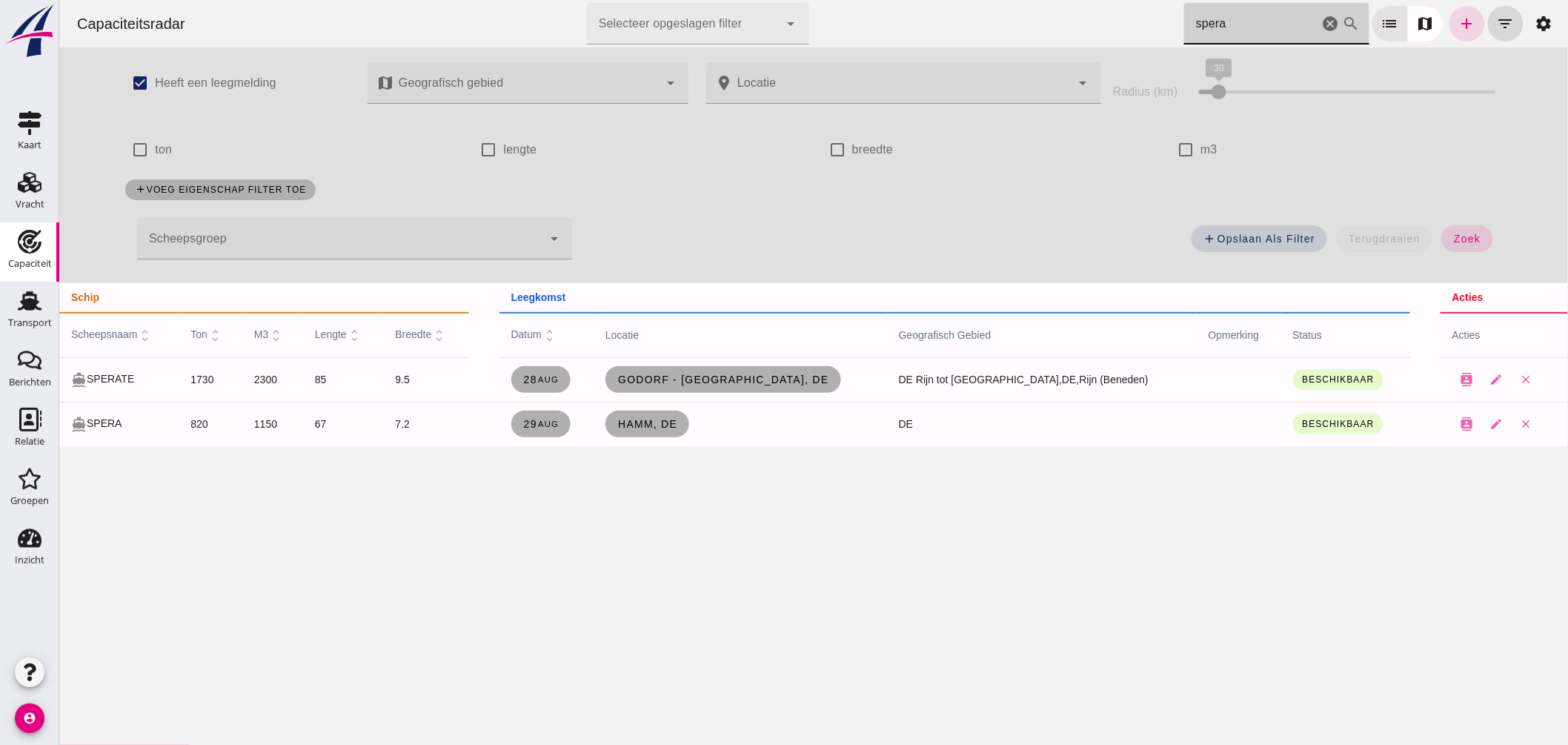
drag, startPoint x: 1262, startPoint y: 24, endPoint x: 1222, endPoint y: 20, distance: 40.2
click at [1222, 20] on input "spera" at bounding box center [1250, 24] width 135 height 42
drag, startPoint x: 1222, startPoint y: 20, endPoint x: 1141, endPoint y: 0, distance: 83.4
click at [1189, 15] on input "spera" at bounding box center [1250, 24] width 135 height 42
type input "s"
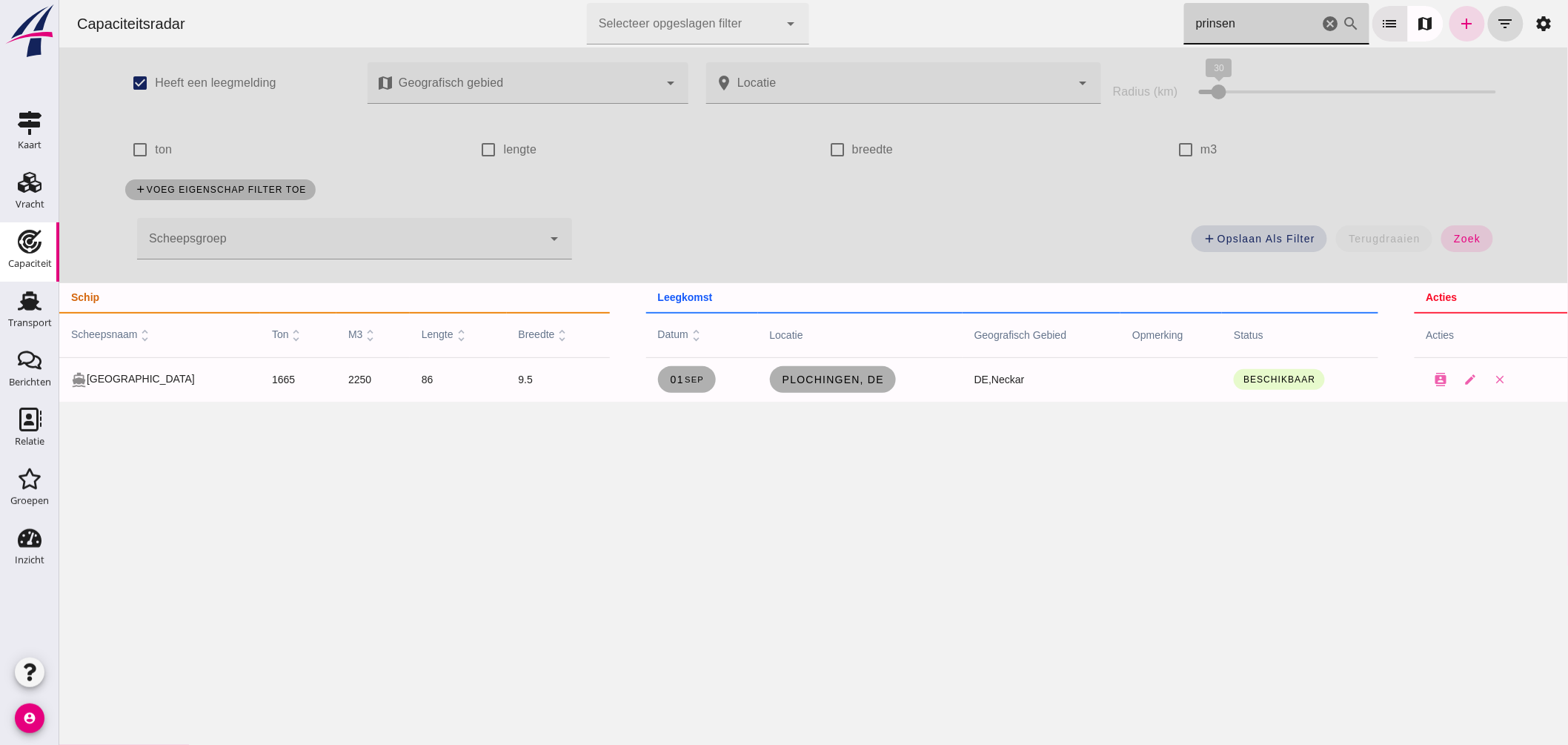
drag, startPoint x: 817, startPoint y: 5, endPoint x: 711, endPoint y: -12, distance: 107.4
click at [711, 0] on html "Capaciteitsradar Selecteer opgeslagen filter Selecteer opgeslagen filter cancel…" at bounding box center [812, 372] width 1509 height 745
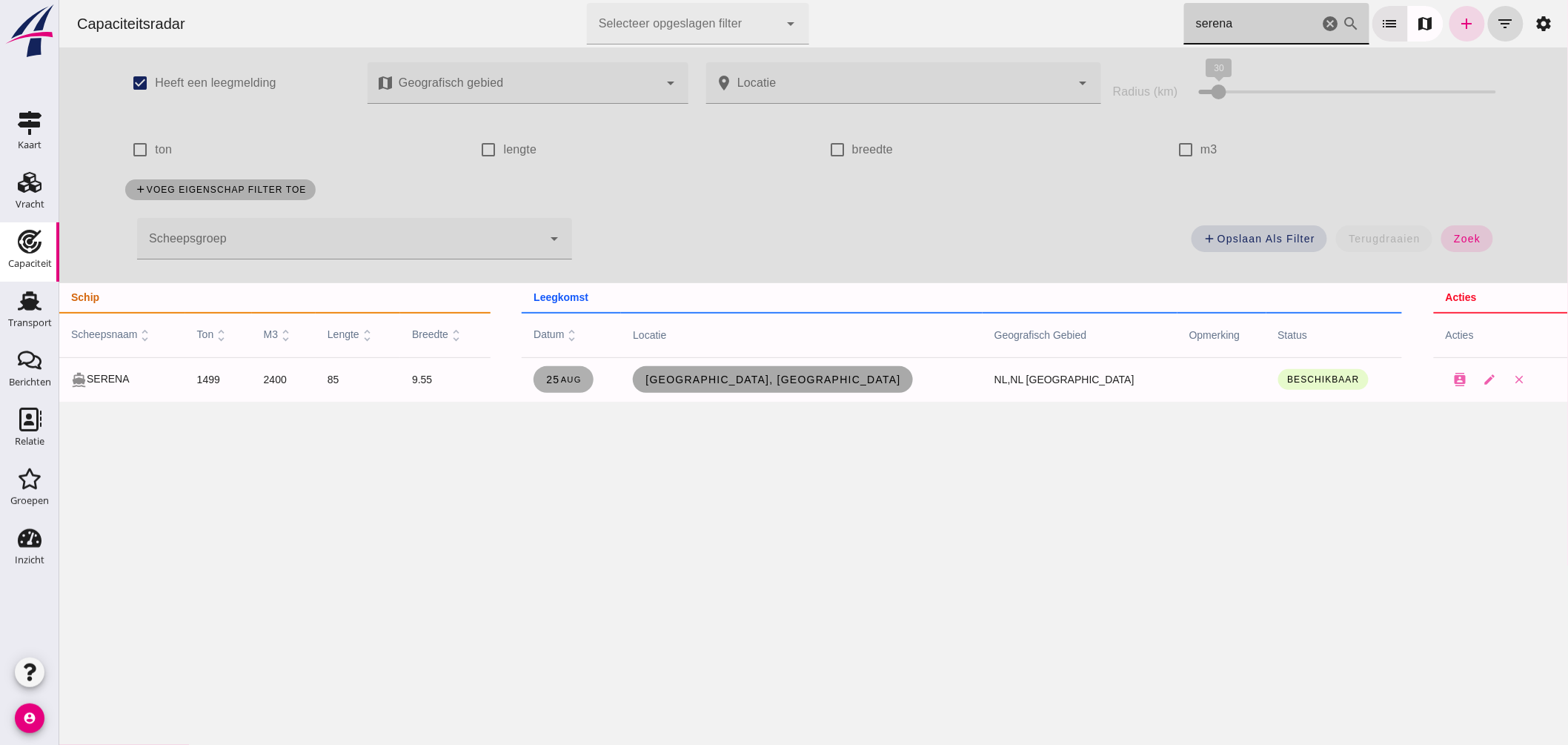
type input "serena"
click at [815, 380] on span "Utrecht, nl" at bounding box center [772, 379] width 257 height 12
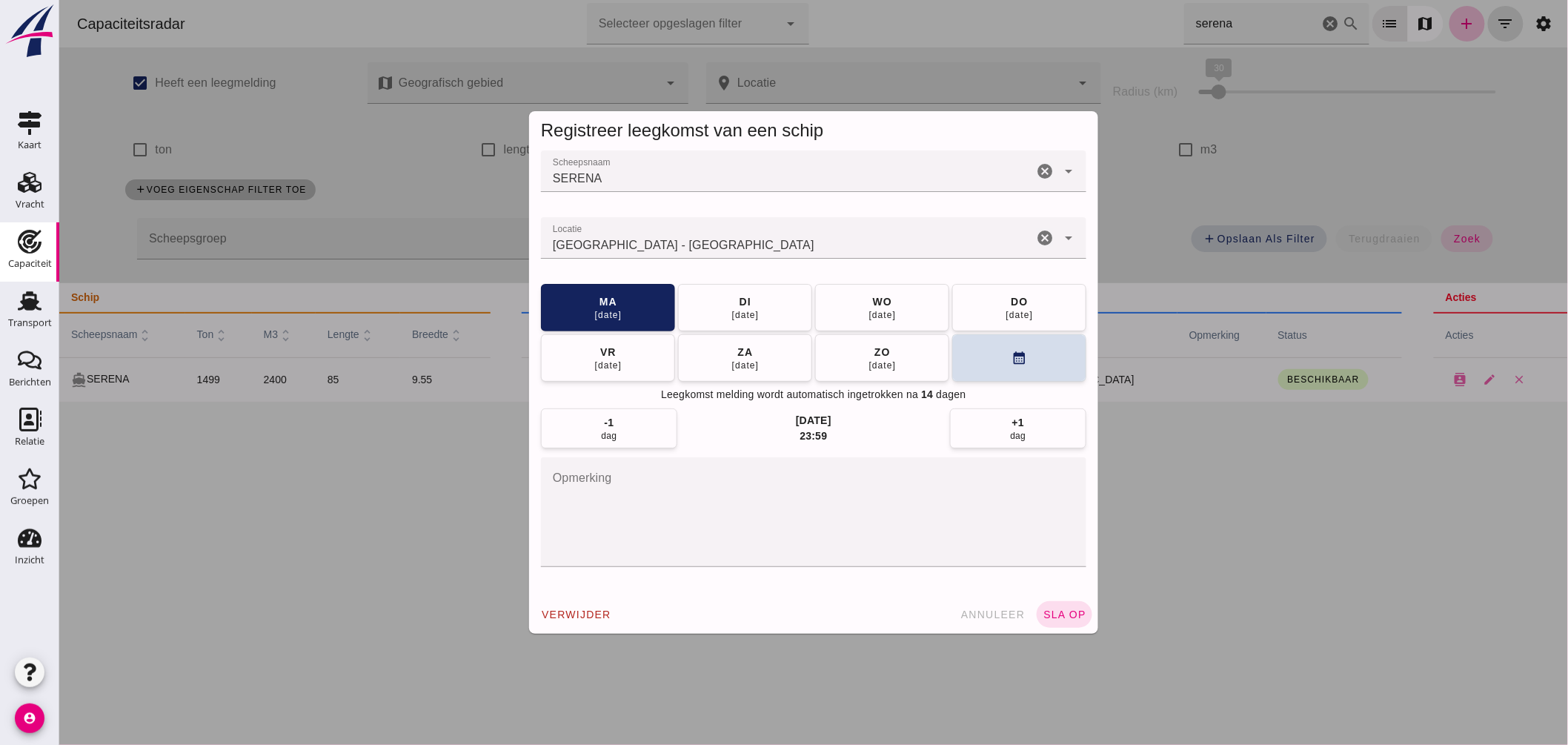
click at [773, 246] on input "Locatie" at bounding box center [786, 245] width 492 height 18
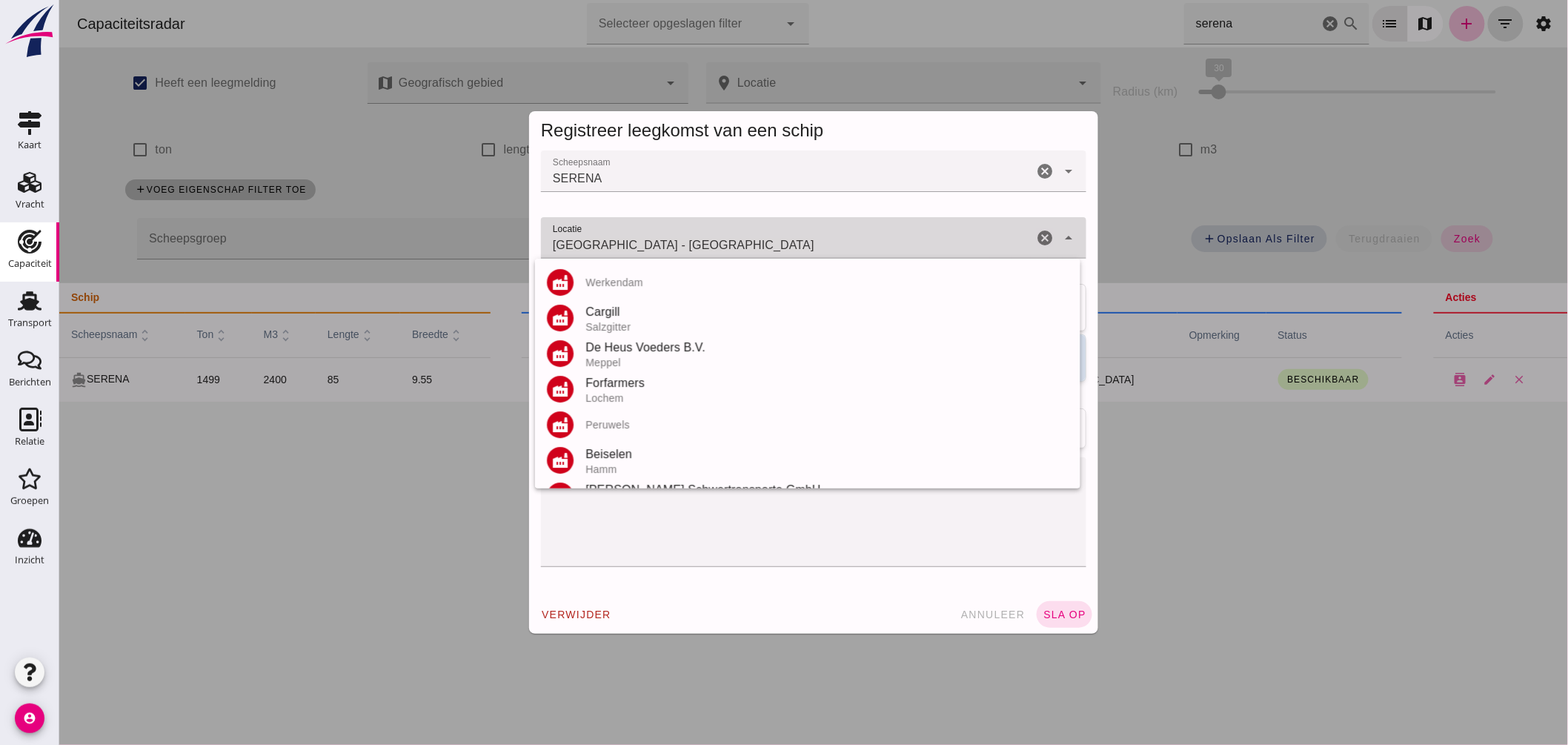
click at [773, 246] on input "Utrecht - Utrecht" at bounding box center [786, 245] width 492 height 18
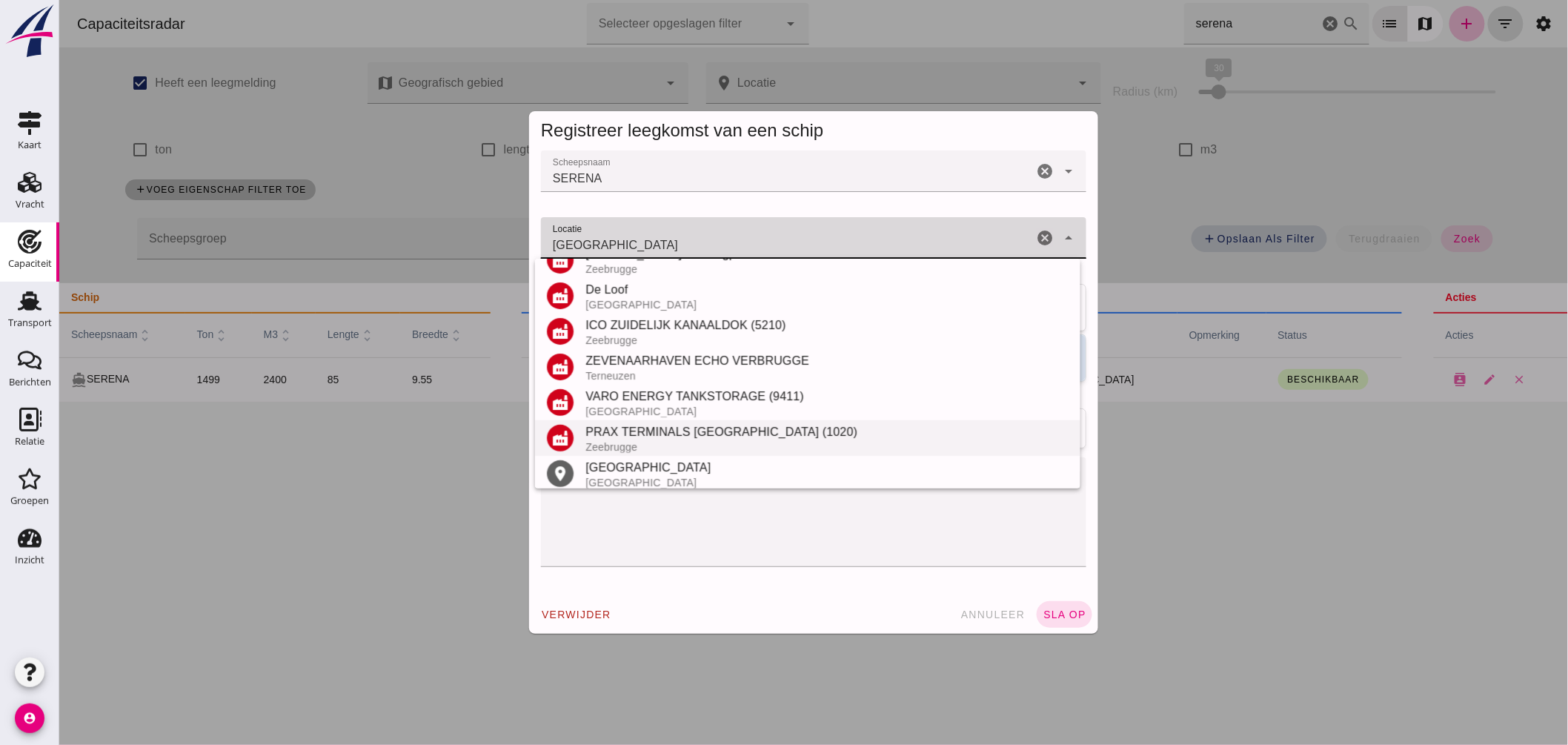
scroll to position [173, 0]
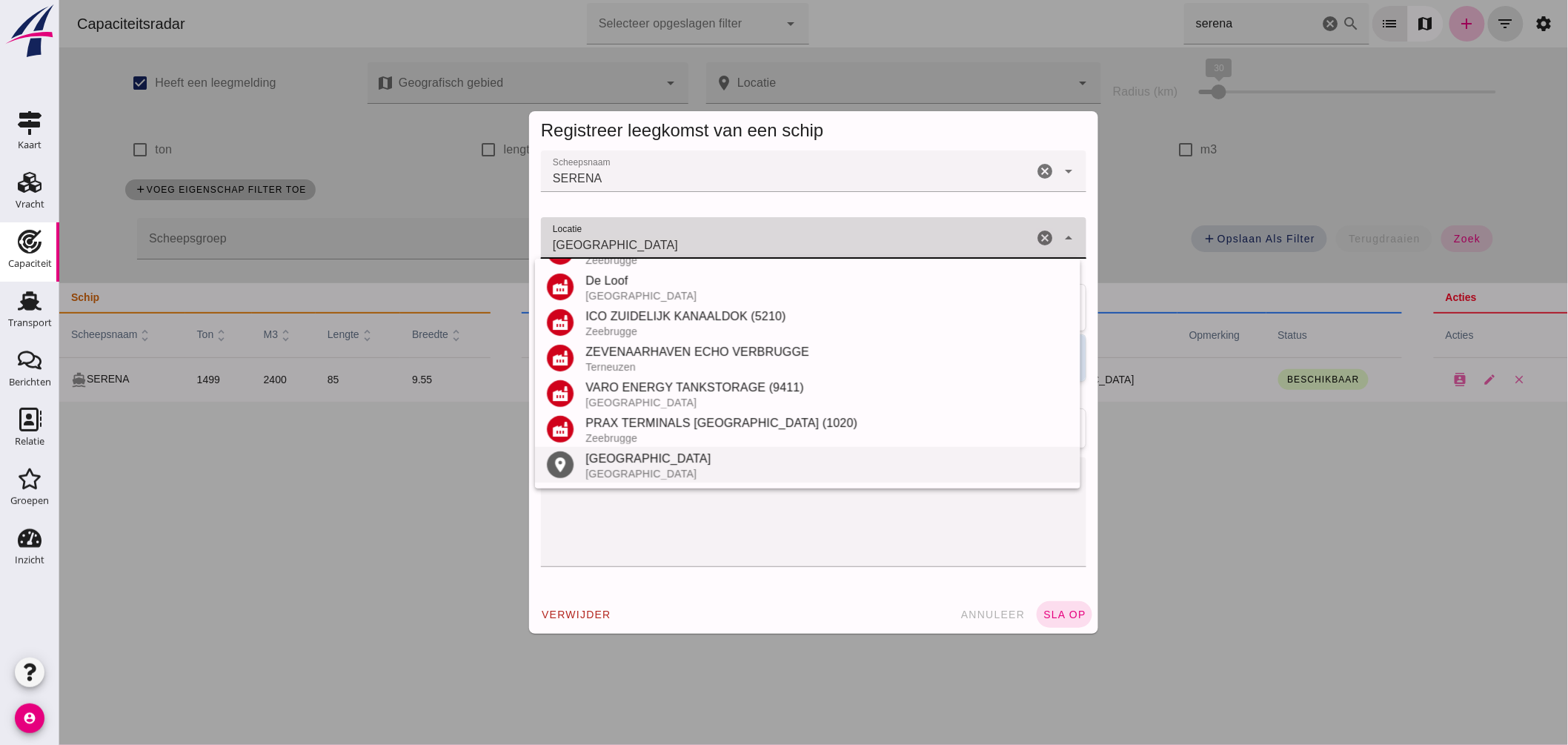
click at [674, 458] on div "Brugge" at bounding box center [827, 458] width 483 height 18
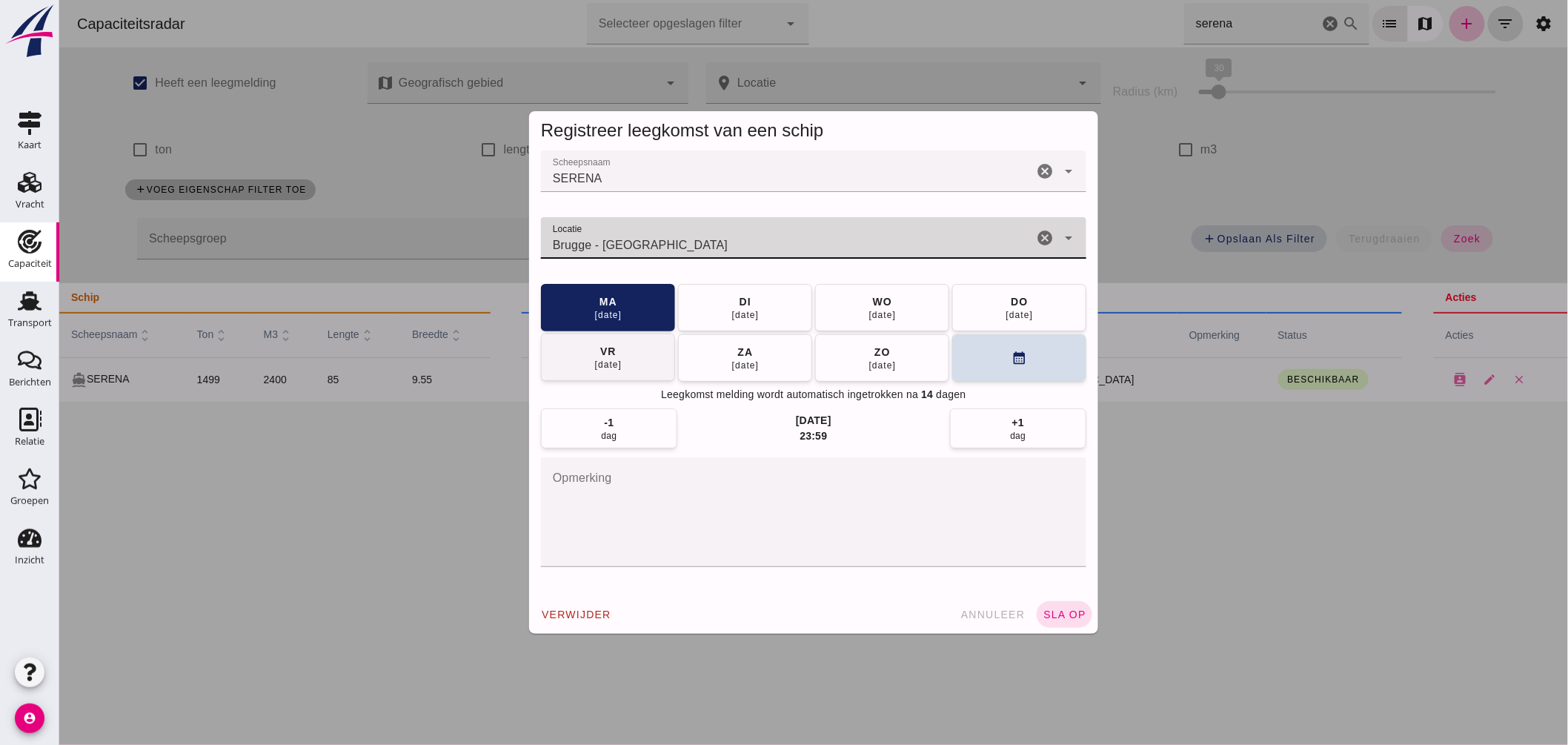
type input "Brugge - West-Vlaanderen"
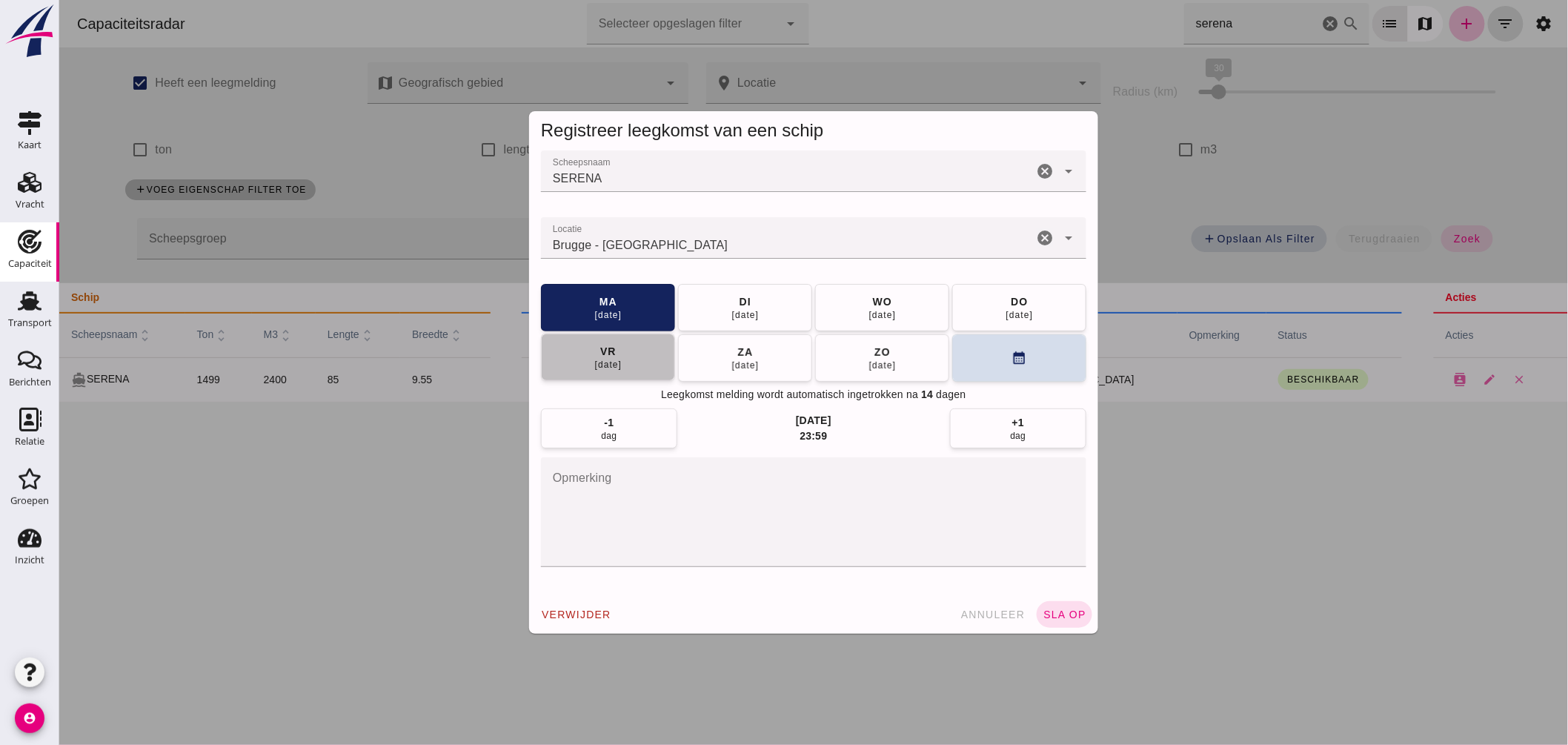
click at [640, 341] on button "vr 29 aug" at bounding box center [607, 358] width 134 height 47
click at [1056, 604] on button "sla op" at bounding box center [1063, 614] width 56 height 27
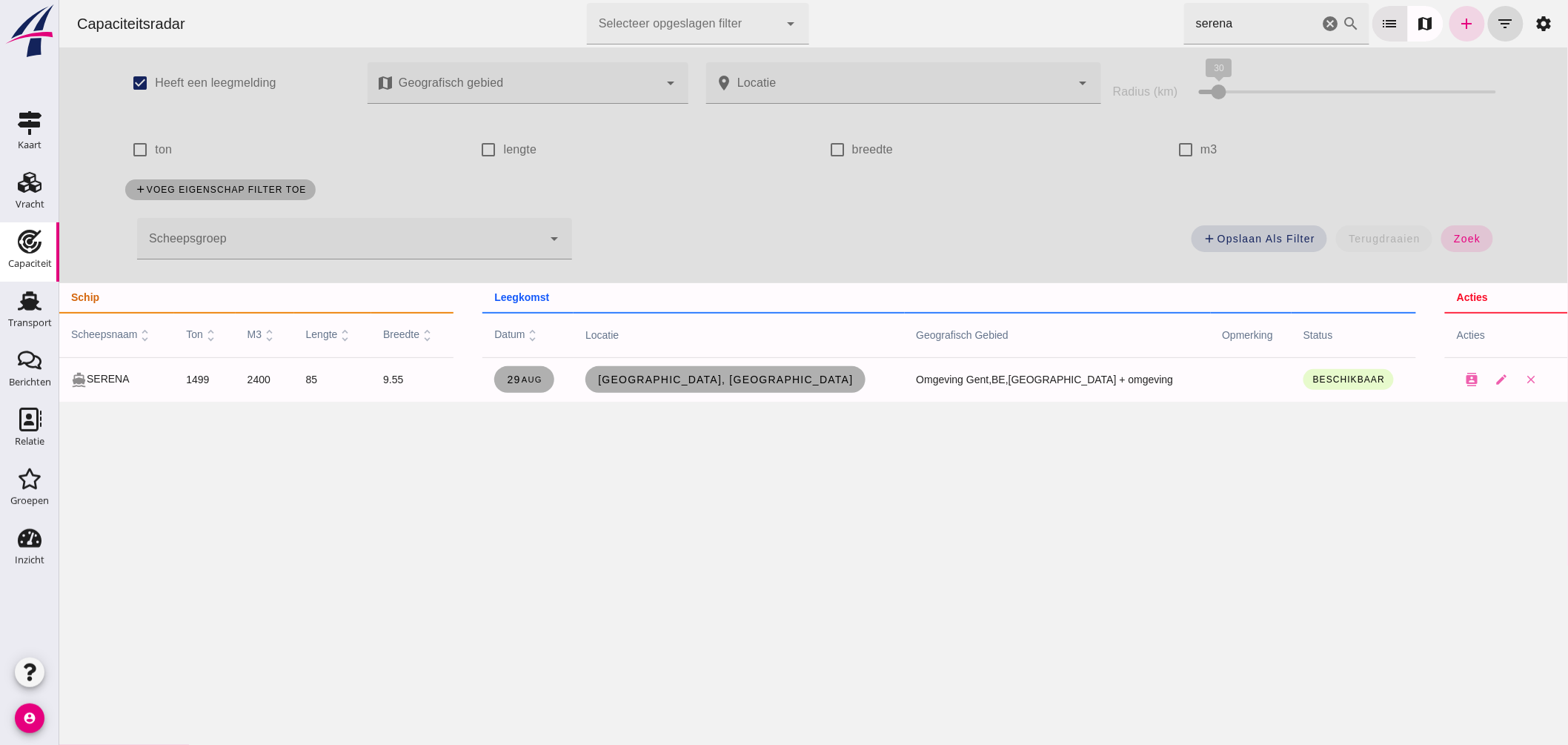
drag, startPoint x: 893, startPoint y: 28, endPoint x: 801, endPoint y: 16, distance: 92.8
click at [801, 16] on div "Capaciteitsradar Selecteer opgeslagen filter Selecteer opgeslagen filter cancel…" at bounding box center [813, 24] width 1497 height 47
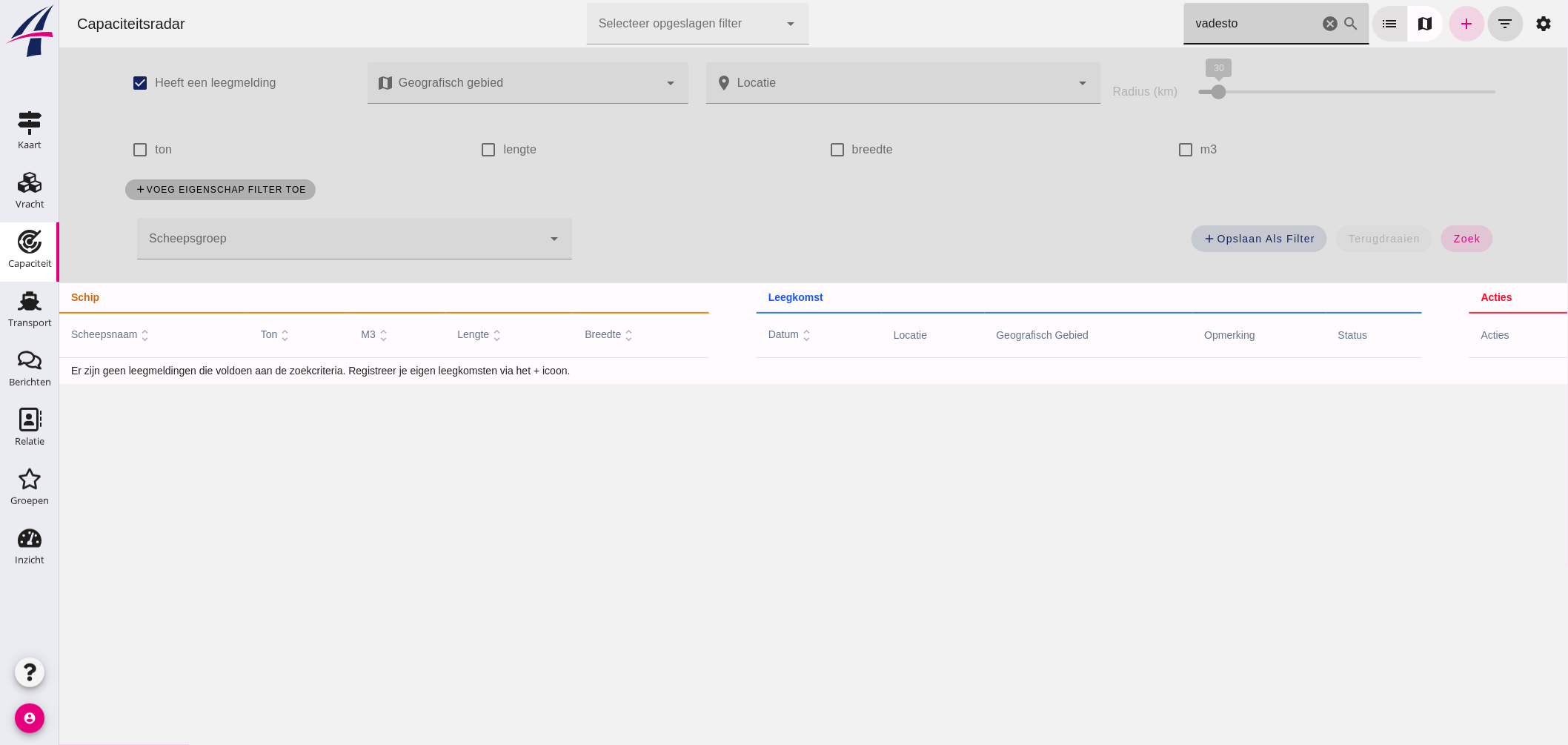
type input "vadesto"
click at [426, 234] on div at bounding box center [338, 239] width 405 height 42
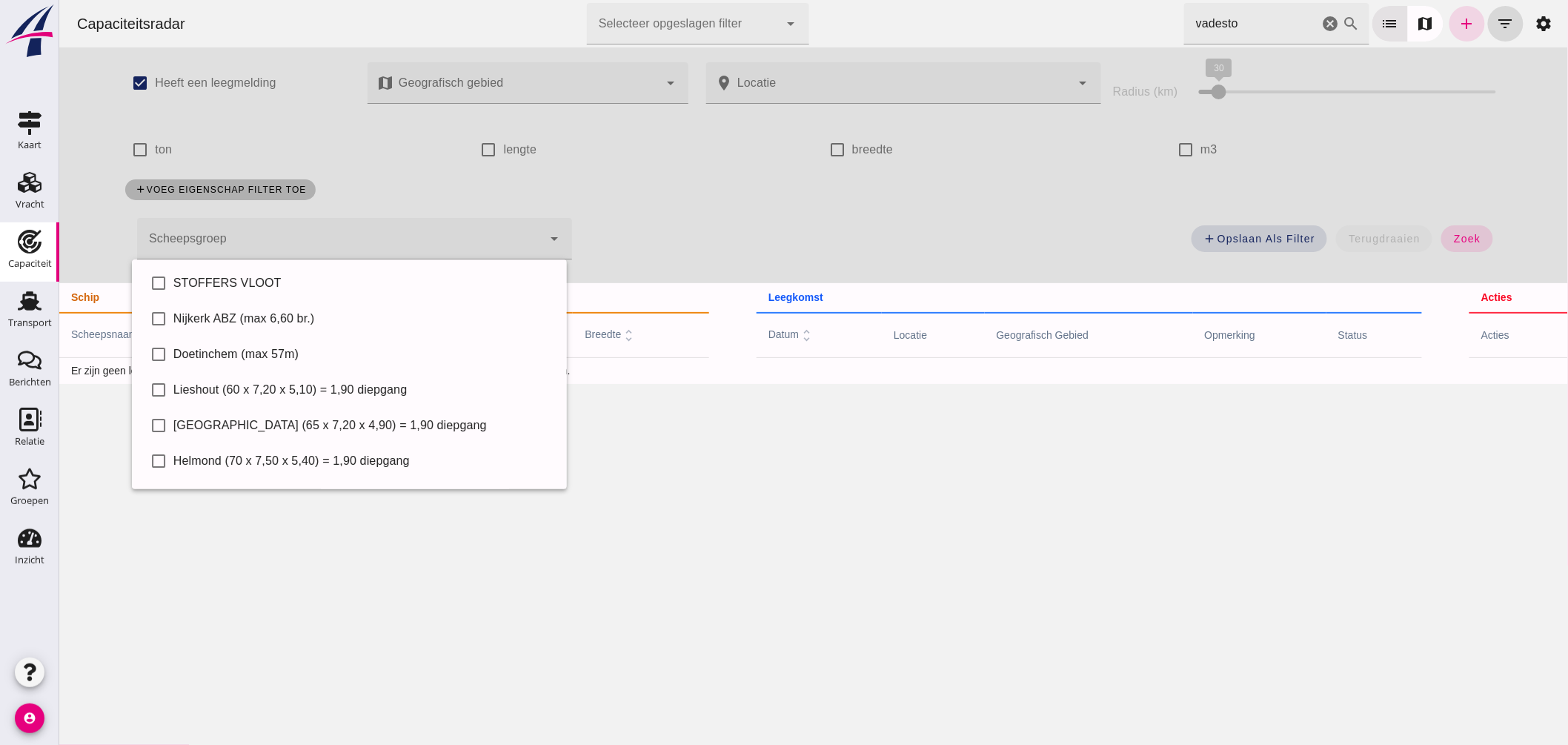
click at [664, 439] on div "Capaciteitsradar Selecteer opgeslagen filter Selecteer opgeslagen filter cancel…" at bounding box center [812, 372] width 1509 height 745
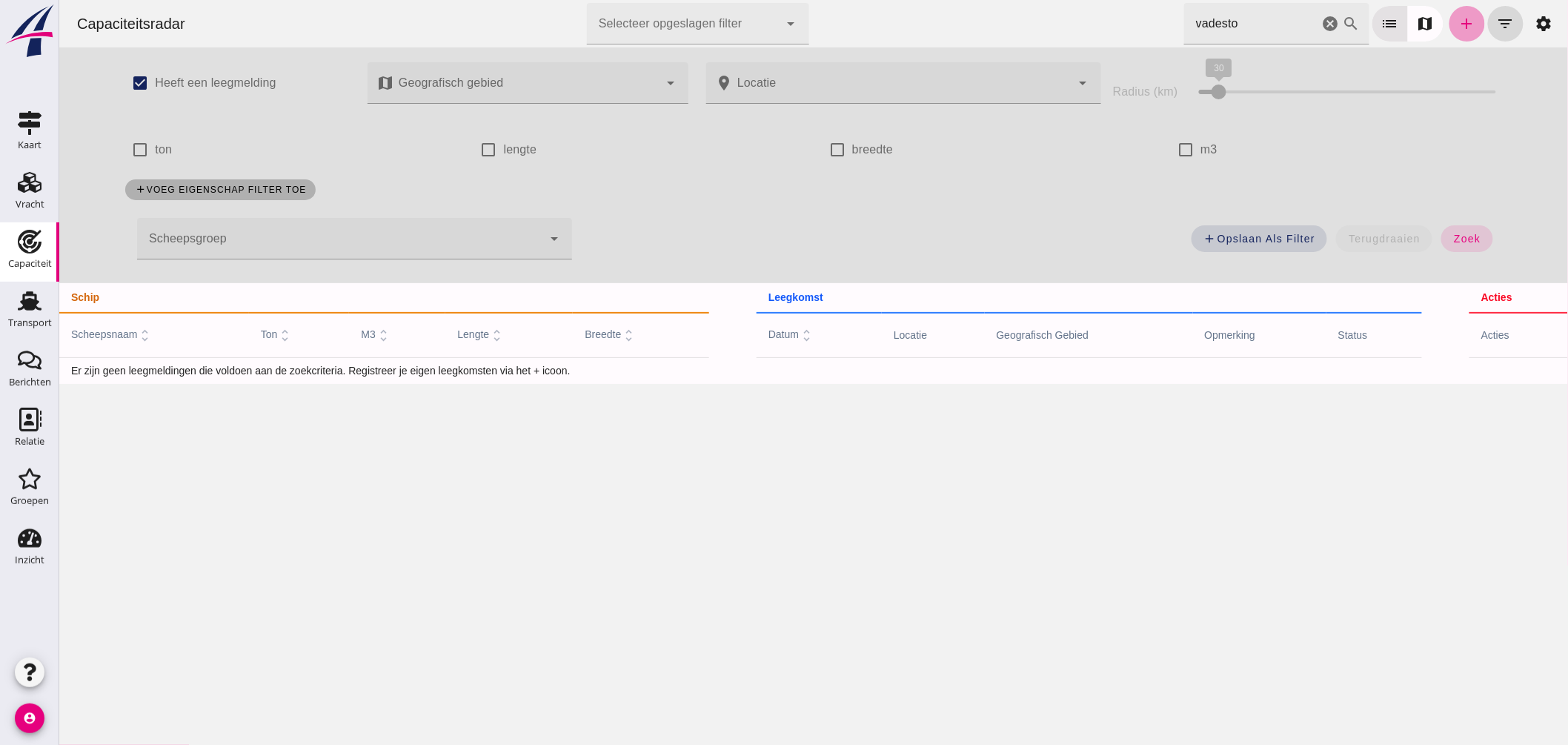
click at [1449, 35] on link "add" at bounding box center [1466, 24] width 35 height 35
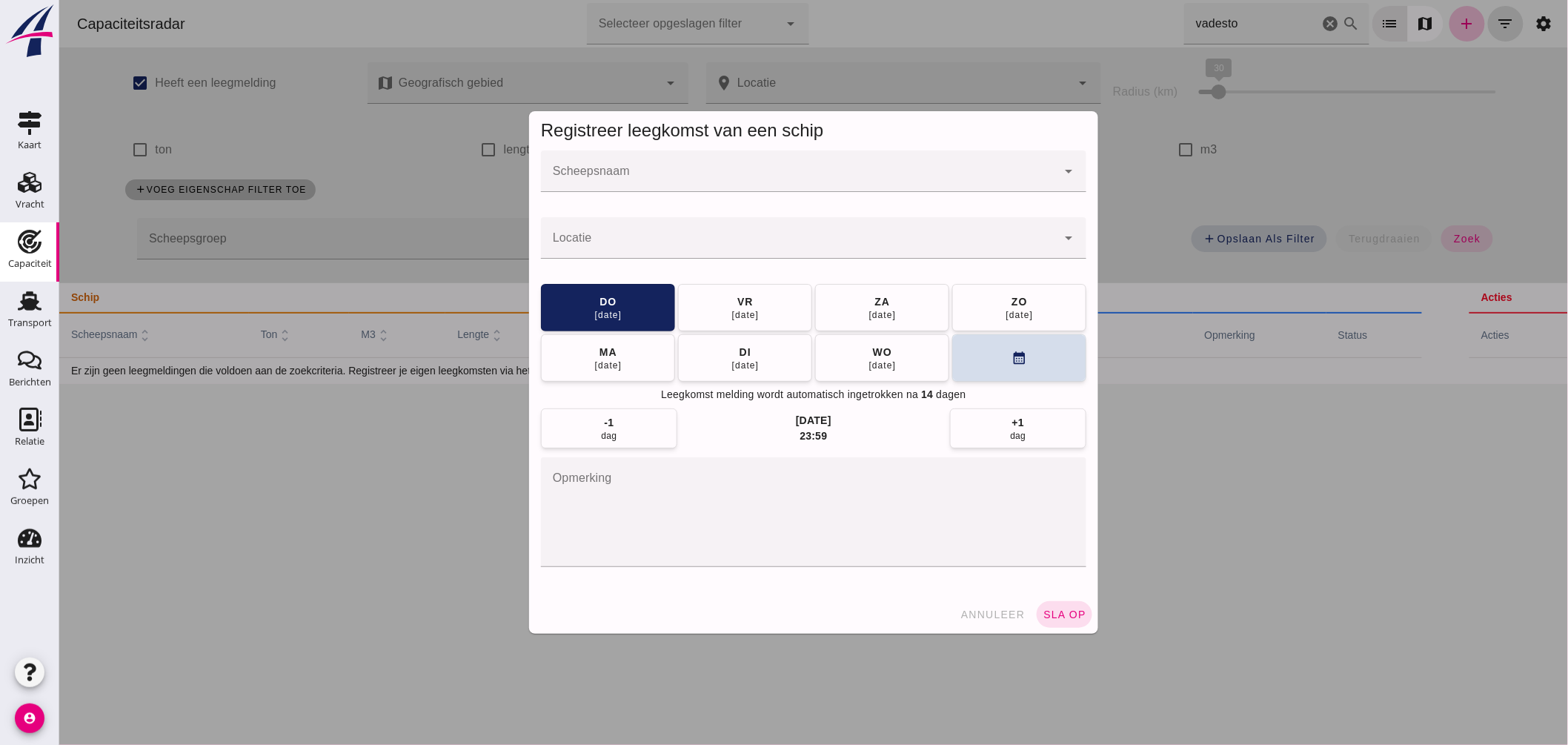
click at [716, 172] on input "Scheepsnaam" at bounding box center [797, 179] width 516 height 18
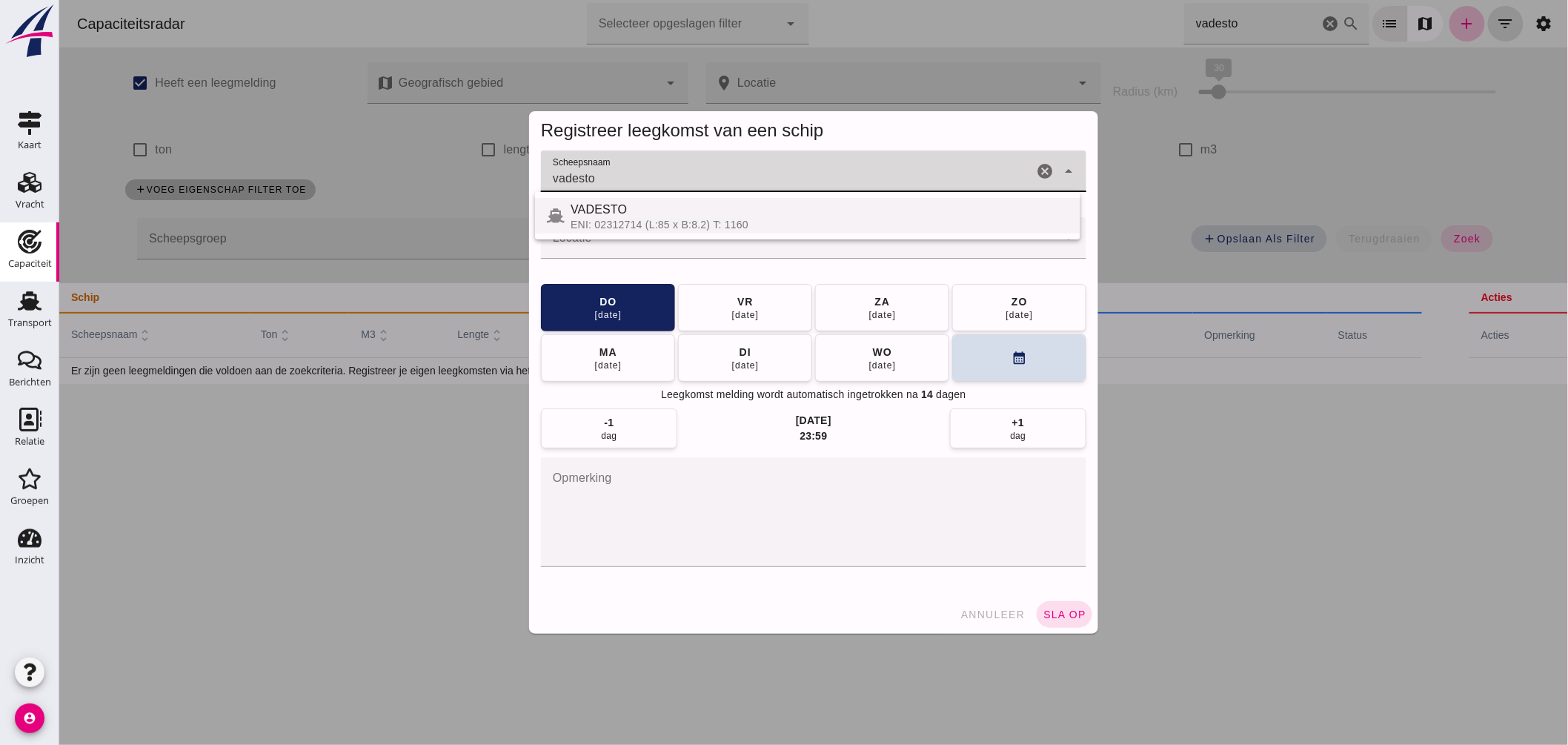
click at [646, 225] on div "ENI: 02312714 (L:85 x B:8.2) T: 1160" at bounding box center [819, 224] width 498 height 12
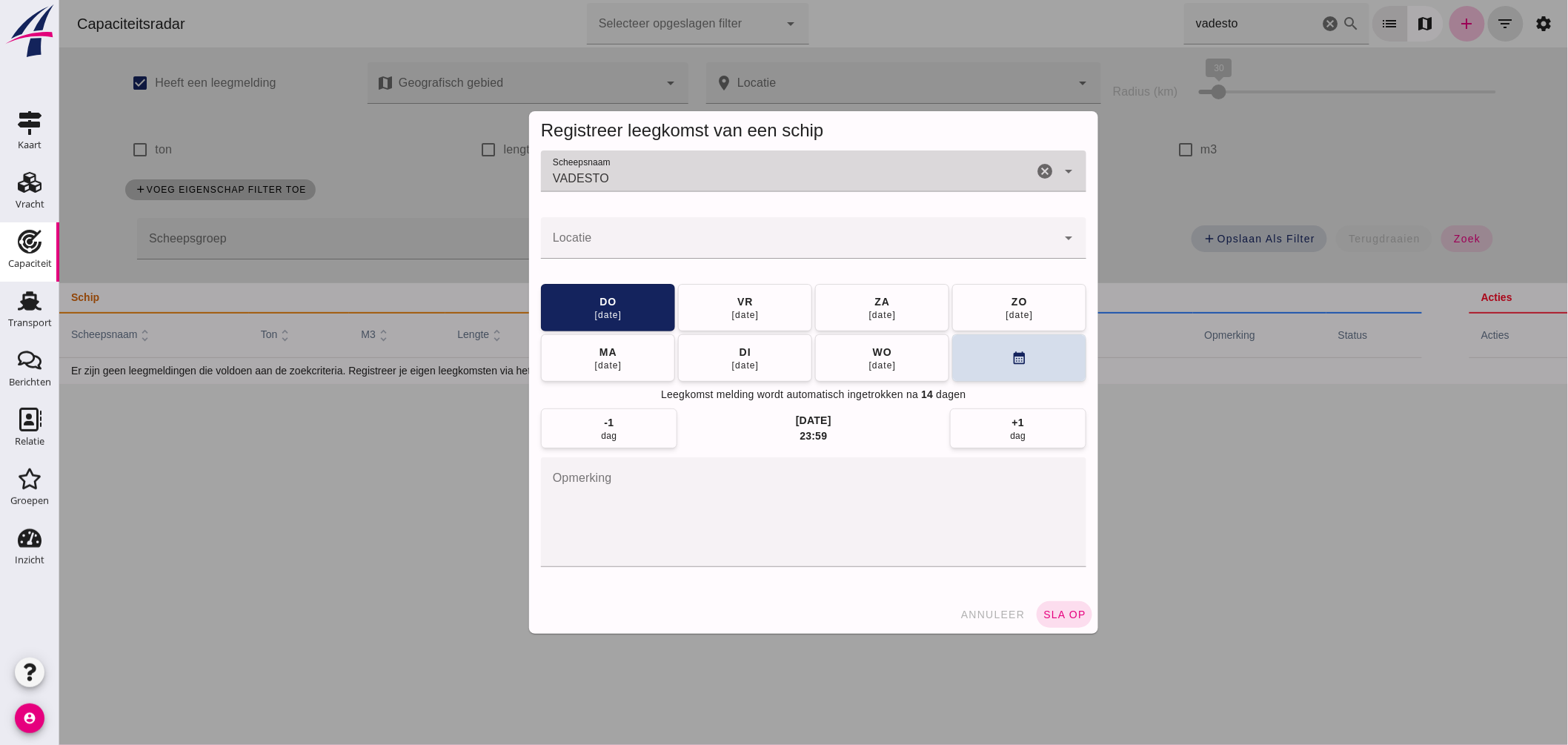
type input "VADESTO"
click at [638, 243] on input "Locatie" at bounding box center [797, 245] width 516 height 18
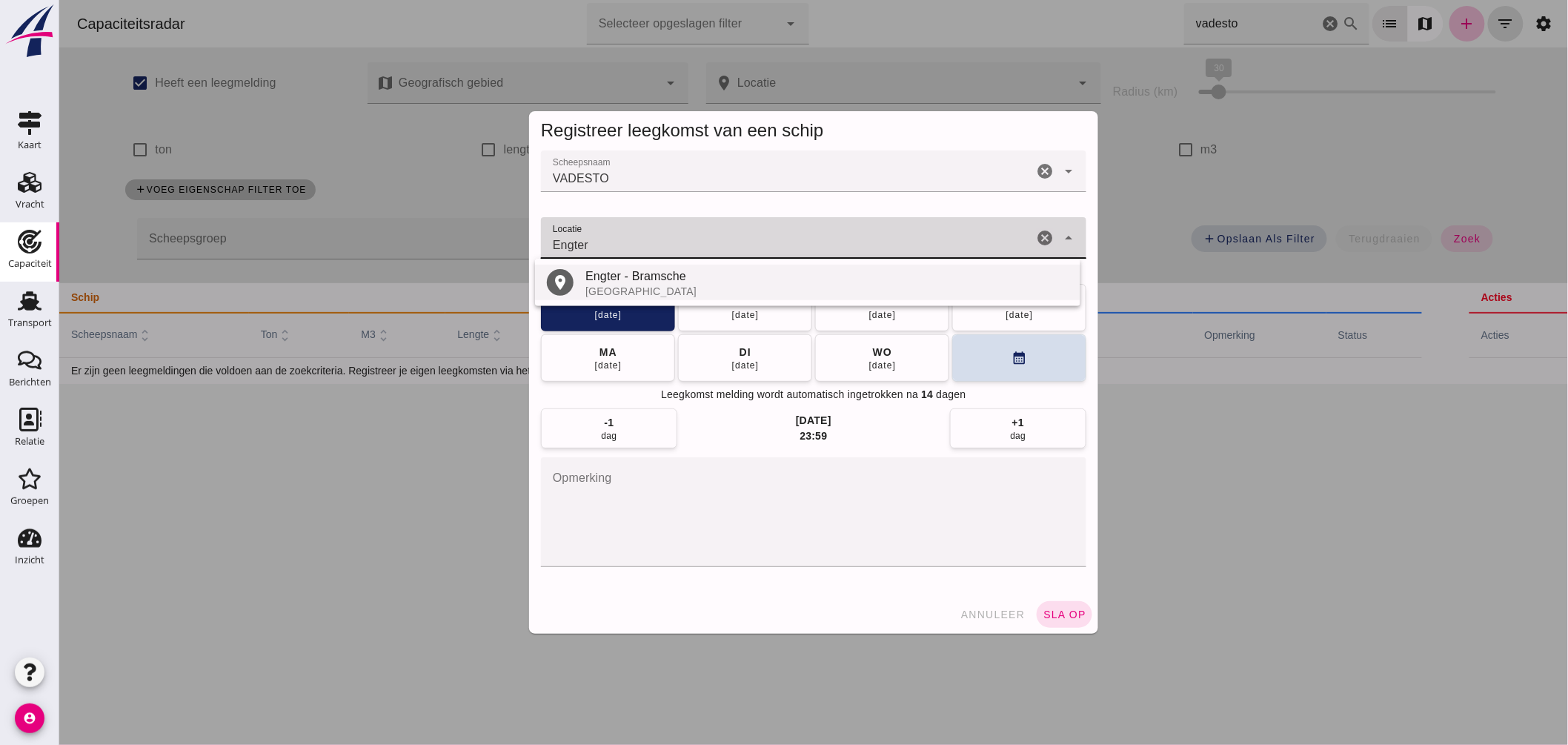
click at [612, 276] on div "Engter - Bramsche" at bounding box center [827, 276] width 483 height 18
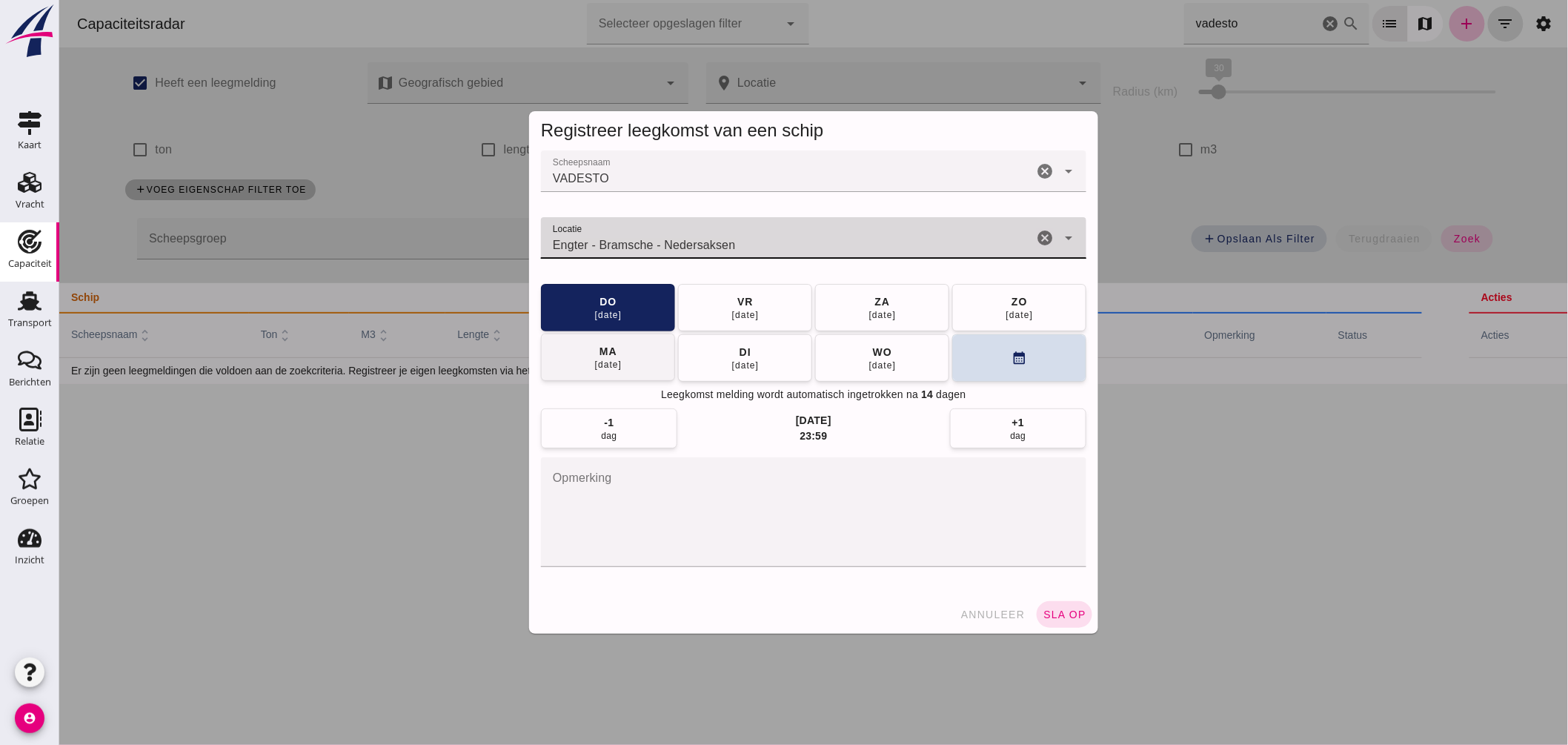
type input "Engter - Bramsche - Nedersaksen"
click at [634, 344] on button "ma 01 sep" at bounding box center [607, 358] width 134 height 47
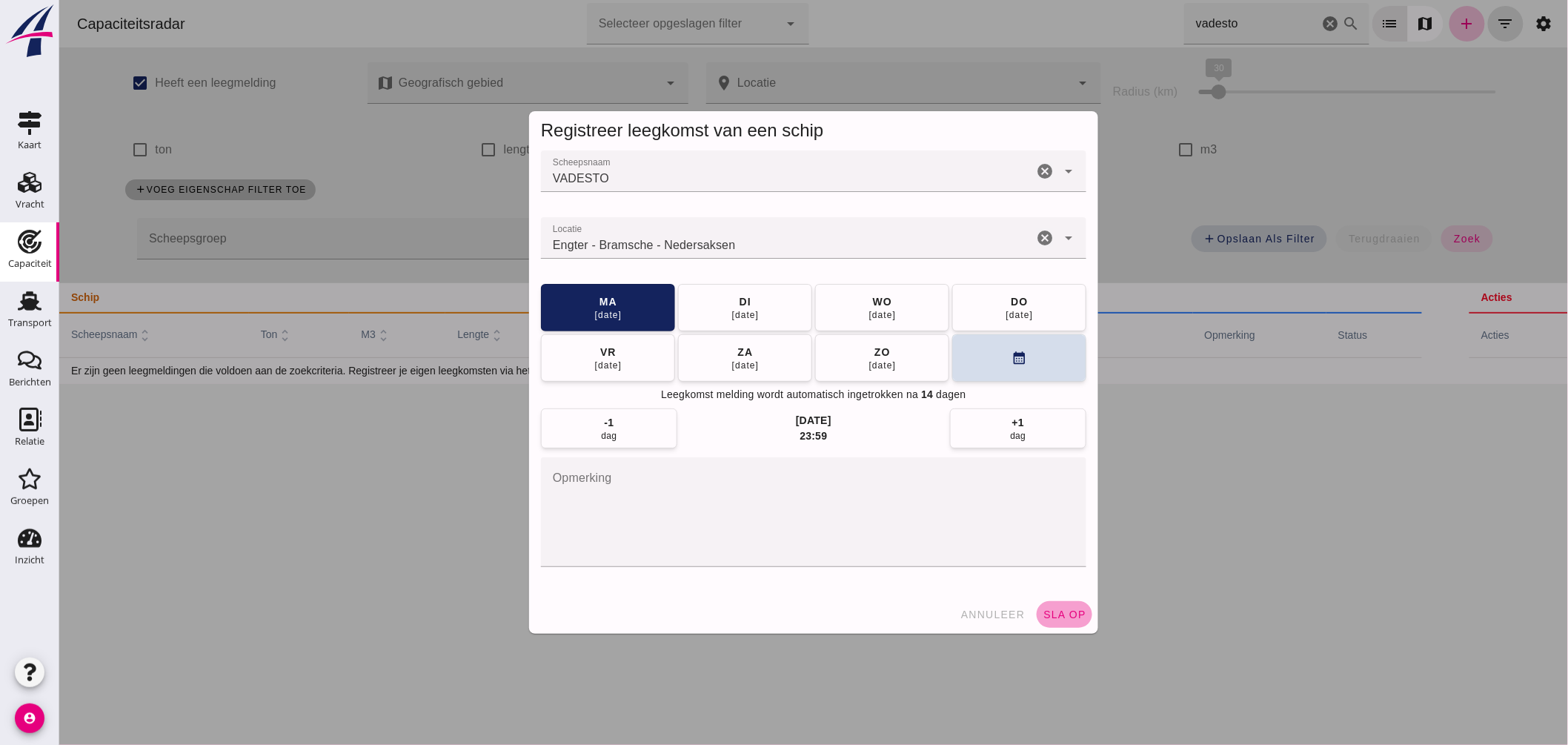
click at [1052, 610] on span "sla op" at bounding box center [1064, 614] width 44 height 12
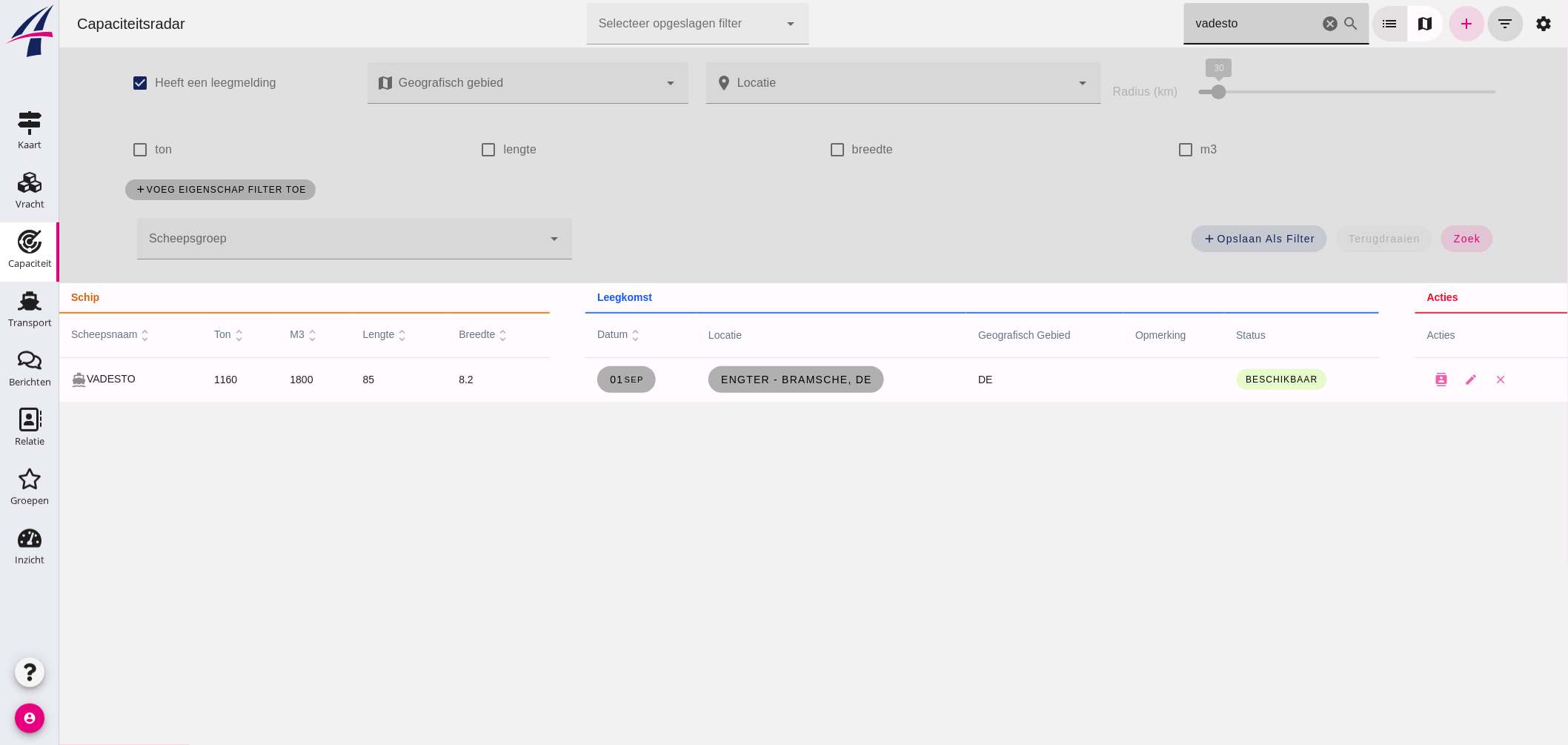
drag, startPoint x: 1174, startPoint y: 22, endPoint x: 446, endPoint y: -34, distance: 730.2
click at [446, 0] on html "Capaciteitsradar Selecteer opgeslagen filter Selecteer opgeslagen filter cancel…" at bounding box center [812, 372] width 1509 height 745
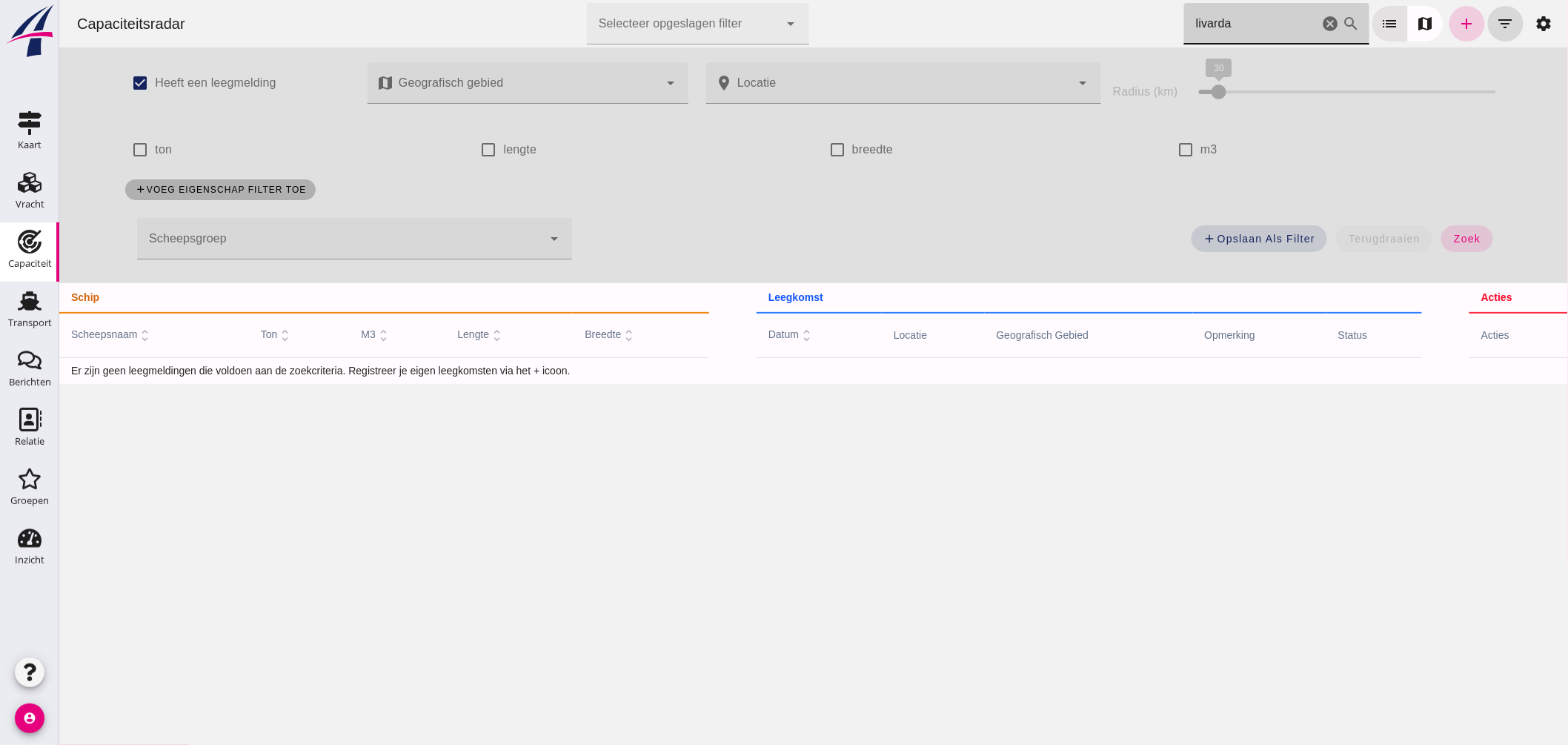
type input "livarda"
click at [1448, 20] on link "add" at bounding box center [1466, 24] width 35 height 35
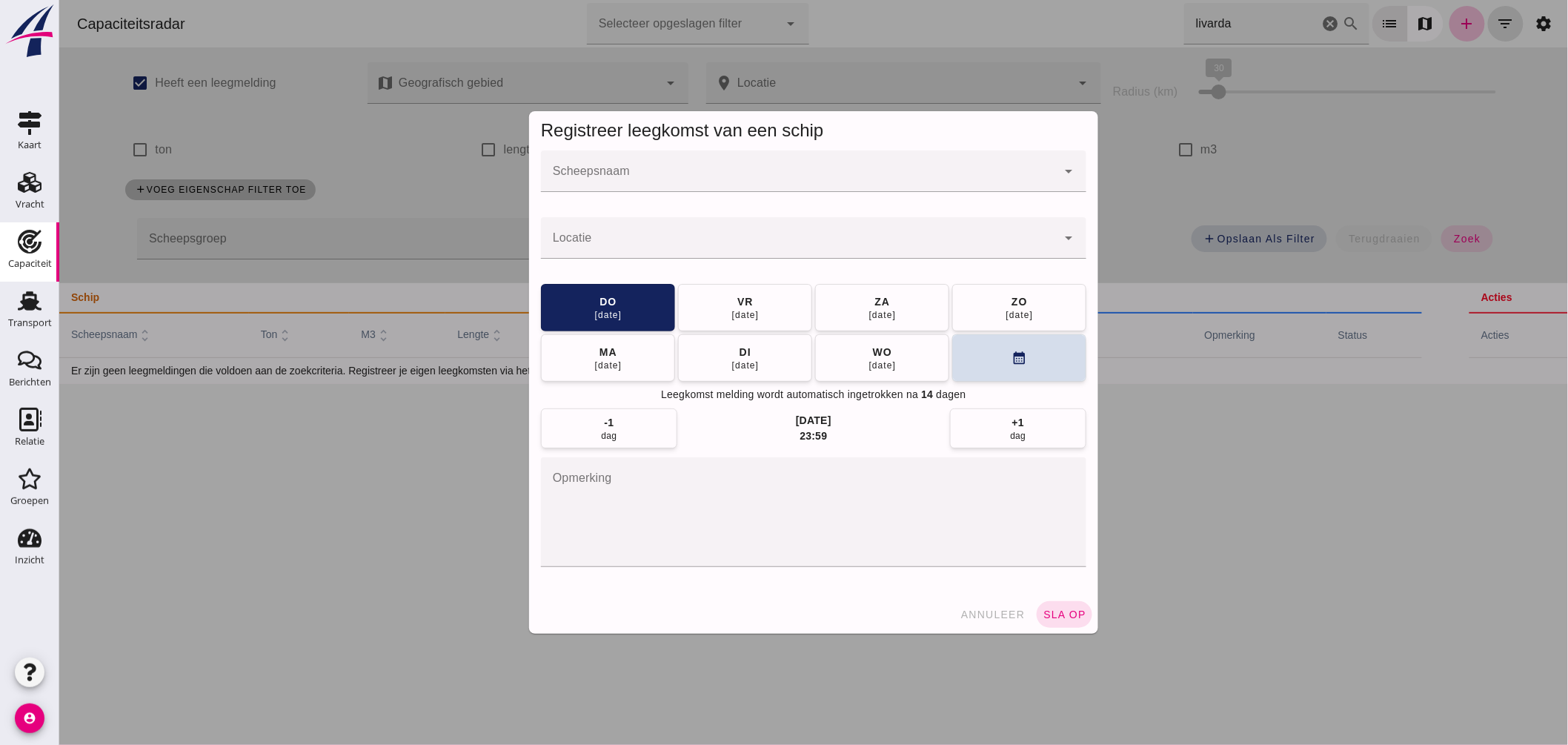
click at [674, 176] on input "Scheepsnaam" at bounding box center [797, 179] width 516 height 18
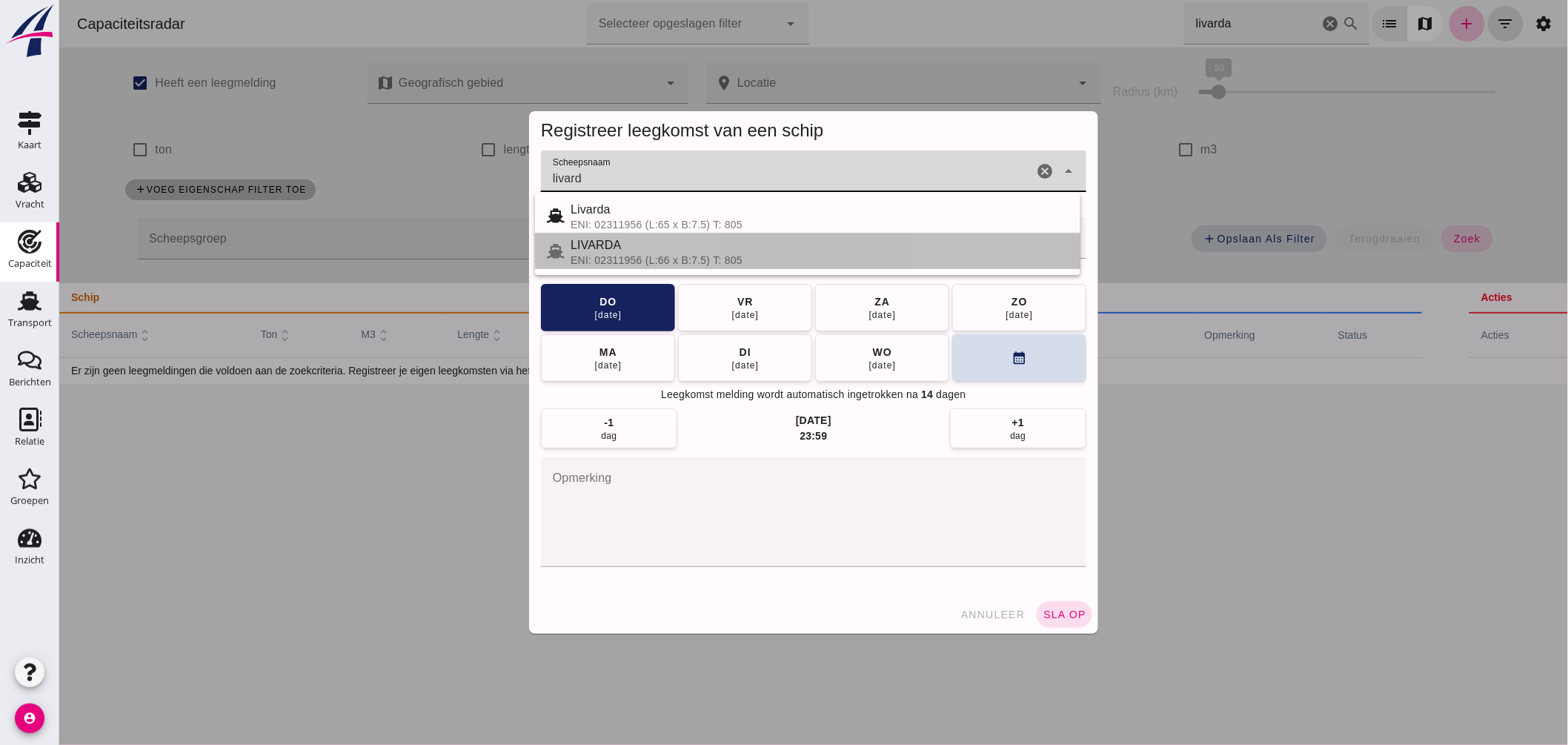
click at [616, 246] on div "LIVARDA" at bounding box center [819, 245] width 498 height 18
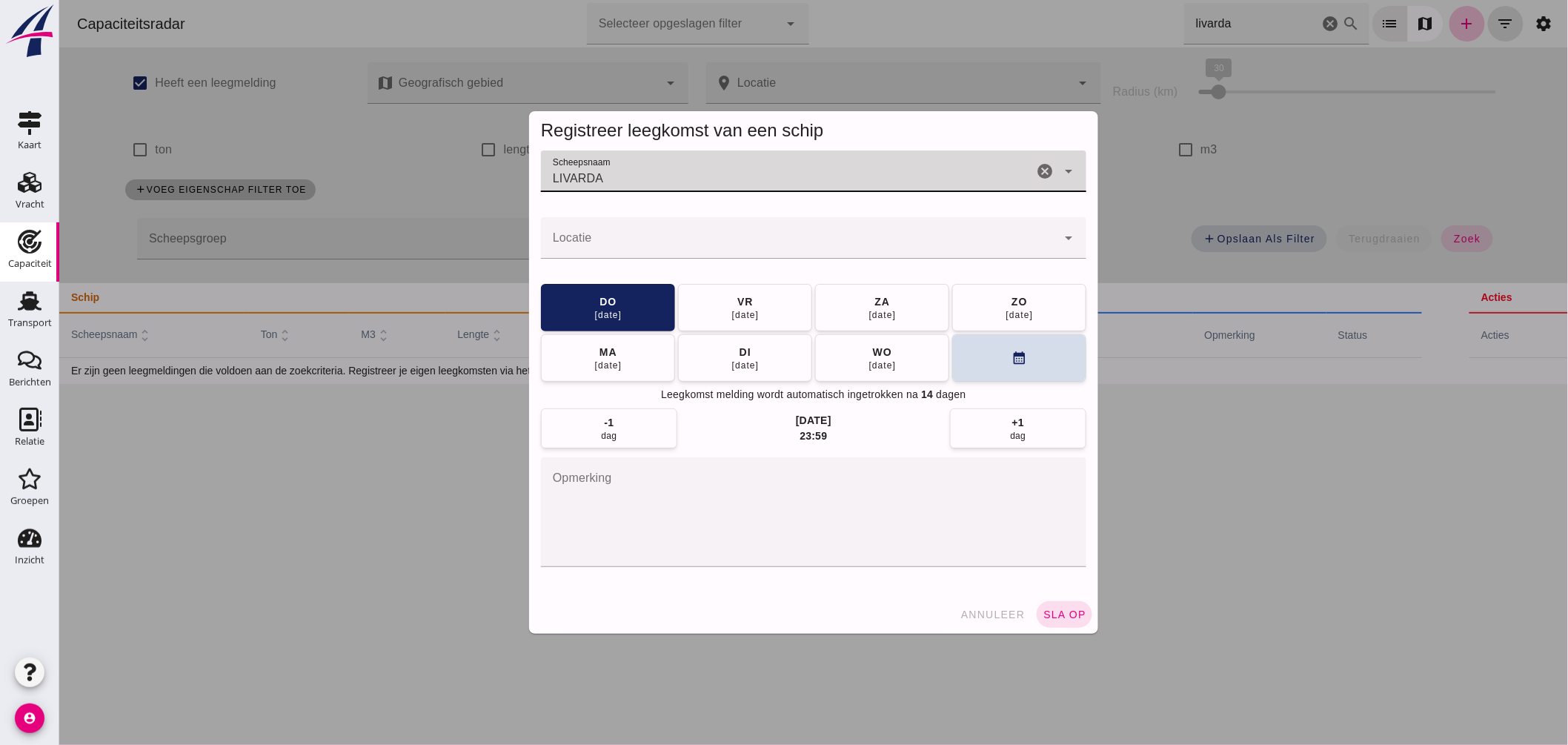
type input "LIVARDA"
click at [630, 237] on input "Locatie" at bounding box center [797, 245] width 516 height 18
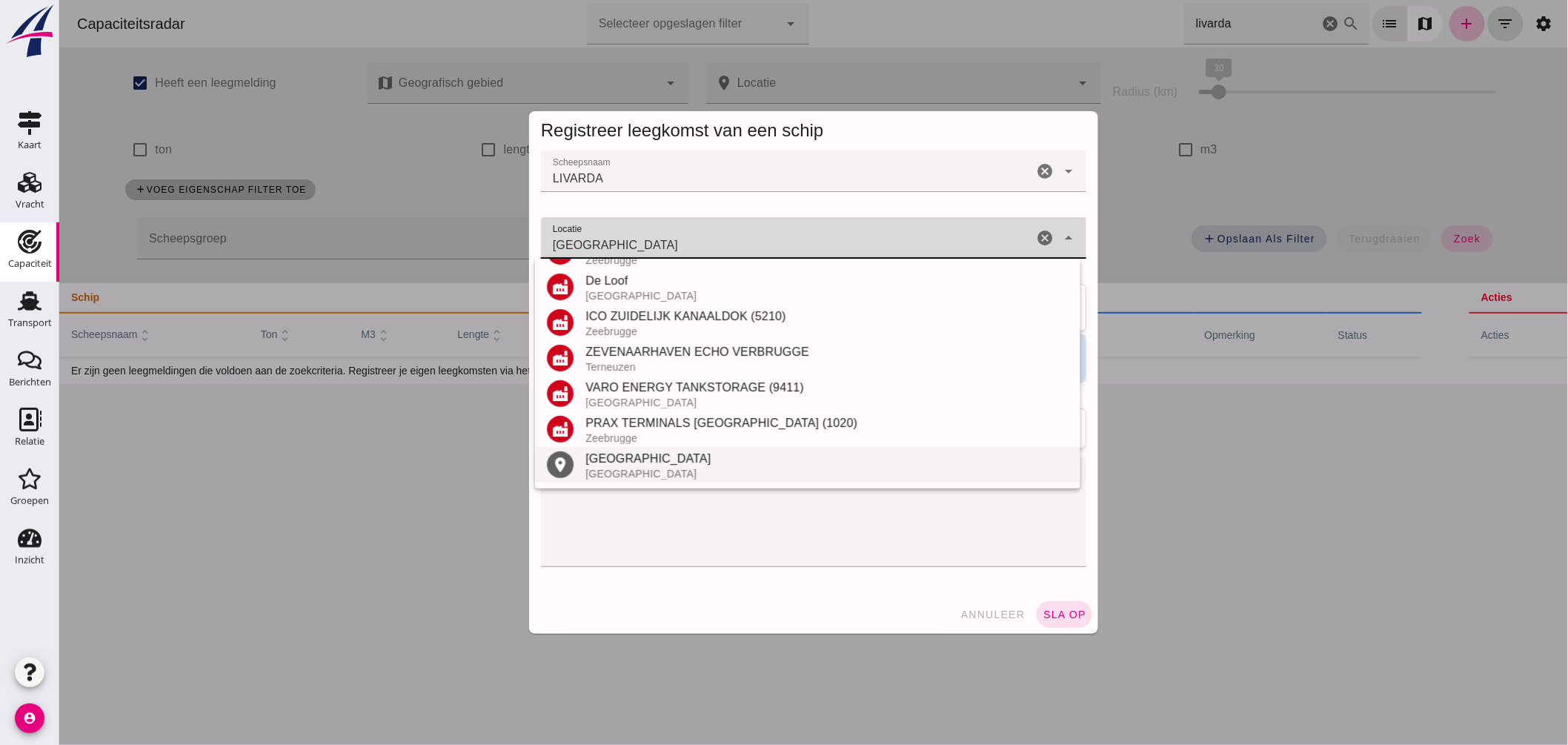
click at [715, 458] on div "Brugge" at bounding box center [827, 458] width 483 height 18
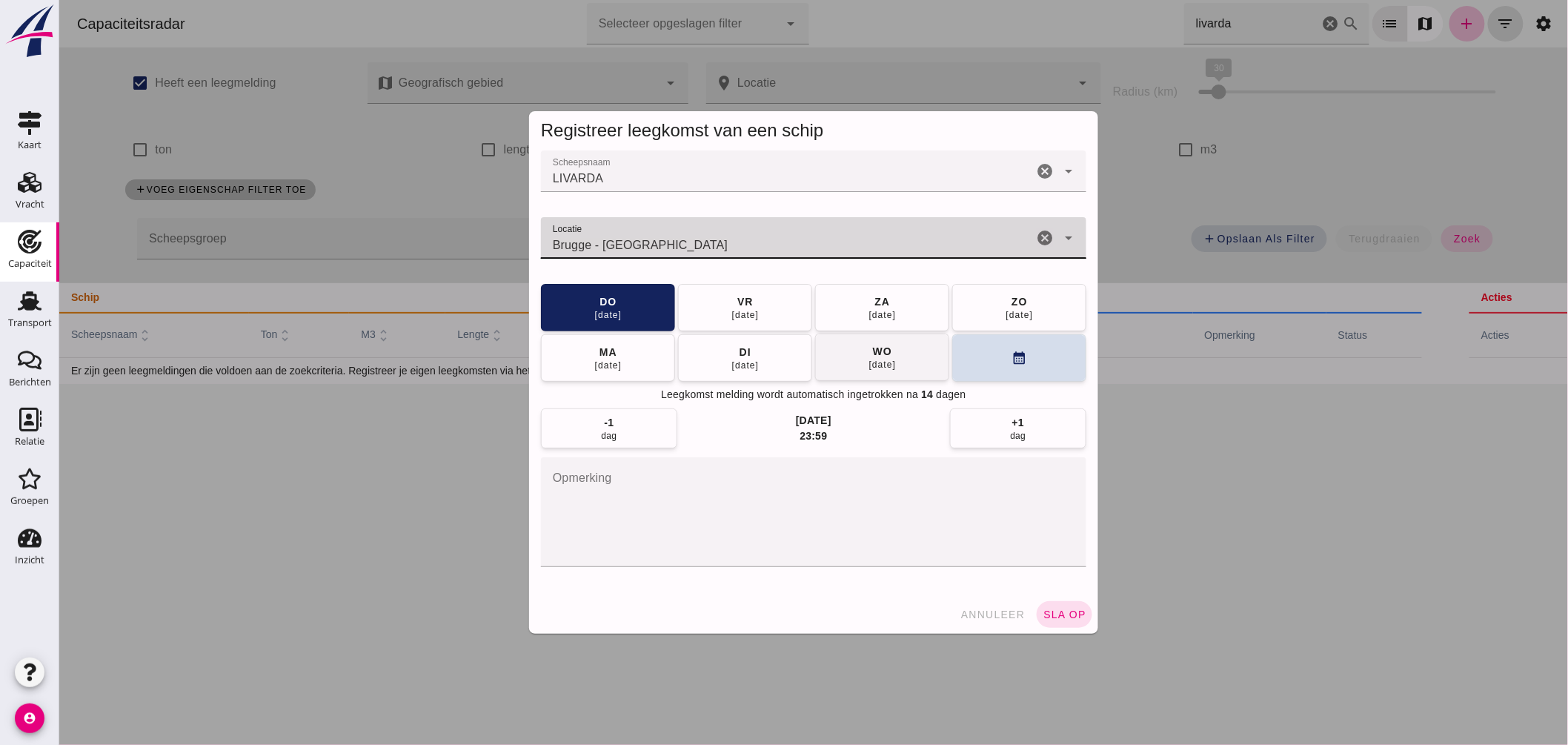
type input "Brugge - West-Vlaanderen"
click at [849, 361] on button "wo 03 sep" at bounding box center [882, 358] width 134 height 47
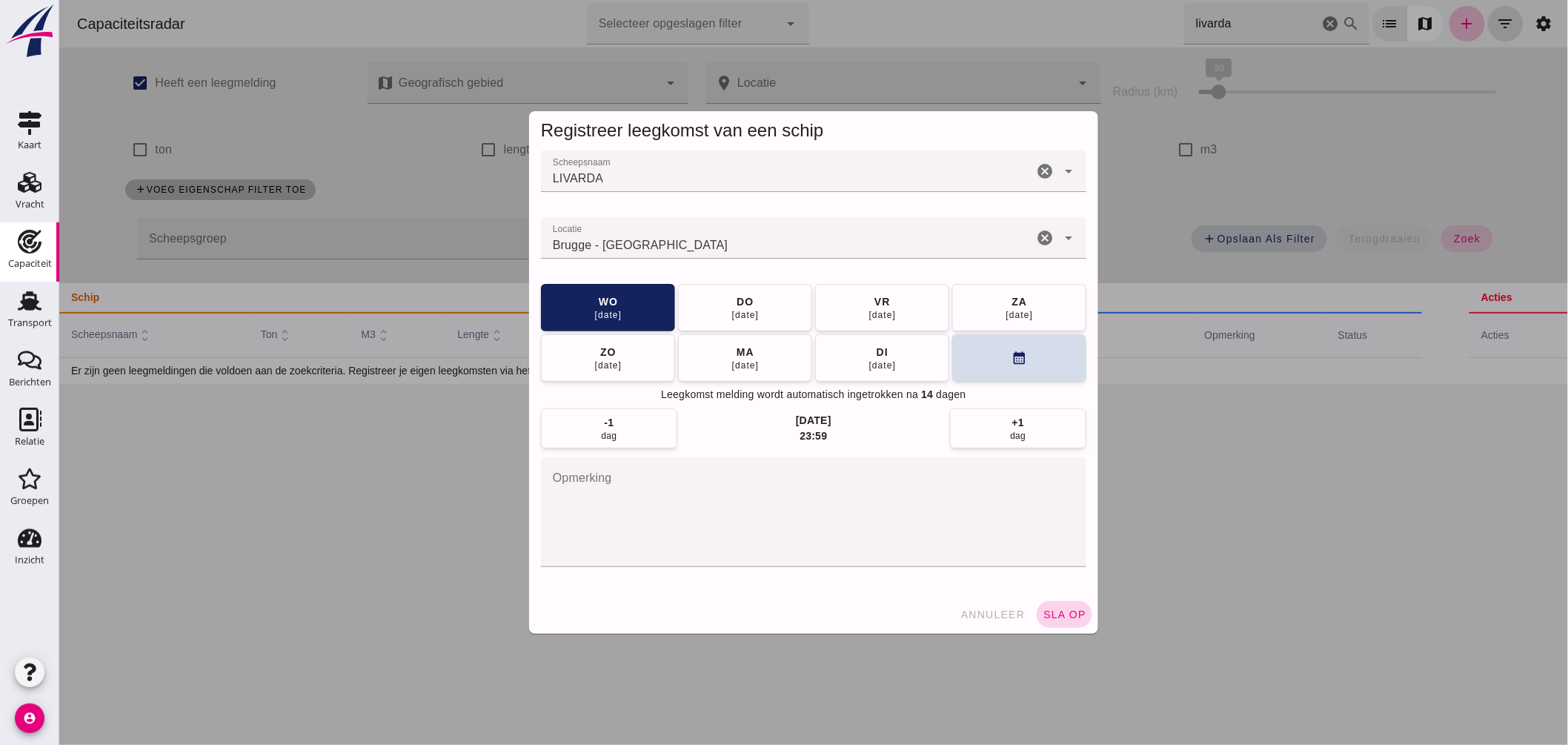
click at [1050, 615] on span "sla op" at bounding box center [1064, 614] width 44 height 12
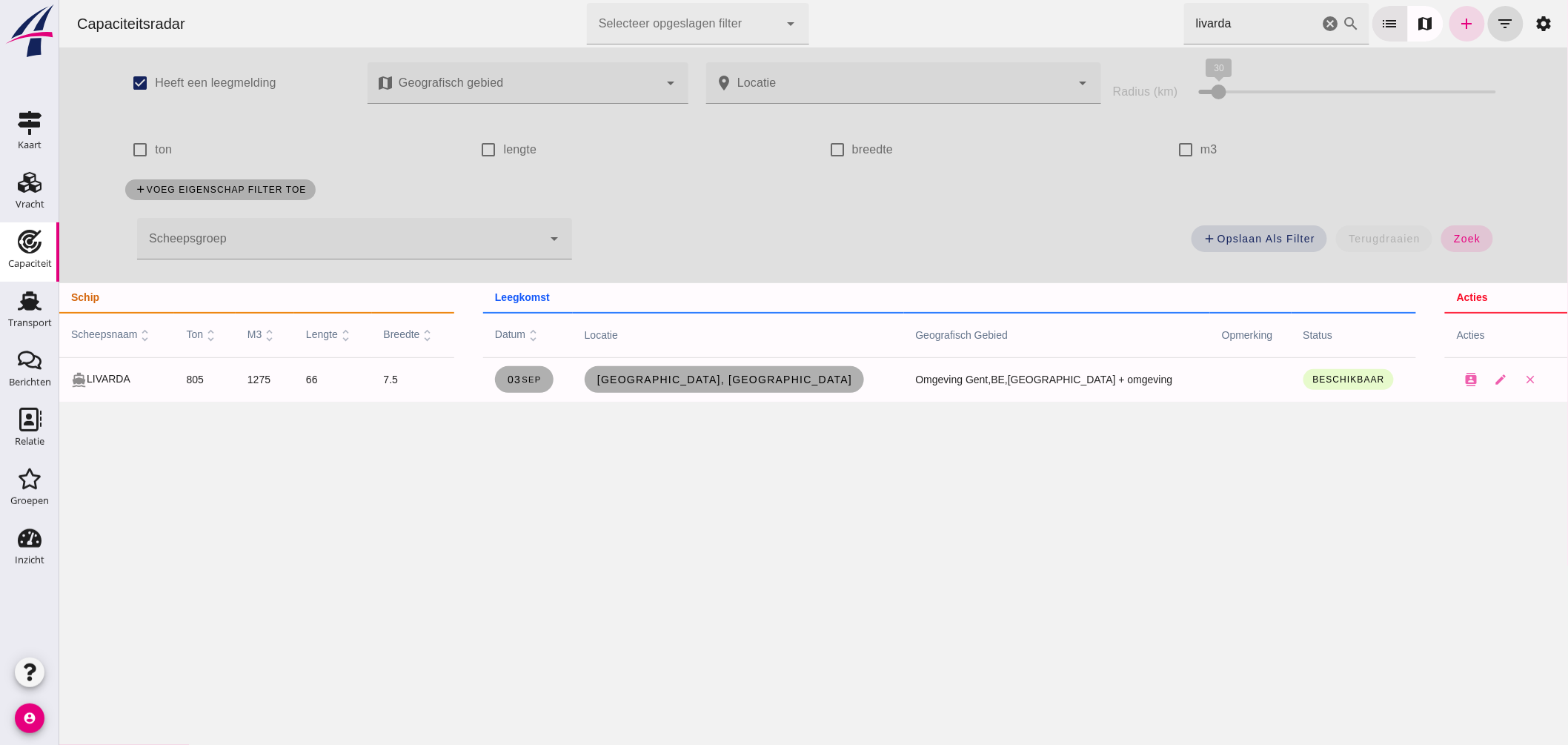
drag, startPoint x: 1319, startPoint y: 20, endPoint x: 529, endPoint y: 78, distance: 792.1
click at [1322, 20] on icon "cancel" at bounding box center [1330, 24] width 18 height 18
click at [538, 63] on div at bounding box center [526, 83] width 264 height 42
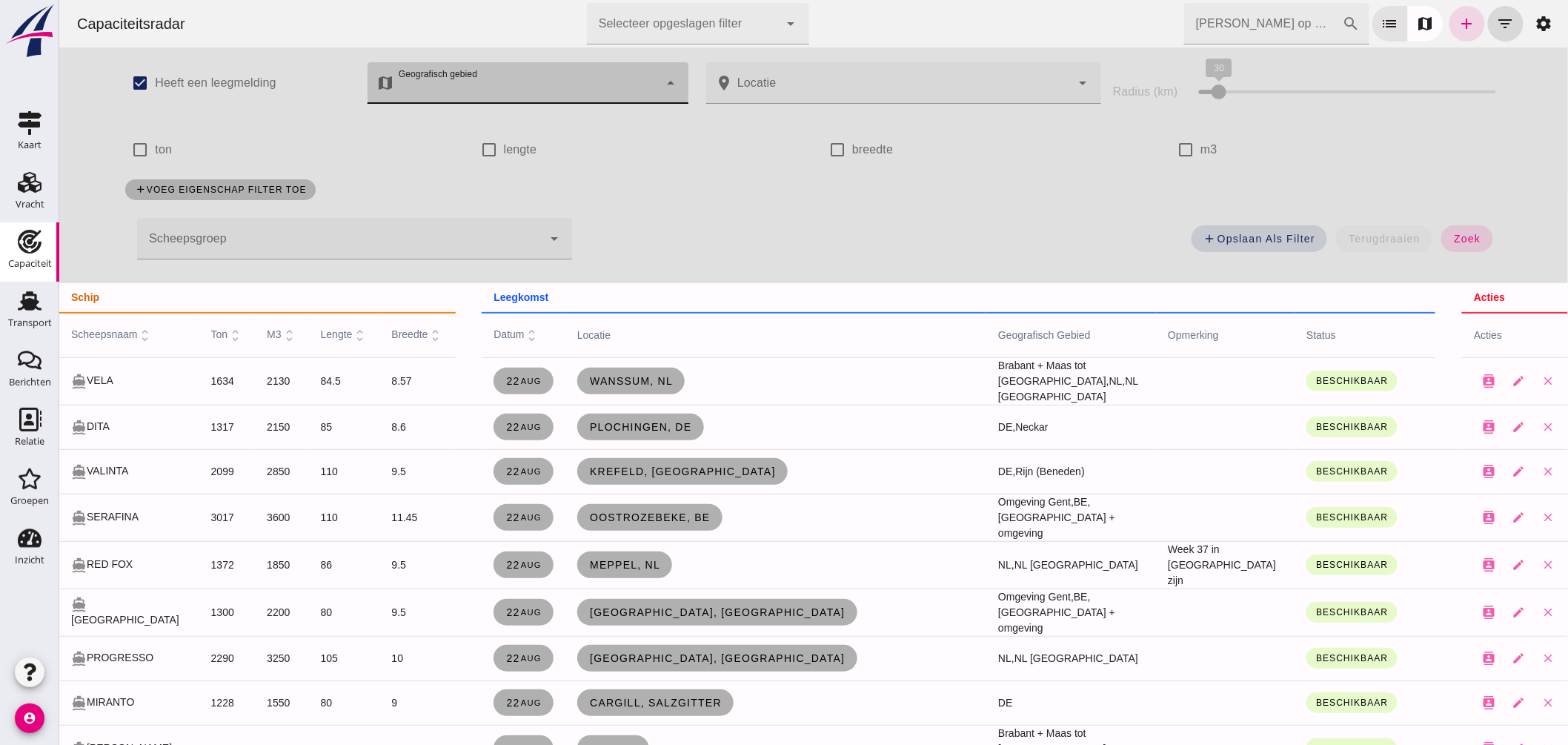
click at [529, 78] on div at bounding box center [526, 83] width 264 height 42
click at [492, 91] on div at bounding box center [526, 83] width 264 height 42
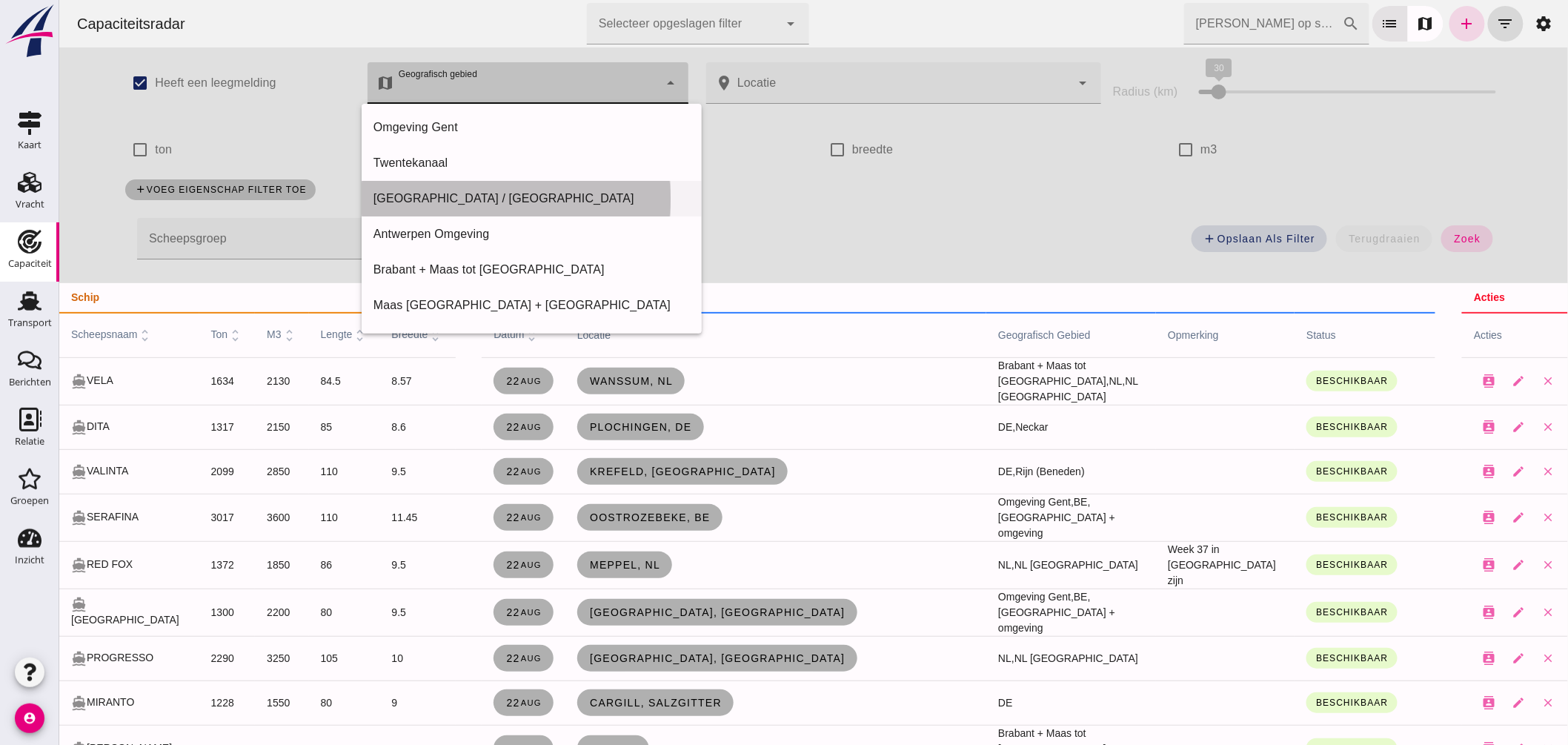
click at [477, 198] on div "Friesland / Groningen" at bounding box center [531, 198] width 316 height 18
type input "Friesland / Groningen"
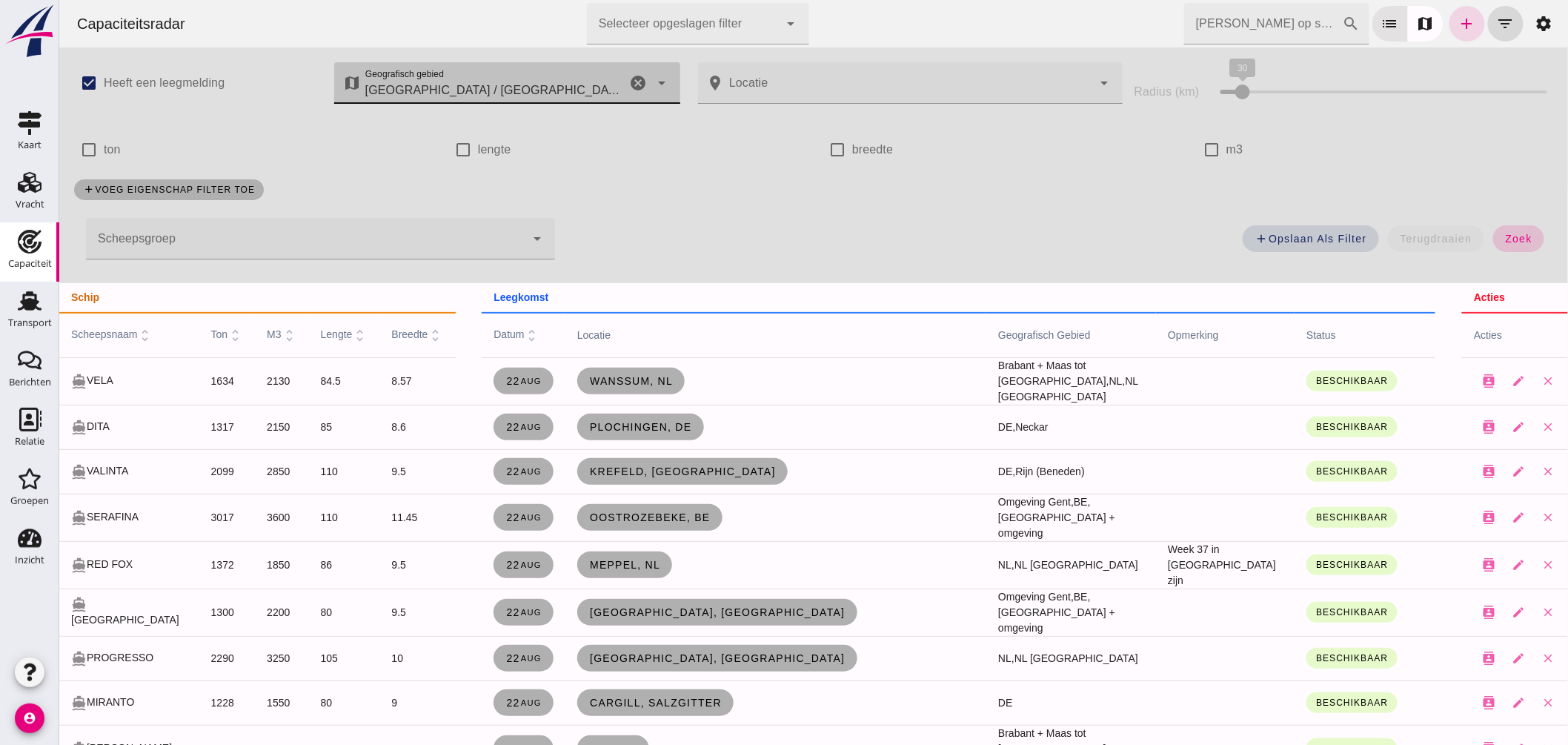
click at [1504, 234] on span "zoek" at bounding box center [1518, 239] width 28 height 12
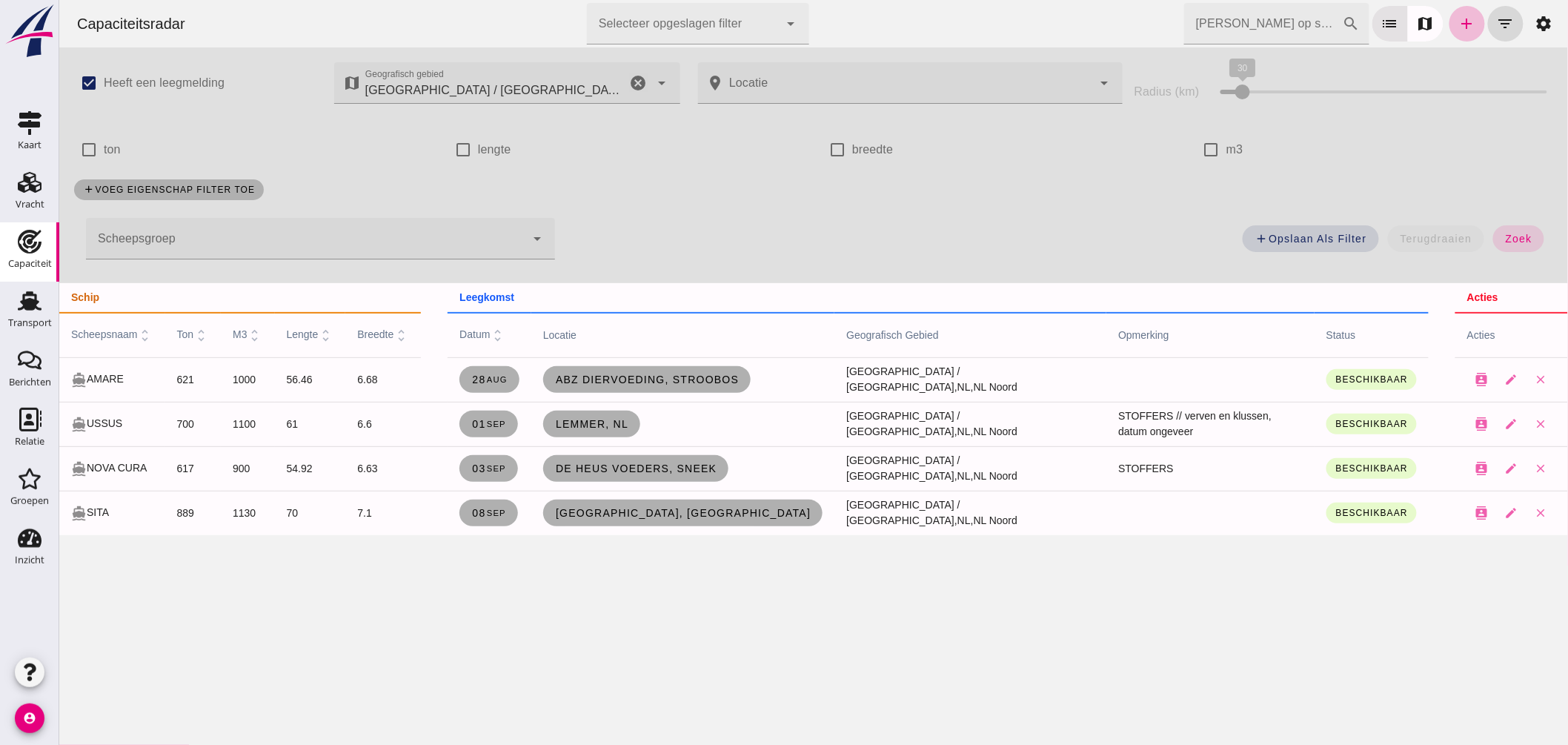
click at [1201, 19] on input "Zoek op scheepsnaam" at bounding box center [1262, 24] width 158 height 42
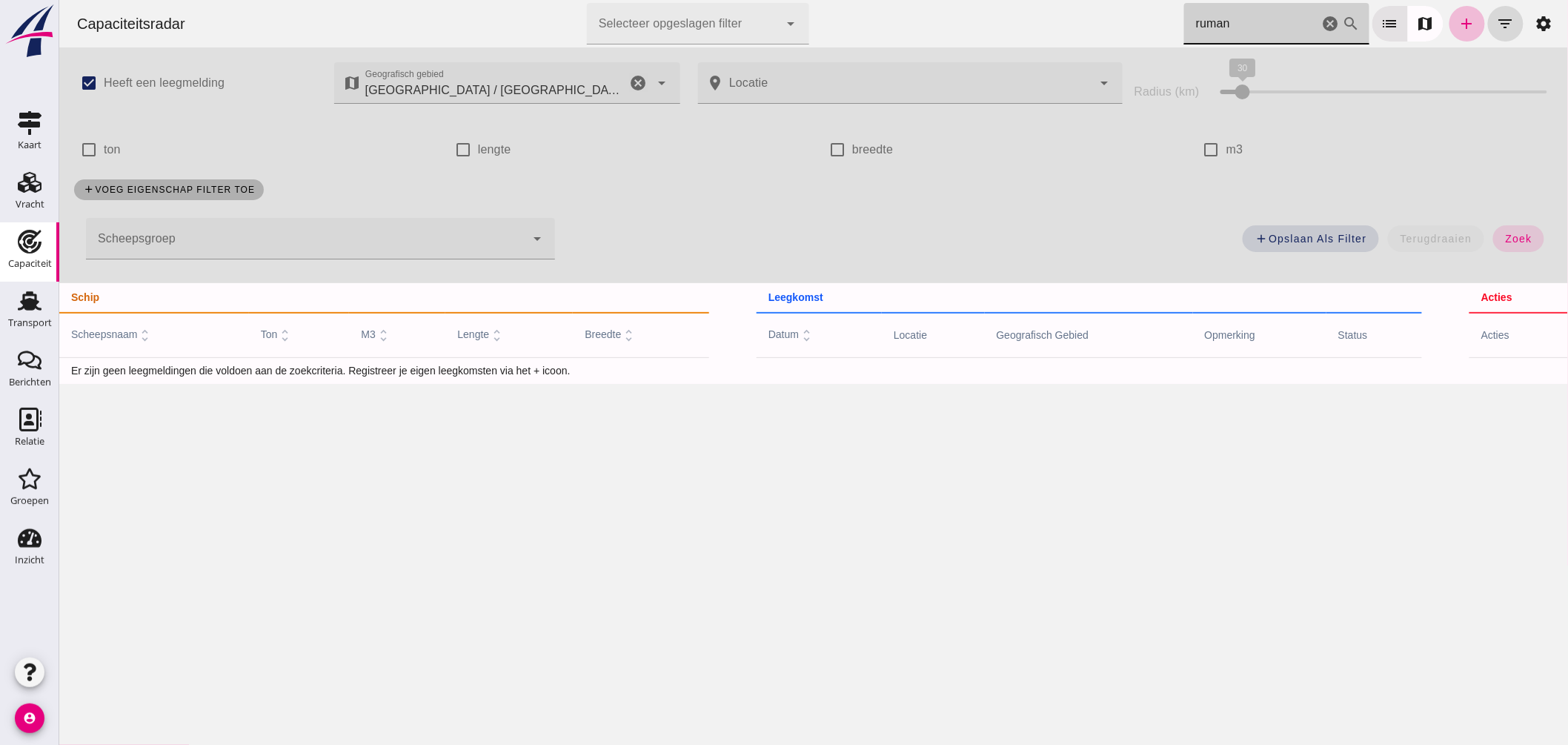
type input "ruman"
click at [634, 80] on icon "cancel" at bounding box center [638, 83] width 18 height 18
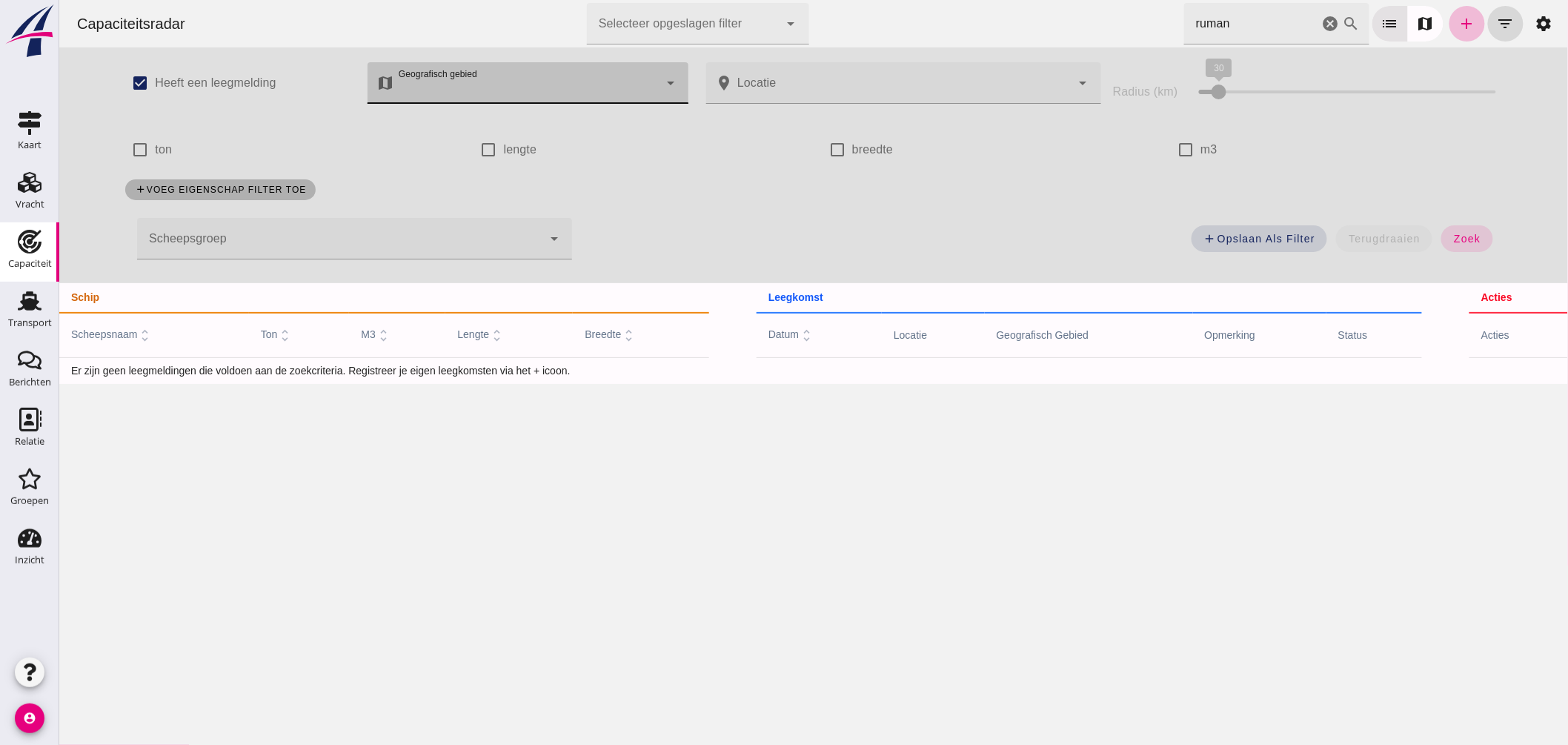
click at [525, 80] on div at bounding box center [526, 83] width 264 height 42
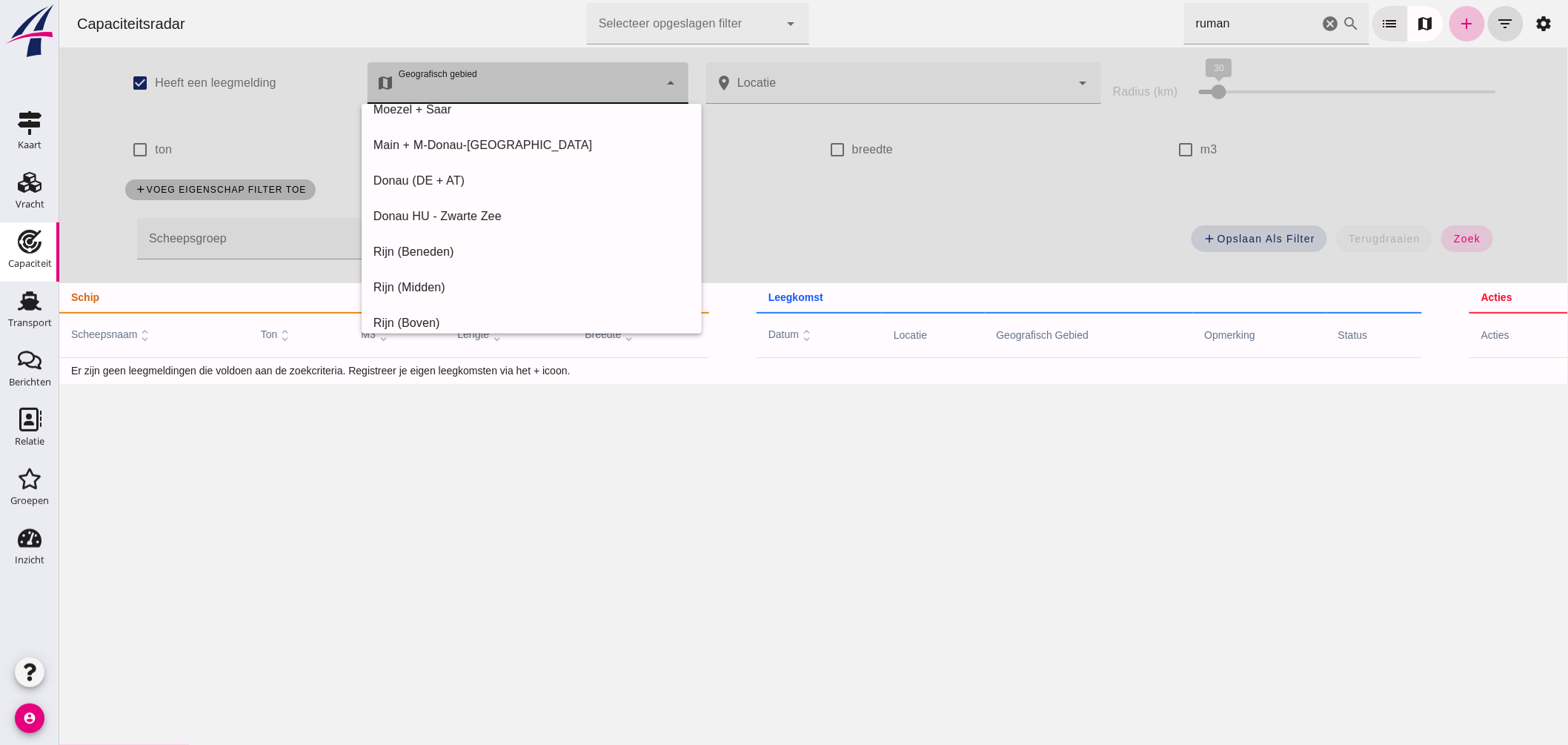
scroll to position [1027, 0]
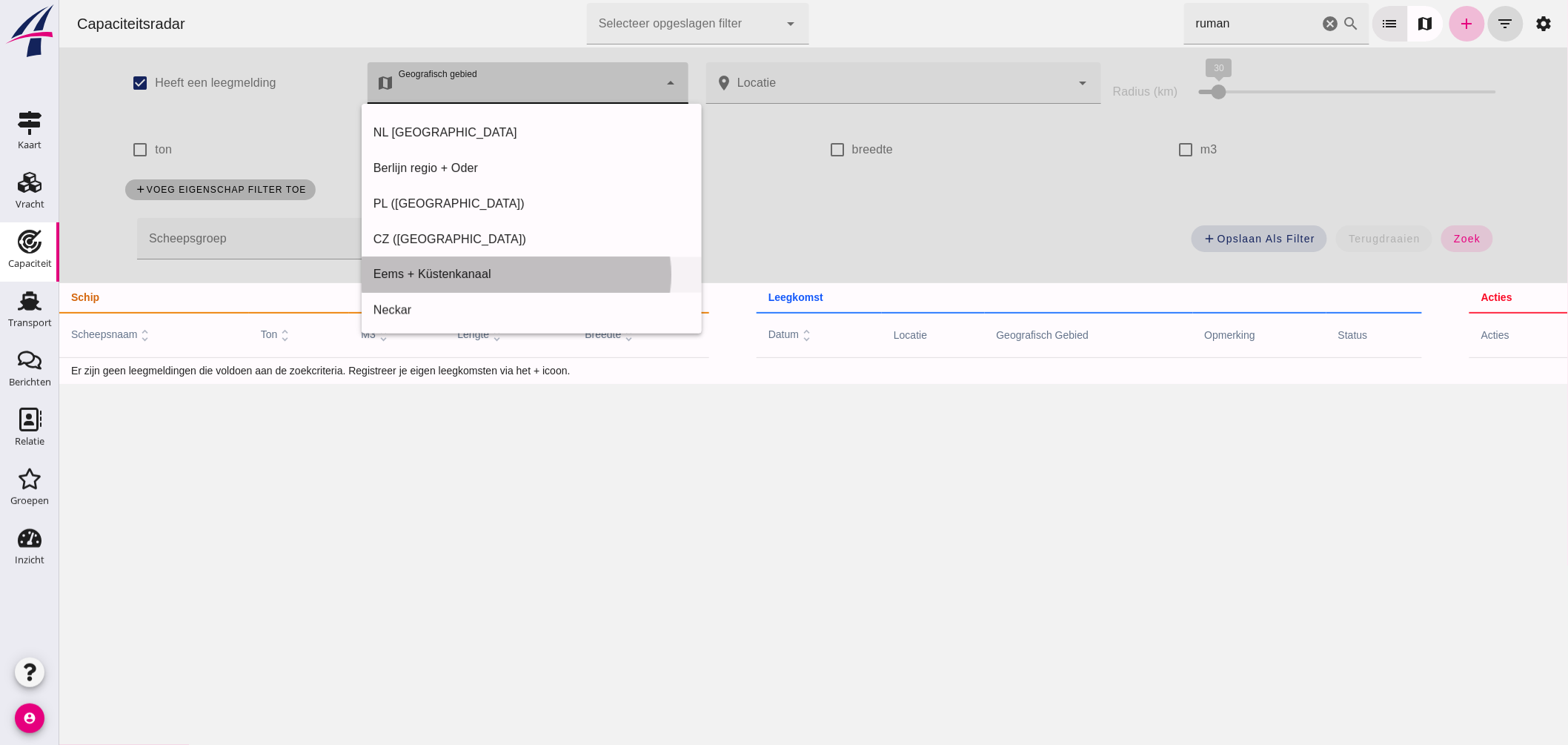
click at [486, 275] on div "Eems + Küstenkanaal" at bounding box center [531, 275] width 316 height 18
type input "Eems + Küstenkanaal"
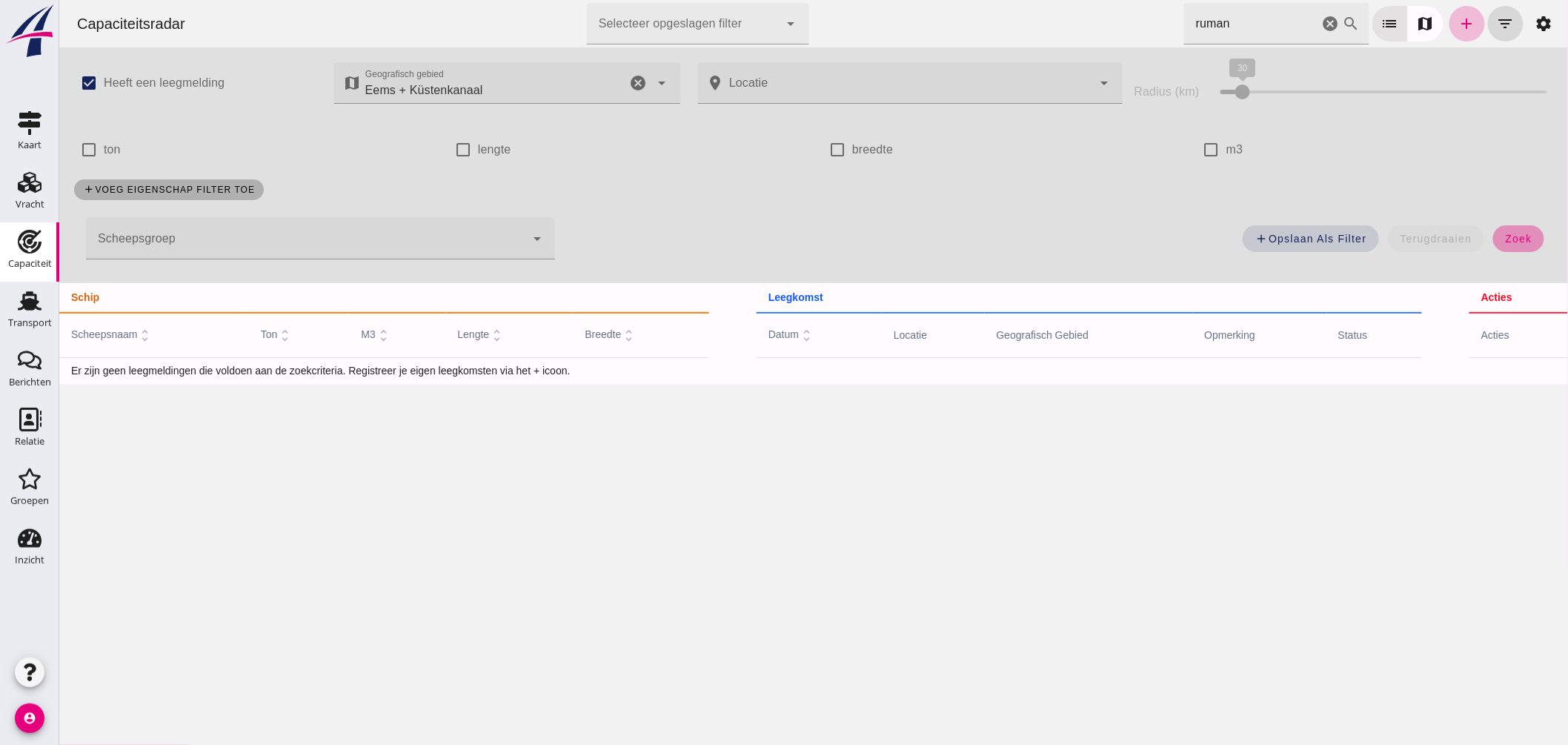
click at [1504, 230] on button "zoek" at bounding box center [1518, 239] width 51 height 27
click at [1322, 22] on icon "cancel" at bounding box center [1330, 24] width 18 height 18
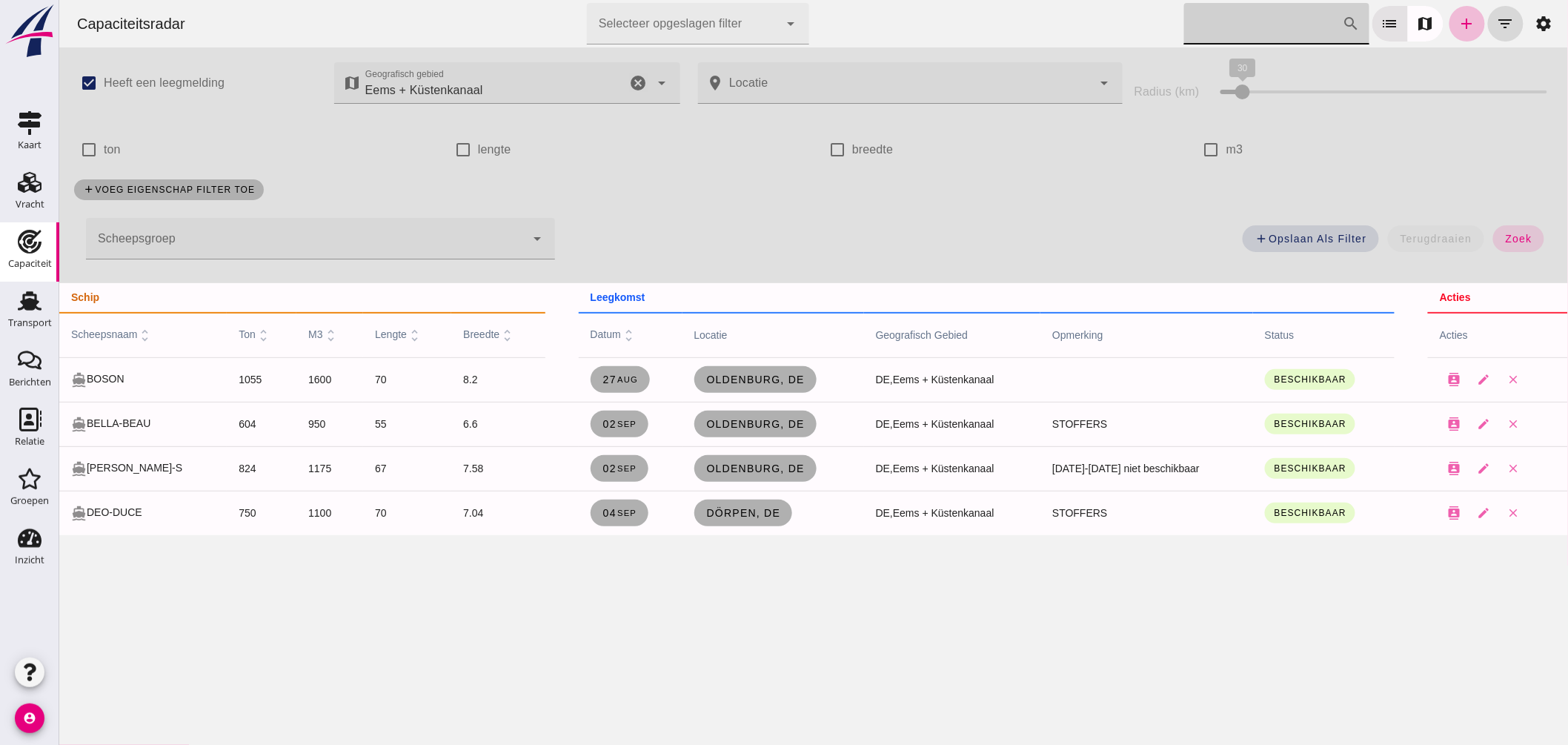
click at [631, 78] on icon "cancel" at bounding box center [638, 83] width 18 height 18
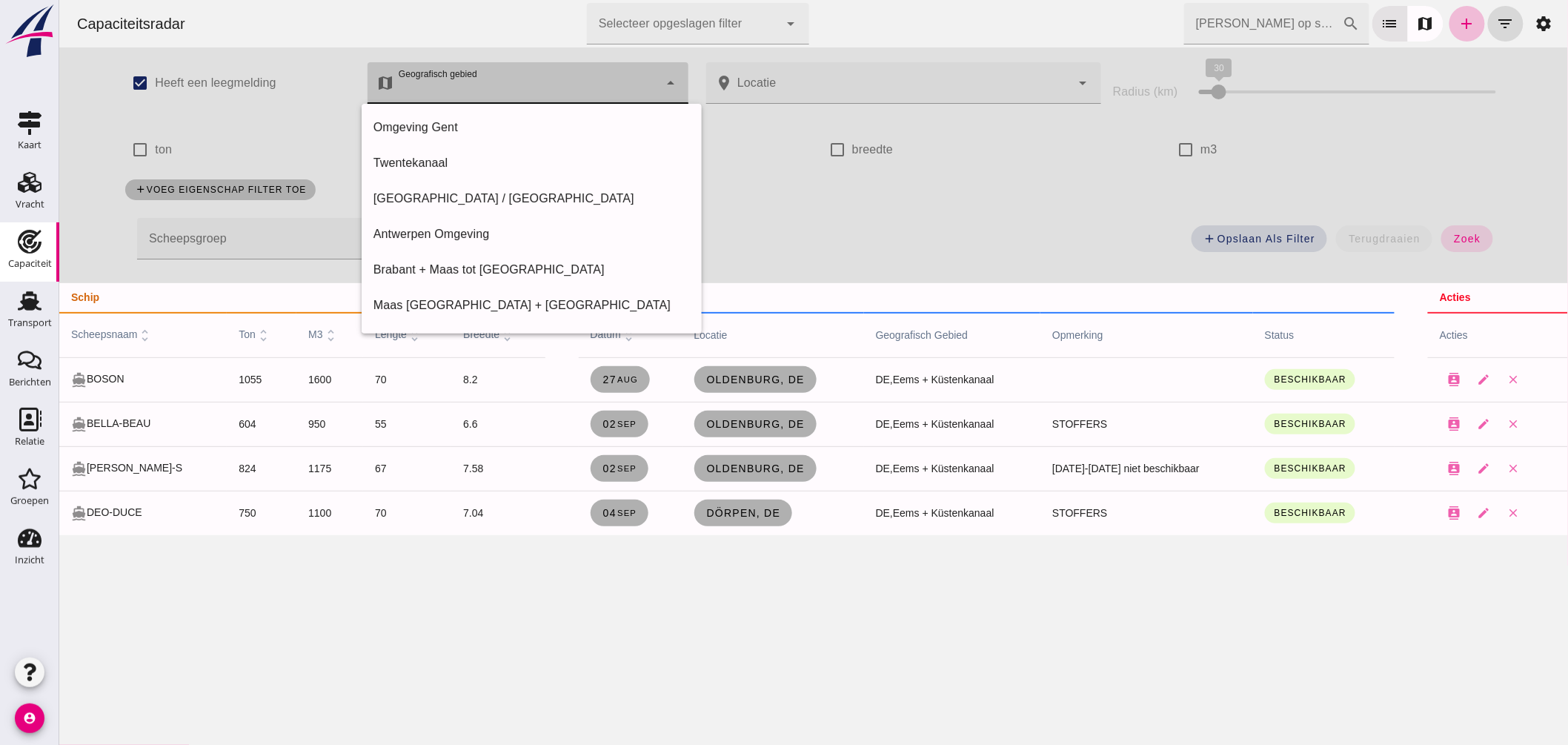
click at [550, 83] on div at bounding box center [526, 83] width 264 height 42
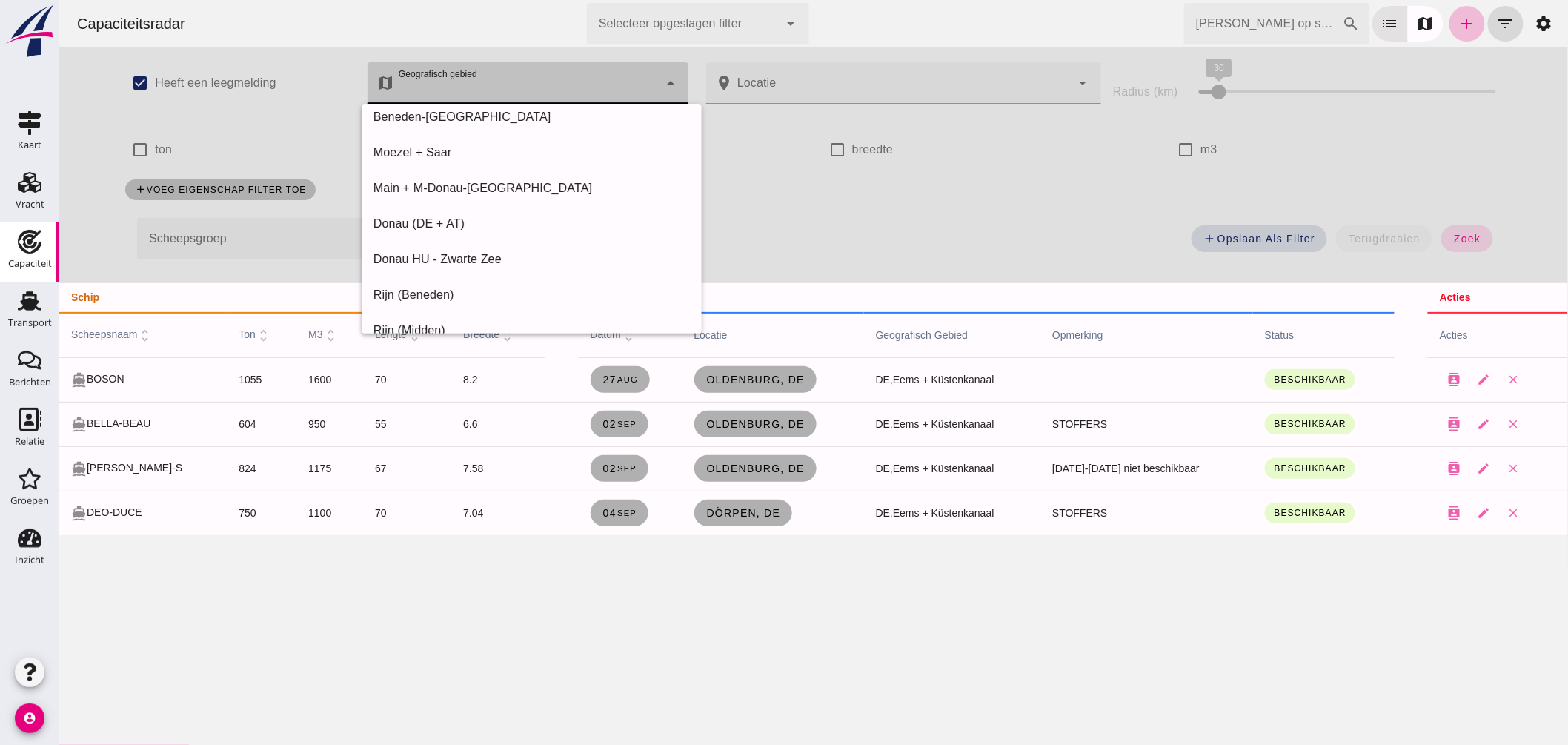
scroll to position [532, 0]
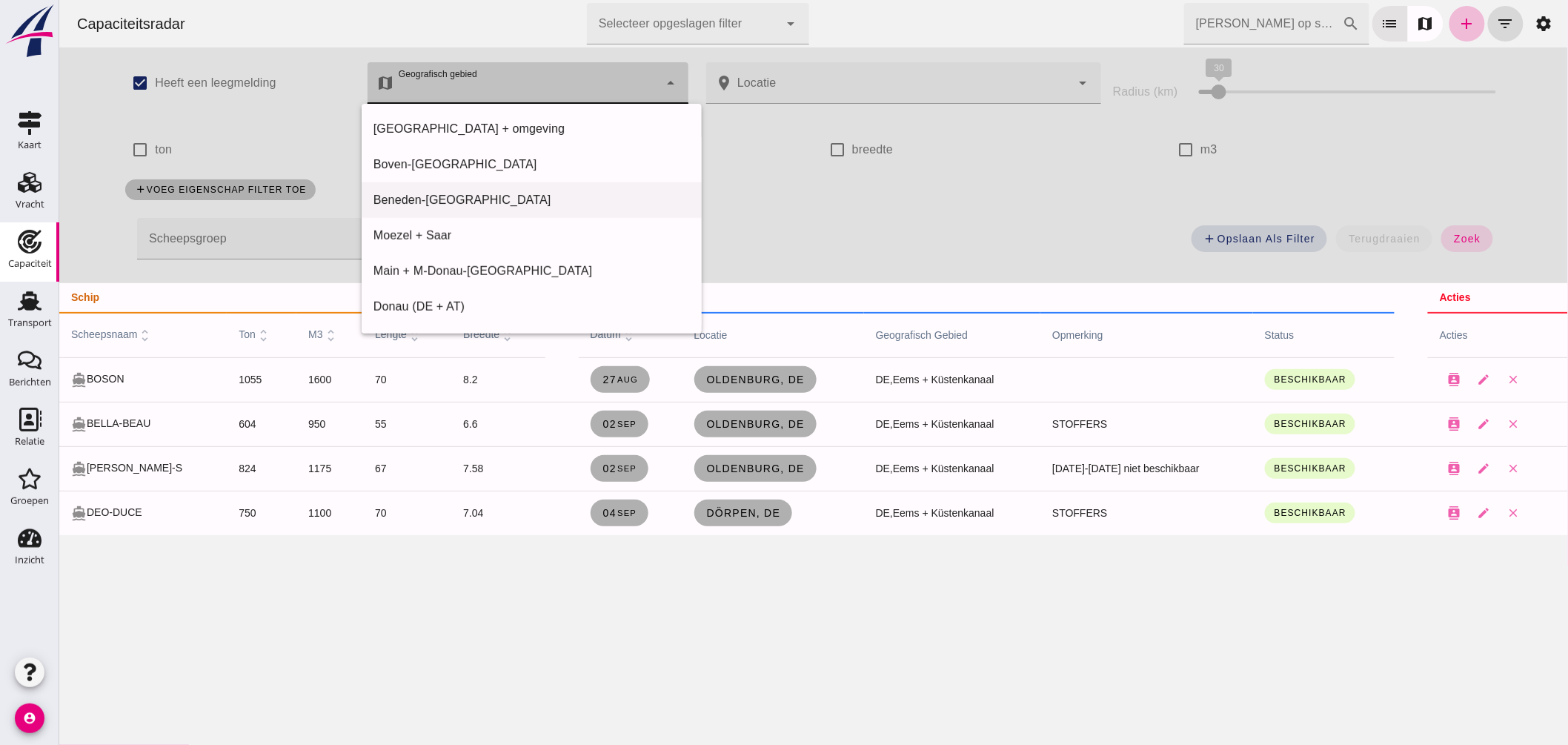
click at [431, 191] on div "Beneden-Elbe" at bounding box center [531, 200] width 316 height 18
type input "Beneden-Elbe"
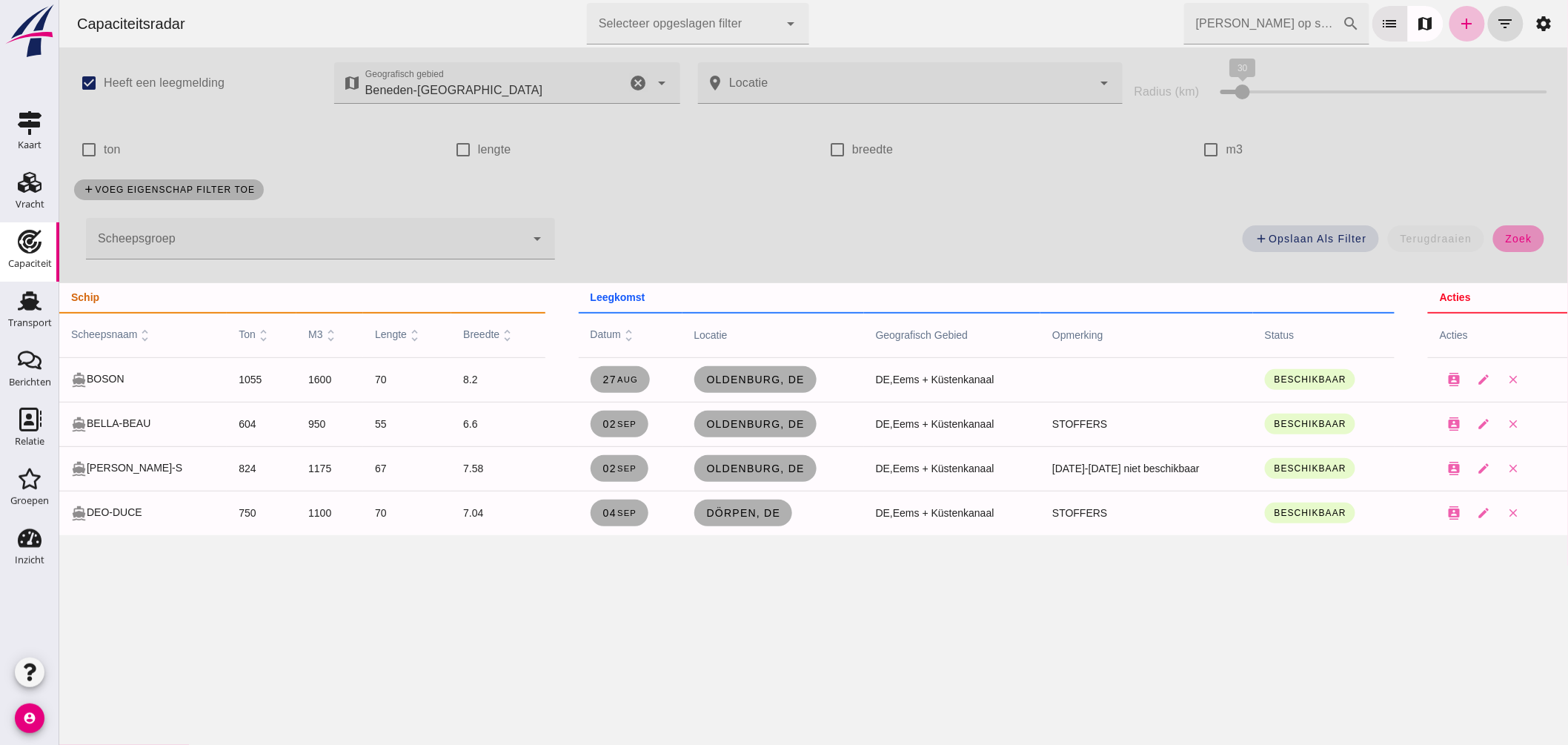
click at [1504, 243] on span "zoek" at bounding box center [1518, 239] width 28 height 12
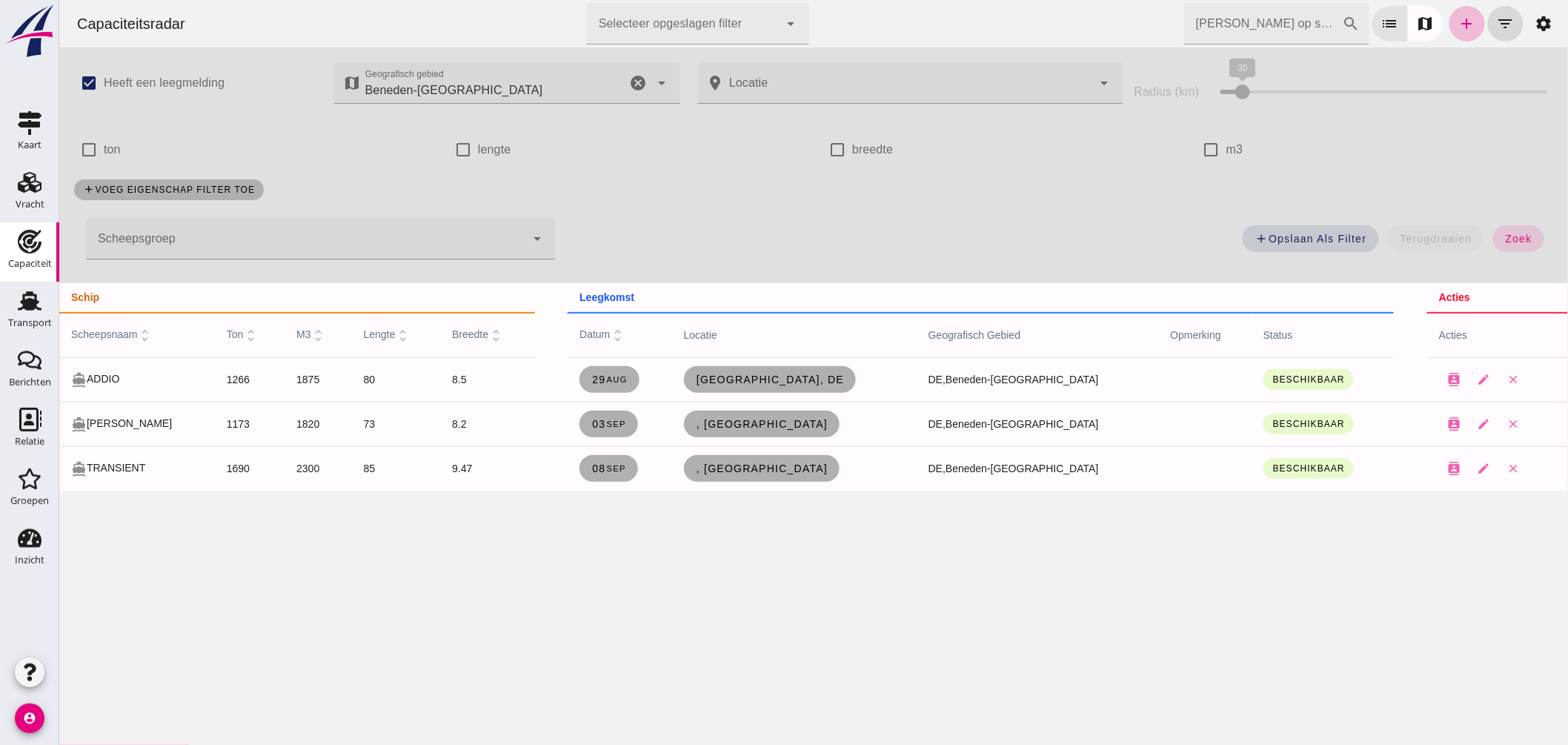
click at [635, 76] on icon "cancel" at bounding box center [638, 83] width 18 height 18
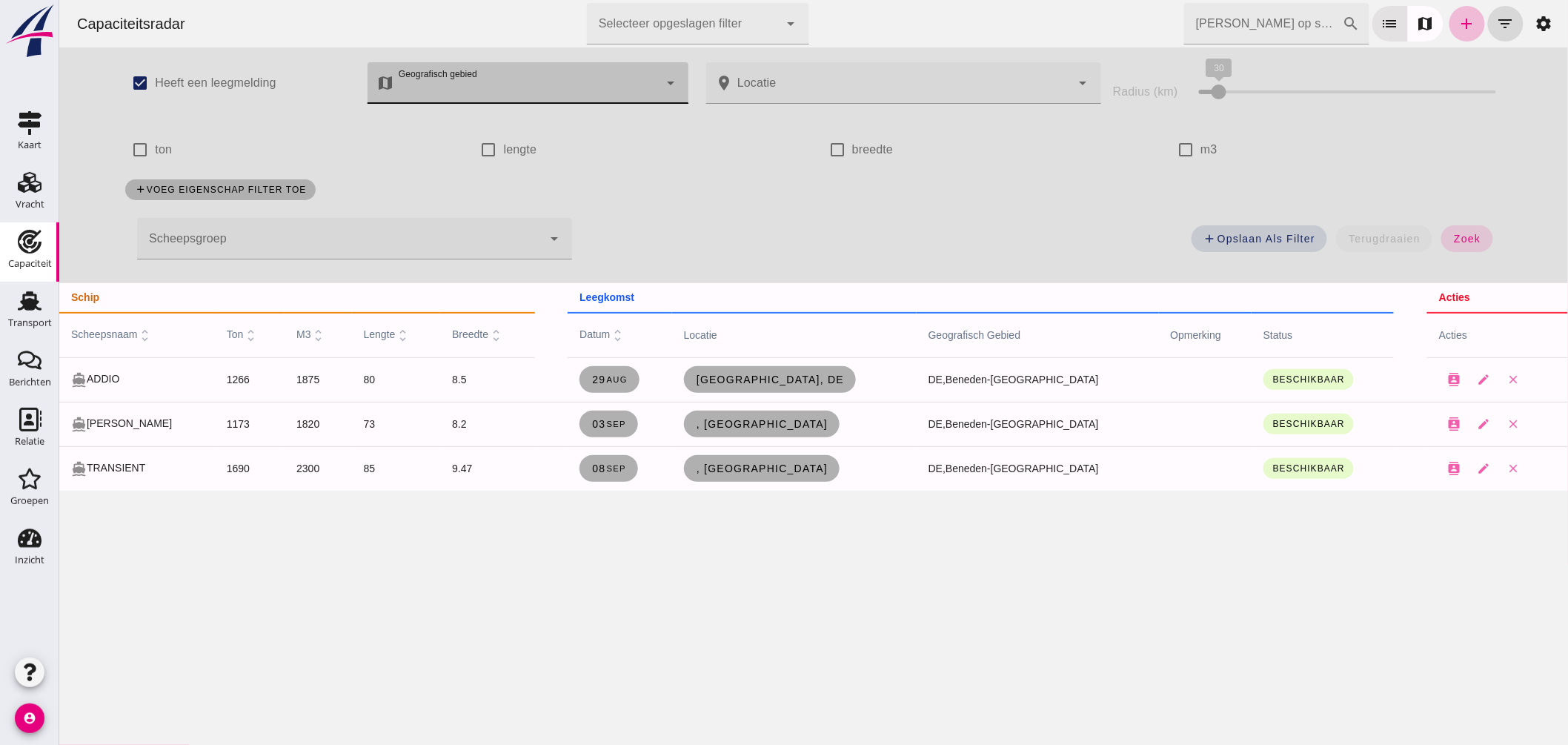
click at [550, 77] on div at bounding box center [526, 83] width 264 height 42
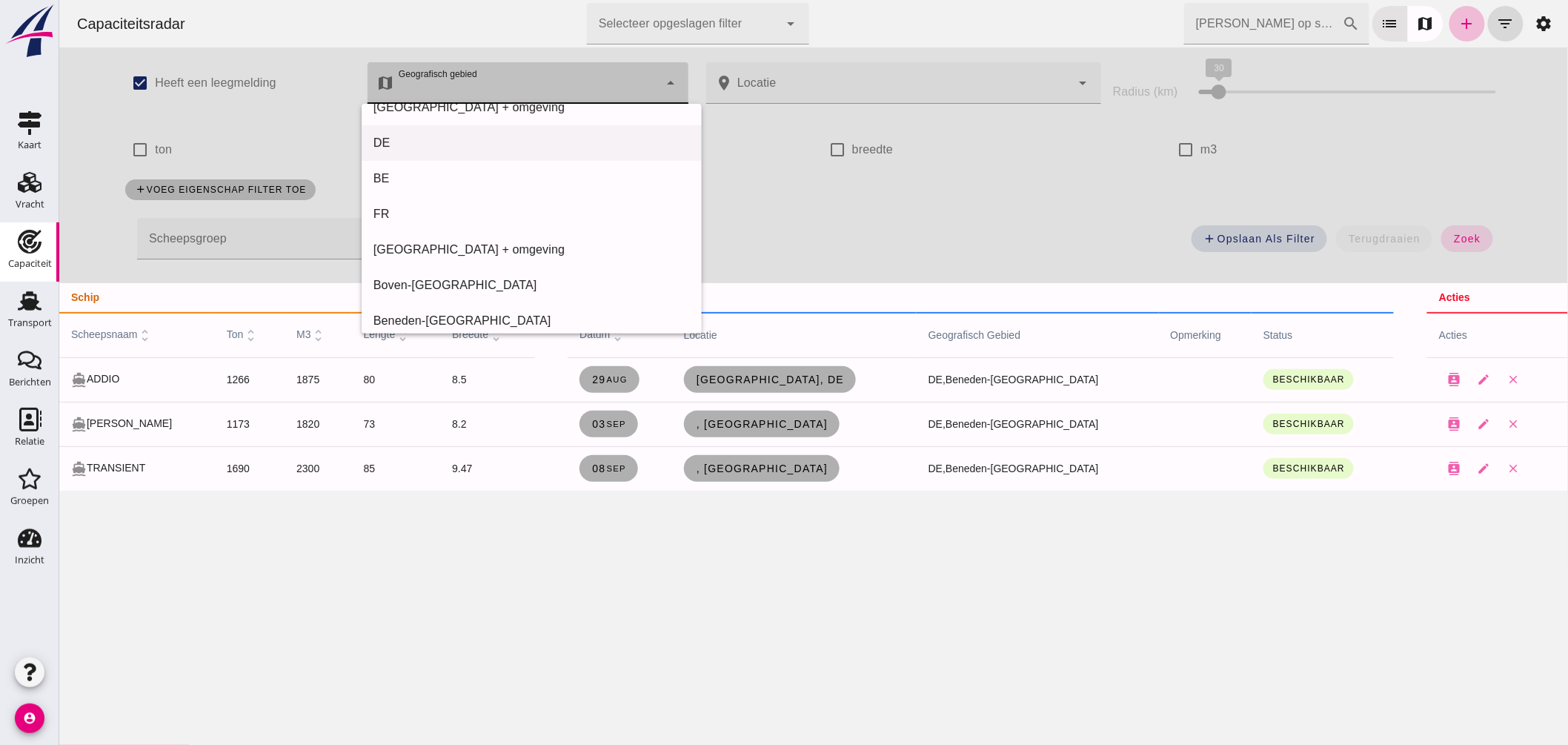
scroll to position [494, 0]
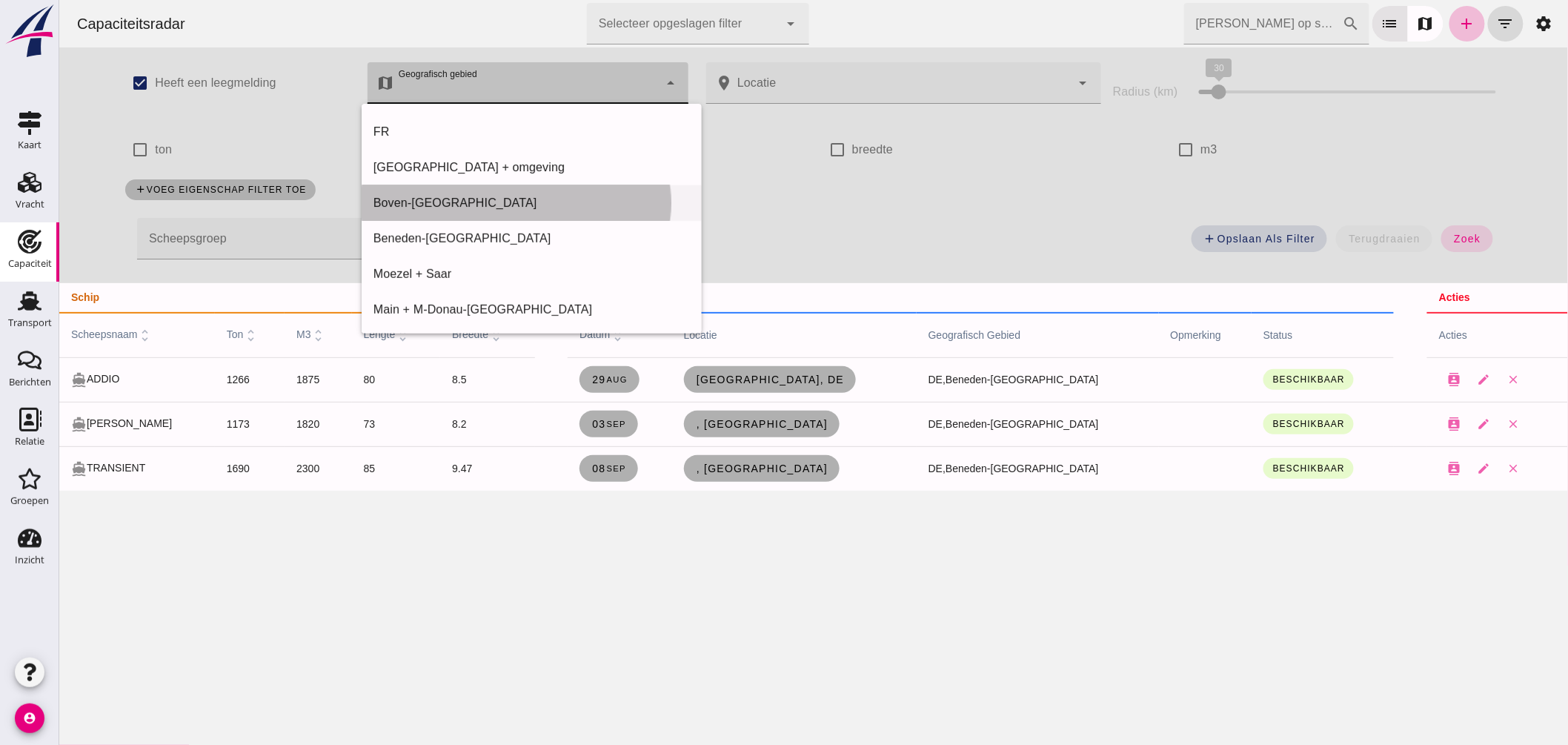
click at [417, 189] on div "Boven-Elbe" at bounding box center [531, 202] width 340 height 35
type input "Boven-Elbe"
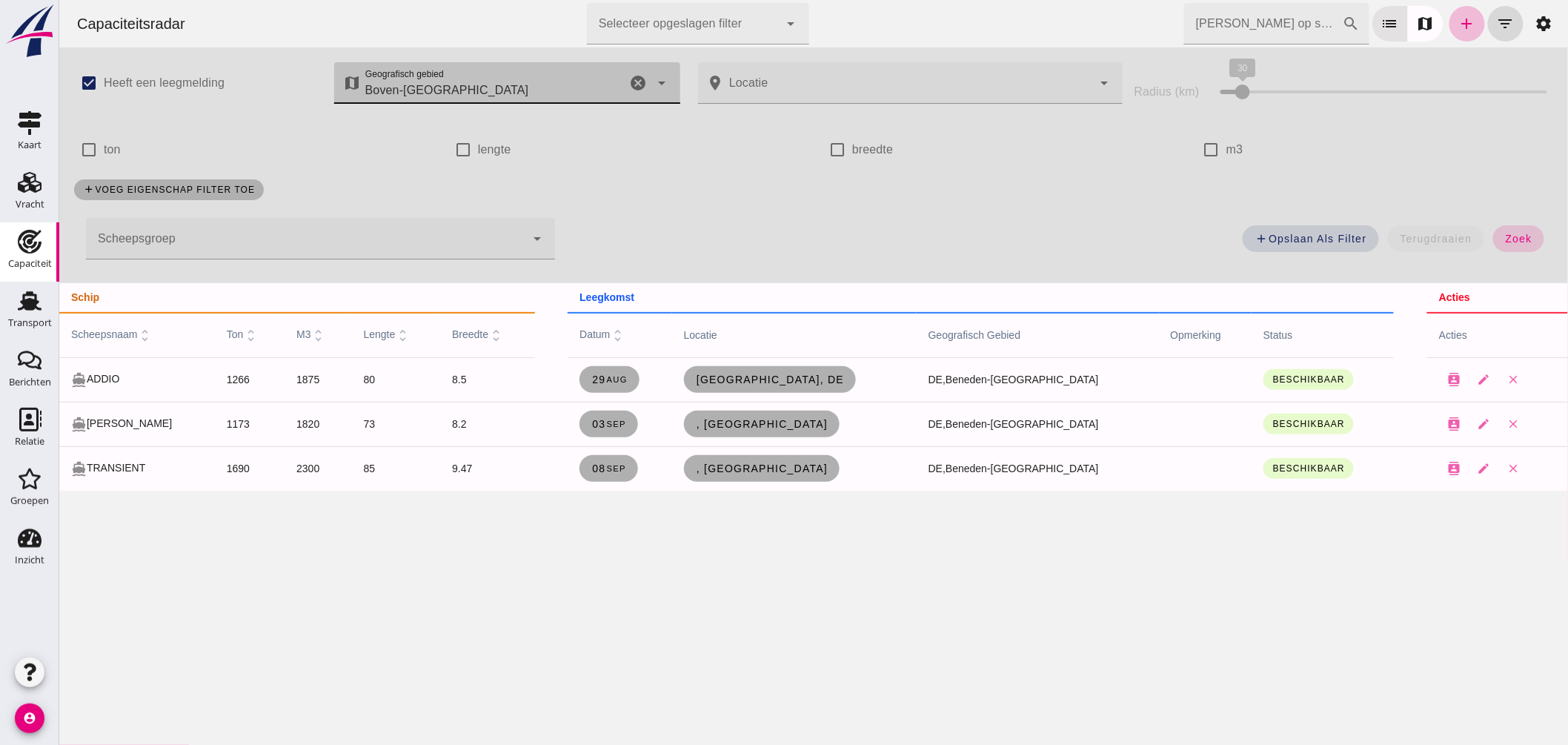
click at [1504, 238] on span "zoek" at bounding box center [1518, 239] width 28 height 12
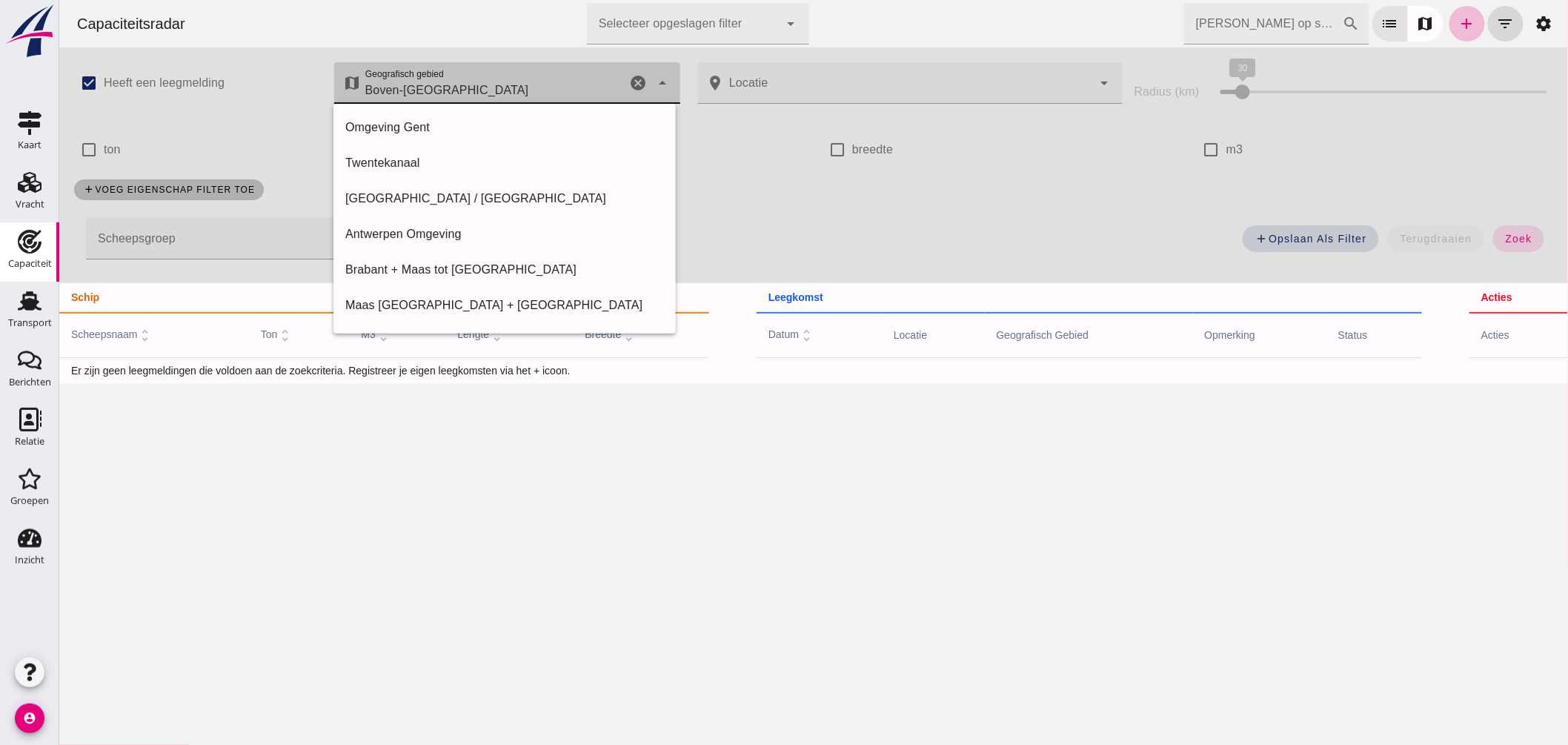
click at [467, 78] on div "Boven-Elbe Boven-Elbe" at bounding box center [494, 83] width 266 height 42
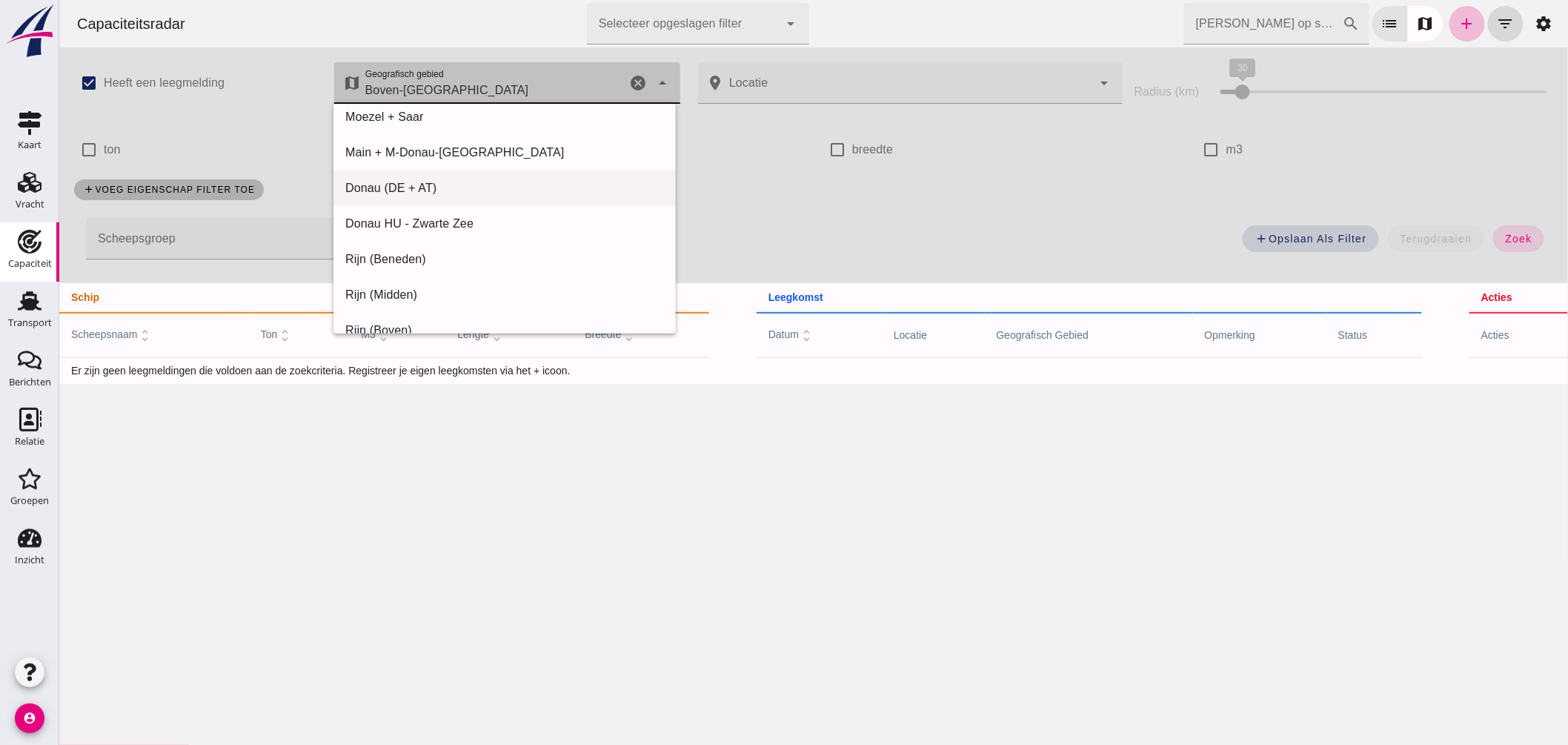
scroll to position [734, 0]
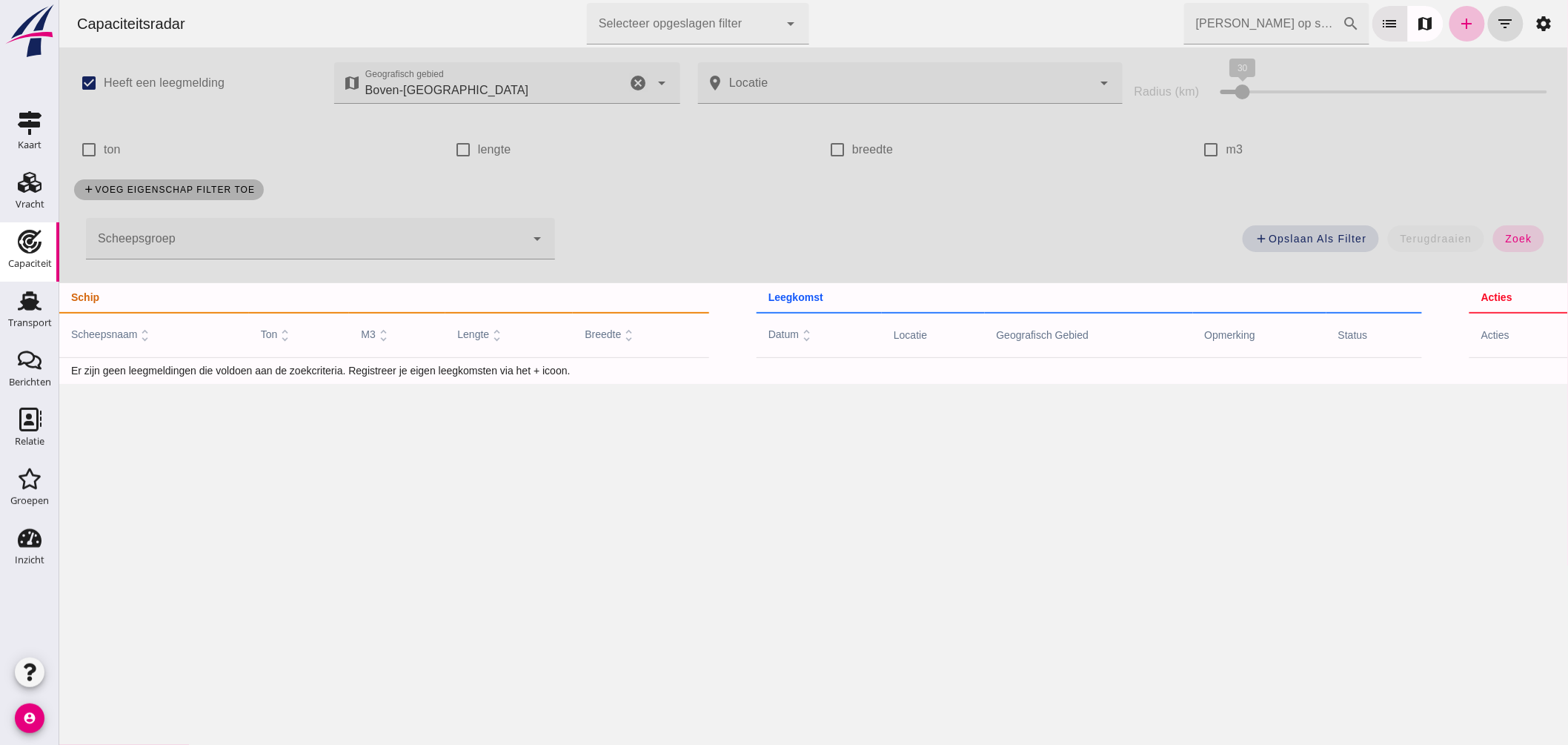
click at [638, 80] on icon "cancel" at bounding box center [638, 83] width 18 height 18
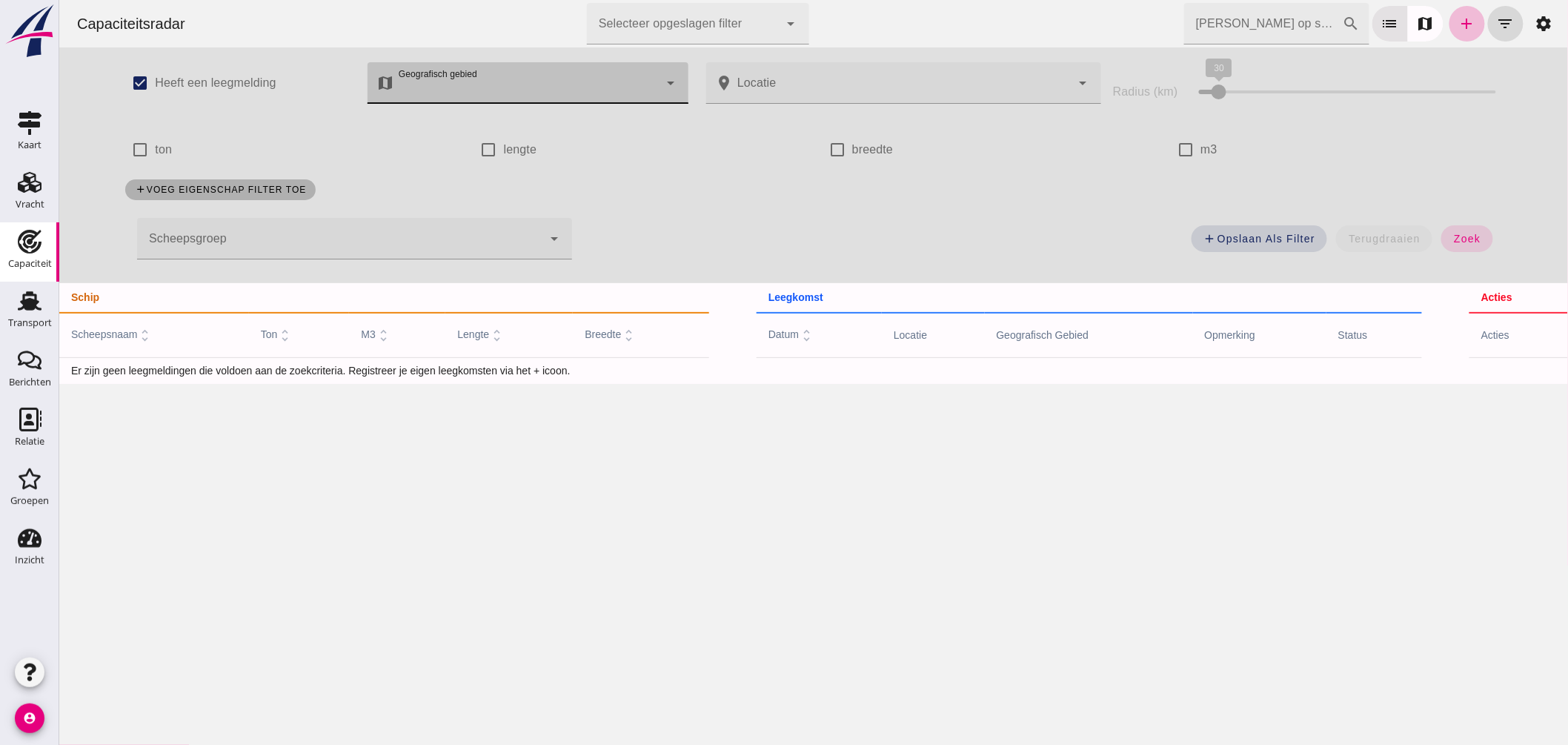
click at [1258, 18] on input "Zoek op scheepsnaam" at bounding box center [1262, 24] width 158 height 42
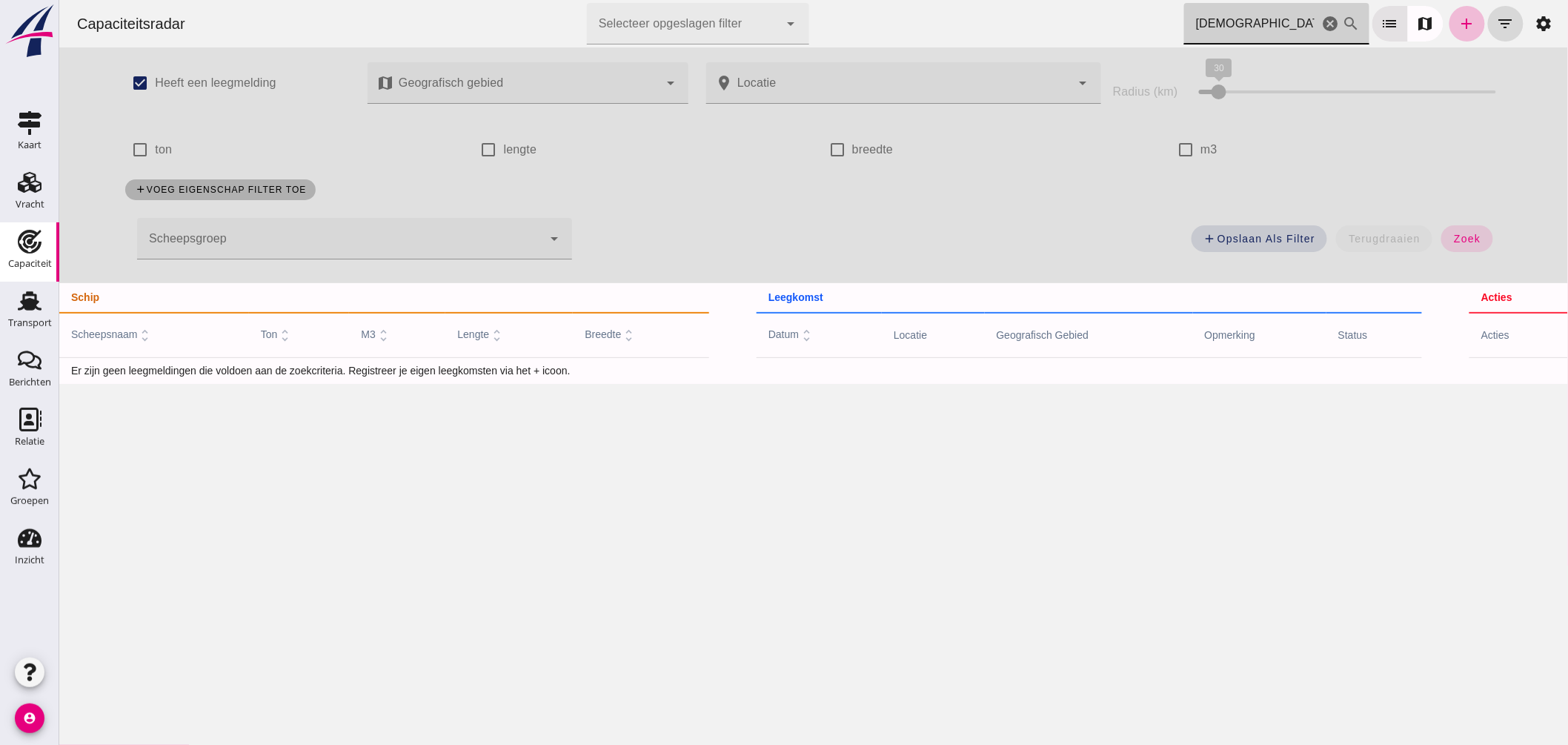
click at [1215, 24] on input "hindri" at bounding box center [1250, 24] width 135 height 42
type input "hindrik"
click at [1461, 240] on span "zoek" at bounding box center [1466, 239] width 28 height 12
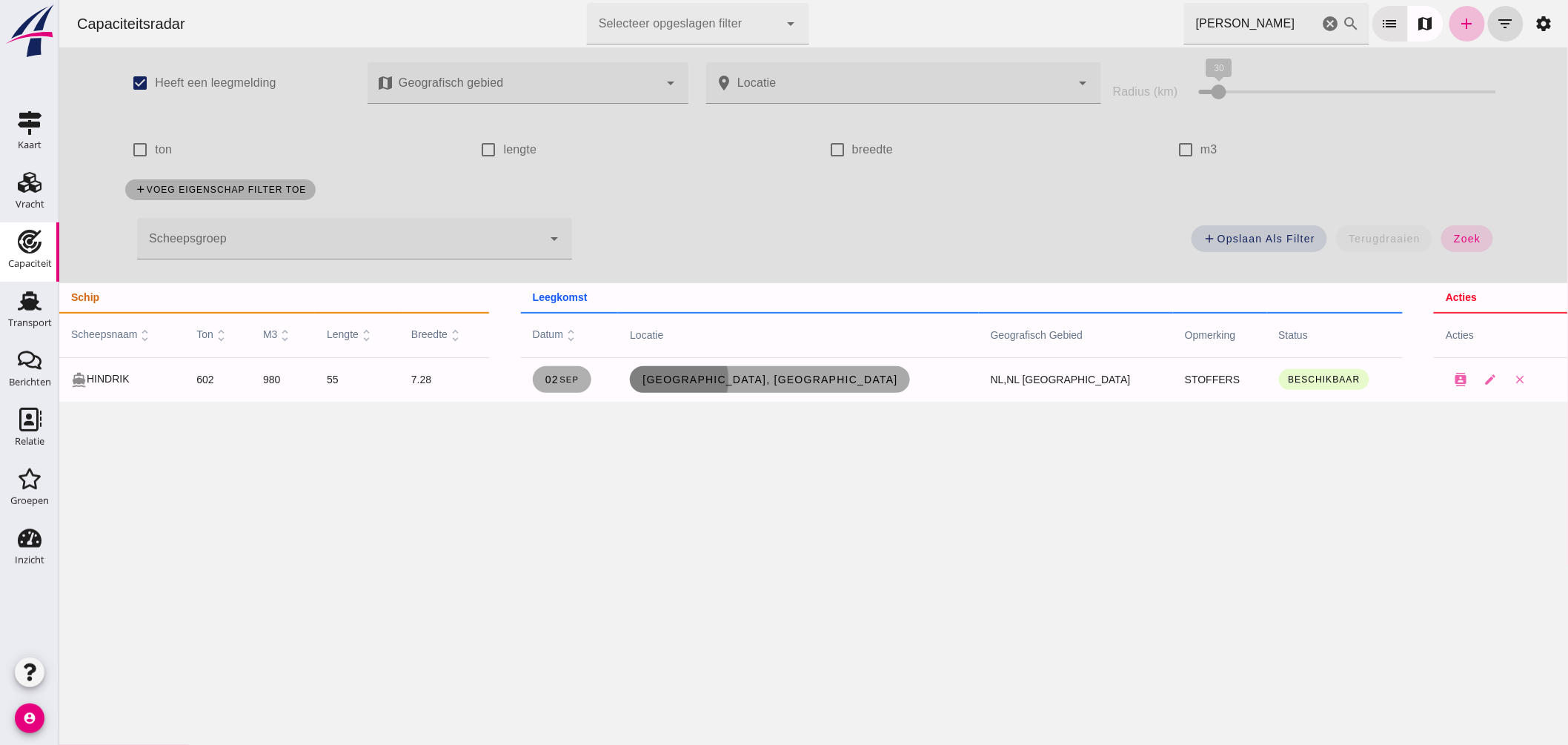
click at [775, 386] on link "Kampen, nl" at bounding box center [769, 380] width 280 height 27
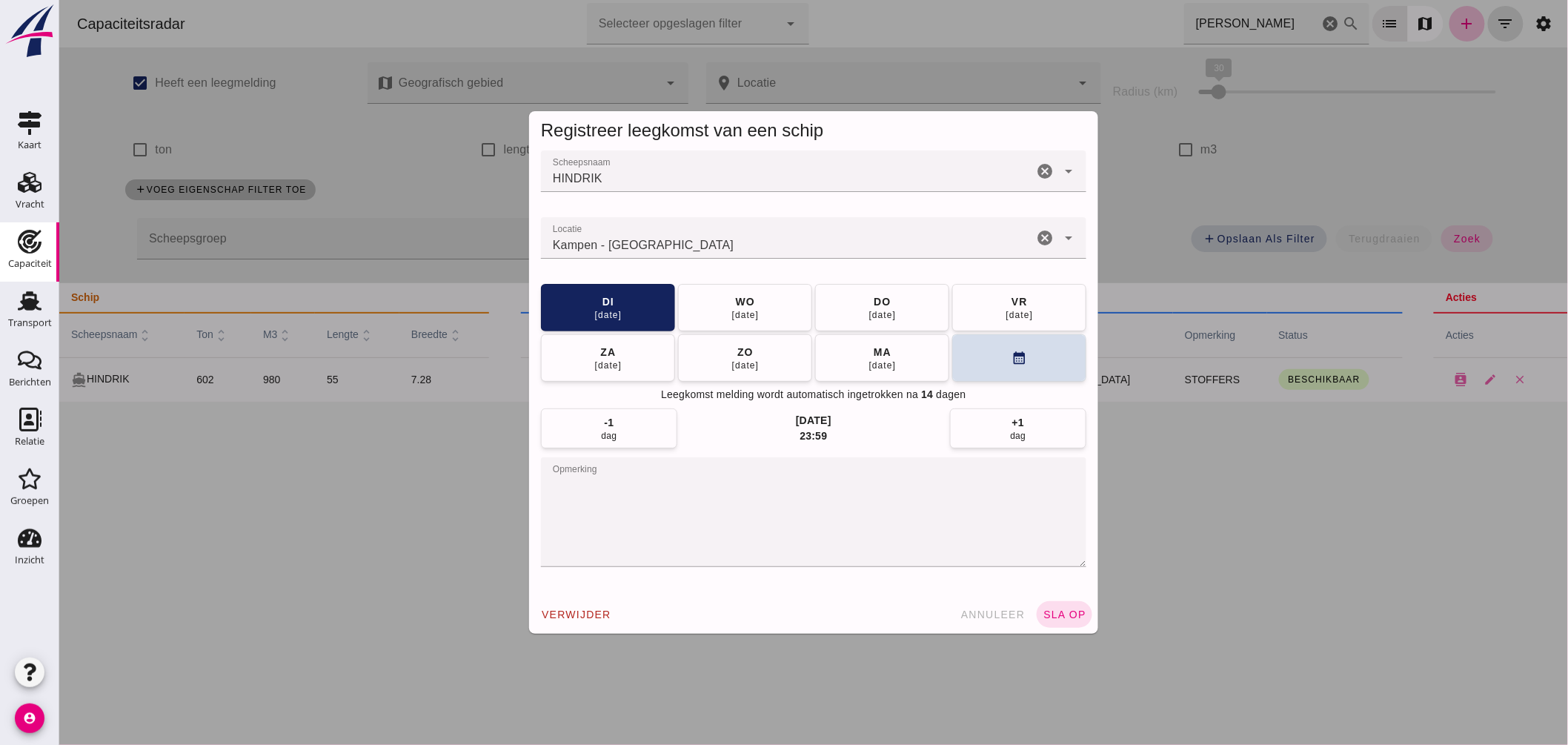
click at [740, 245] on input "Locatie" at bounding box center [786, 245] width 492 height 18
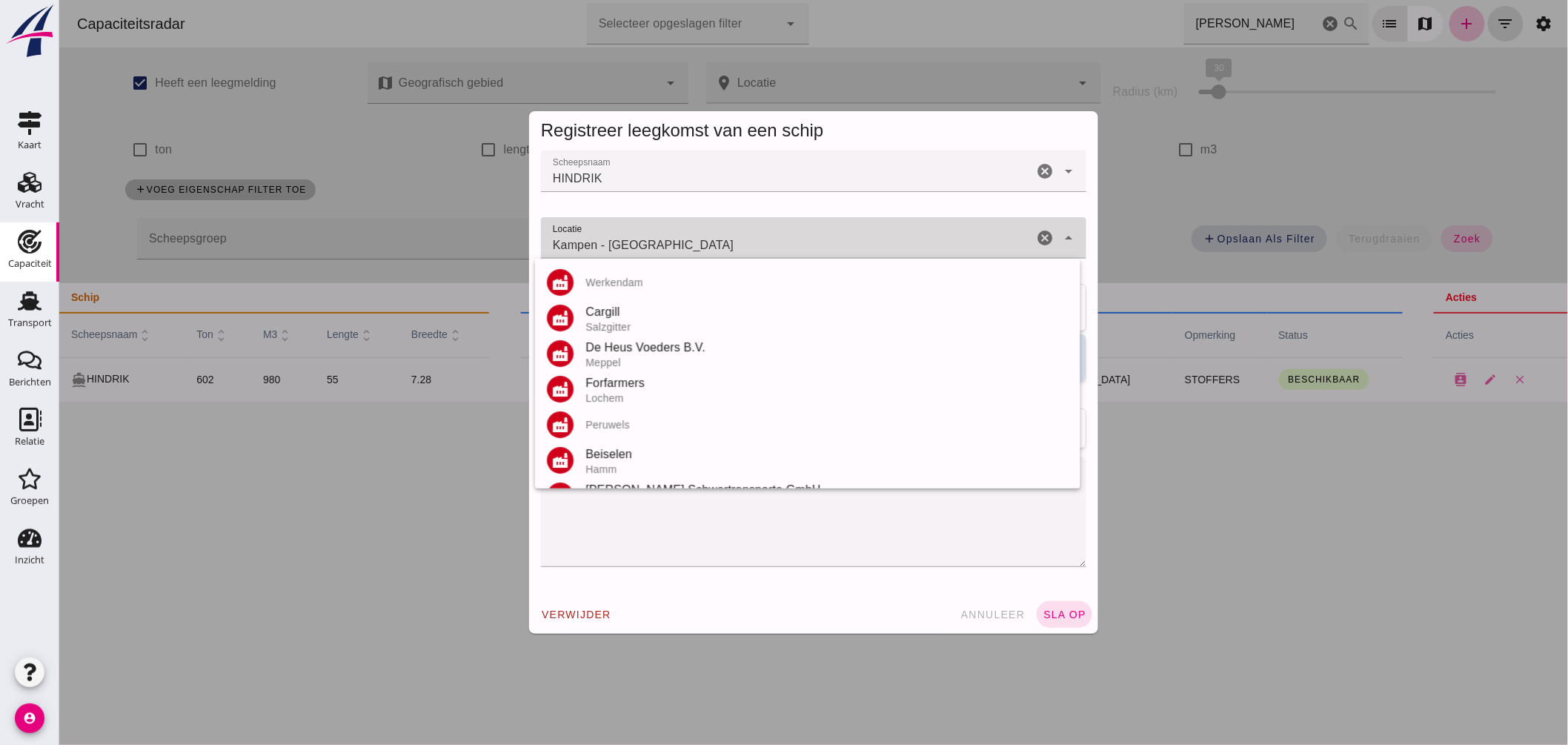
click at [739, 243] on input "Kampen - Overijssel" at bounding box center [786, 245] width 492 height 18
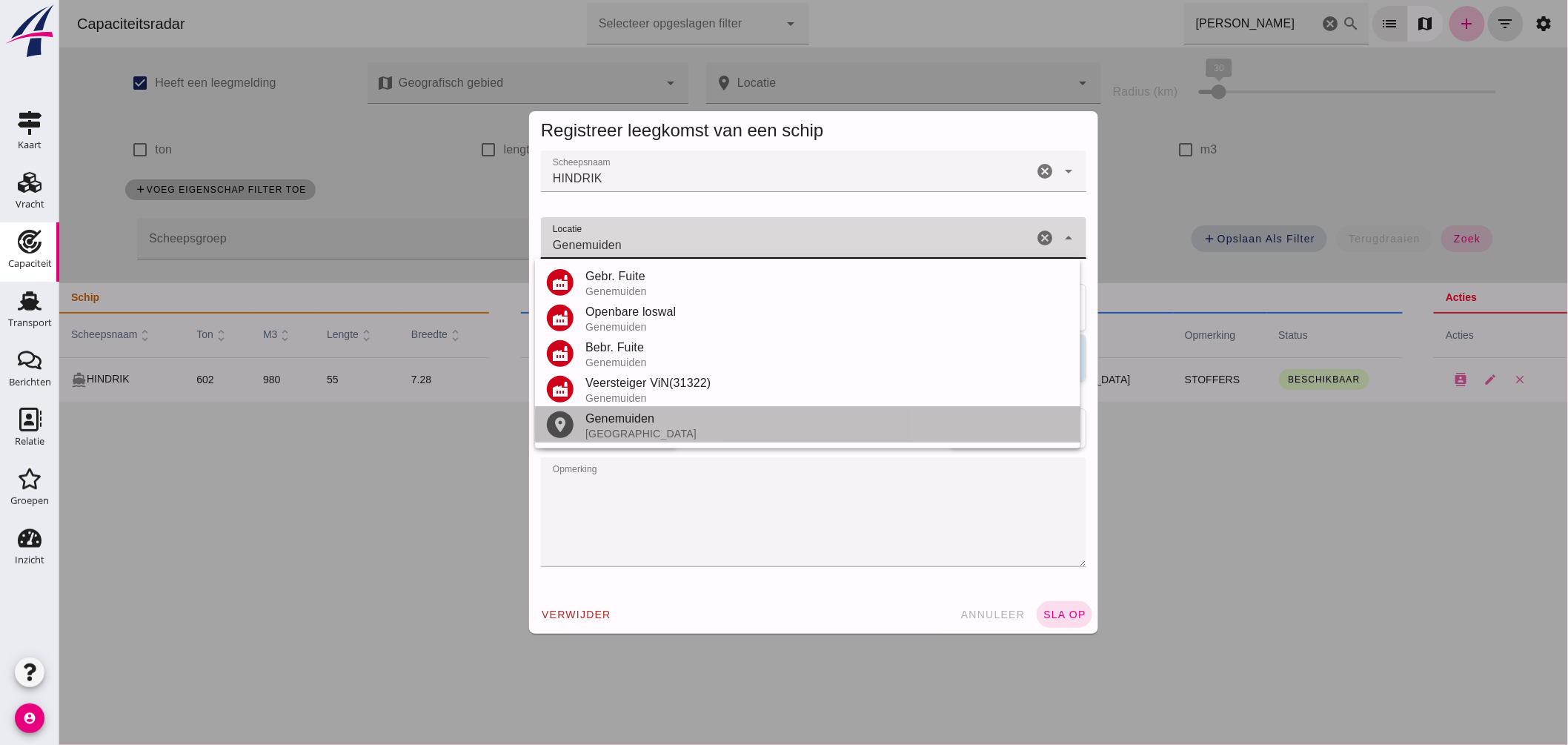
click at [635, 420] on div "Genemuiden" at bounding box center [827, 419] width 483 height 18
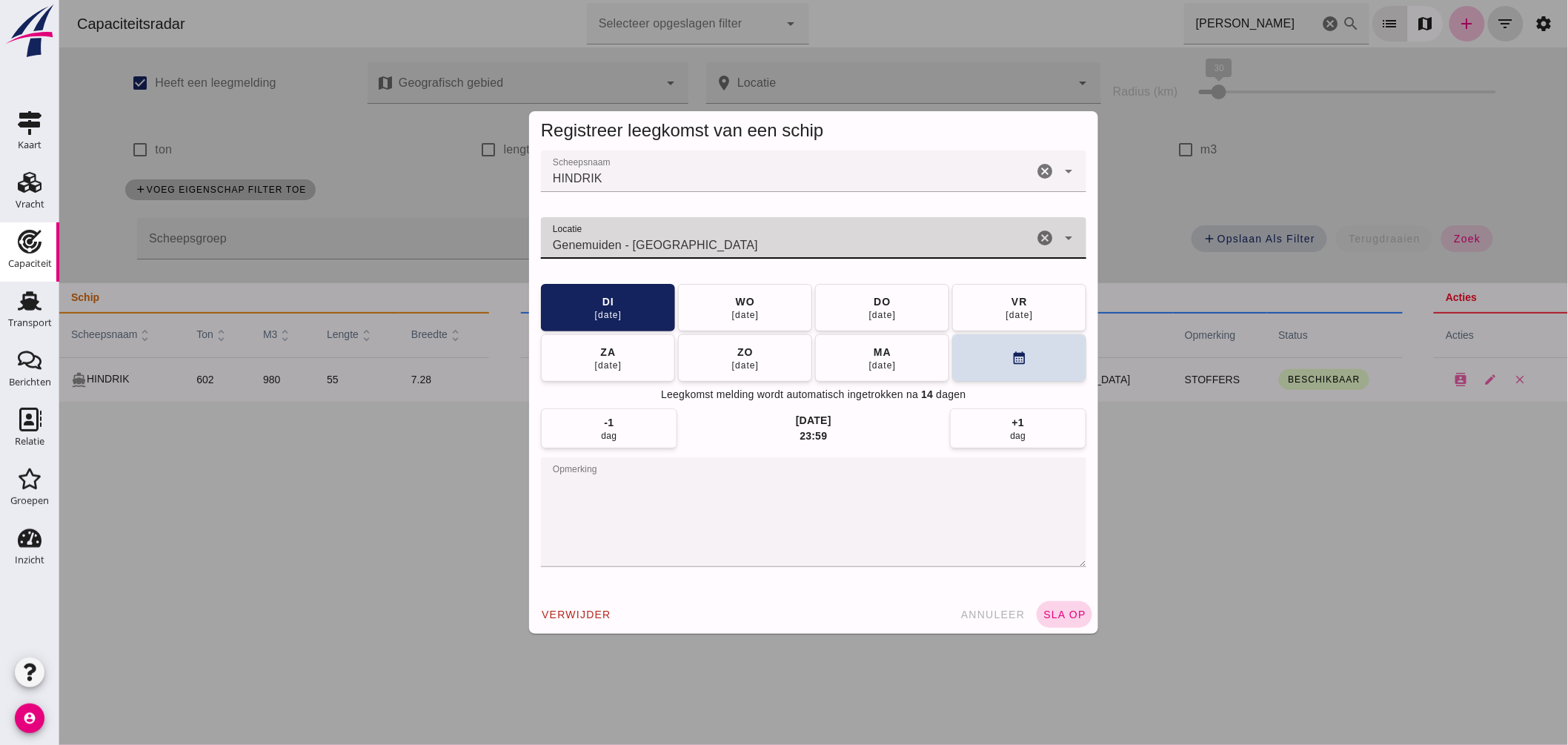
type input "Genemuiden - Overijssel"
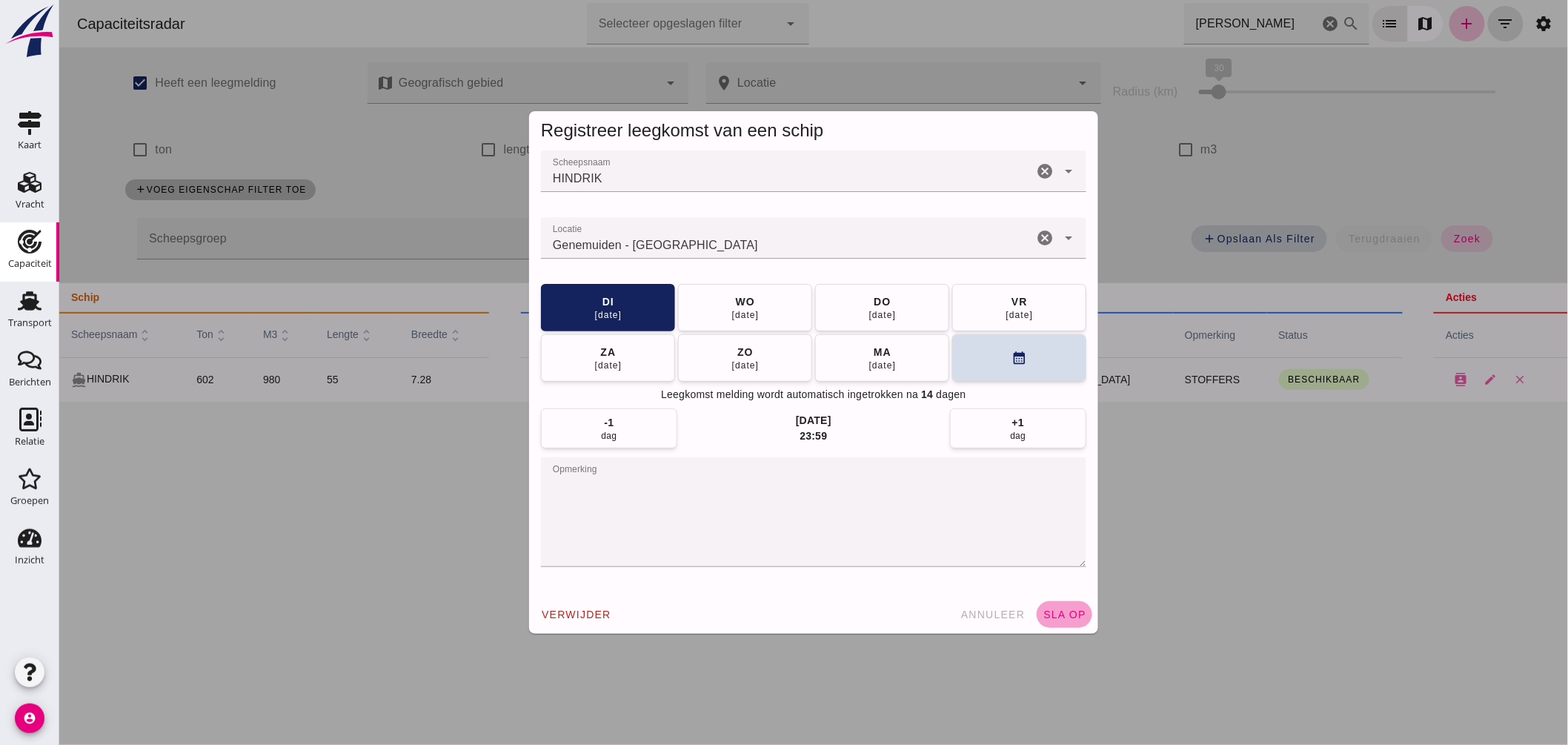
click at [1055, 616] on span "sla op" at bounding box center [1064, 614] width 44 height 12
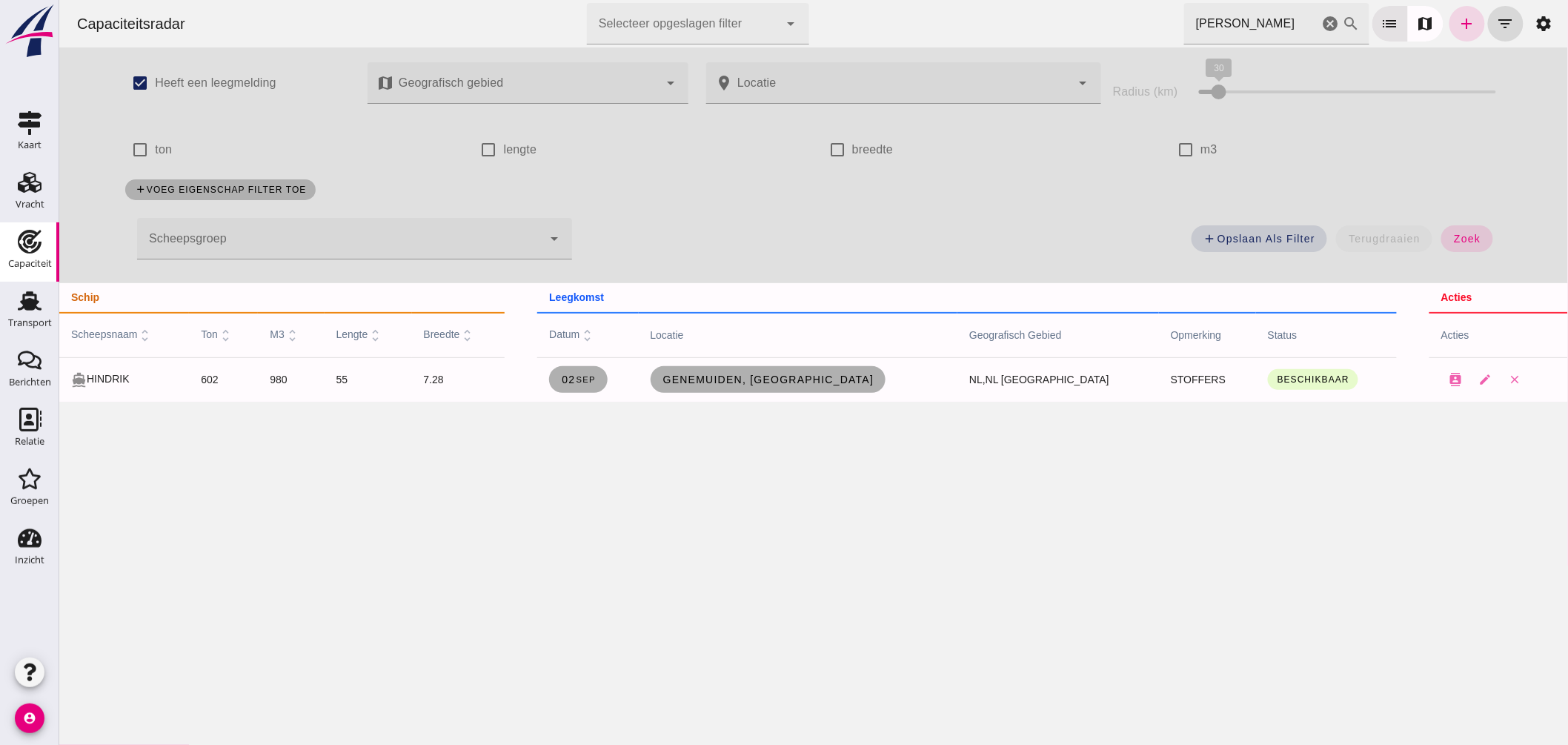
click at [1082, 12] on div "Capaciteitsradar Selecteer opgeslagen filter Selecteer opgeslagen filter cancel…" at bounding box center [813, 24] width 1497 height 47
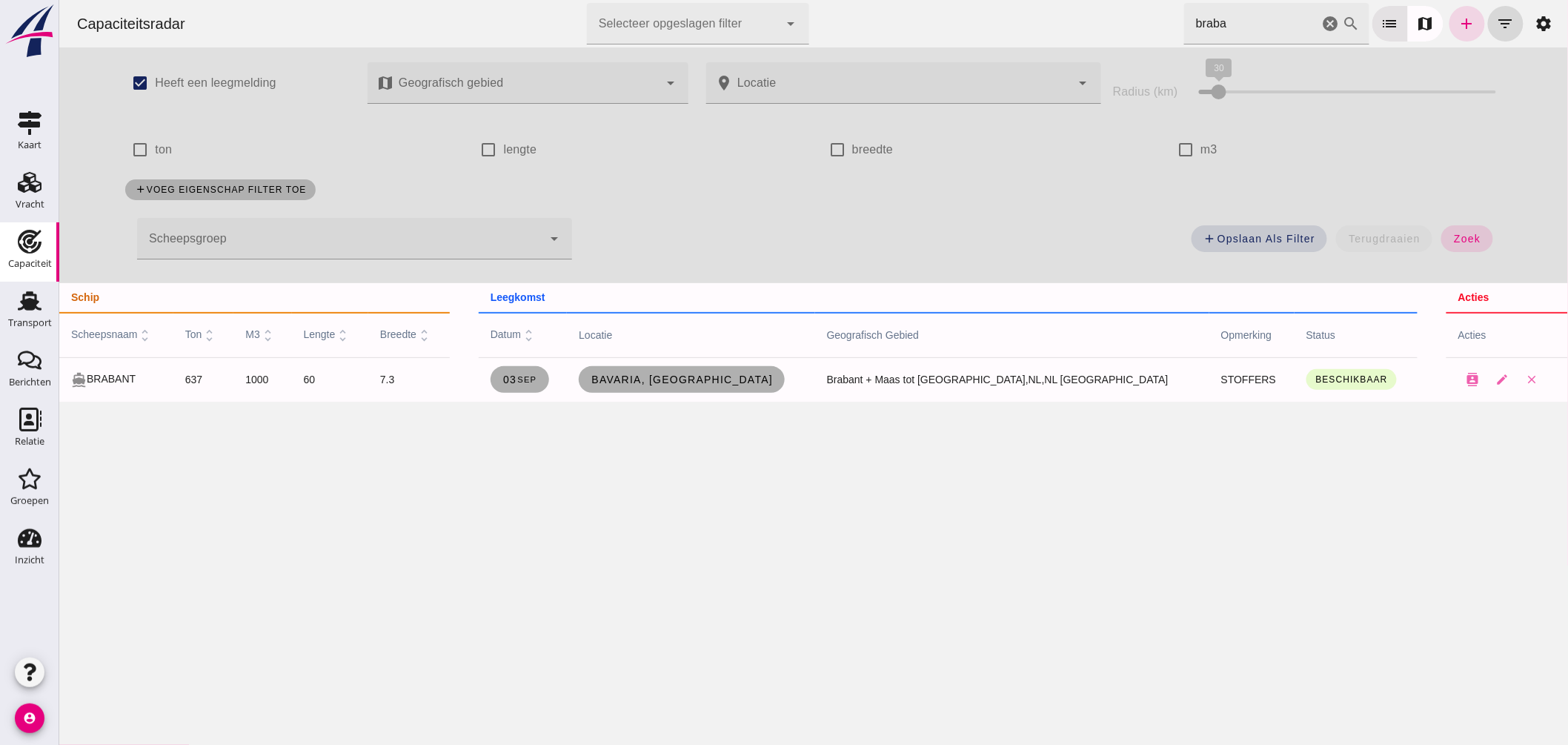
drag, startPoint x: 1176, startPoint y: 32, endPoint x: 944, endPoint y: 32, distance: 232.0
click at [944, 32] on div "Capaciteitsradar Selecteer opgeslagen filter Selecteer opgeslagen filter cancel…" at bounding box center [813, 24] width 1497 height 47
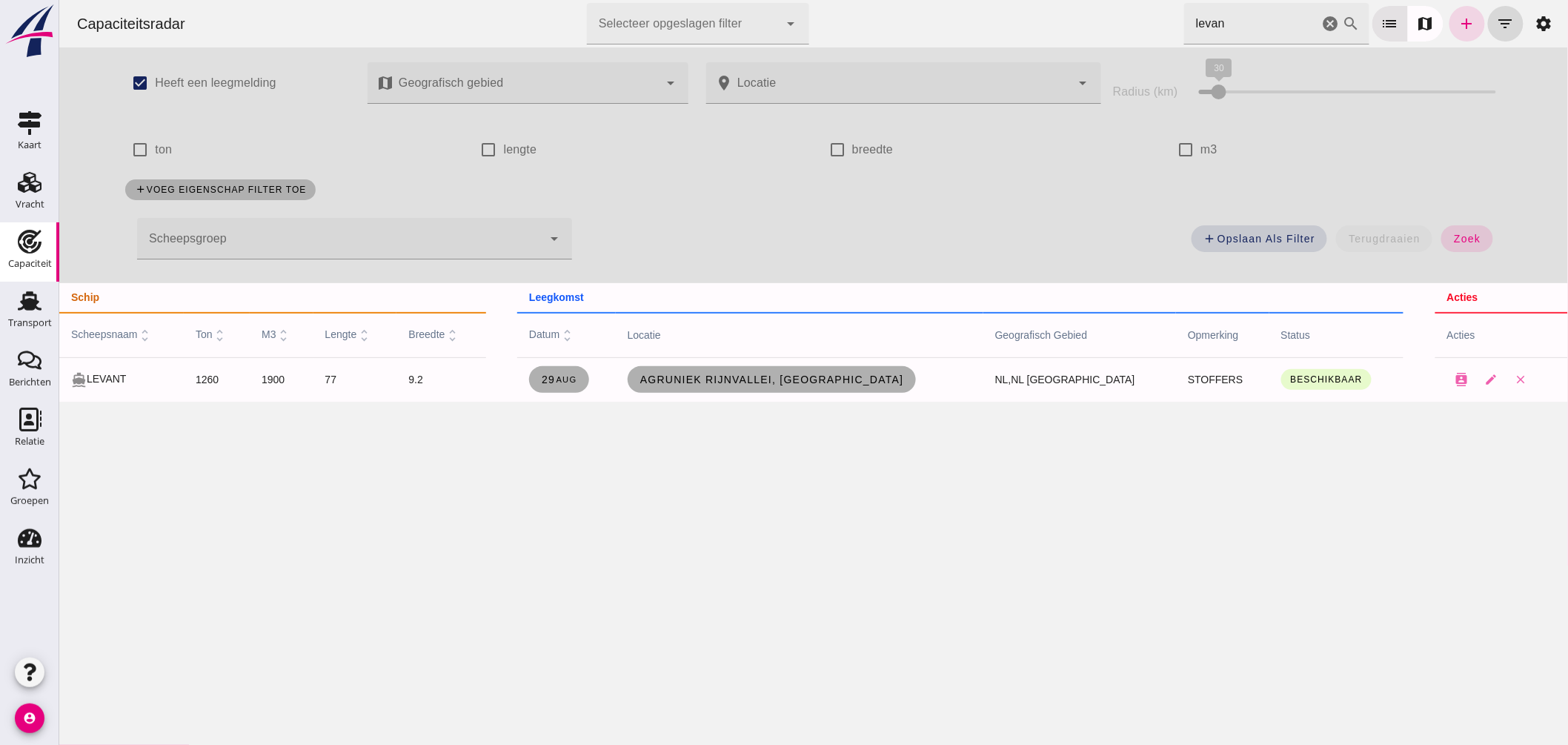
click at [916, 2] on div "Capaciteitsradar Selecteer opgeslagen filter Selecteer opgeslagen filter cancel…" at bounding box center [813, 24] width 1497 height 47
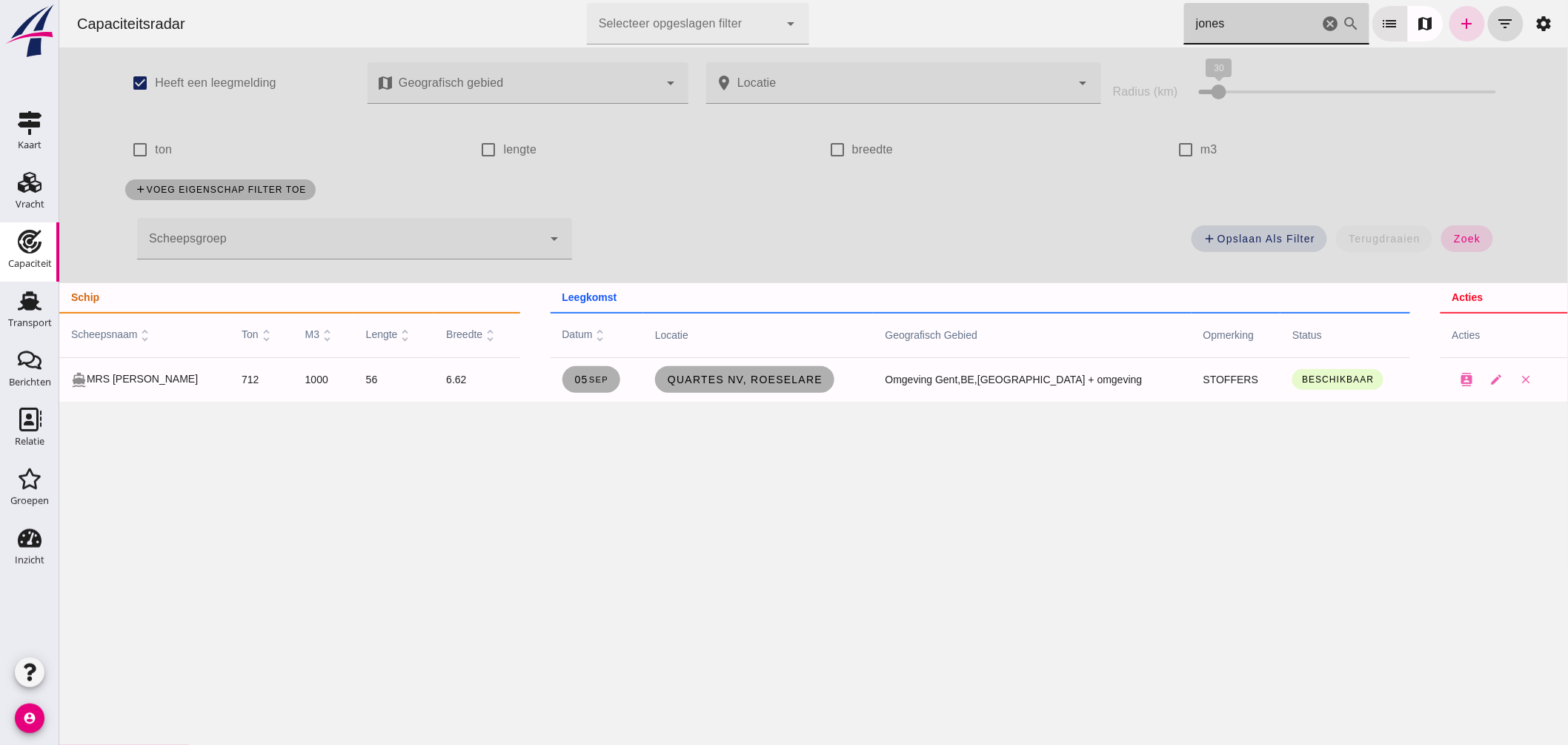
type input "jones"
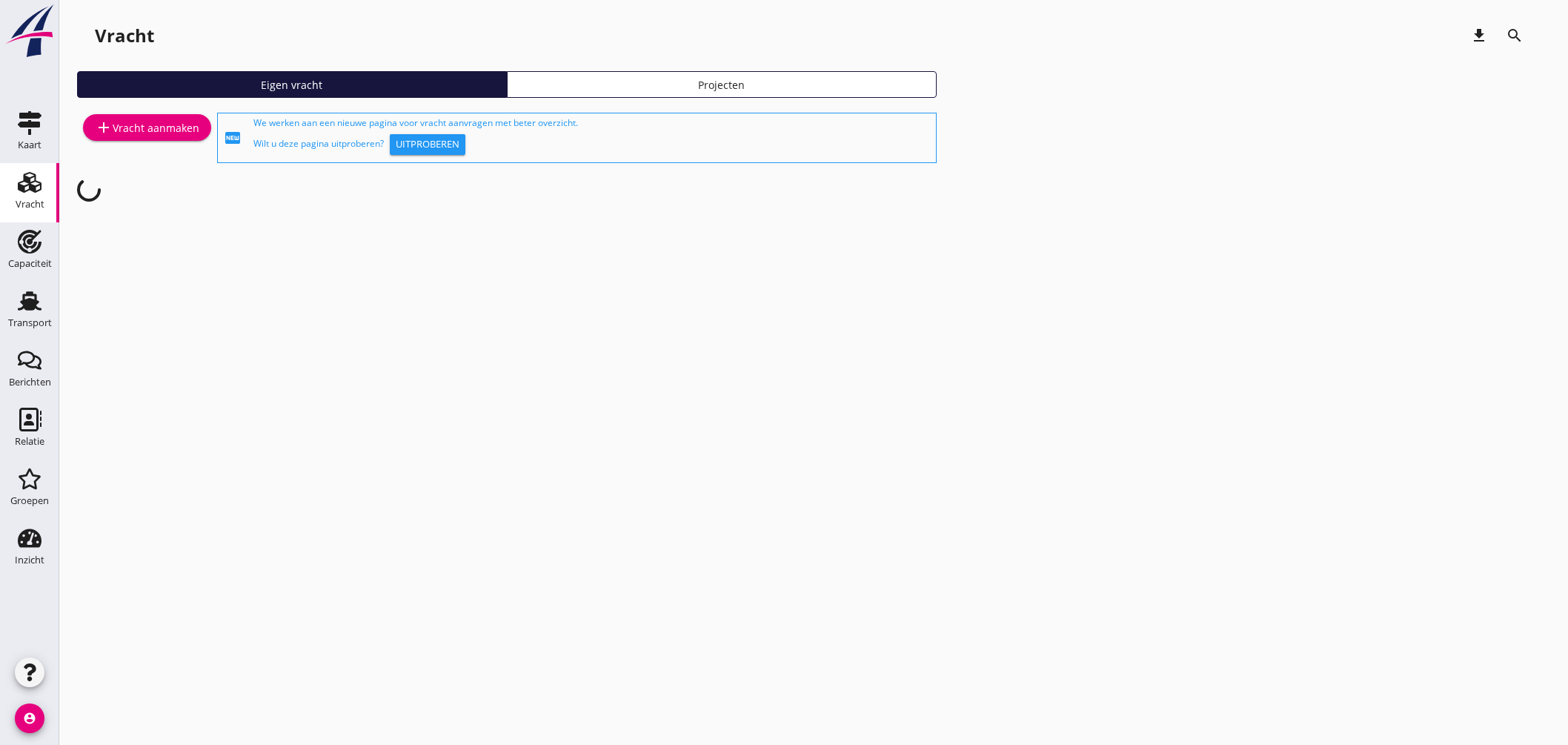
click at [33, 302] on use at bounding box center [30, 301] width 24 height 19
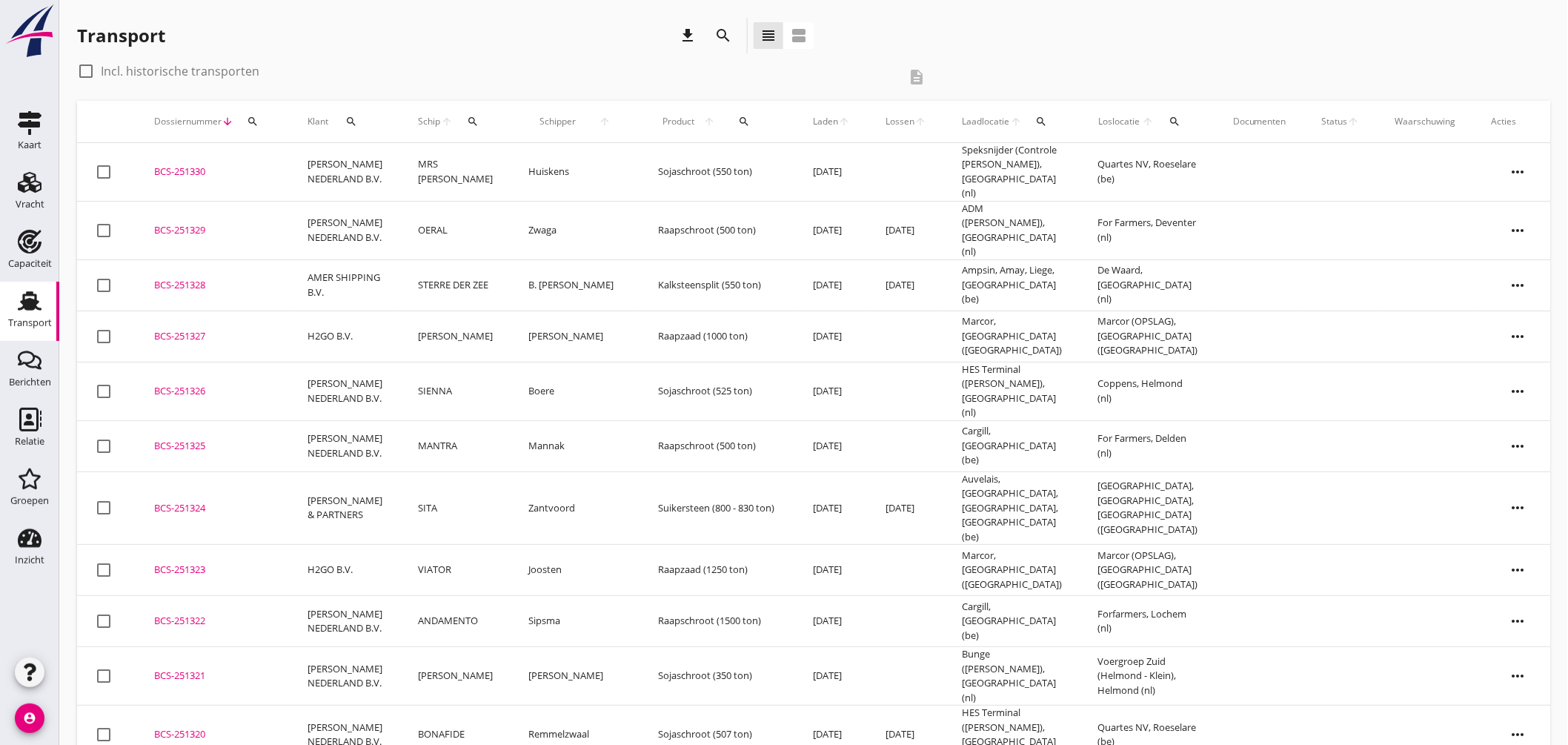
click at [472, 111] on button "search" at bounding box center [473, 121] width 28 height 27
click at [515, 153] on input "Zoek op (scheeps)naam" at bounding box center [539, 165] width 154 height 24
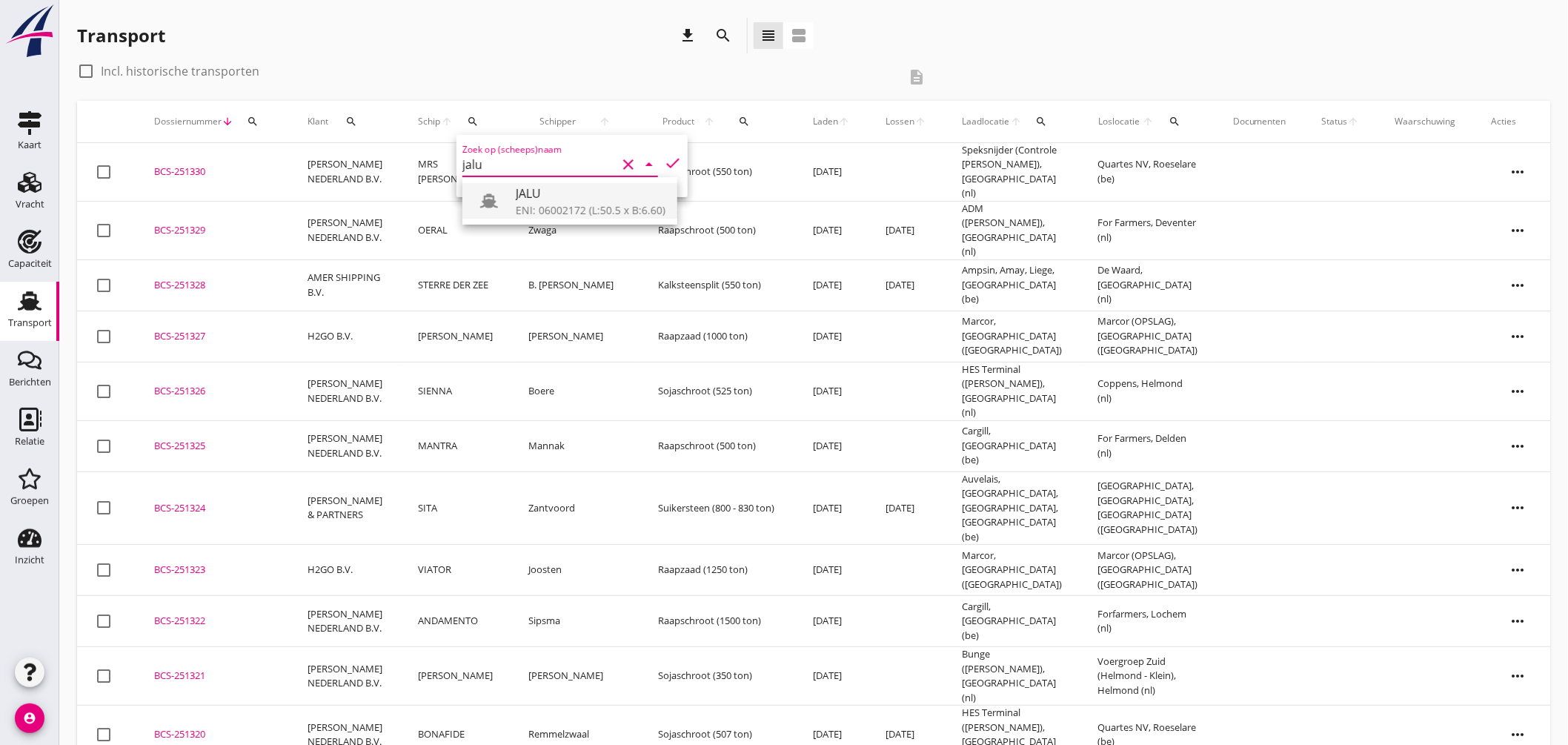
click at [616, 205] on div "ENI: 06002172 (L:50.5 x B:6.60)" at bounding box center [590, 210] width 150 height 16
click at [664, 156] on icon "check" at bounding box center [672, 163] width 18 height 18
type input "JALU"
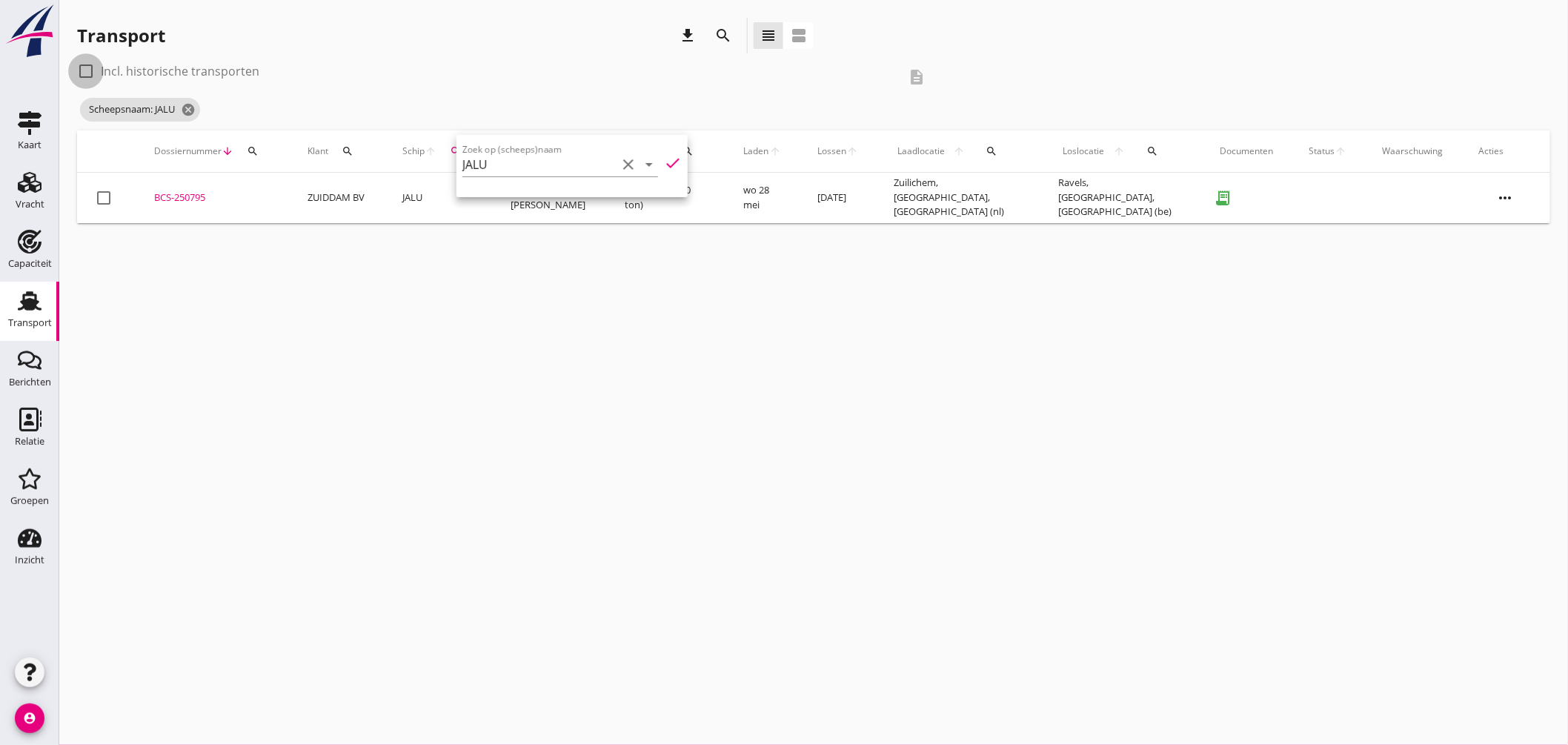
click at [87, 69] on div at bounding box center [86, 71] width 25 height 25
checkbox input "true"
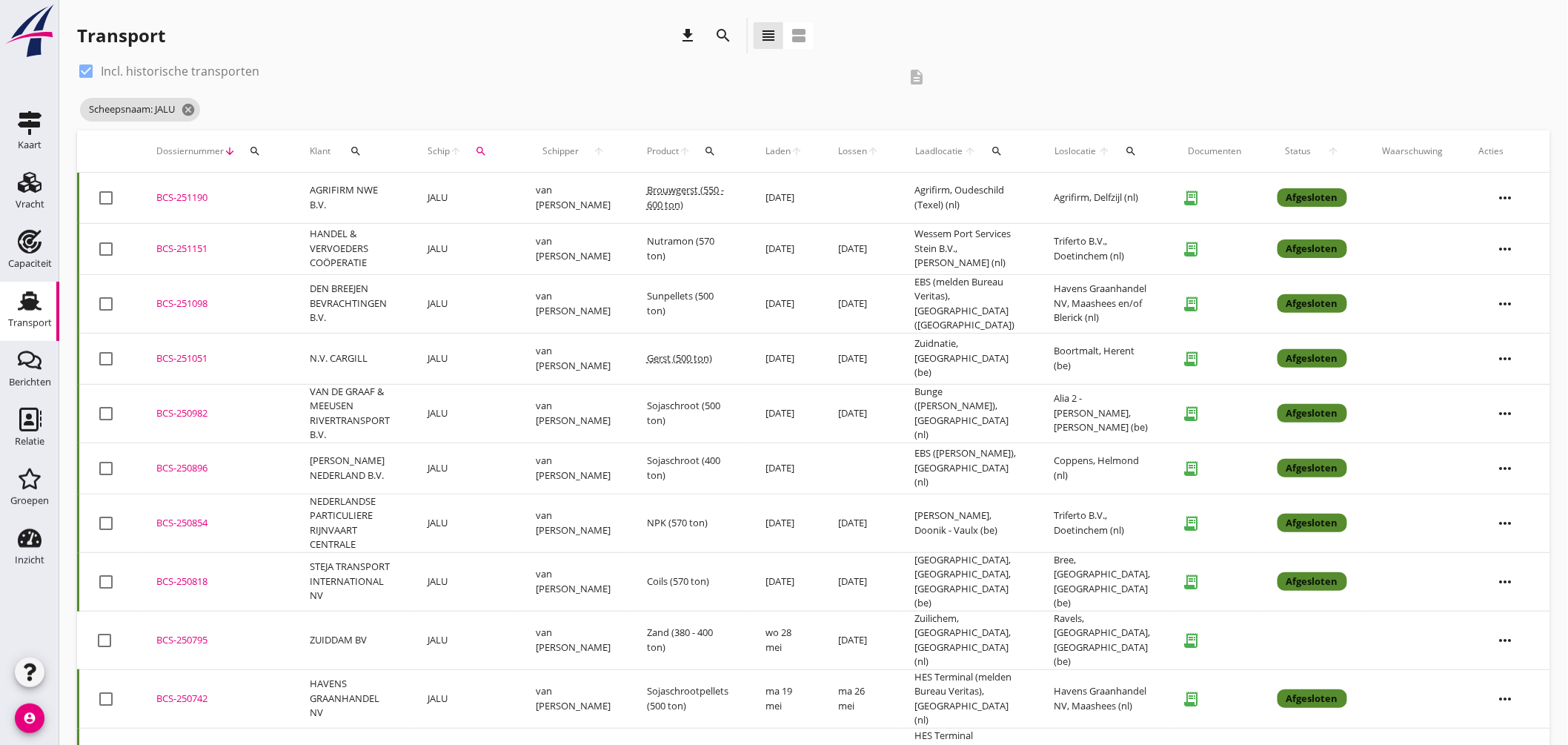
click at [190, 193] on div "BCS-251190" at bounding box center [216, 198] width 118 height 15
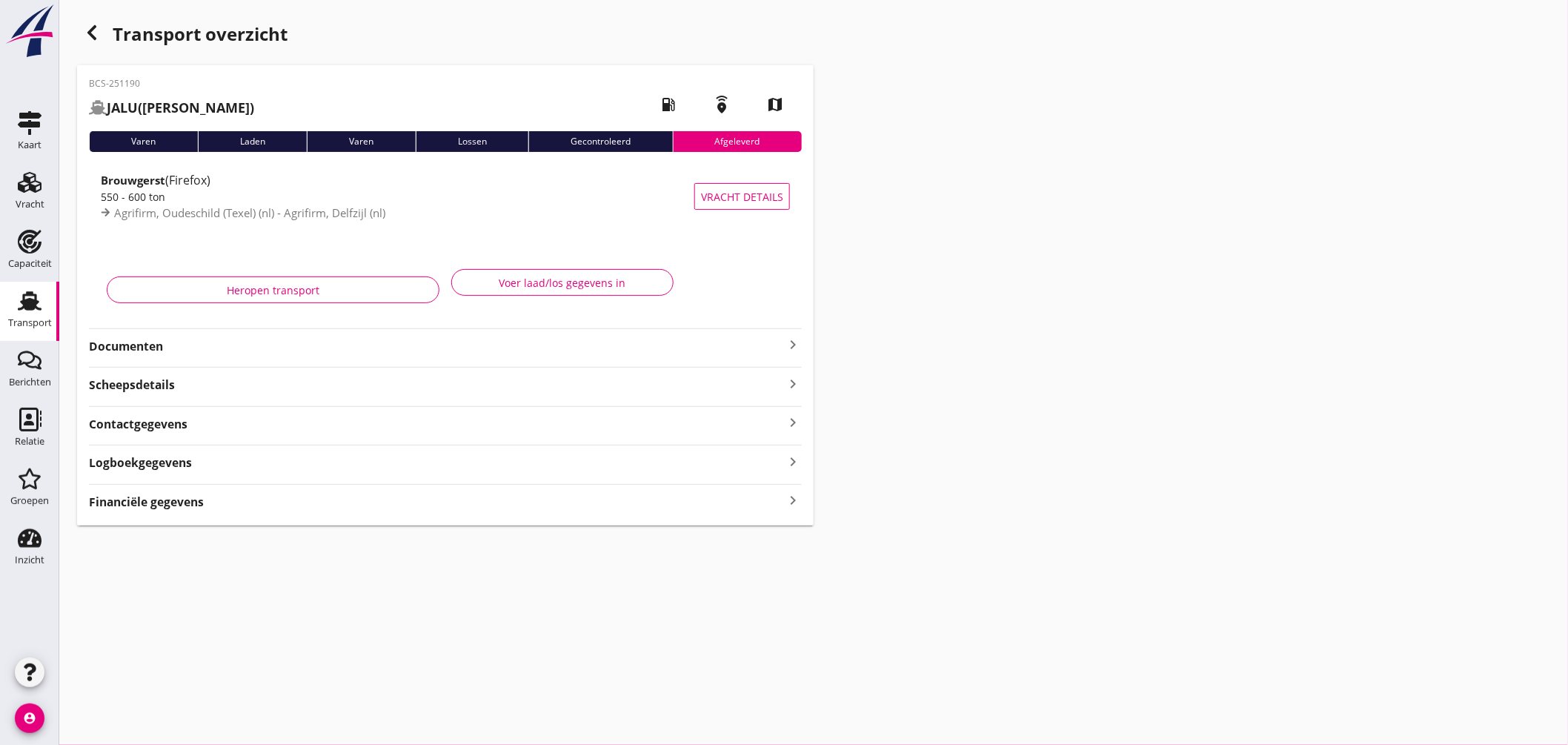
click at [791, 344] on icon "keyboard_arrow_right" at bounding box center [793, 344] width 18 height 18
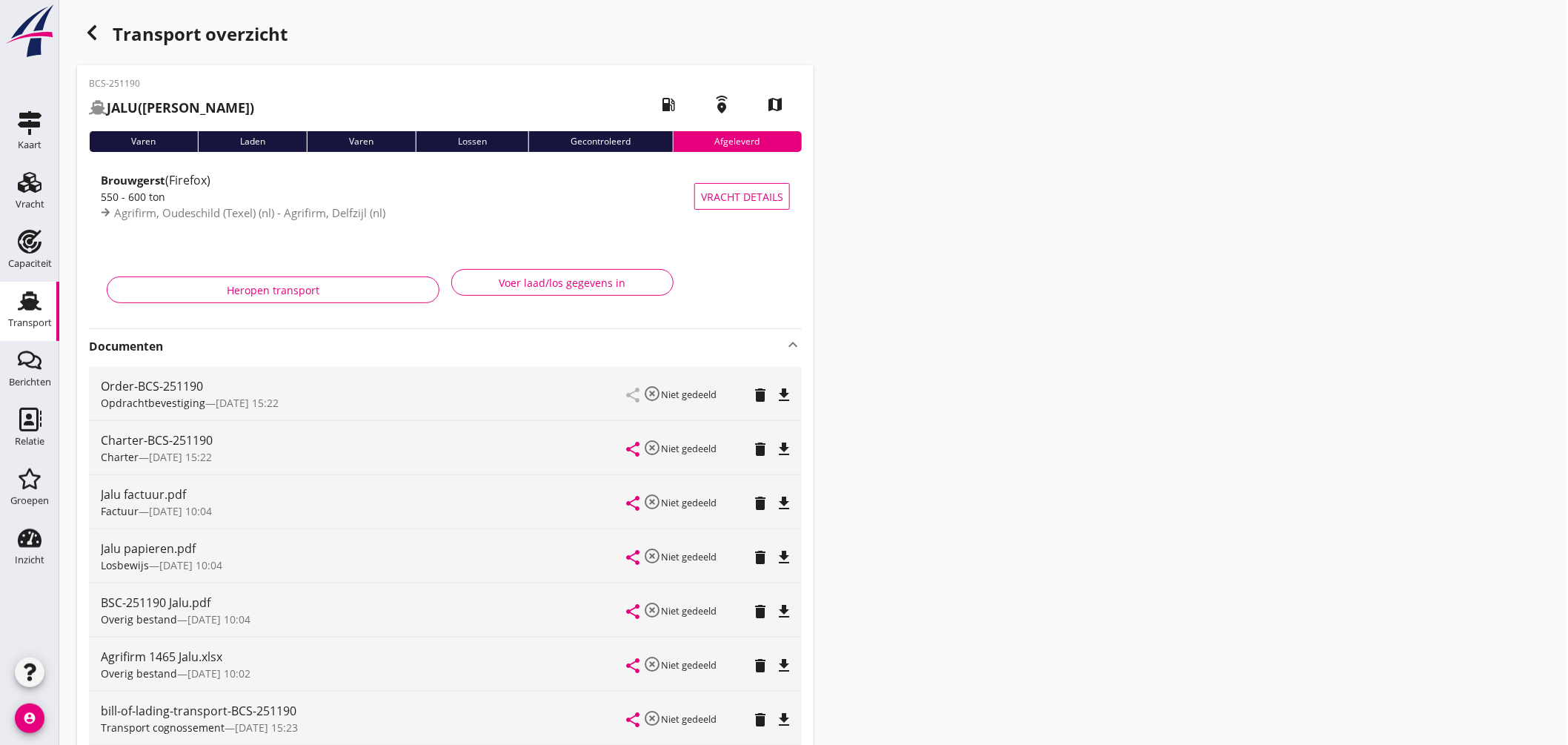
click at [784, 450] on icon "file_download" at bounding box center [784, 449] width 18 height 18
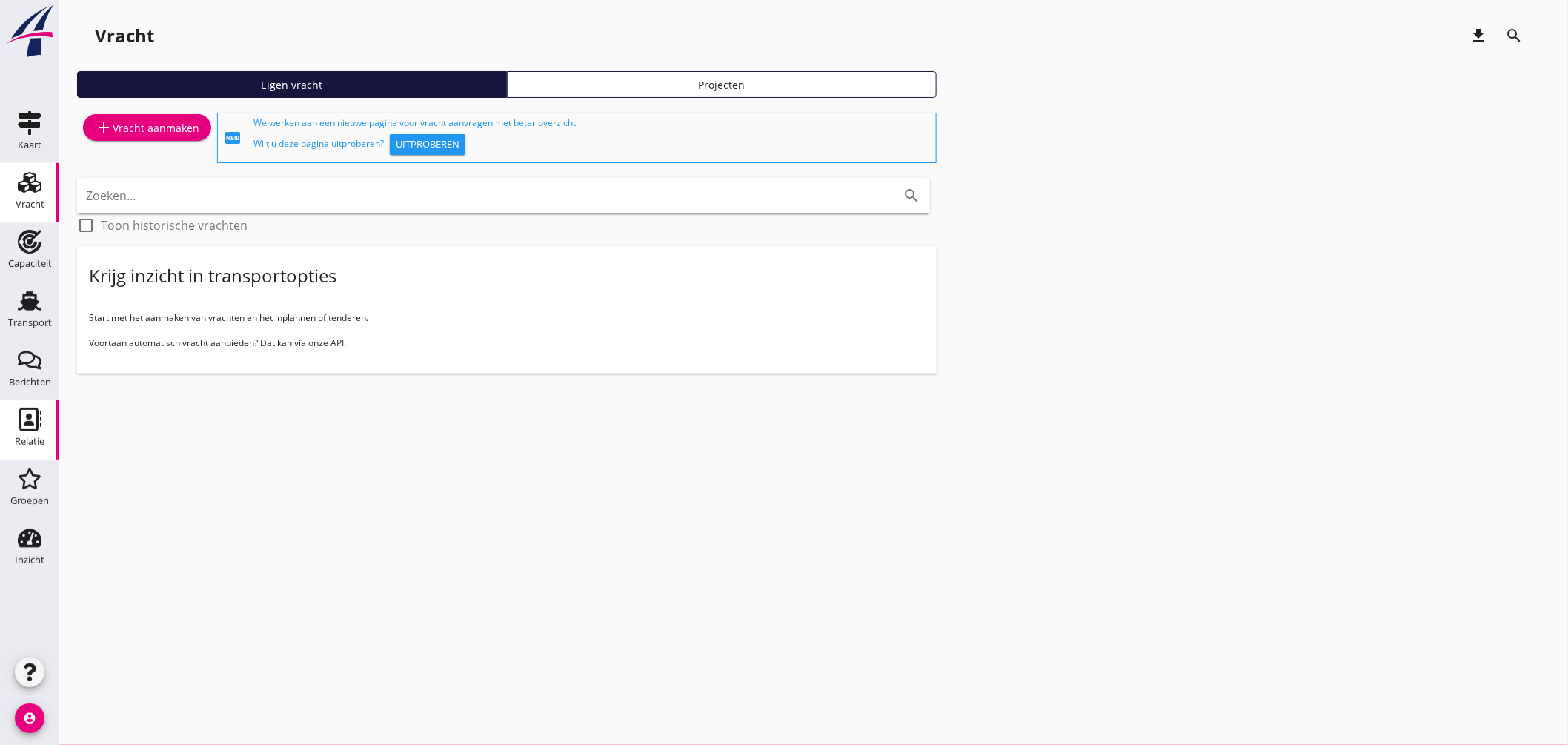
click at [43, 412] on div "Relatie" at bounding box center [29, 420] width 35 height 24
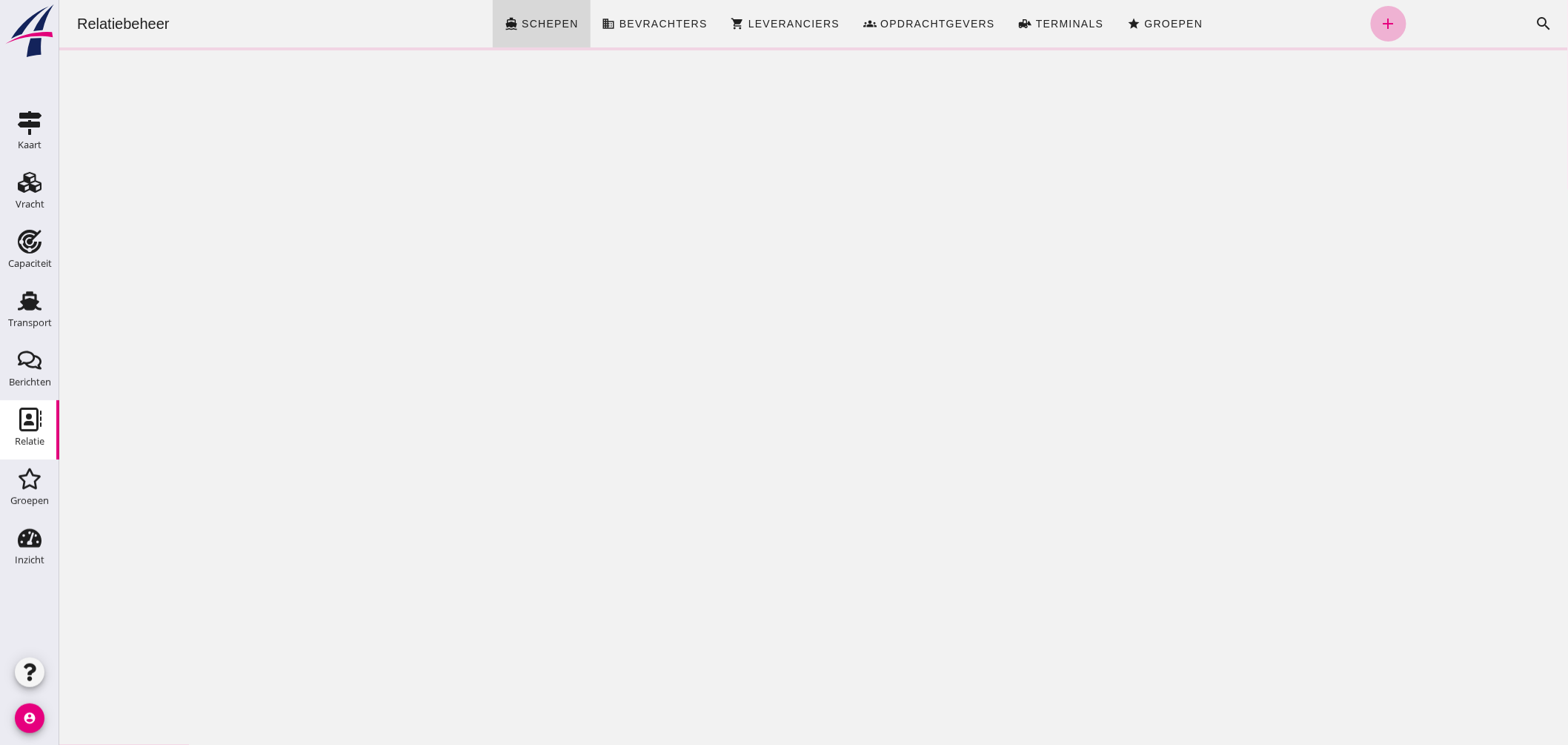
click at [1379, 24] on icon "add" at bounding box center [1388, 24] width 18 height 18
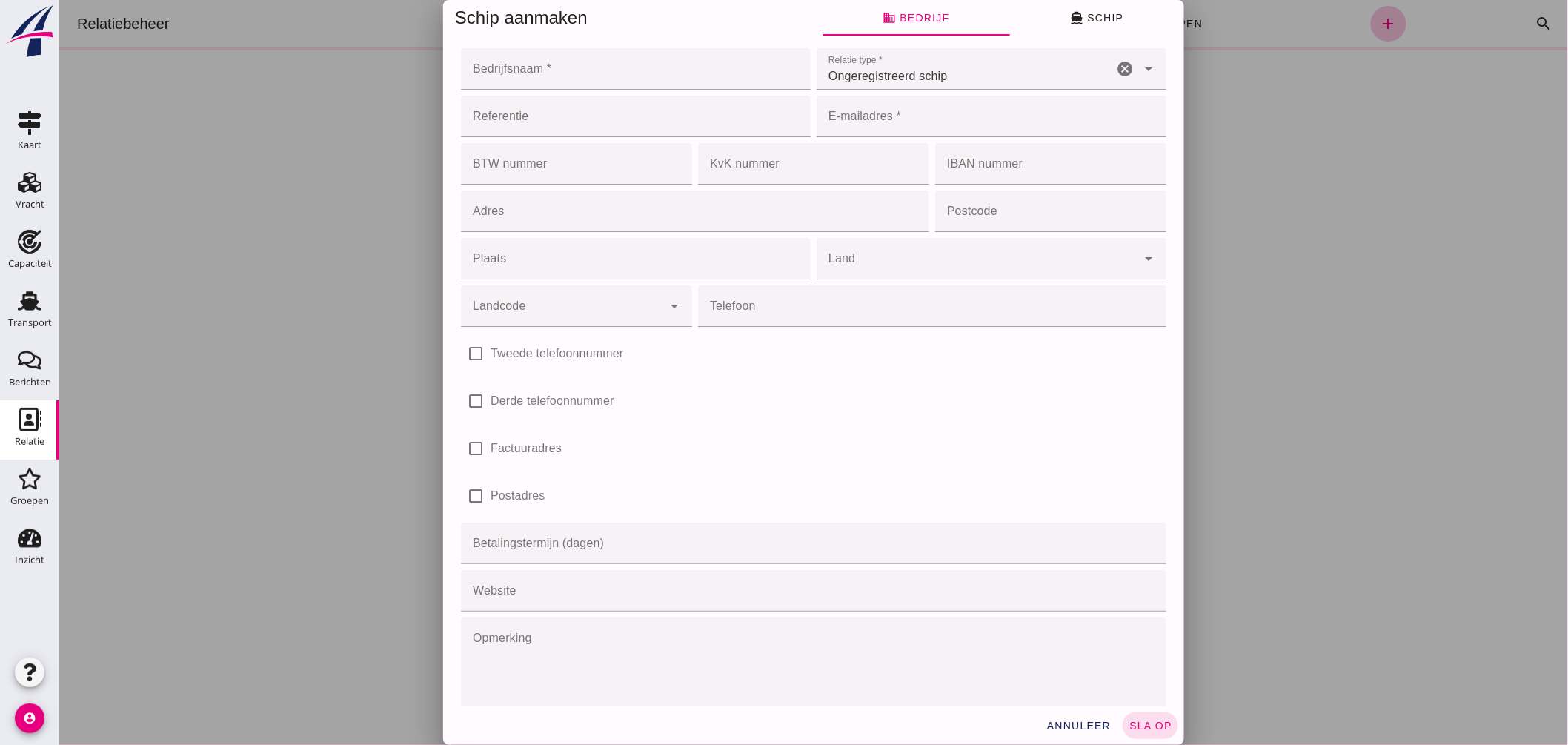
click at [1082, 728] on button "annuleer" at bounding box center [1078, 726] width 77 height 27
click at [1083, 728] on span "annuleer" at bounding box center [1078, 725] width 65 height 12
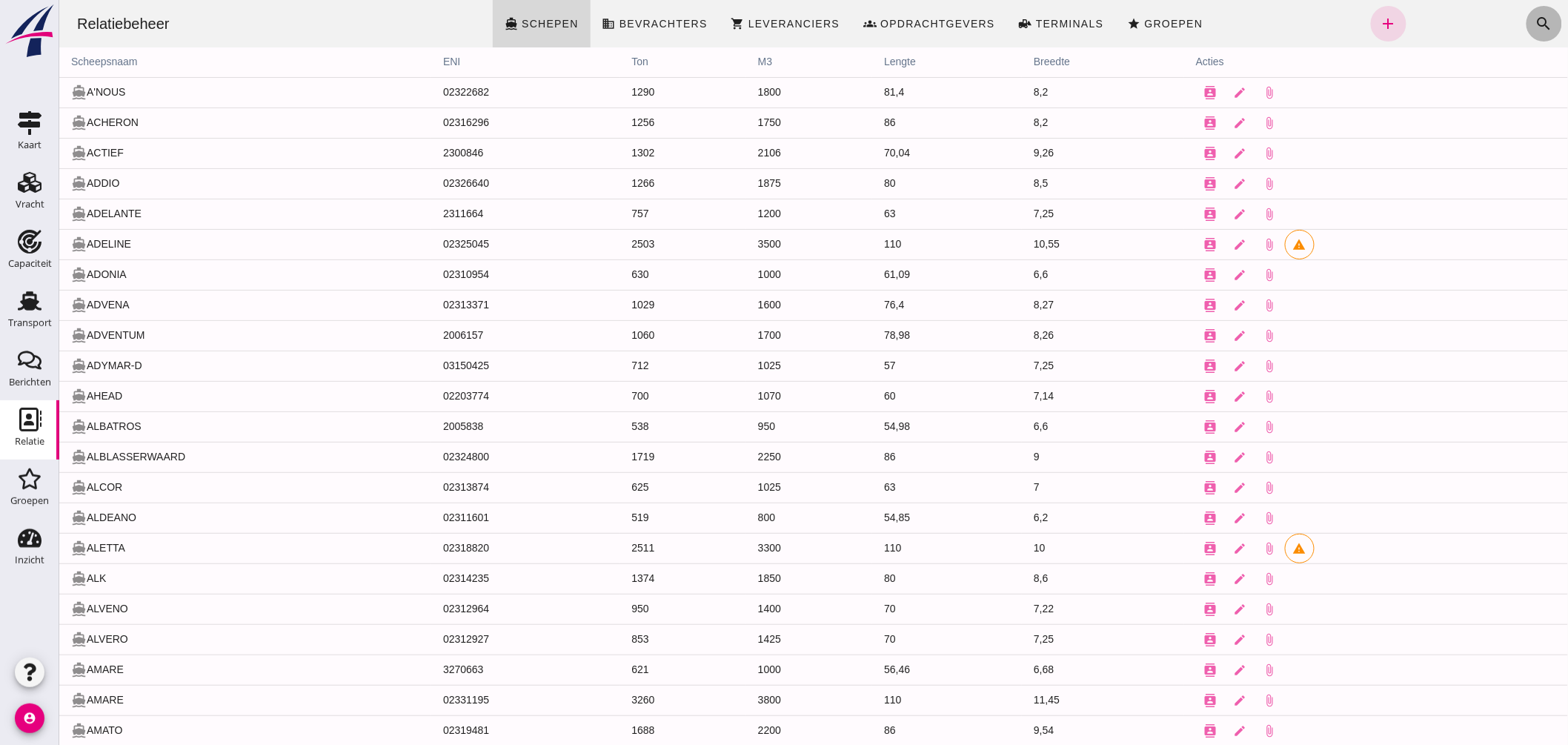
click at [1525, 15] on button "search" at bounding box center [1543, 24] width 35 height 35
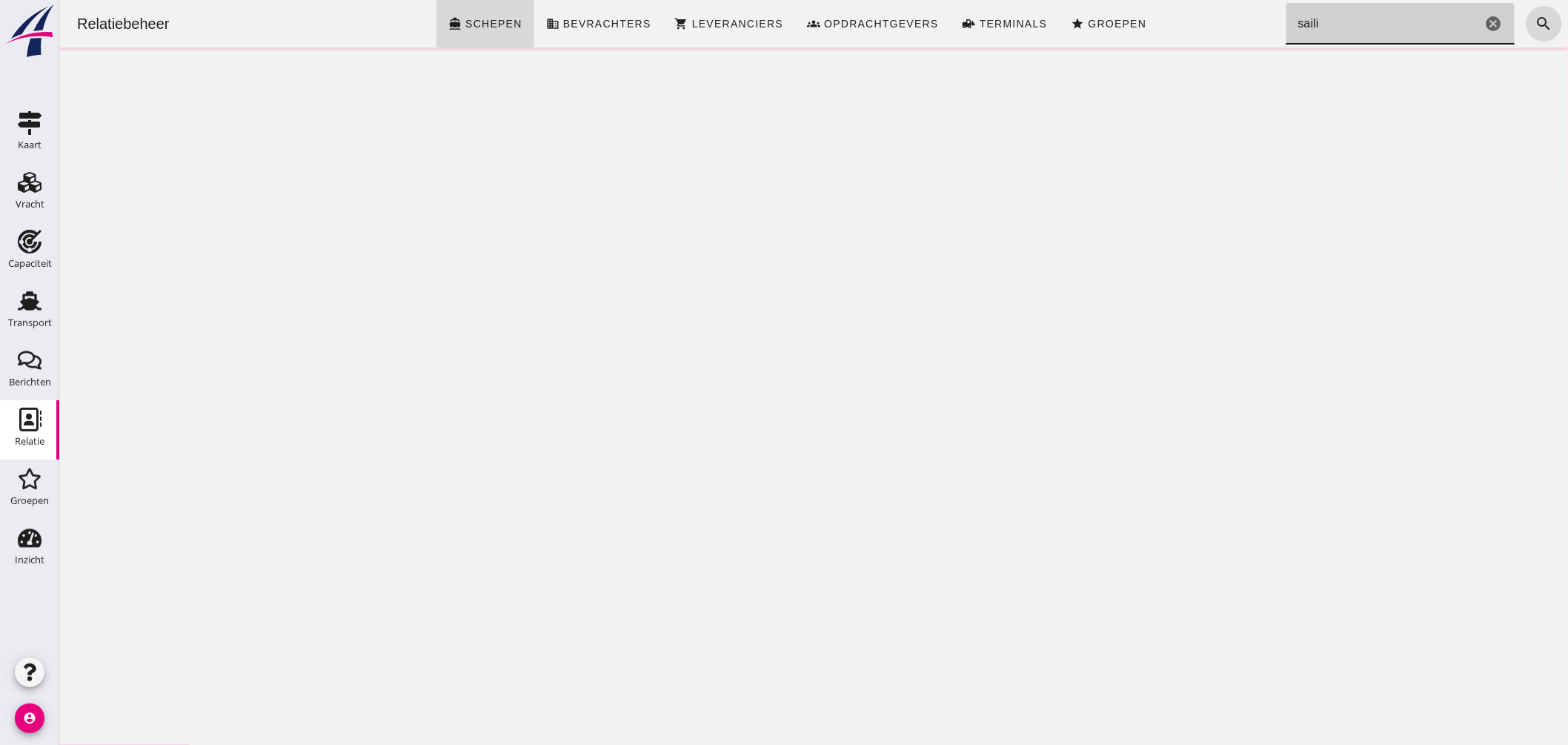
type input "sailin"
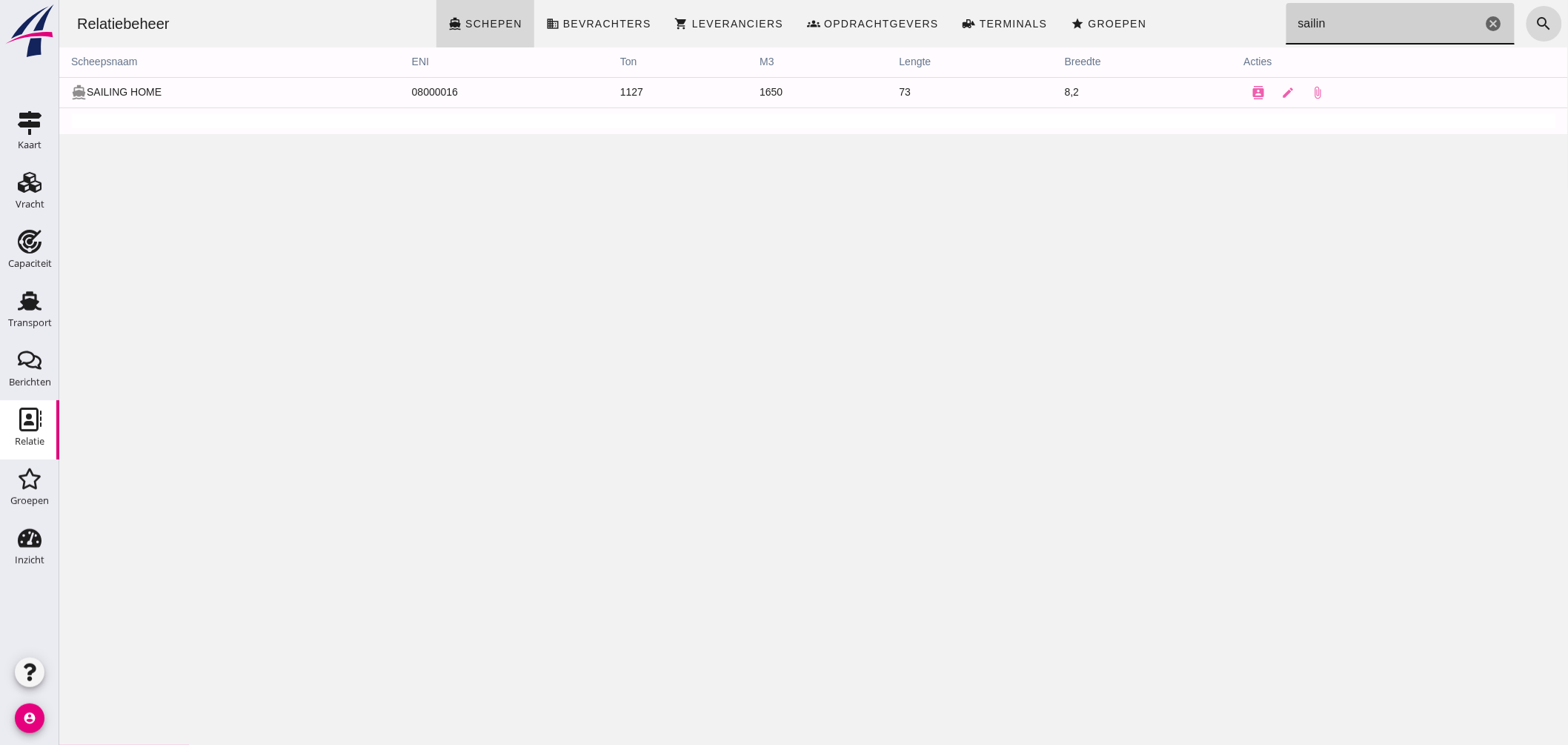
click at [1485, 24] on icon "cancel" at bounding box center [1493, 24] width 18 height 18
